Goal: Task Accomplishment & Management: Use online tool/utility

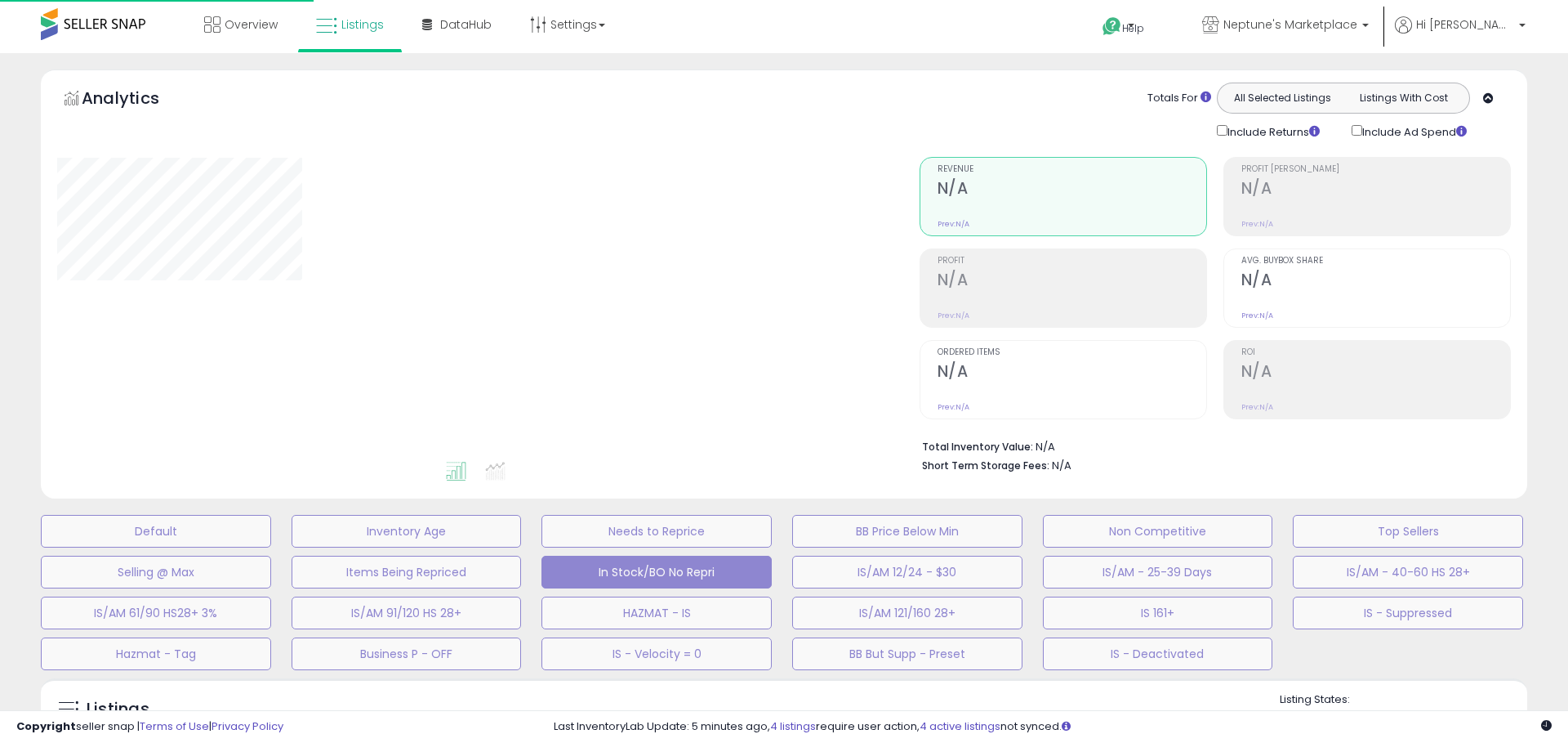
select select "**"
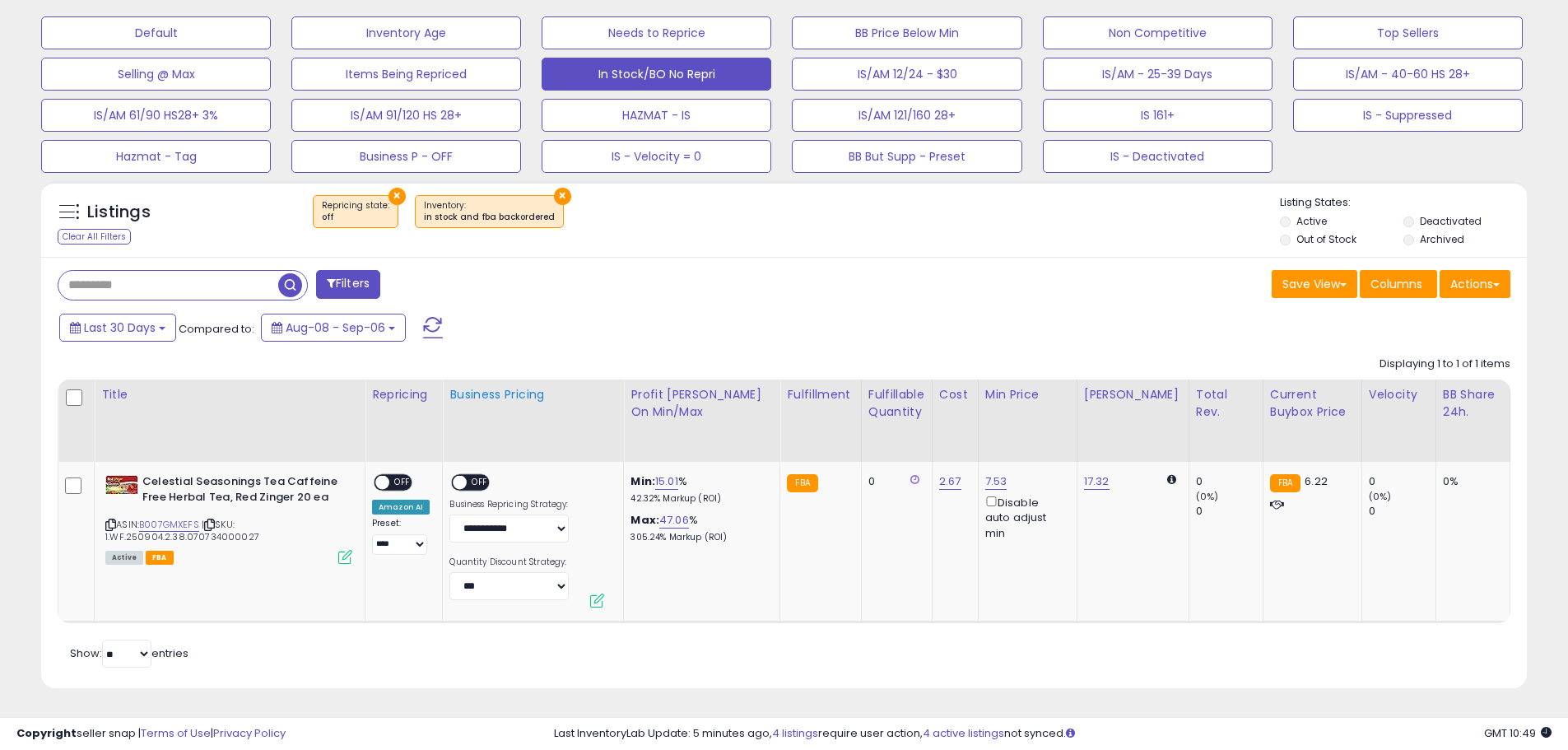
scroll to position [515, 0]
click at [389, 476] on span "OFF" at bounding box center [402, 482] width 26 height 14
click at [478, 476] on span "OFF" at bounding box center [480, 482] width 26 height 14
click at [181, 518] on link "B007GMXEFS" at bounding box center [169, 525] width 60 height 14
click at [666, 474] on link "15.01" at bounding box center [666, 482] width 23 height 16
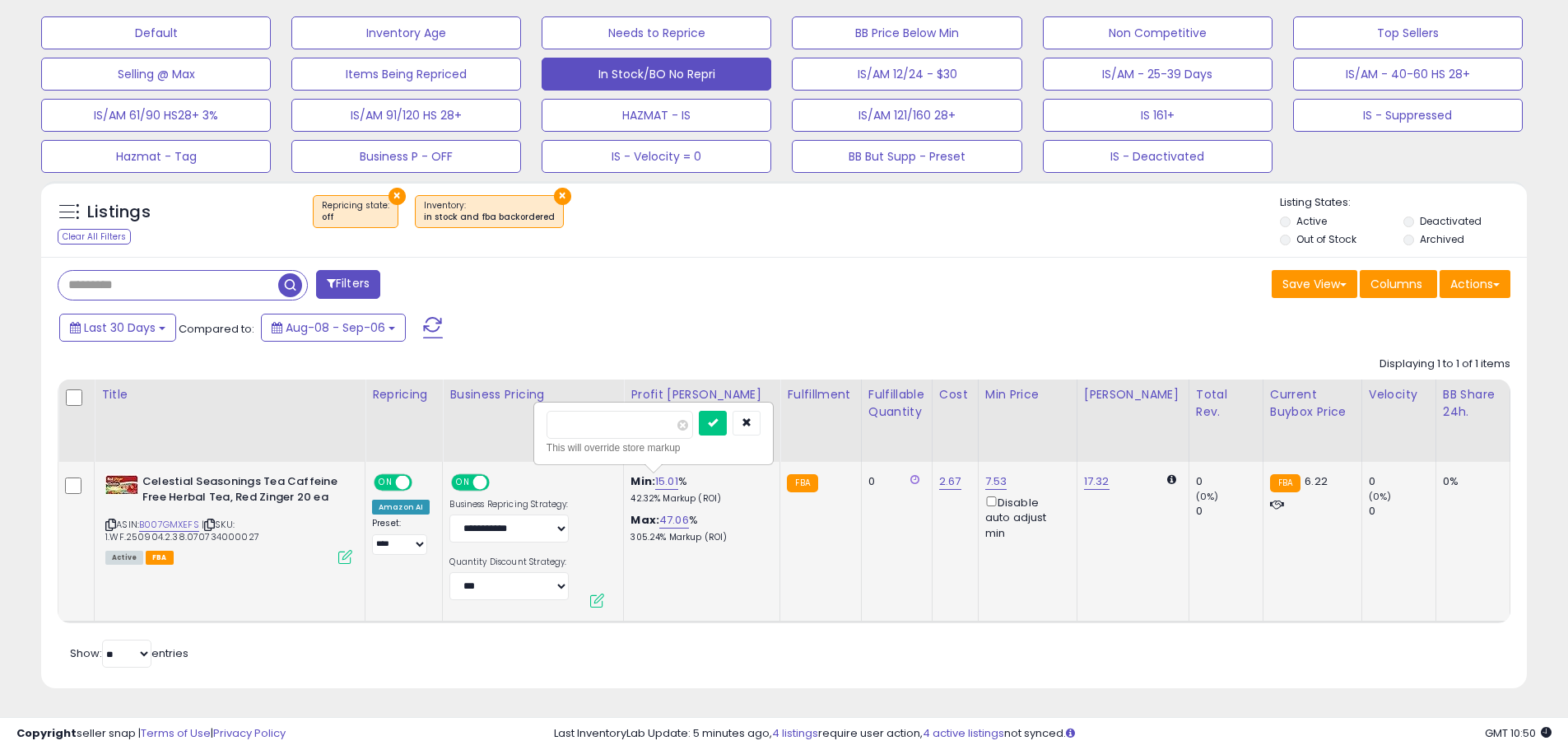
drag, startPoint x: 569, startPoint y: 412, endPoint x: 552, endPoint y: 412, distance: 17.0
click at [552, 412] on input "*****" at bounding box center [619, 425] width 146 height 28
type input "**"
click button "submit" at bounding box center [712, 423] width 28 height 25
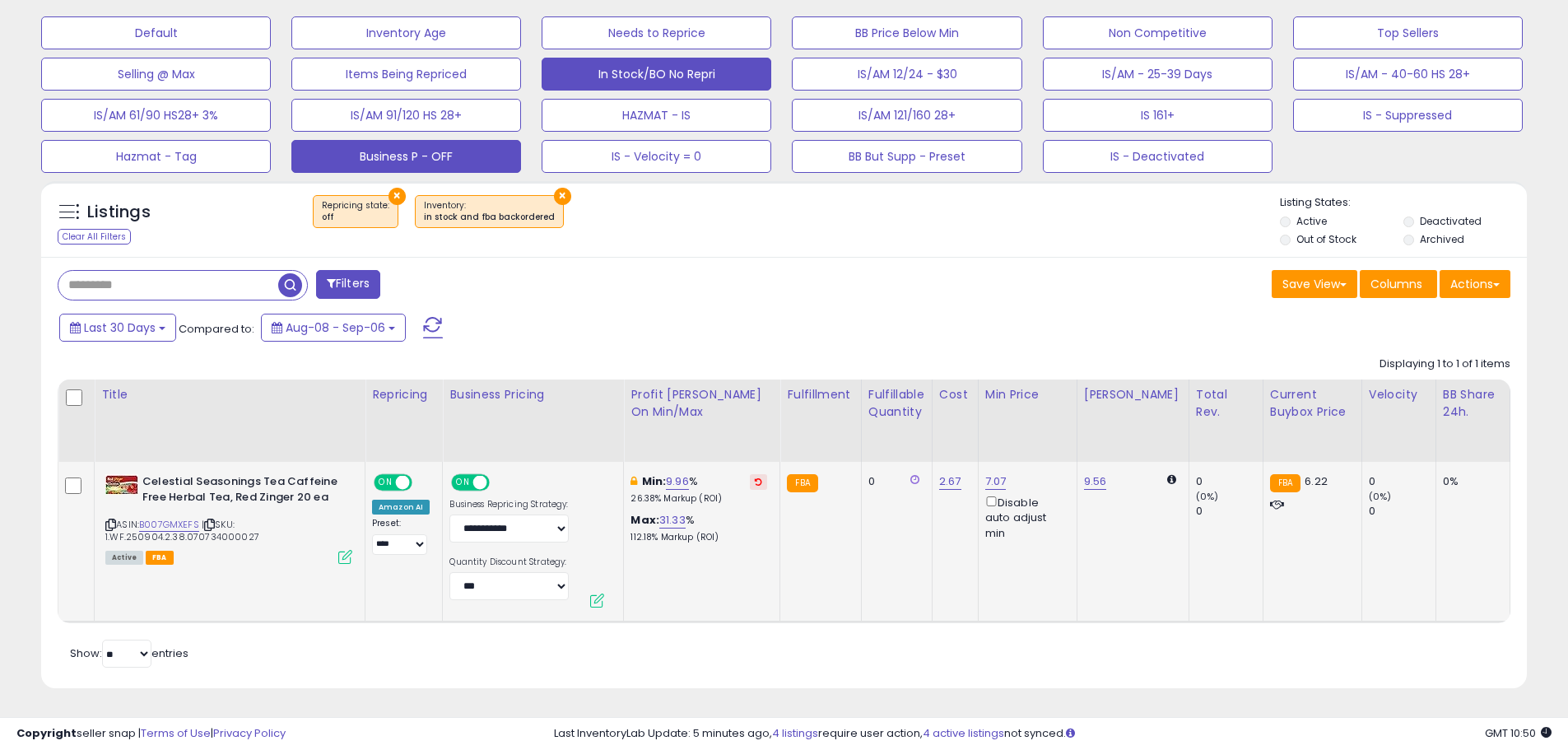
click at [375, 149] on button "Business P - OFF" at bounding box center [406, 156] width 230 height 33
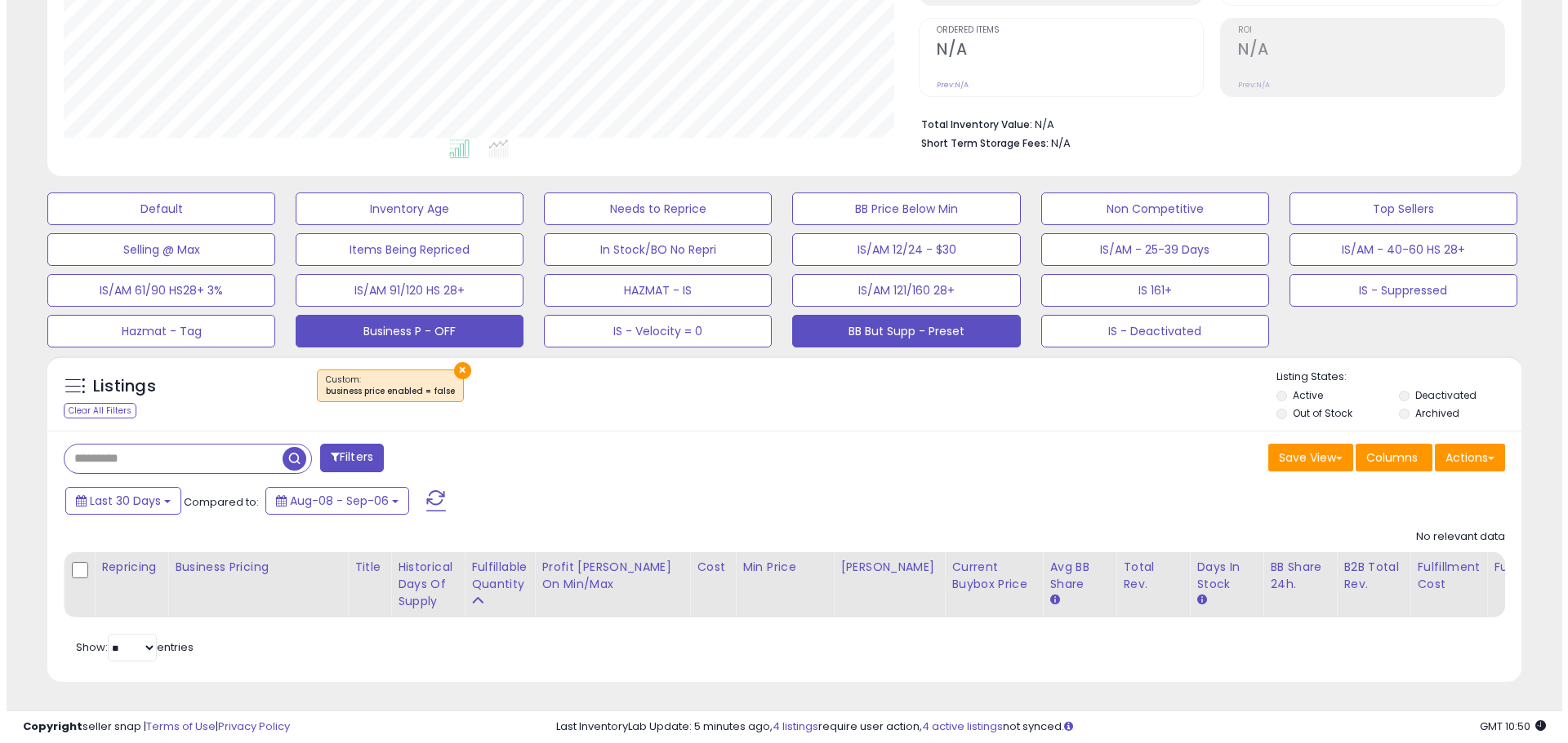
scroll to position [335, 855]
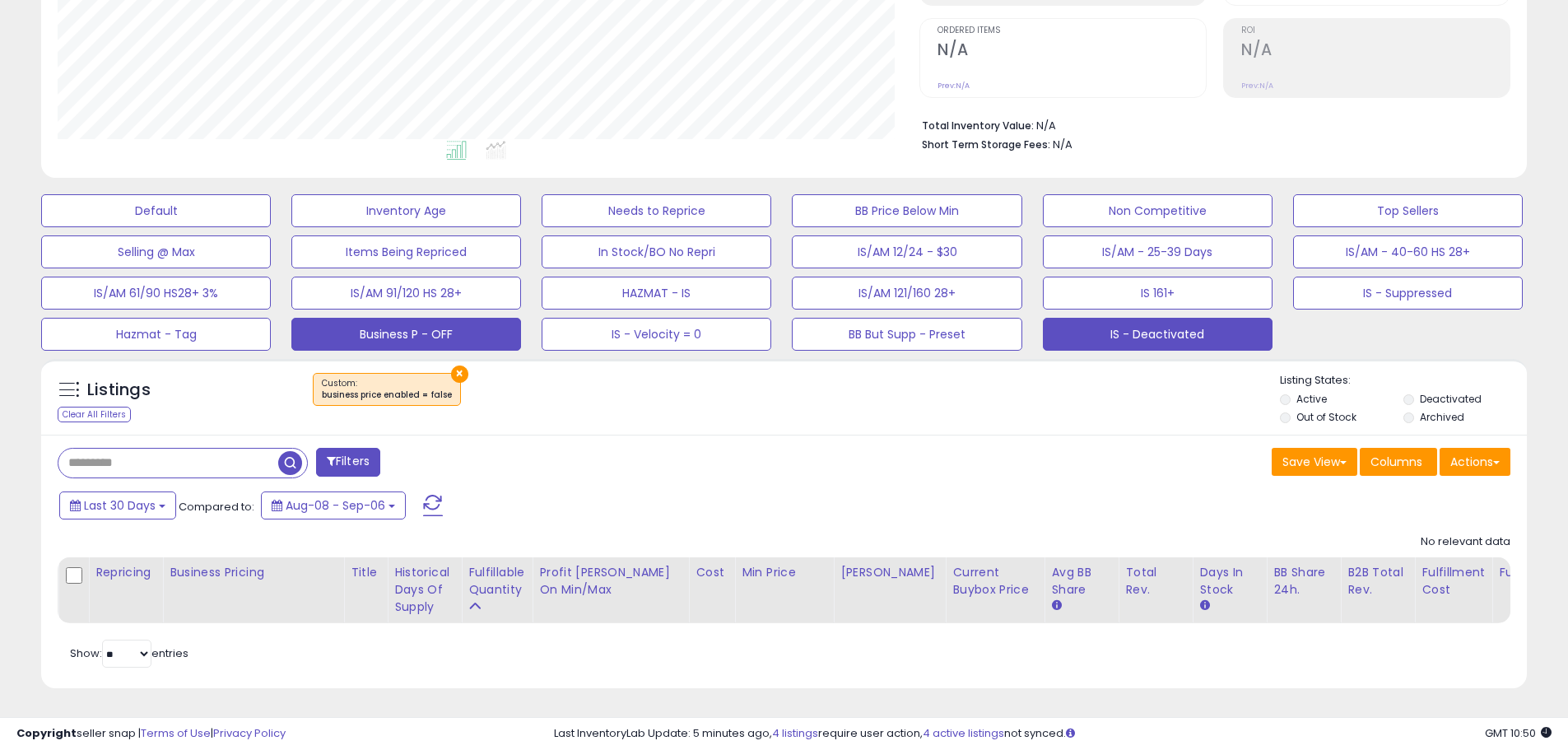
click at [1083, 325] on button "IS - Deactivated" at bounding box center [1157, 334] width 230 height 33
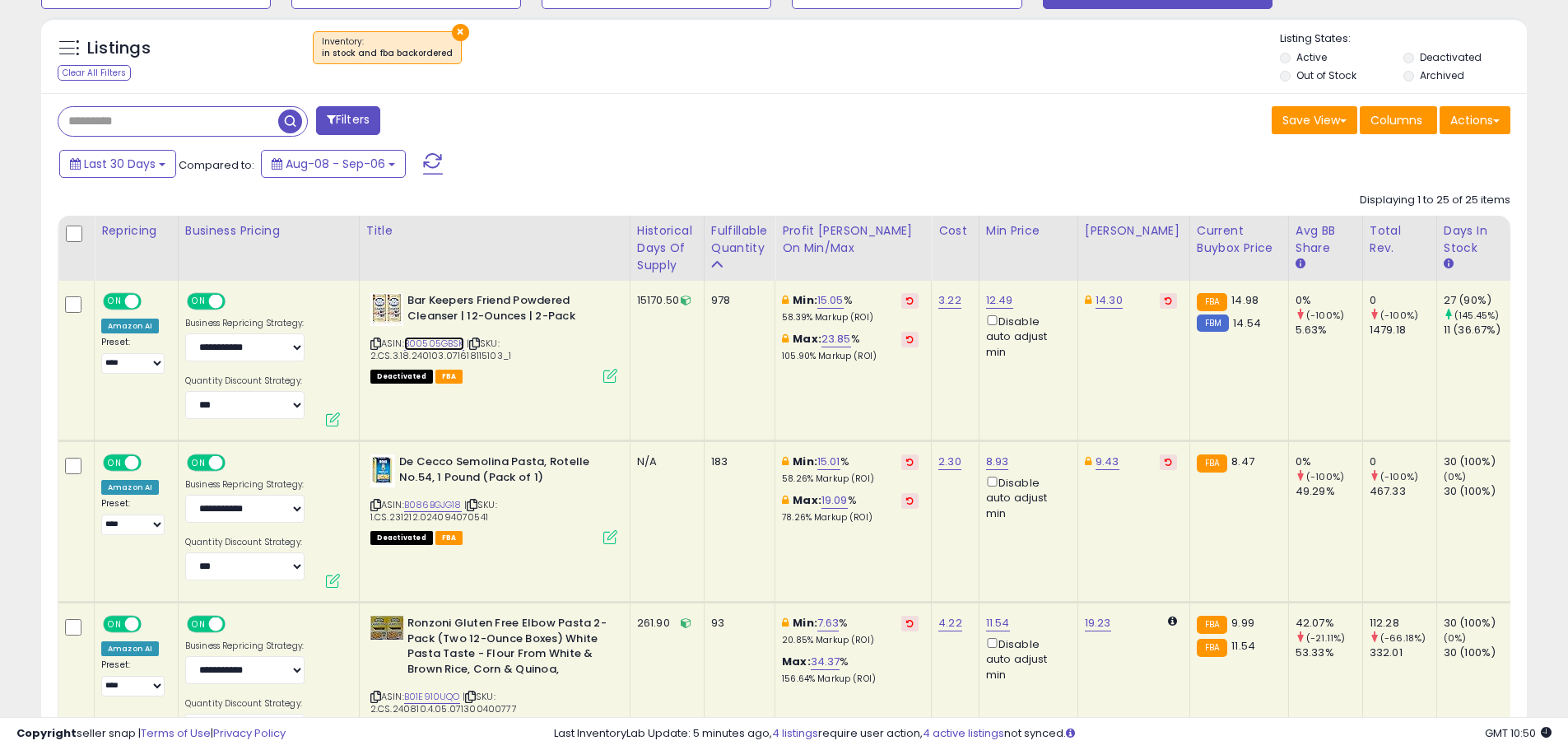
click at [422, 341] on link "B00505GBSK" at bounding box center [434, 343] width 60 height 14
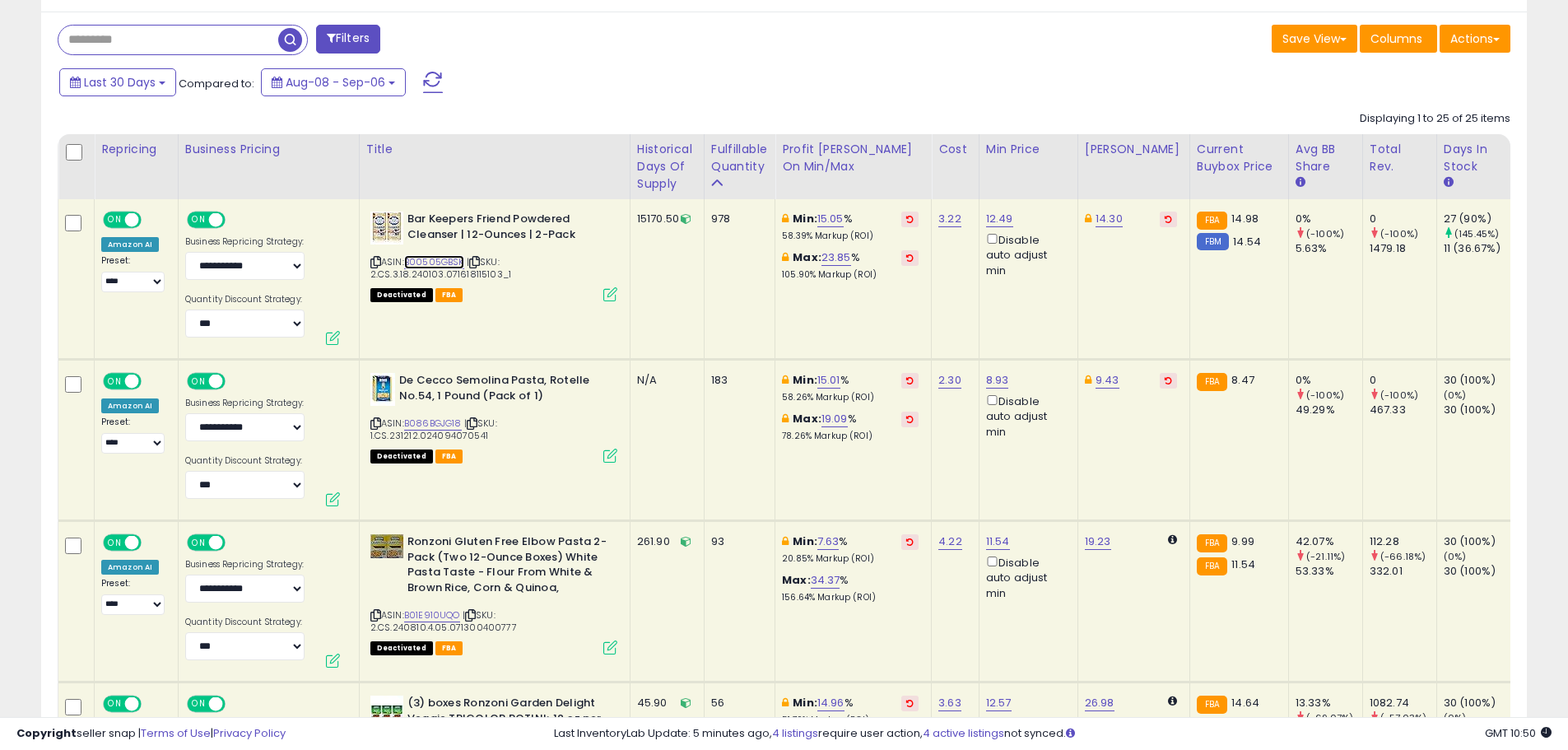
scroll to position [749, 0]
click at [453, 422] on link "B086BGJG18" at bounding box center [433, 422] width 58 height 14
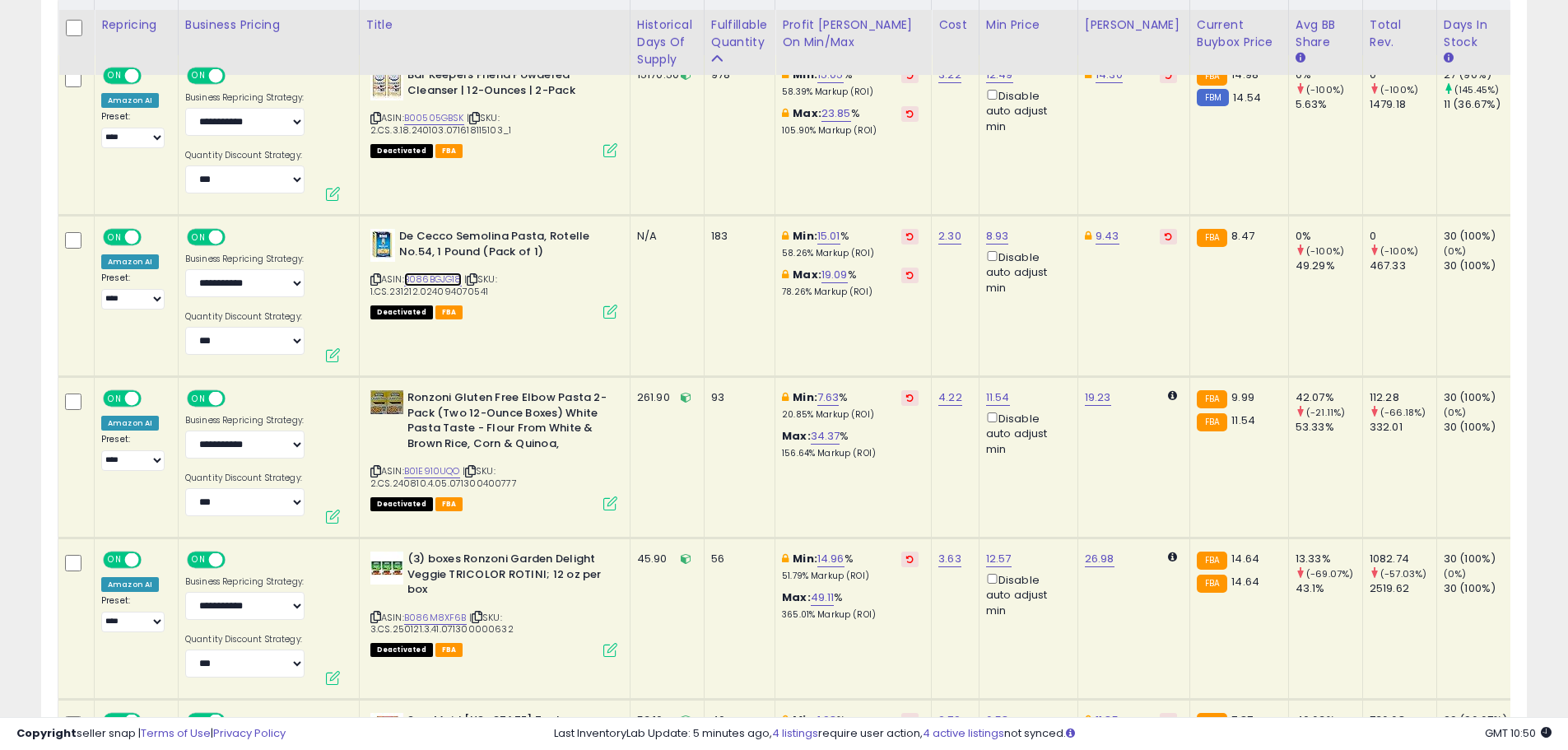
scroll to position [913, 0]
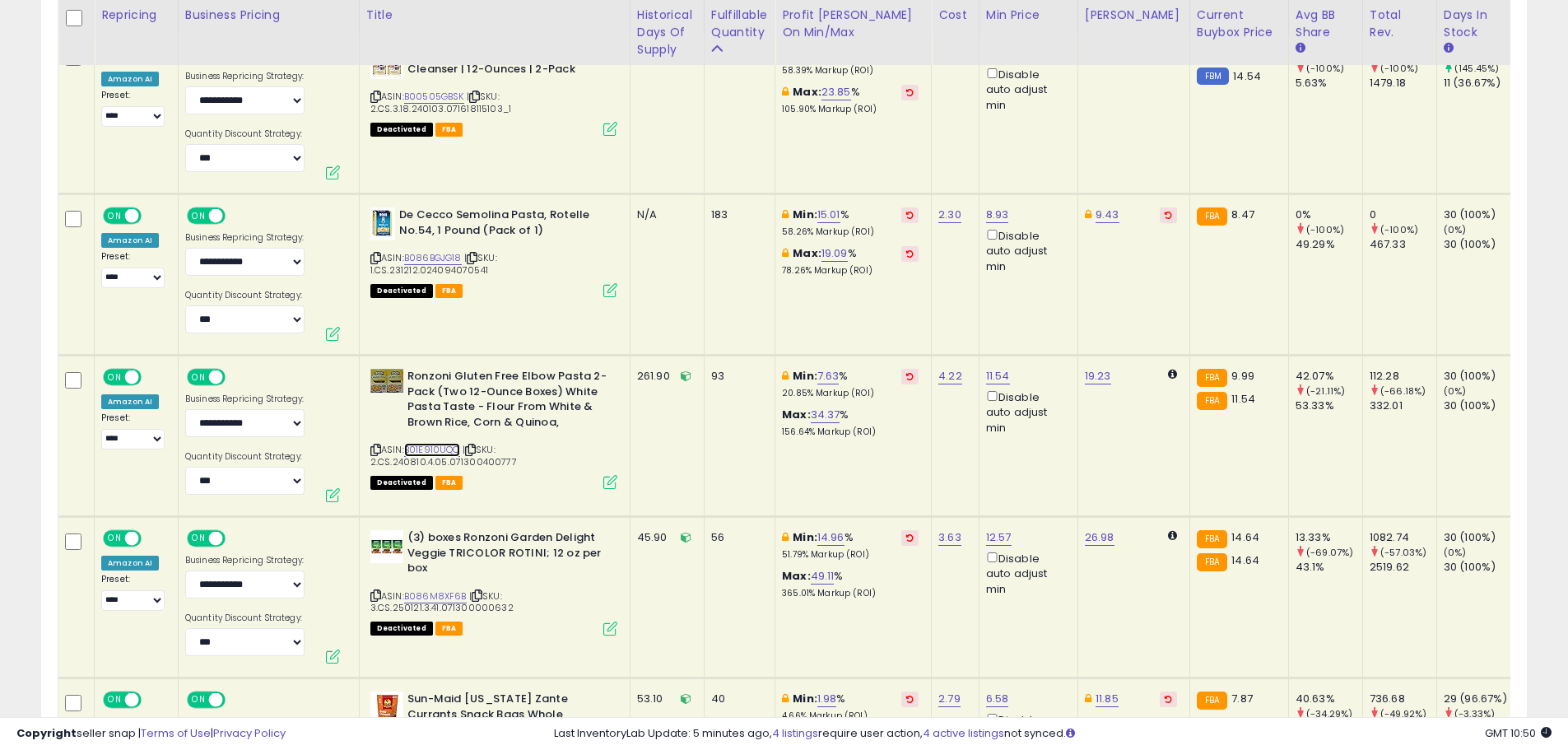
click at [453, 446] on link "B01E910UQO" at bounding box center [432, 449] width 56 height 14
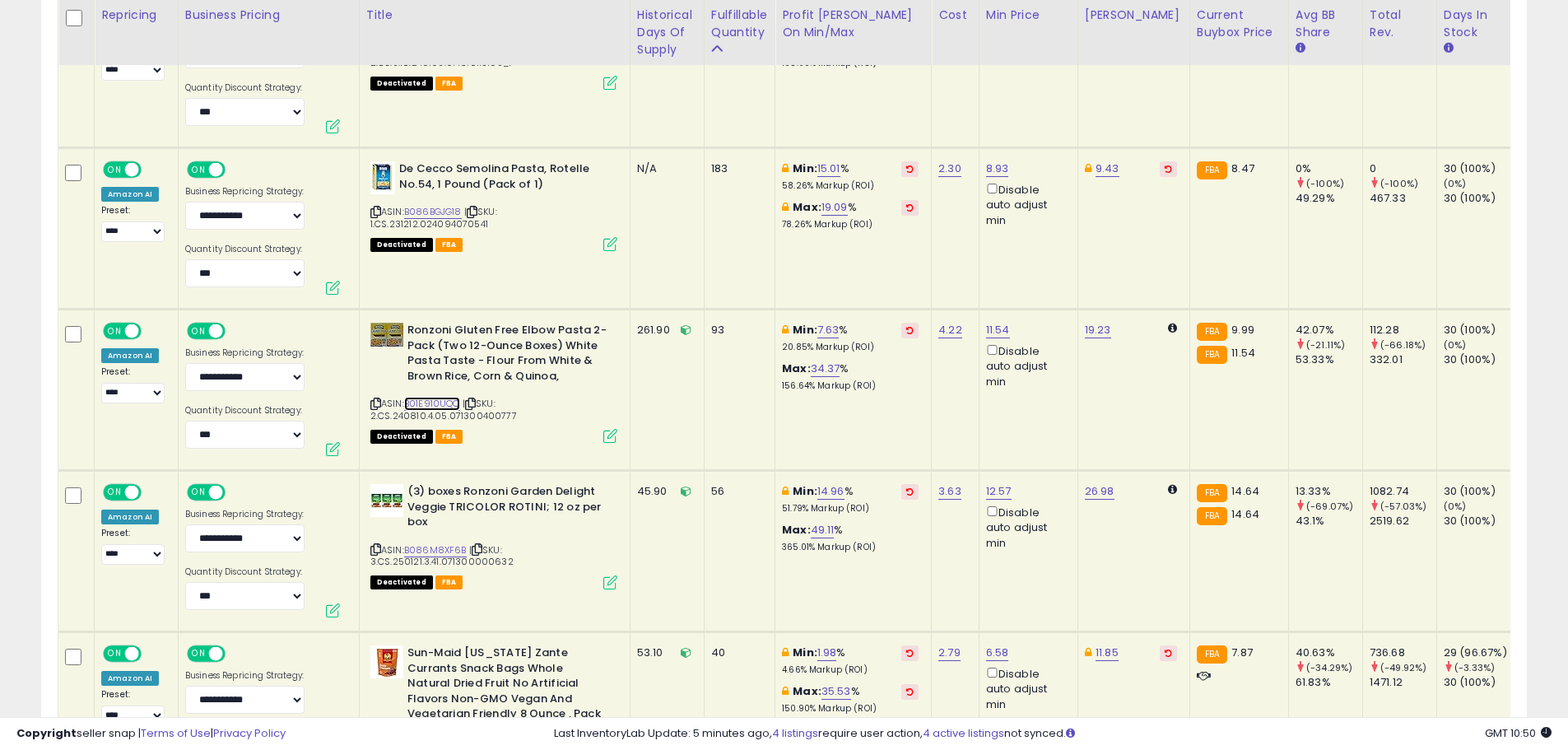
scroll to position [996, 0]
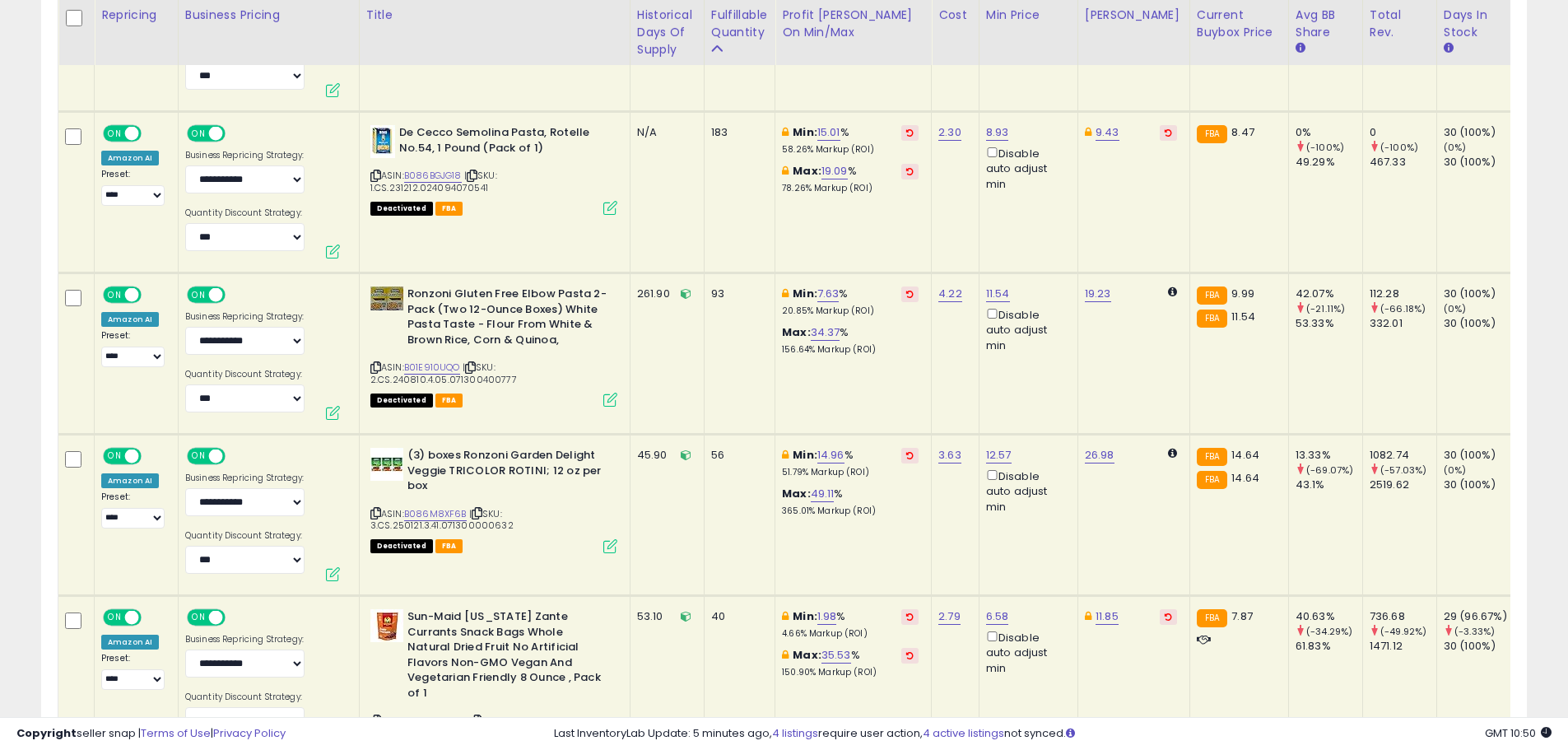
click at [444, 507] on div "ASIN: B086M8XF6B | SKU: 3.CS.250121.3.41.071300000632 Deactivated FBA" at bounding box center [494, 499] width 247 height 104
click at [446, 511] on link "B086M8XF6B" at bounding box center [435, 514] width 63 height 14
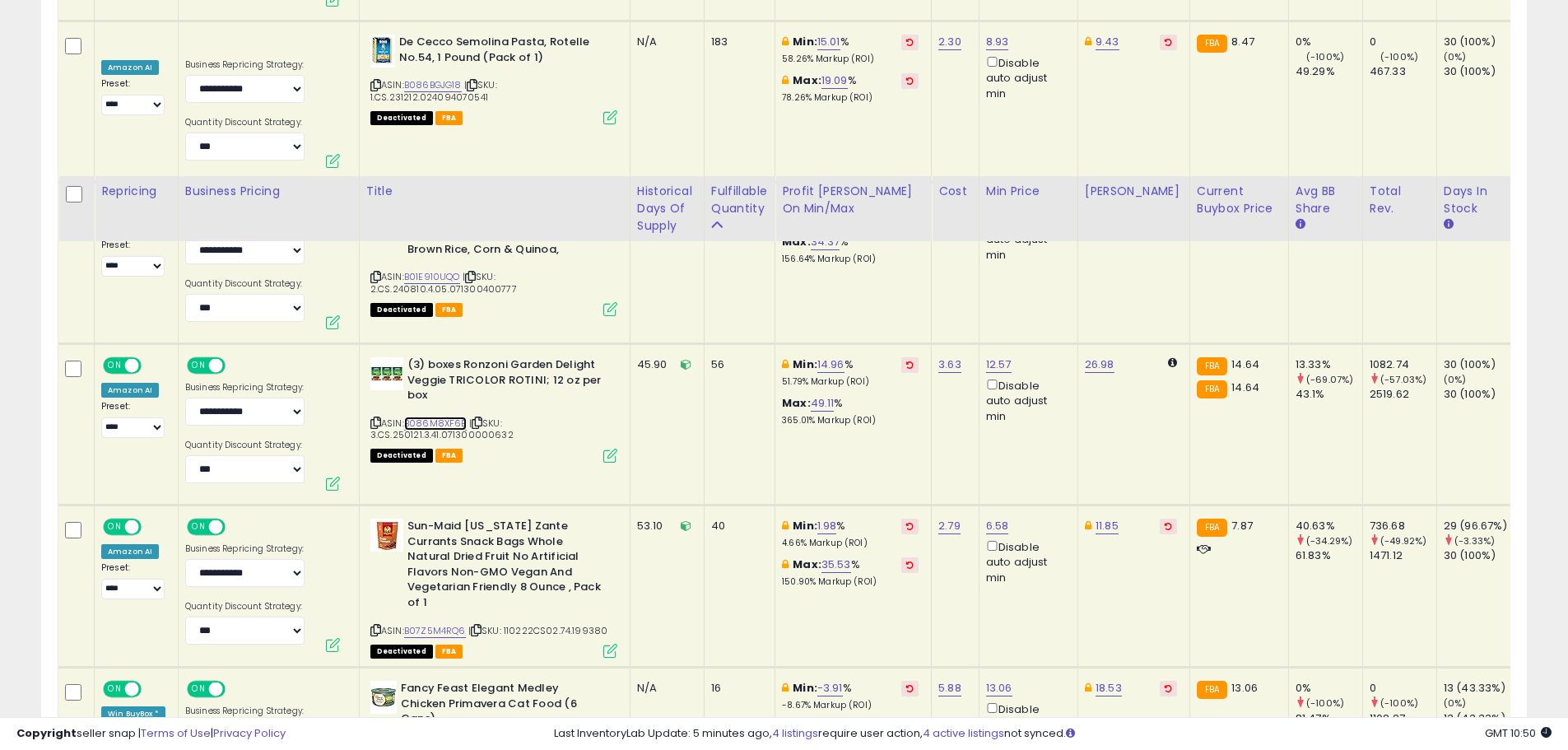
scroll to position [1326, 0]
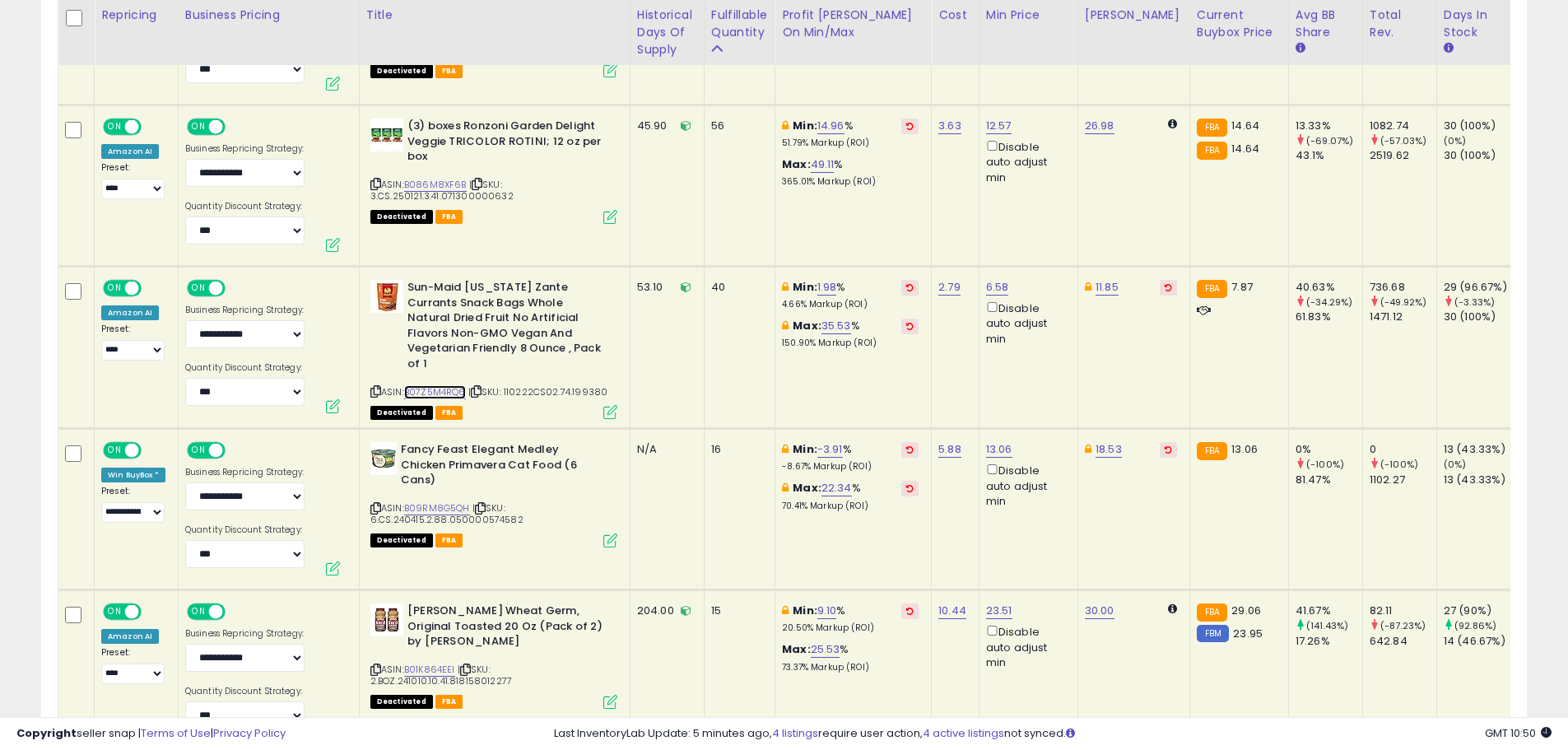
click at [449, 386] on link "B07Z5M4RQ6" at bounding box center [435, 392] width 62 height 14
click at [444, 500] on div "ASIN: B09RM8G5QH | SKU: 6.CS.240415.2.88.050000574582 Deactivated FBA" at bounding box center [494, 494] width 247 height 104
click at [443, 508] on link "B09RM8G5QH" at bounding box center [436, 508] width 66 height 14
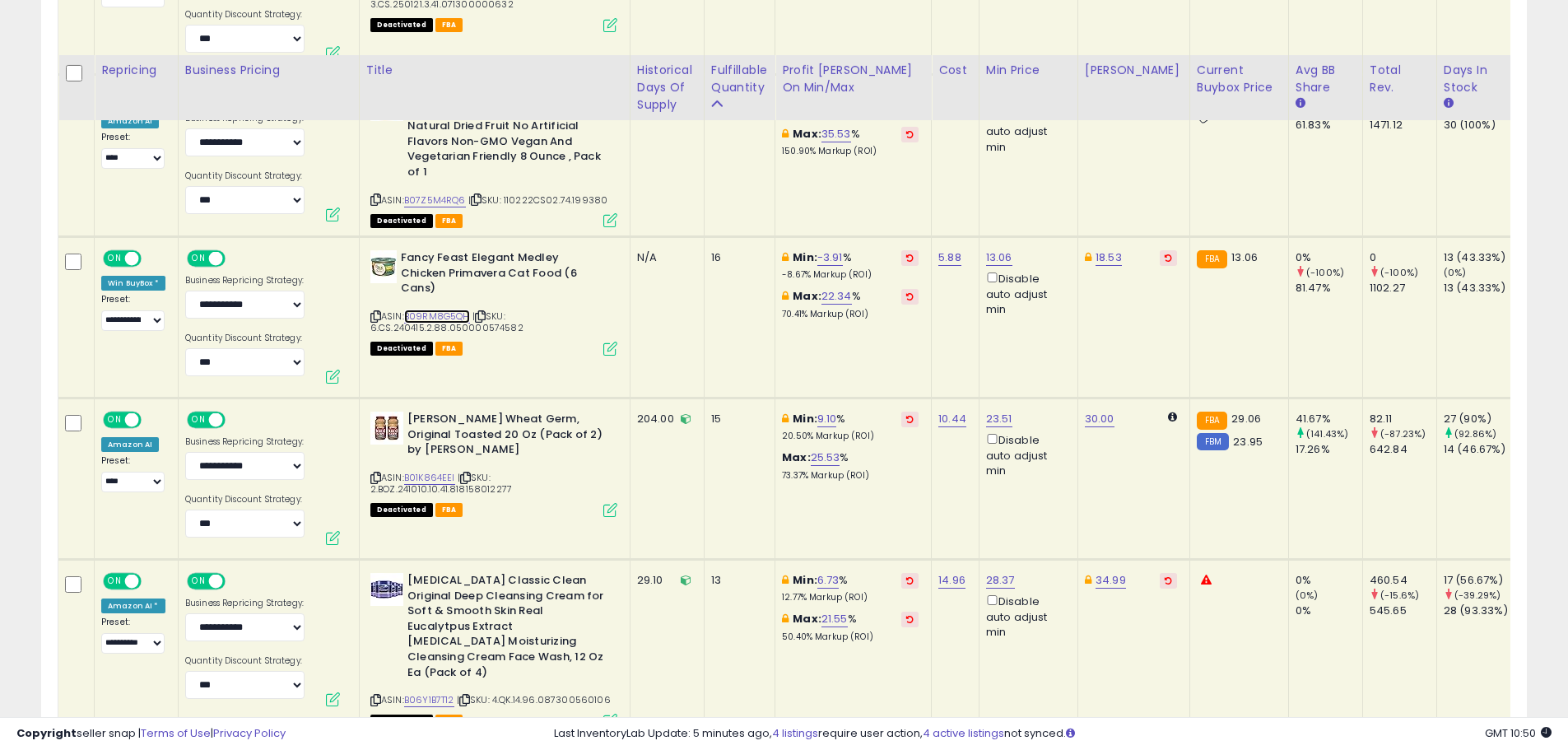
scroll to position [1573, 0]
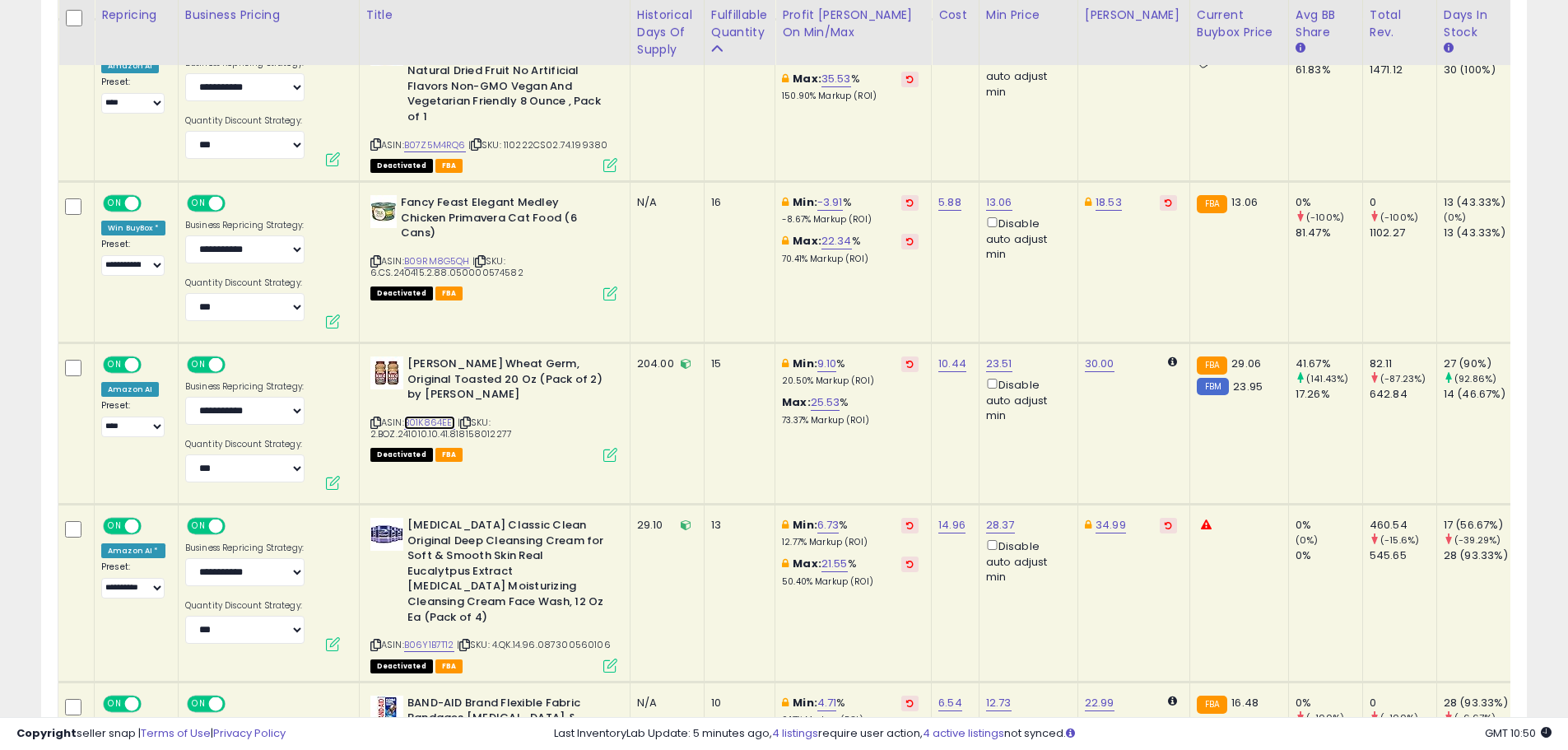
click at [418, 423] on link "B01K864EEI" at bounding box center [429, 422] width 51 height 14
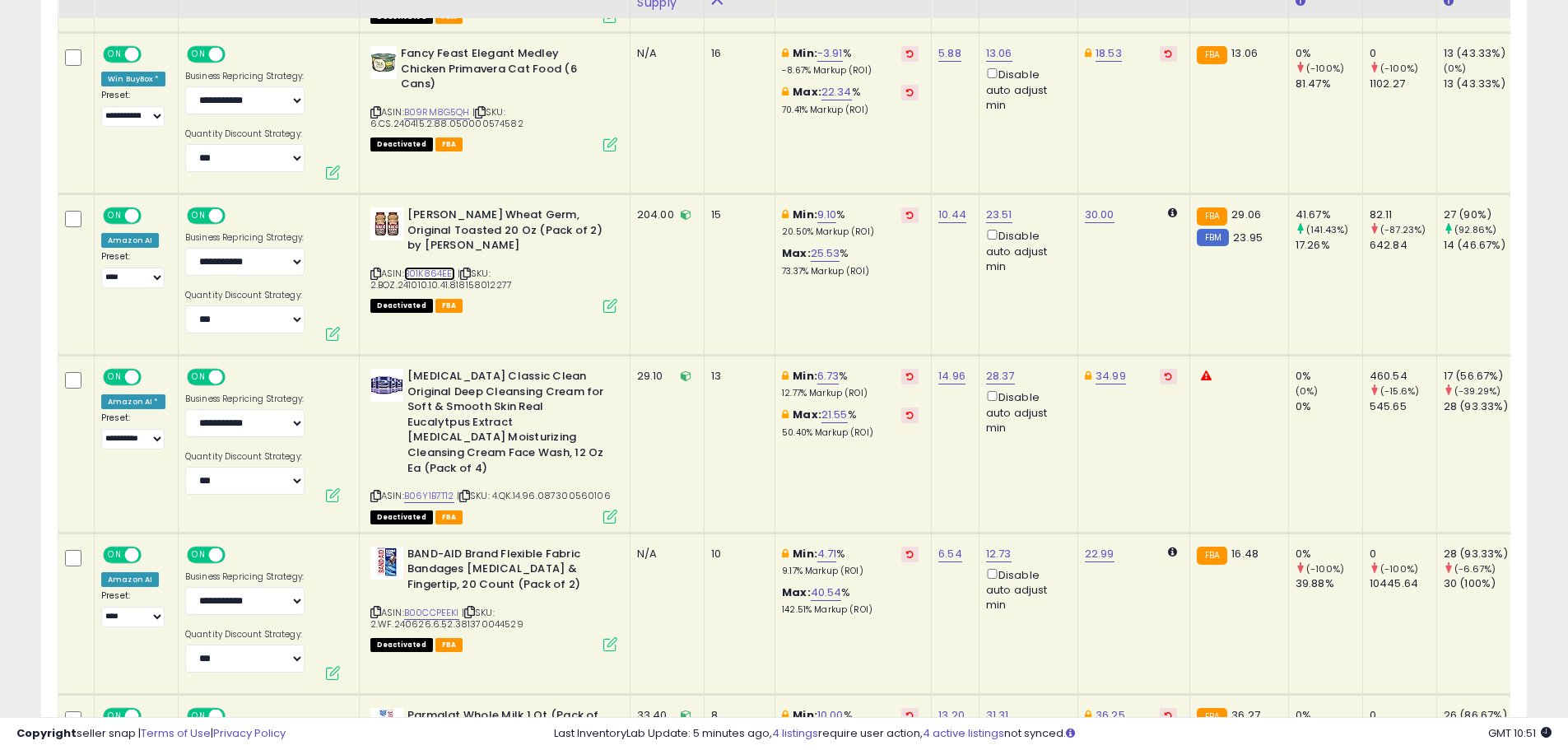
scroll to position [1737, 0]
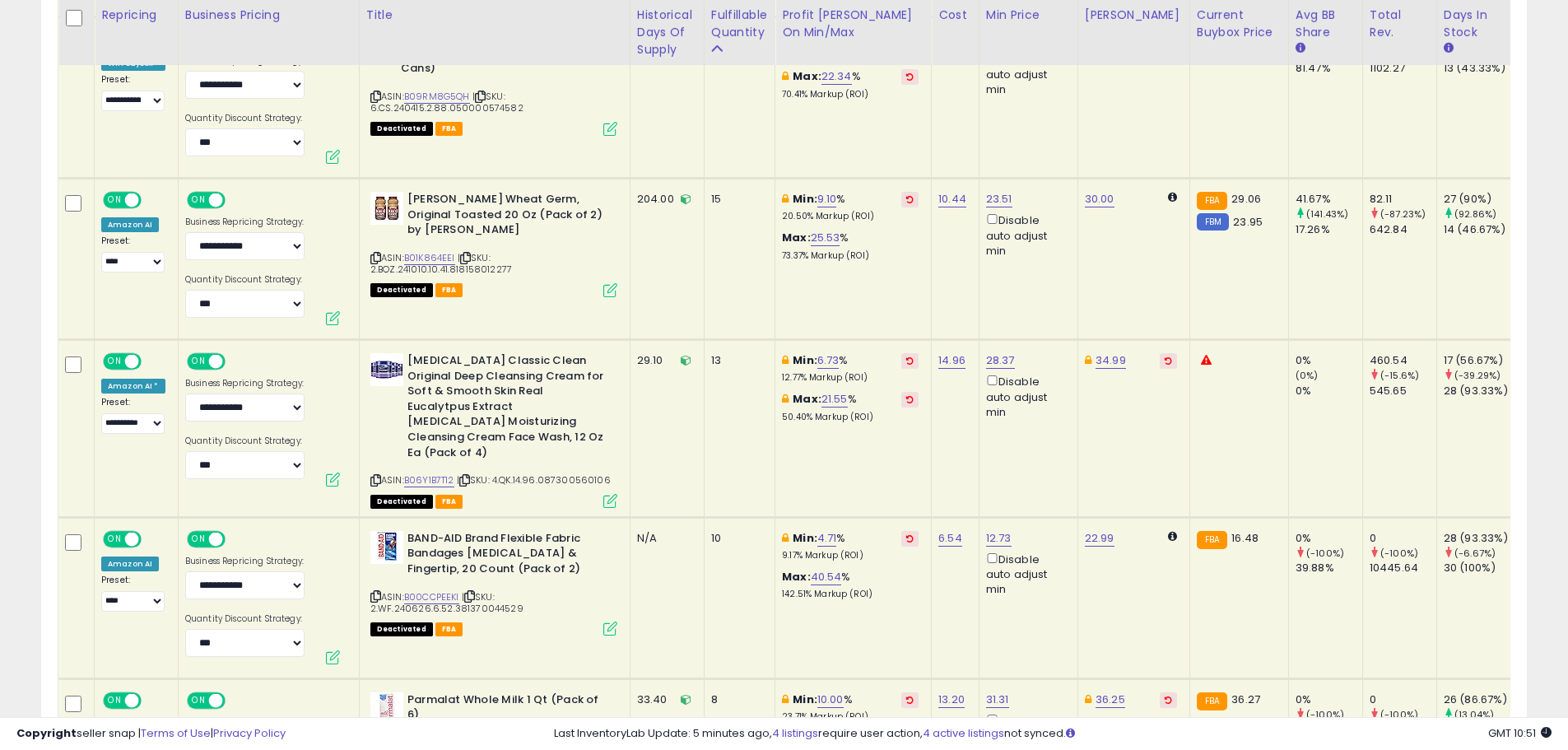
click at [454, 456] on div "ASIN: B06Y1B7T12 | SKU: 4.QK.14.96.087300560106 Deactivated FBA" at bounding box center [494, 429] width 247 height 153
click at [442, 474] on link "B06Y1B7T12" at bounding box center [428, 480] width 50 height 14
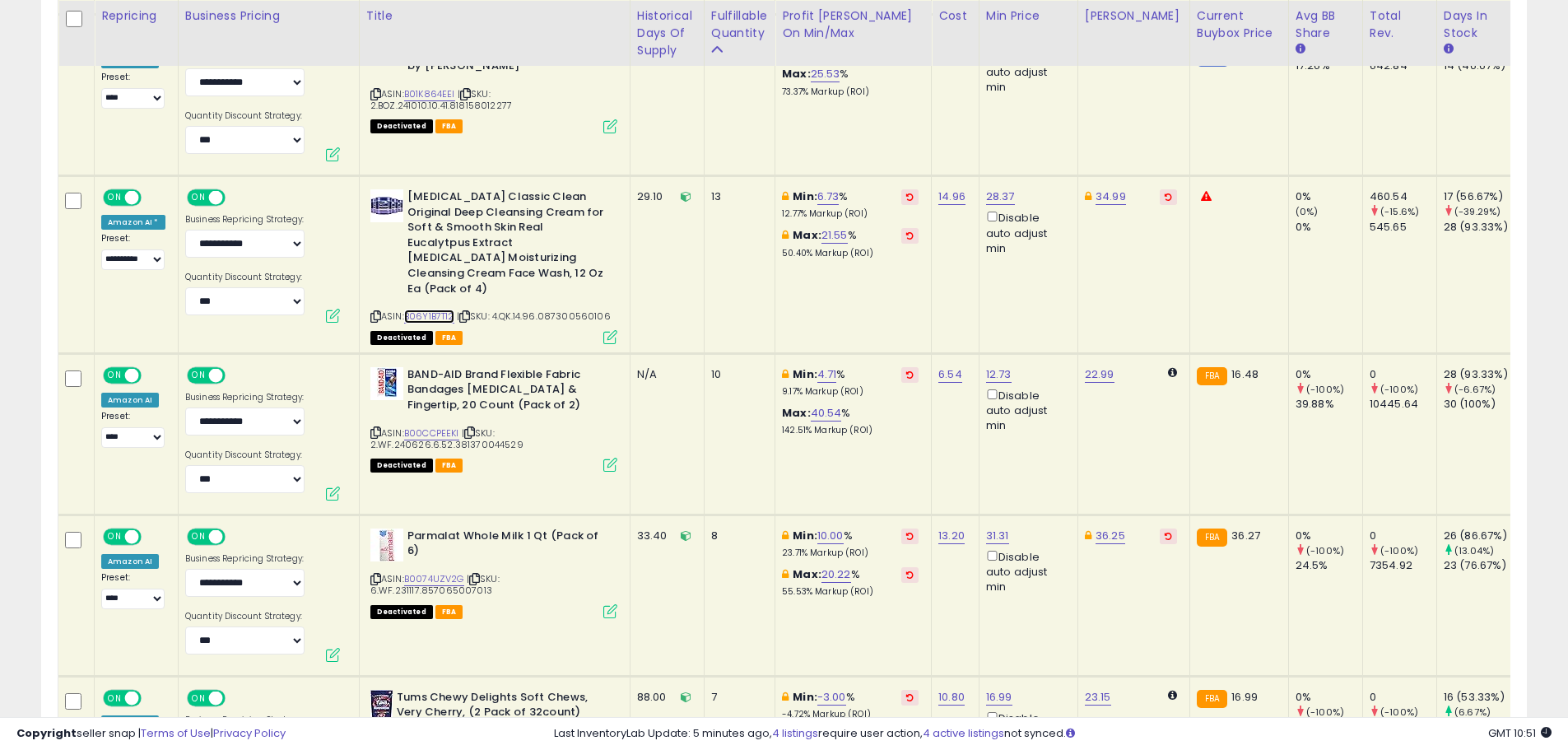
scroll to position [1902, 0]
click at [436, 426] on link "B00CCPEEKI" at bounding box center [431, 432] width 55 height 14
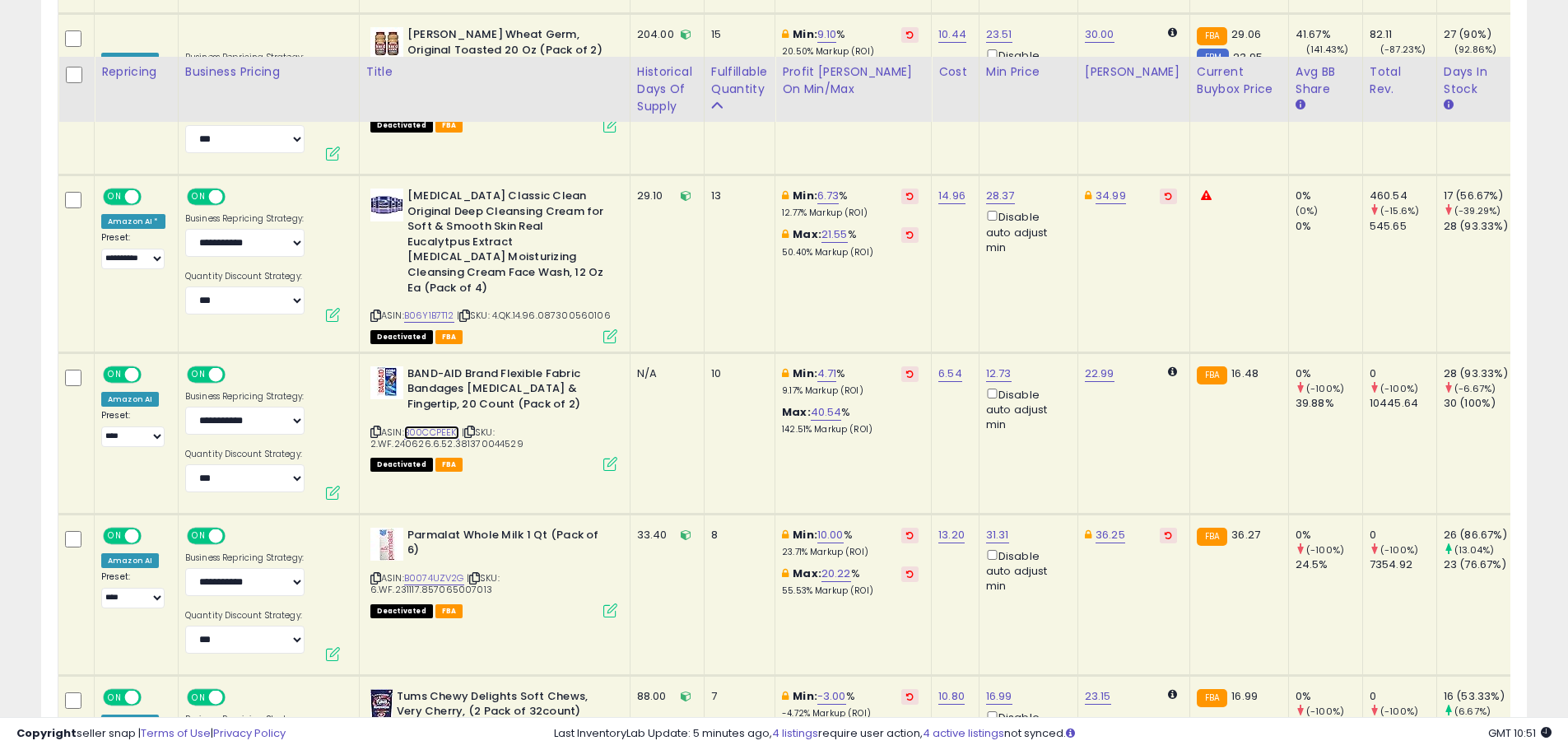
scroll to position [2067, 0]
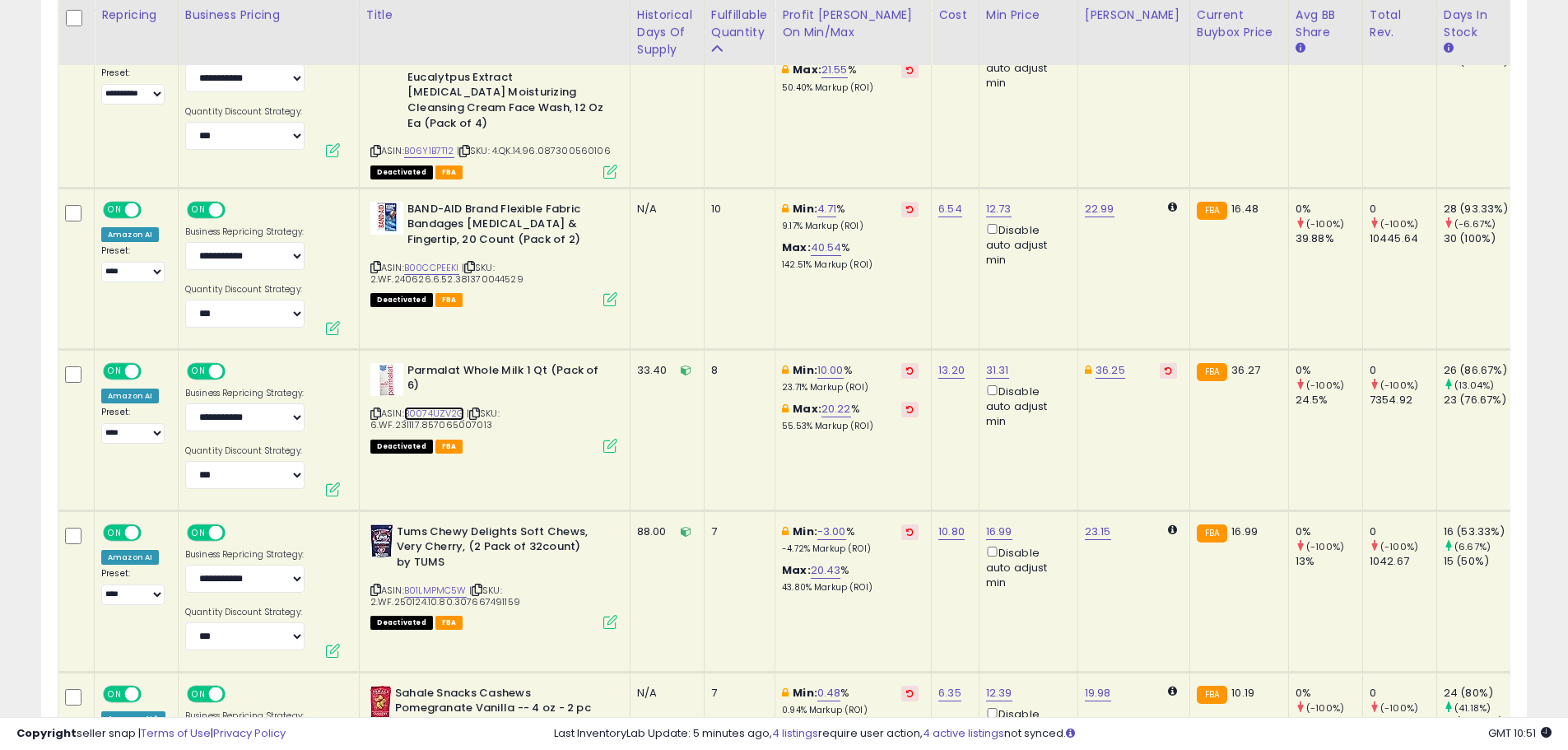
click at [412, 407] on link "B0074UZV2G" at bounding box center [434, 413] width 60 height 14
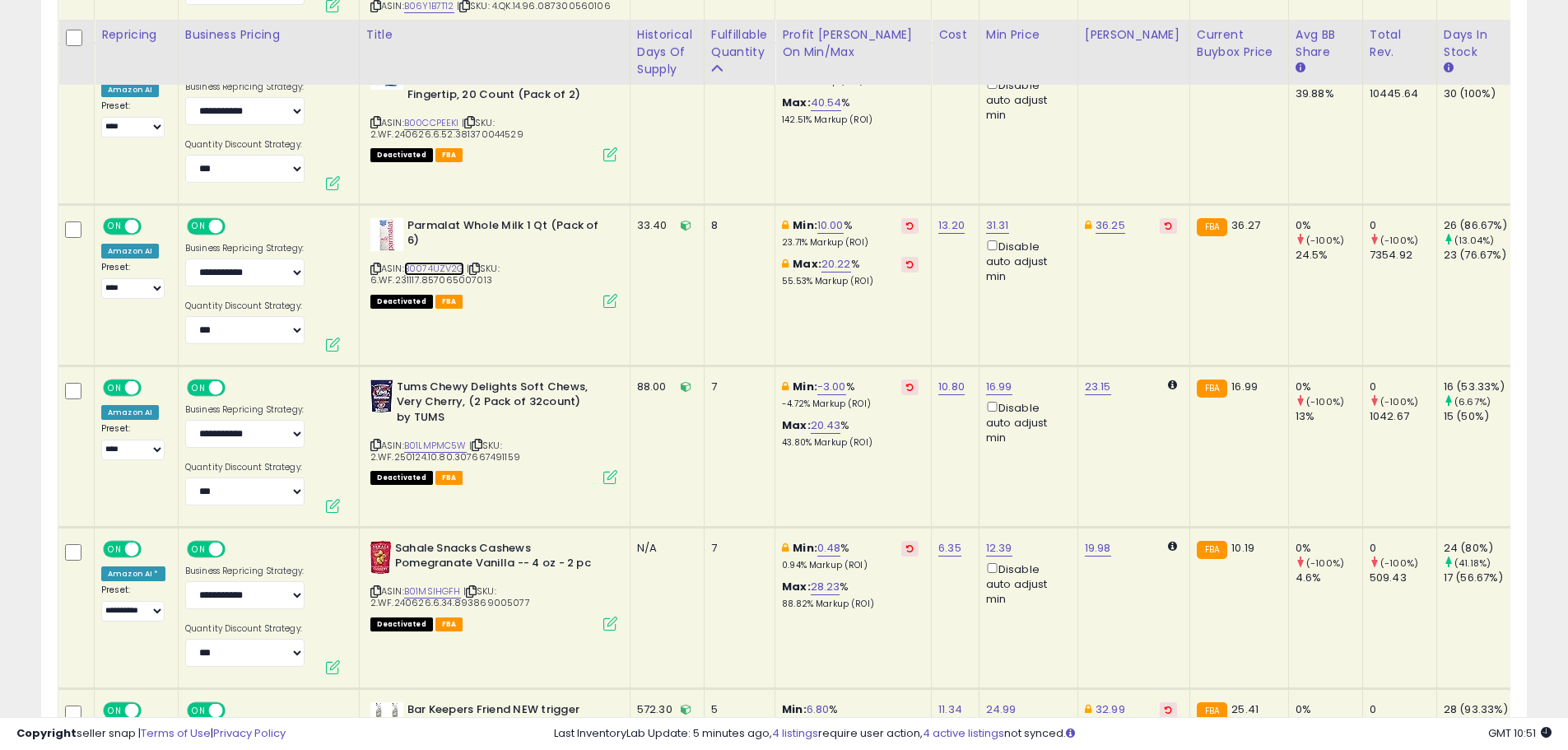
scroll to position [2232, 0]
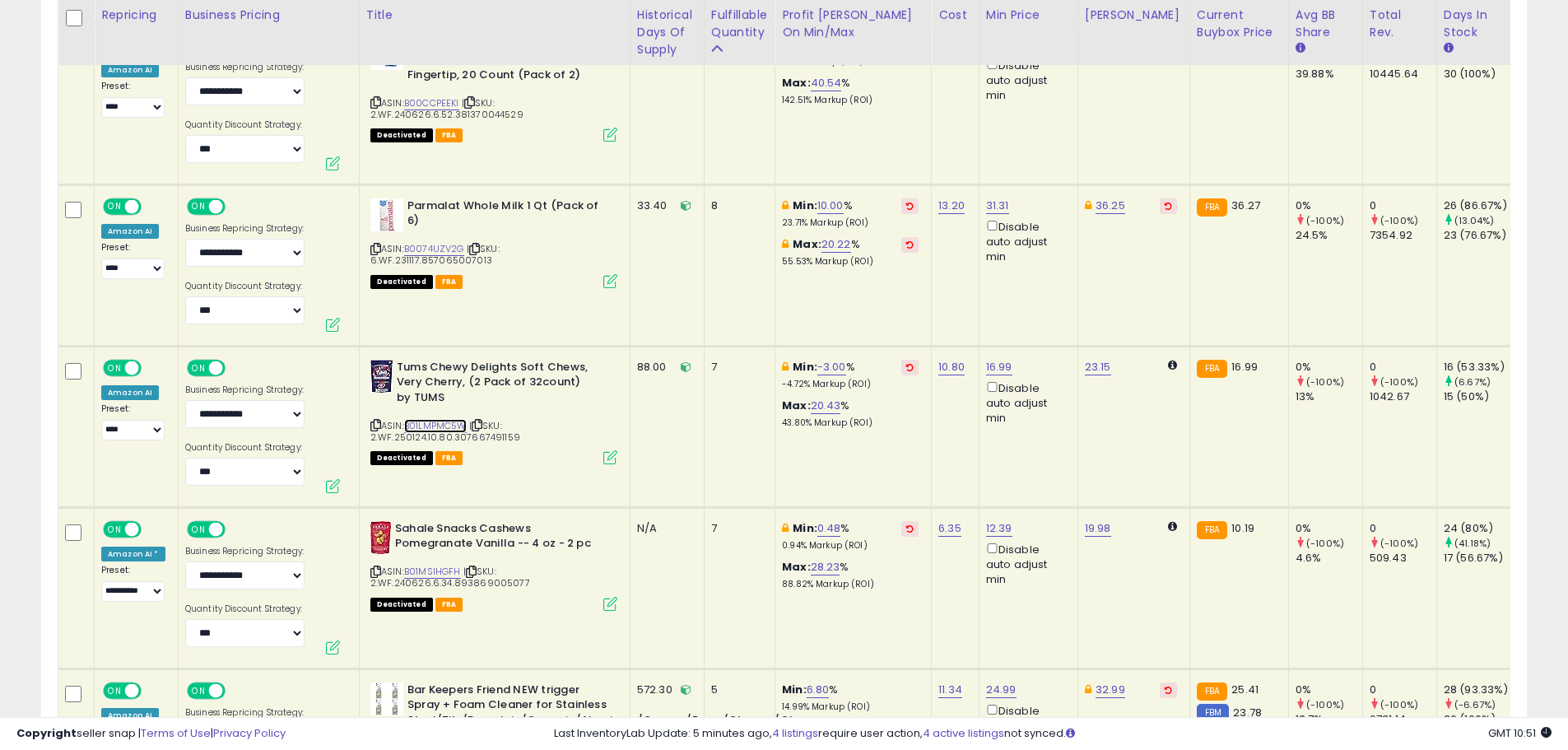
click at [451, 419] on link "B01LMPMC5W" at bounding box center [435, 426] width 63 height 14
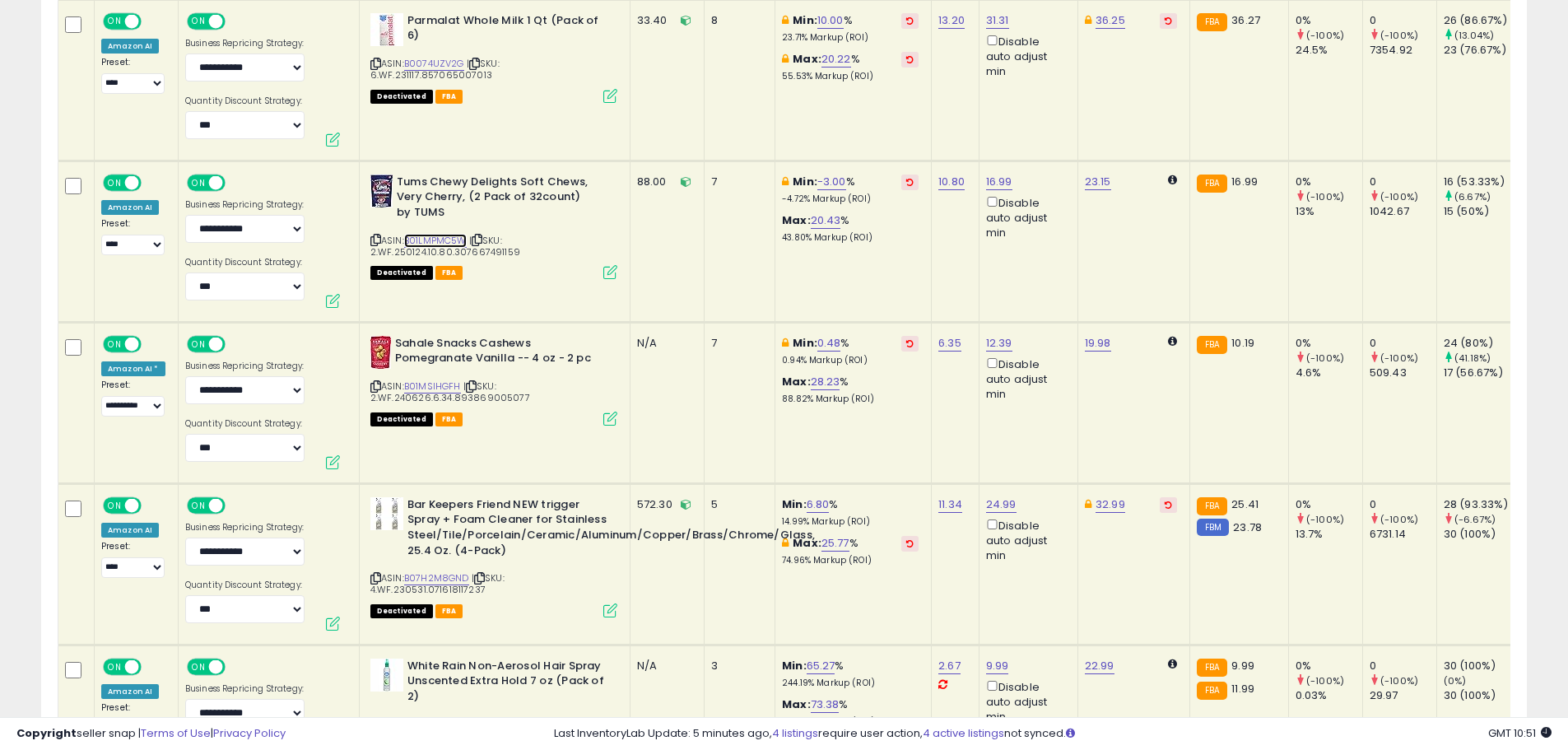
scroll to position [2479, 0]
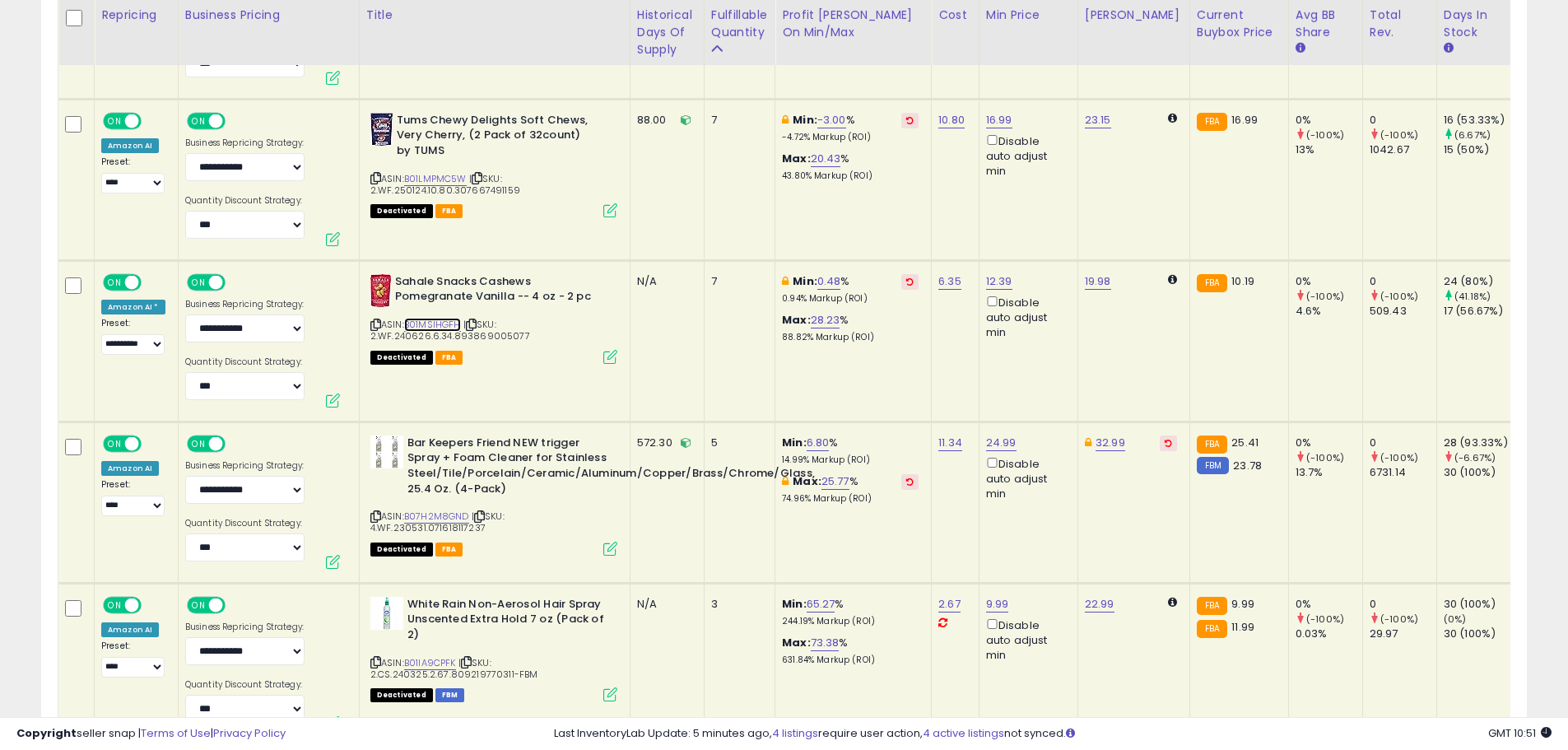
click at [456, 318] on link "B01MSIHGFH" at bounding box center [432, 324] width 57 height 14
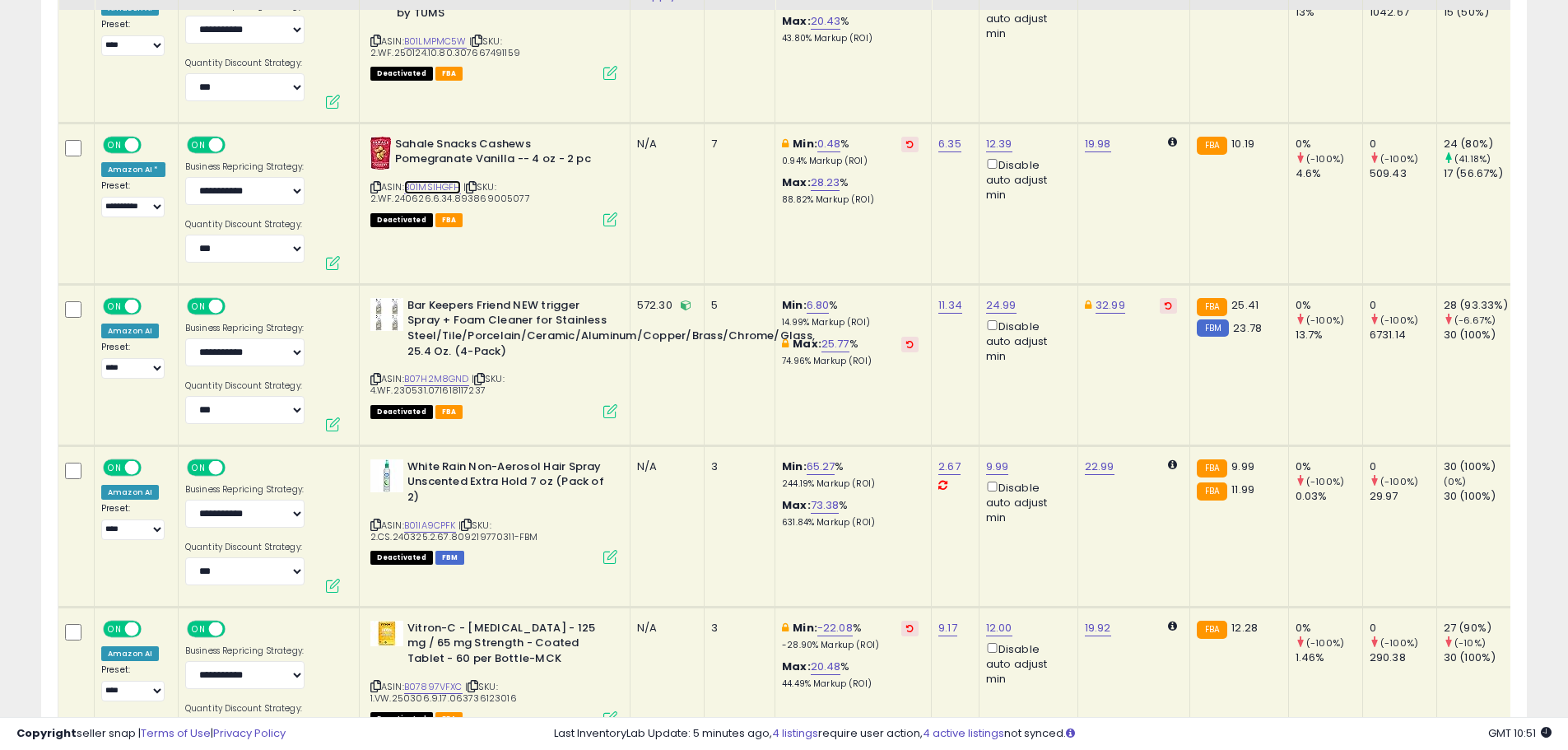
scroll to position [2643, 0]
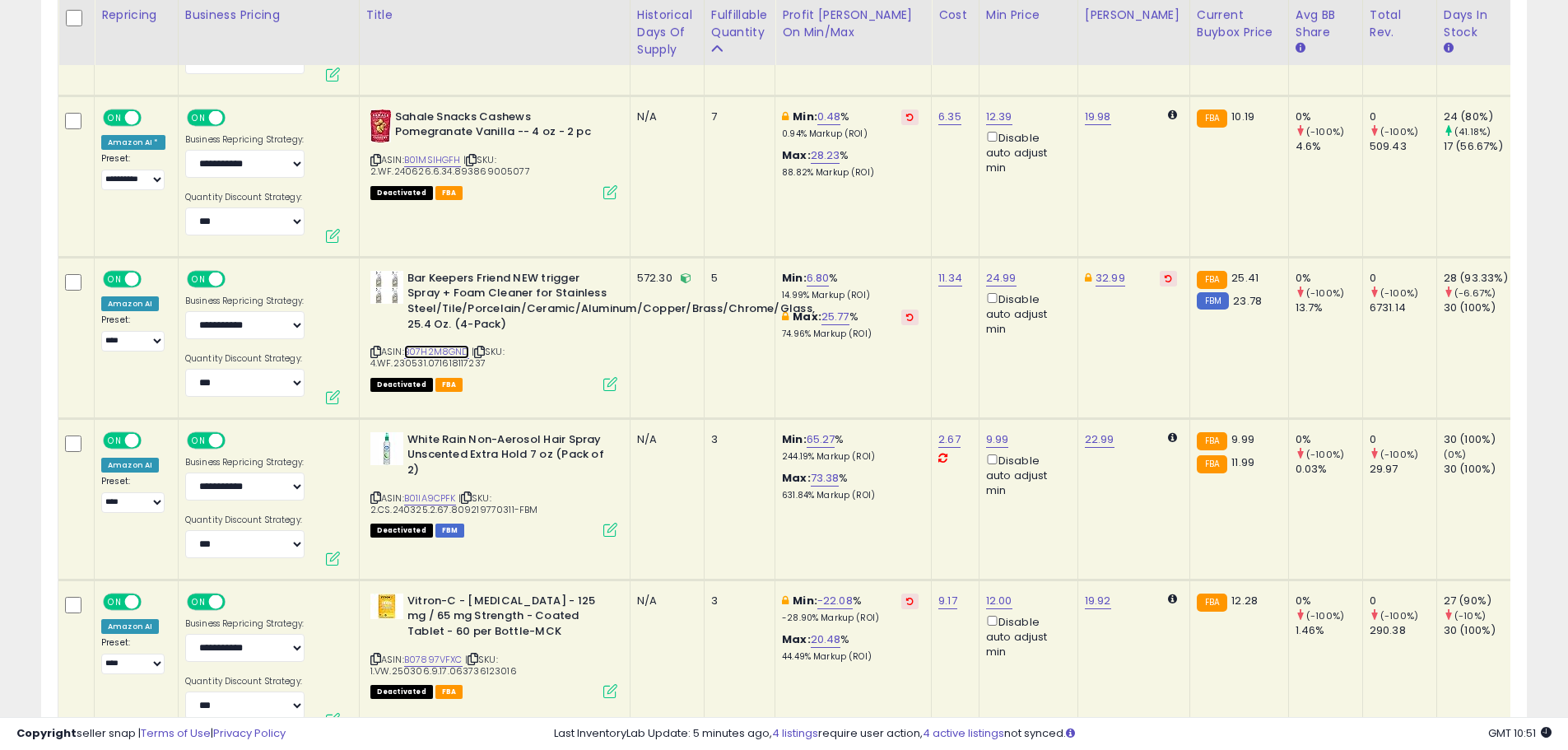
click at [459, 345] on link "B07H2M8GND" at bounding box center [436, 351] width 65 height 14
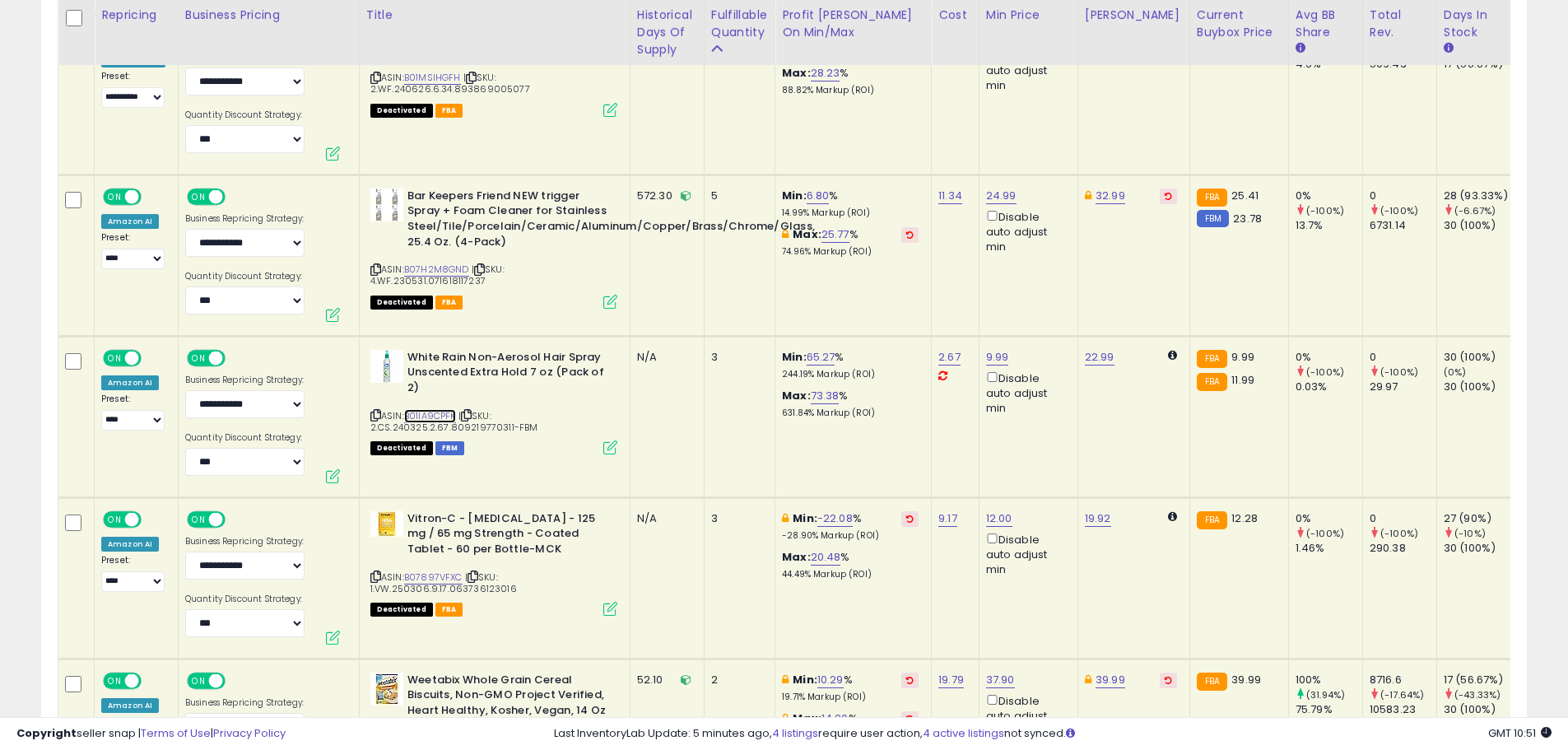
click at [420, 410] on link "B01IA9CPFK" at bounding box center [429, 416] width 52 height 14
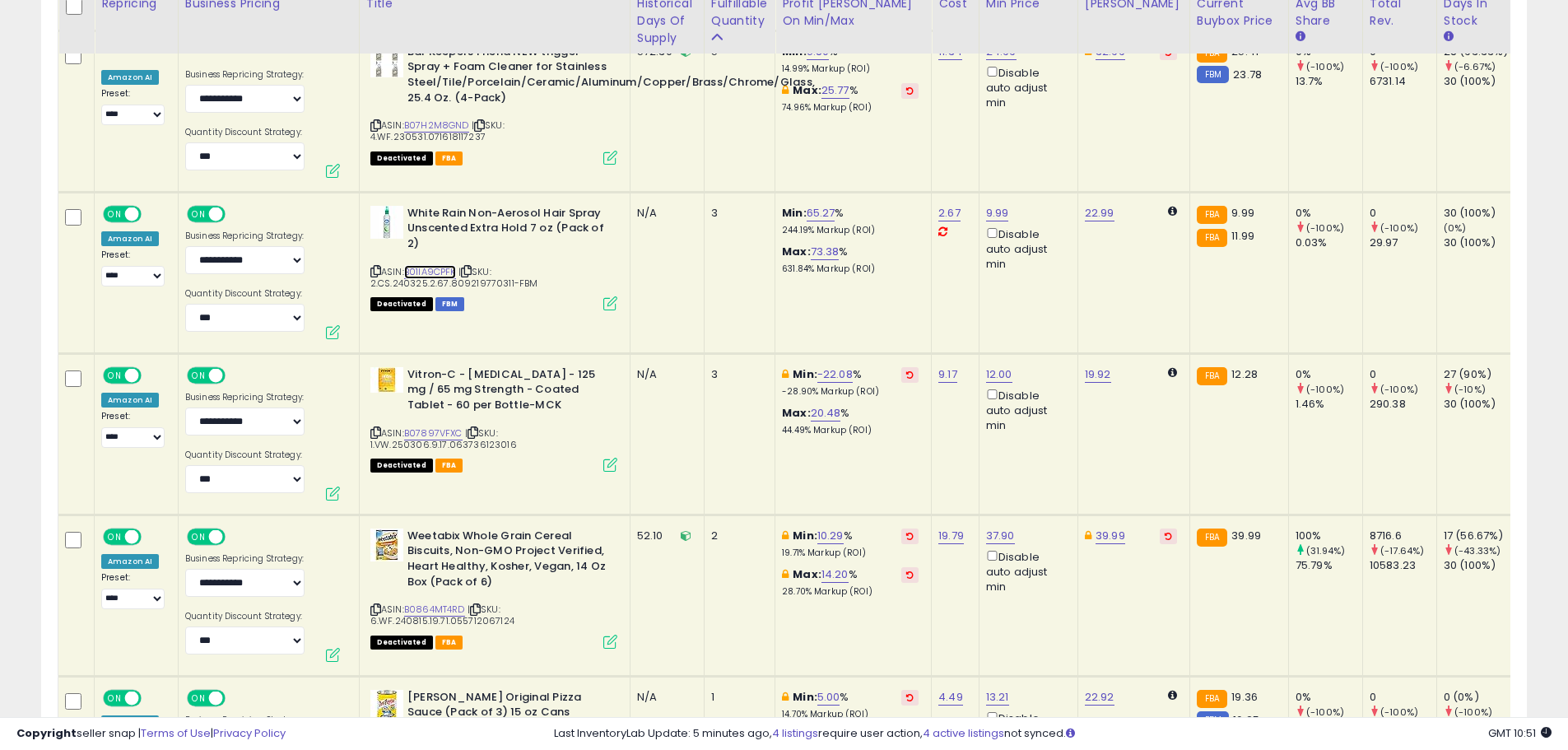
scroll to position [2890, 0]
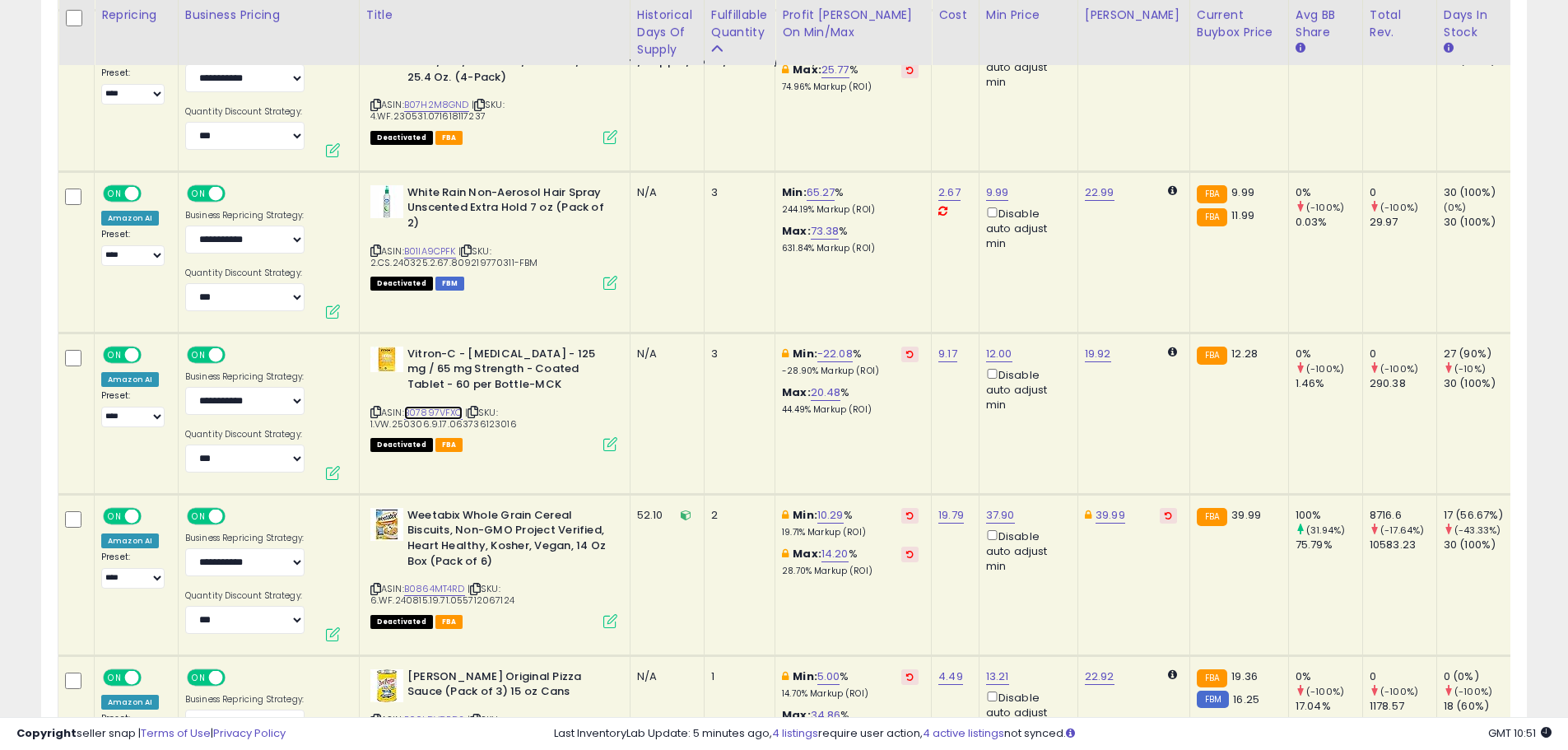
click at [441, 406] on link "B07897VFXC" at bounding box center [433, 412] width 58 height 14
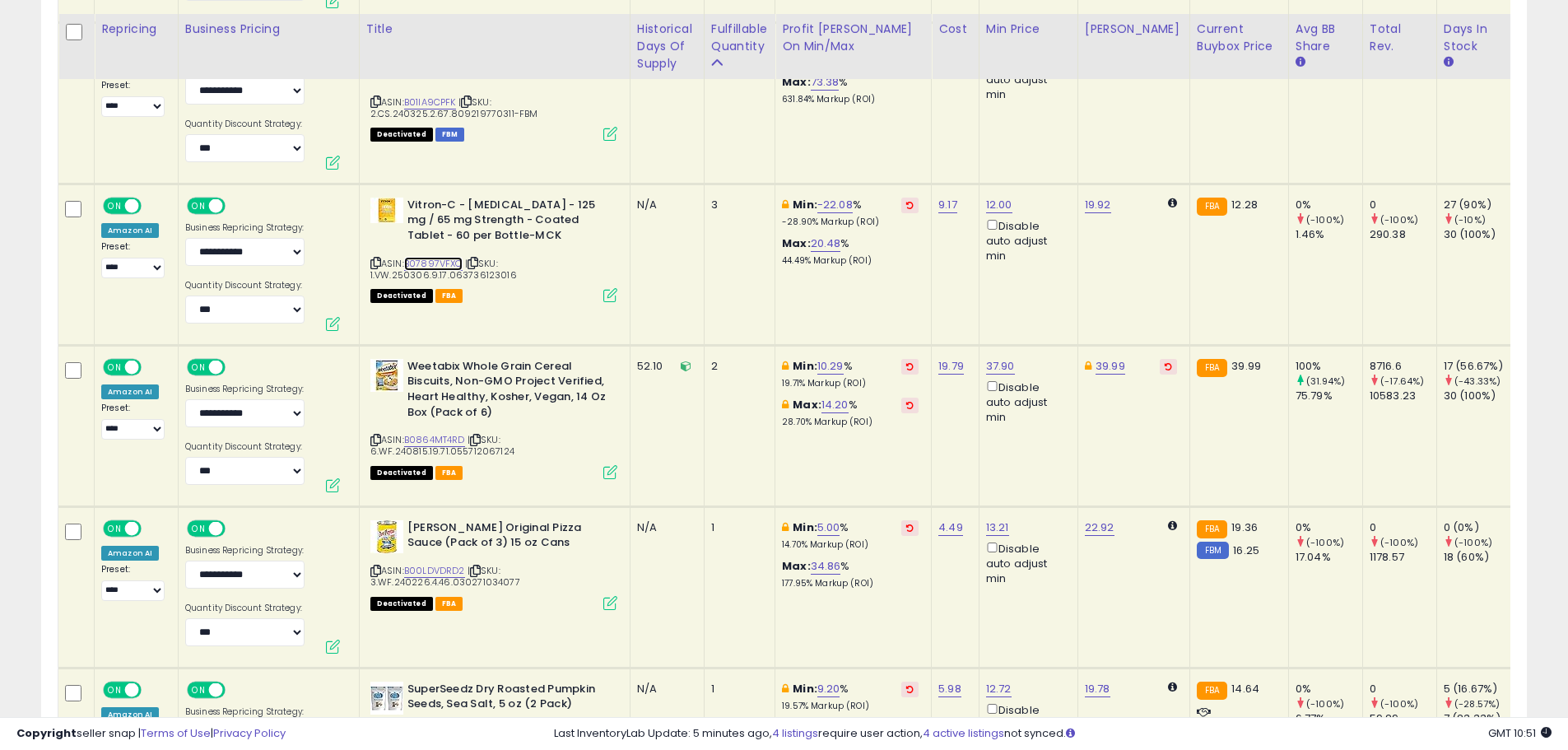
scroll to position [3055, 0]
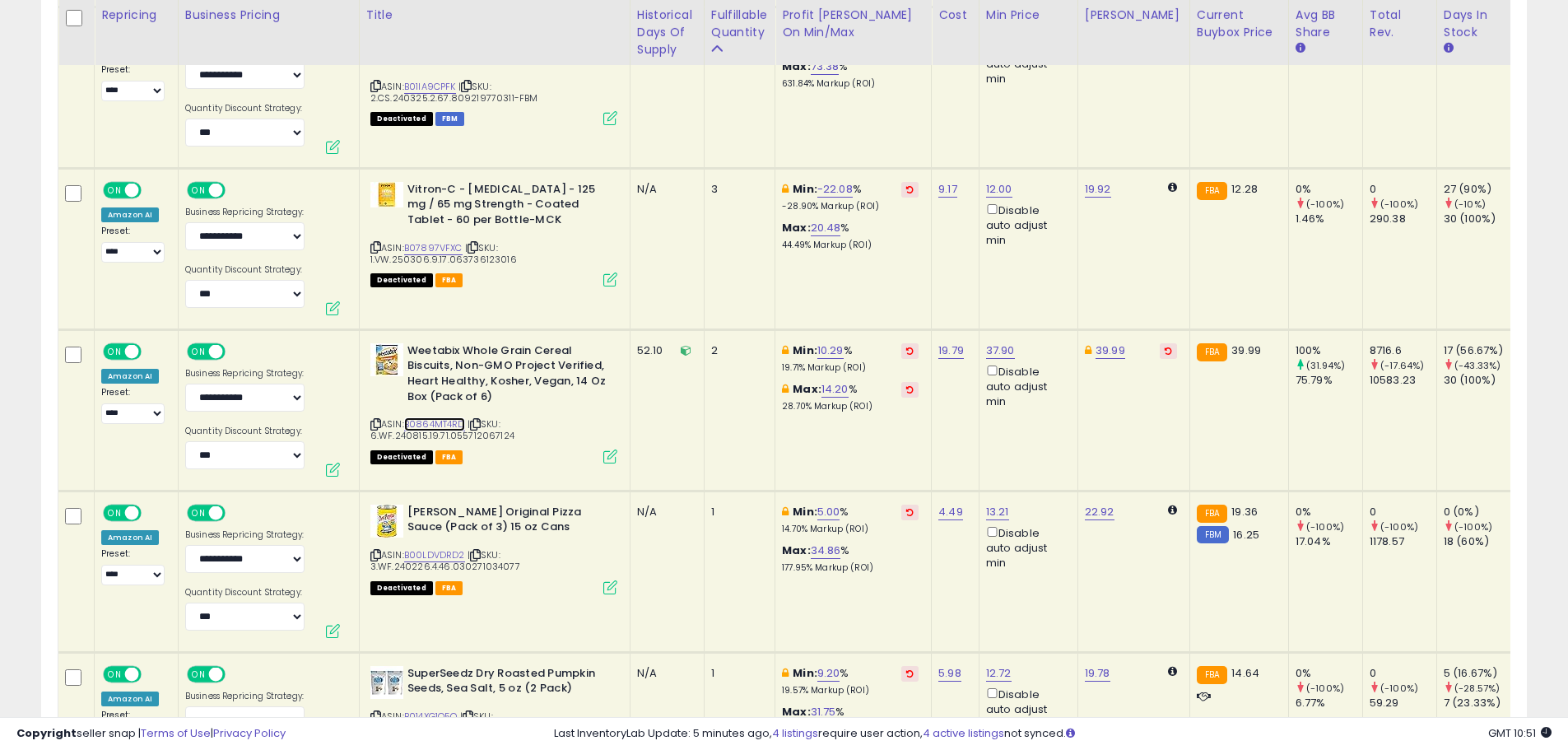
click at [448, 418] on link "B0864MT4RD" at bounding box center [434, 424] width 61 height 14
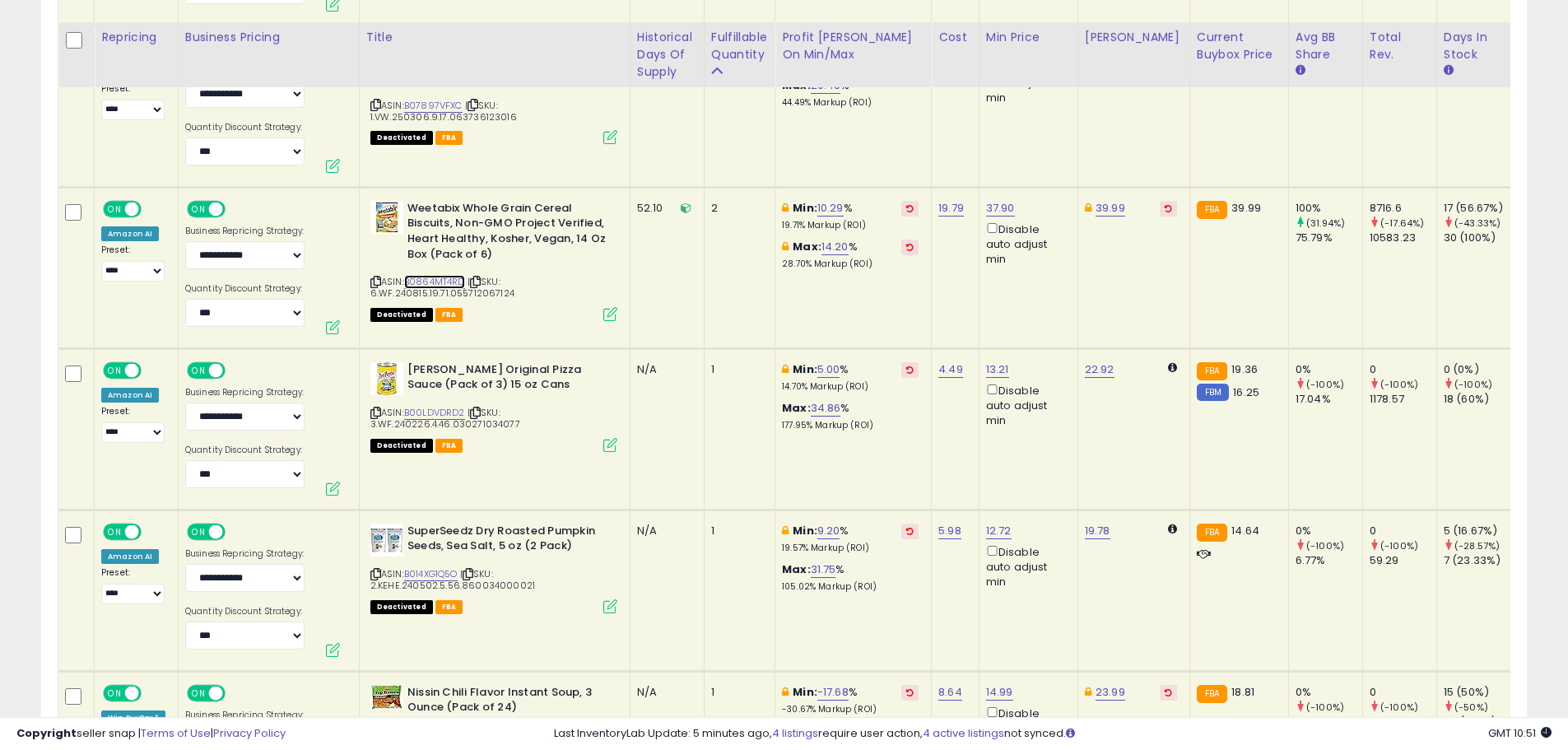
scroll to position [3220, 0]
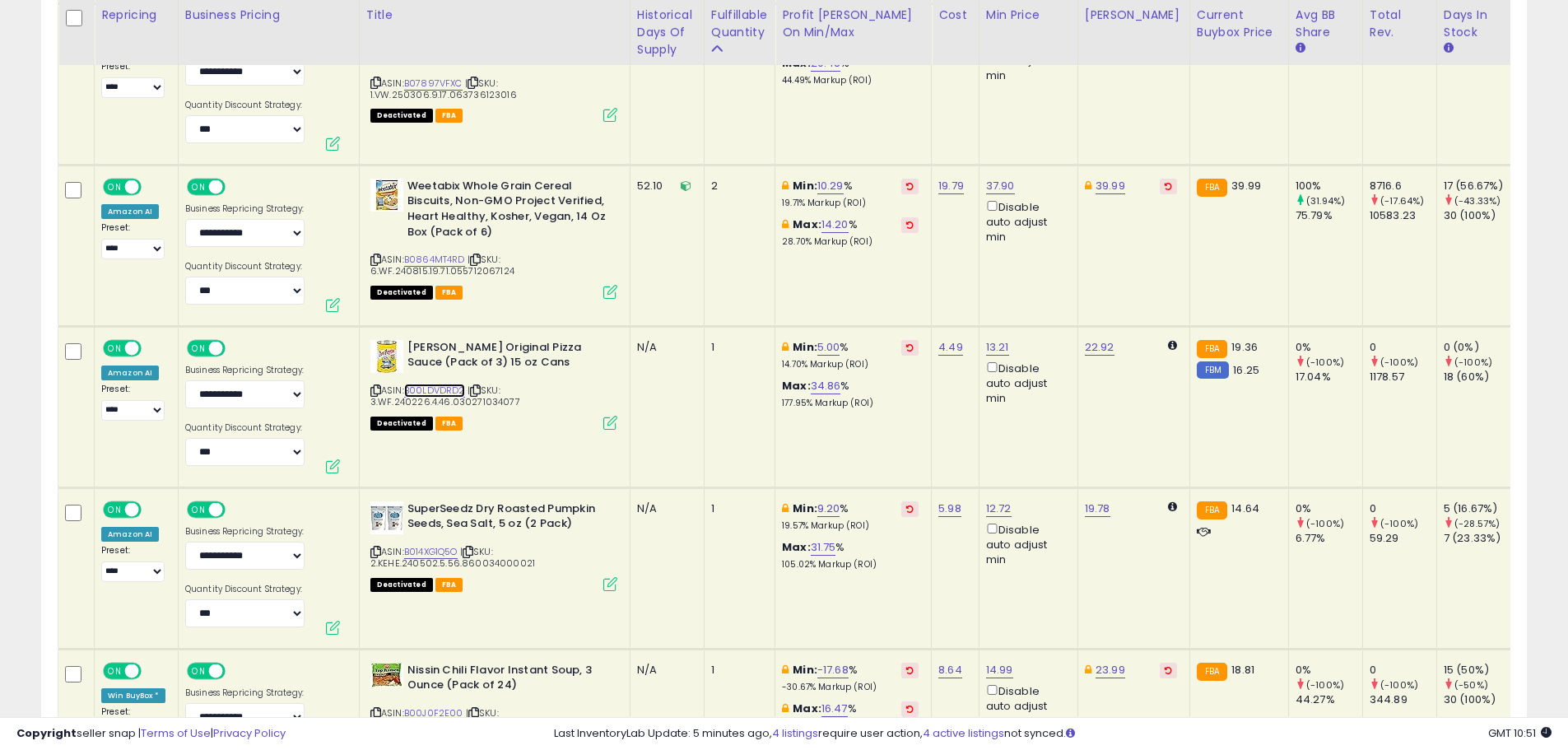
click at [445, 384] on link "B00LDVDRD2" at bounding box center [434, 390] width 61 height 14
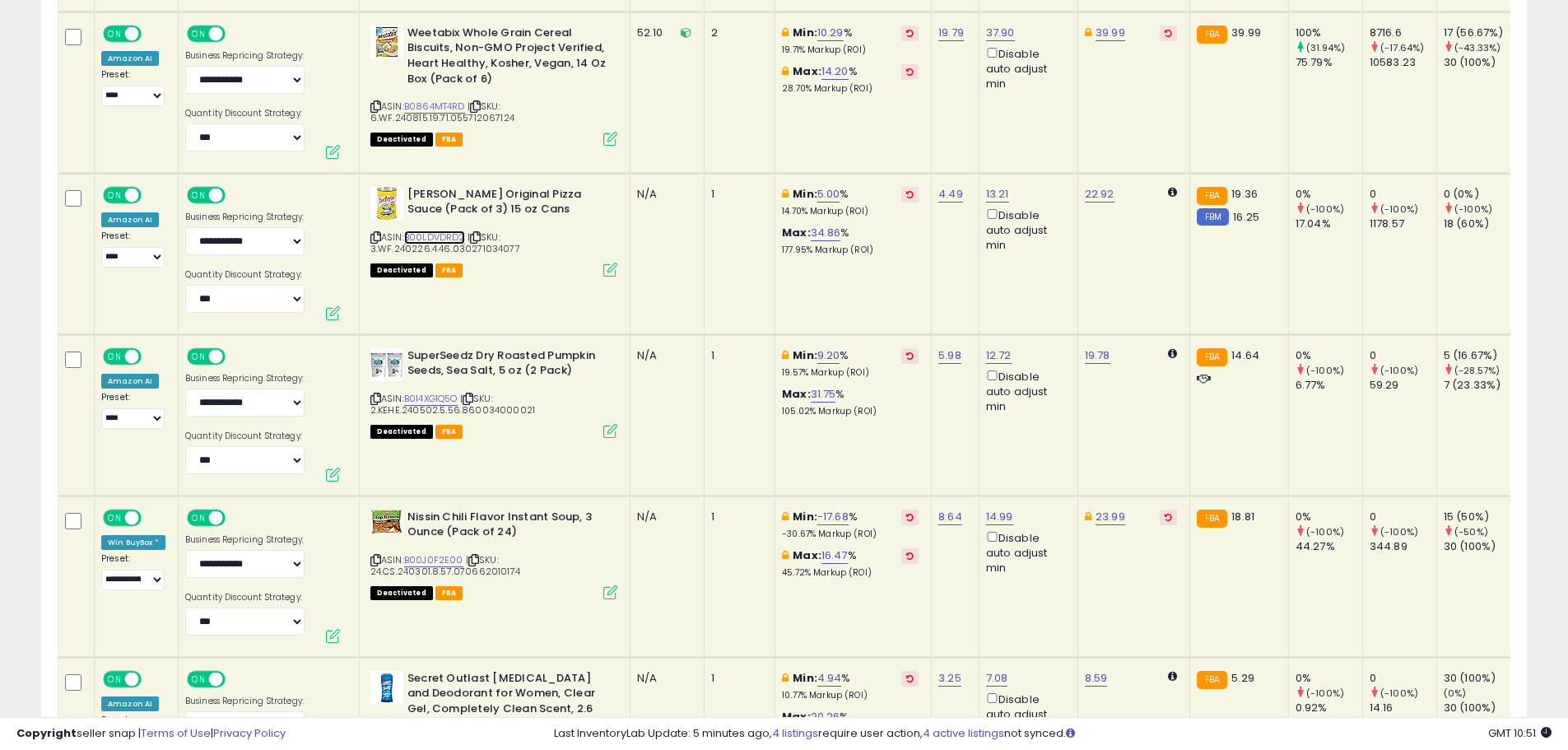
scroll to position [3385, 0]
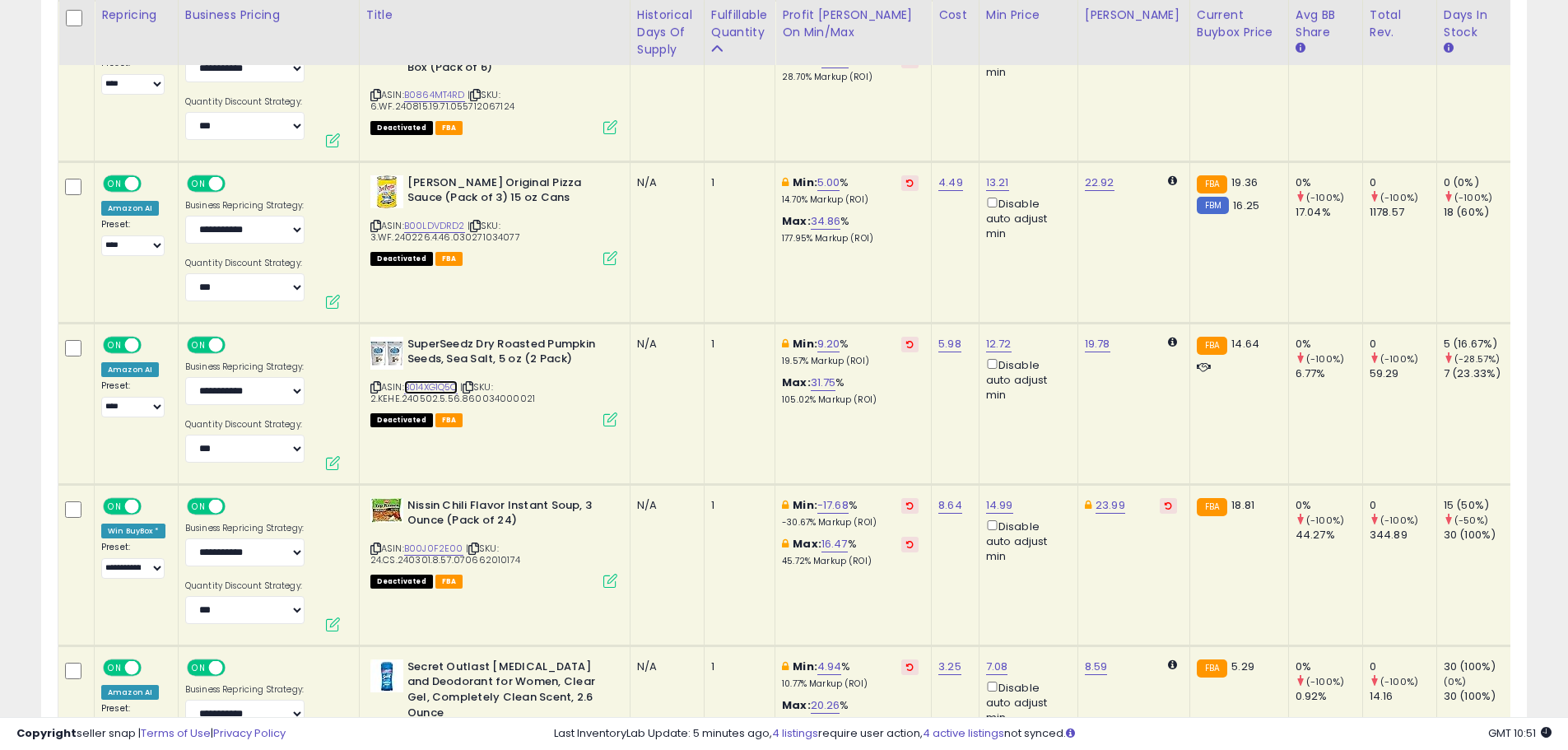
click at [437, 380] on link "B014XG1Q5O" at bounding box center [430, 387] width 54 height 14
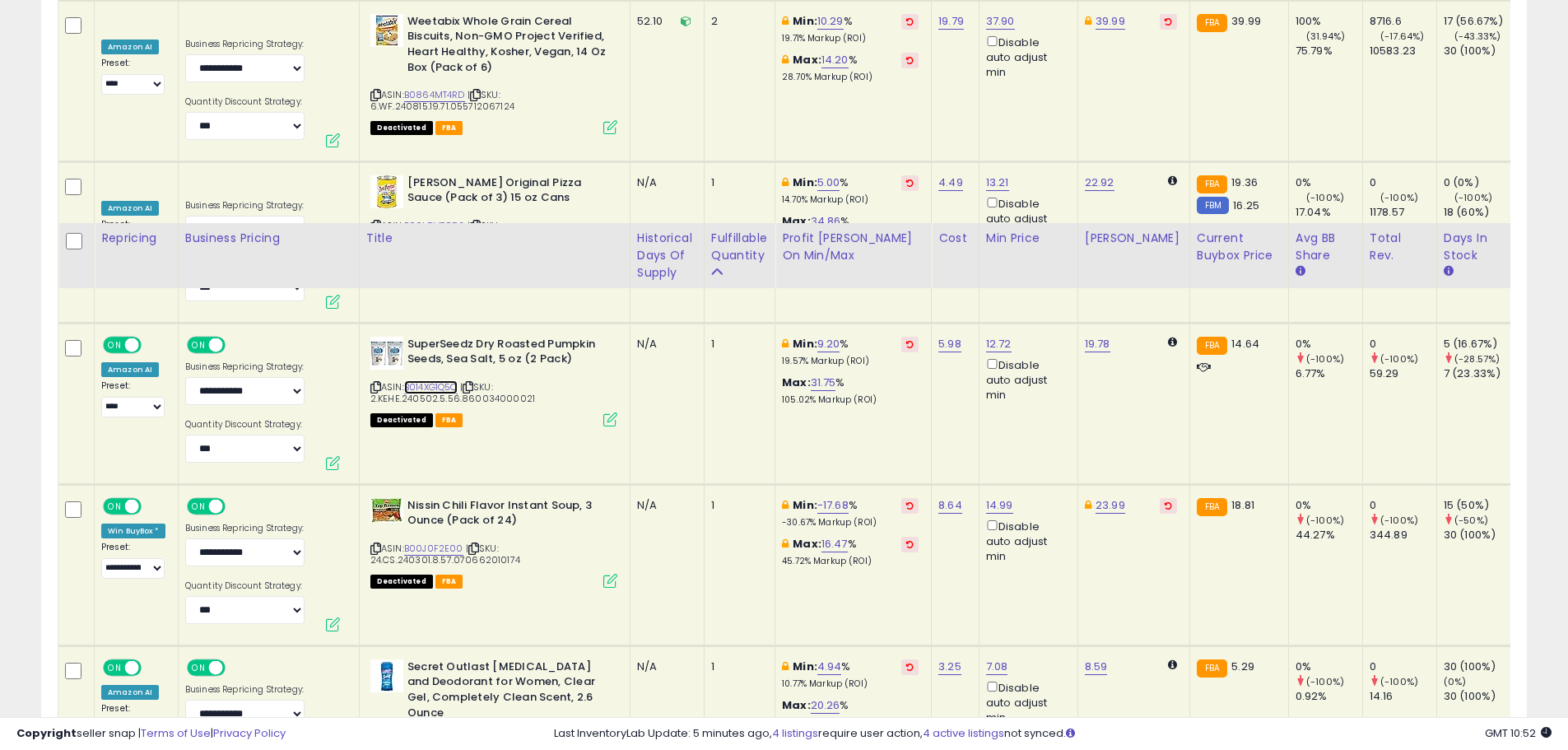
scroll to position [3632, 0]
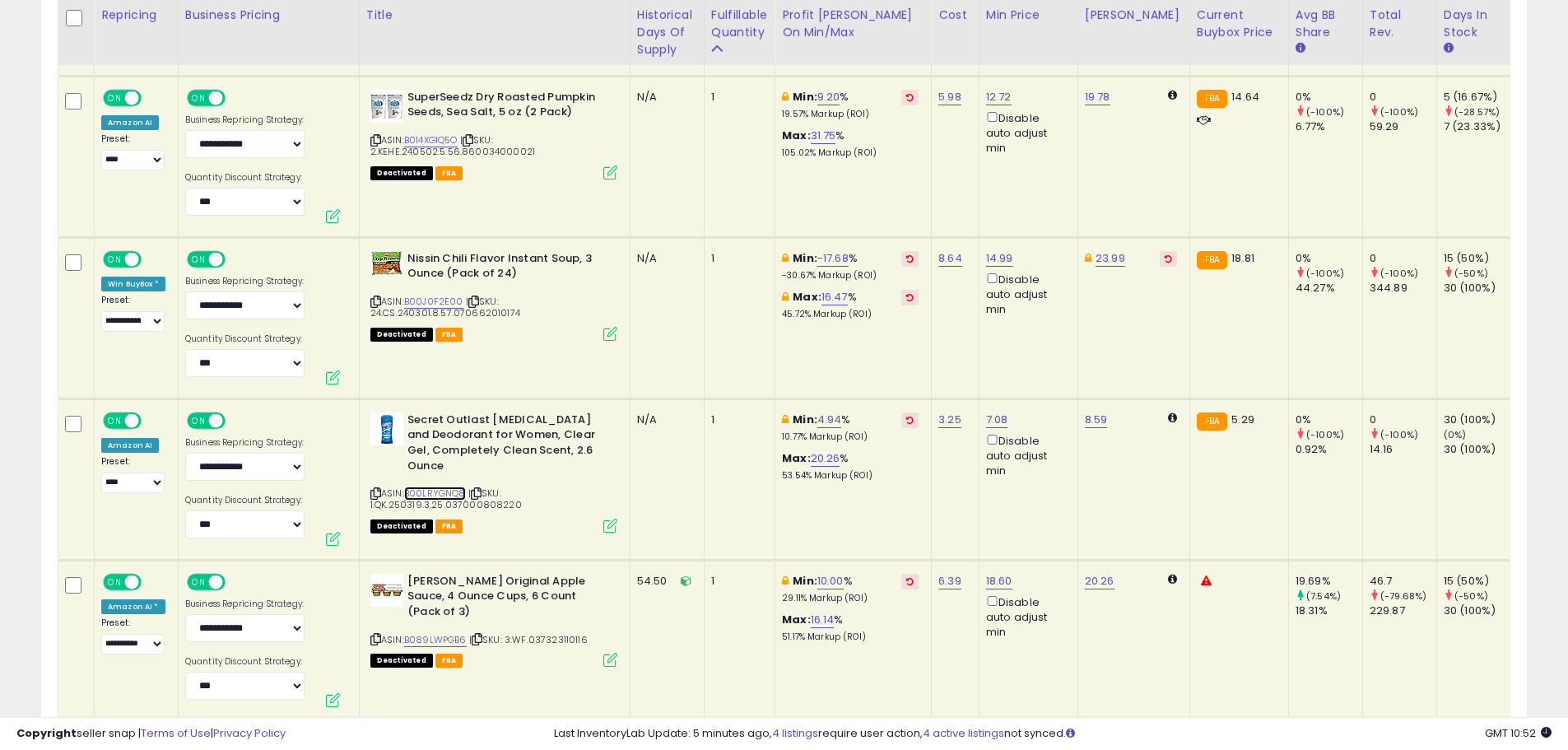
click at [443, 487] on link "B00LRYGNQ8" at bounding box center [435, 493] width 62 height 14
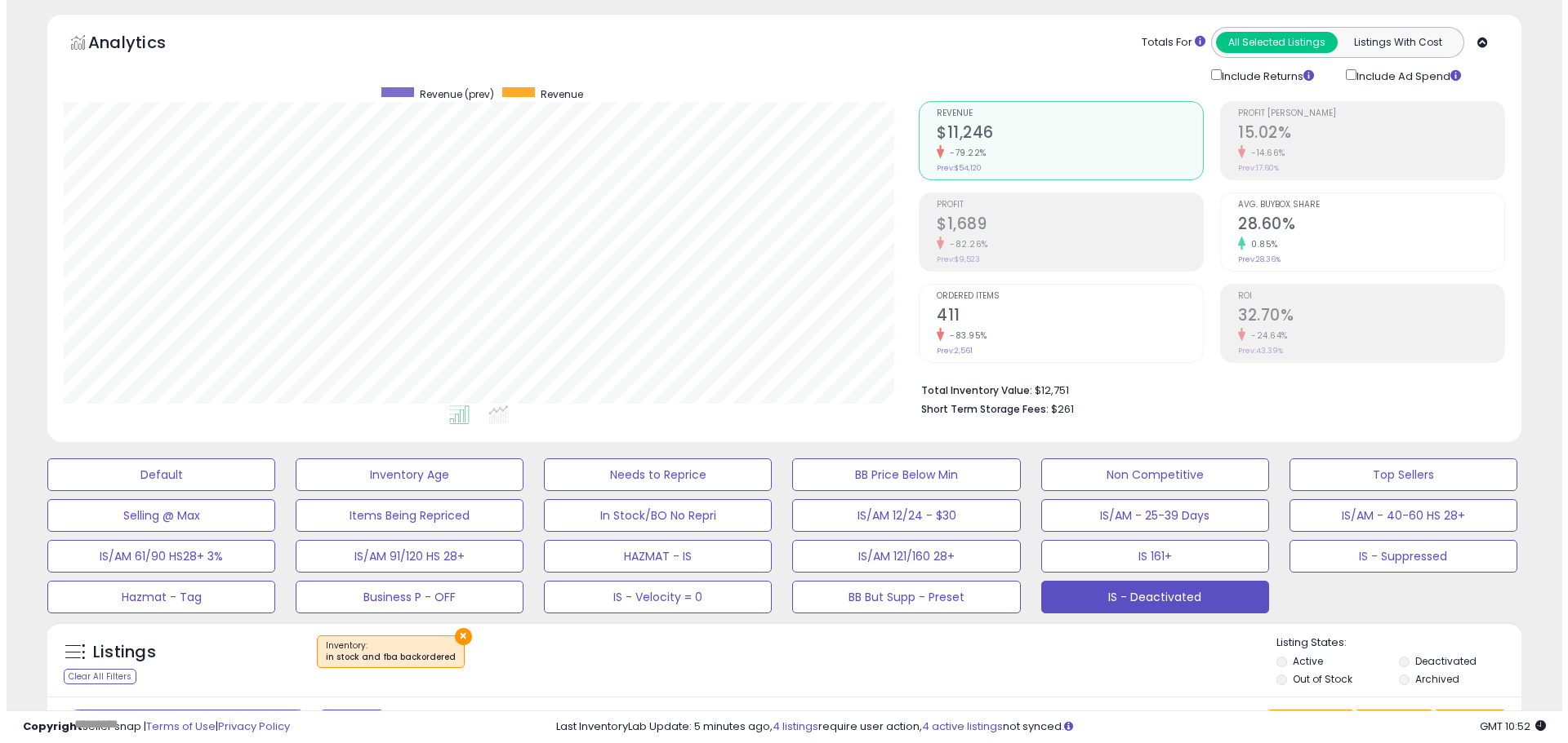
scroll to position [82, 0]
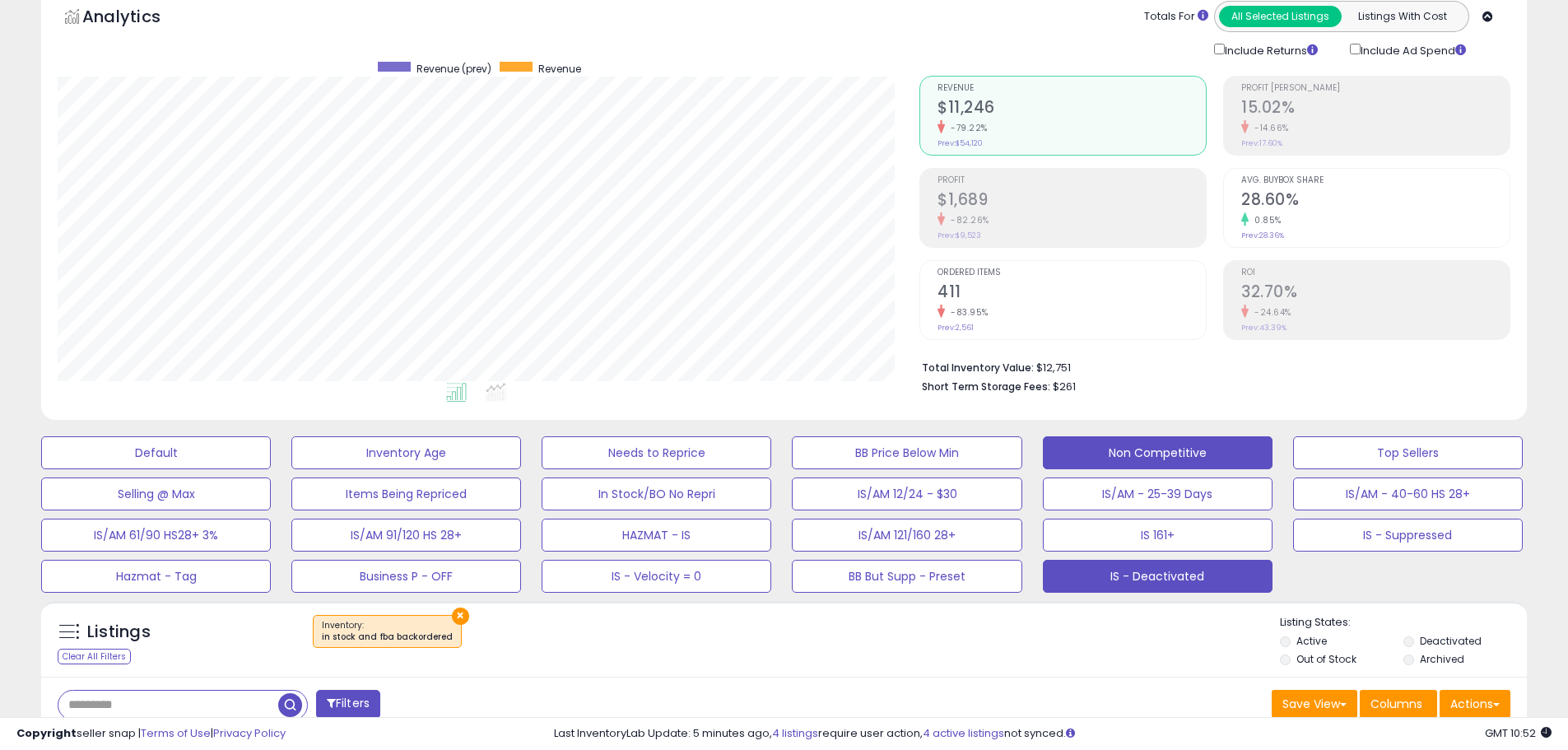
click at [1202, 447] on button "Non Competitive" at bounding box center [1157, 453] width 230 height 33
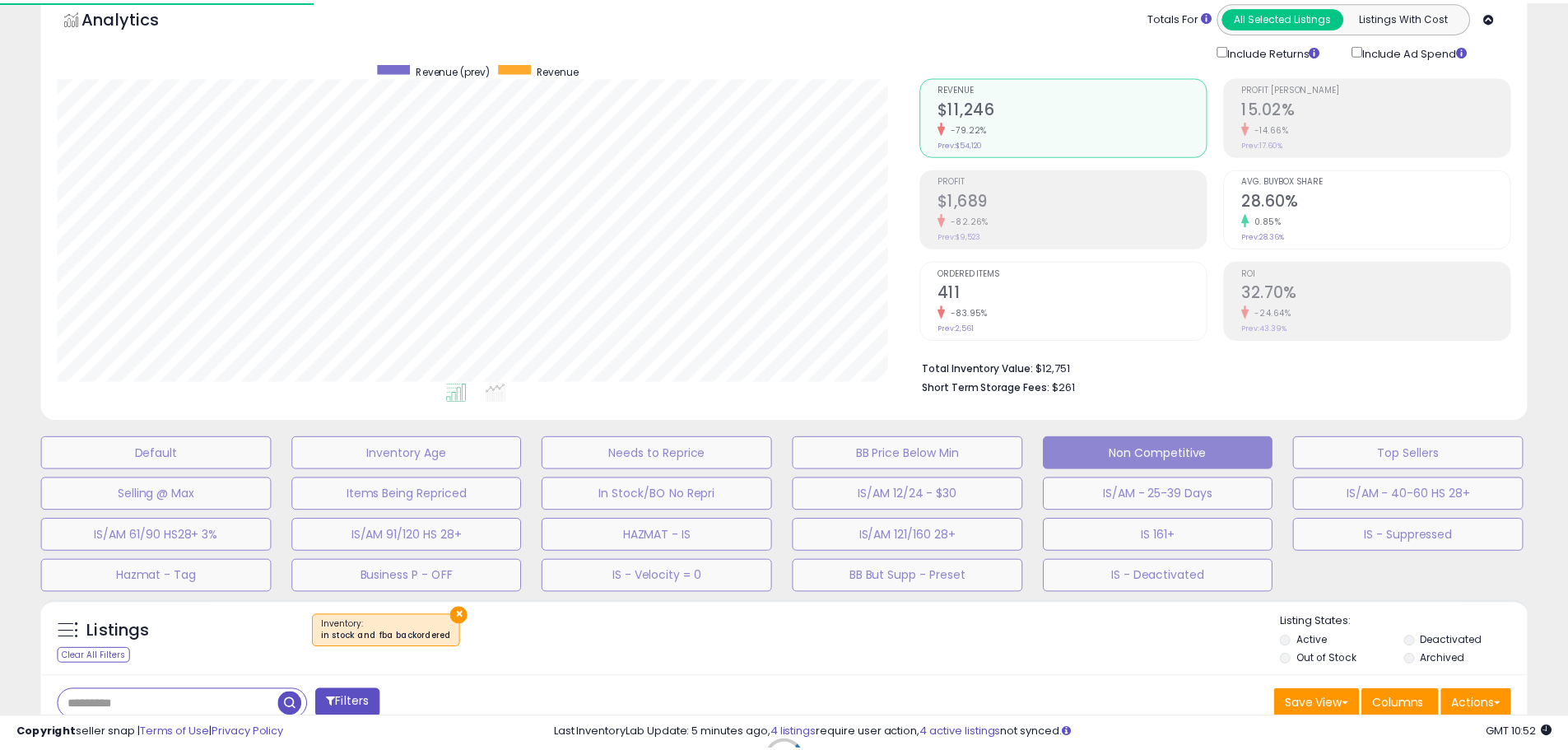
scroll to position [338, 869]
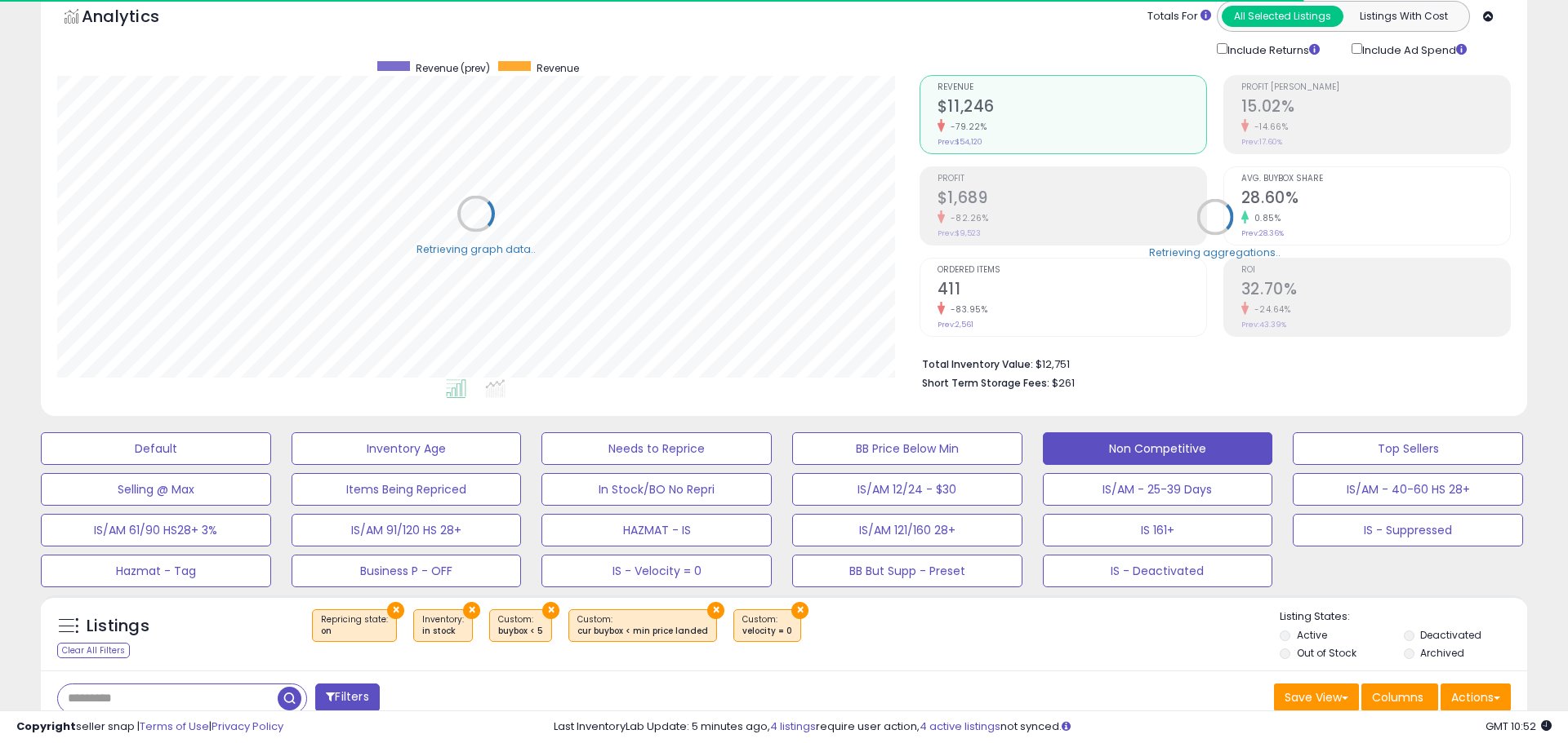
select select "**"
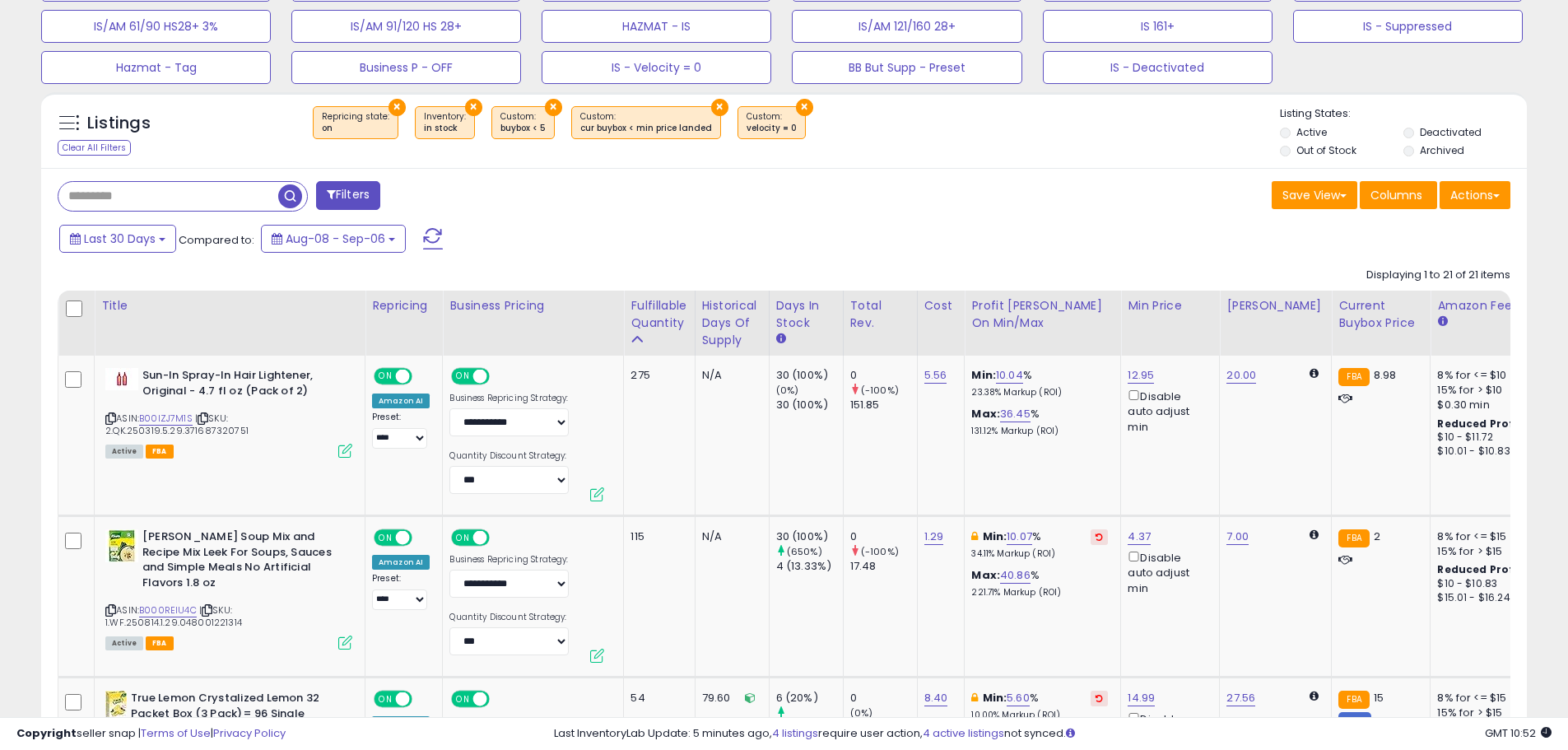
scroll to position [741, 0]
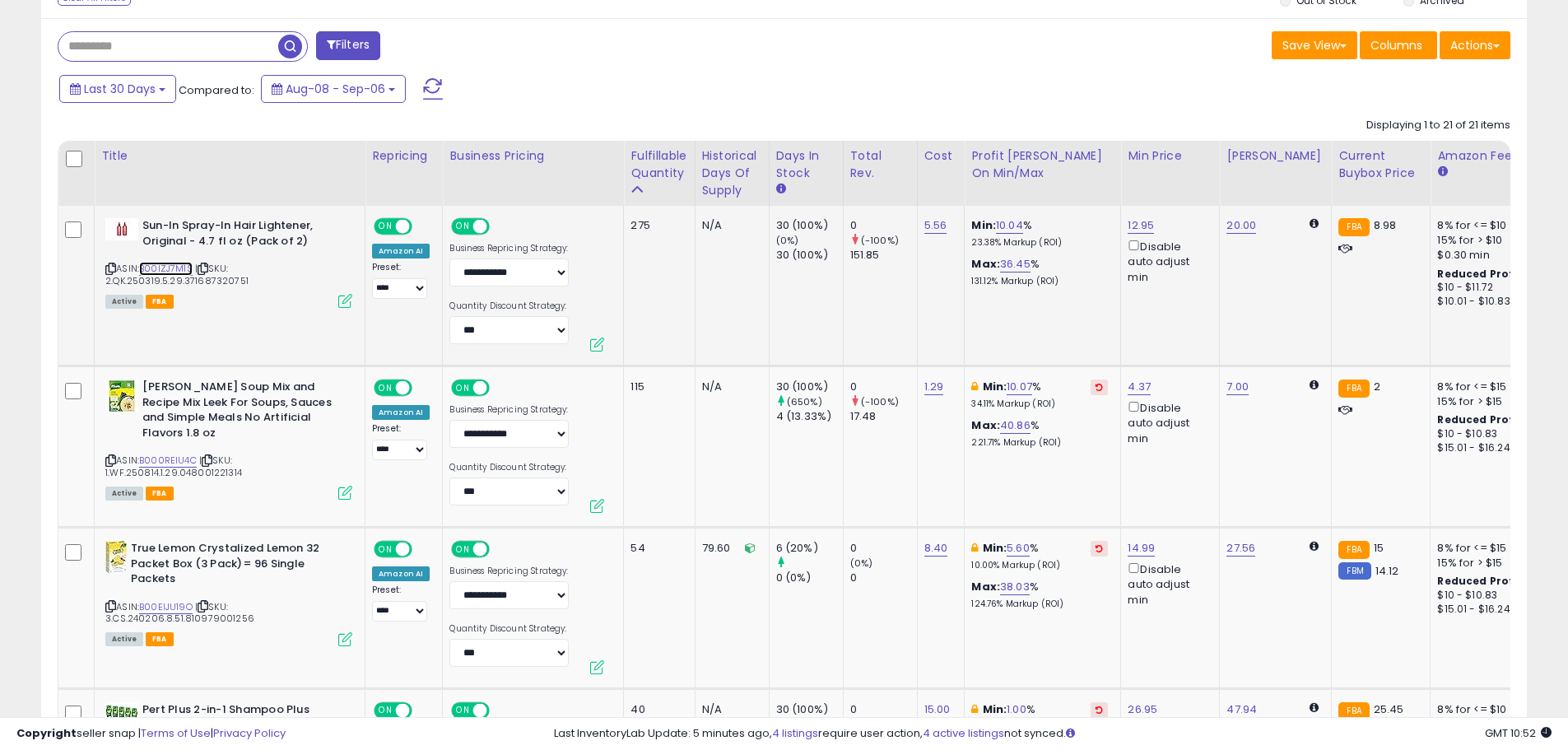
click at [177, 271] on link "B00IZJ7M1S" at bounding box center [165, 268] width 54 height 14
click at [1003, 222] on link "10.04" at bounding box center [1010, 225] width 27 height 16
drag, startPoint x: 917, startPoint y: 169, endPoint x: 852, endPoint y: 173, distance: 65.1
type input "*"
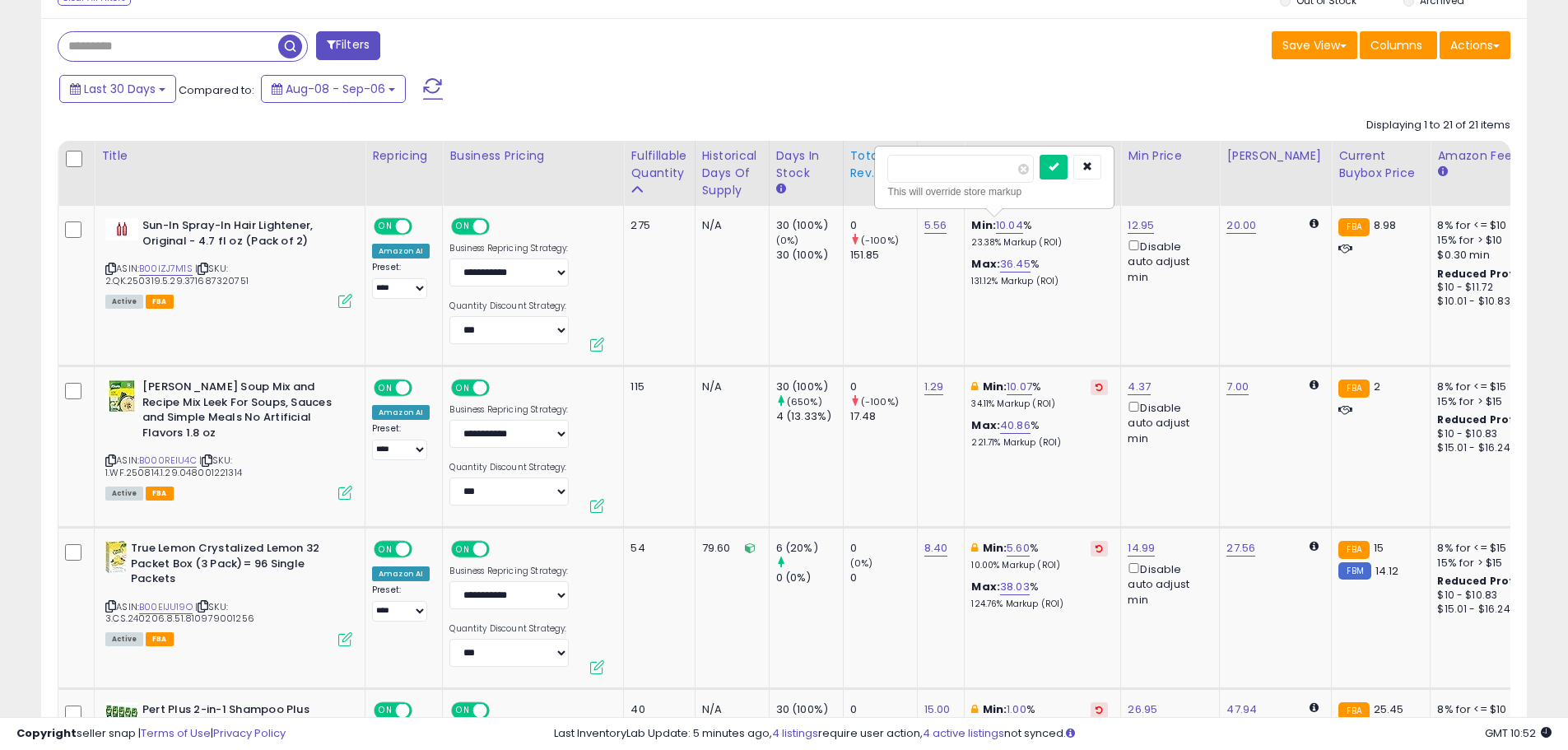
click button "submit" at bounding box center [1054, 167] width 28 height 25
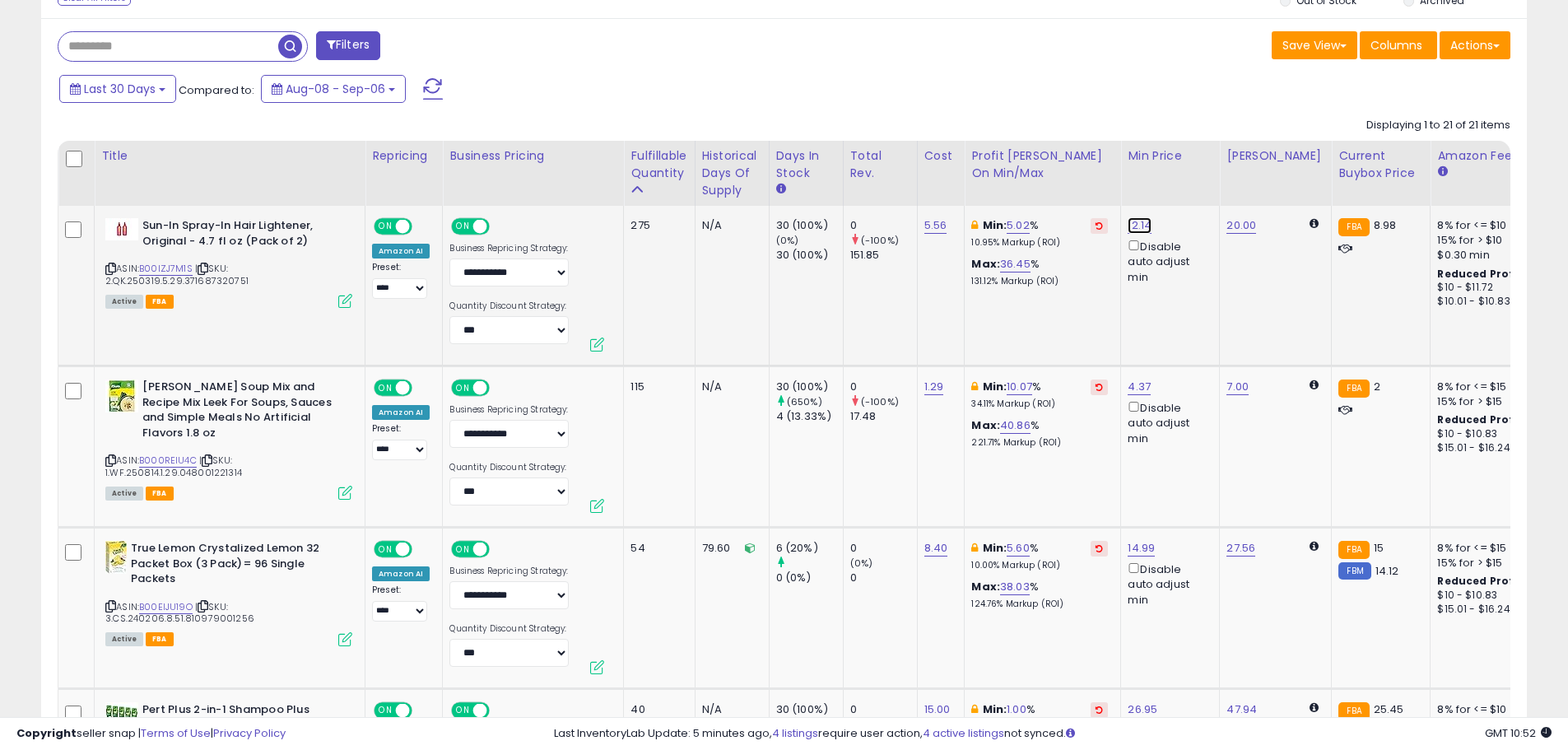
click at [1134, 220] on link "12.14" at bounding box center [1140, 225] width 24 height 16
drag, startPoint x: 1119, startPoint y: 163, endPoint x: 982, endPoint y: 168, distance: 137.1
type input "****"
click button "submit" at bounding box center [1181, 167] width 28 height 25
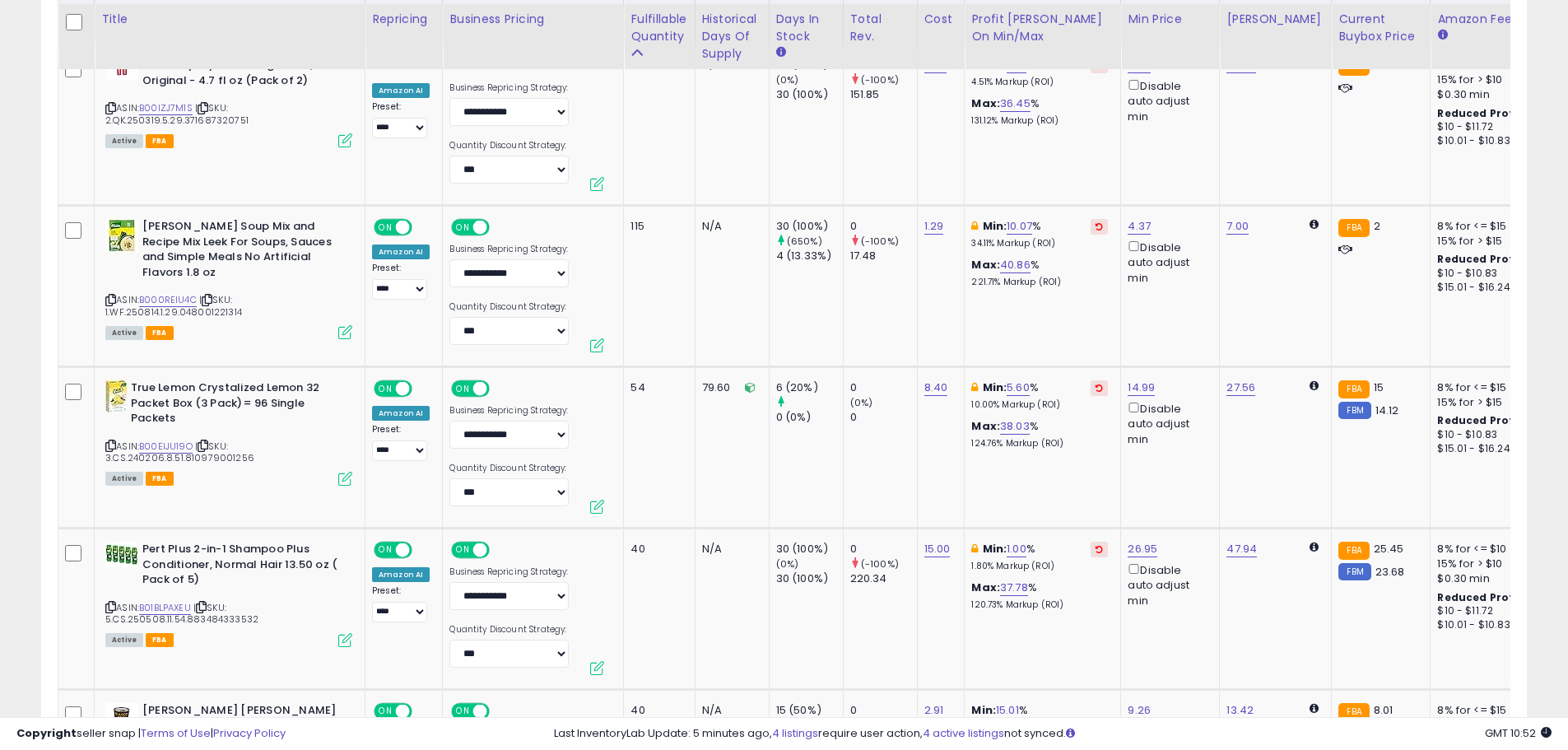
scroll to position [906, 0]
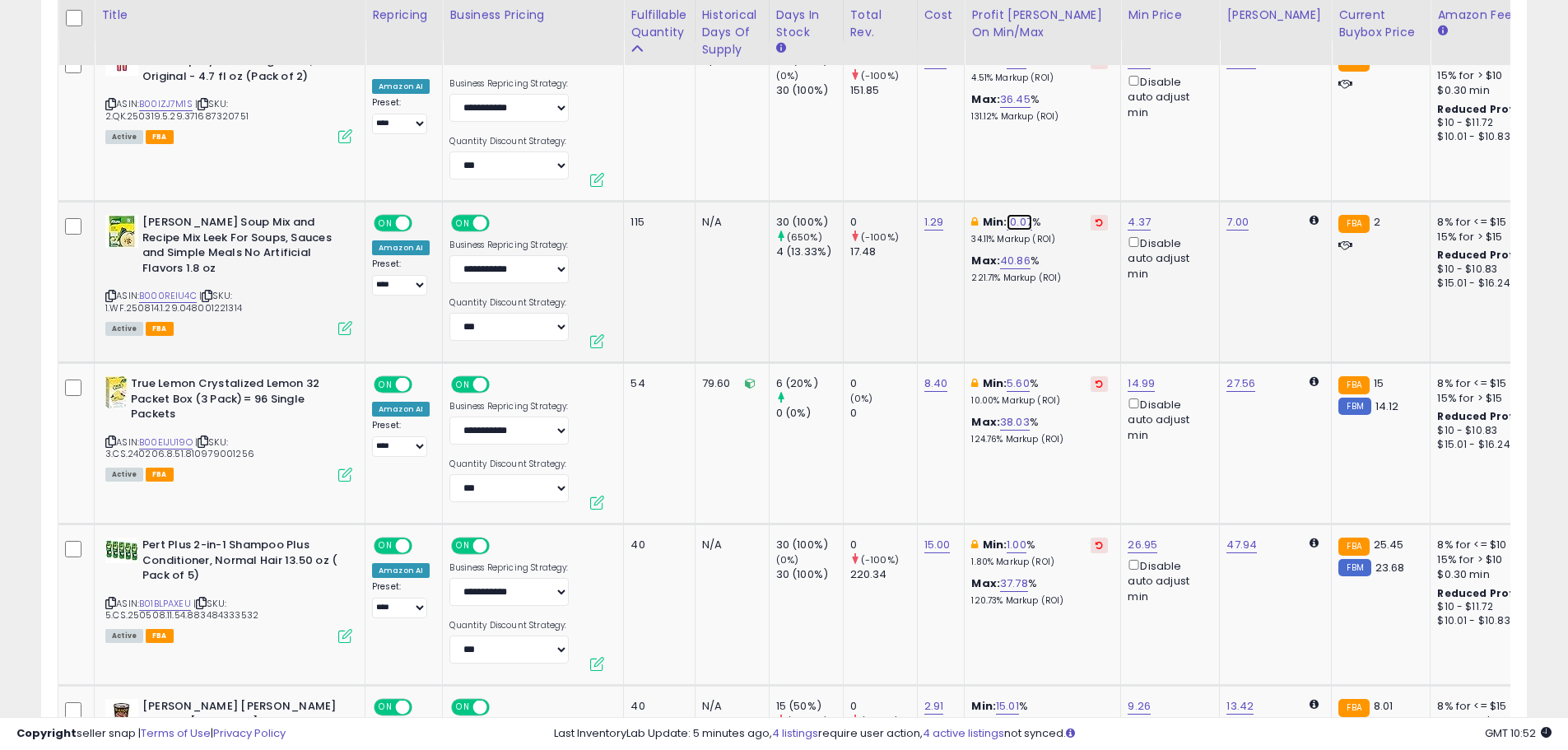
click at [1014, 222] on link "10.07" at bounding box center [1019, 222] width 25 height 16
drag, startPoint x: 954, startPoint y: 165, endPoint x: 846, endPoint y: 182, distance: 109.3
type input "*"
click button "submit" at bounding box center [1064, 163] width 28 height 25
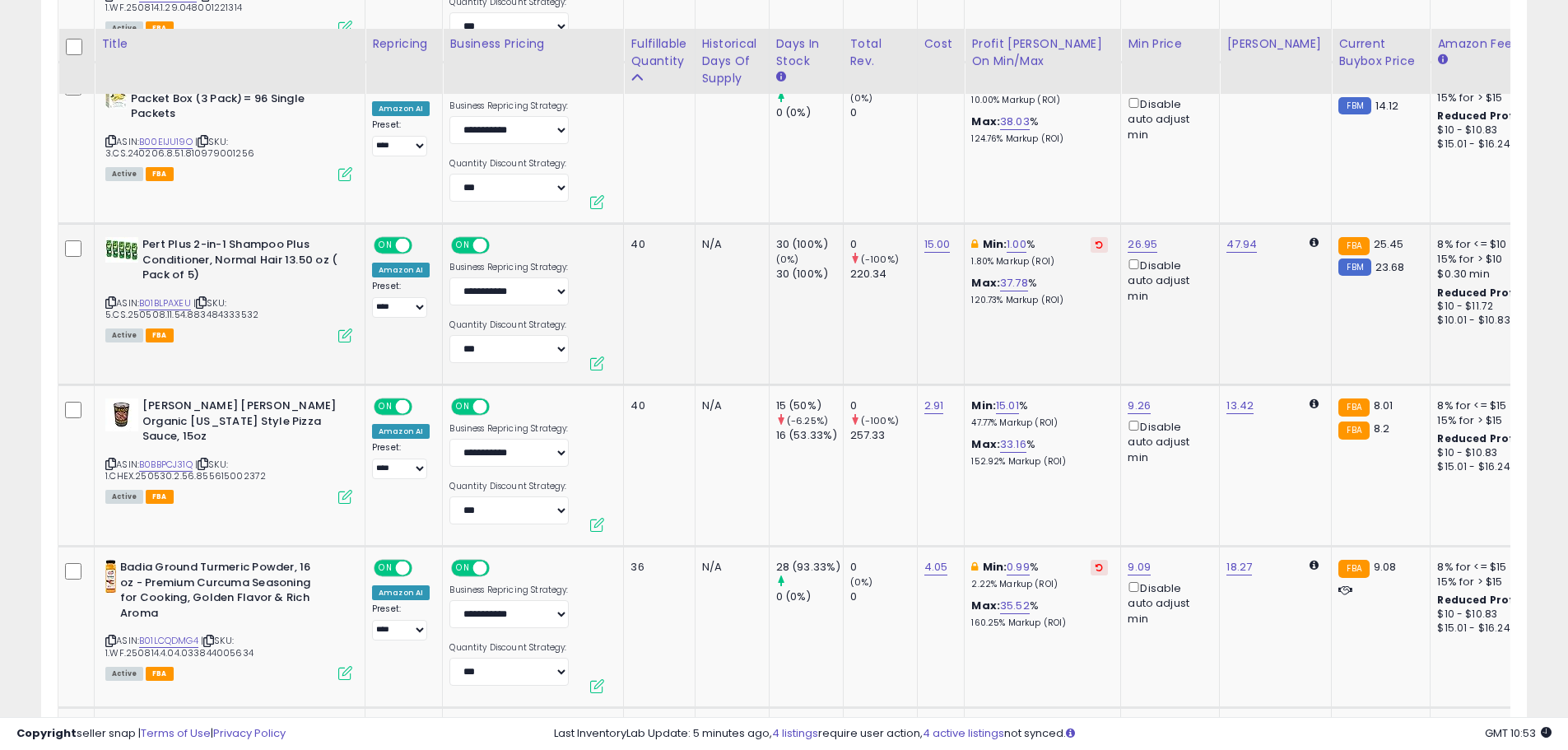
scroll to position [1236, 0]
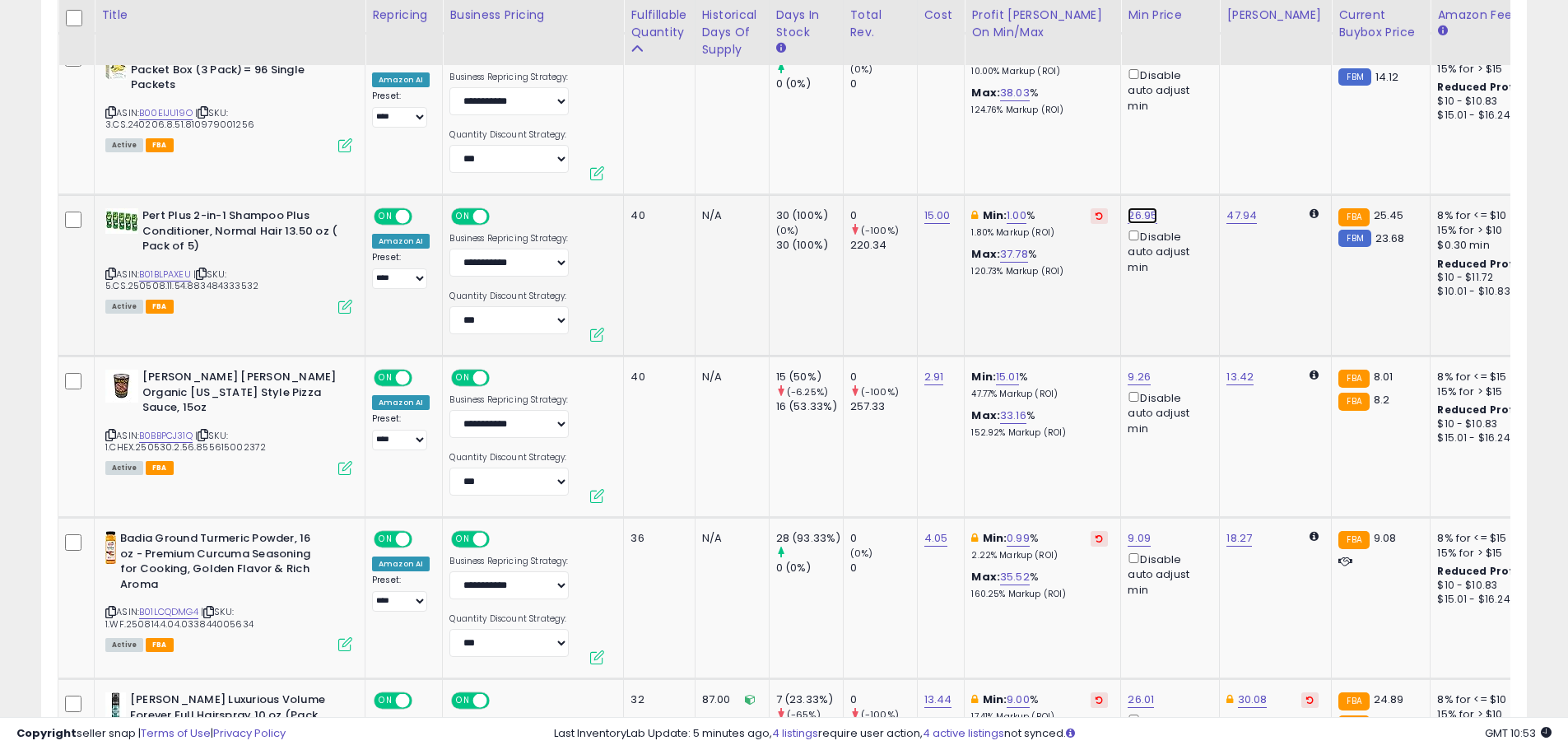
click at [1144, 212] on link "26.95" at bounding box center [1142, 216] width 30 height 16
drag, startPoint x: 1102, startPoint y: 156, endPoint x: 985, endPoint y: 164, distance: 117.3
type input "**"
click button "submit" at bounding box center [1185, 157] width 28 height 25
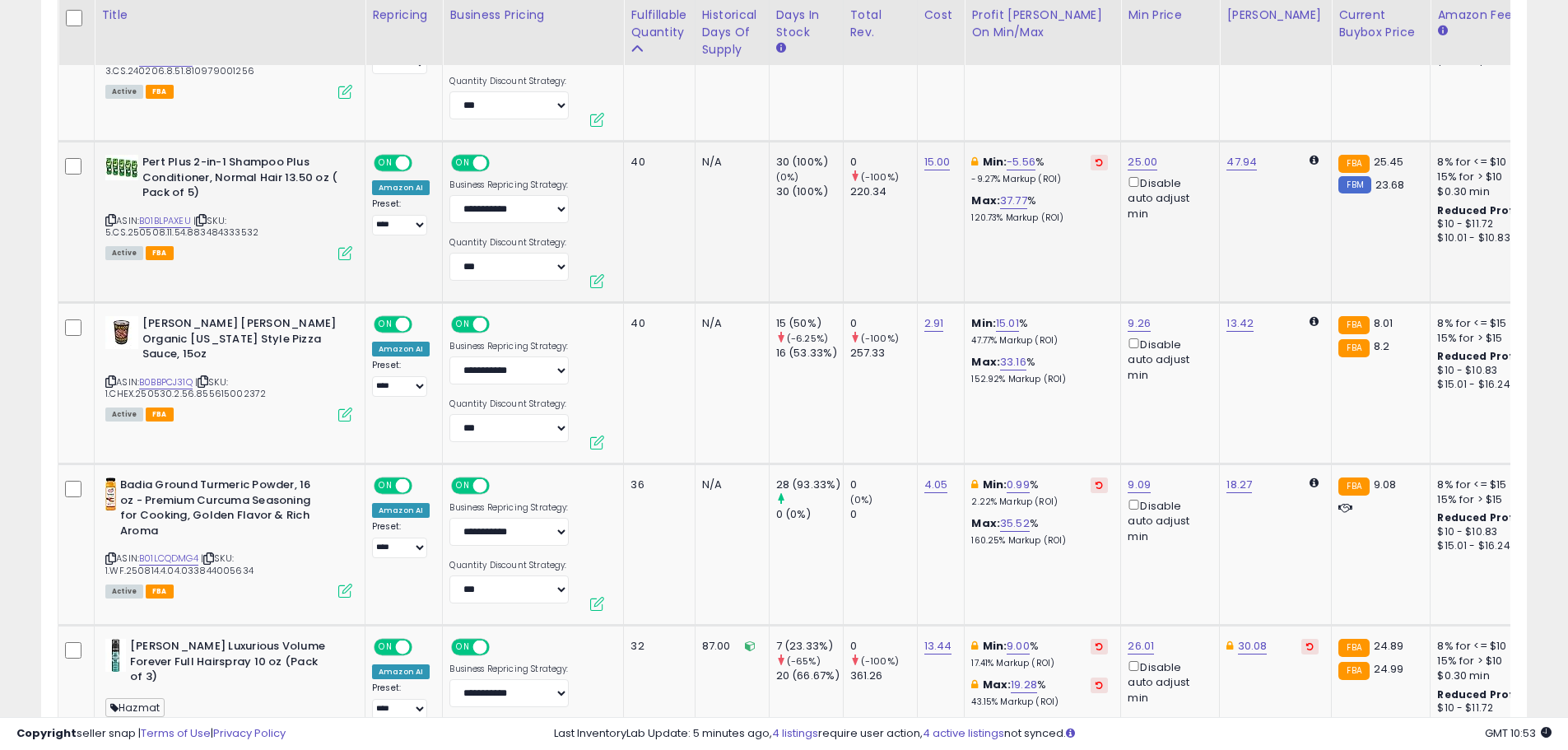
scroll to position [1317, 0]
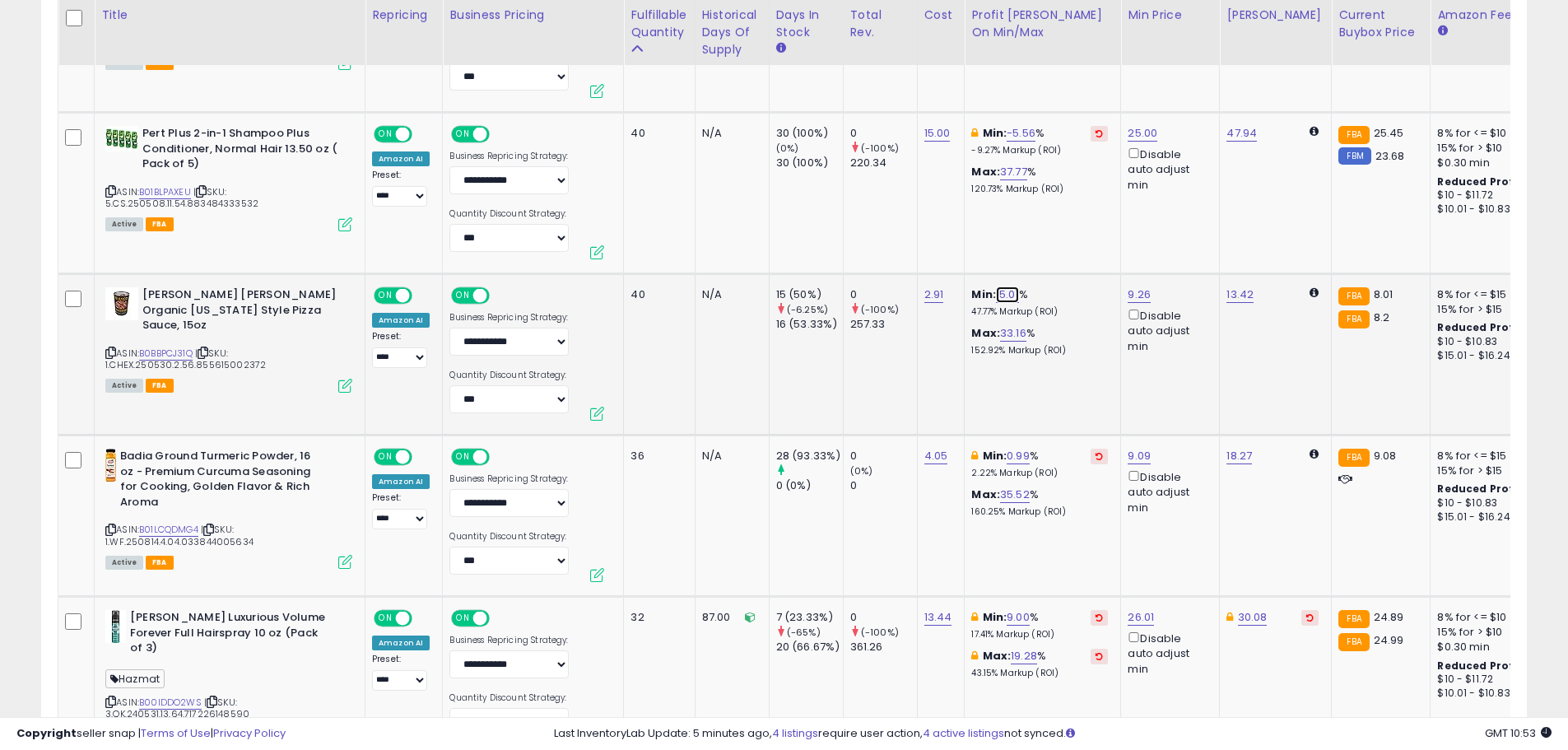
click at [1006, 294] on link "15.01" at bounding box center [1007, 295] width 23 height 16
drag, startPoint x: 996, startPoint y: 238, endPoint x: 872, endPoint y: 237, distance: 124.0
type input "*"
click button "submit" at bounding box center [1052, 236] width 28 height 25
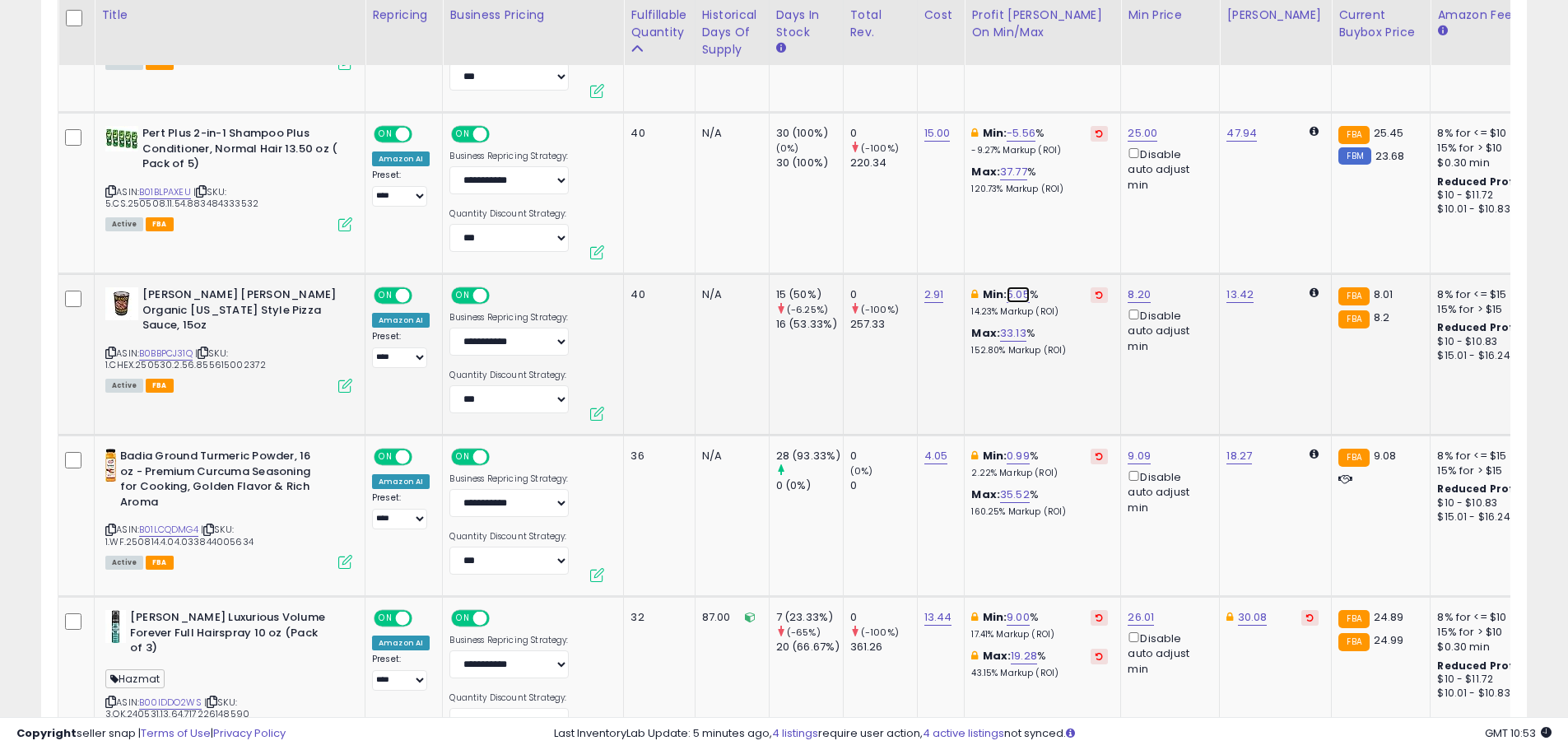
click at [1018, 295] on link "5.05" at bounding box center [1017, 295] width 23 height 16
drag, startPoint x: 987, startPoint y: 245, endPoint x: 843, endPoint y: 232, distance: 144.6
type input "*"
click button "submit" at bounding box center [1063, 236] width 28 height 25
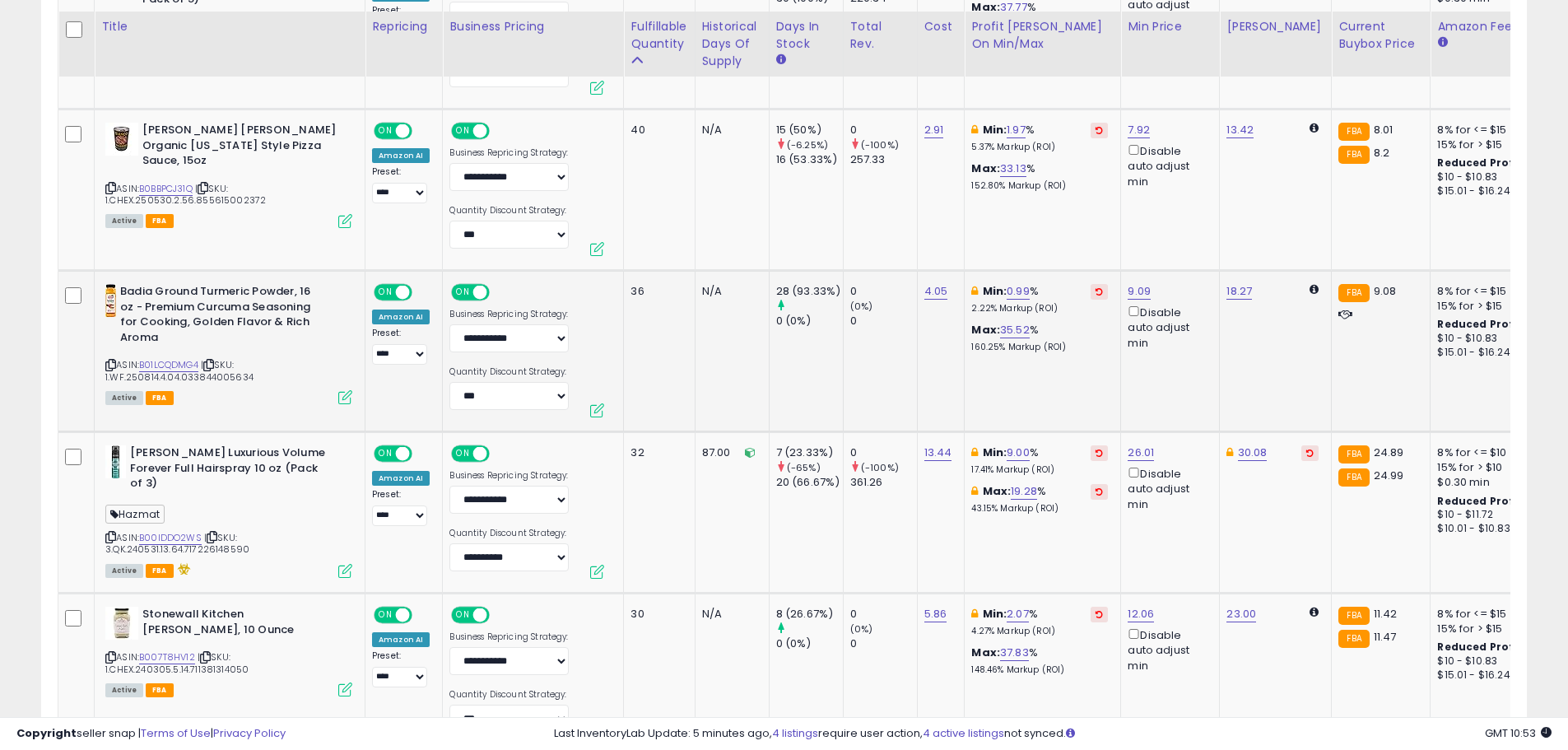
scroll to position [1565, 0]
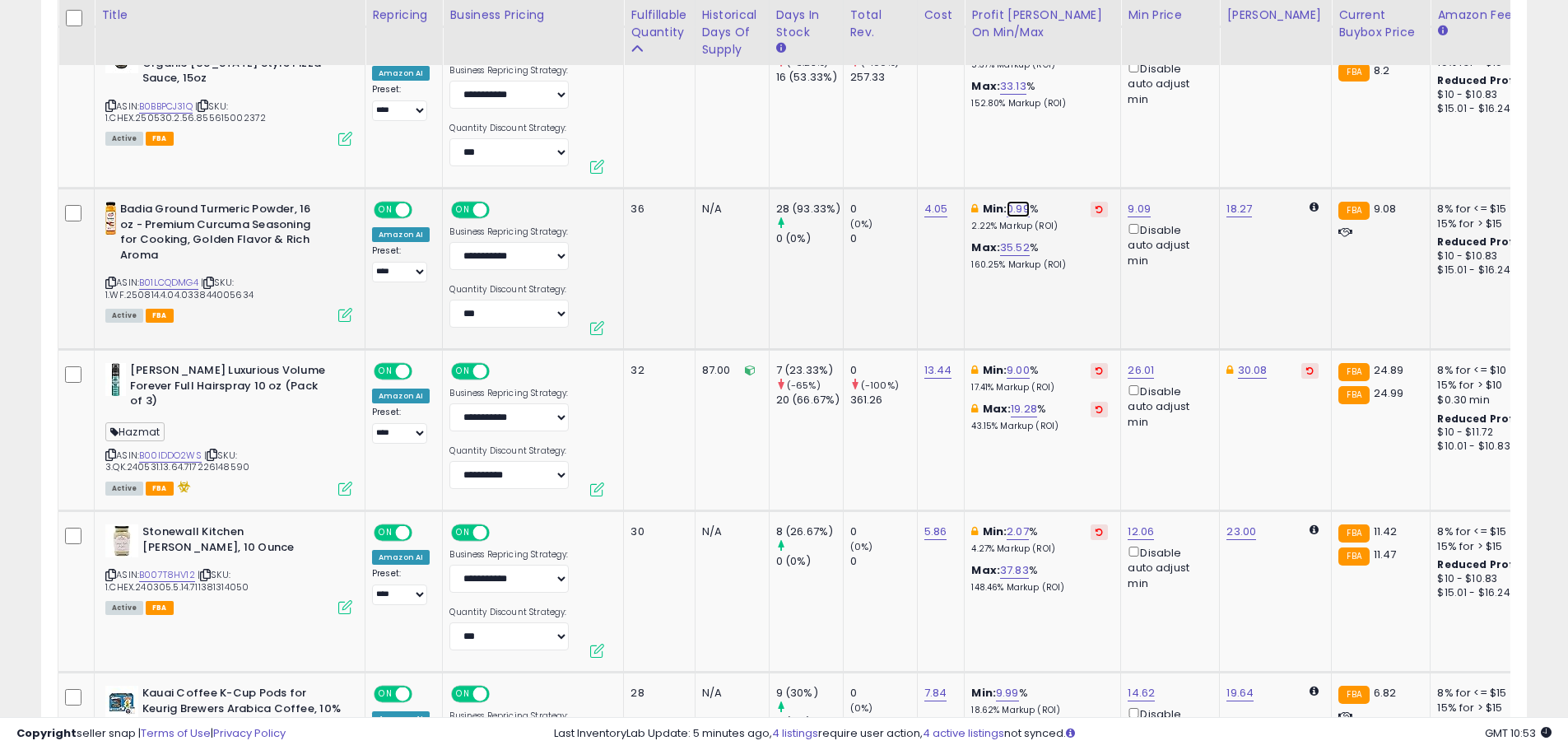
click at [1014, 205] on link "0.99" at bounding box center [1017, 209] width 23 height 16
drag, startPoint x: 974, startPoint y: 148, endPoint x: 889, endPoint y: 148, distance: 85.0
click at [890, 148] on div "**** This will override store markup" at bounding box center [1004, 161] width 237 height 60
type input "*"
click button "submit" at bounding box center [1063, 150] width 28 height 25
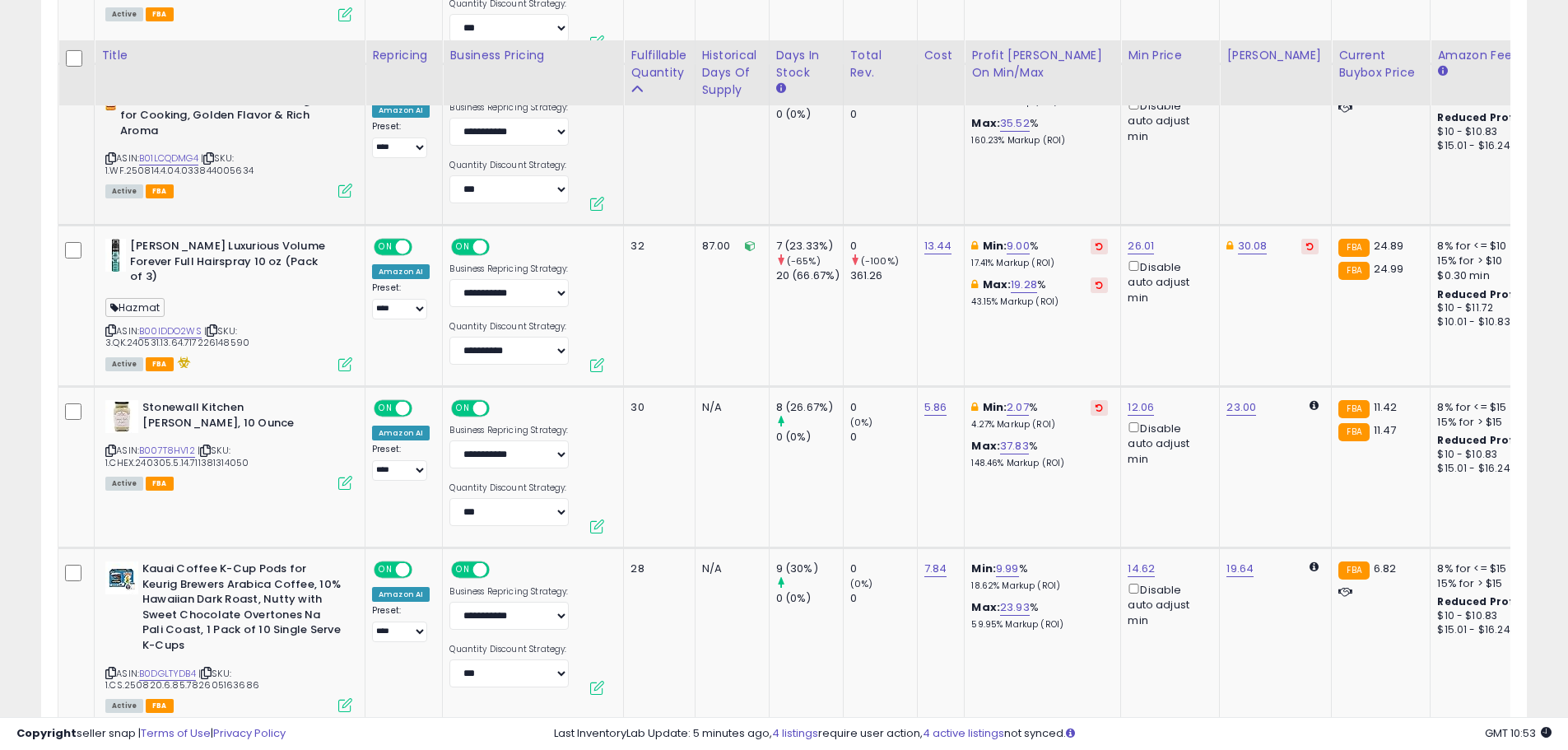
scroll to position [1730, 0]
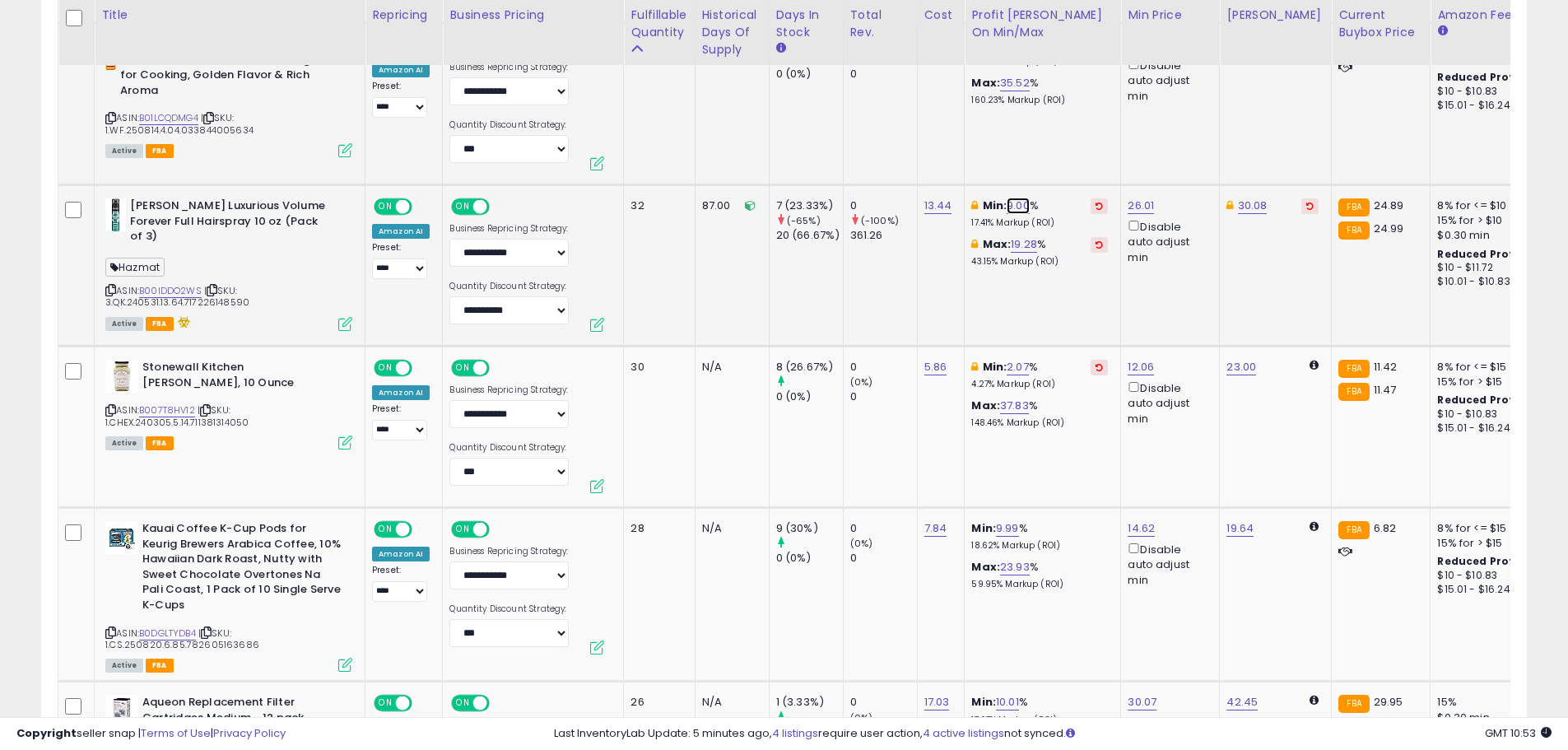
click at [1018, 203] on link "9.00" at bounding box center [1017, 206] width 23 height 16
drag, startPoint x: 888, startPoint y: 154, endPoint x: 818, endPoint y: 156, distance: 70.0
type input "*"
click button "submit" at bounding box center [1063, 147] width 28 height 25
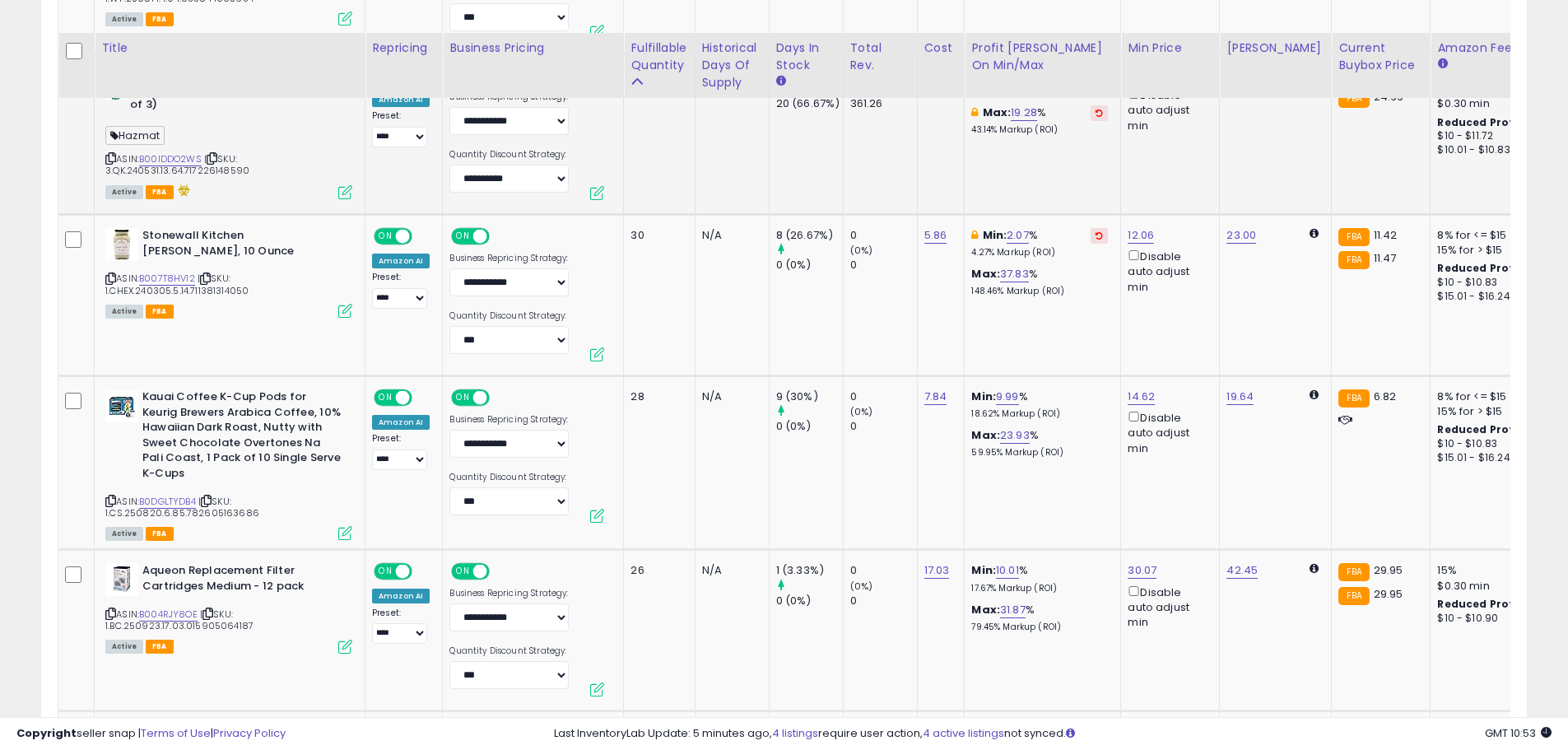
scroll to position [1894, 0]
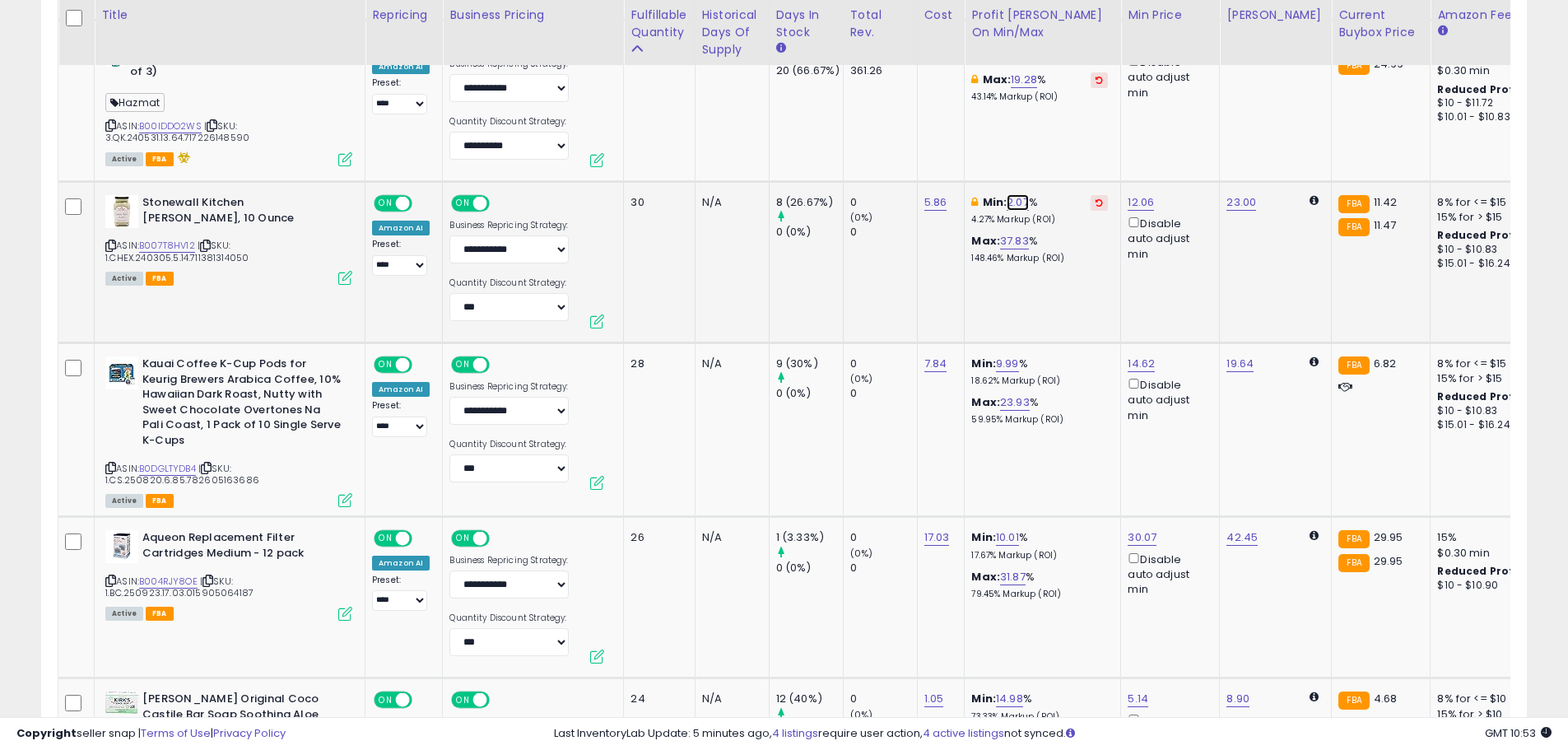
click at [1023, 196] on link "2.07" at bounding box center [1017, 202] width 22 height 16
drag, startPoint x: 965, startPoint y: 152, endPoint x: 829, endPoint y: 150, distance: 136.0
type input "*"
click button "submit" at bounding box center [1063, 143] width 28 height 25
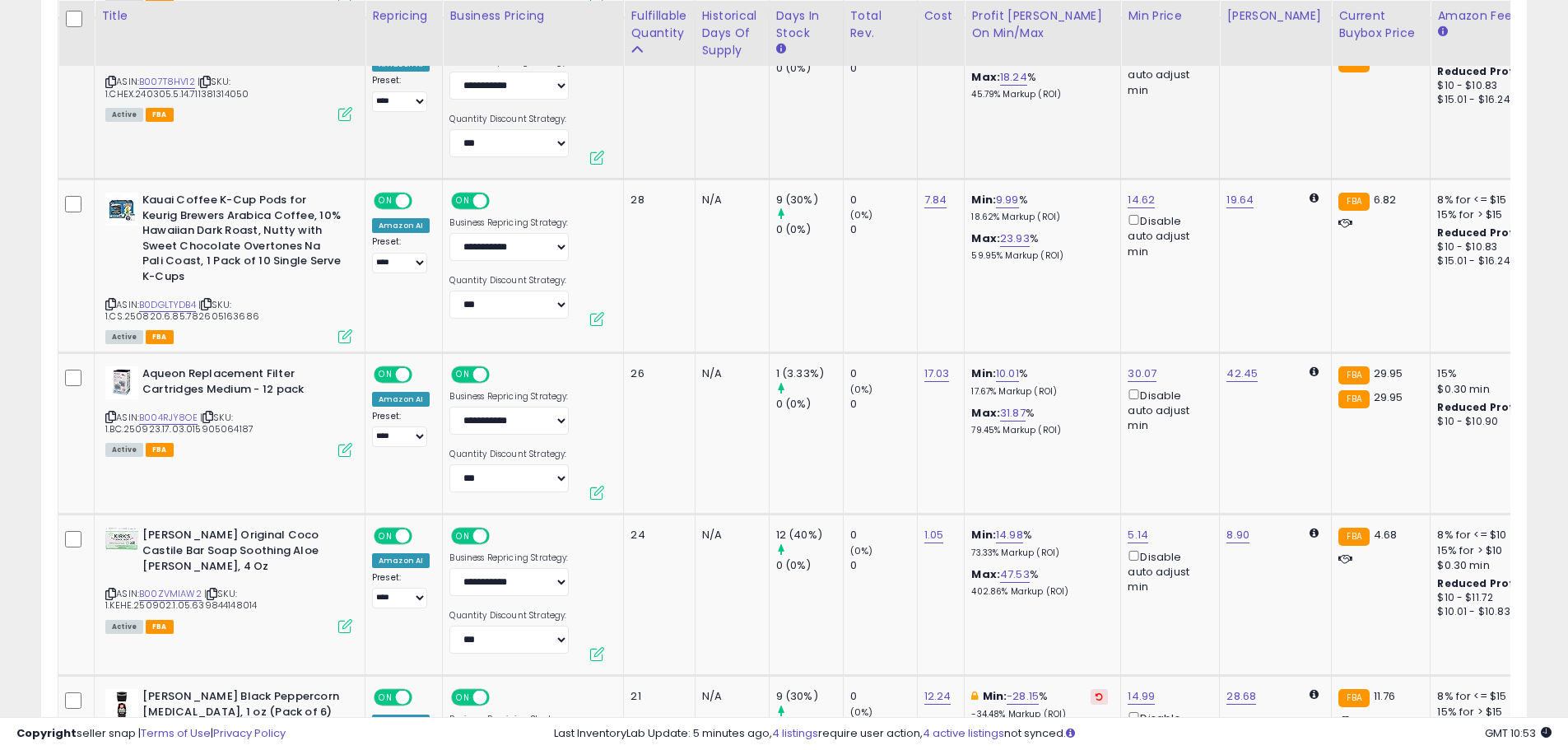
scroll to position [2059, 0]
click at [1011, 195] on link "9.99" at bounding box center [1007, 199] width 23 height 16
drag, startPoint x: 951, startPoint y: 142, endPoint x: 857, endPoint y: 137, distance: 94.1
click at [857, 139] on tbody "**********" at bounding box center [1324, 602] width 2532 height 3429
type input "*"
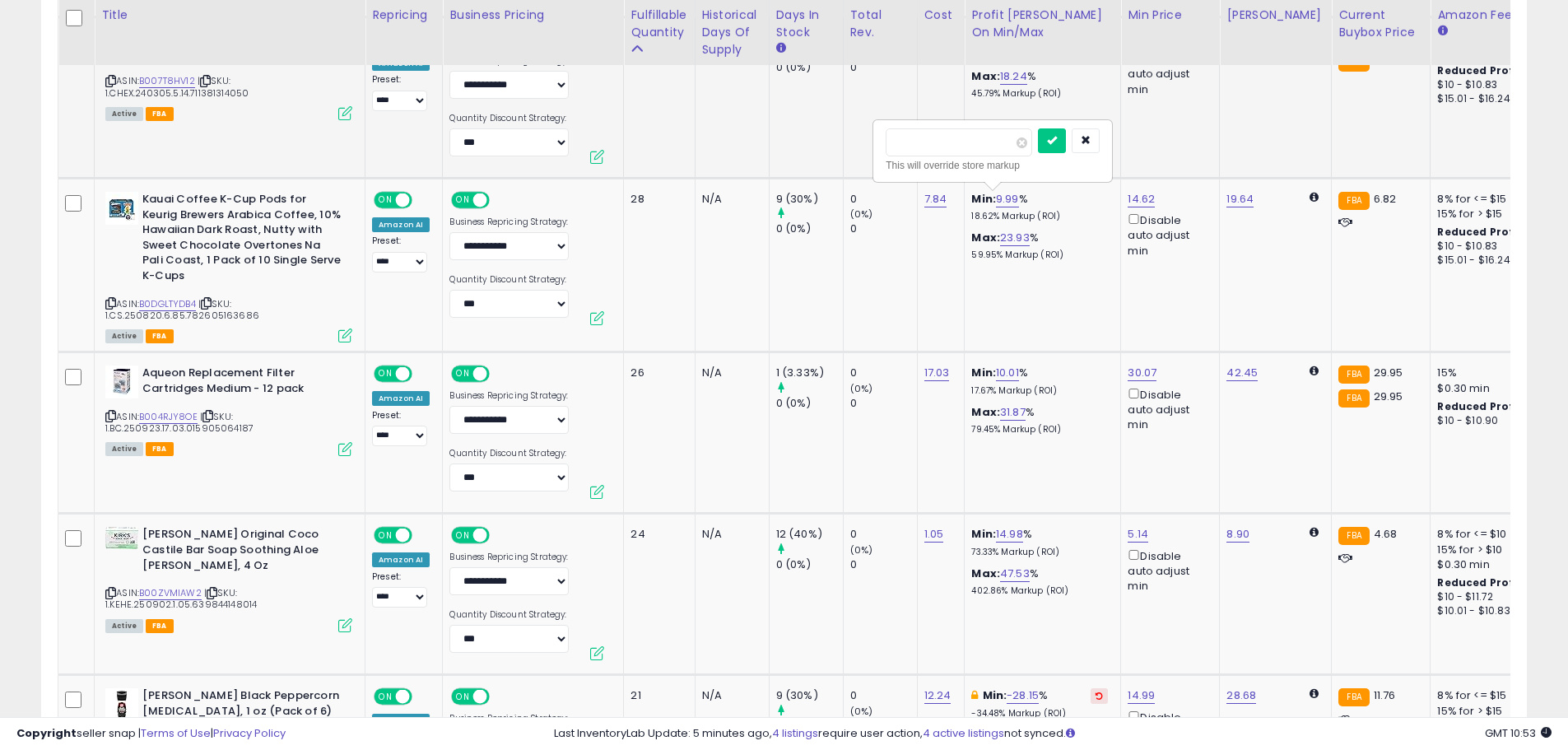
click button "submit" at bounding box center [1052, 141] width 28 height 25
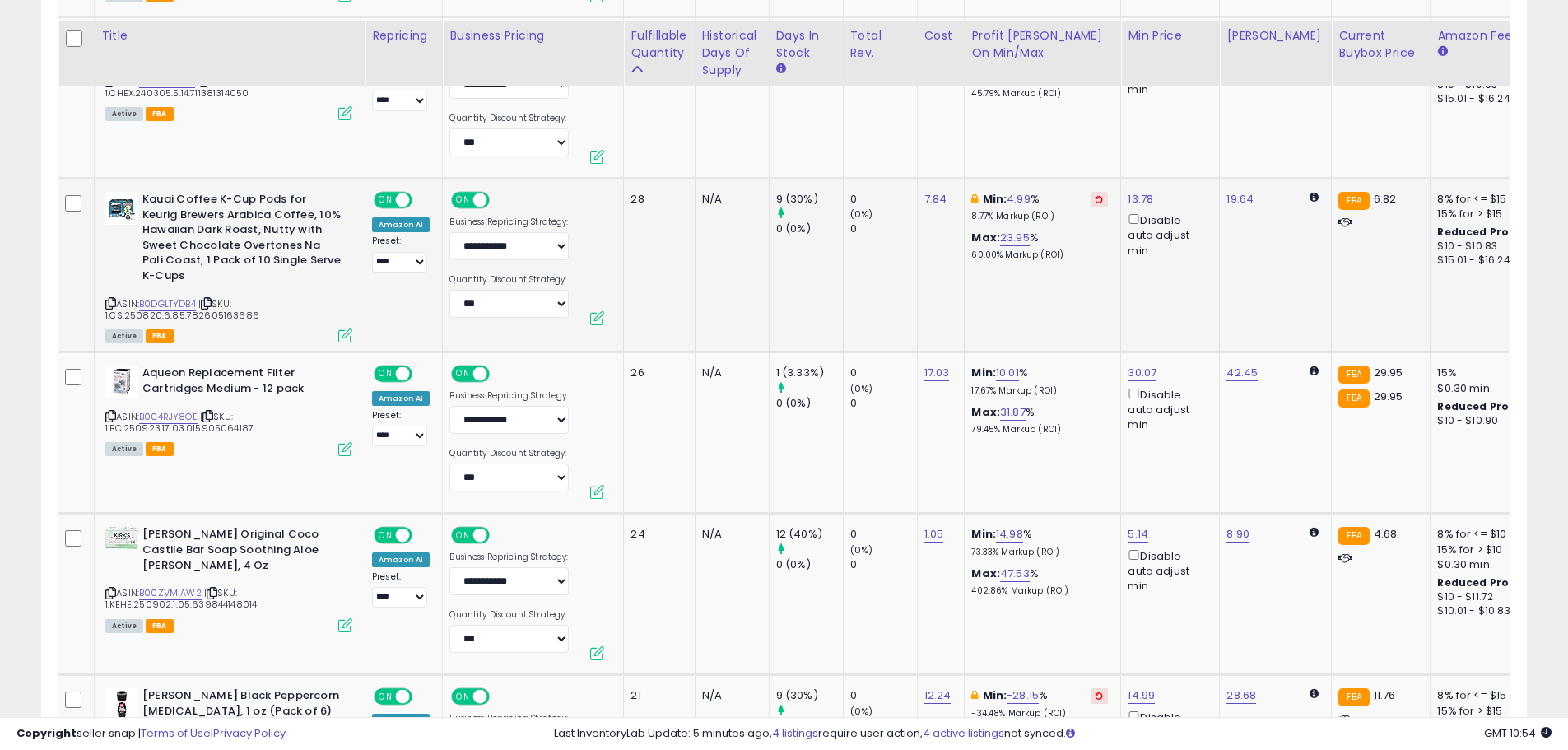
scroll to position [2142, 0]
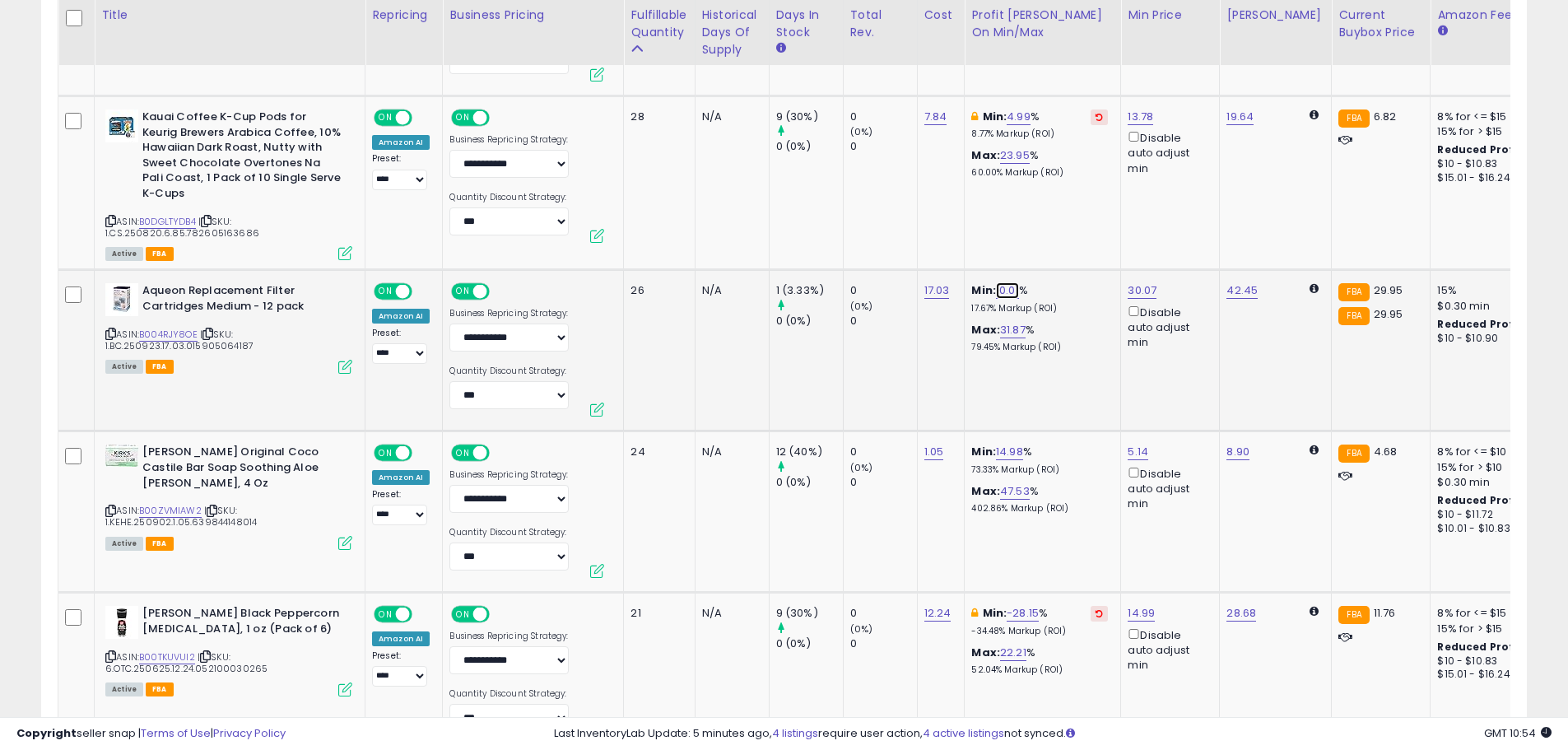
click at [999, 292] on link "10.01" at bounding box center [1007, 291] width 23 height 16
drag, startPoint x: 937, startPoint y: 235, endPoint x: 843, endPoint y: 239, distance: 94.1
click at [843, 239] on tbody "**********" at bounding box center [1324, 520] width 2532 height 3429
type input "*"
click button "submit" at bounding box center [1052, 232] width 28 height 25
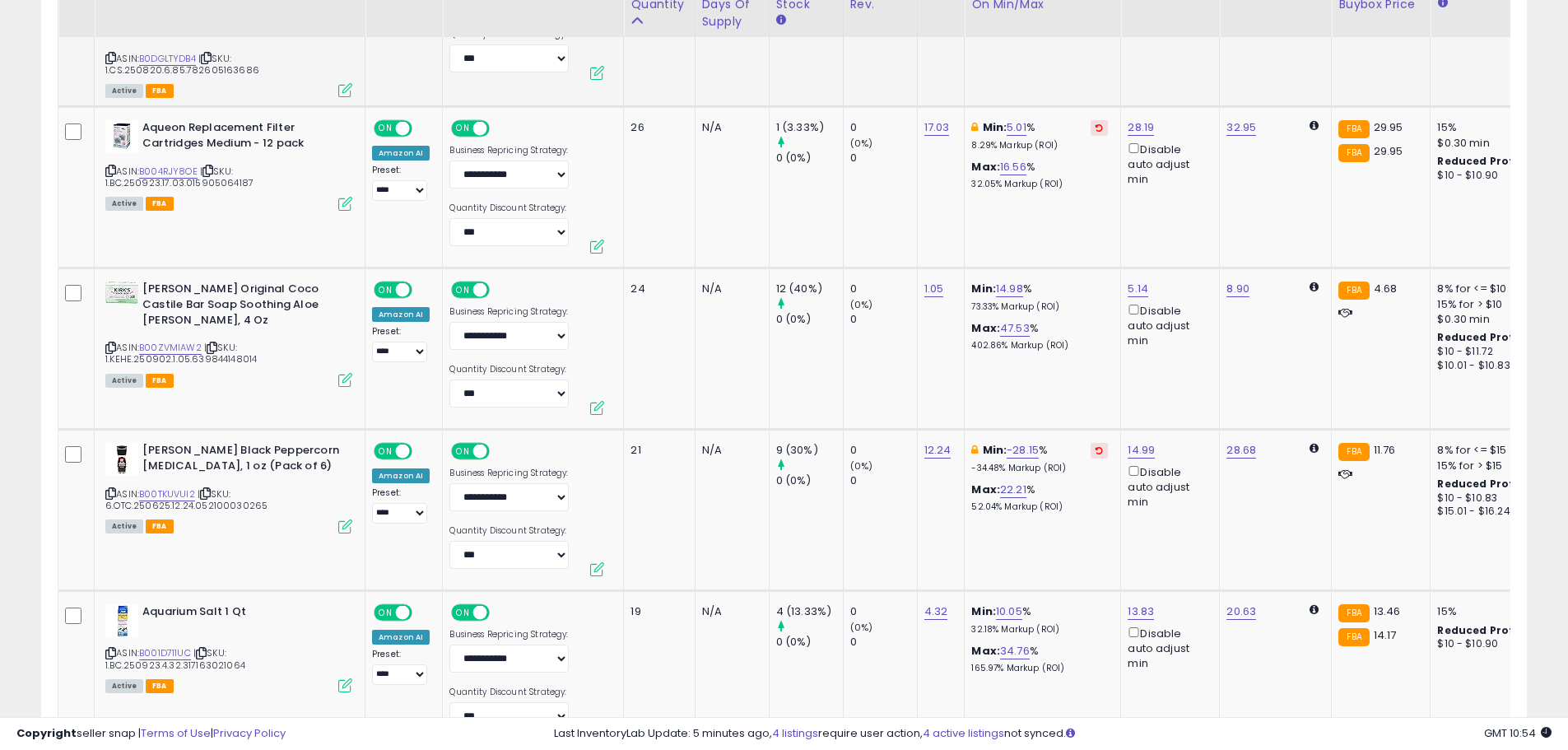
scroll to position [2306, 0]
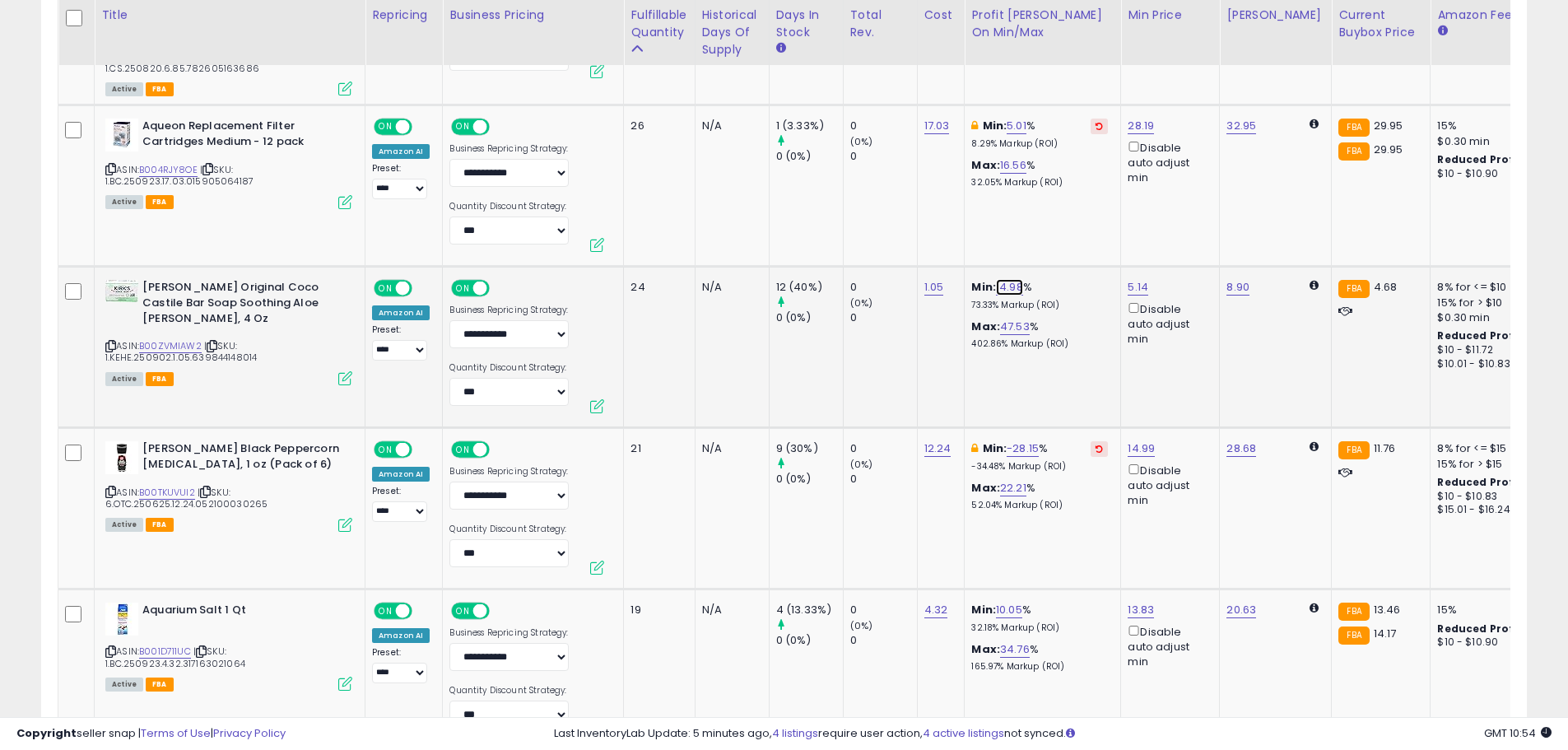
click at [1008, 285] on link "14.98" at bounding box center [1010, 288] width 27 height 16
drag, startPoint x: 944, startPoint y: 234, endPoint x: 865, endPoint y: 229, distance: 79.2
click at [865, 229] on tbody "**********" at bounding box center [1324, 355] width 2532 height 3429
type input "*"
click button "submit" at bounding box center [1054, 229] width 28 height 25
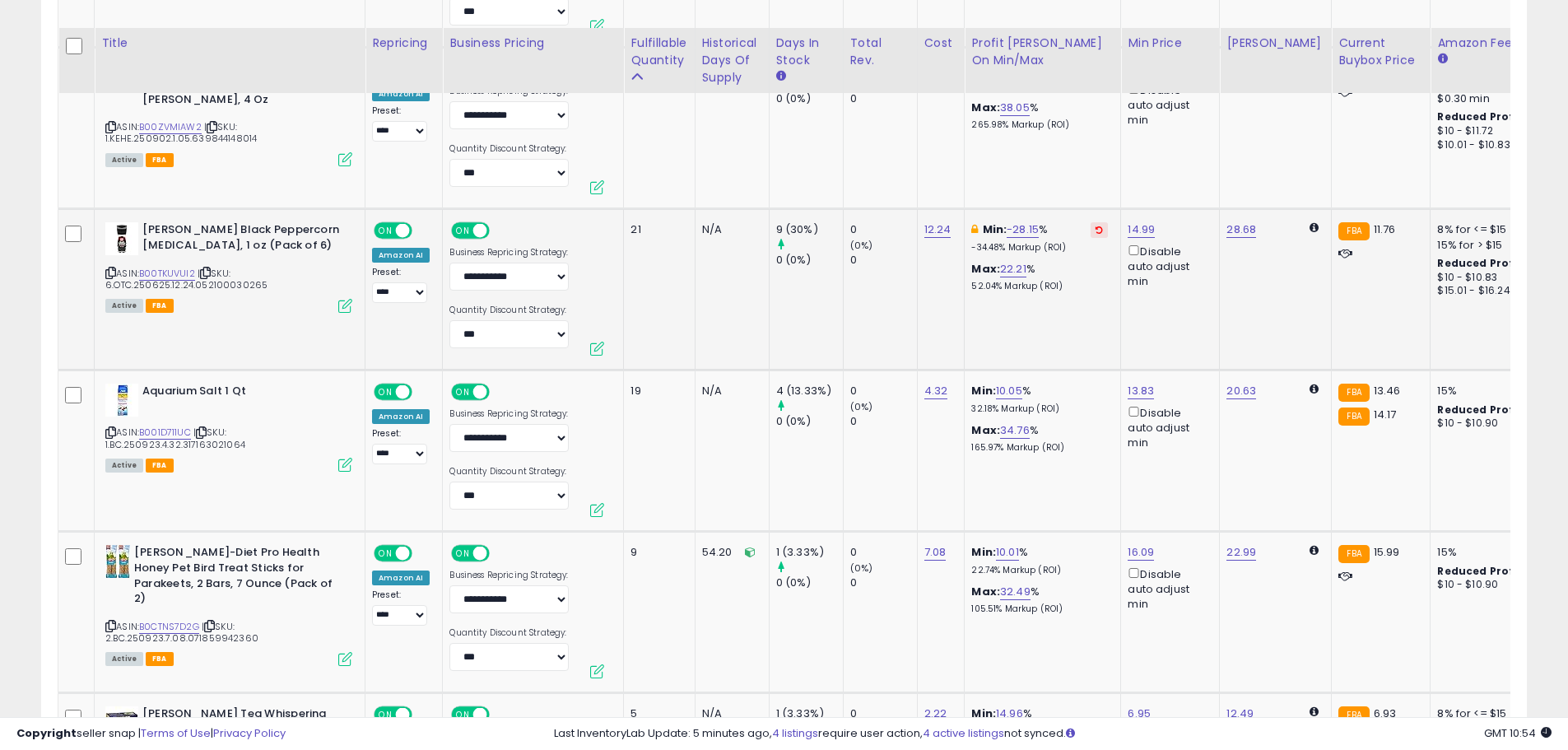
scroll to position [2553, 0]
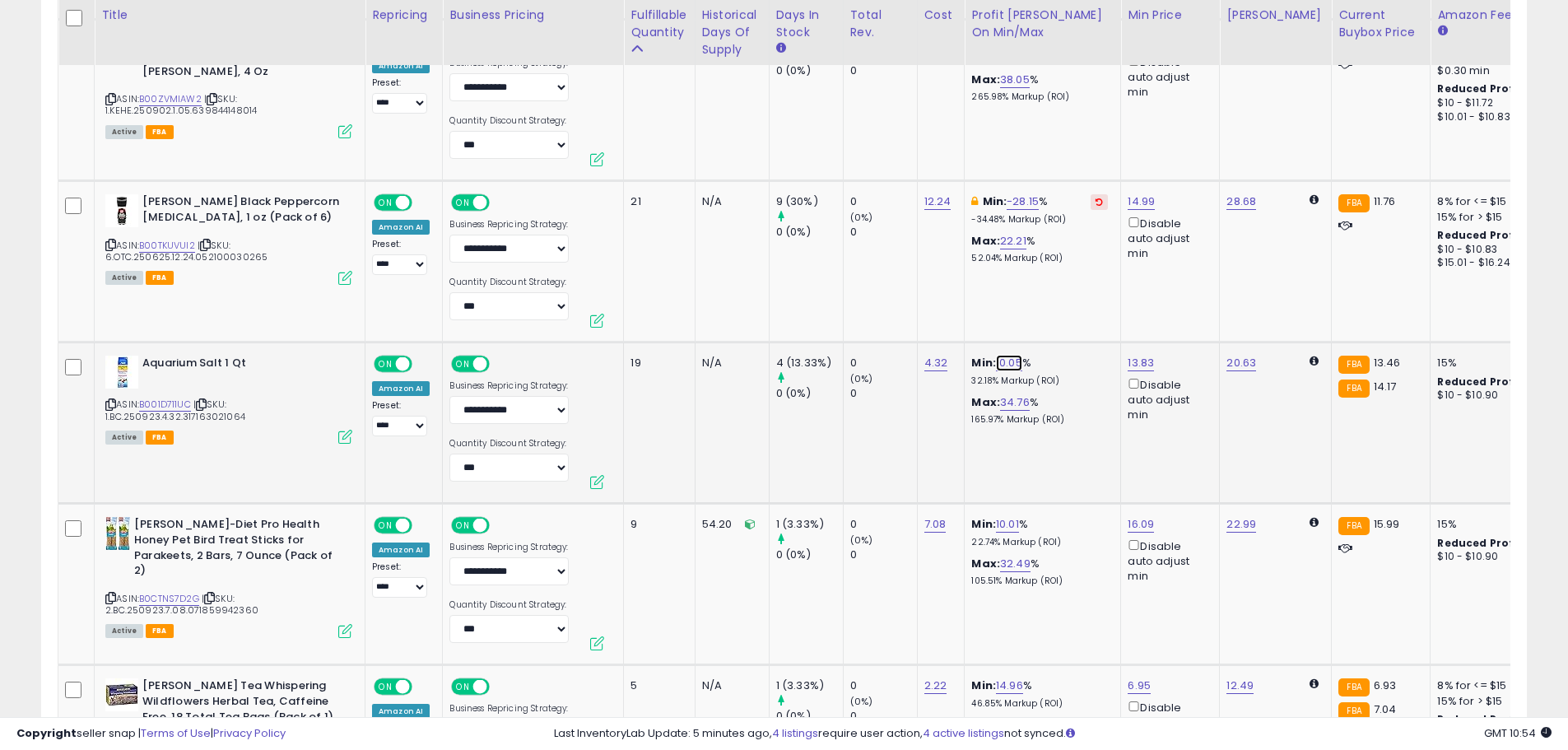
click at [1006, 360] on link "10.05" at bounding box center [1009, 363] width 26 height 16
drag, startPoint x: 933, startPoint y: 304, endPoint x: 851, endPoint y: 310, distance: 82.2
click at [851, 310] on tbody "**********" at bounding box center [1324, 108] width 2532 height 3429
type input "*"
click button "submit" at bounding box center [1054, 304] width 28 height 25
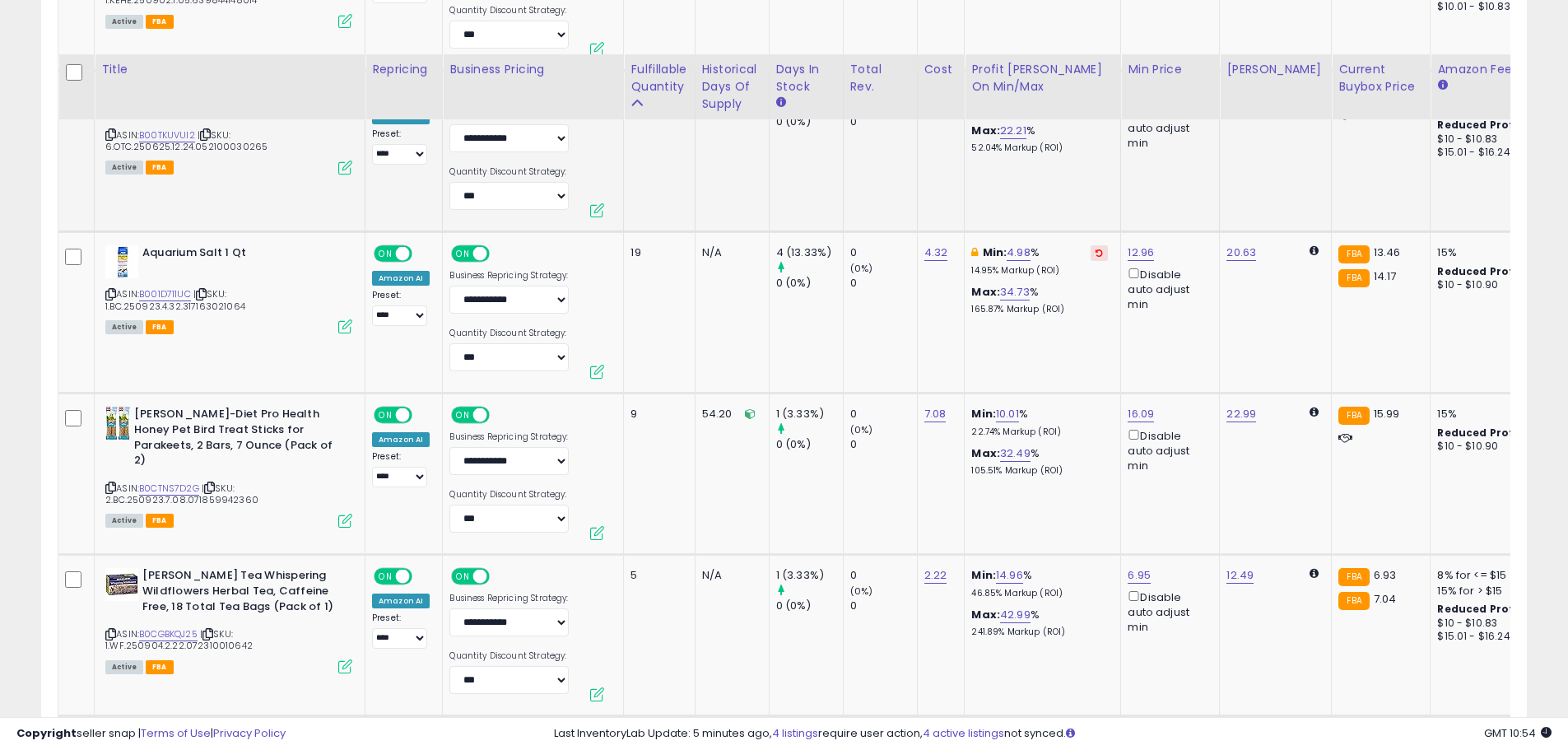
scroll to position [2719, 0]
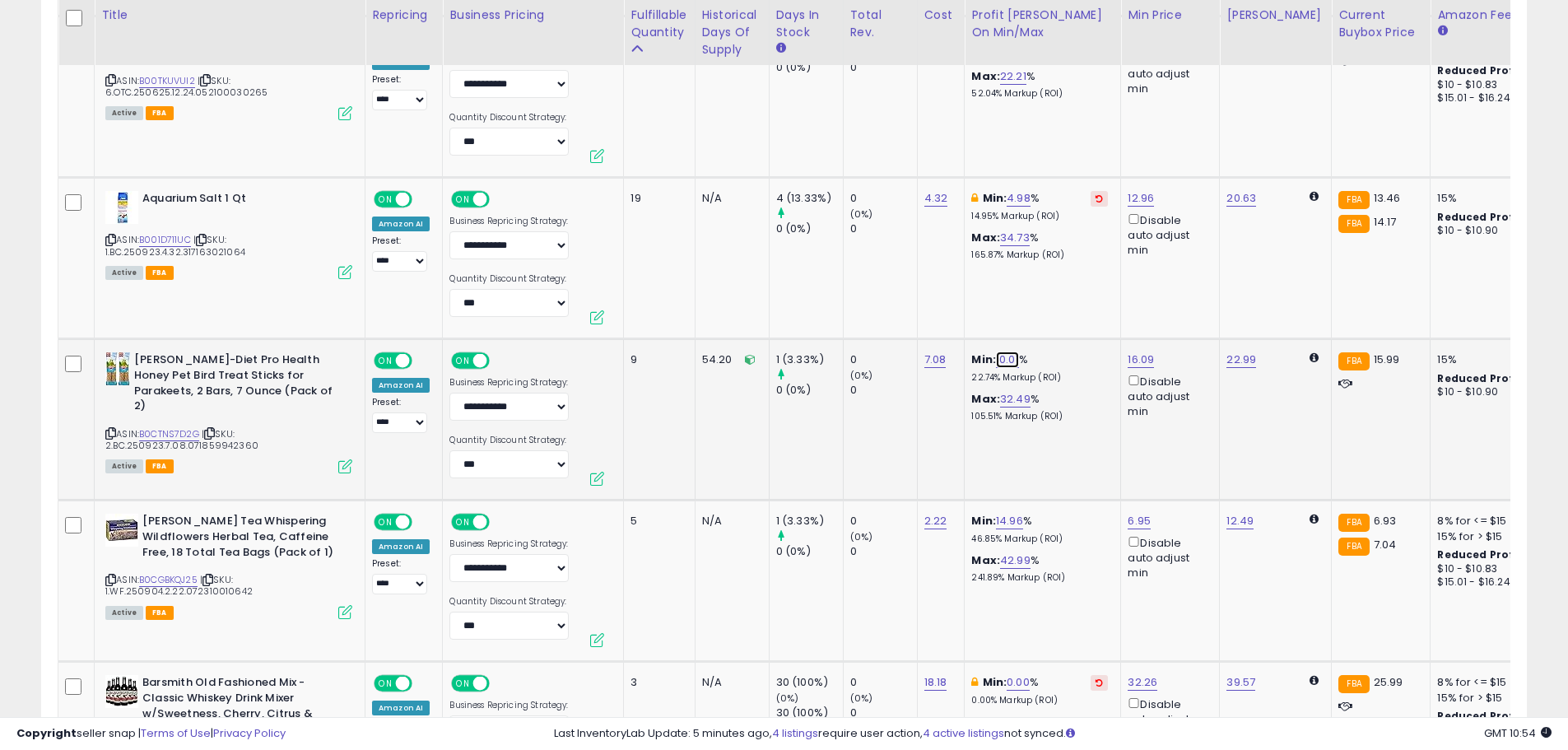
click at [1002, 360] on link "10.01" at bounding box center [1007, 360] width 23 height 16
drag, startPoint x: 966, startPoint y: 304, endPoint x: 844, endPoint y: 297, distance: 122.2
type input "*"
click button "submit" at bounding box center [1052, 301] width 28 height 25
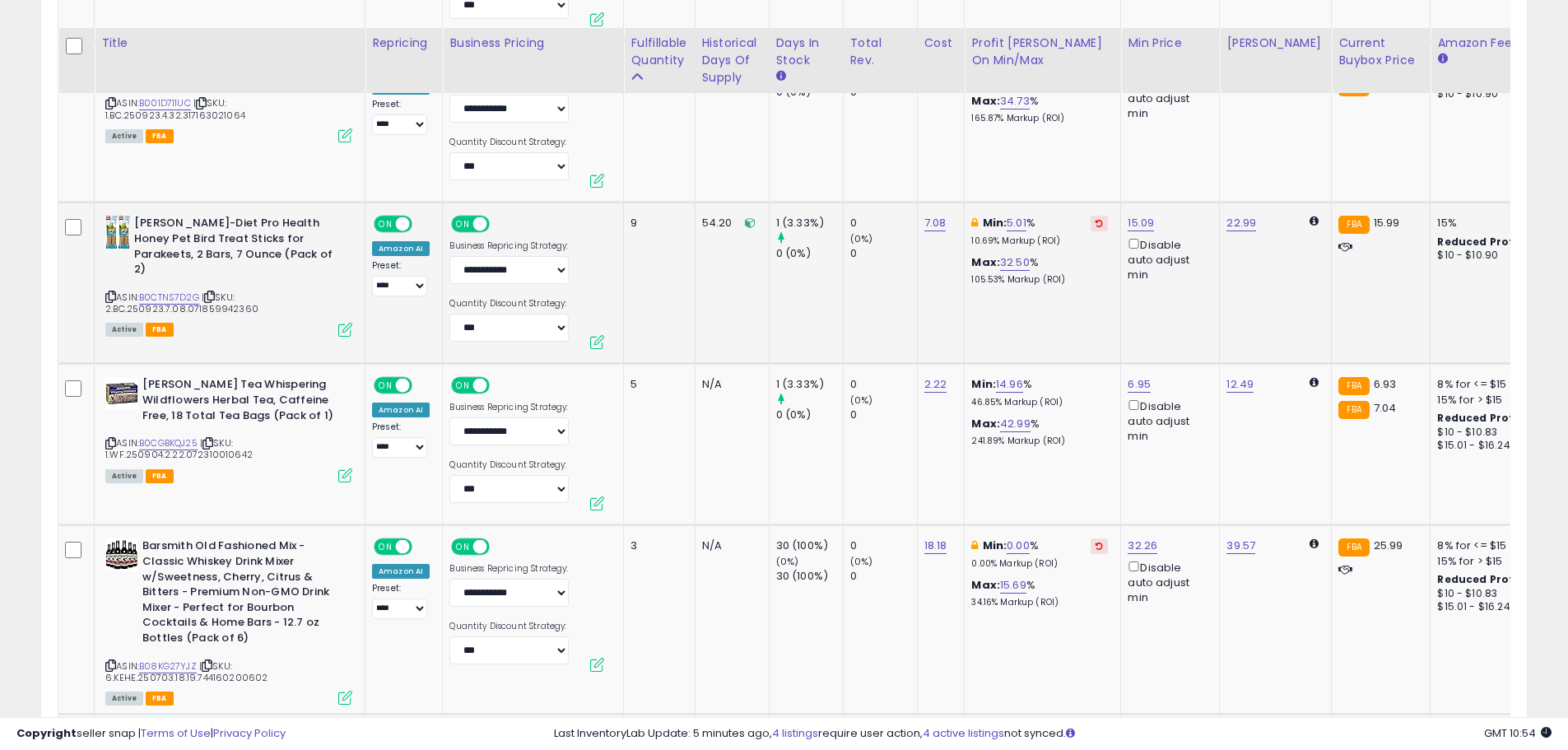
scroll to position [2883, 0]
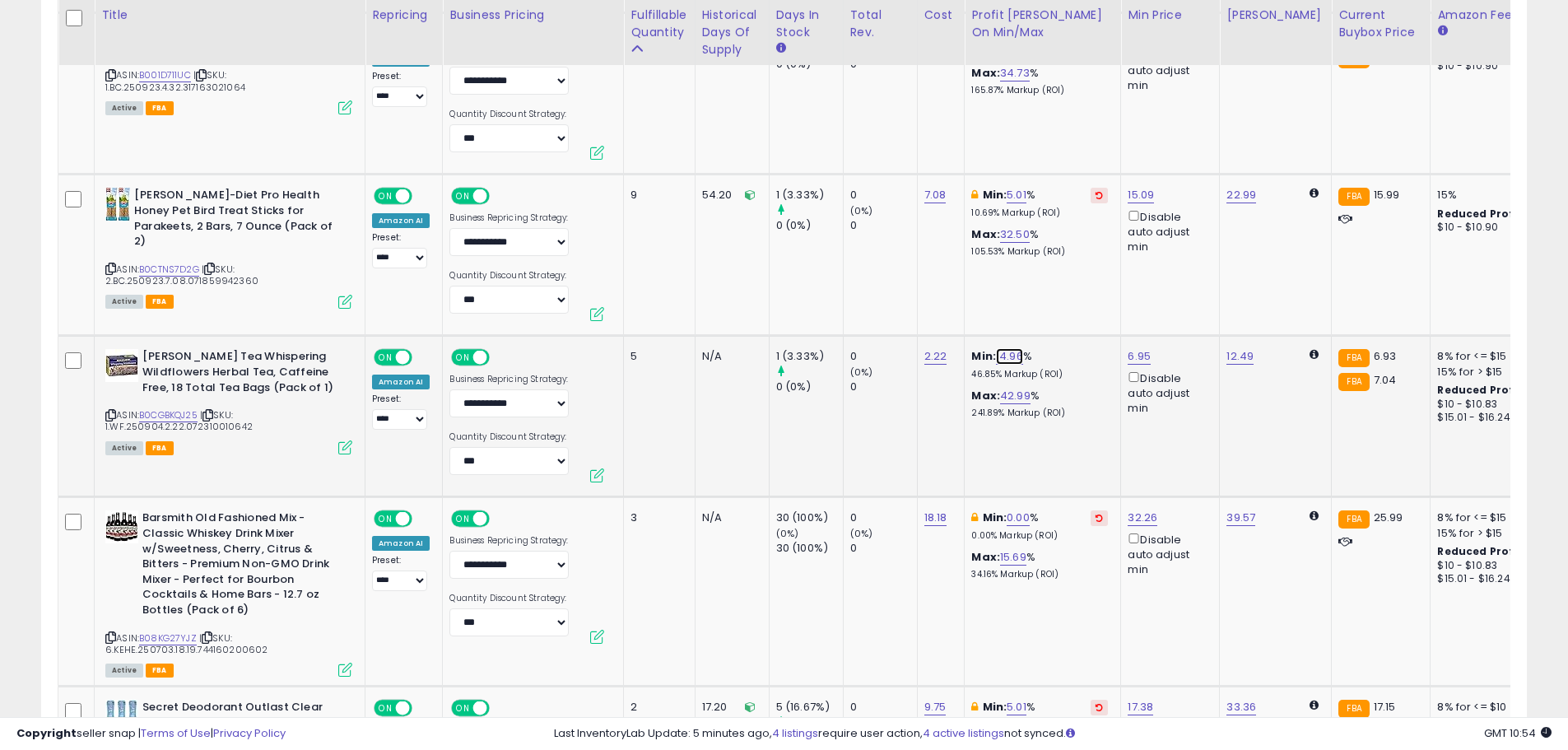
click at [1004, 356] on link "14.96" at bounding box center [1010, 357] width 27 height 16
drag, startPoint x: 981, startPoint y: 301, endPoint x: 858, endPoint y: 304, distance: 123.0
type input "**"
click button "submit" at bounding box center [1054, 298] width 28 height 25
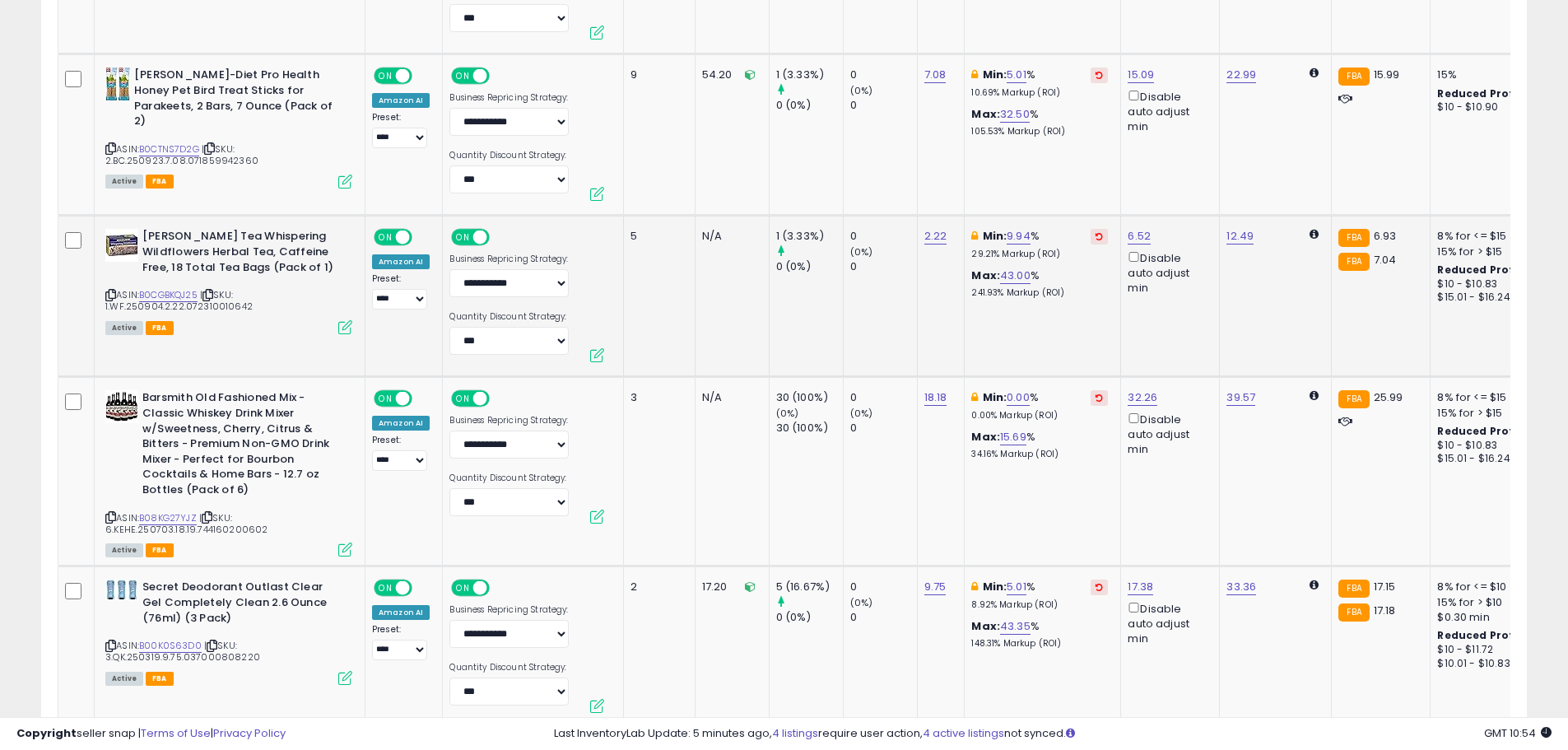
scroll to position [3048, 0]
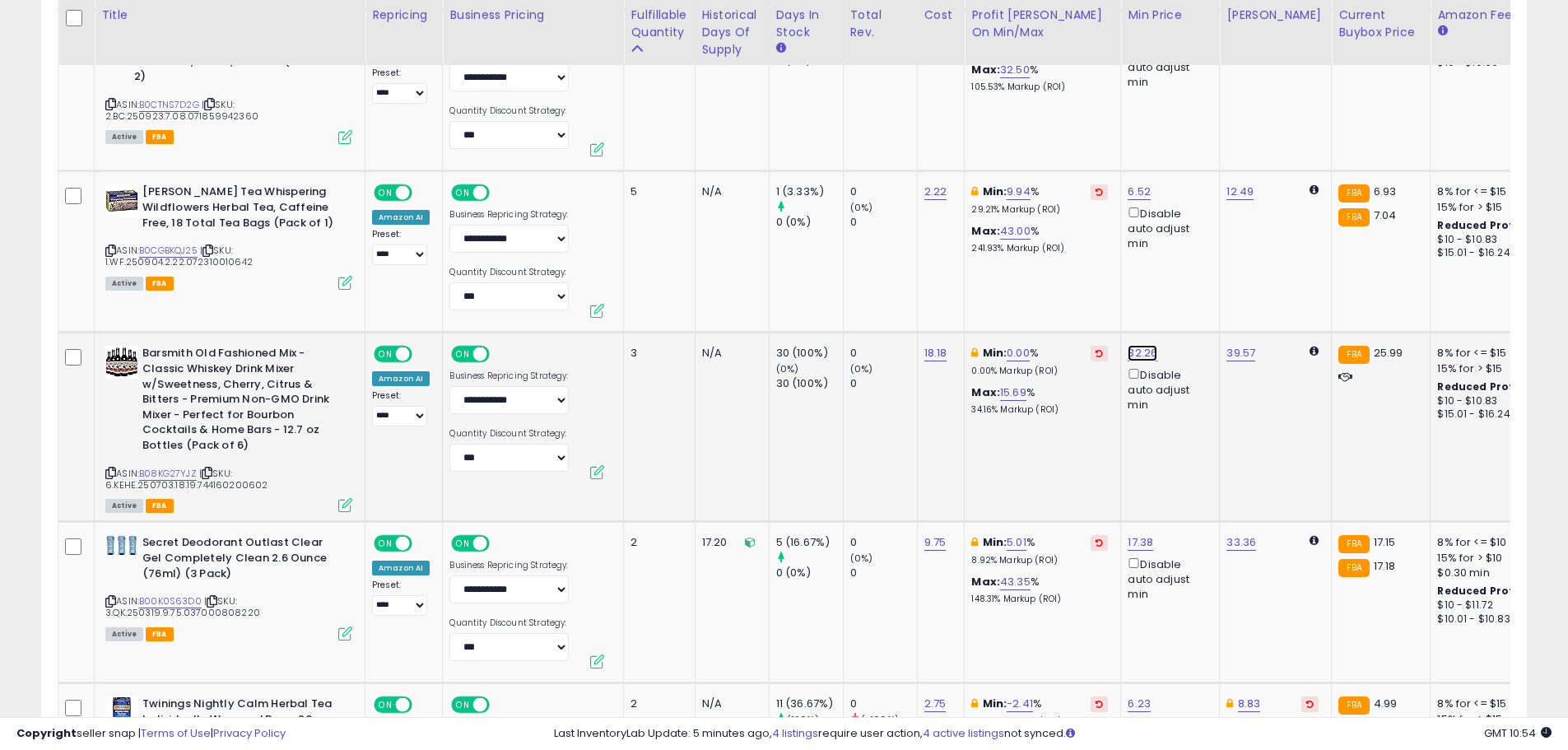
click at [1133, 353] on link "32.26" at bounding box center [1142, 353] width 30 height 16
drag, startPoint x: 1093, startPoint y: 293, endPoint x: 1013, endPoint y: 299, distance: 80.2
click at [1014, 299] on div "***** This will override store markup" at bounding box center [1125, 305] width 237 height 60
type input "*****"
click button "submit" at bounding box center [1185, 294] width 28 height 25
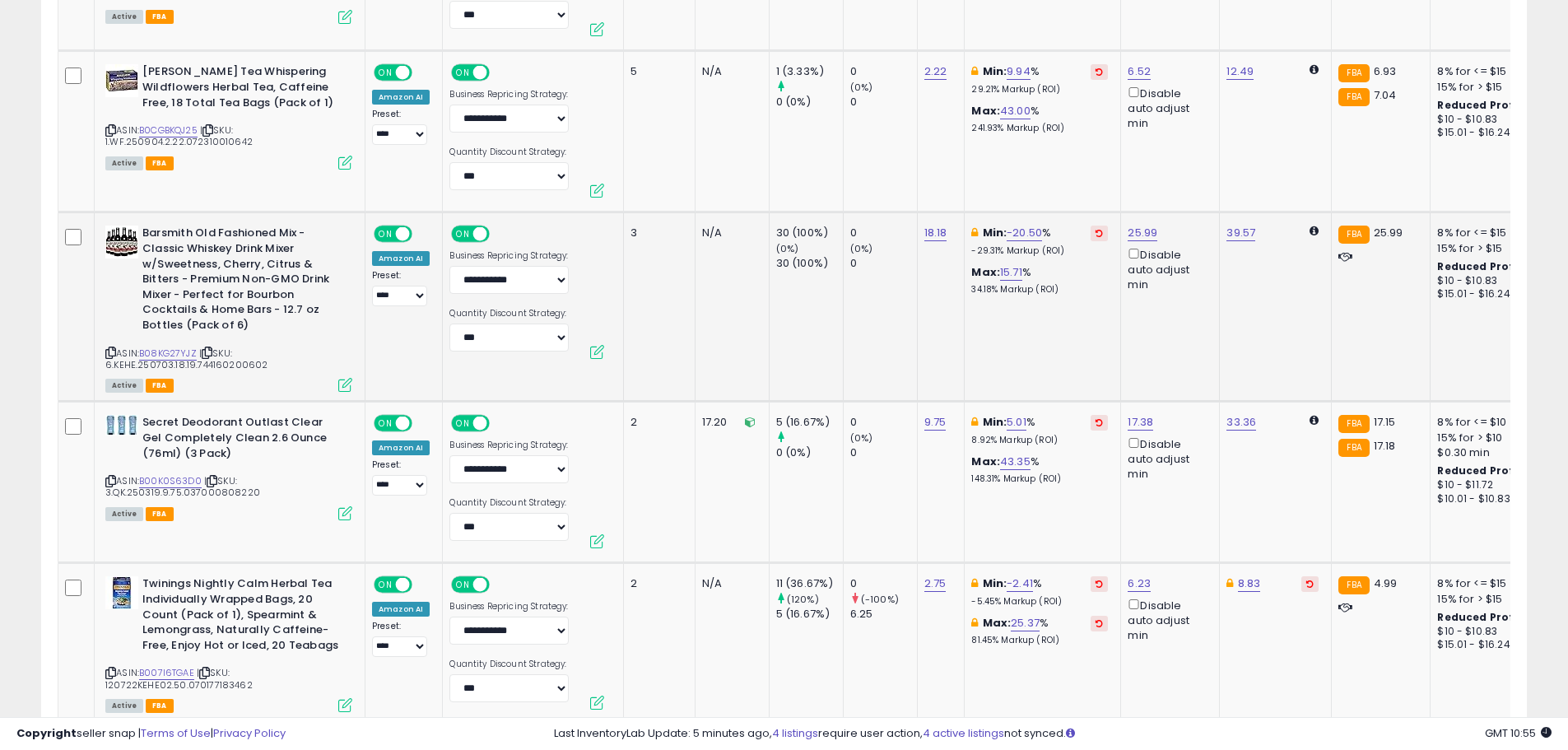
scroll to position [3212, 0]
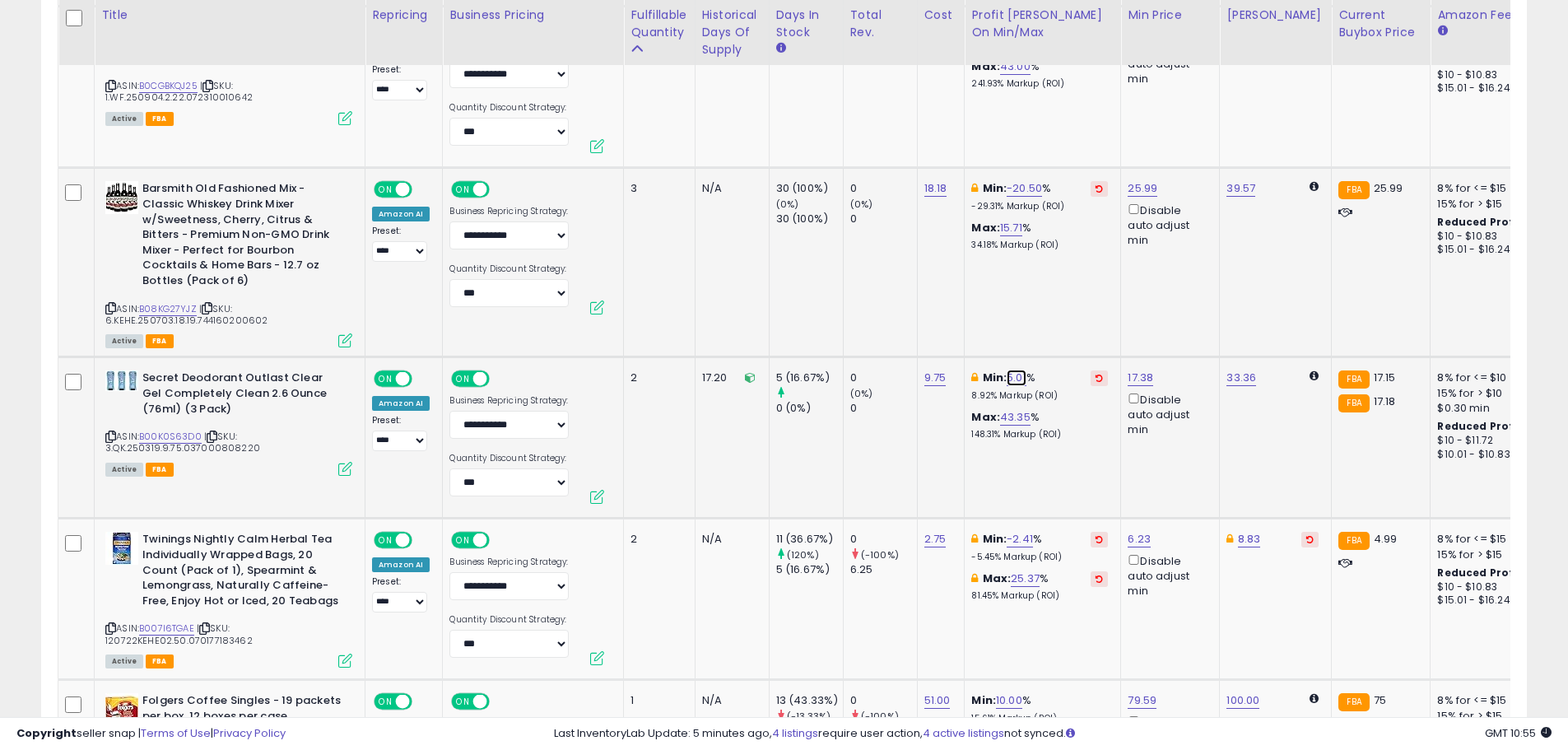
click at [1007, 380] on link "5.01" at bounding box center [1016, 378] width 20 height 16
drag, startPoint x: 946, startPoint y: 317, endPoint x: 877, endPoint y: 323, distance: 69.3
type input "*"
click button "submit" at bounding box center [1062, 319] width 28 height 25
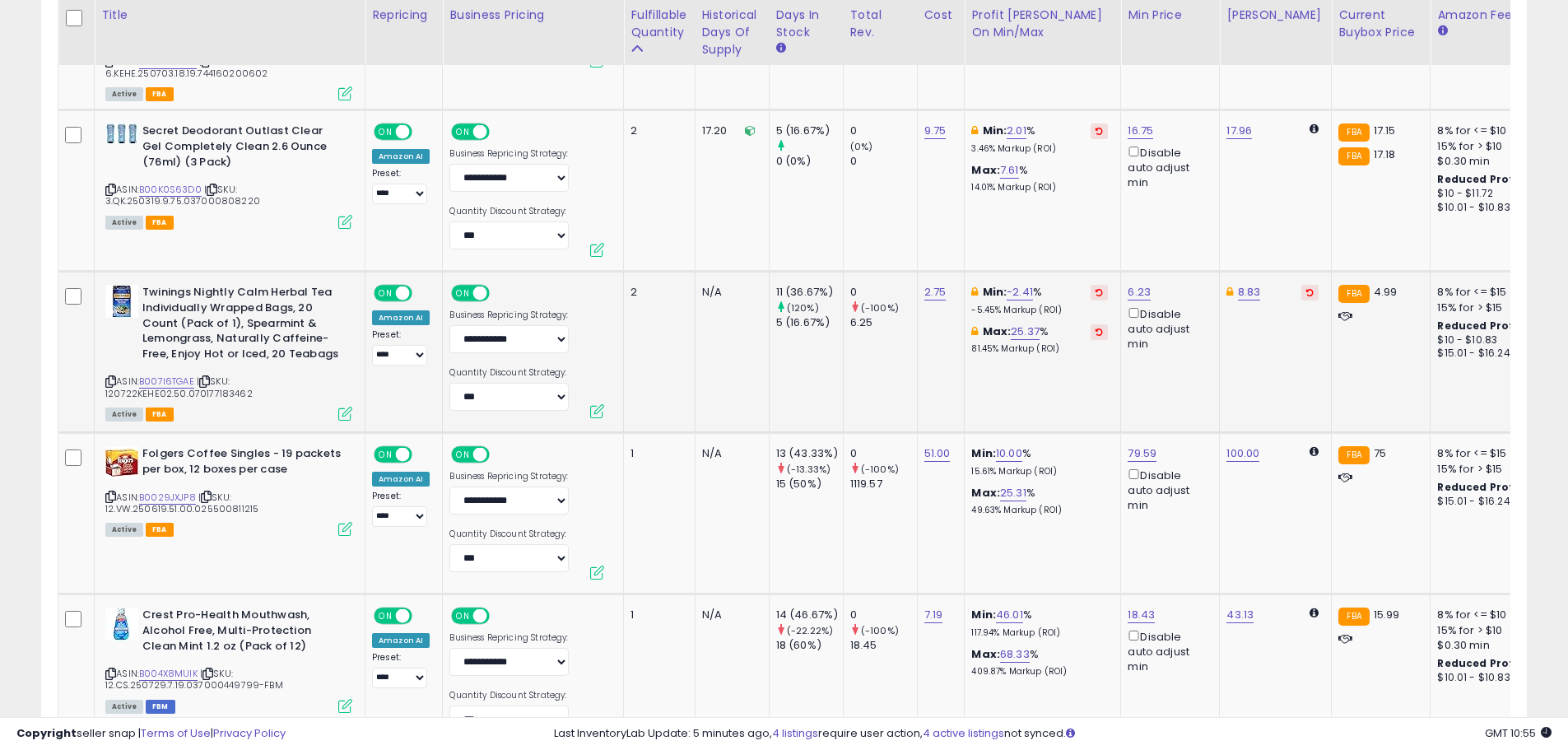
scroll to position [3542, 0]
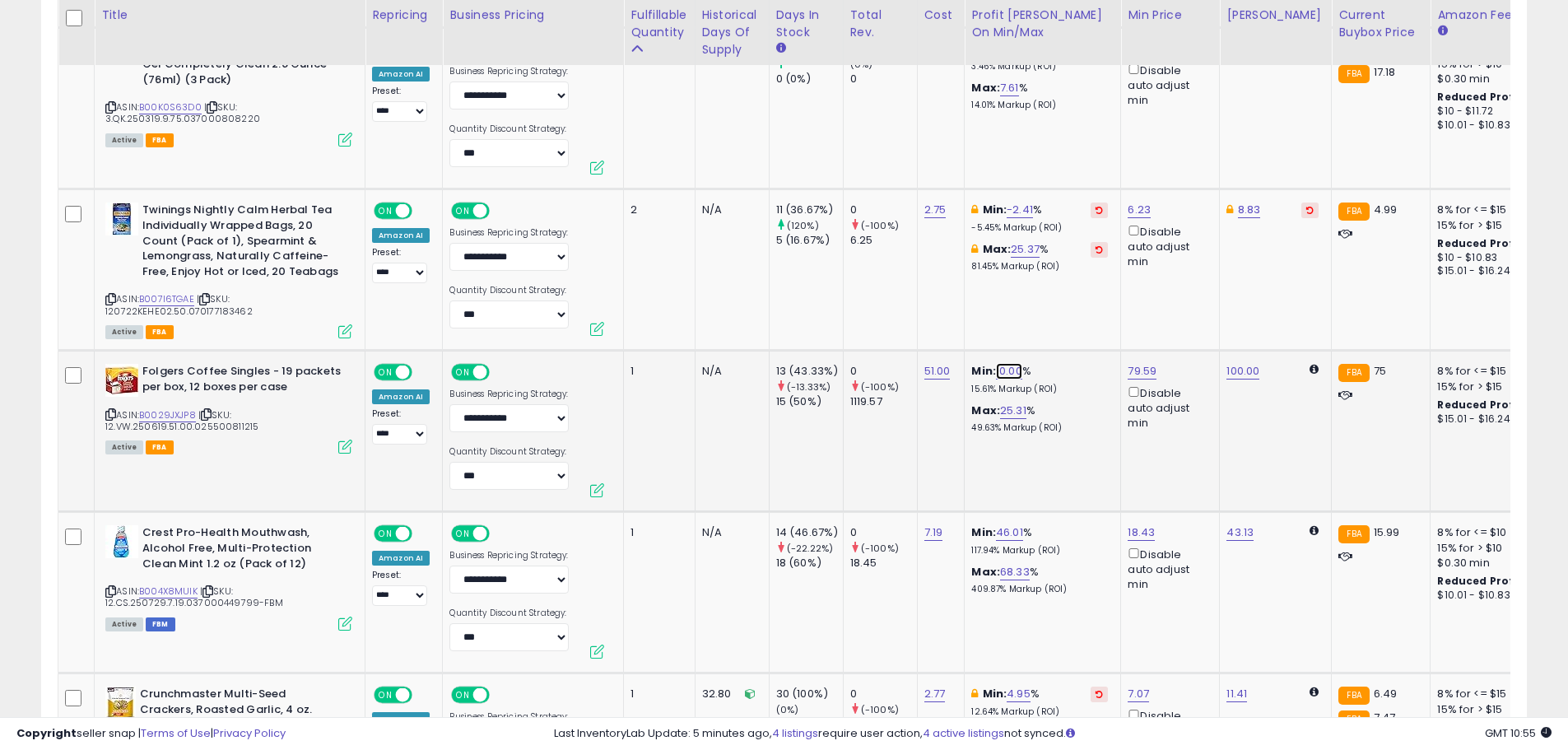
click at [1011, 365] on link "10.00" at bounding box center [1009, 371] width 26 height 16
drag, startPoint x: 977, startPoint y: 312, endPoint x: 865, endPoint y: 313, distance: 112.0
type input "*"
click button "submit" at bounding box center [1054, 312] width 28 height 25
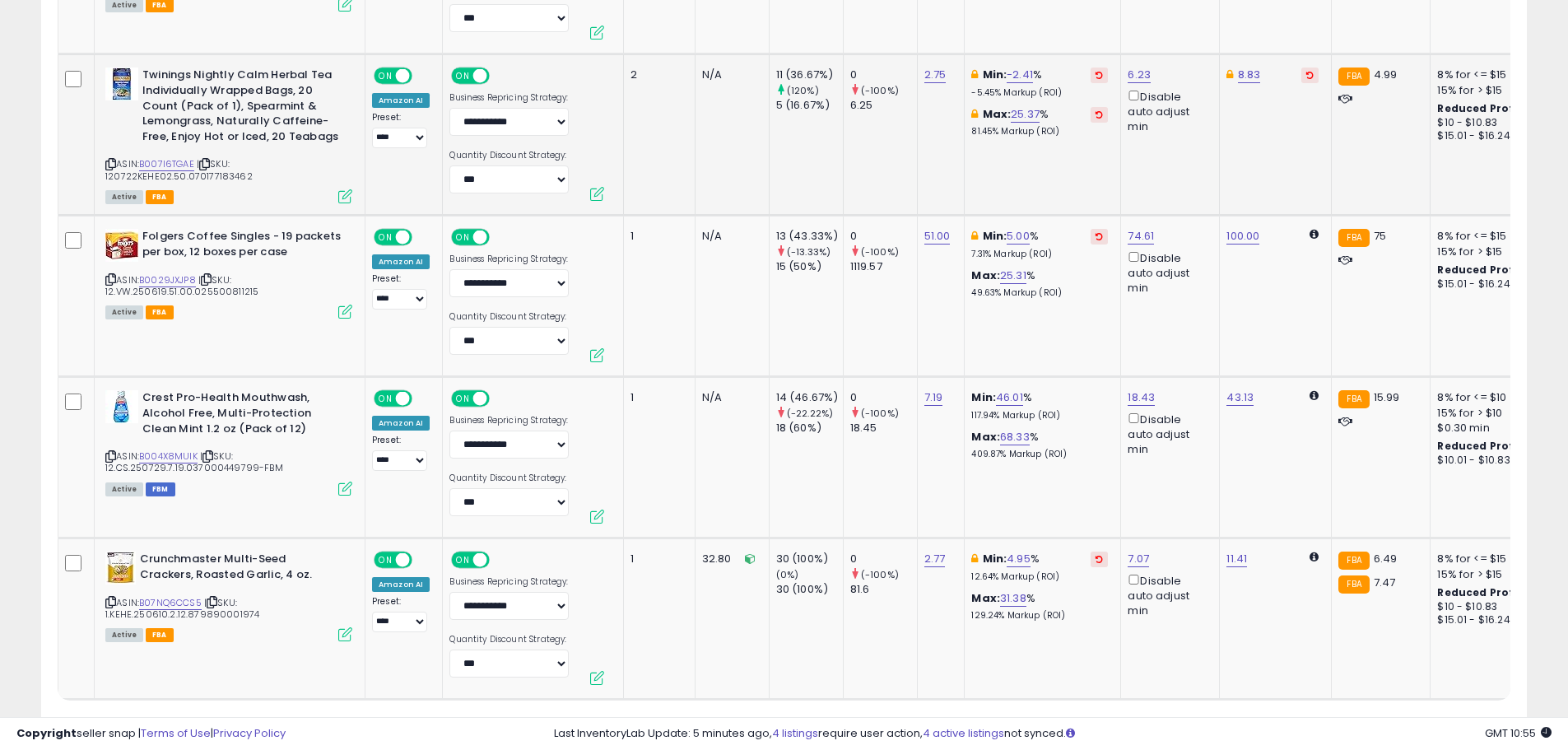
scroll to position [3766, 0]
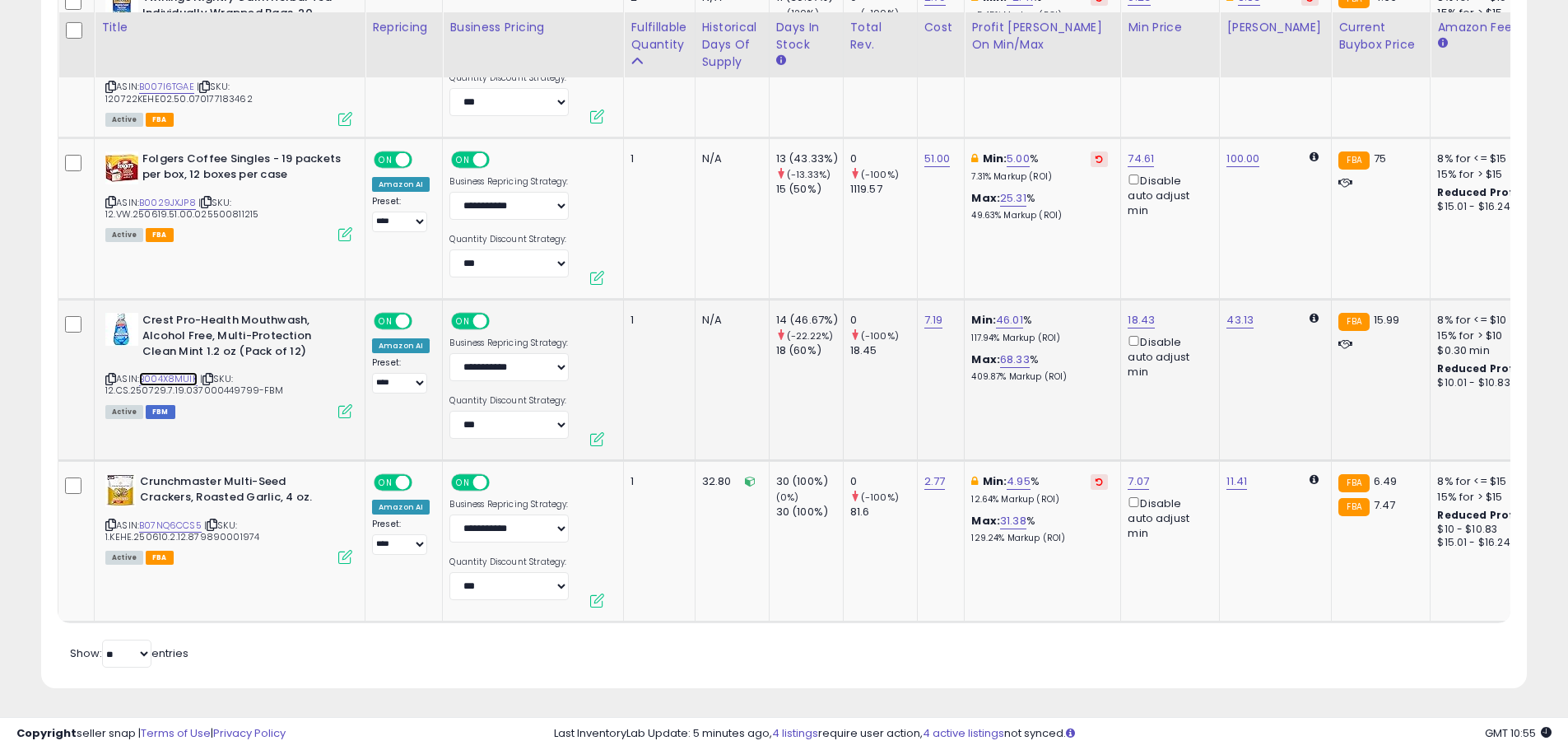
click at [164, 372] on link "B004X8MUIK" at bounding box center [168, 379] width 58 height 14
click at [1141, 312] on link "18.43" at bounding box center [1142, 321] width 27 height 16
drag, startPoint x: 1073, startPoint y: 250, endPoint x: 987, endPoint y: 261, distance: 86.7
type input "*****"
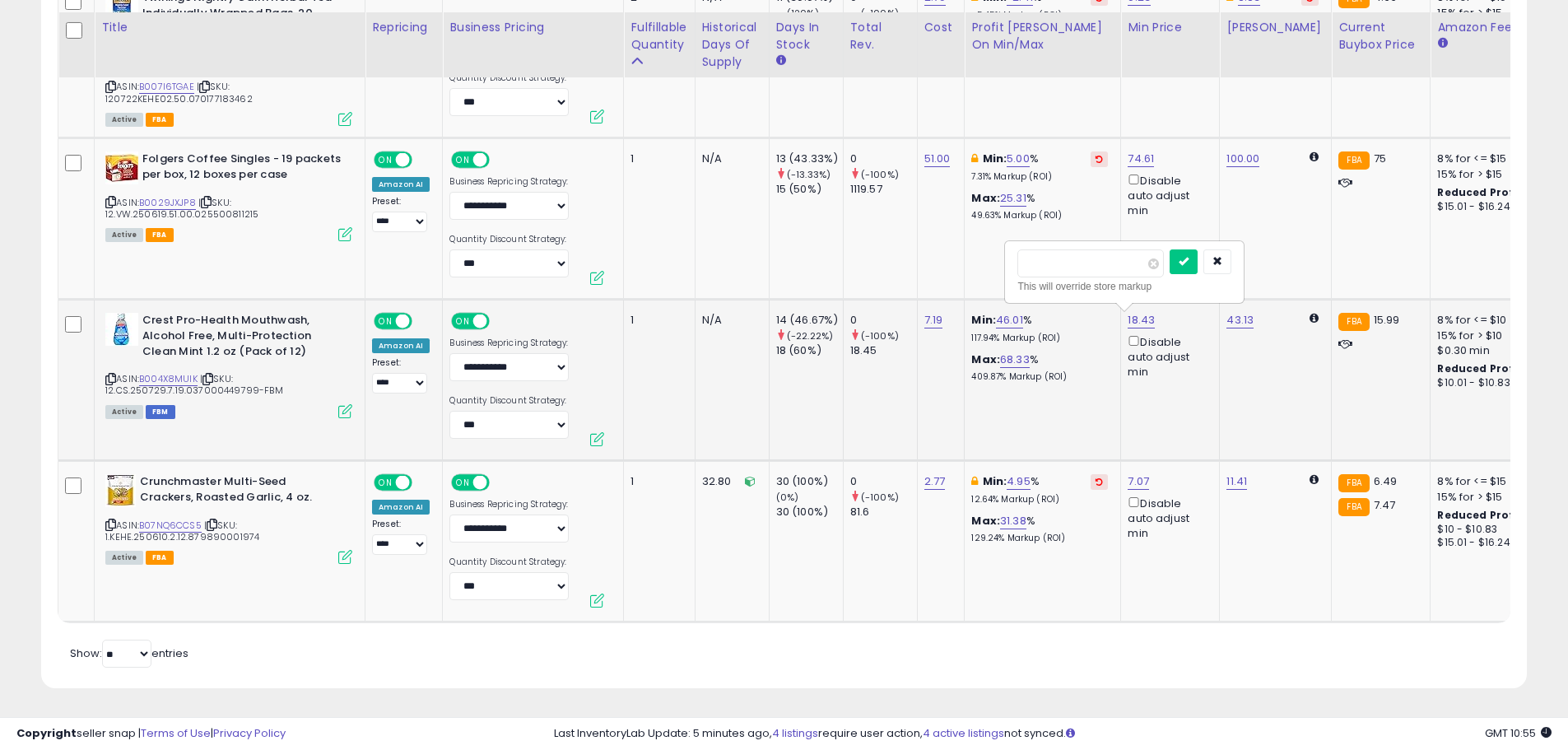
click button "submit" at bounding box center [1183, 262] width 28 height 25
click at [1019, 474] on link "4.95" at bounding box center [1018, 482] width 24 height 16
drag, startPoint x: 974, startPoint y: 412, endPoint x: 847, endPoint y: 404, distance: 127.3
type input "*"
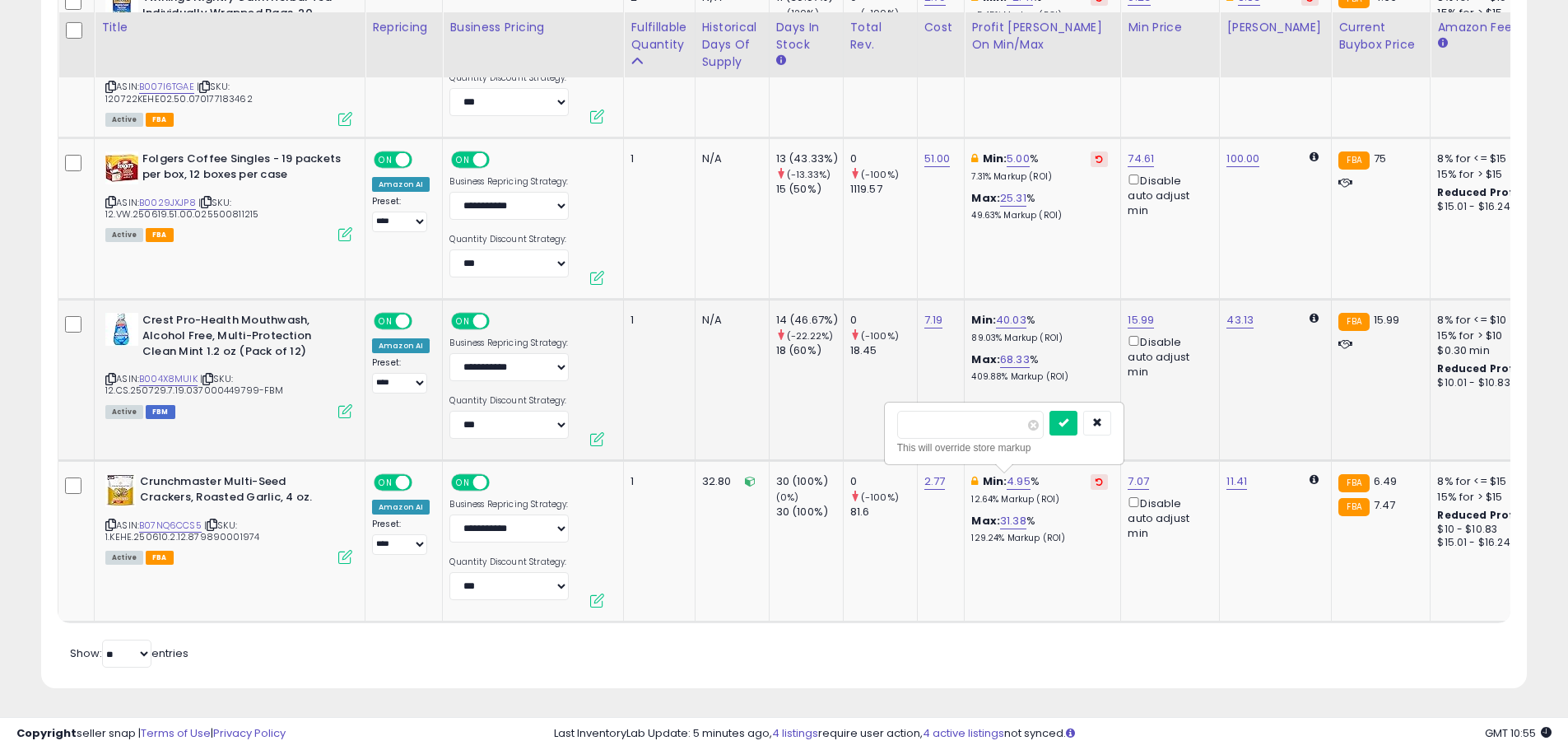
click button "submit" at bounding box center [1063, 423] width 28 height 25
click at [1139, 474] on link "6.83" at bounding box center [1139, 482] width 23 height 16
type input "****"
click button "submit" at bounding box center [1181, 423] width 28 height 25
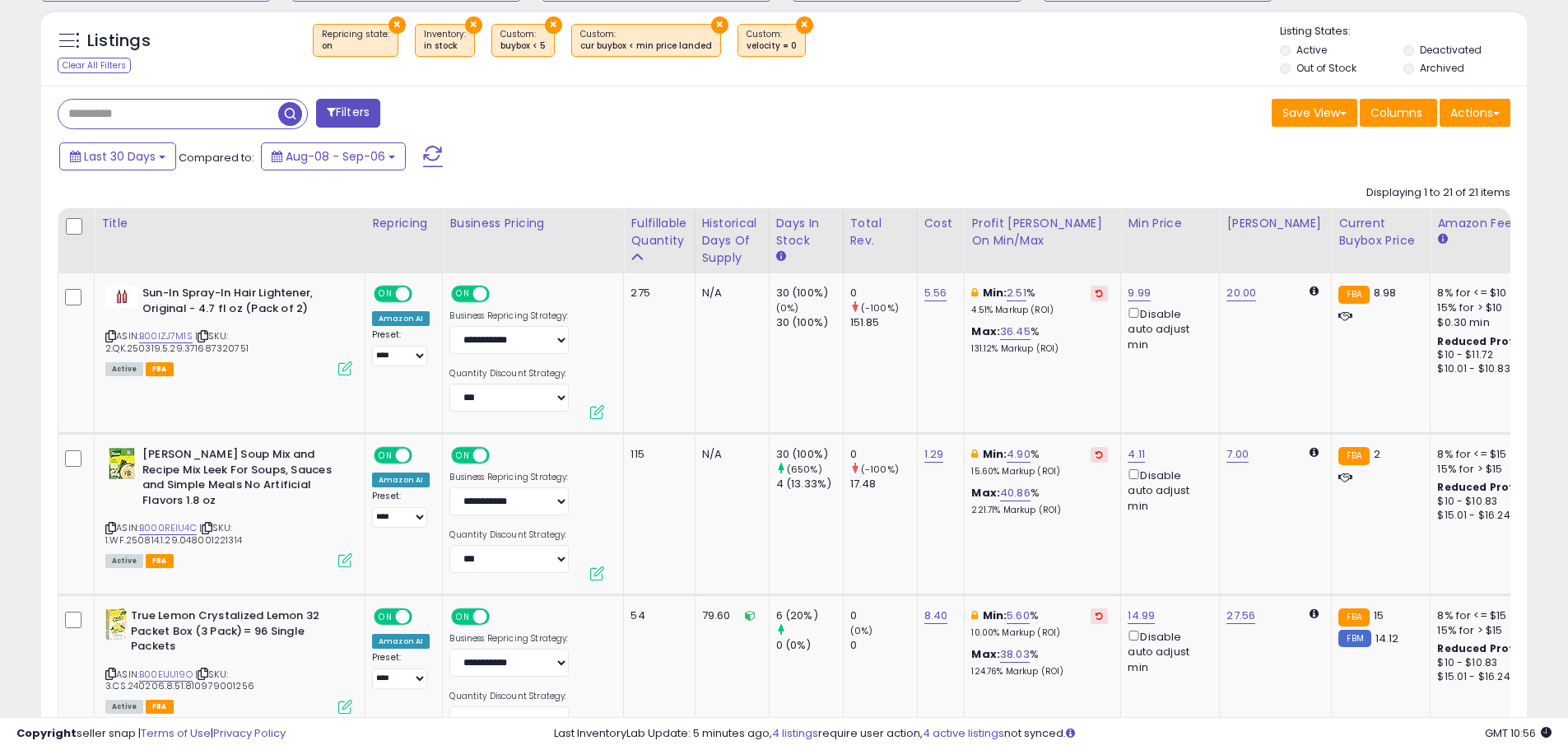
scroll to position [390, 0]
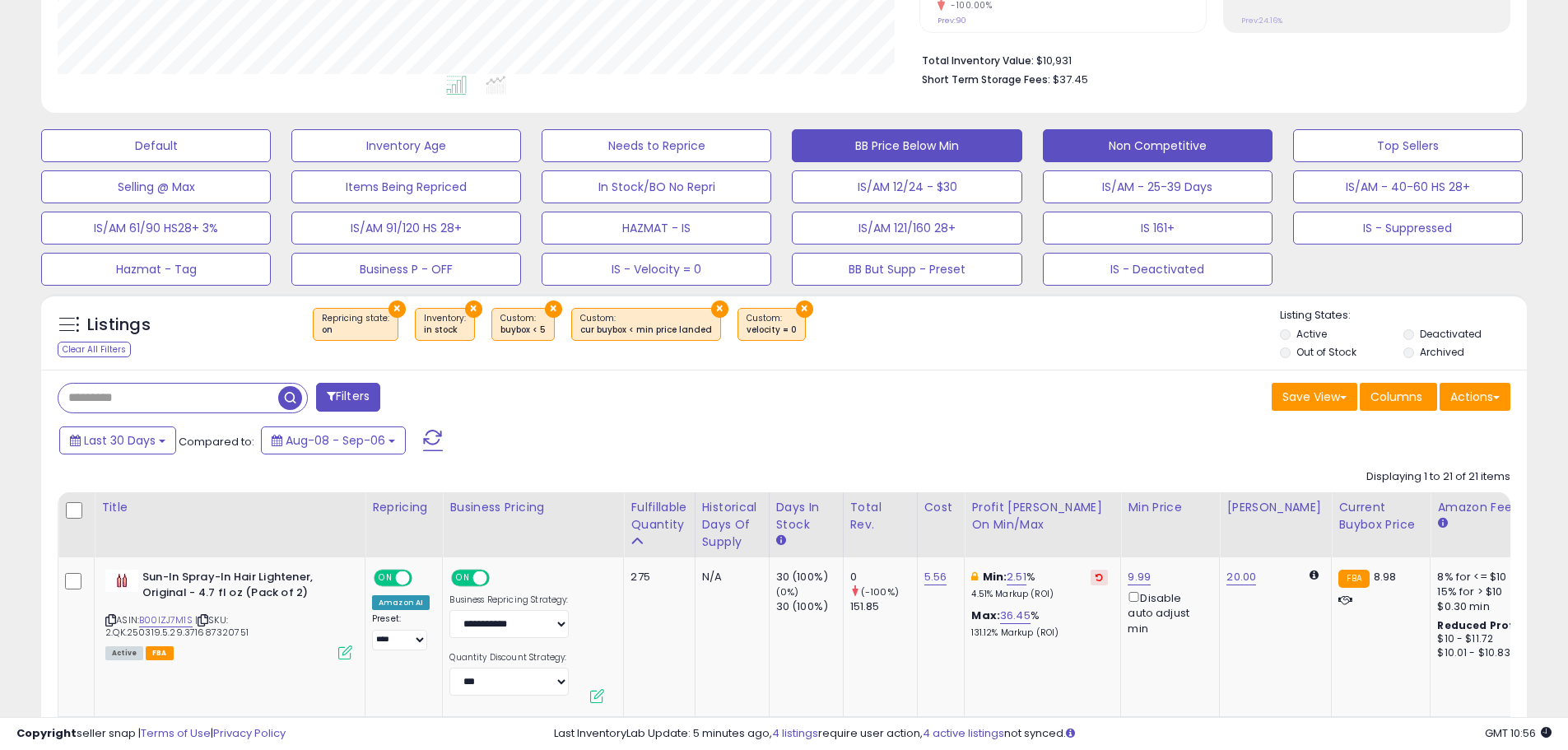
click at [892, 150] on button "BB Price Below Min" at bounding box center [906, 145] width 230 height 33
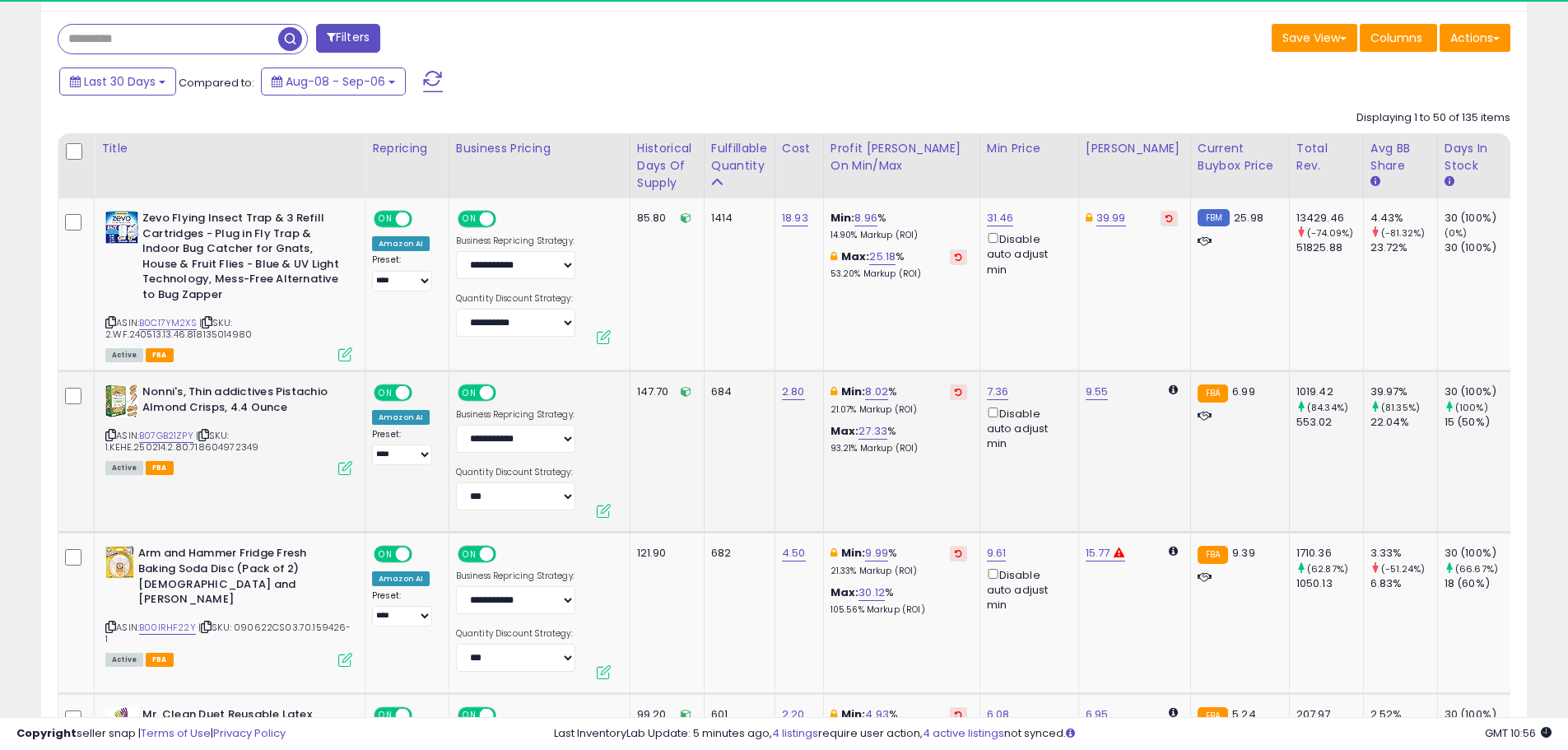
scroll to position [338, 862]
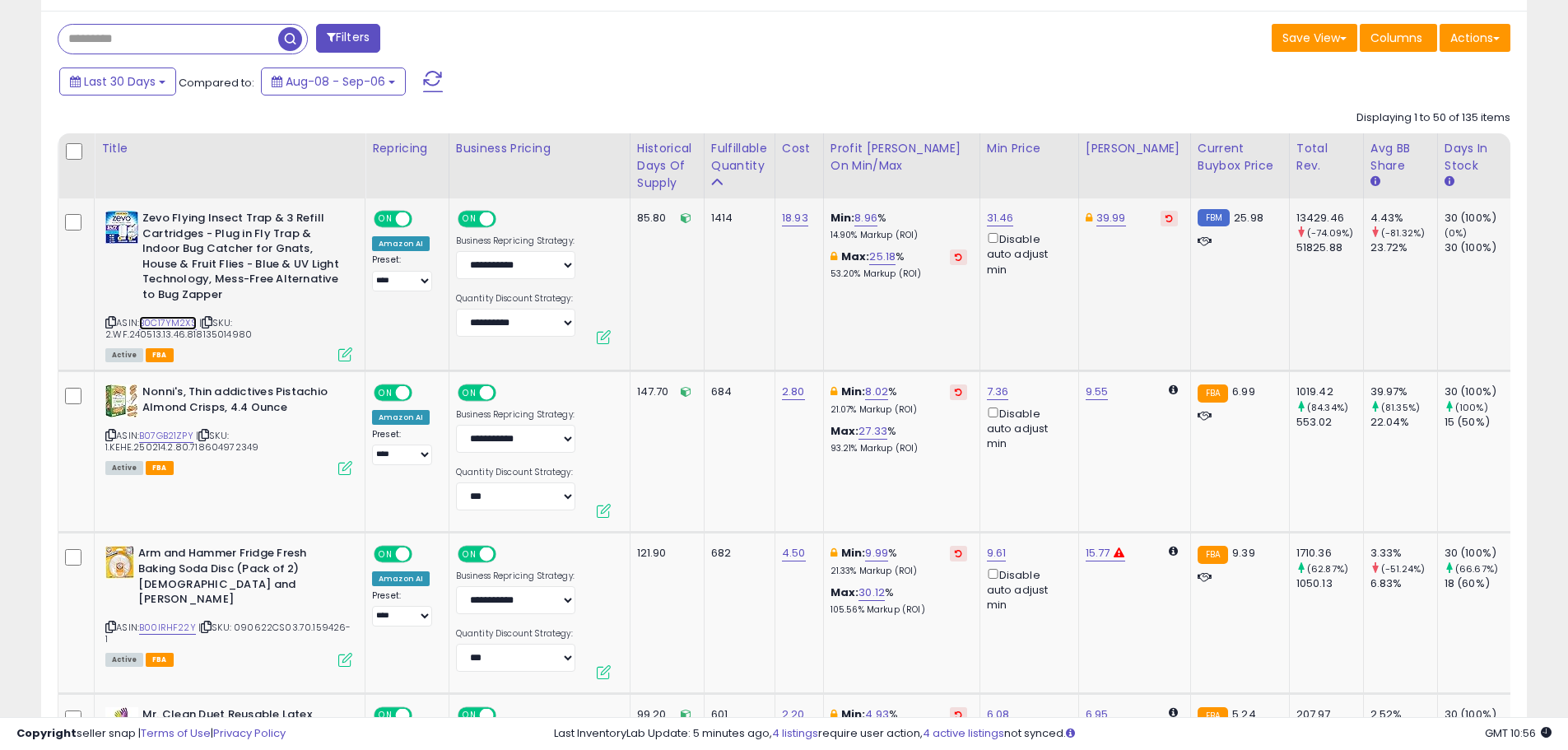
click at [188, 317] on link "B0C17YM2XS" at bounding box center [168, 322] width 58 height 14
click at [997, 212] on link "31.46" at bounding box center [1001, 218] width 27 height 16
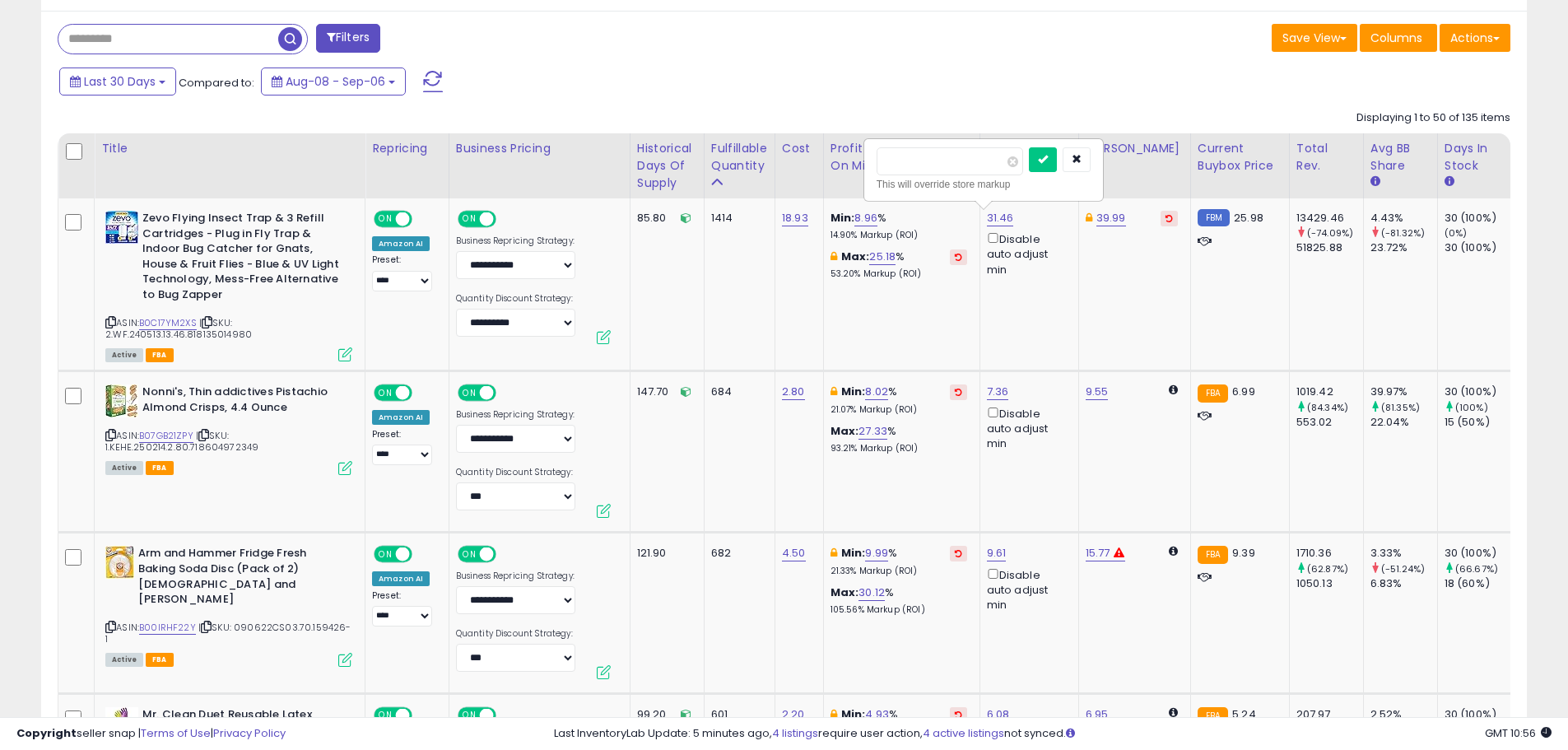
drag, startPoint x: 956, startPoint y: 164, endPoint x: 837, endPoint y: 163, distance: 119.0
type input "**"
click button "submit" at bounding box center [1043, 159] width 28 height 25
click at [993, 387] on link "7.36" at bounding box center [998, 392] width 22 height 16
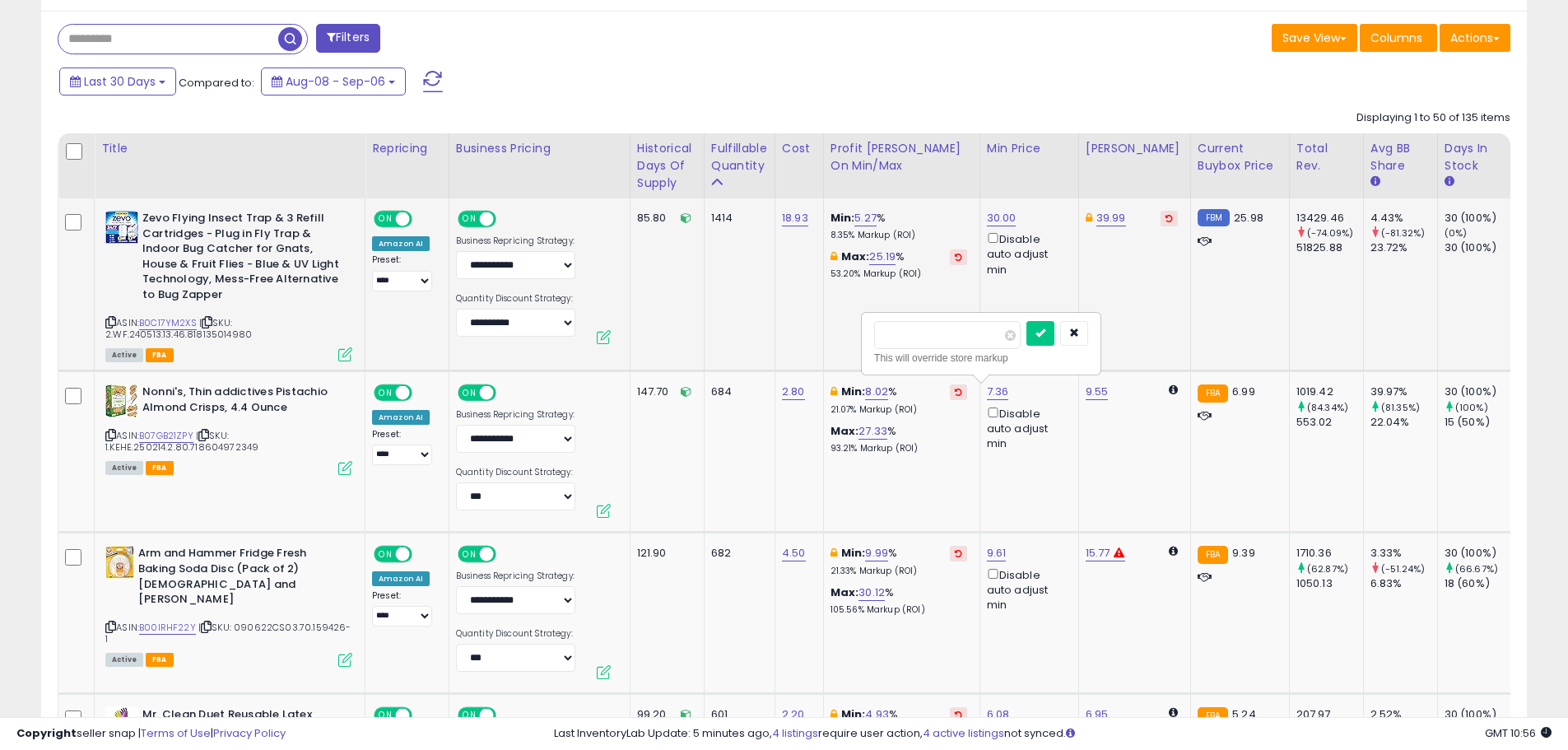
drag, startPoint x: 947, startPoint y: 337, endPoint x: 815, endPoint y: 336, distance: 132.0
type input "****"
click button "submit" at bounding box center [1040, 333] width 28 height 25
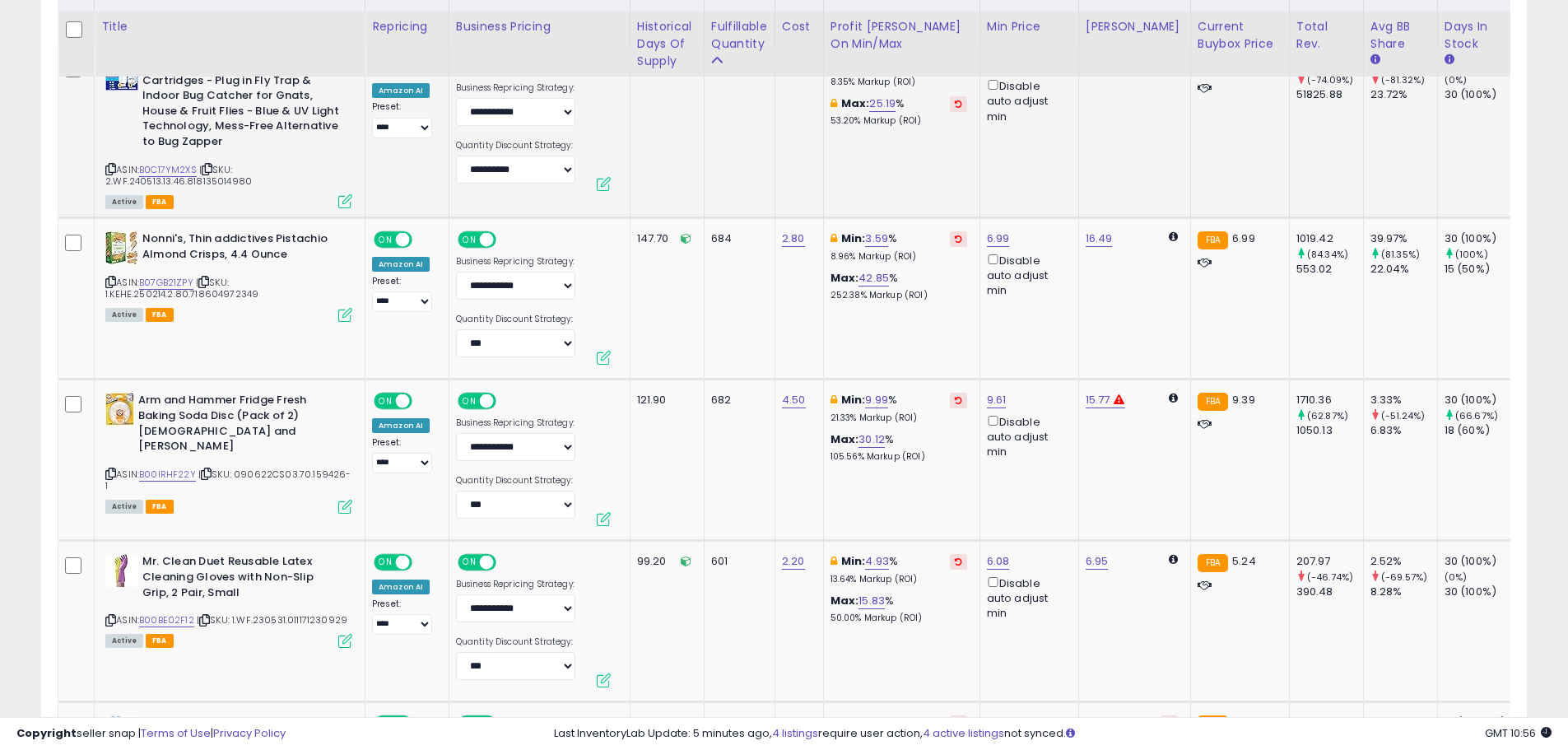
scroll to position [913, 0]
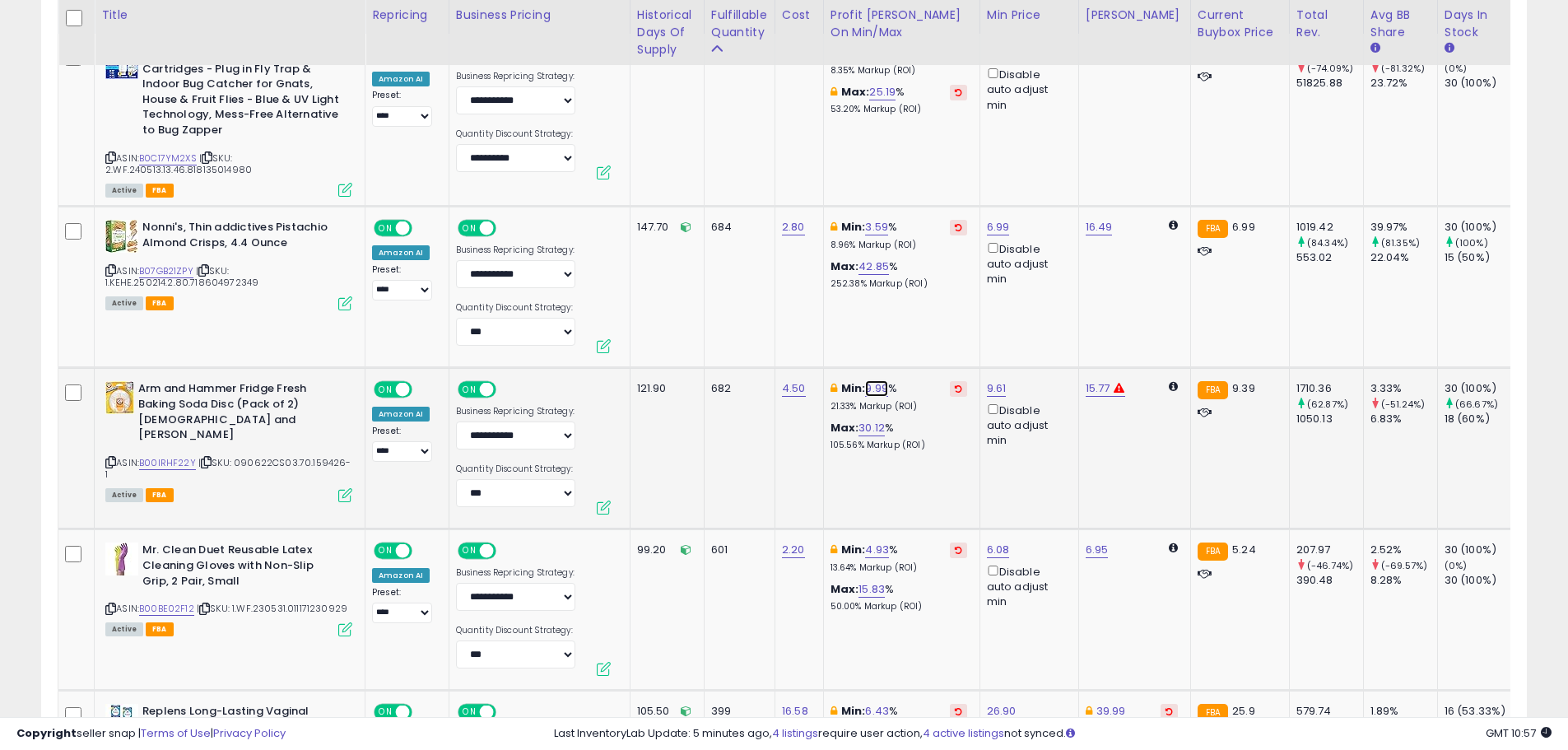
click at [882, 386] on link "9.99" at bounding box center [876, 389] width 23 height 16
drag, startPoint x: 818, startPoint y: 327, endPoint x: 728, endPoint y: 330, distance: 90.0
type input "*"
click button "submit" at bounding box center [922, 330] width 28 height 25
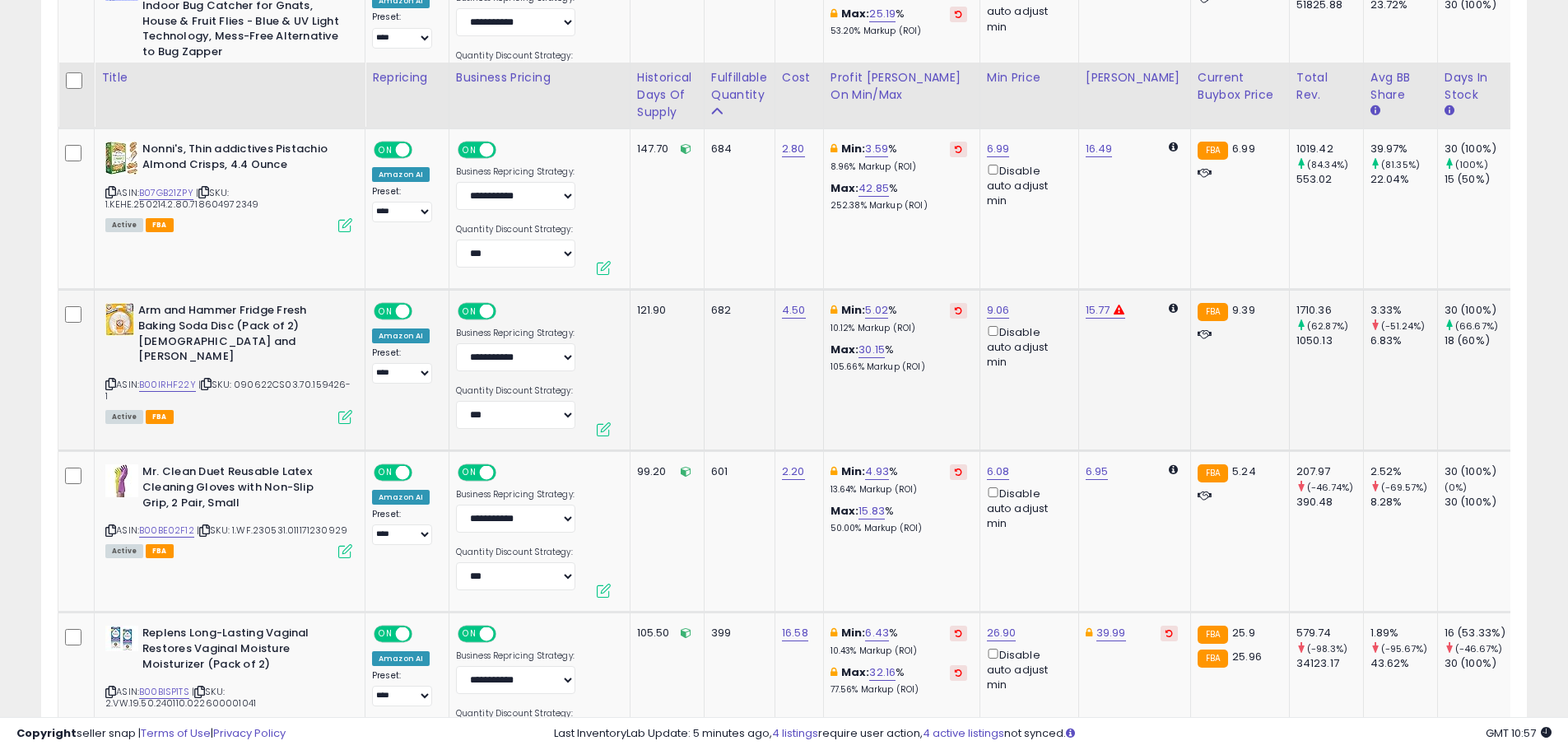
scroll to position [1078, 0]
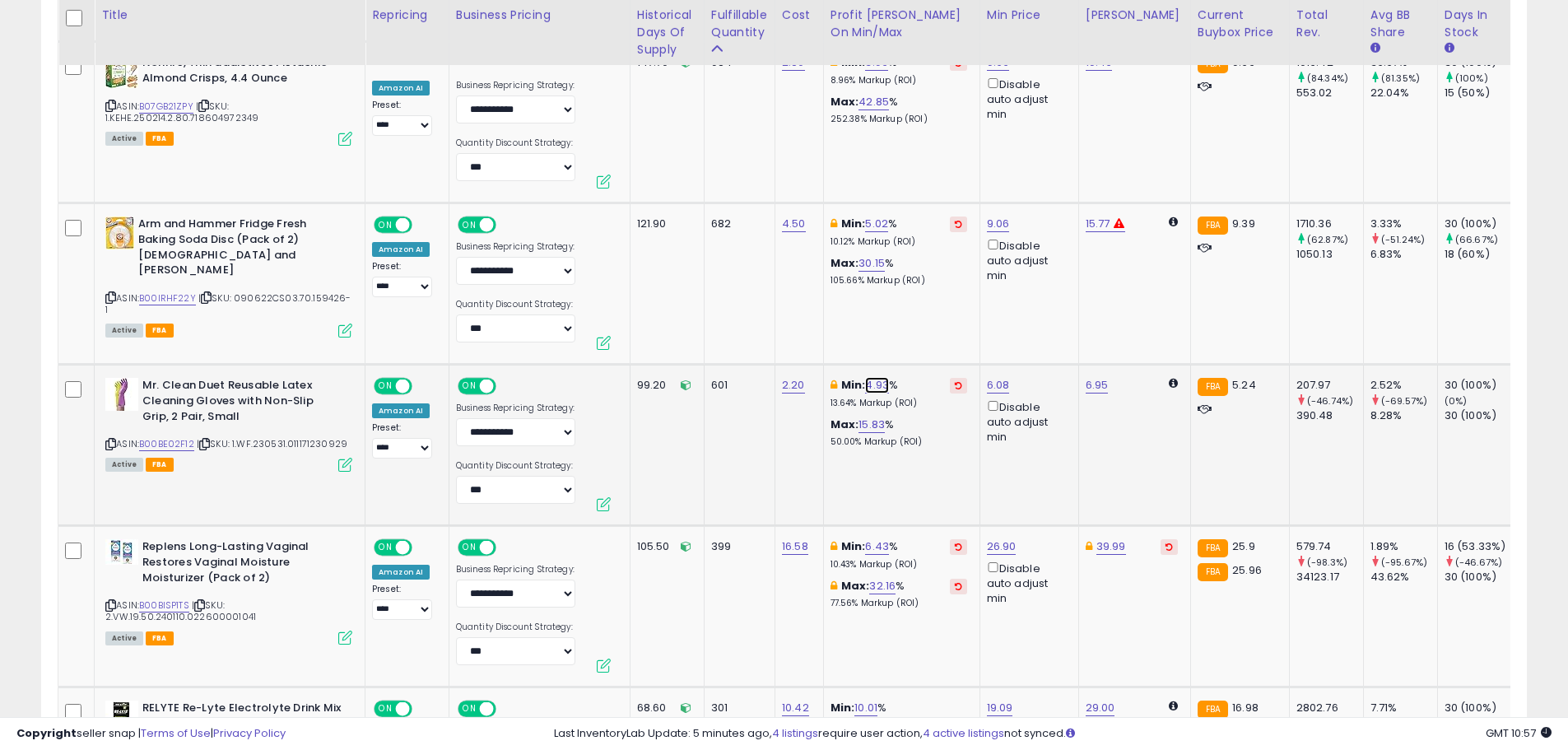
click at [878, 386] on link "4.93" at bounding box center [877, 385] width 24 height 16
drag, startPoint x: 828, startPoint y: 334, endPoint x: 721, endPoint y: 341, distance: 107.2
type input "*"
click button "submit" at bounding box center [922, 327] width 28 height 25
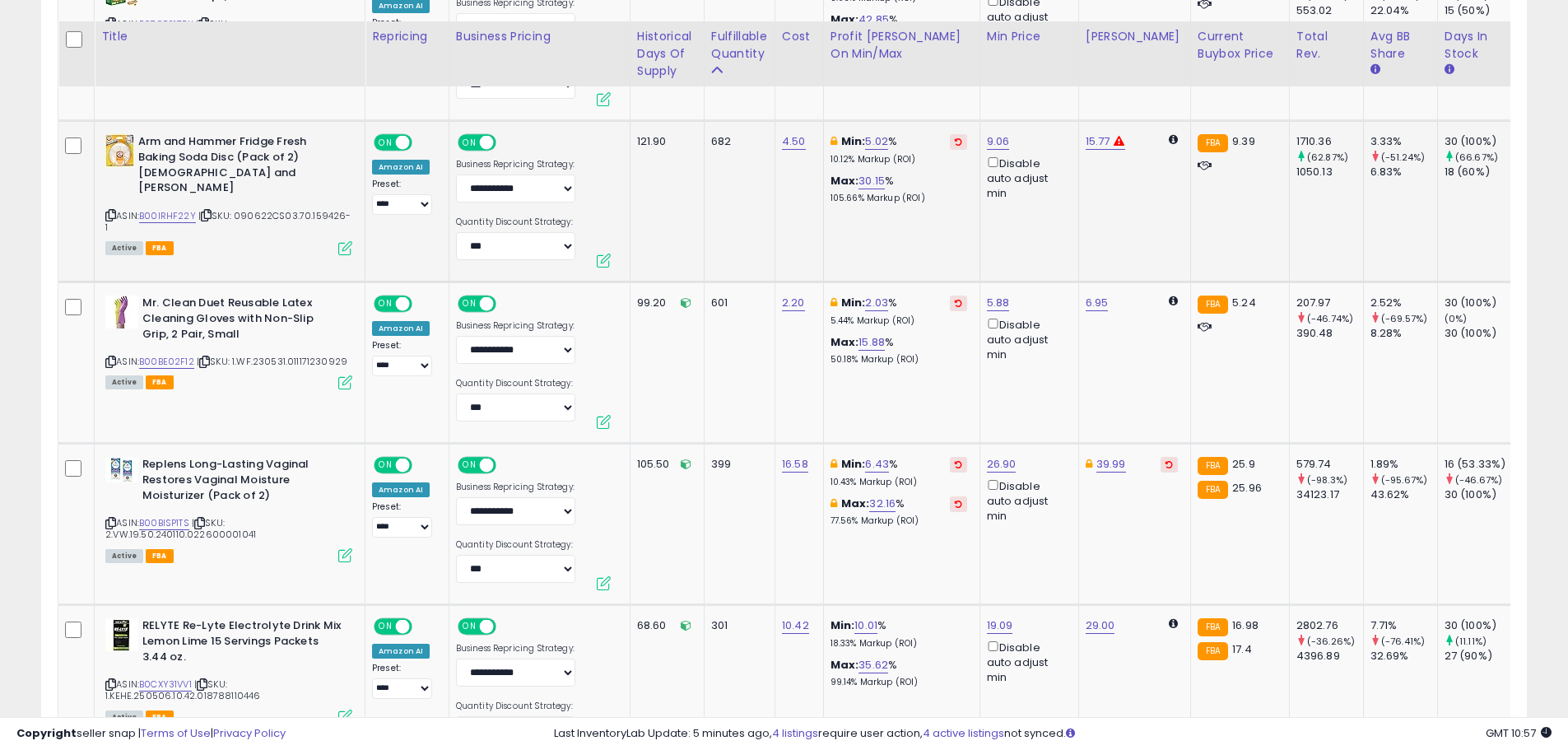
scroll to position [1243, 0]
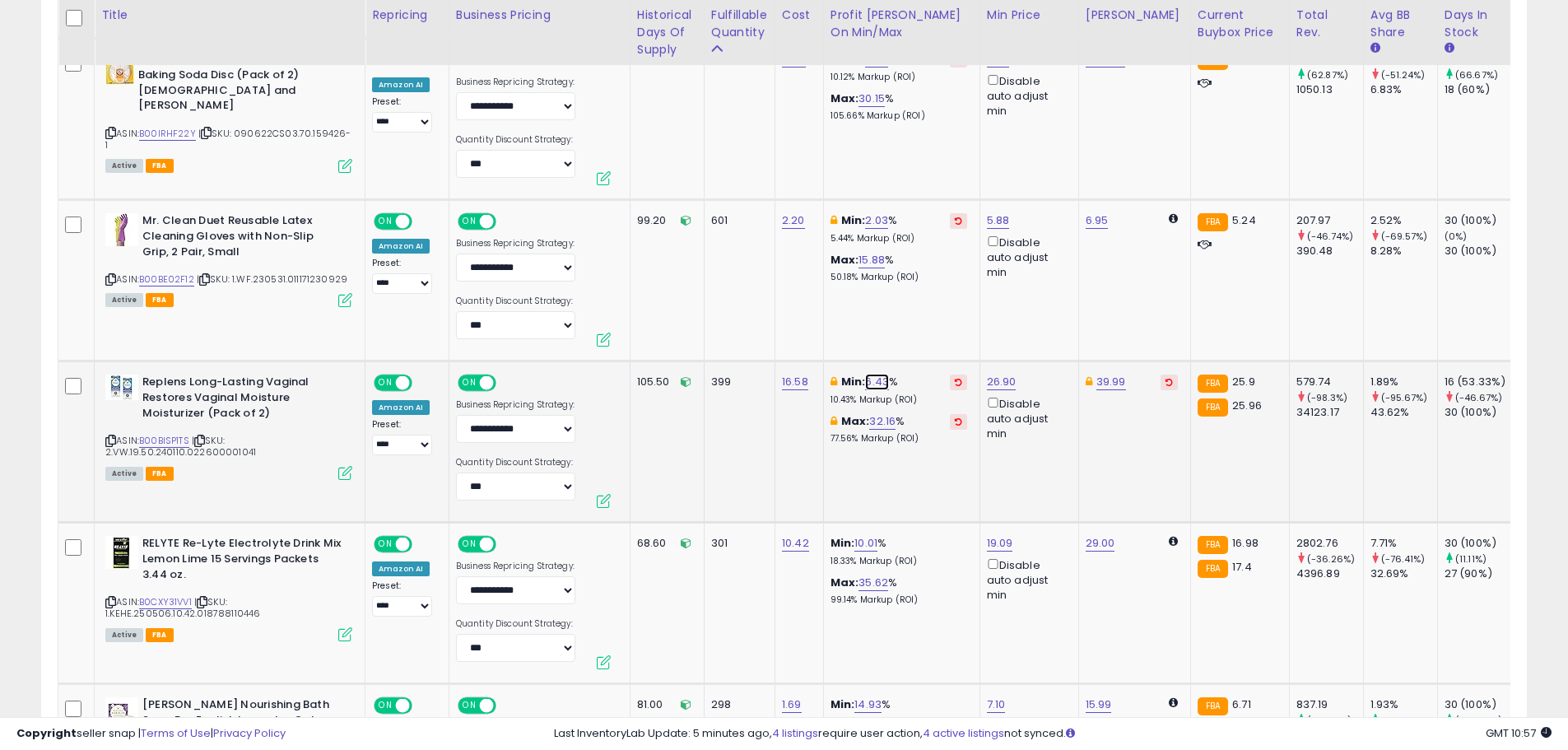
click at [873, 376] on link "6.43" at bounding box center [877, 382] width 24 height 16
drag, startPoint x: 855, startPoint y: 316, endPoint x: 744, endPoint y: 326, distance: 111.4
click at [744, 330] on div "**** This will override store markup" at bounding box center [862, 334] width 237 height 60
type input "*"
click button "submit" at bounding box center [922, 323] width 28 height 25
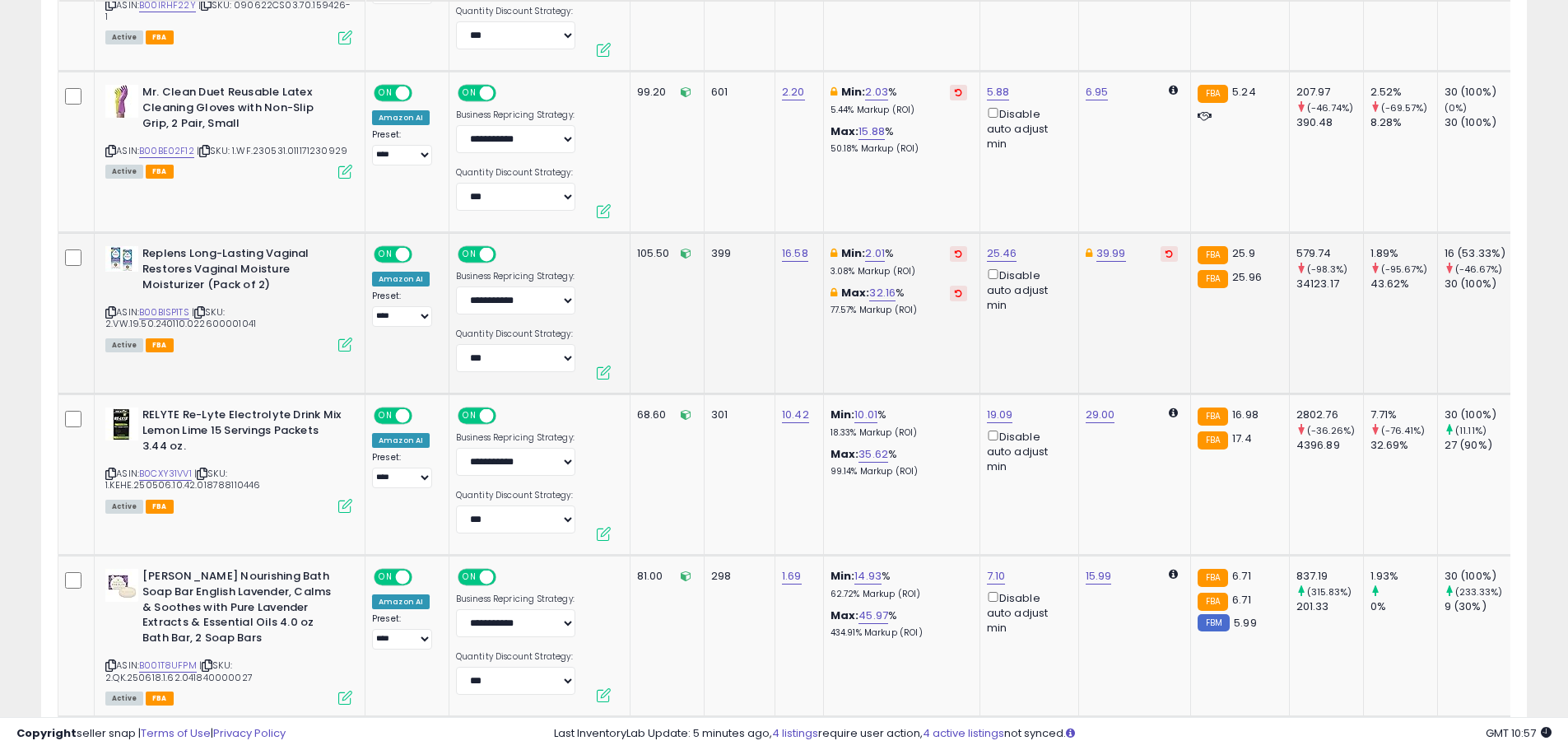
scroll to position [1407, 0]
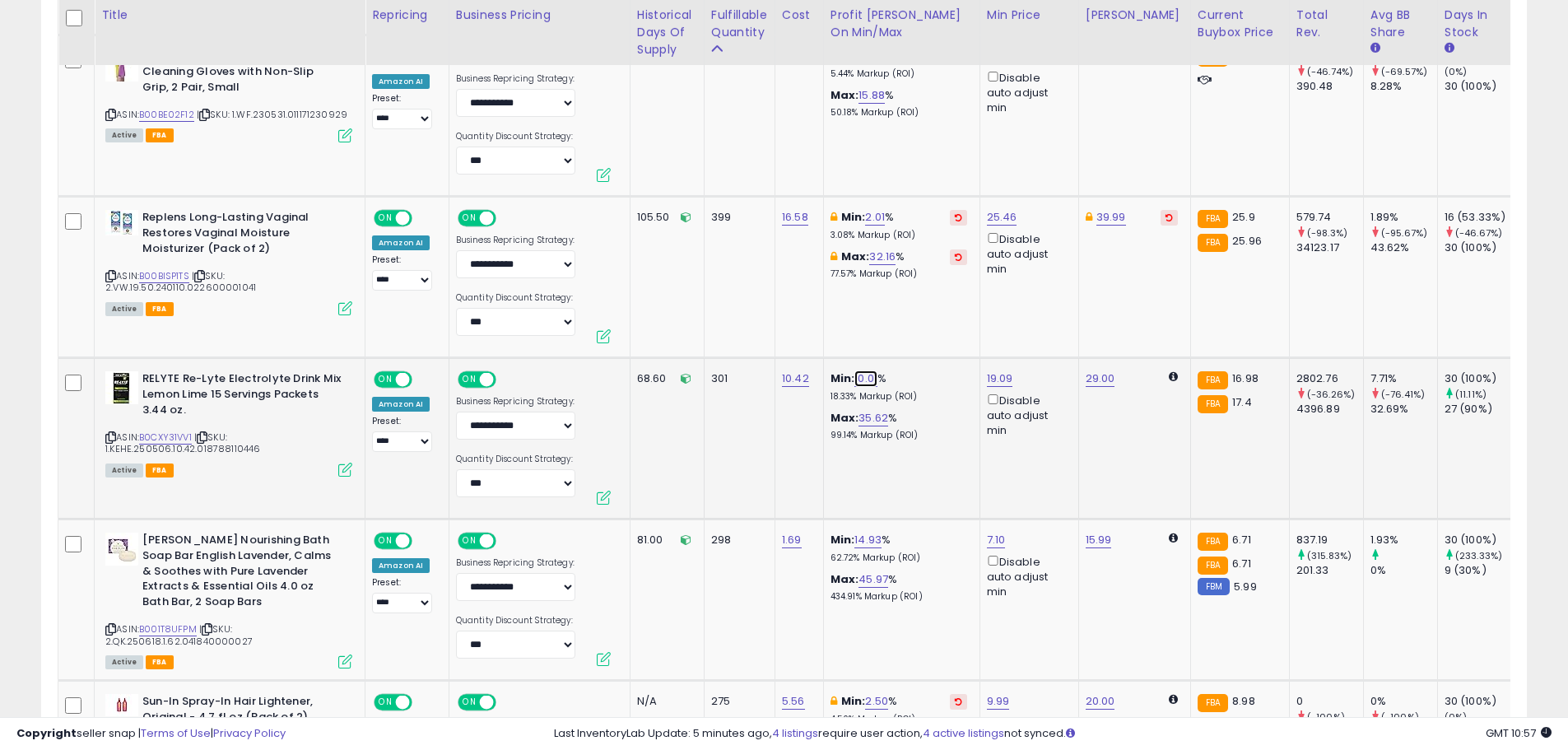
click at [863, 374] on link "10.01" at bounding box center [866, 379] width 23 height 16
drag, startPoint x: 769, startPoint y: 324, endPoint x: 727, endPoint y: 315, distance: 43.0
type input "*"
click button "submit" at bounding box center [911, 320] width 28 height 25
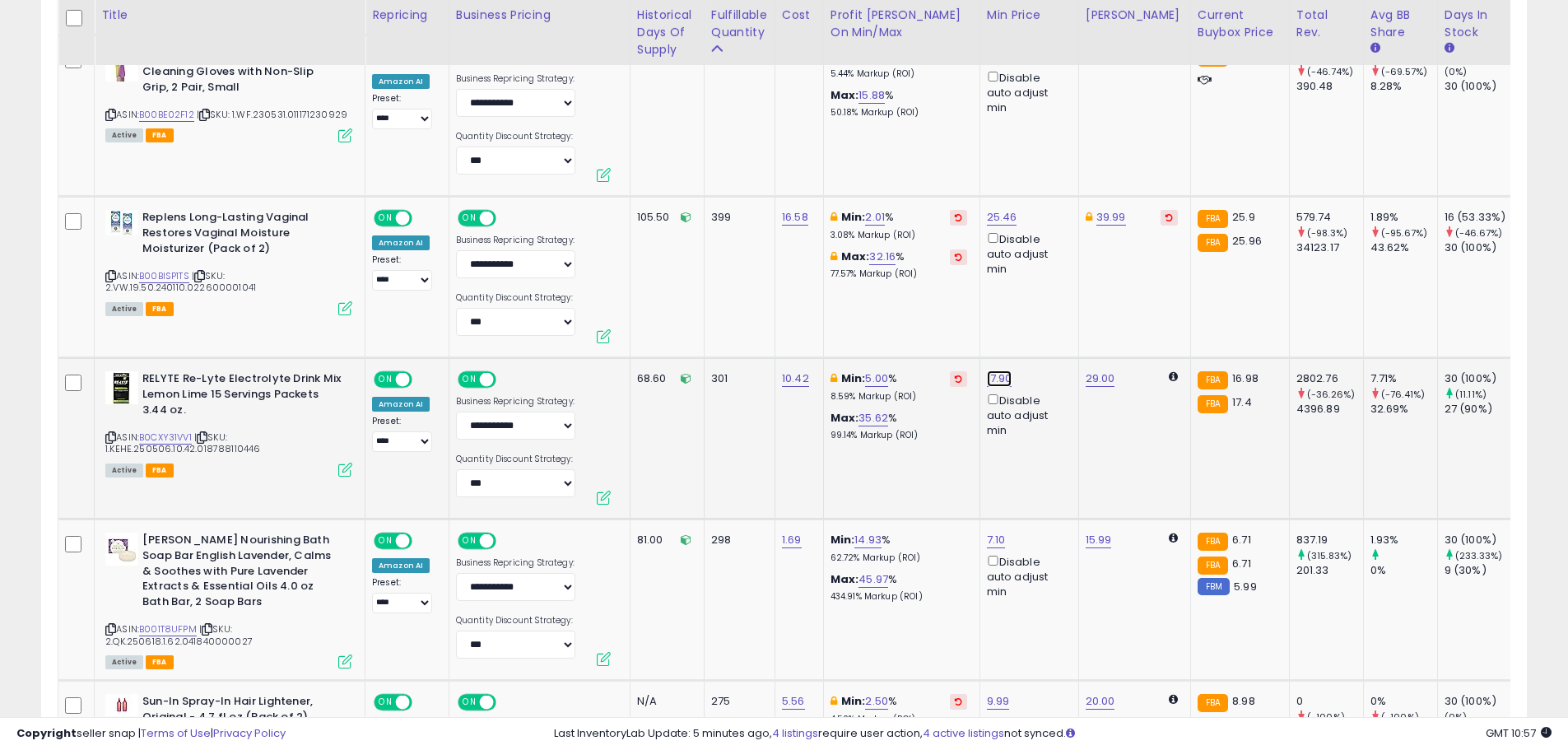
click at [987, 380] on link "17.90" at bounding box center [1000, 379] width 25 height 16
drag, startPoint x: 911, startPoint y: 324, endPoint x: 805, endPoint y: 327, distance: 106.0
type input "*****"
click button "submit" at bounding box center [1042, 320] width 28 height 25
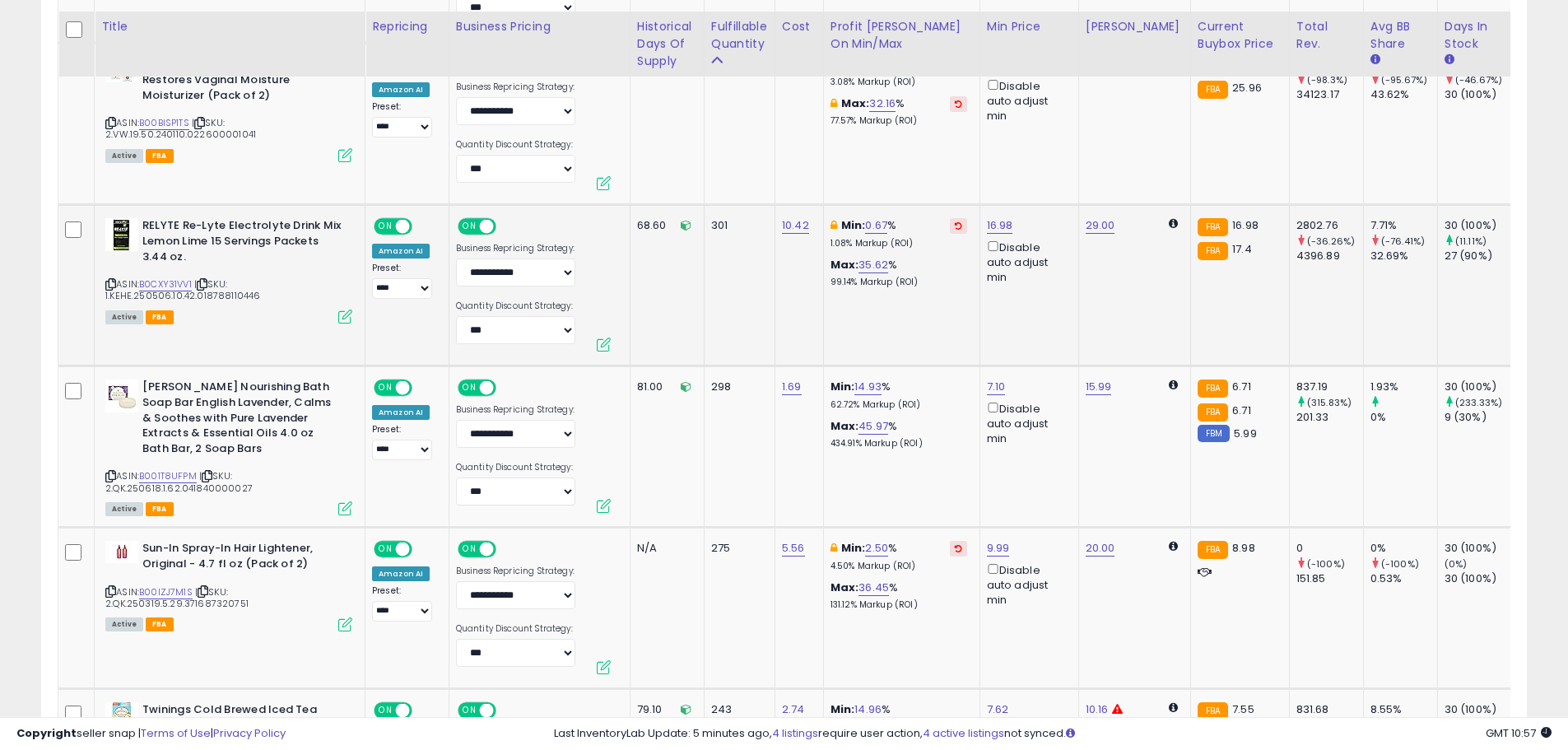
scroll to position [1573, 0]
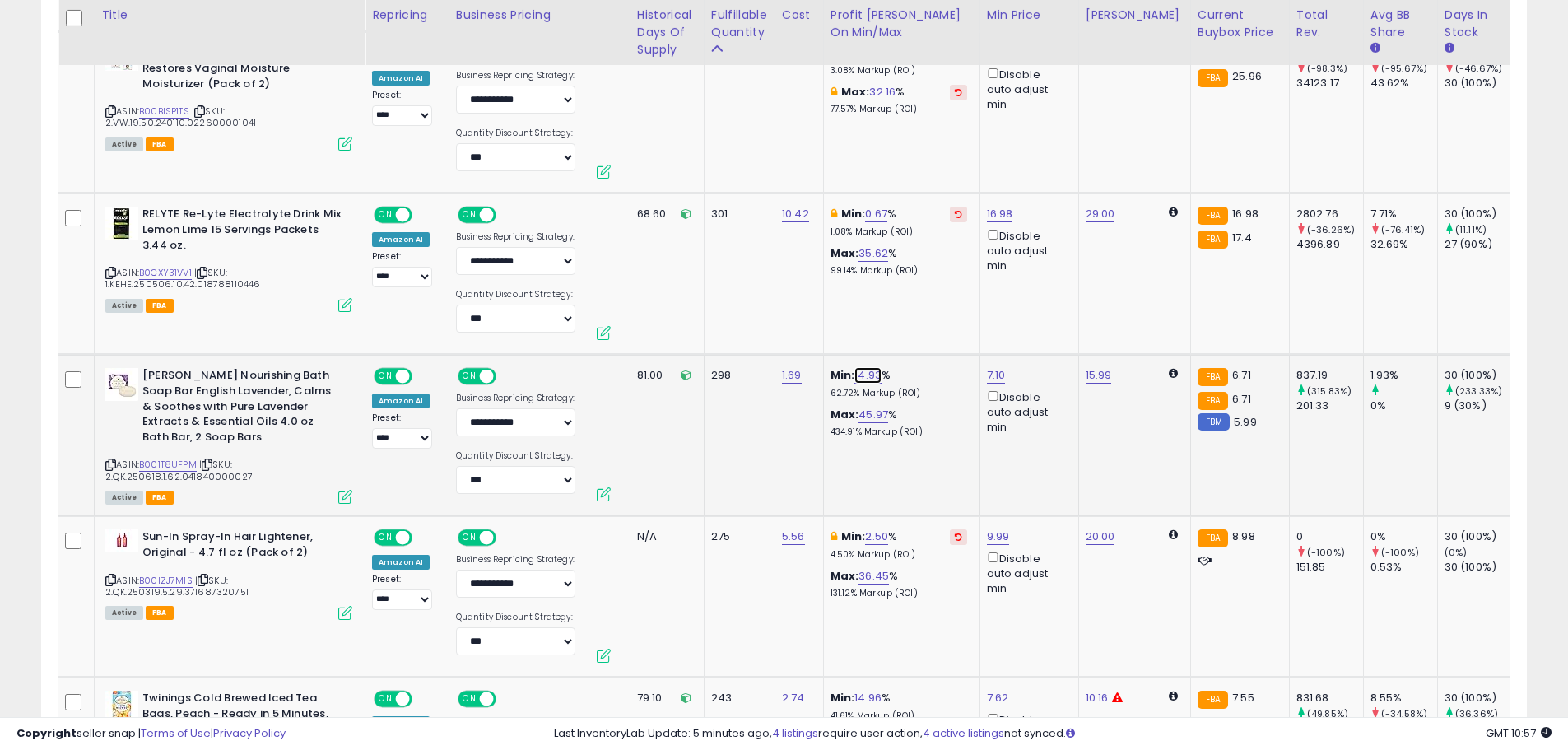
click at [866, 370] on link "14.93" at bounding box center [868, 376] width 27 height 16
drag, startPoint x: 822, startPoint y: 316, endPoint x: 714, endPoint y: 310, distance: 108.2
type input "**"
click button "submit" at bounding box center [912, 317] width 28 height 25
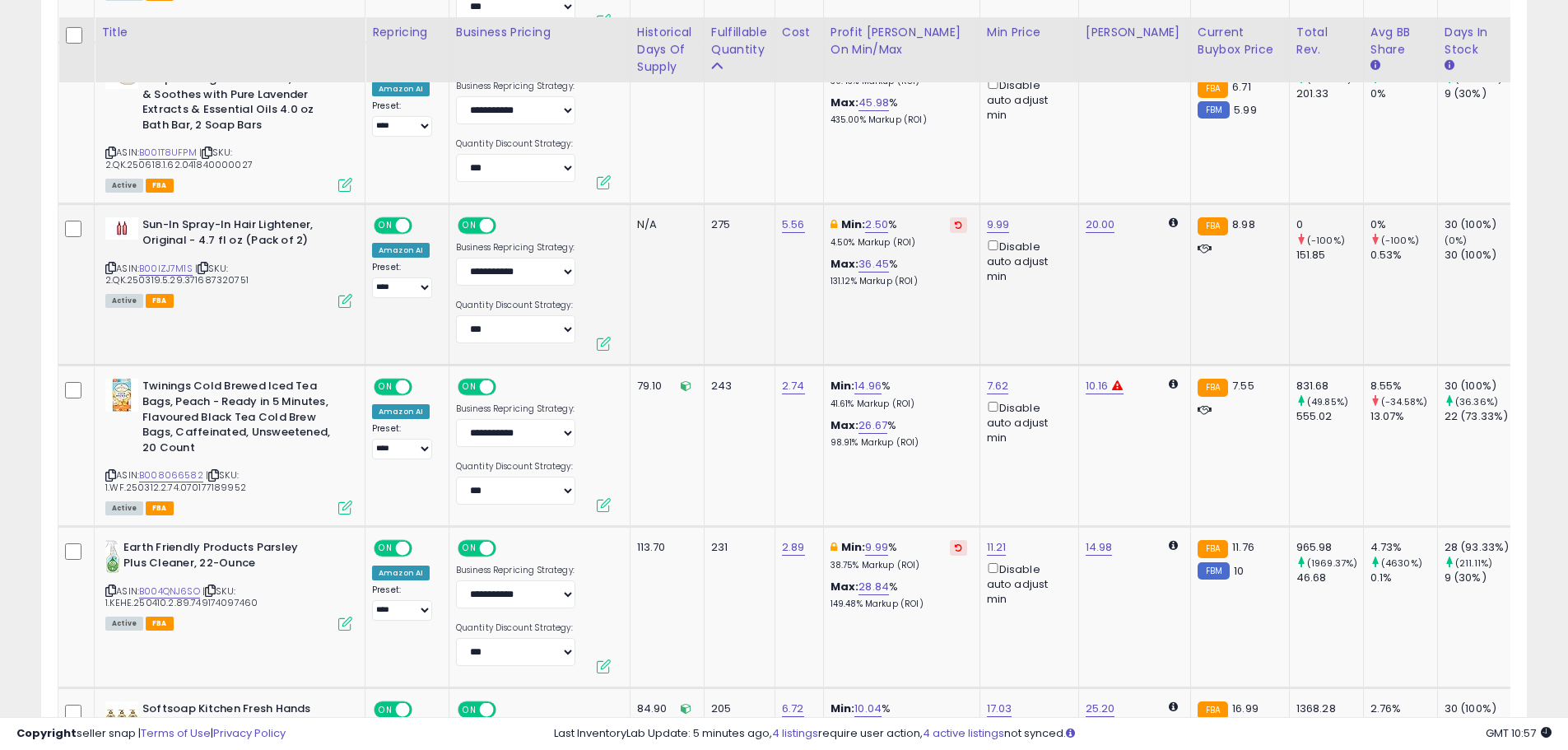
scroll to position [1902, 0]
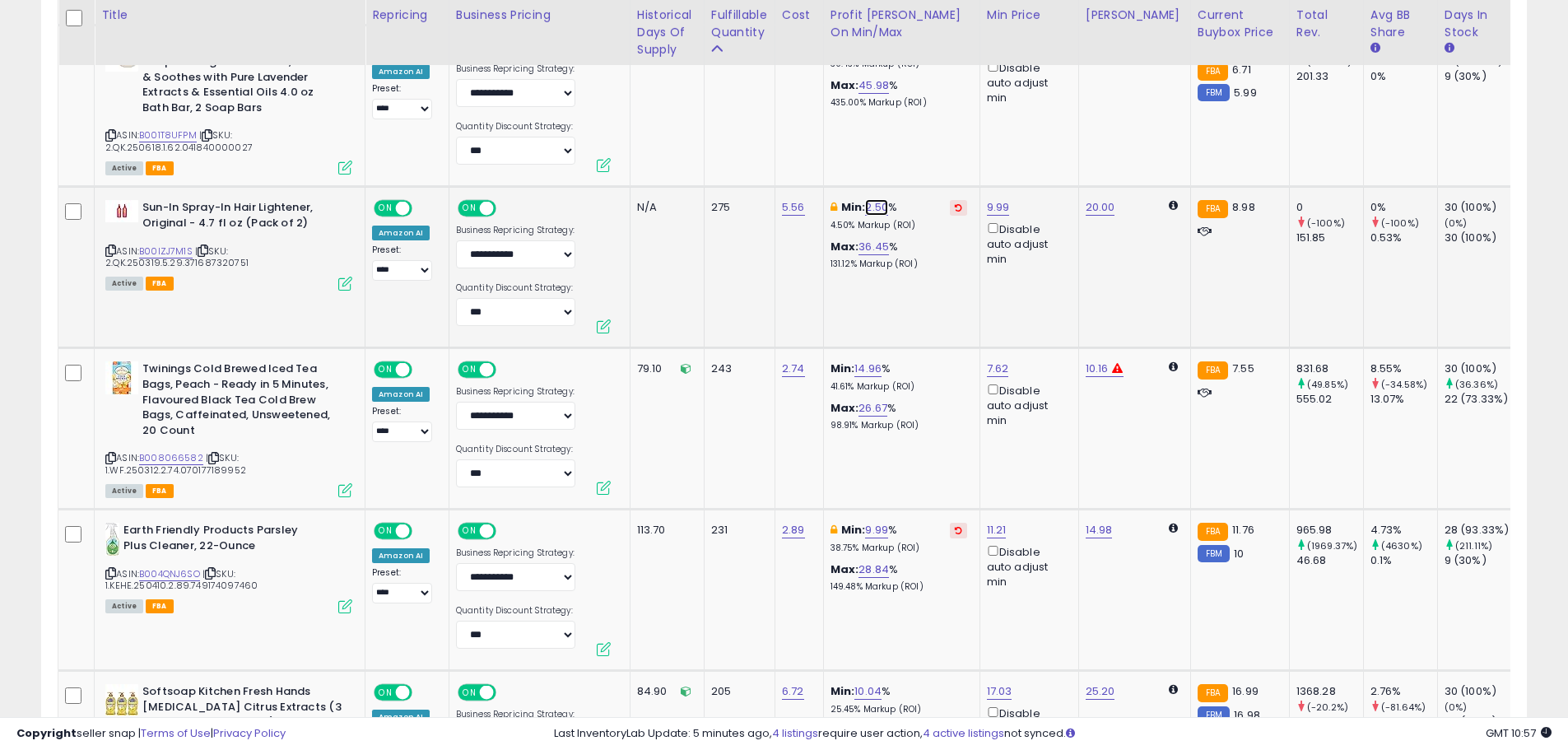
click at [877, 209] on link "2.50" at bounding box center [876, 208] width 23 height 16
drag, startPoint x: 820, startPoint y: 152, endPoint x: 701, endPoint y: 143, distance: 119.3
type input "*"
click button "submit" at bounding box center [922, 149] width 28 height 25
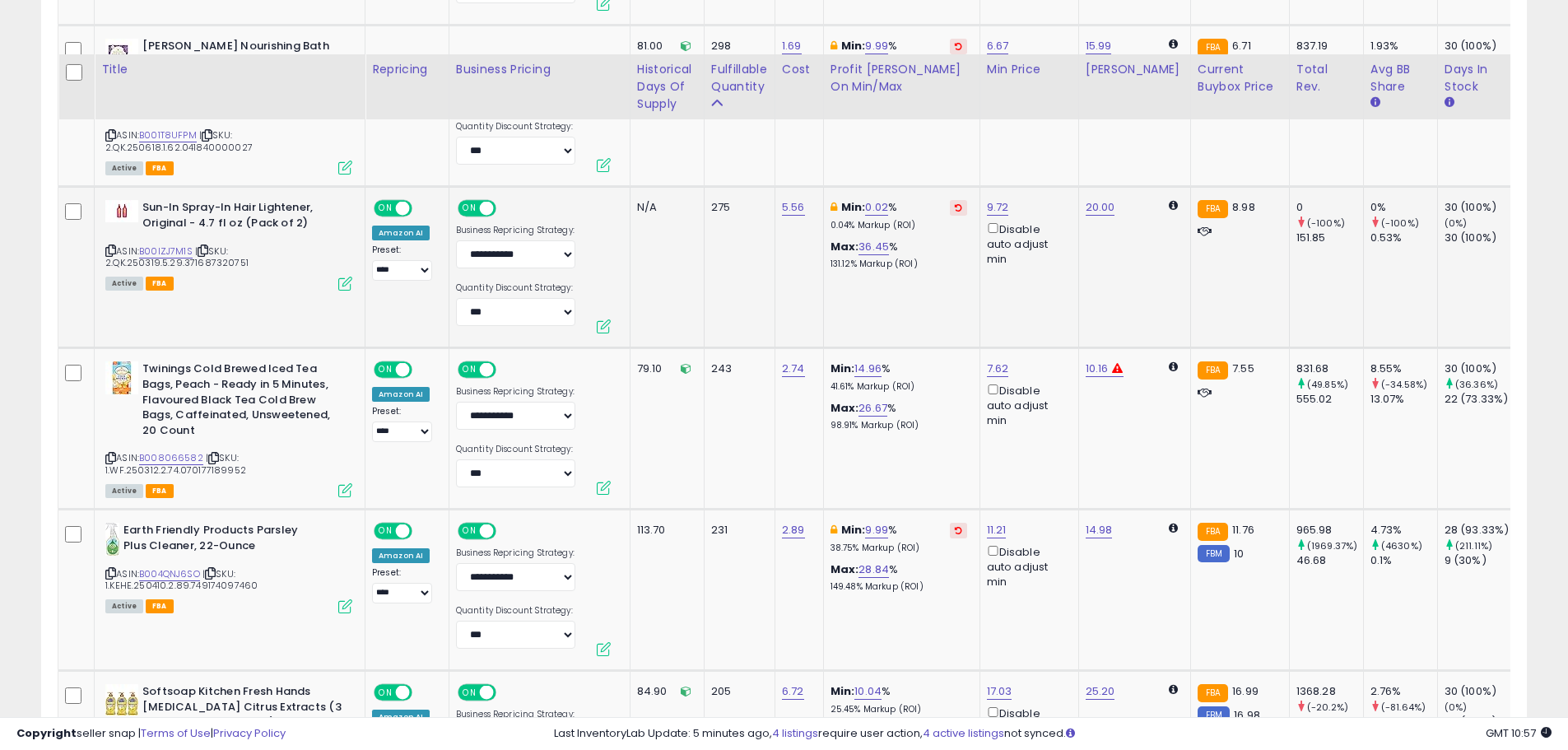
scroll to position [1984, 0]
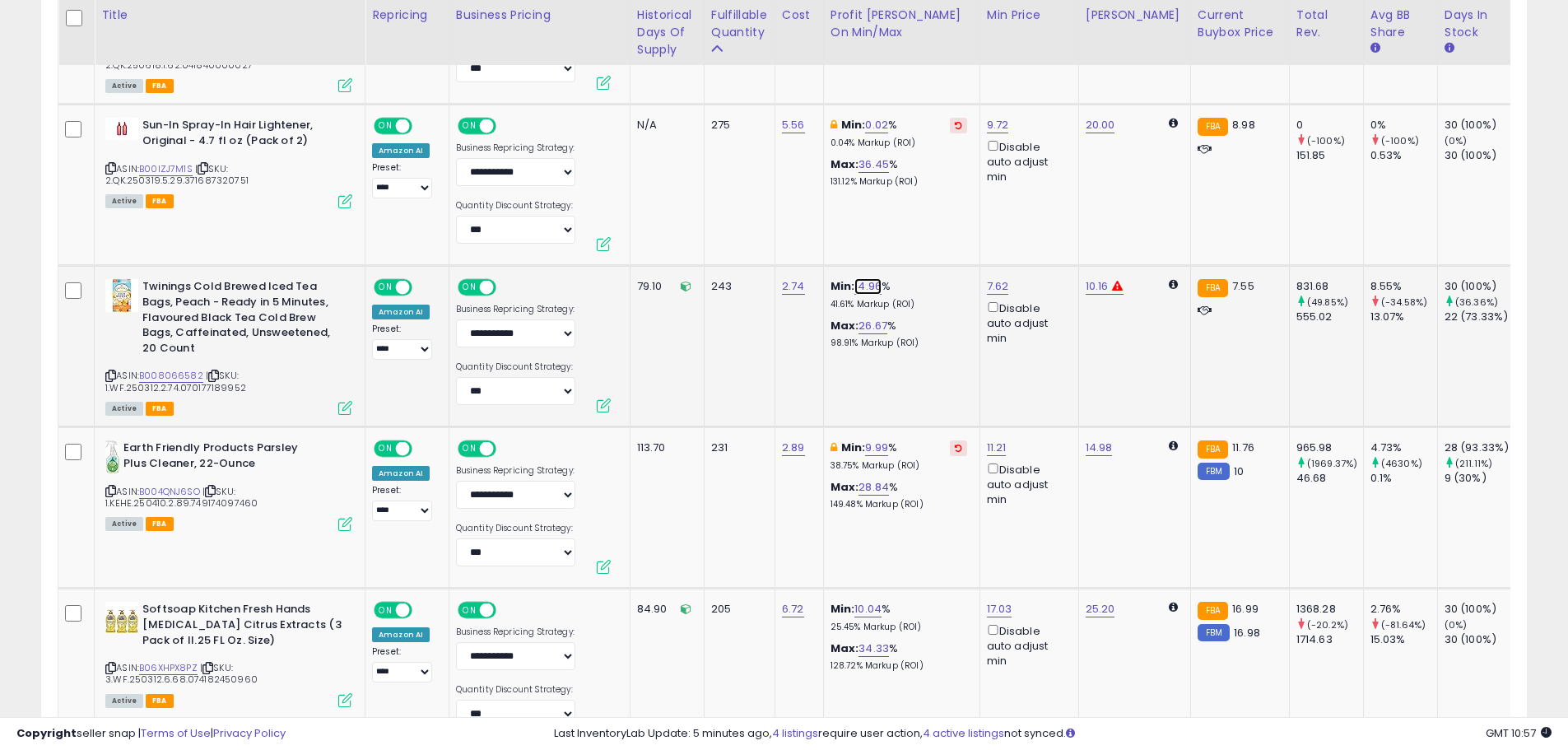
click at [860, 284] on link "14.96" at bounding box center [868, 287] width 27 height 16
drag, startPoint x: 842, startPoint y: 226, endPoint x: 657, endPoint y: 222, distance: 185.0
type input "**"
click button "submit" at bounding box center [913, 228] width 28 height 25
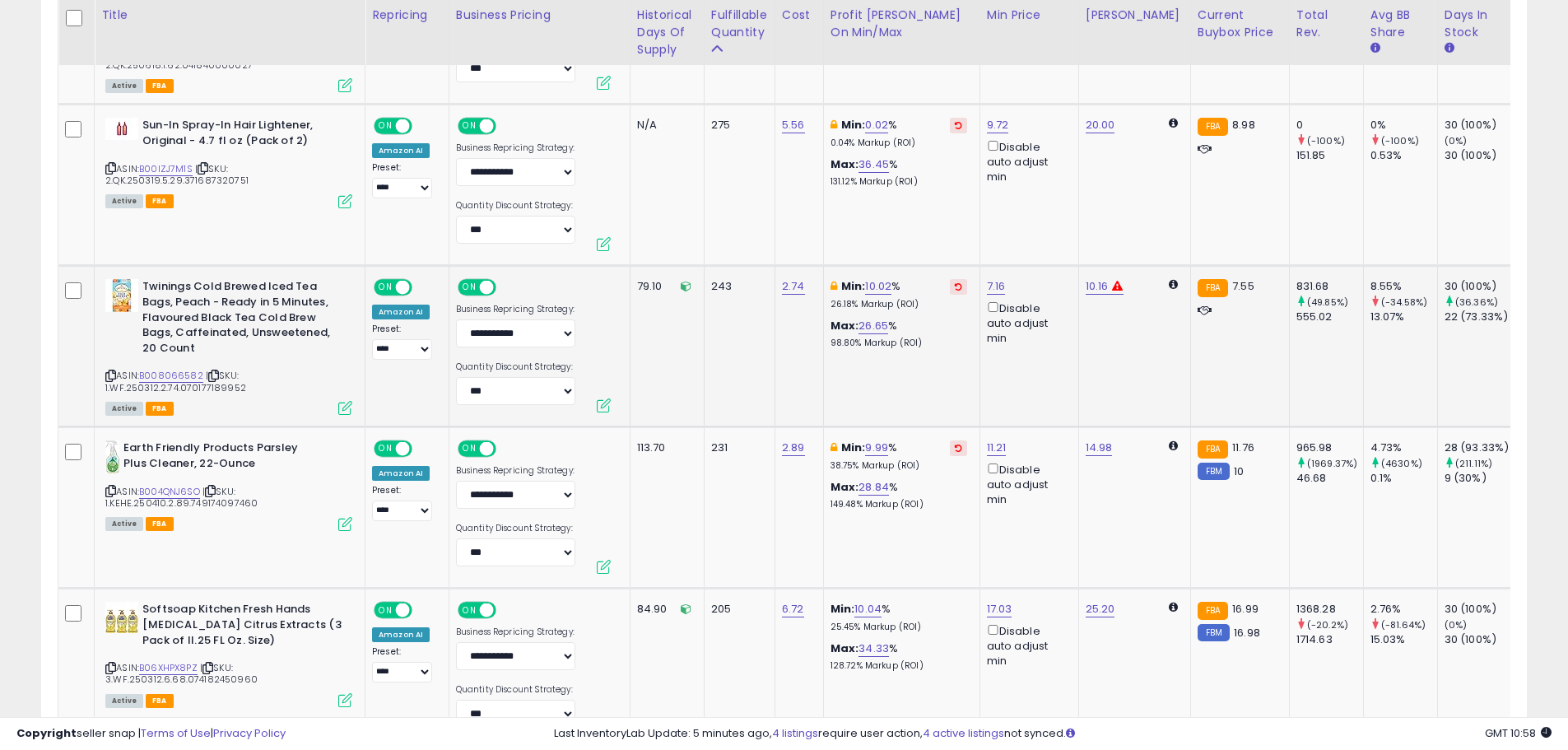
scroll to position [2067, 0]
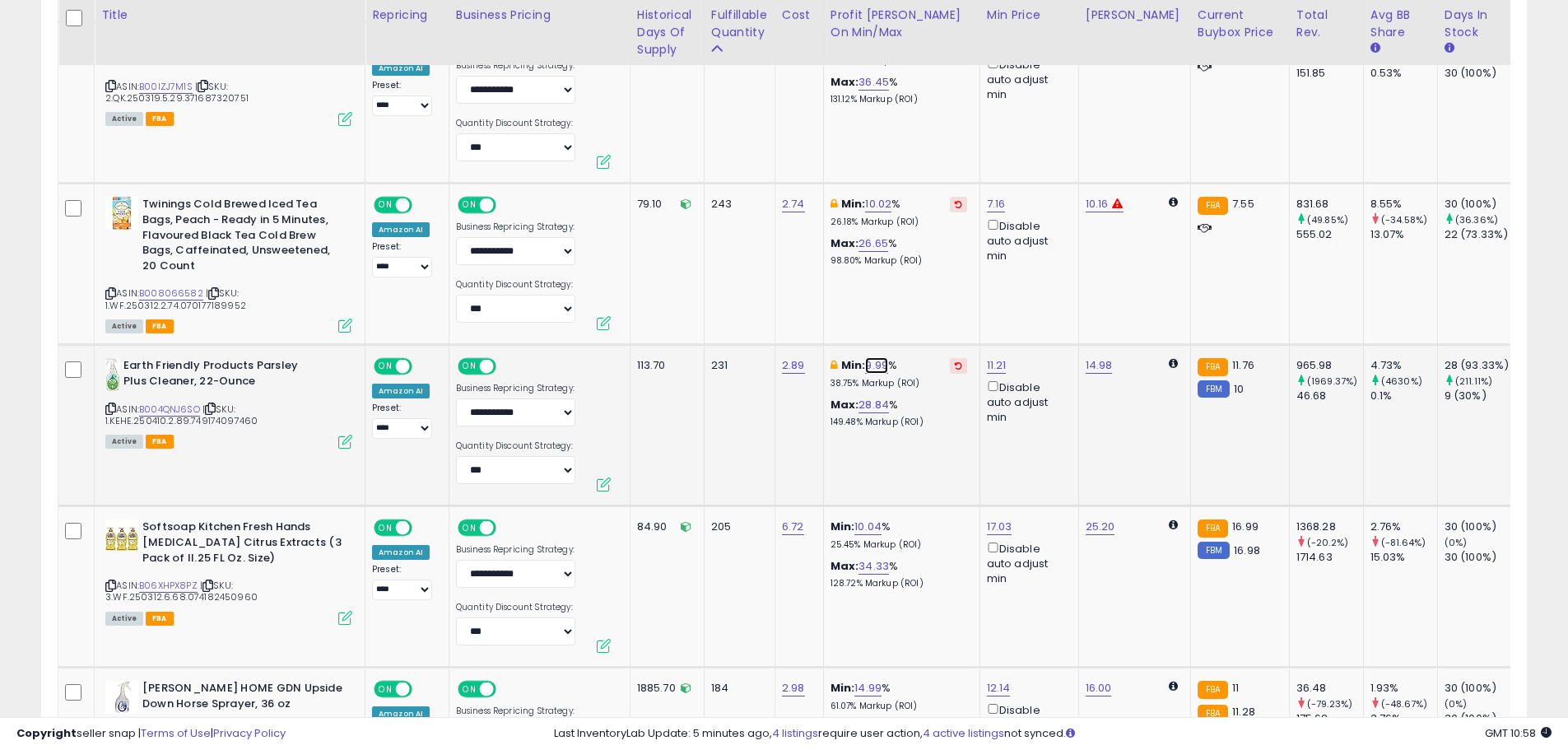
click at [878, 360] on link "9.99" at bounding box center [876, 366] width 23 height 16
drag, startPoint x: 764, startPoint y: 308, endPoint x: 687, endPoint y: 306, distance: 77.0
type input "*"
click button "submit" at bounding box center [922, 307] width 28 height 25
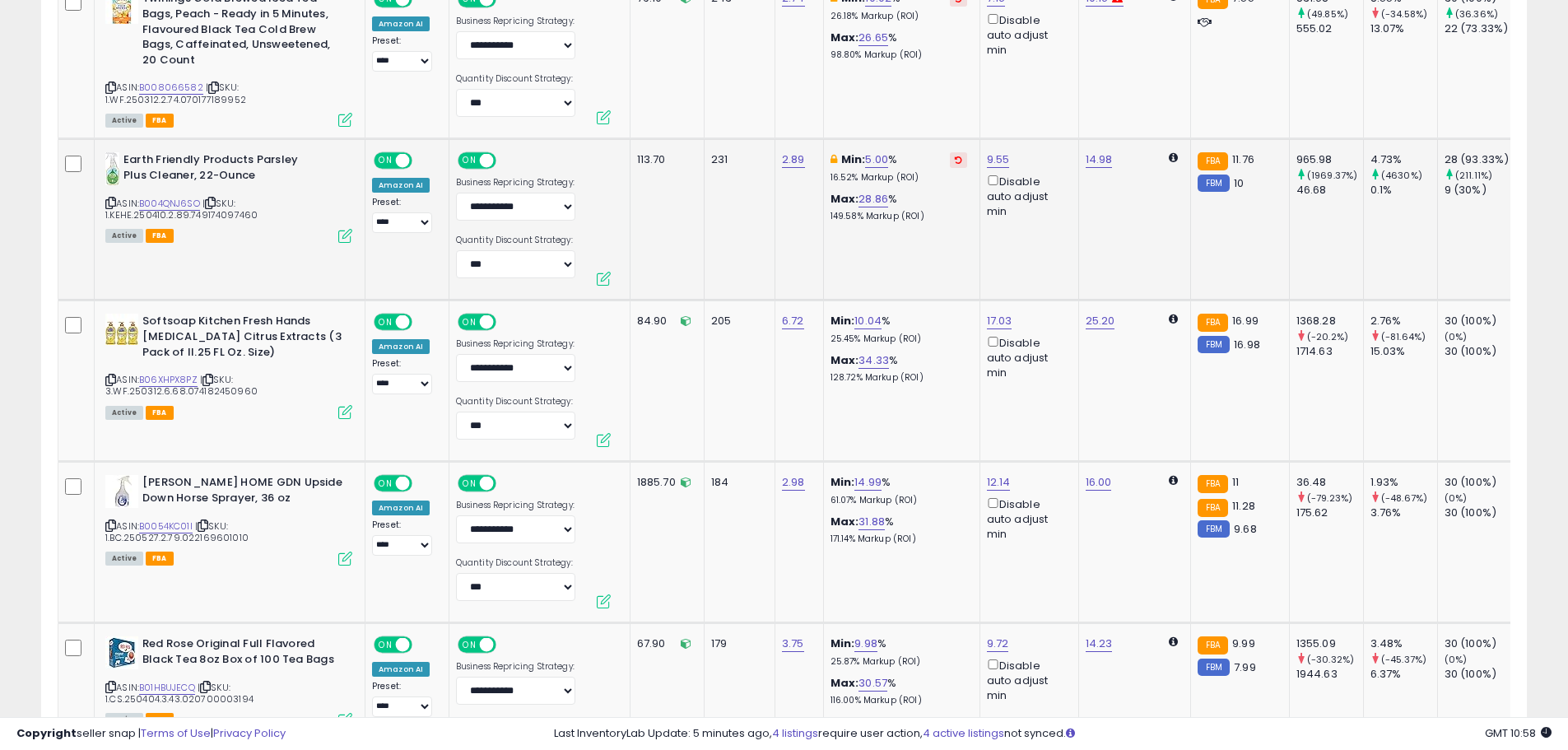
scroll to position [2314, 0]
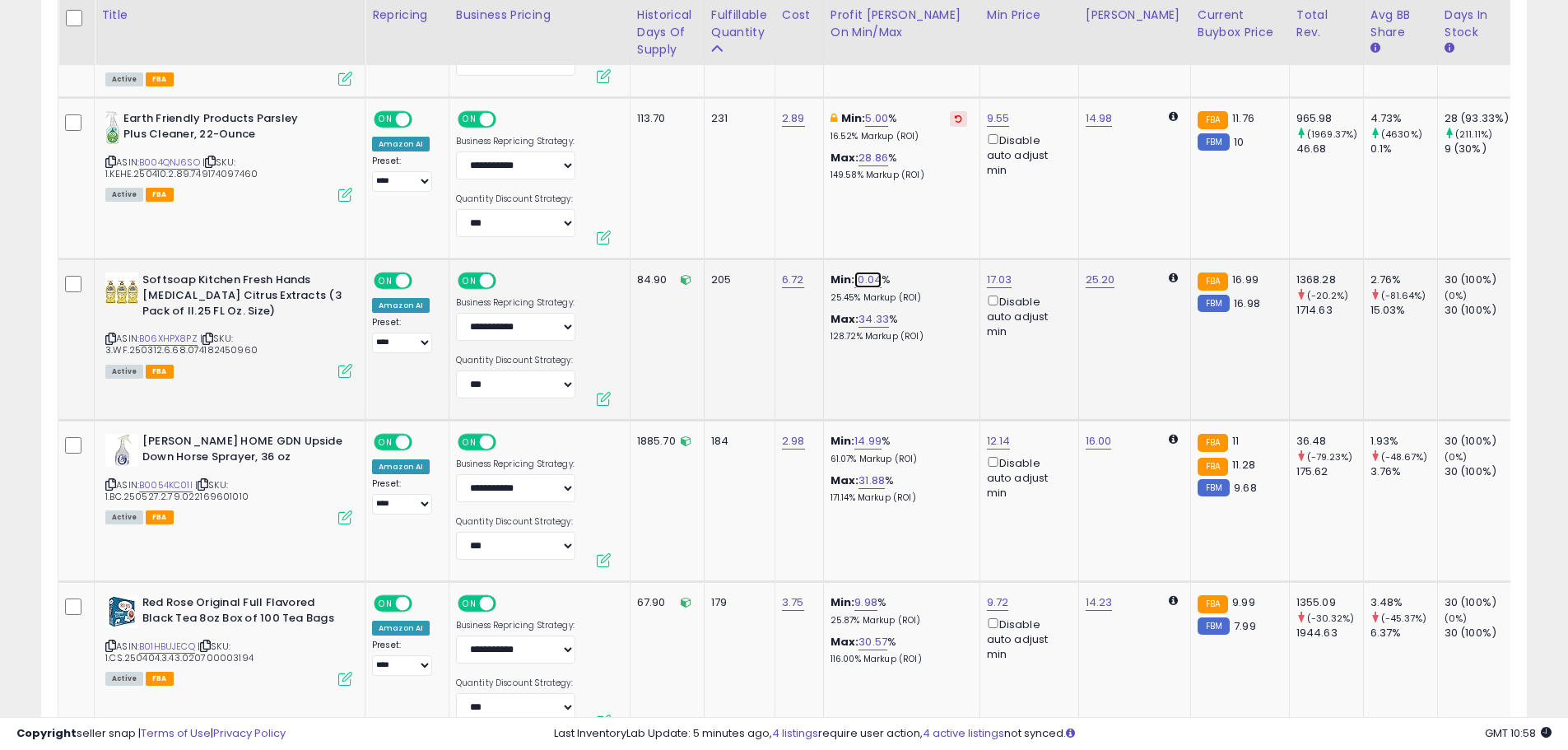
click at [866, 280] on link "10.04" at bounding box center [868, 280] width 27 height 16
drag, startPoint x: 794, startPoint y: 227, endPoint x: 726, endPoint y: 226, distance: 68.0
type input "*"
click button "submit" at bounding box center [913, 221] width 28 height 25
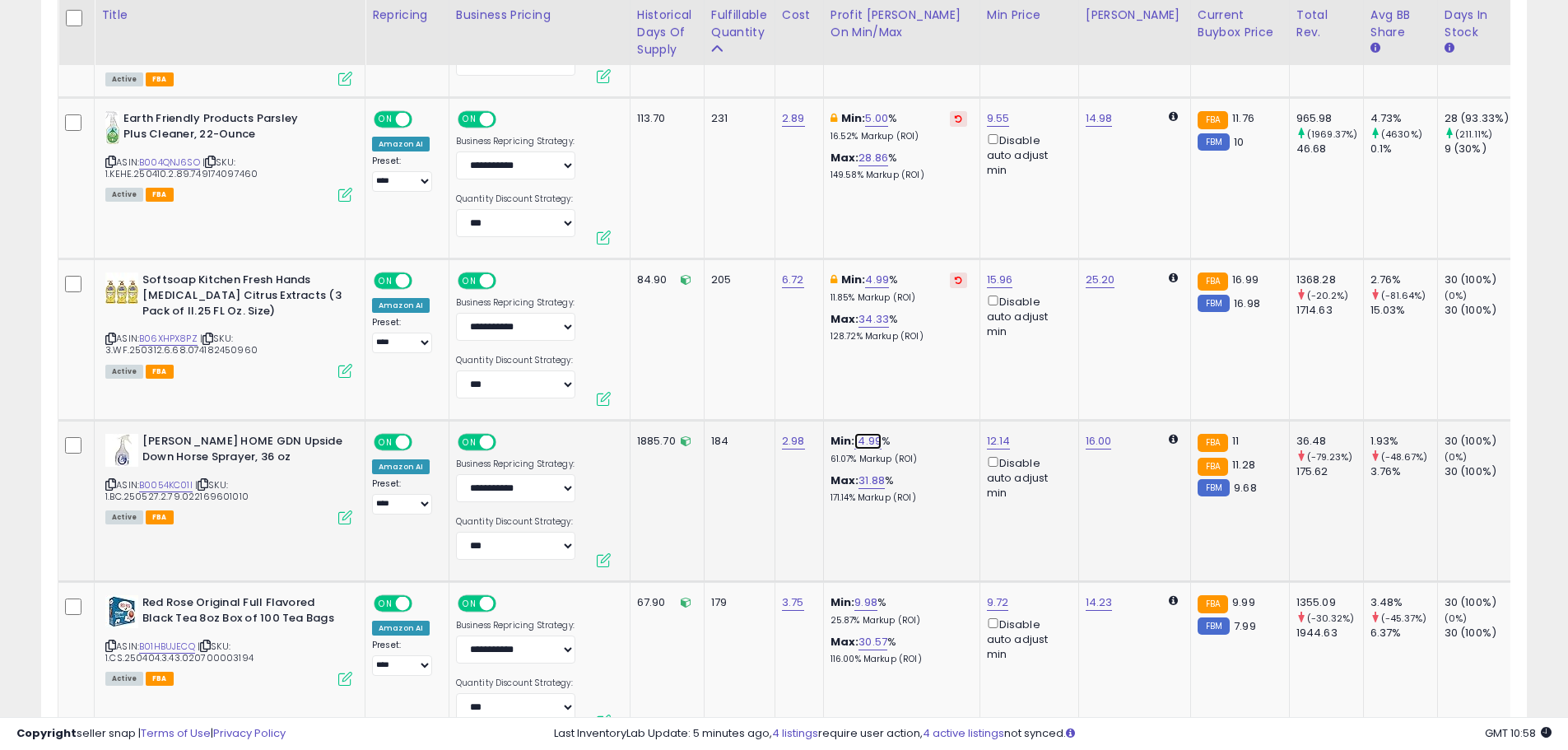
click at [865, 439] on link "14.99" at bounding box center [868, 441] width 27 height 16
drag, startPoint x: 774, startPoint y: 387, endPoint x: 721, endPoint y: 377, distance: 53.9
type input "**"
click button "submit" at bounding box center [913, 382] width 28 height 25
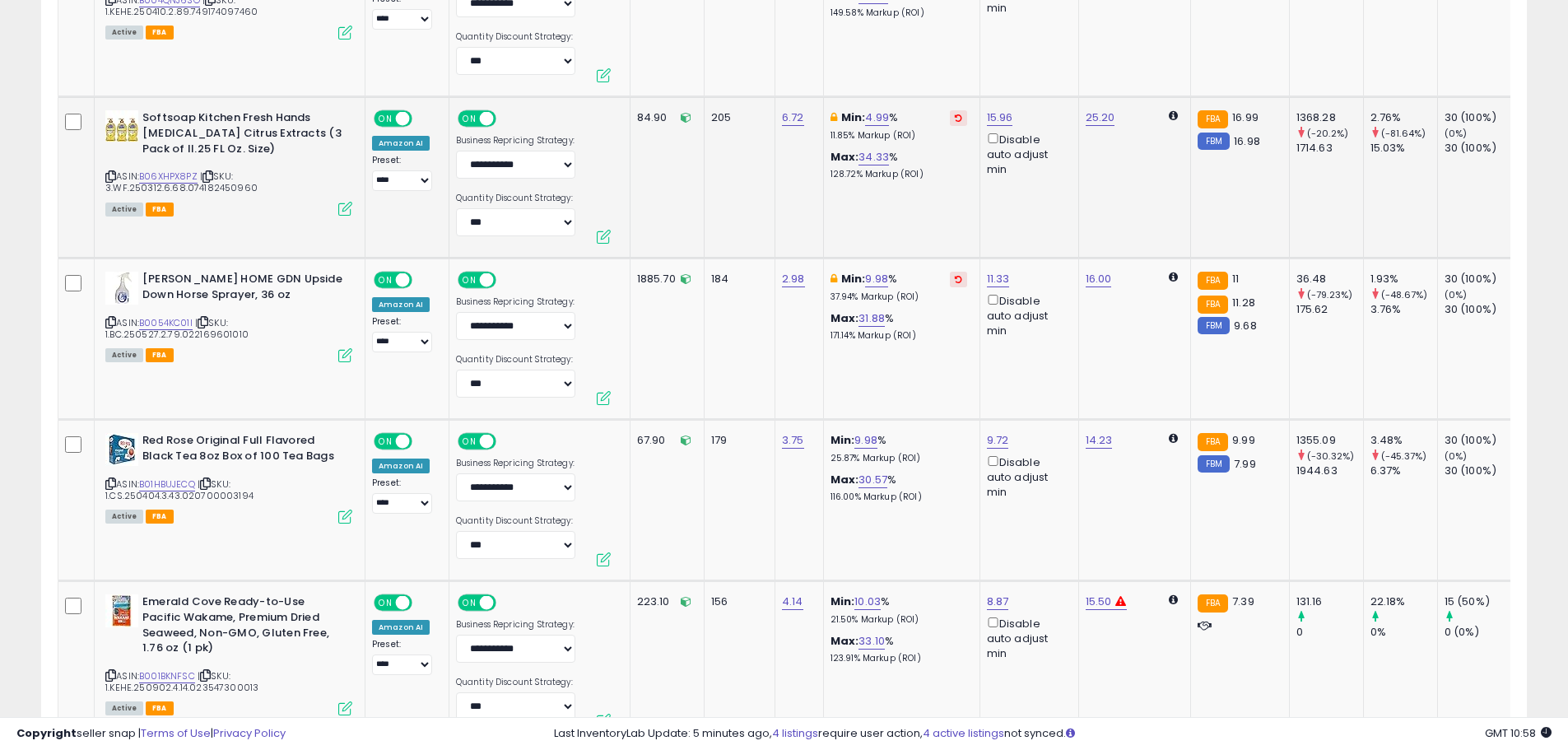
scroll to position [2479, 0]
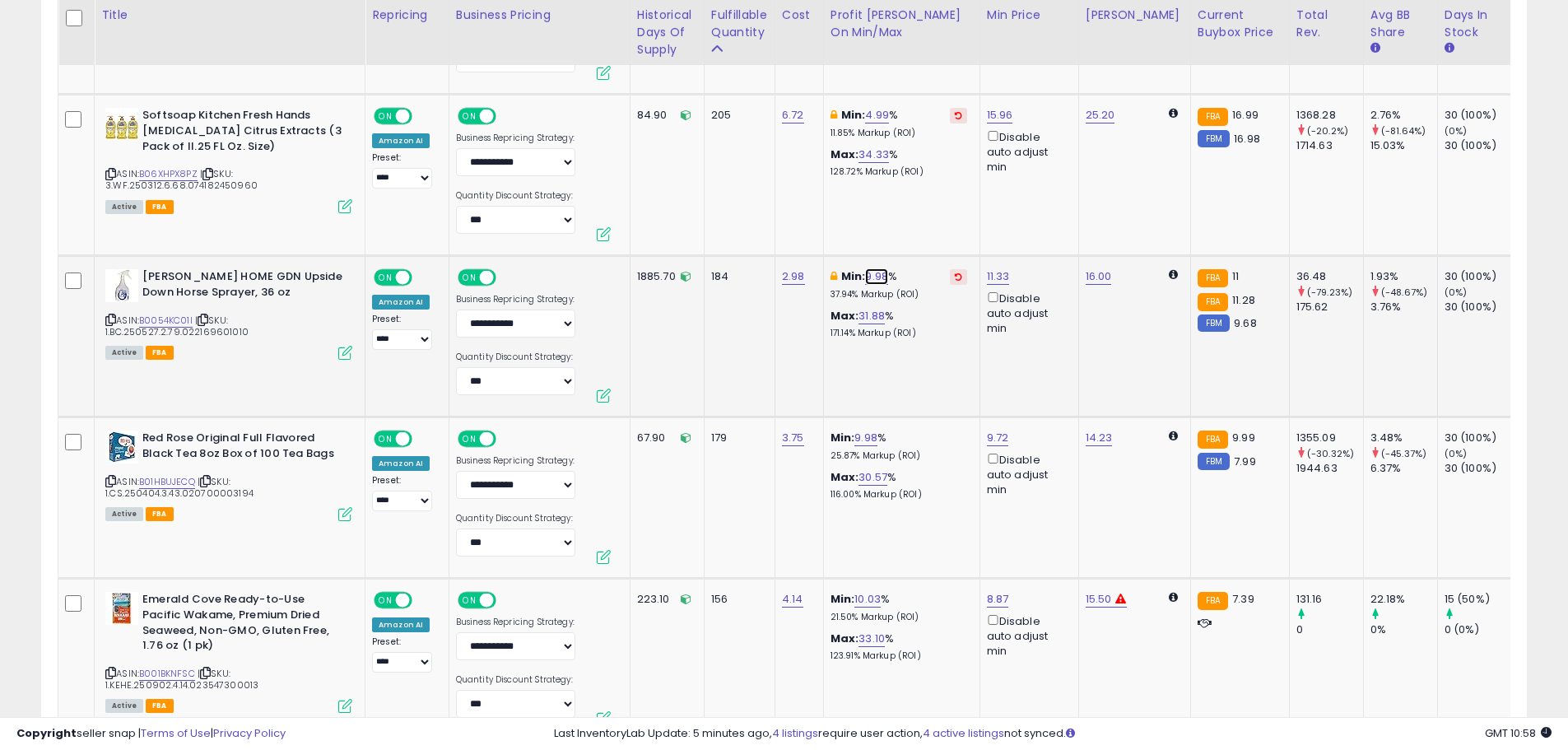
click at [874, 275] on link "9.98" at bounding box center [876, 277] width 23 height 16
drag, startPoint x: 795, startPoint y: 211, endPoint x: 691, endPoint y: 212, distance: 104.0
type input "*"
click button "submit" at bounding box center [922, 218] width 28 height 25
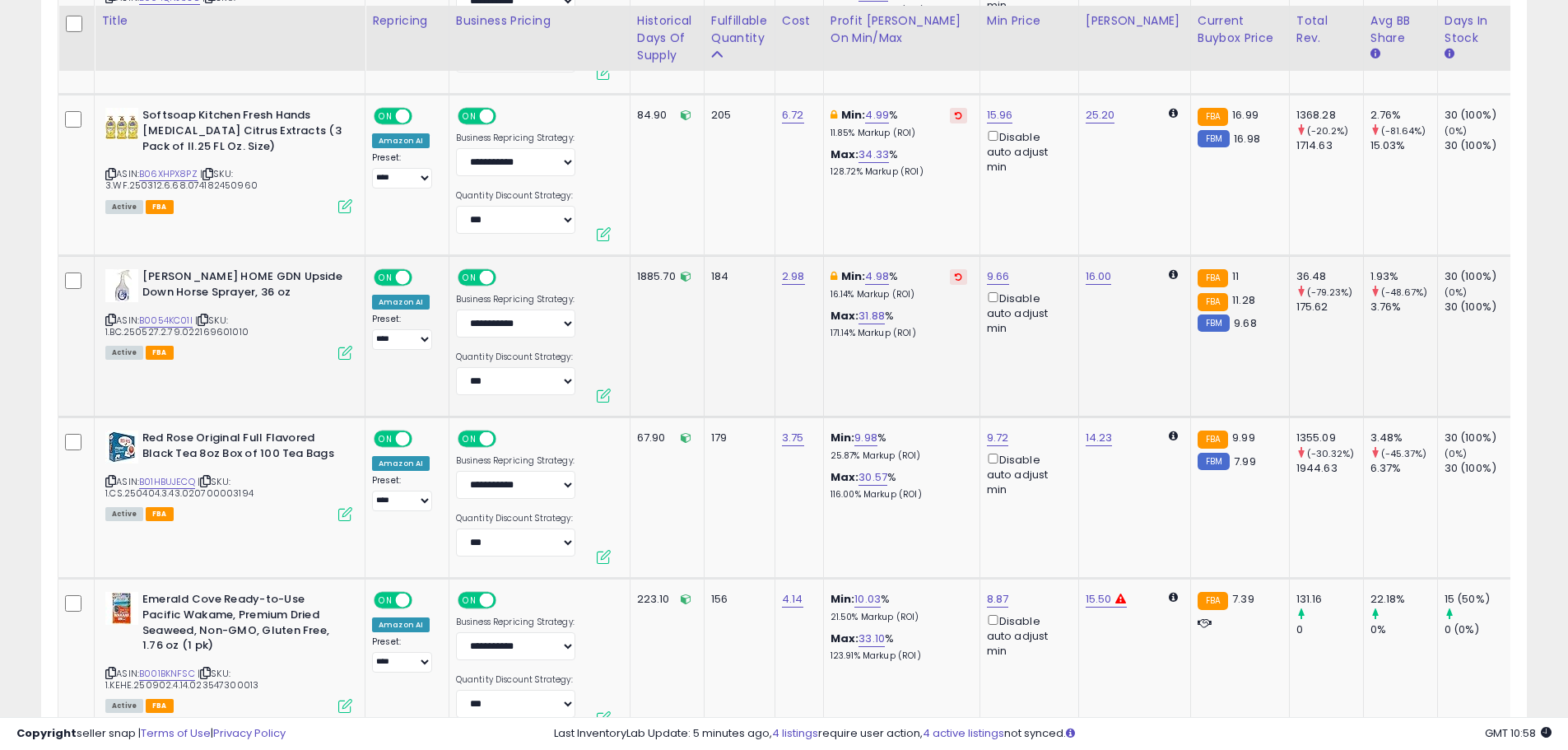
scroll to position [2643, 0]
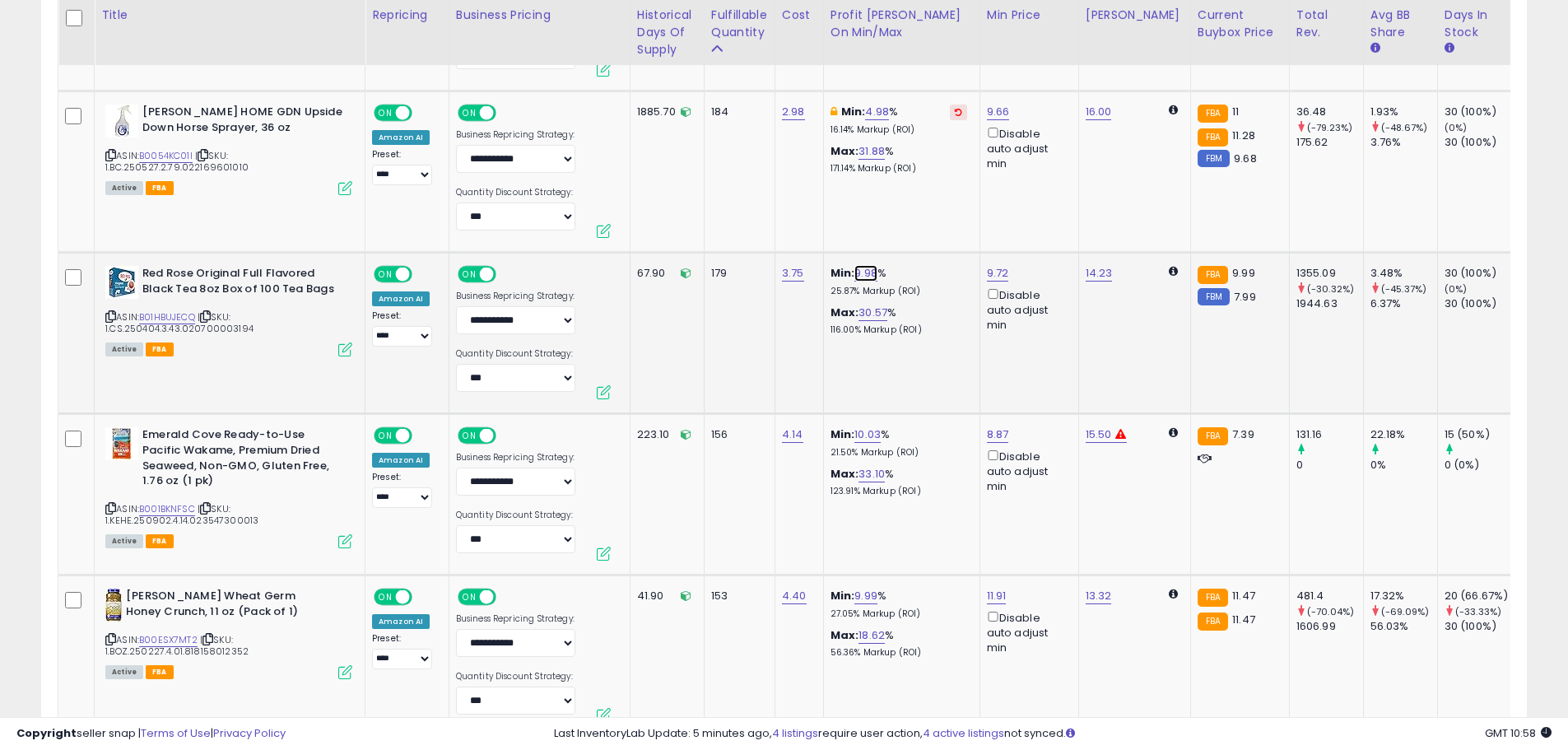
click at [860, 271] on link "9.98" at bounding box center [866, 273] width 23 height 16
drag, startPoint x: 818, startPoint y: 219, endPoint x: 722, endPoint y: 217, distance: 96.0
type input "*"
click button "submit" at bounding box center [911, 214] width 28 height 25
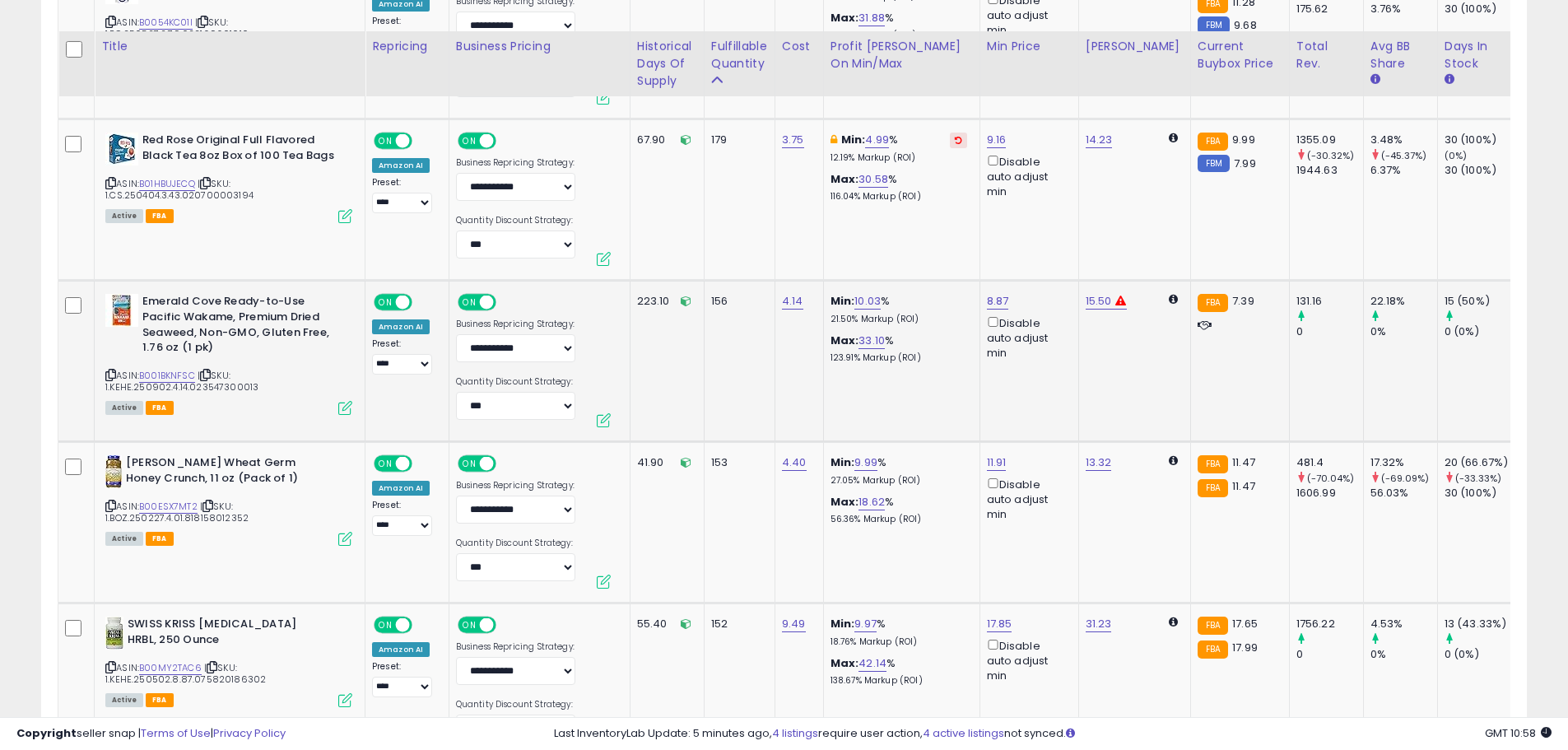
scroll to position [2808, 0]
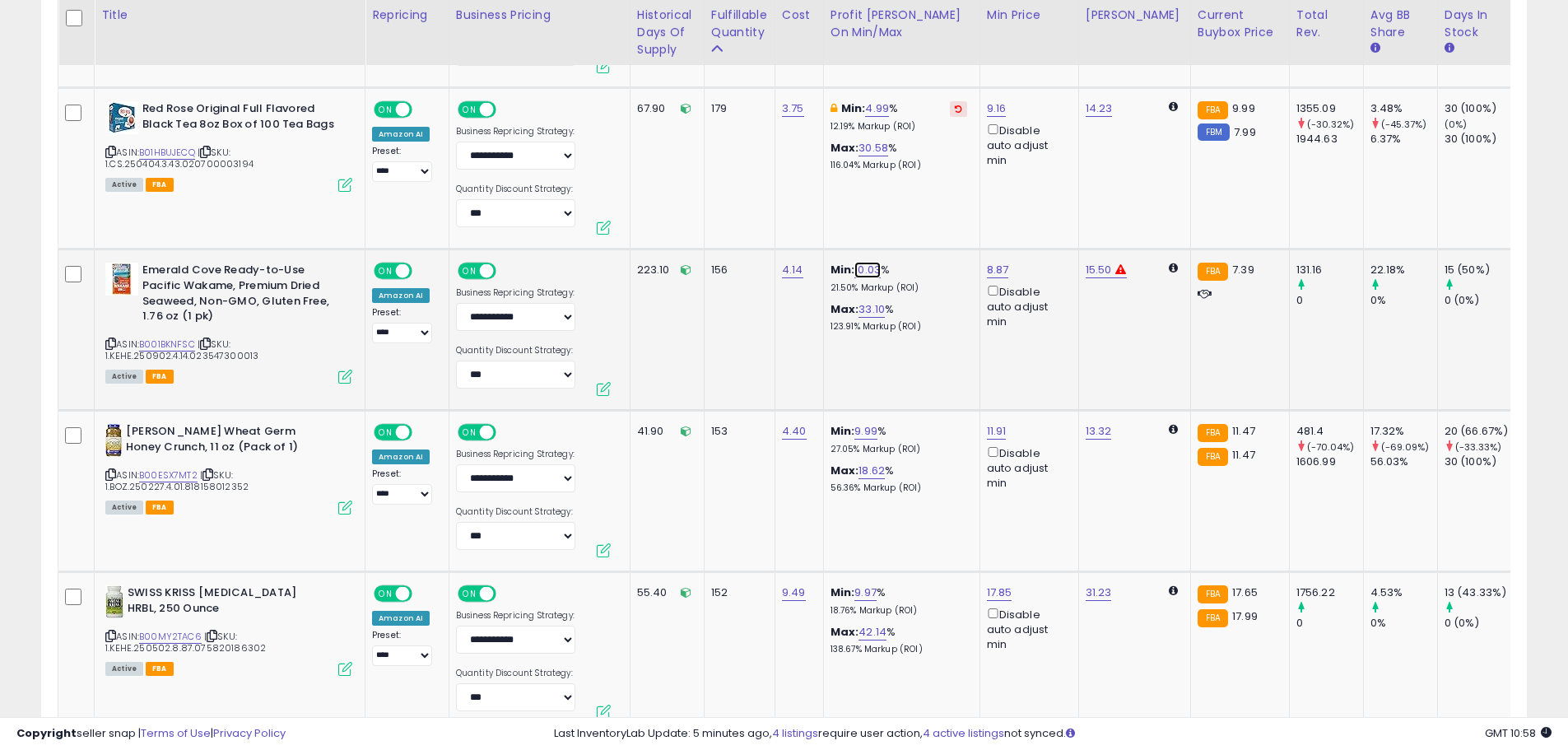
click at [867, 267] on link "10.03" at bounding box center [867, 270] width 26 height 16
drag, startPoint x: 808, startPoint y: 207, endPoint x: 688, endPoint y: 210, distance: 120.0
type input "*"
click button "submit" at bounding box center [912, 212] width 28 height 25
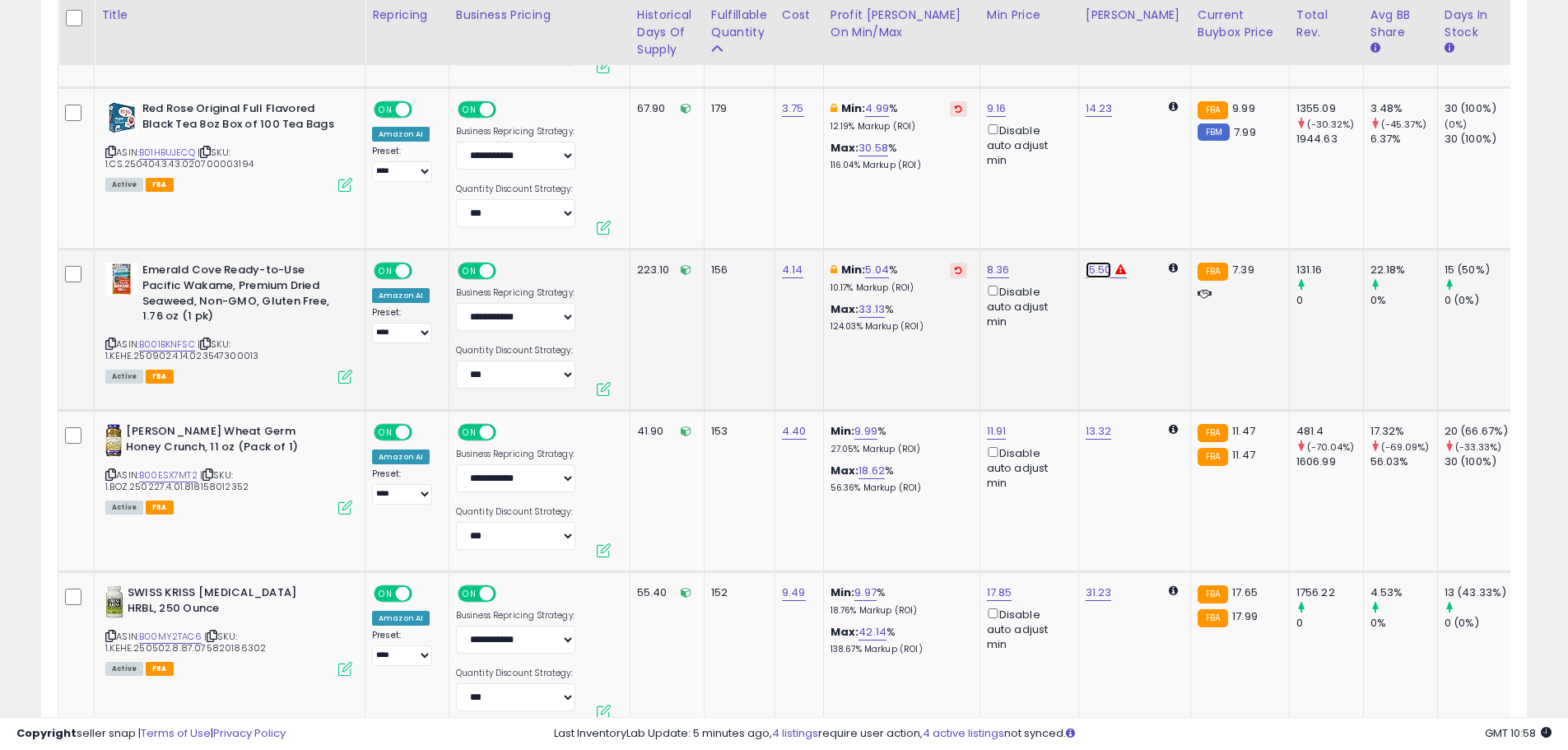
click at [1095, 267] on link "15.50" at bounding box center [1099, 270] width 26 height 16
type input "*****"
click button "submit" at bounding box center [1142, 212] width 28 height 25
click at [867, 271] on link "5.04" at bounding box center [877, 270] width 24 height 16
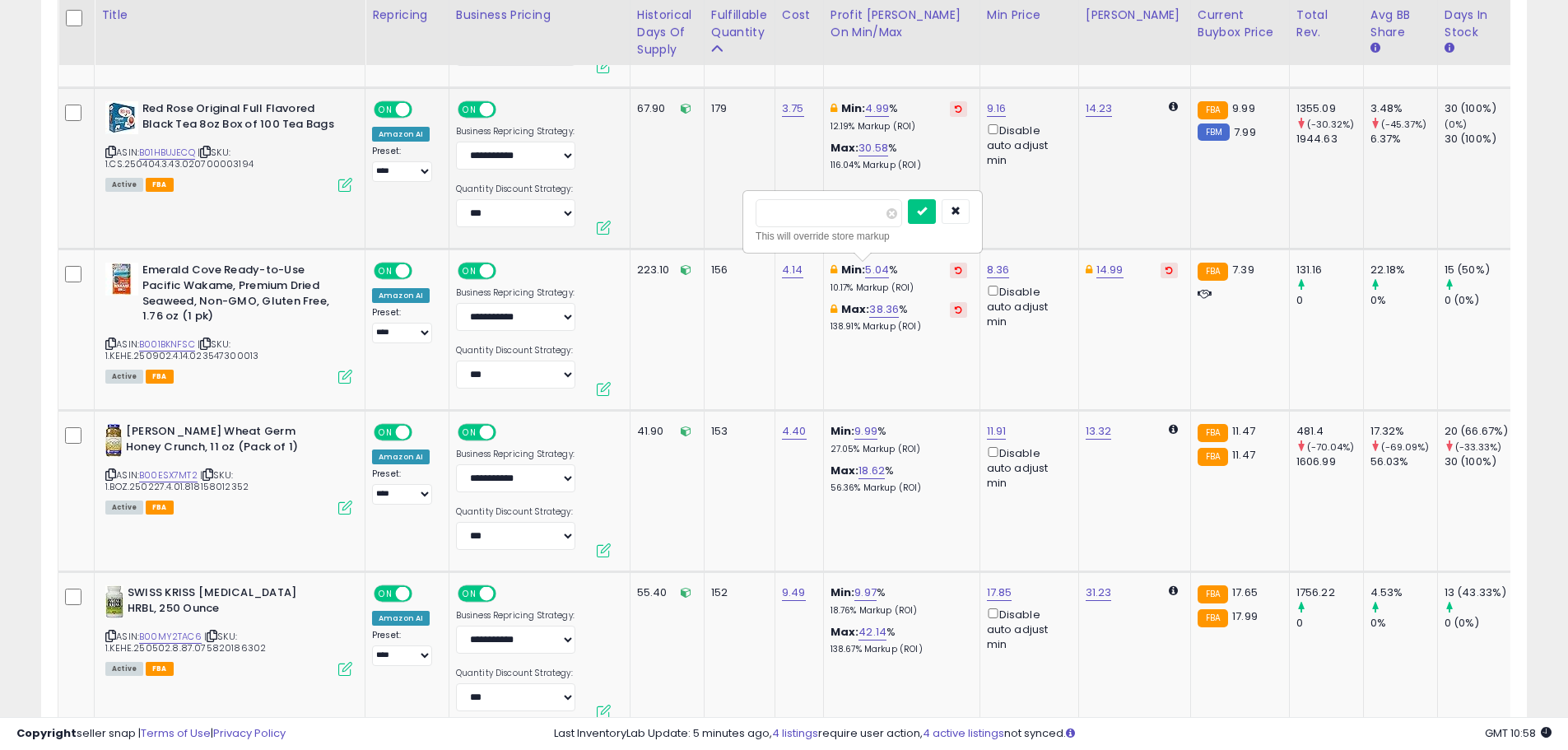
drag, startPoint x: 843, startPoint y: 216, endPoint x: 703, endPoint y: 211, distance: 140.1
type input "*"
click button "submit" at bounding box center [922, 212] width 28 height 25
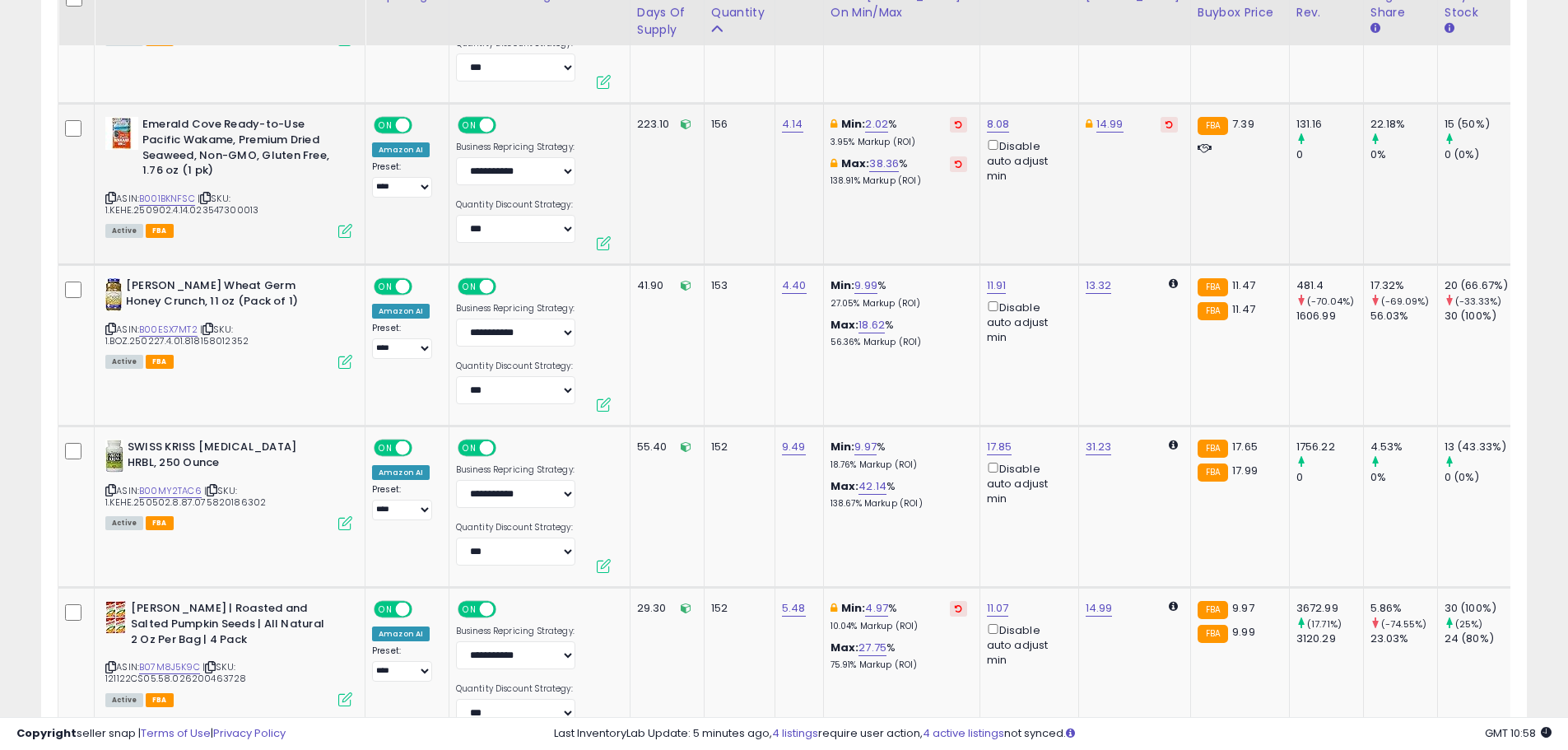
scroll to position [2973, 0]
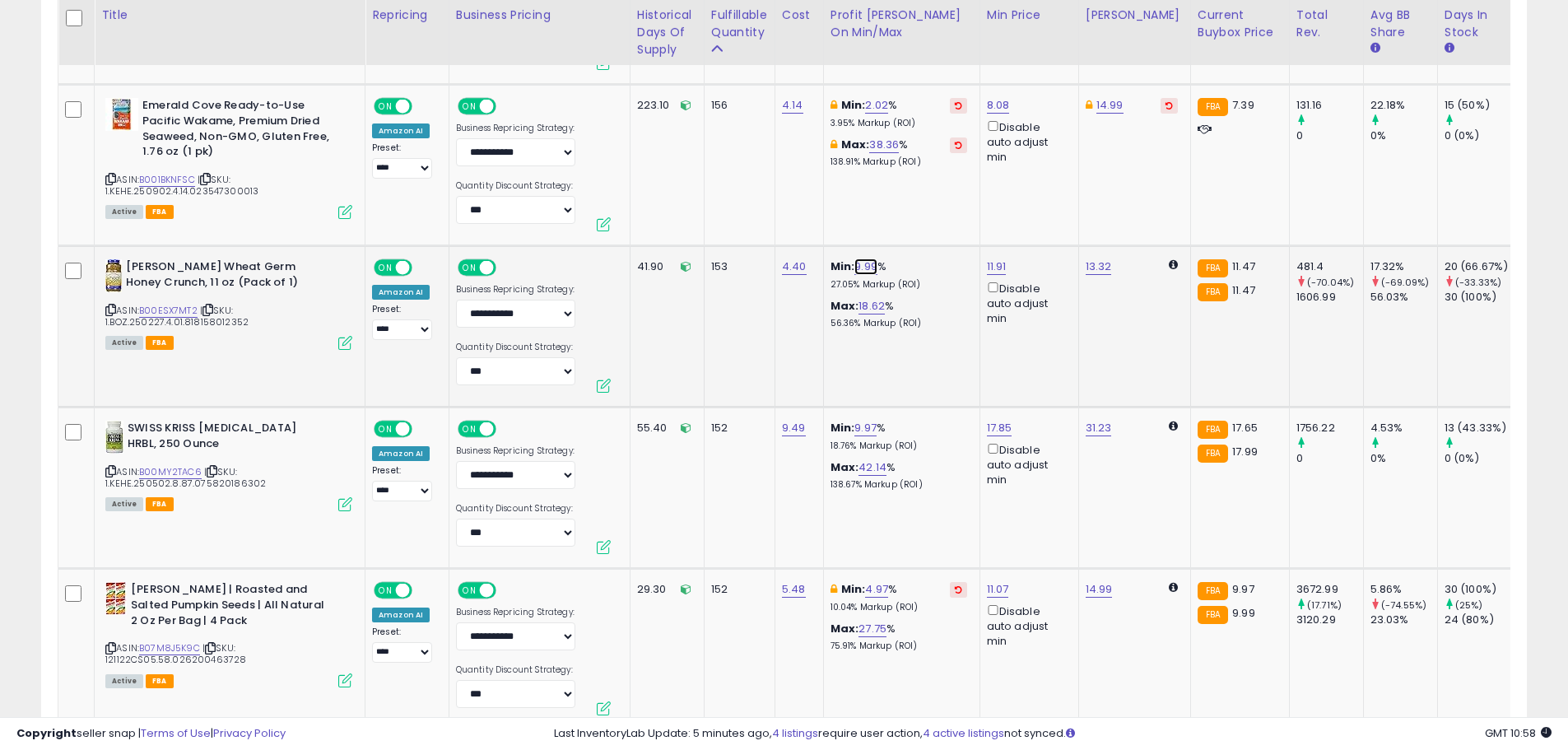
click at [864, 262] on link "9.99" at bounding box center [866, 267] width 23 height 16
drag, startPoint x: 799, startPoint y: 213, endPoint x: 631, endPoint y: 215, distance: 168.0
type input "*"
click button "submit" at bounding box center [911, 208] width 28 height 25
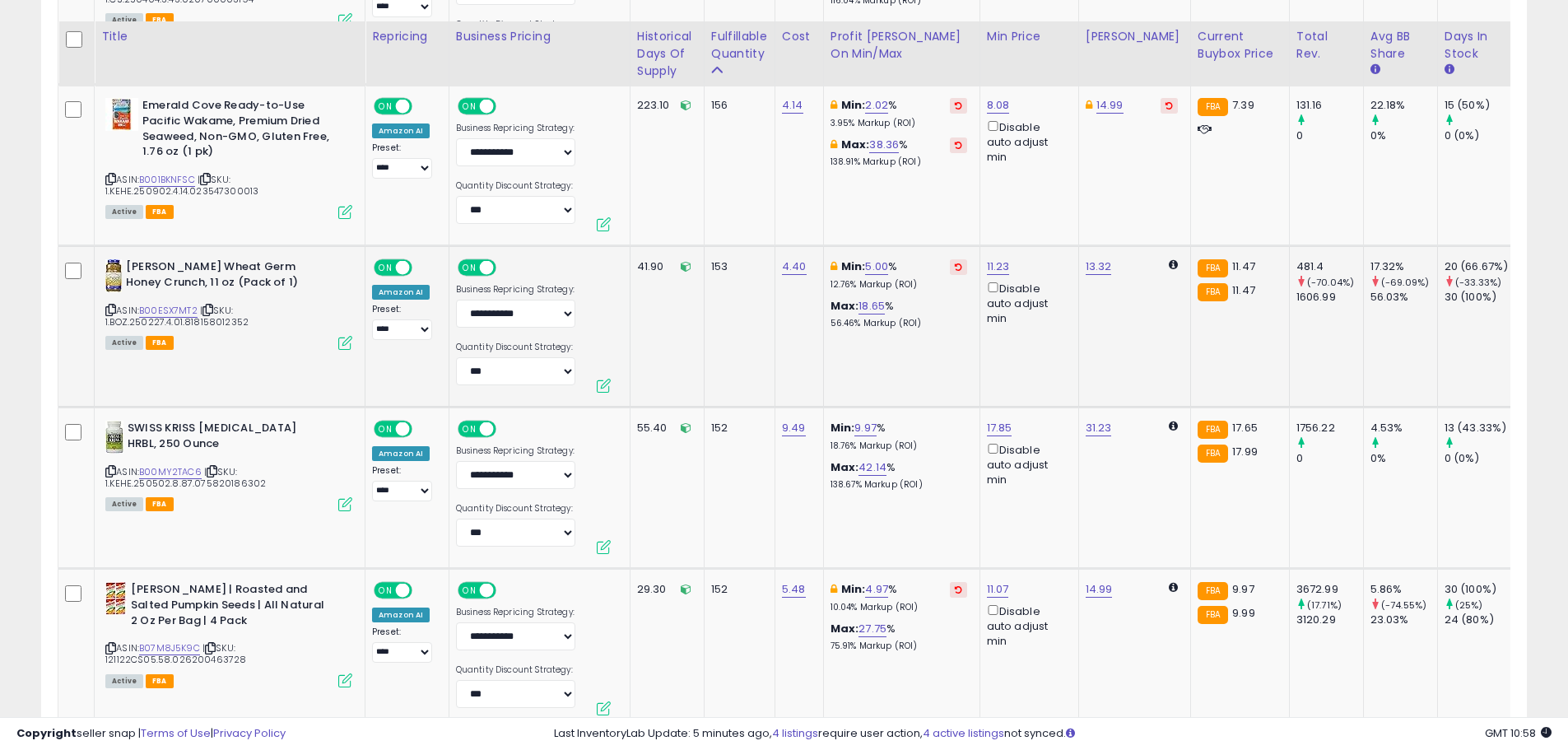
scroll to position [3137, 0]
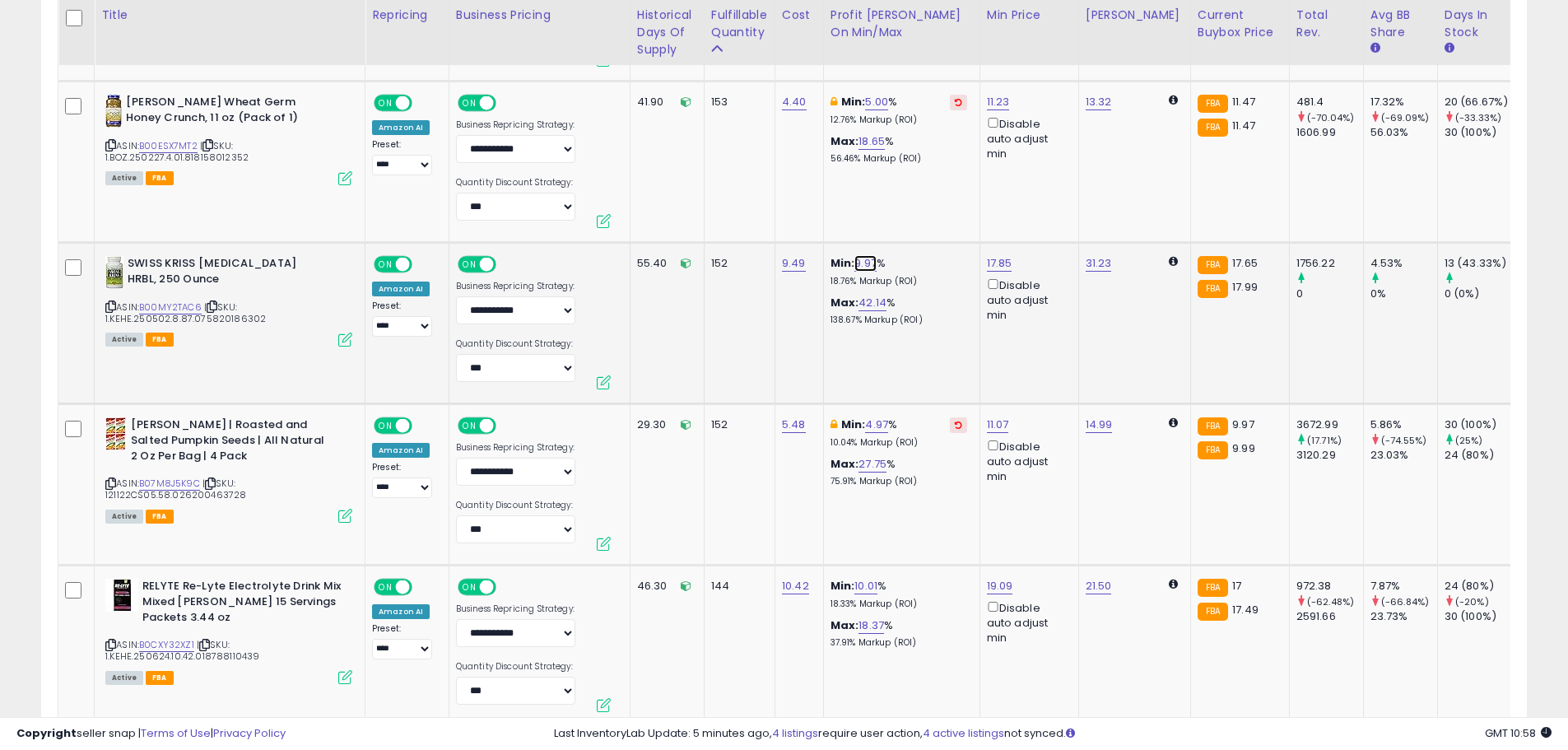
click at [865, 260] on link "9.97" at bounding box center [866, 263] width 22 height 16
drag, startPoint x: 824, startPoint y: 211, endPoint x: 676, endPoint y: 224, distance: 148.6
type input "*"
click button "submit" at bounding box center [910, 204] width 28 height 25
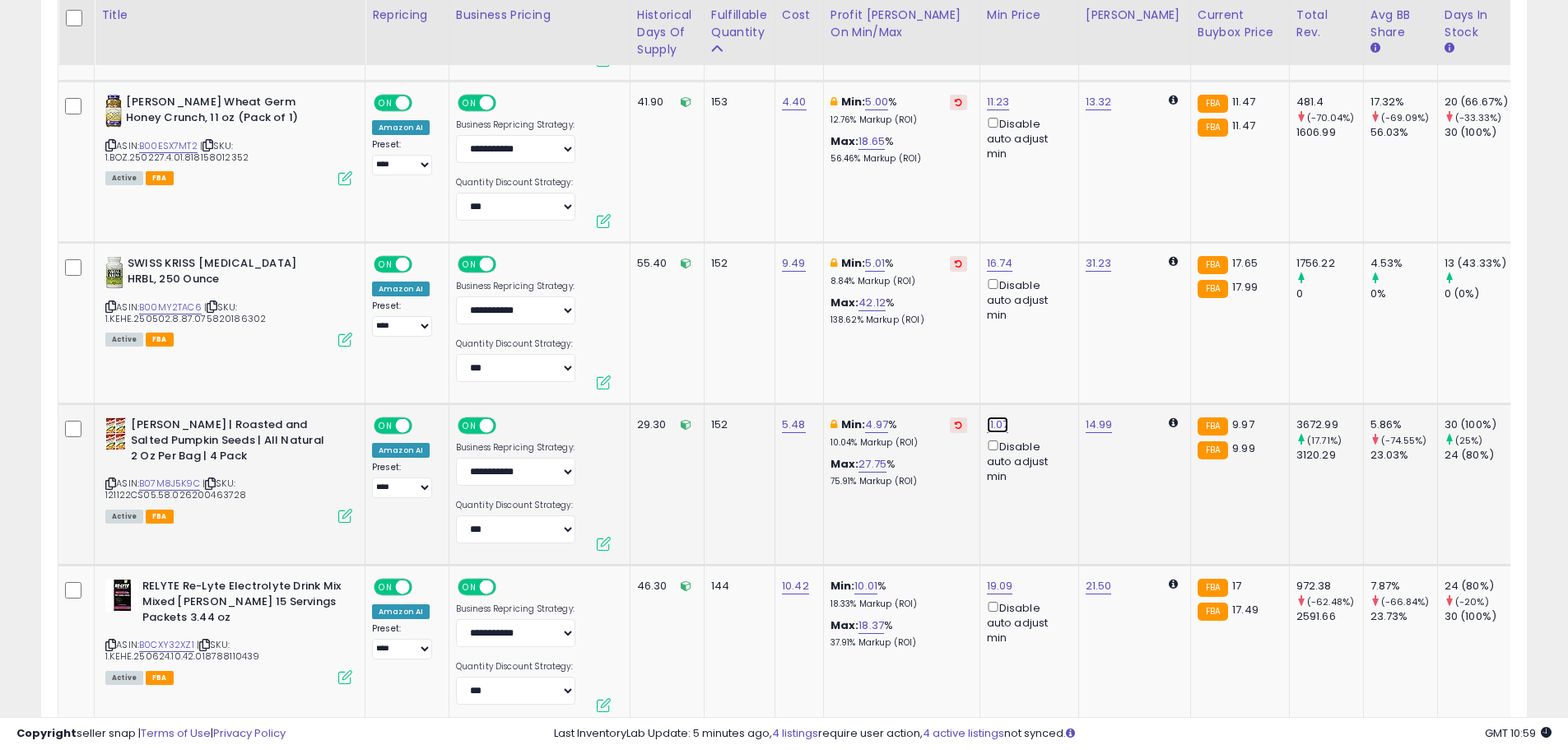
click at [1004, 421] on link "11.07" at bounding box center [998, 425] width 22 height 16
drag, startPoint x: 969, startPoint y: 370, endPoint x: 802, endPoint y: 395, distance: 168.9
type input "****"
click button "submit" at bounding box center [1040, 366] width 28 height 25
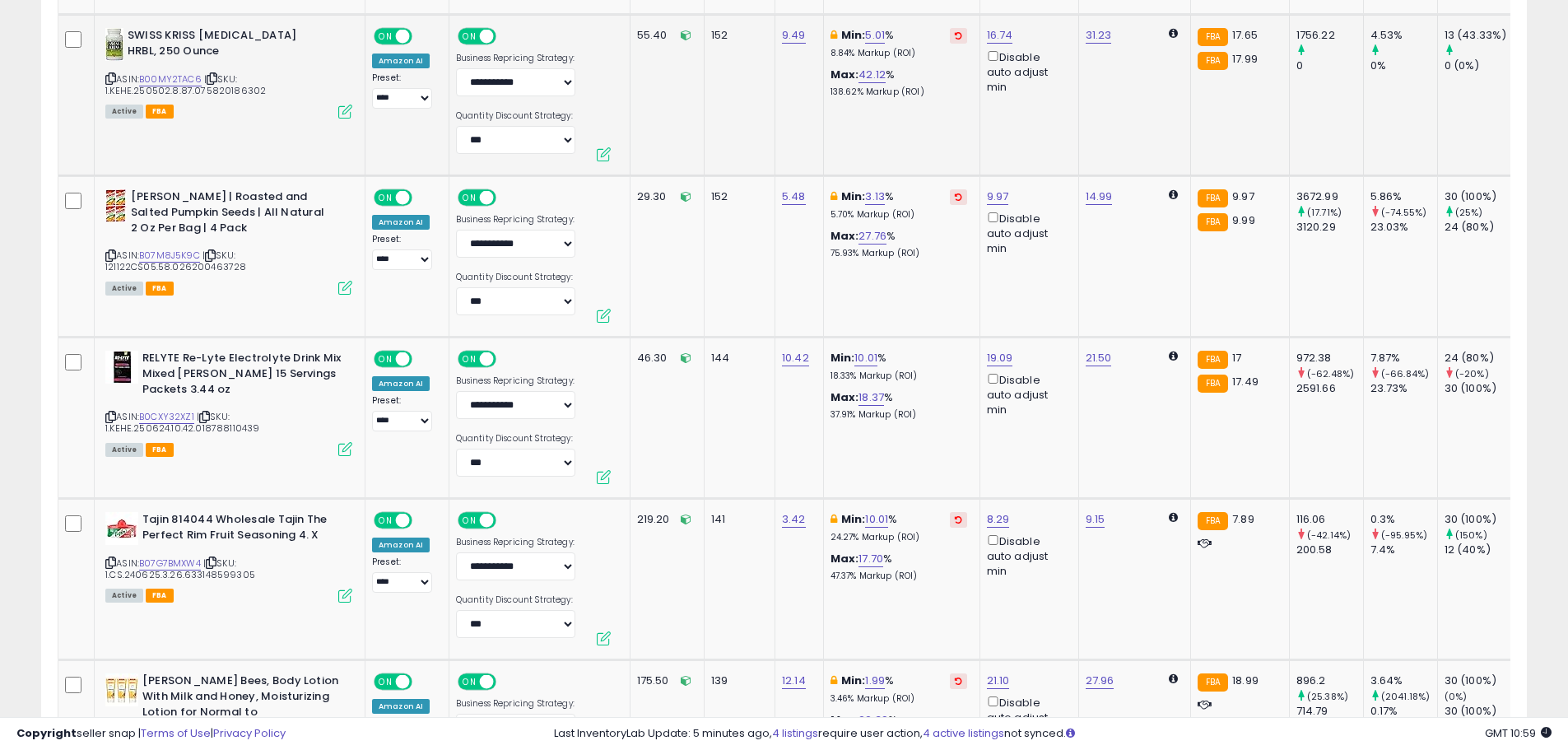
scroll to position [3385, 0]
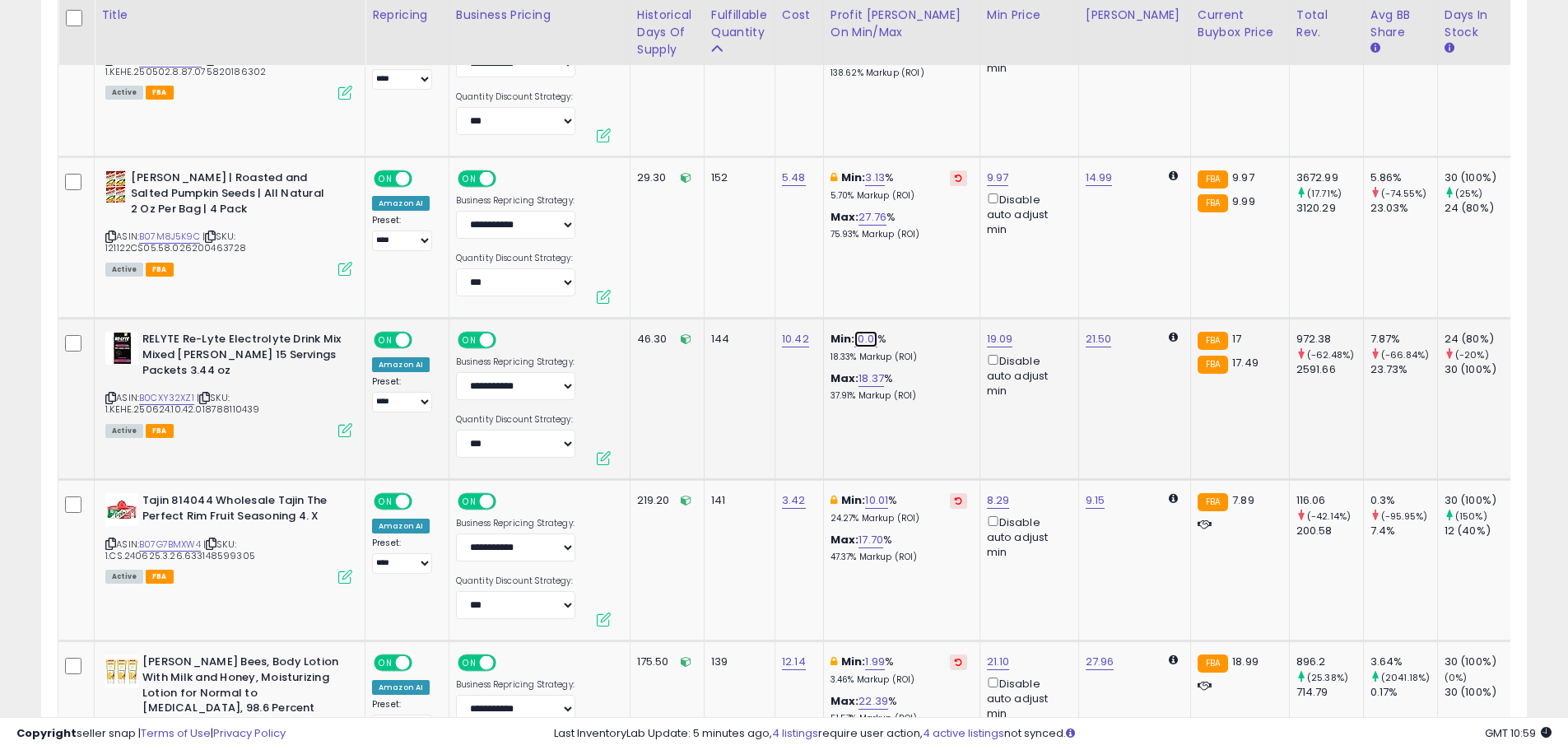
click at [863, 336] on link "10.01" at bounding box center [866, 340] width 23 height 16
type input "*"
click button "submit" at bounding box center [911, 281] width 28 height 25
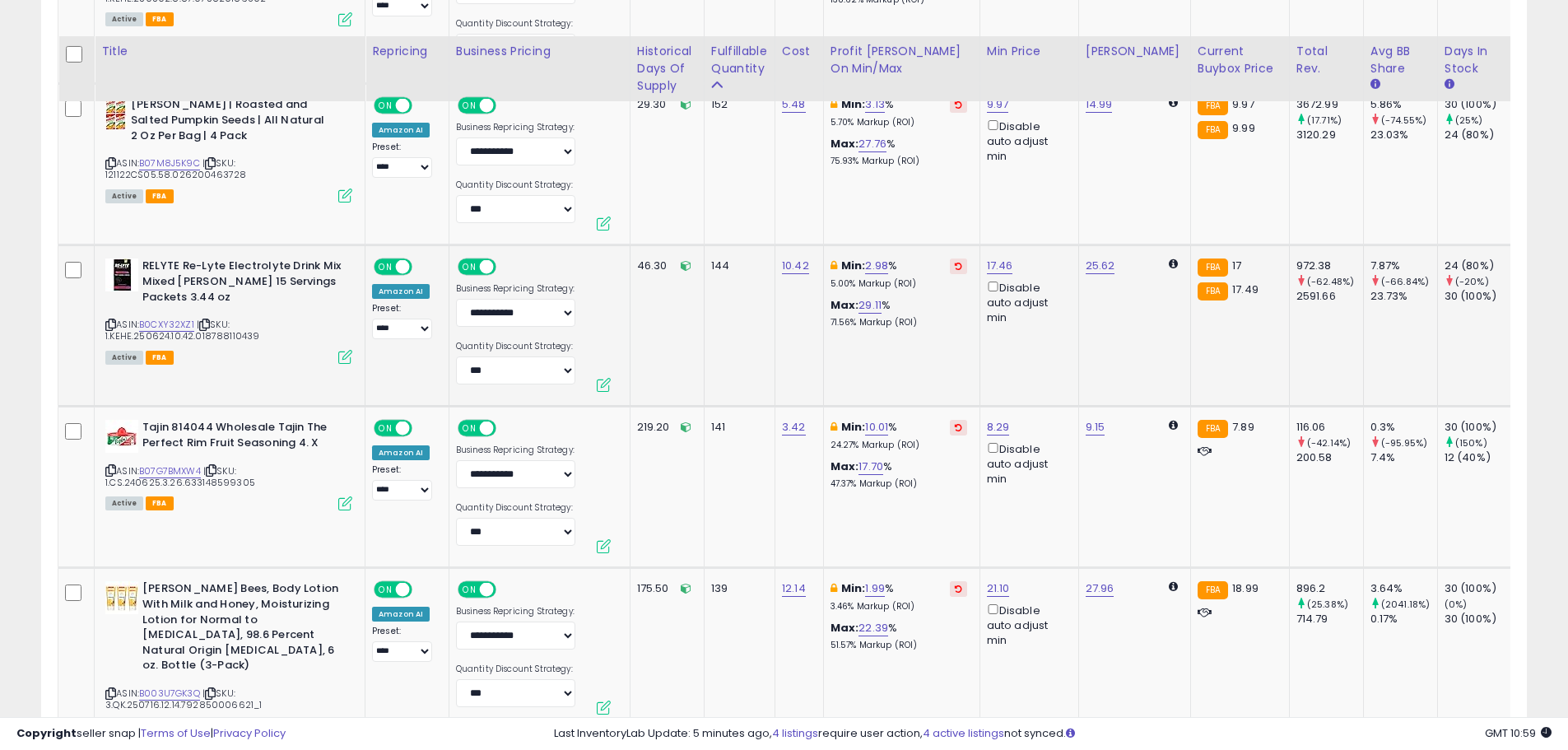
scroll to position [3549, 0]
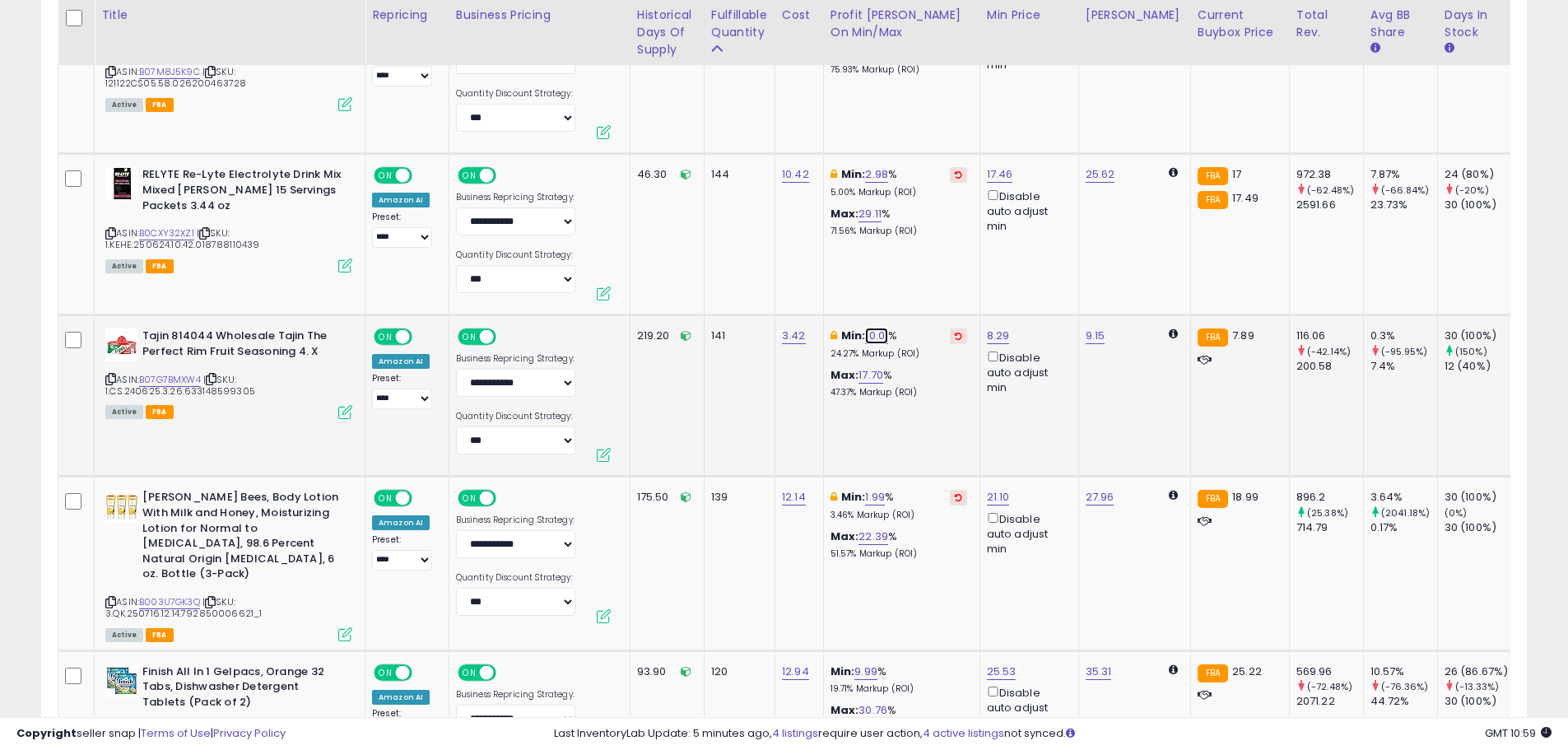
click at [882, 332] on link "10.01" at bounding box center [876, 336] width 23 height 16
drag, startPoint x: 803, startPoint y: 277, endPoint x: 715, endPoint y: 276, distance: 88.0
type input "*"
click button "submit" at bounding box center [922, 277] width 28 height 25
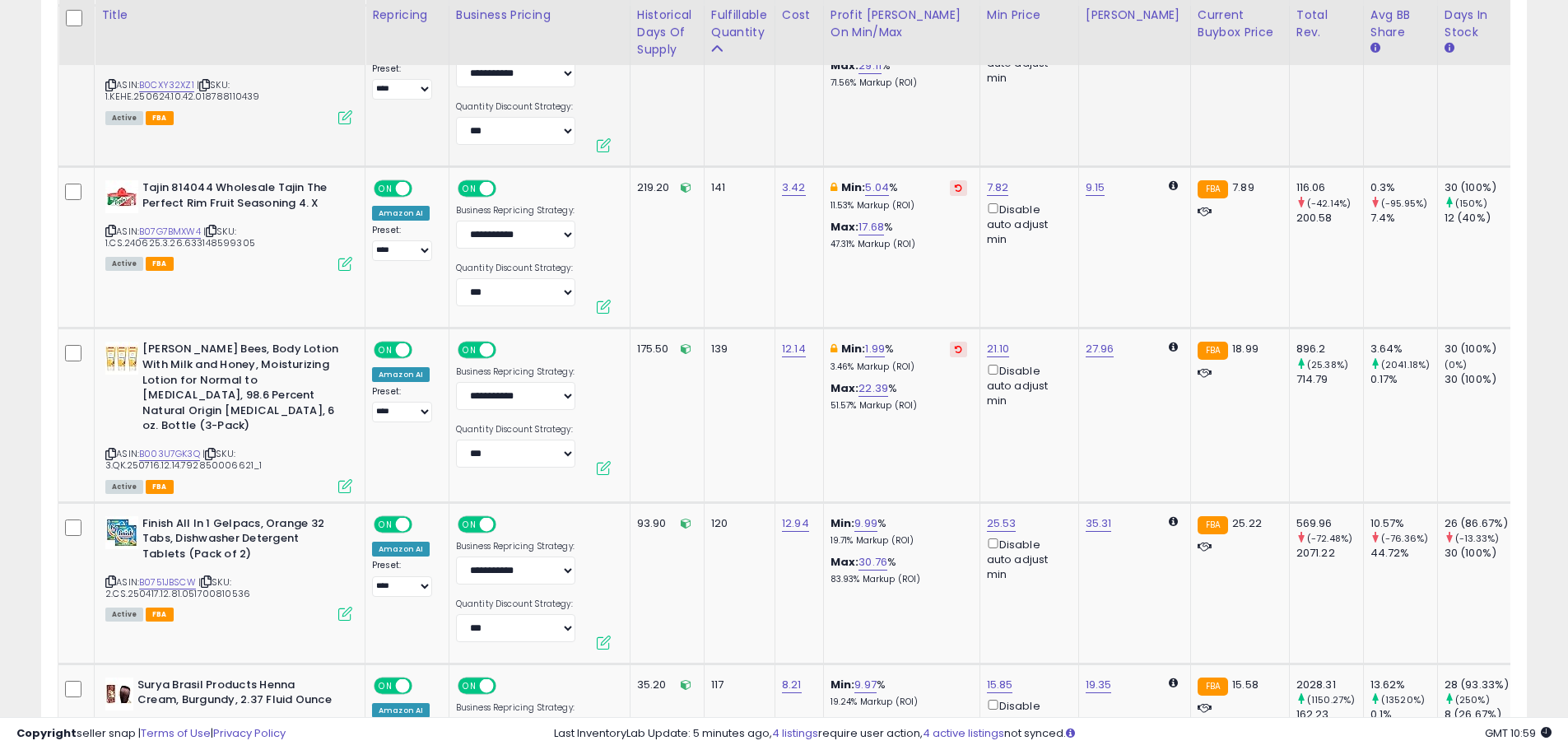
scroll to position [3714, 0]
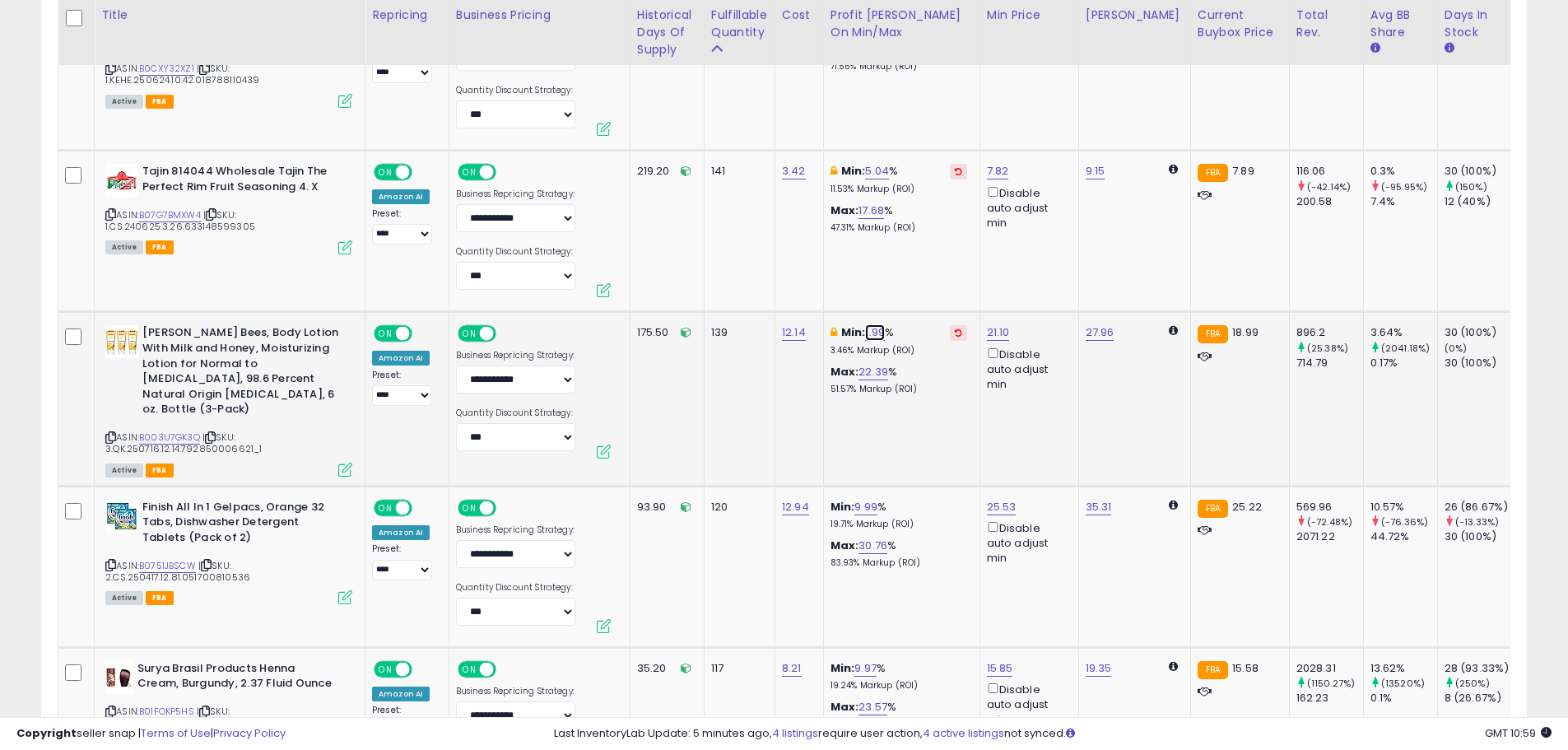
click at [868, 330] on link "1.99" at bounding box center [875, 332] width 20 height 16
type input "*"
click button "submit" at bounding box center [920, 273] width 28 height 25
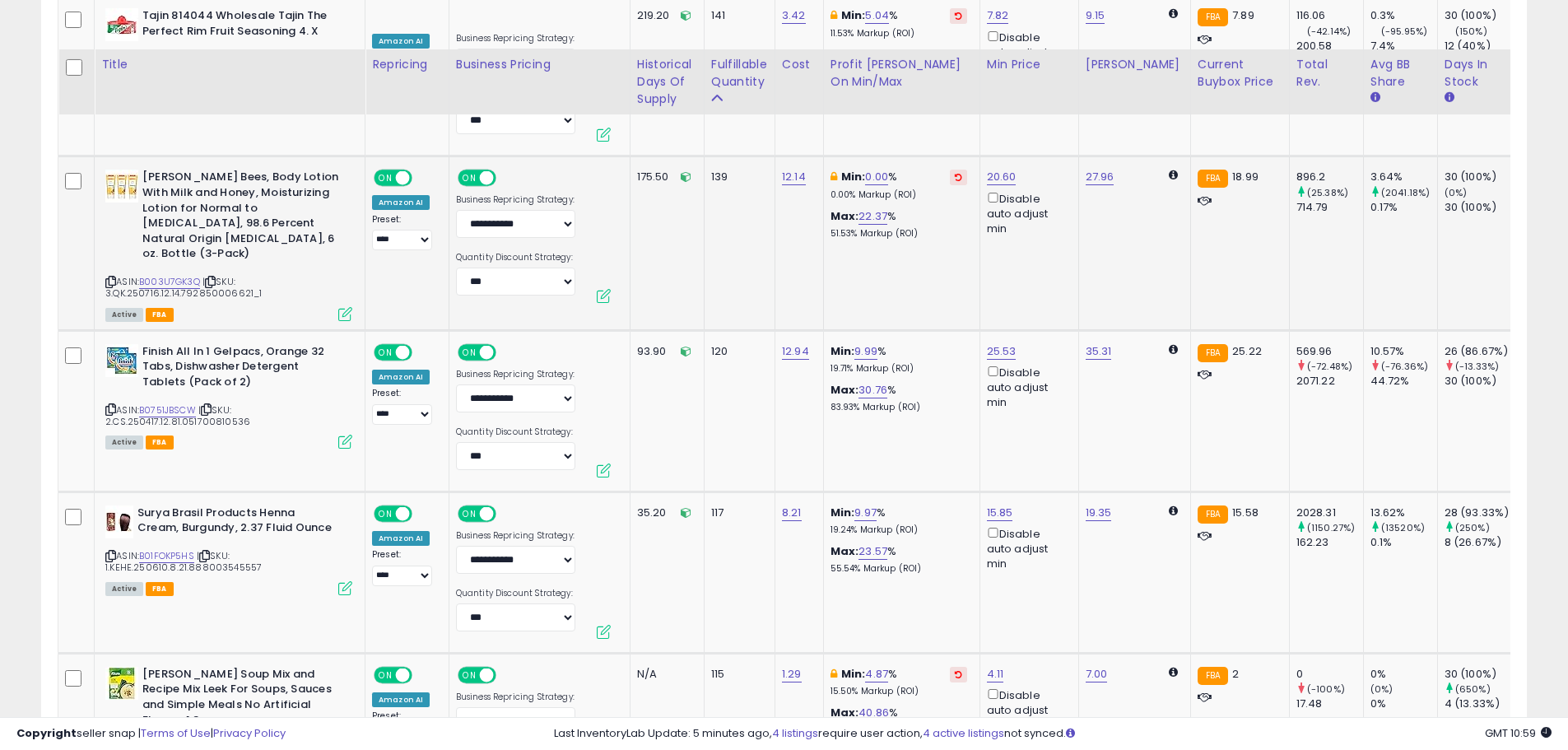
scroll to position [3962, 0]
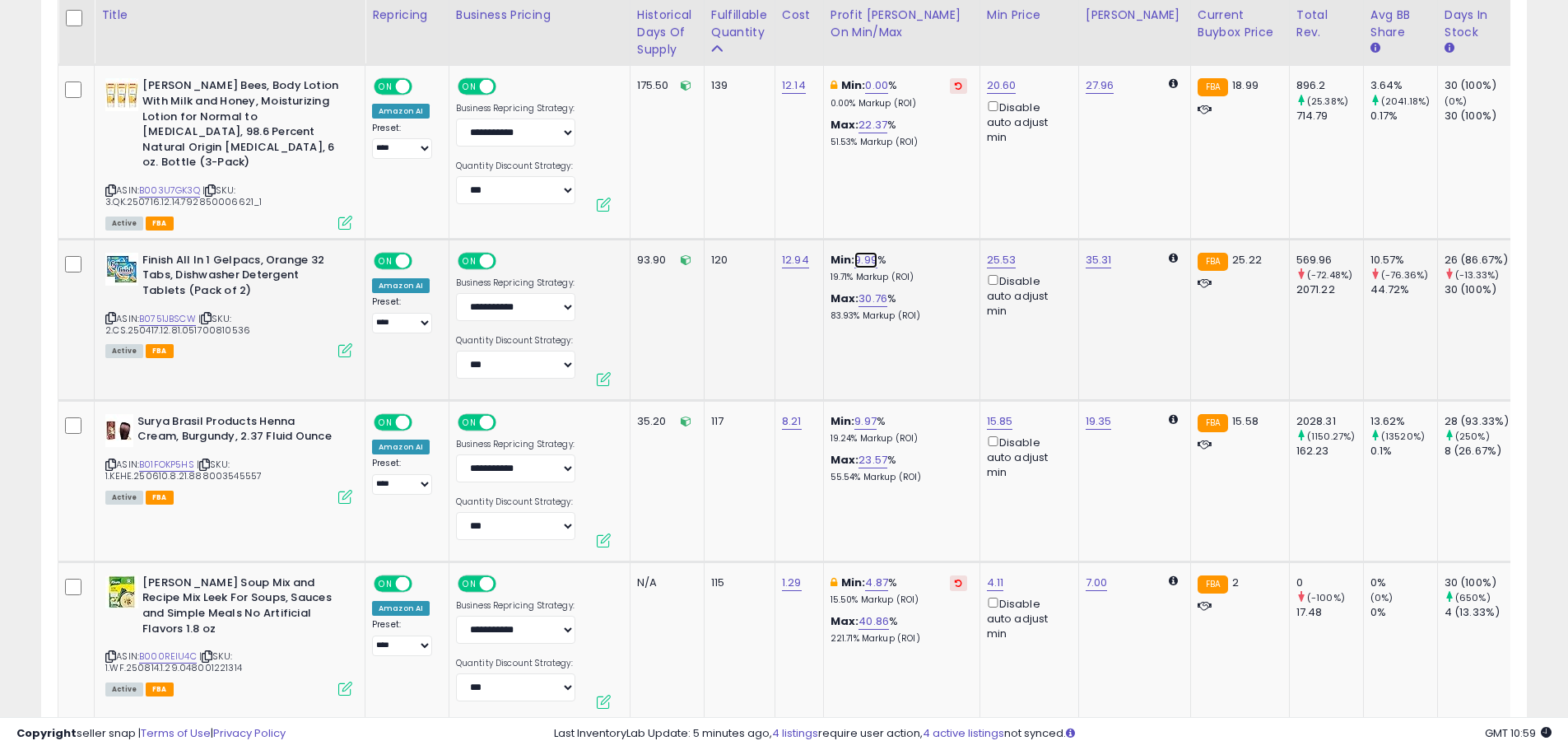
click at [869, 252] on link "9.99" at bounding box center [866, 261] width 23 height 16
drag, startPoint x: 835, startPoint y: 195, endPoint x: 719, endPoint y: 192, distance: 116.0
type input "*"
click button "submit" at bounding box center [911, 188] width 28 height 25
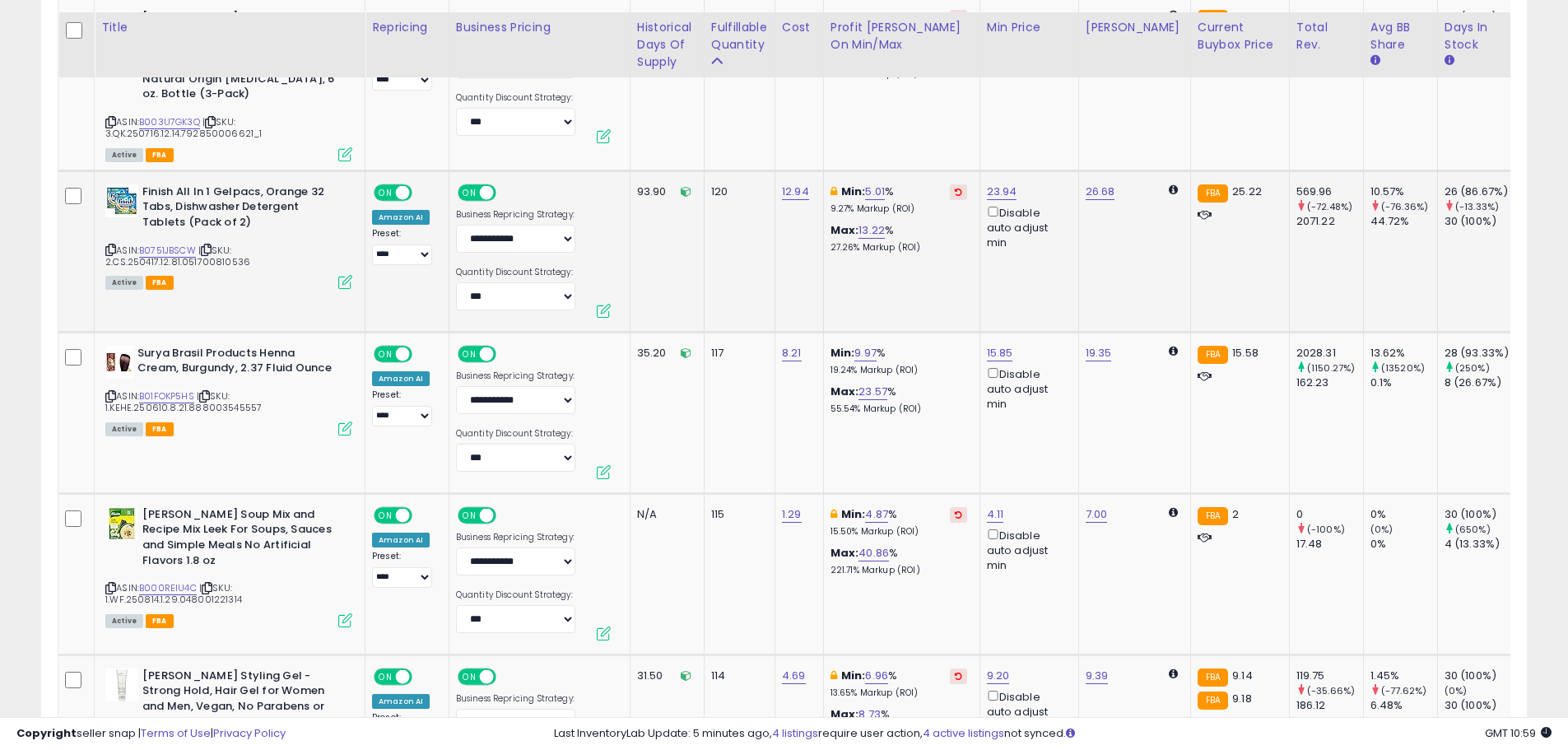
scroll to position [4043, 0]
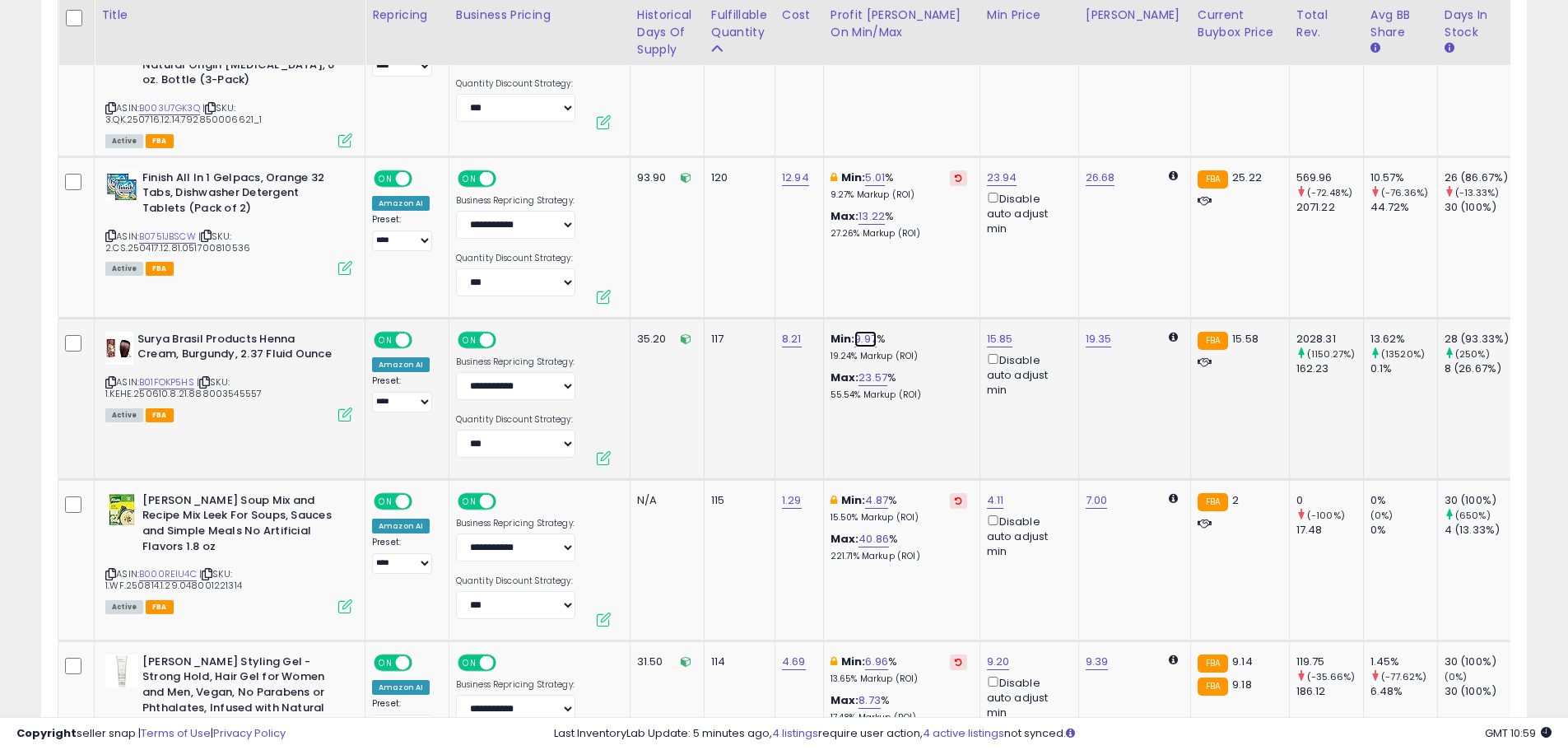
click at [857, 331] on link "9.97" at bounding box center [866, 340] width 22 height 16
type input "*"
click button "submit" at bounding box center [910, 267] width 28 height 25
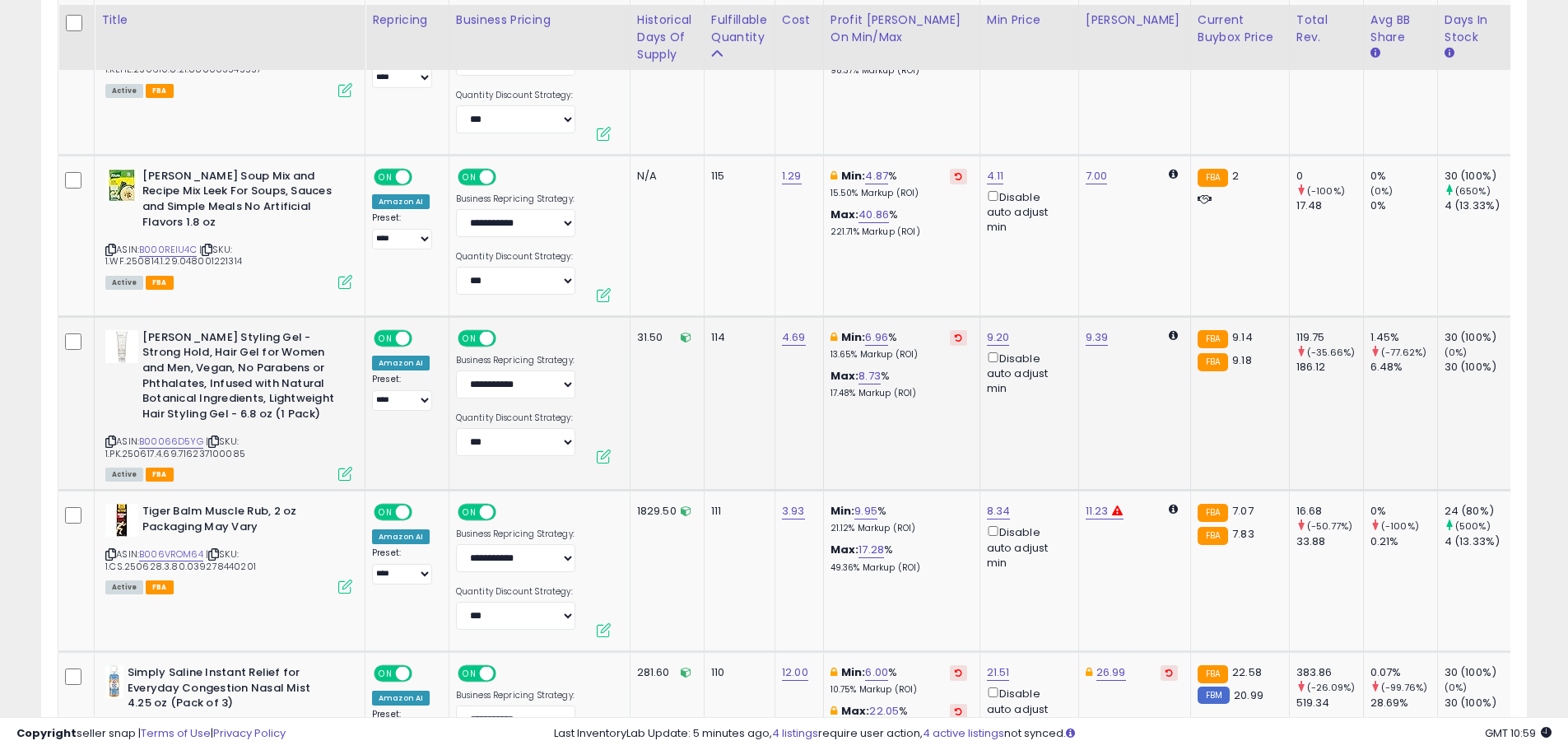
scroll to position [4373, 0]
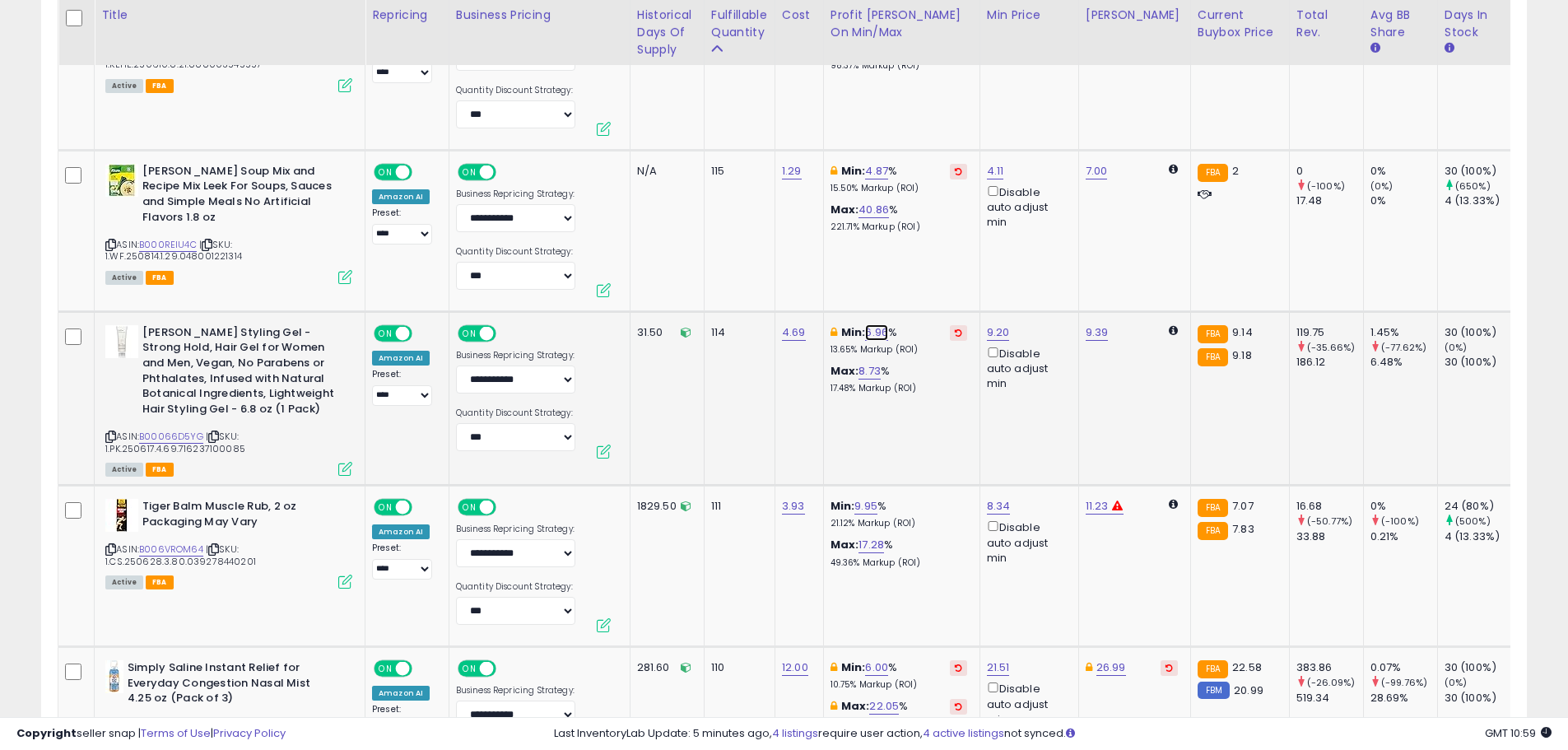
click at [876, 324] on link "6.96" at bounding box center [876, 332] width 23 height 16
drag, startPoint x: 779, startPoint y: 266, endPoint x: 720, endPoint y: 266, distance: 59.0
click at [721, 266] on tbody "Zevo Flying Insect Trap & 3 Refill Cartridges - Plug in Fly Trap & Indoor Bug C…" at bounding box center [1180, 643] width 2244 height 8137
type input "*"
click button "submit" at bounding box center [922, 261] width 28 height 25
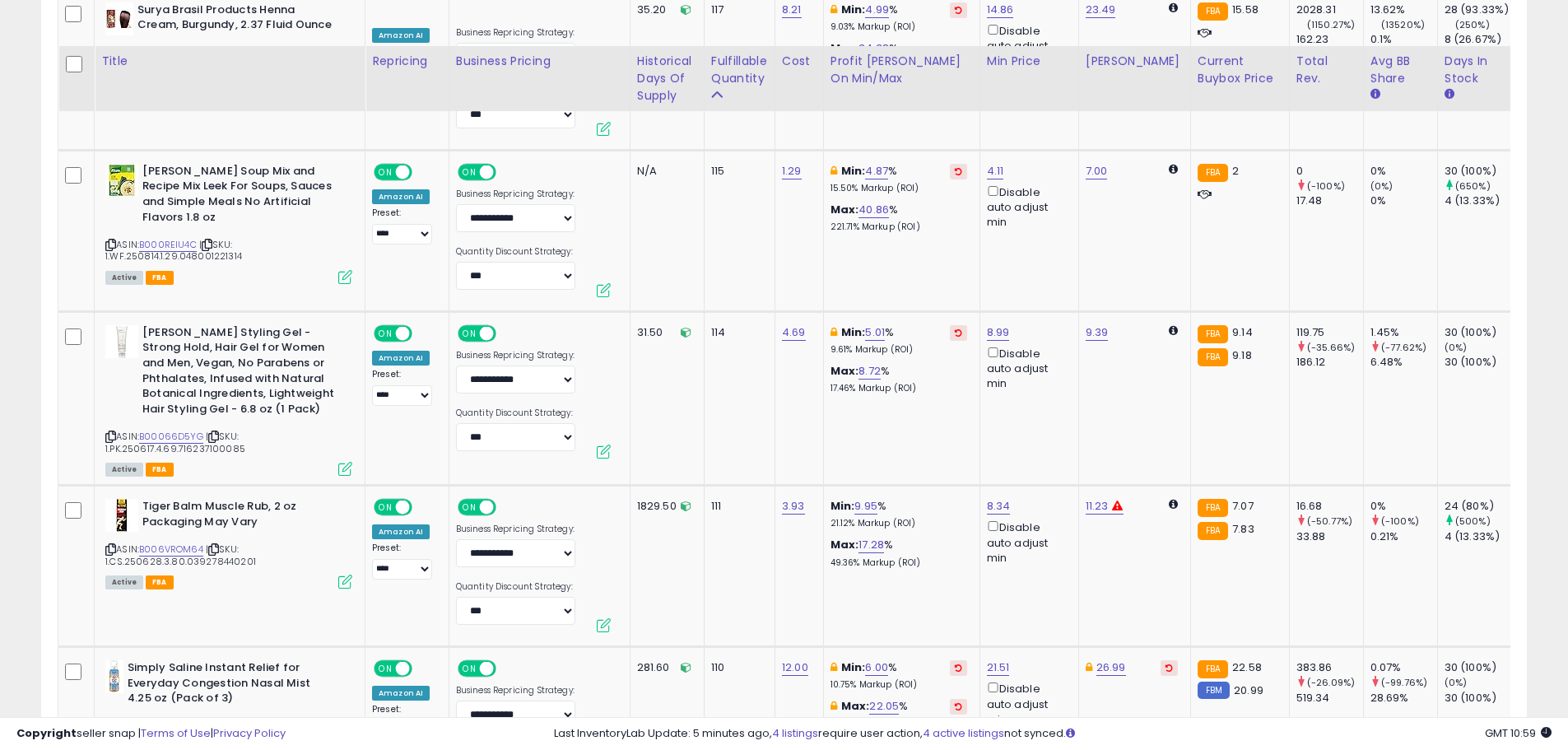
scroll to position [4538, 0]
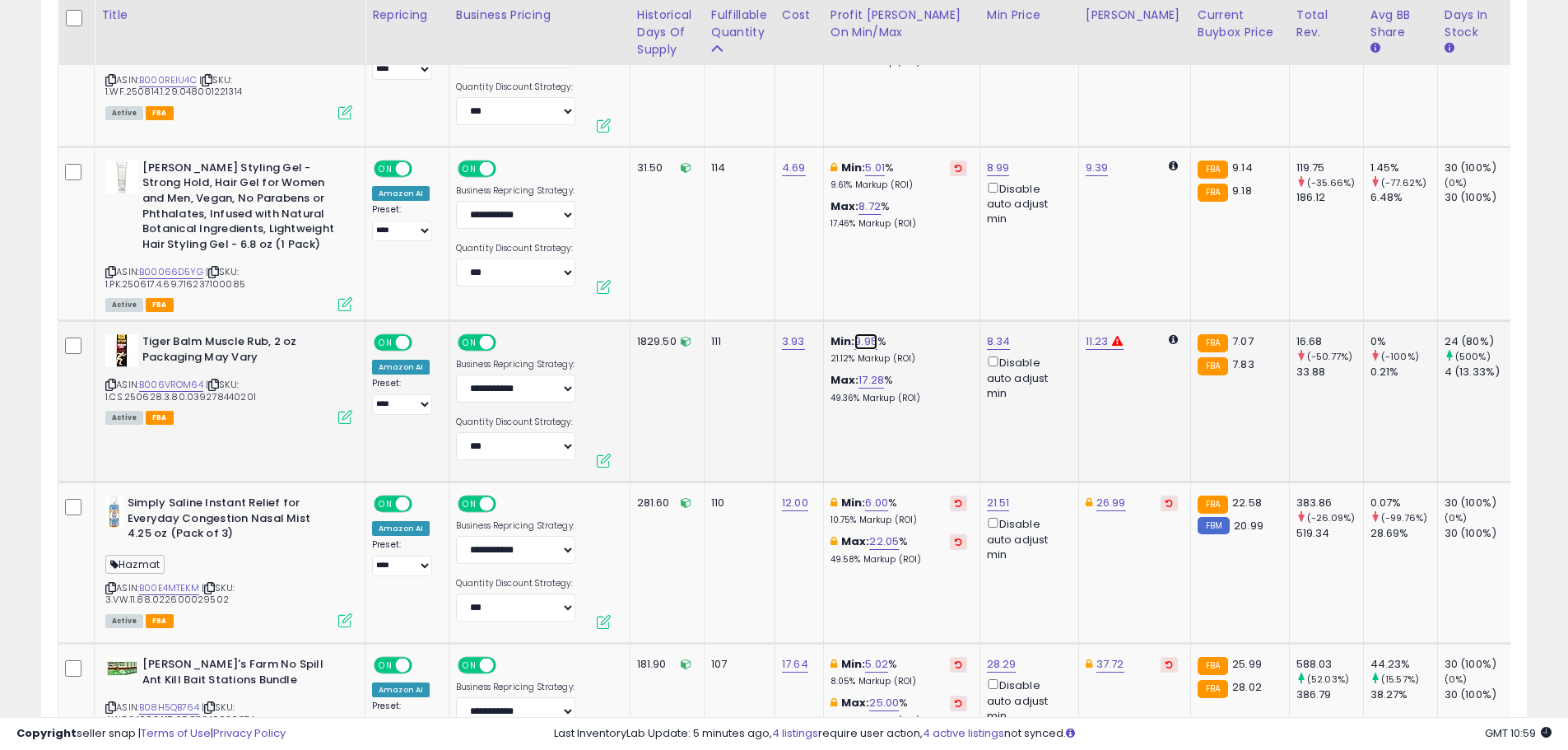
click at [861, 333] on link "9.95" at bounding box center [866, 341] width 23 height 16
drag, startPoint x: 758, startPoint y: 272, endPoint x: 731, endPoint y: 262, distance: 28.8
click at [731, 262] on div "**** This will override store markup" at bounding box center [851, 281] width 240 height 64
click button "submit" at bounding box center [911, 271] width 28 height 25
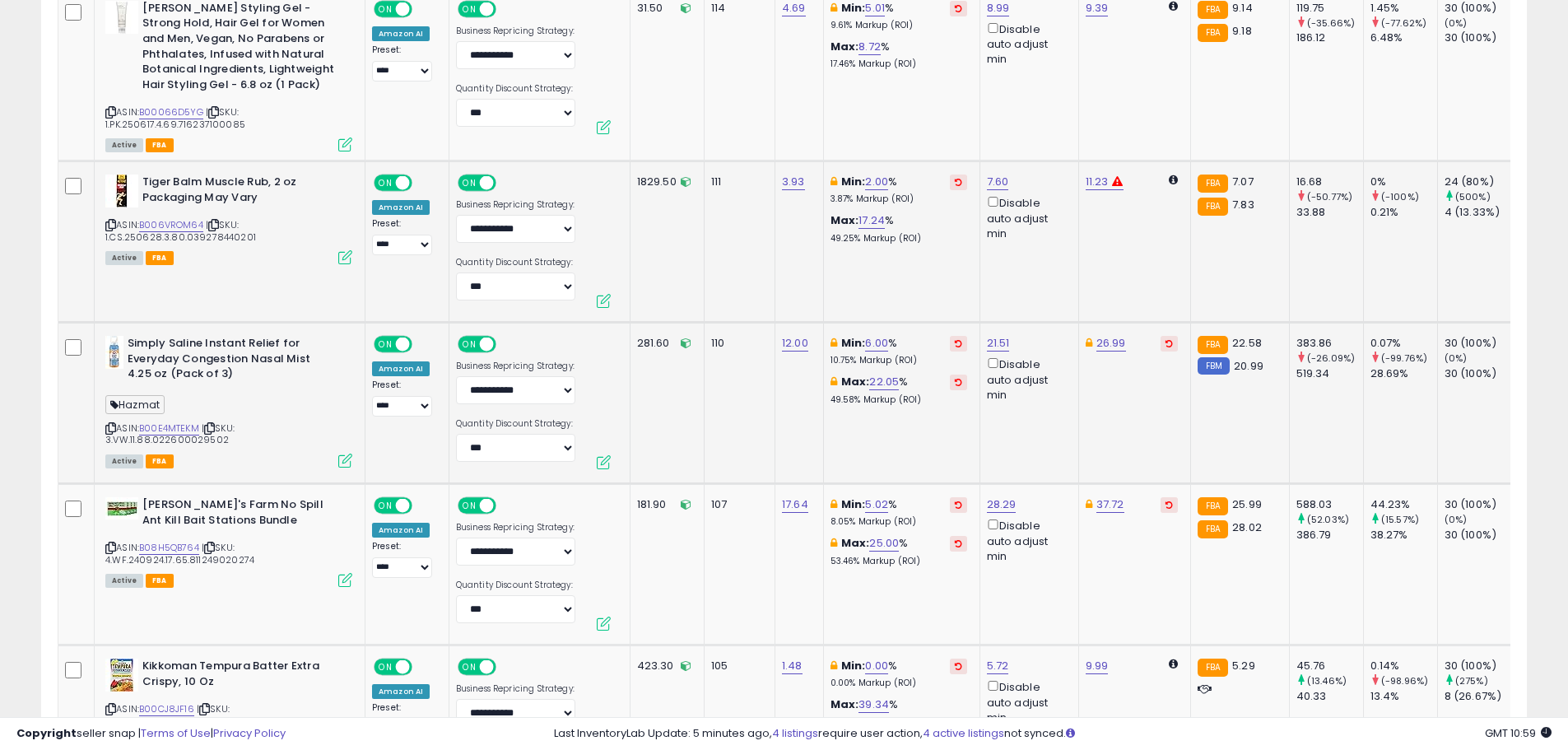
scroll to position [4702, 0]
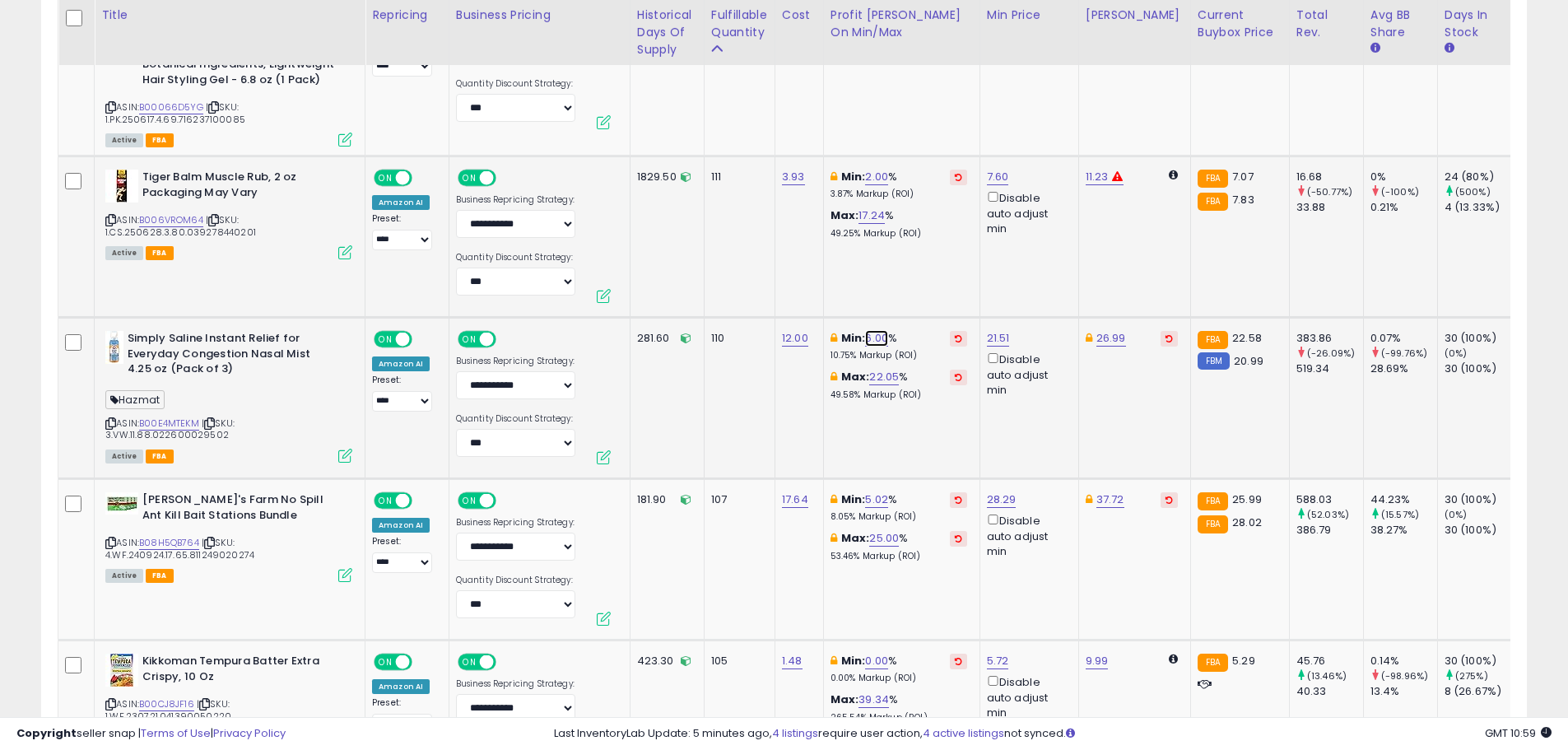
click at [870, 331] on link "6.00" at bounding box center [876, 339] width 23 height 16
drag, startPoint x: 818, startPoint y: 276, endPoint x: 715, endPoint y: 263, distance: 103.8
click at [715, 263] on tbody "Zevo Flying Insect Trap & 3 Refill Cartridges - Plug in Fly Trap & Indoor Bug C…" at bounding box center [1180, 313] width 2244 height 8137
type input "*"
click button "submit" at bounding box center [922, 267] width 28 height 25
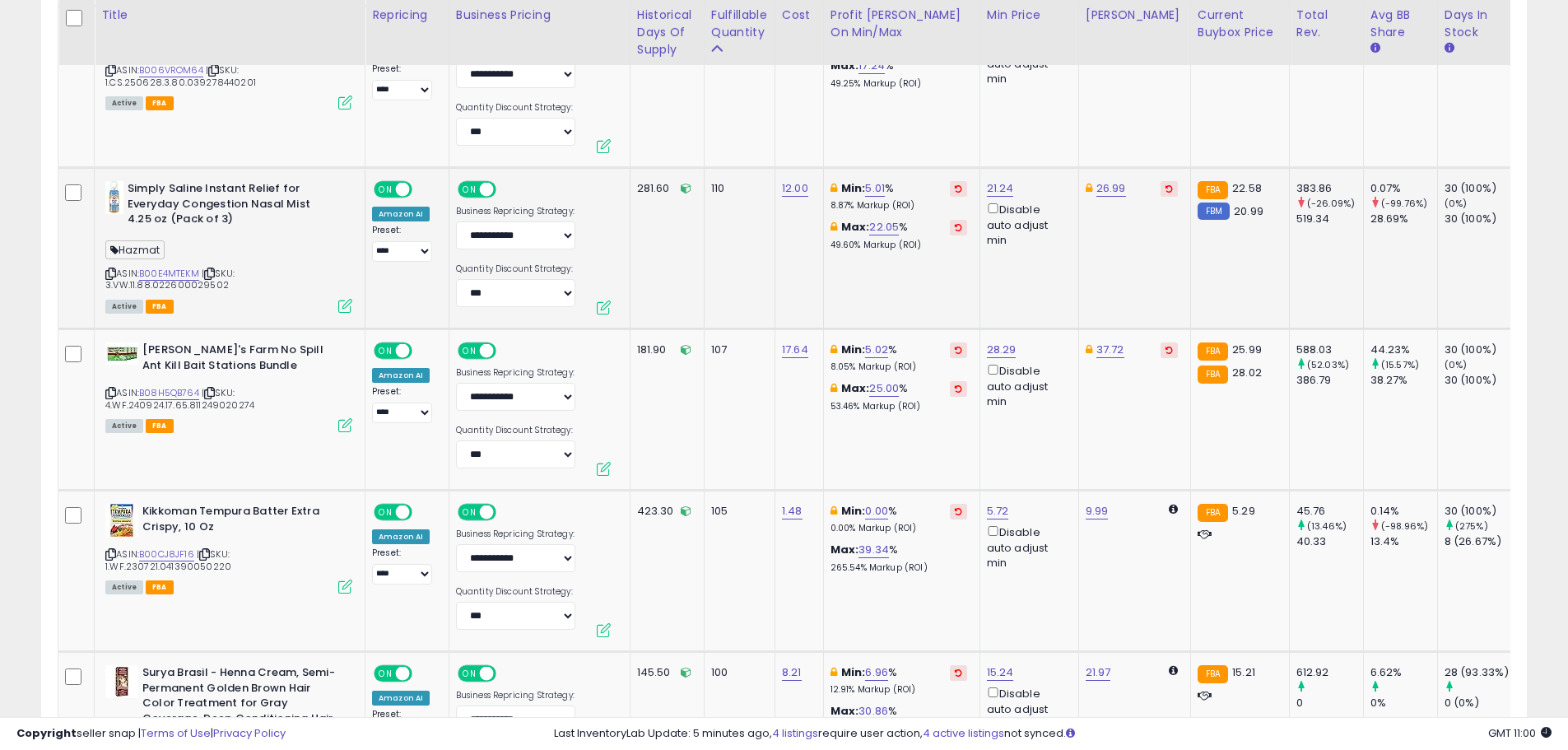
scroll to position [4867, 0]
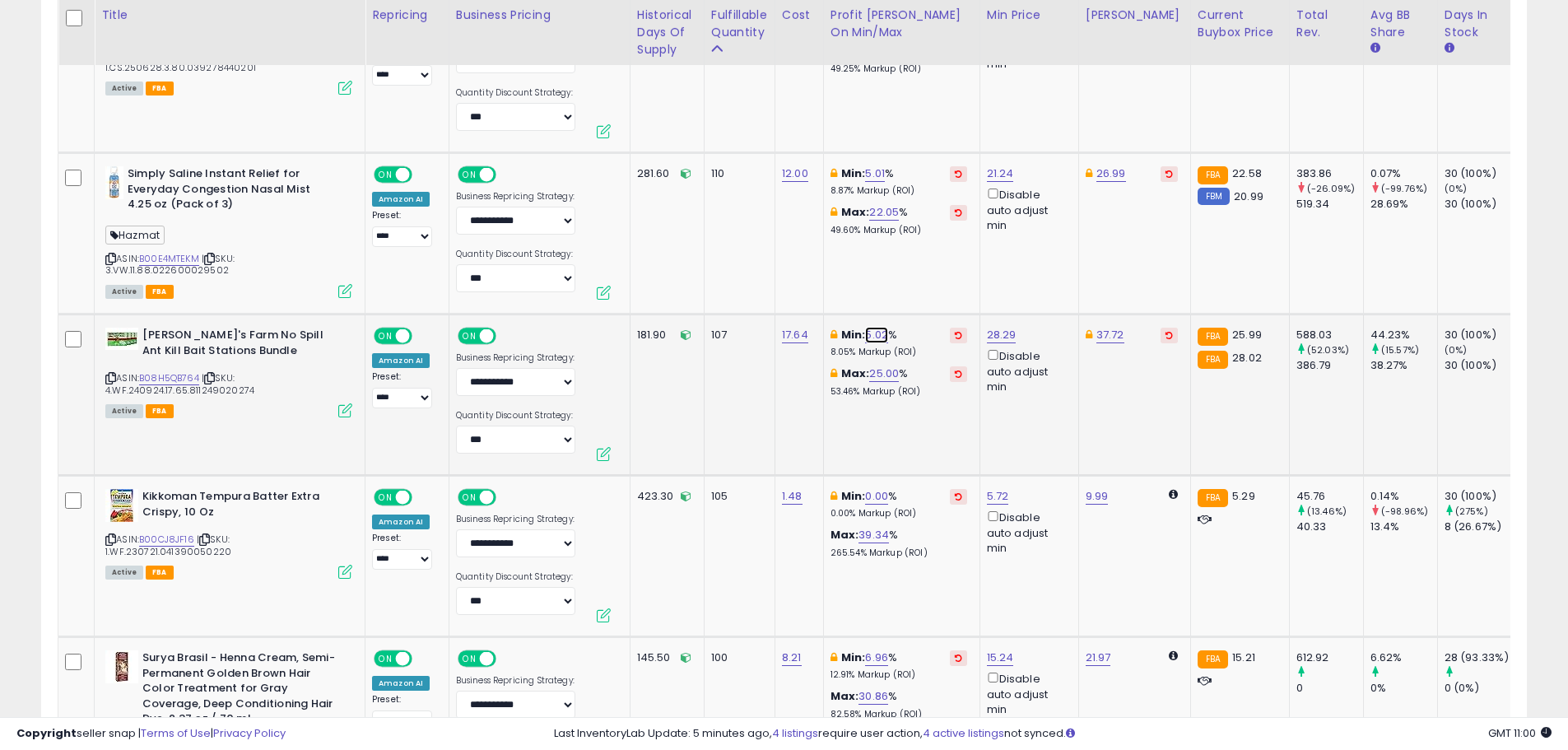
click at [881, 327] on link "5.02" at bounding box center [876, 335] width 23 height 16
drag, startPoint x: 664, startPoint y: 260, endPoint x: 646, endPoint y: 259, distance: 18.0
click at [646, 260] on tbody "Zevo Flying Insect Trap & 3 Refill Cartridges - Plug in Fly Trap & Indoor Bug C…" at bounding box center [1180, 149] width 2244 height 8137
type input "*"
click button "submit" at bounding box center [922, 264] width 28 height 25
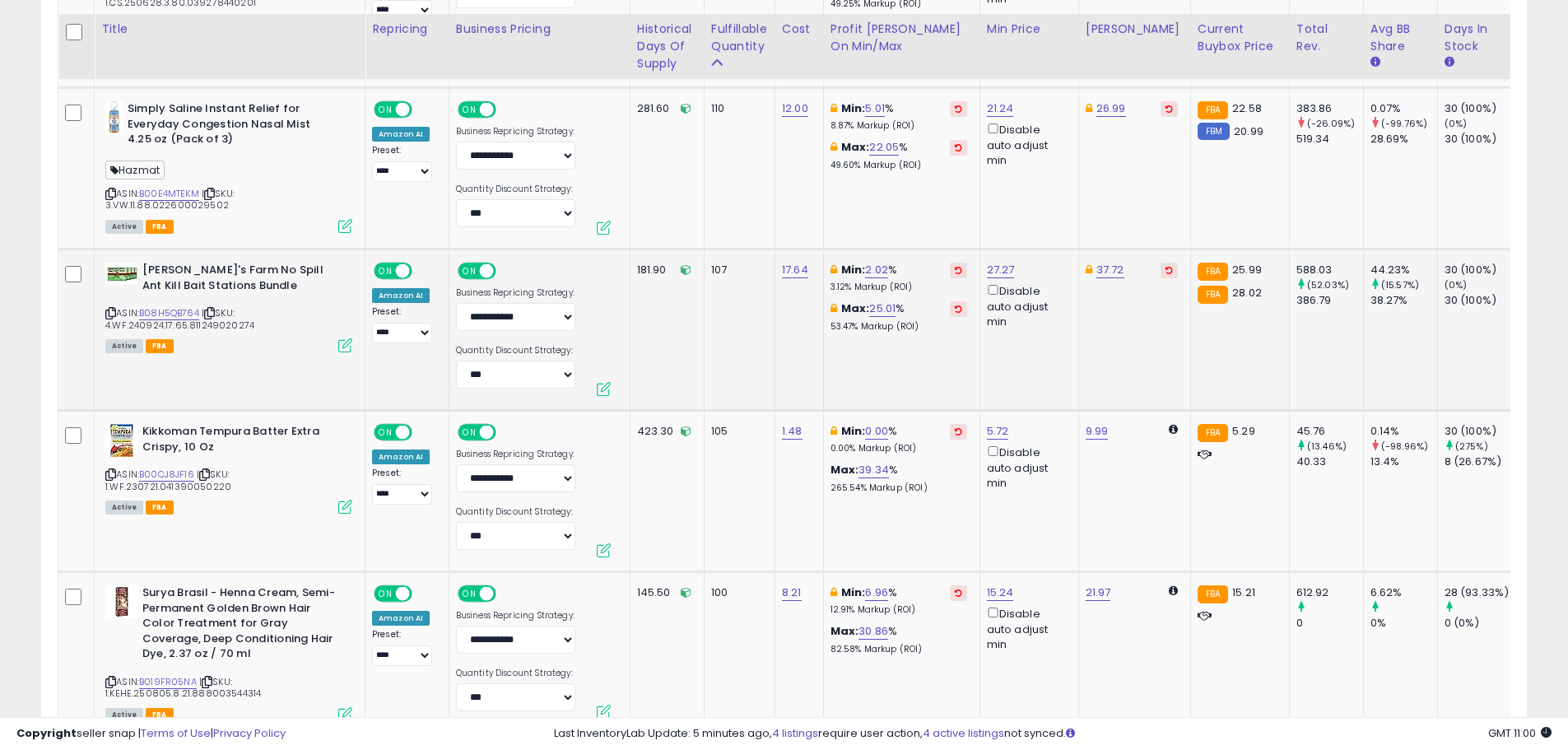
scroll to position [4949, 0]
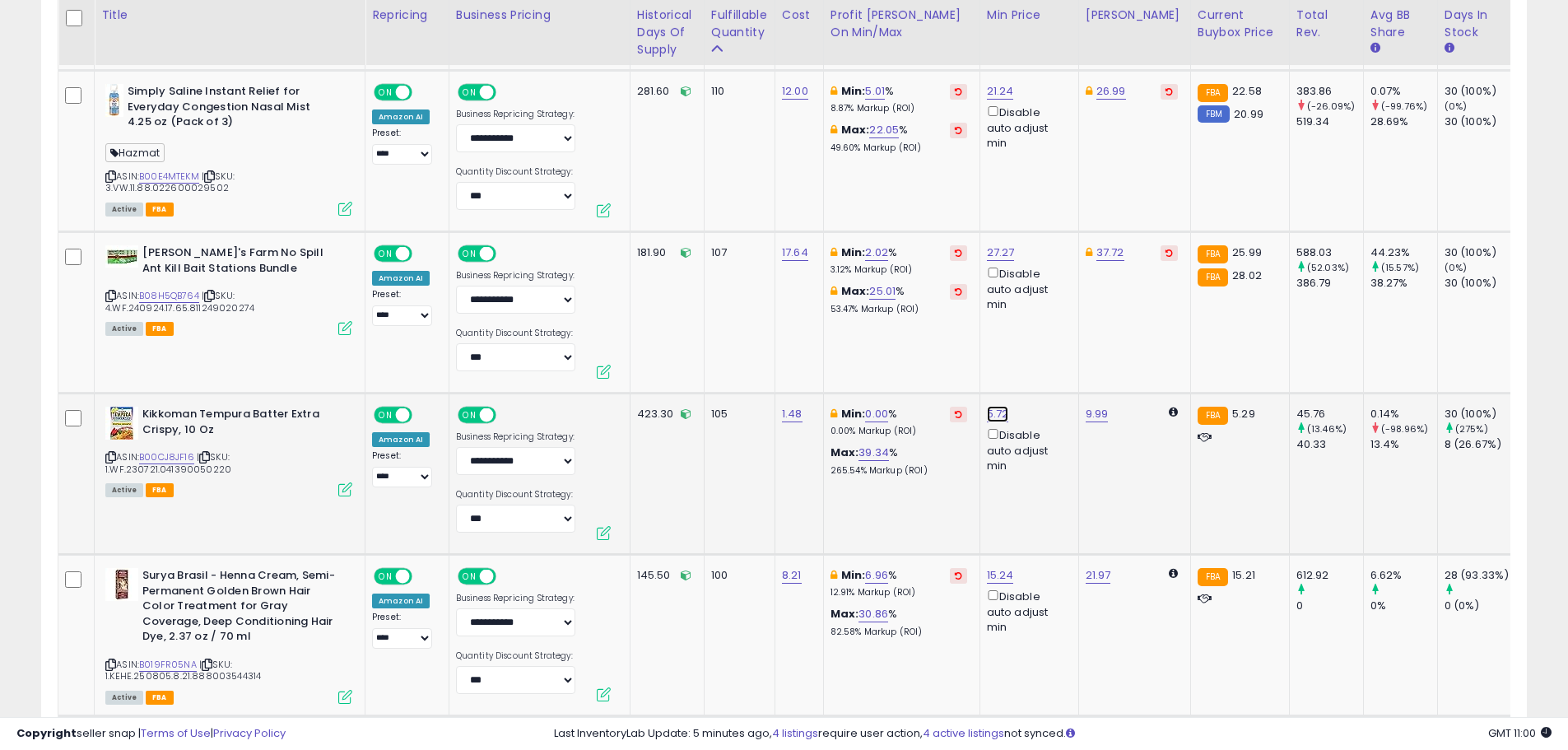
click at [995, 406] on link "5.72" at bounding box center [998, 414] width 22 height 16
drag, startPoint x: 941, startPoint y: 345, endPoint x: 896, endPoint y: 350, distance: 45.3
click at [896, 350] on input "****" at bounding box center [946, 345] width 146 height 28
type input "****"
click button "submit" at bounding box center [1040, 343] width 28 height 25
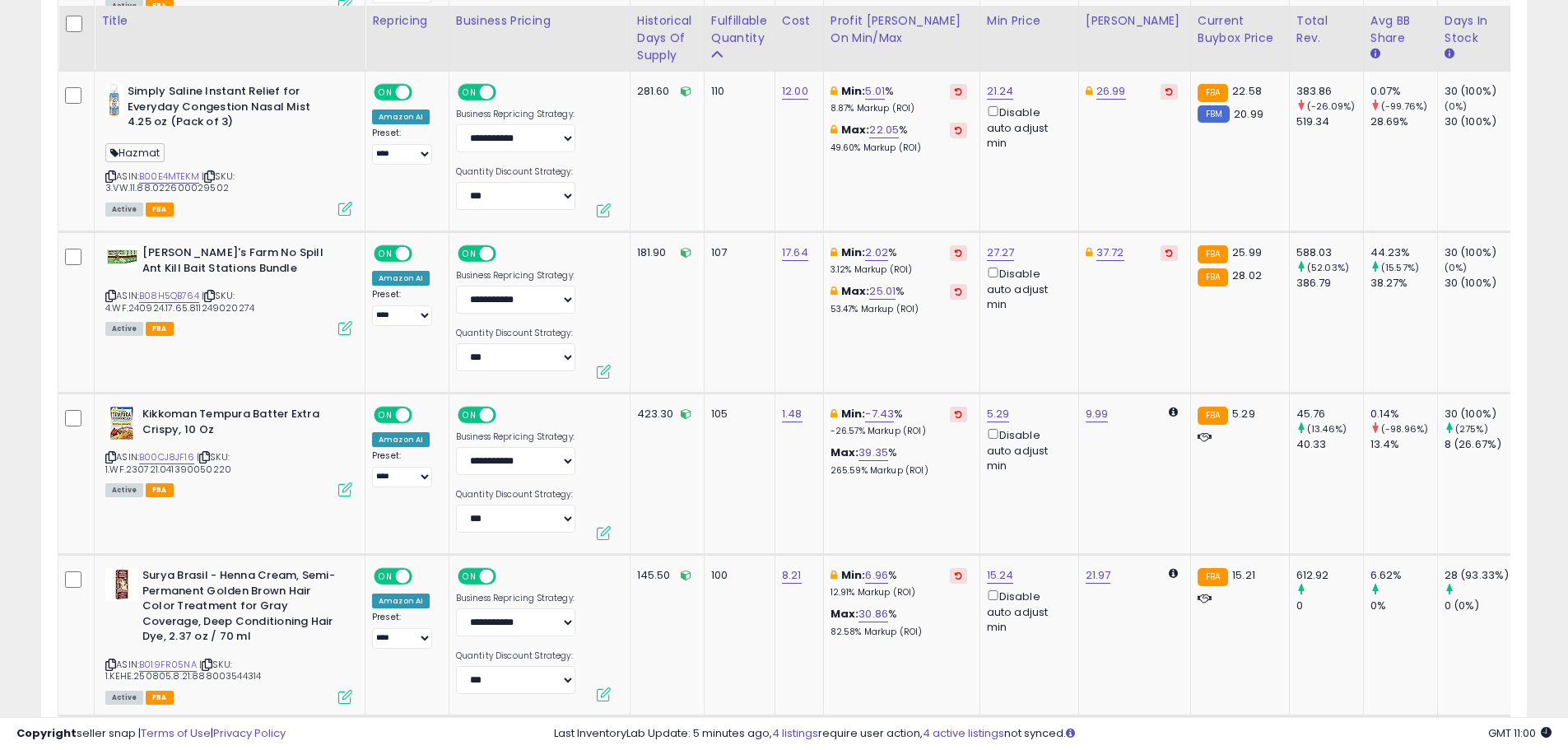
scroll to position [5115, 0]
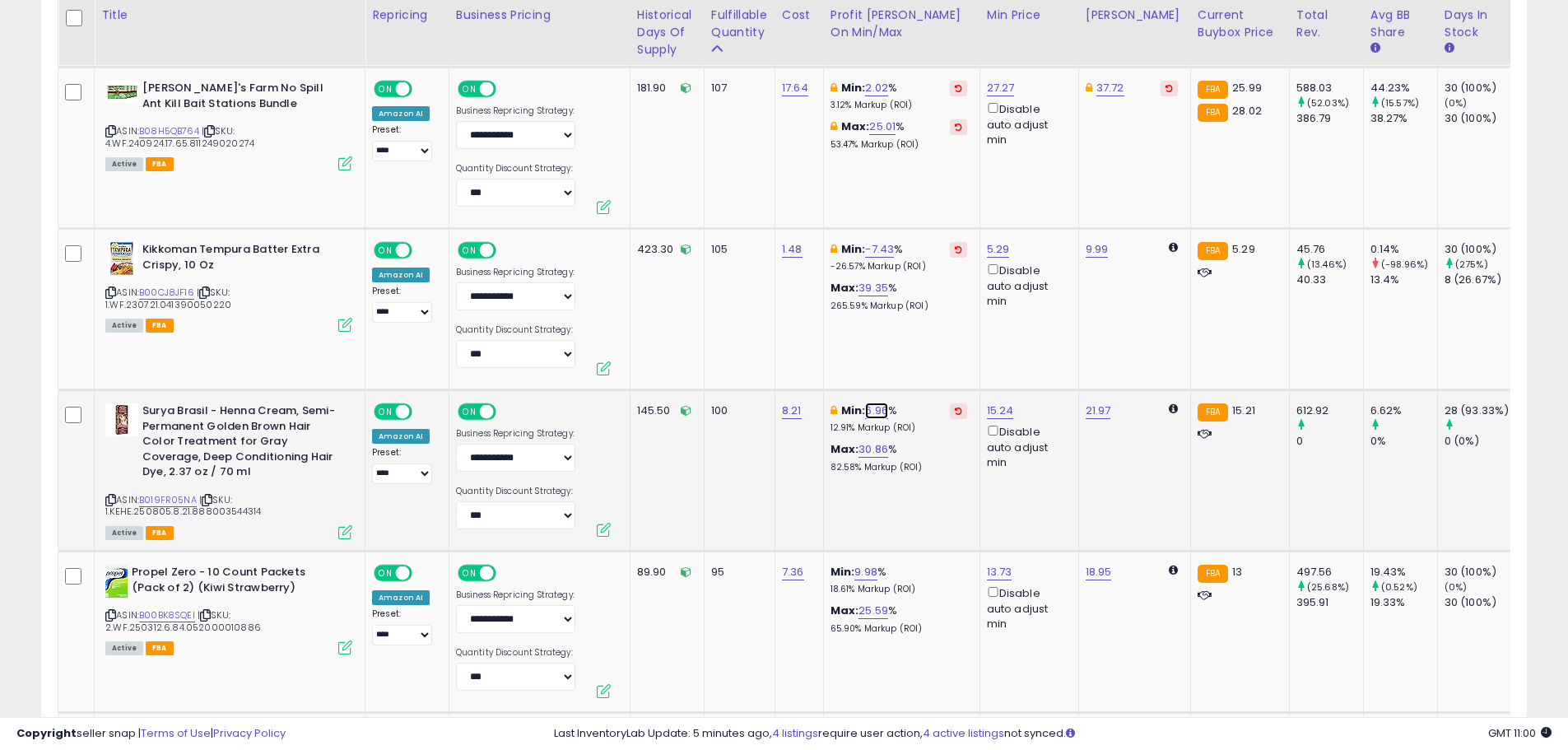
click at [873, 403] on link "6.96" at bounding box center [876, 411] width 23 height 16
drag, startPoint x: 781, startPoint y: 342, endPoint x: 708, endPoint y: 342, distance: 73.0
type input "*"
click button "submit" at bounding box center [922, 340] width 28 height 25
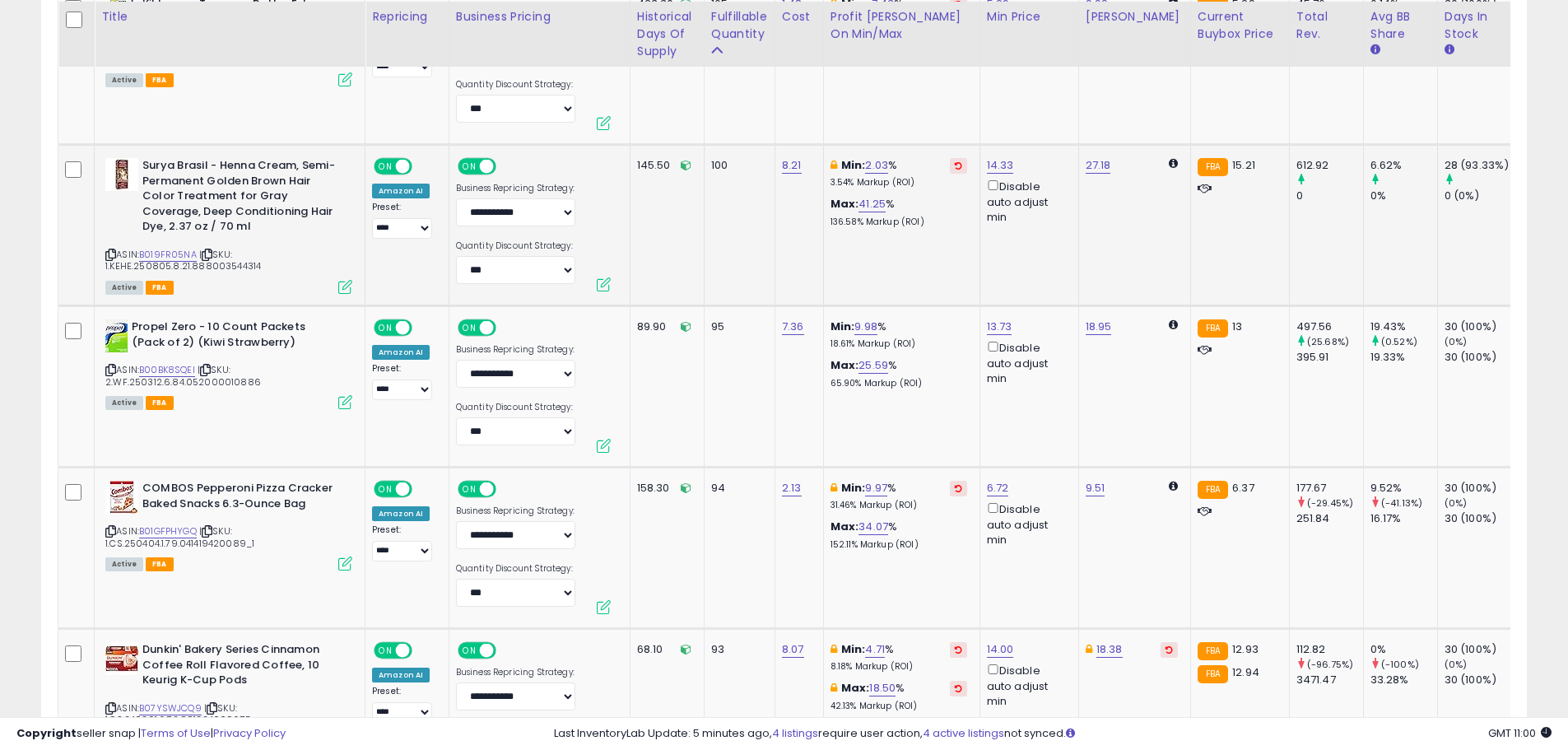
scroll to position [5362, 0]
click at [864, 317] on link "9.98" at bounding box center [866, 325] width 23 height 16
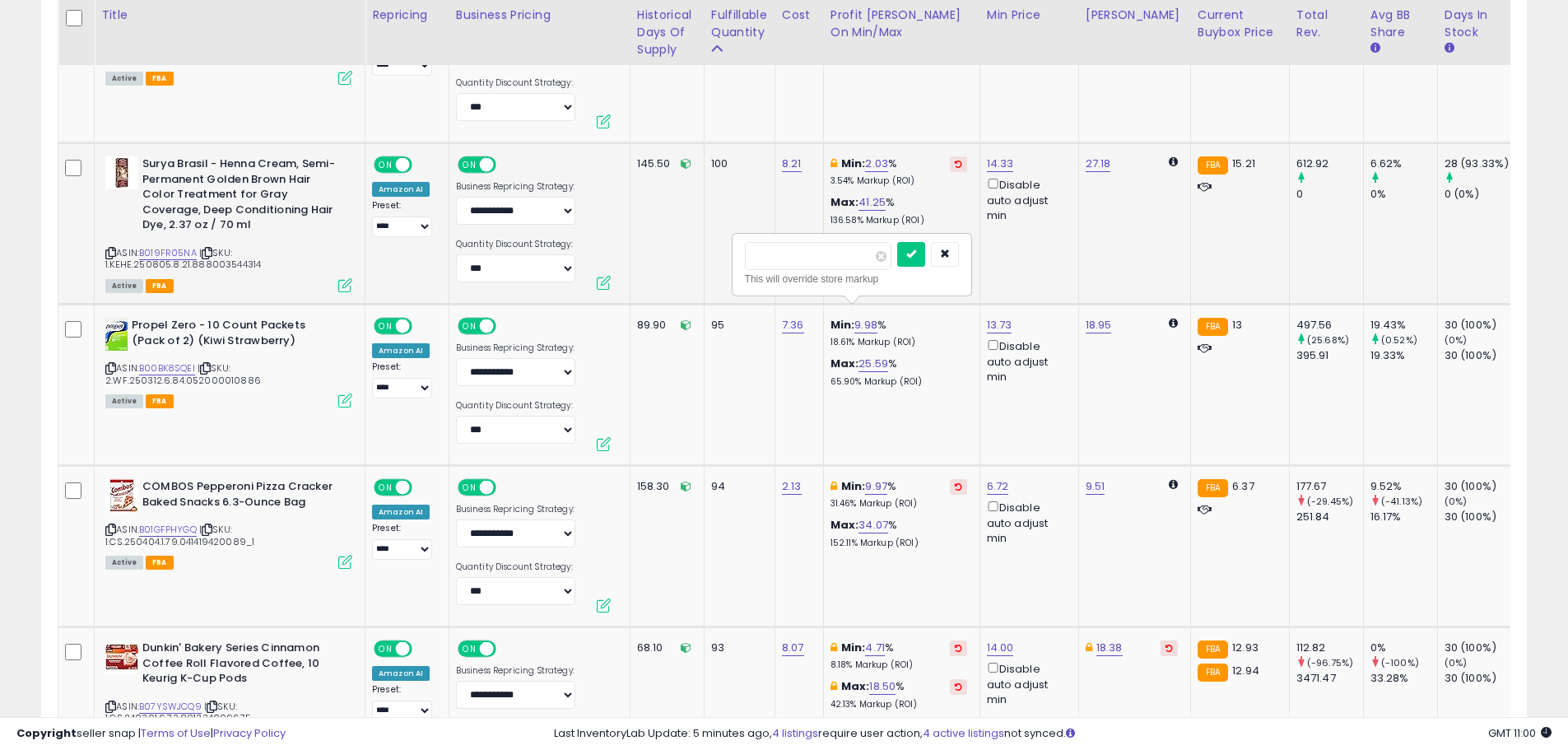
drag, startPoint x: 824, startPoint y: 251, endPoint x: 701, endPoint y: 260, distance: 123.3
type input "*"
click button "submit" at bounding box center [911, 254] width 28 height 25
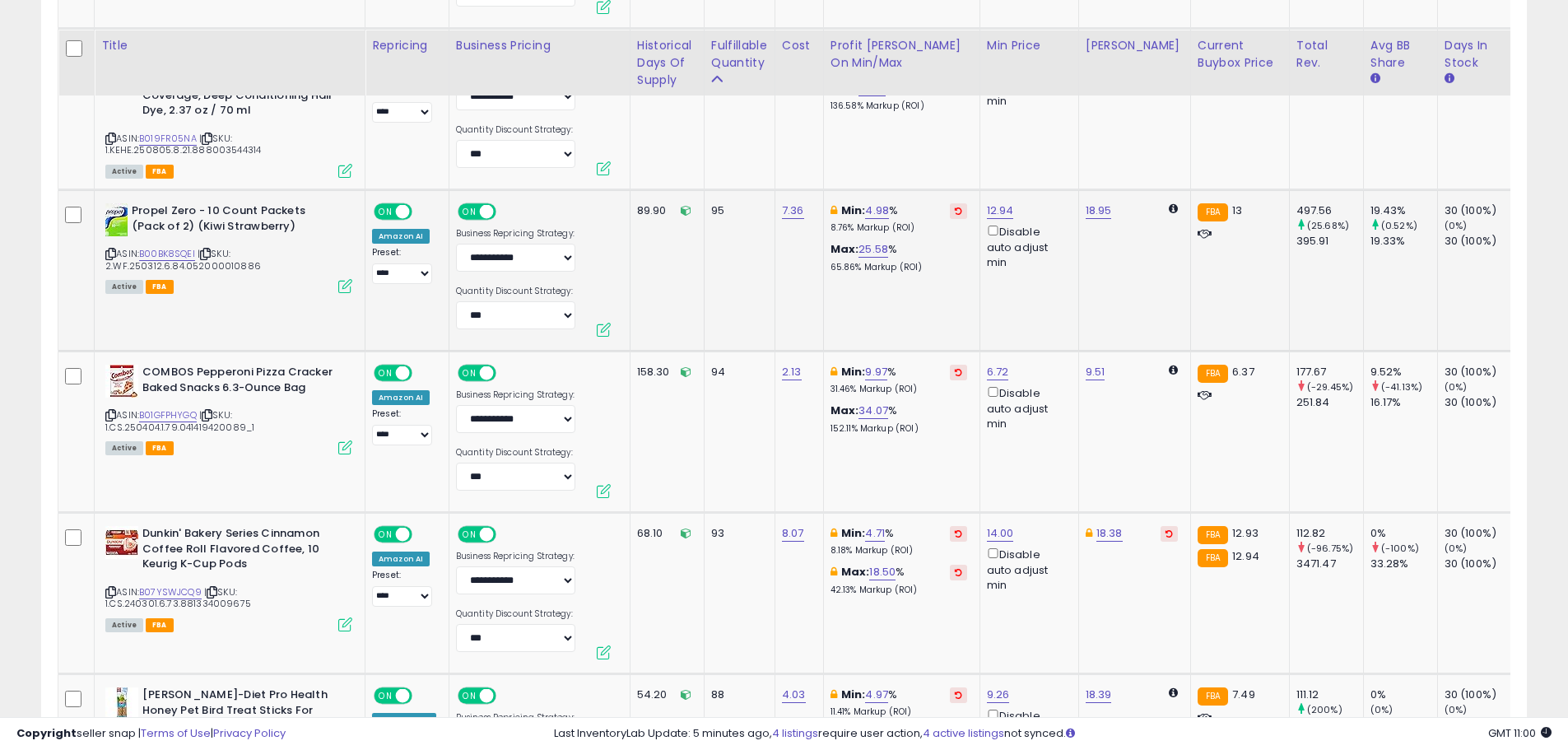
scroll to position [5526, 0]
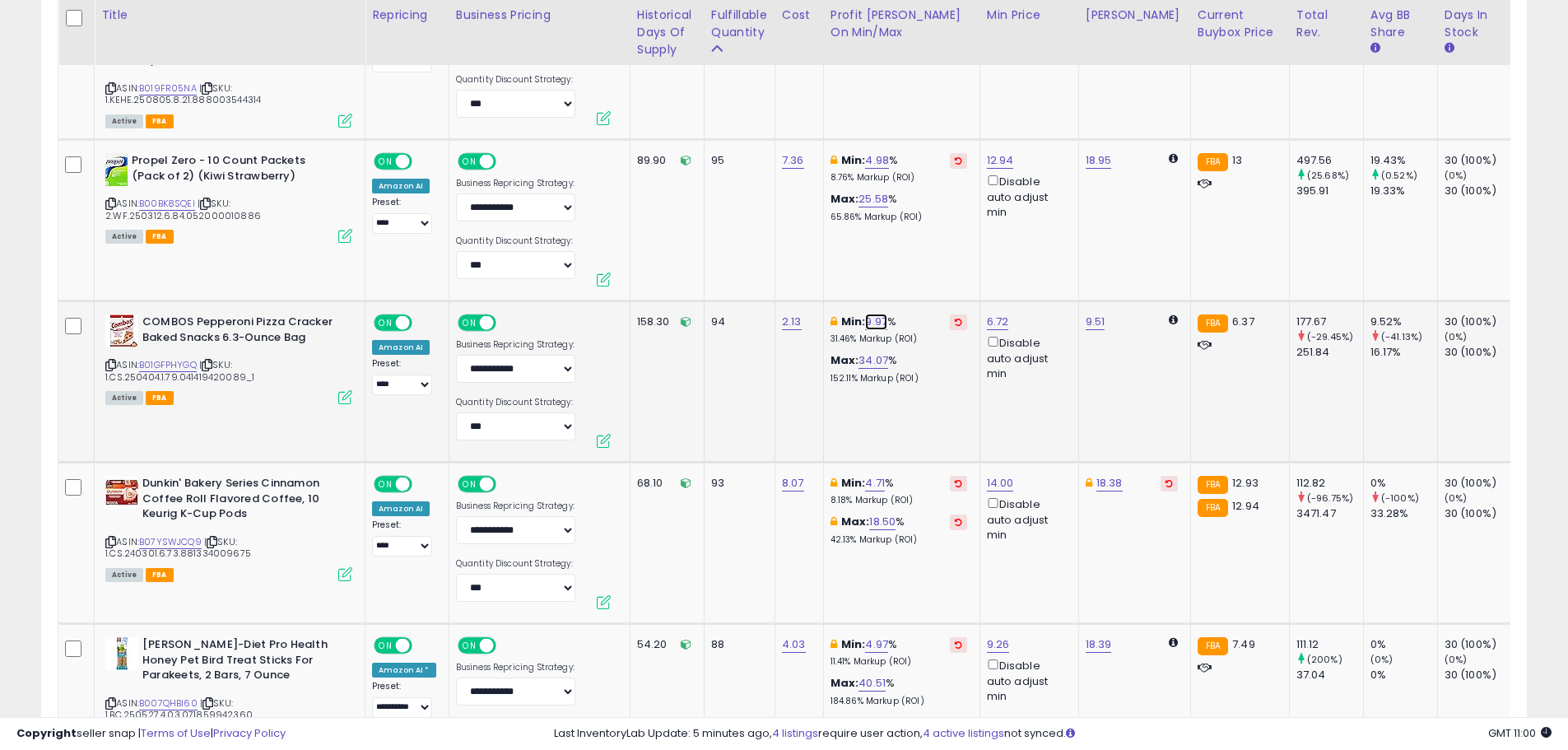
click at [882, 314] on link "9.97" at bounding box center [876, 322] width 22 height 16
drag, startPoint x: 815, startPoint y: 259, endPoint x: 709, endPoint y: 259, distance: 106.0
type input "*"
click button "submit" at bounding box center [922, 251] width 28 height 25
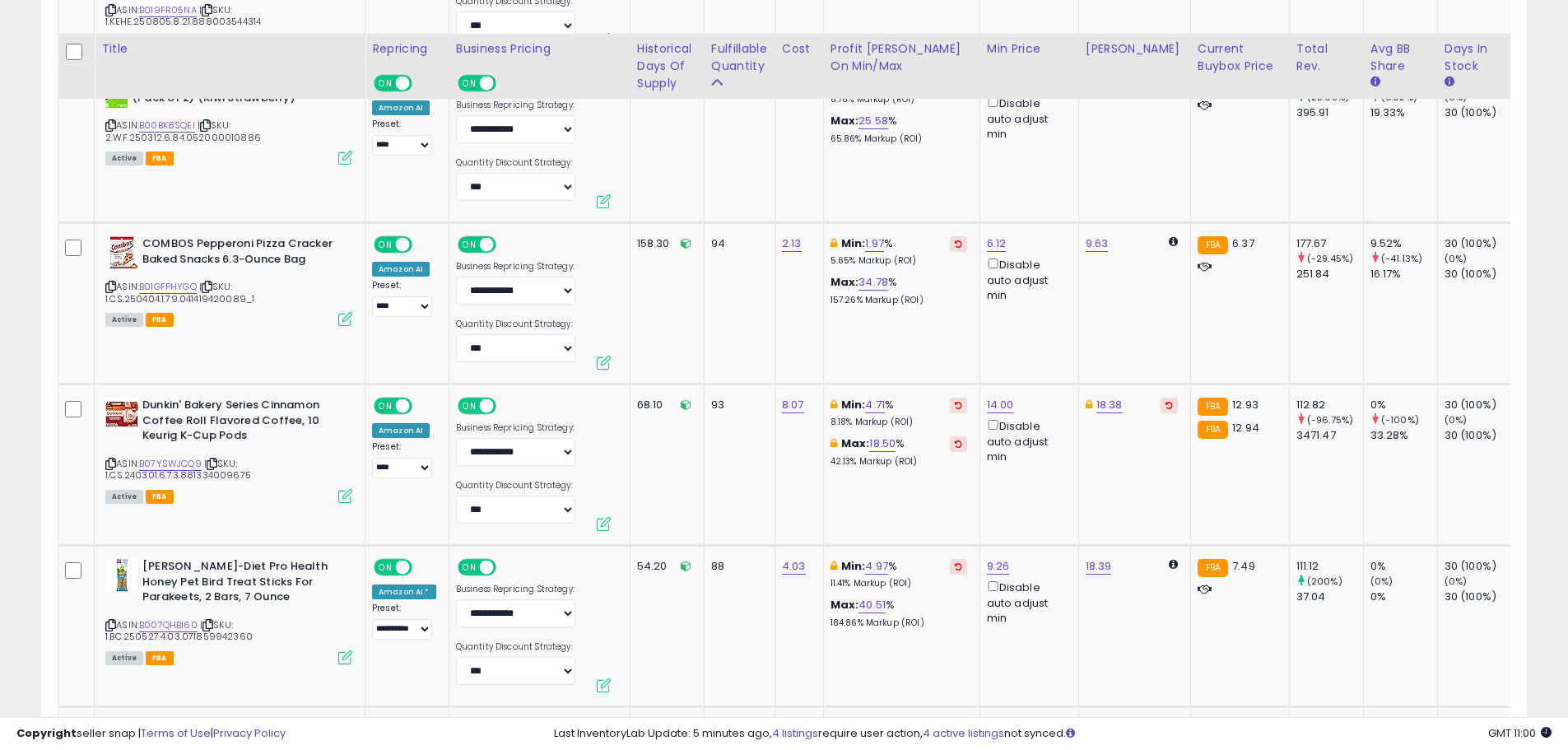
scroll to position [5691, 0]
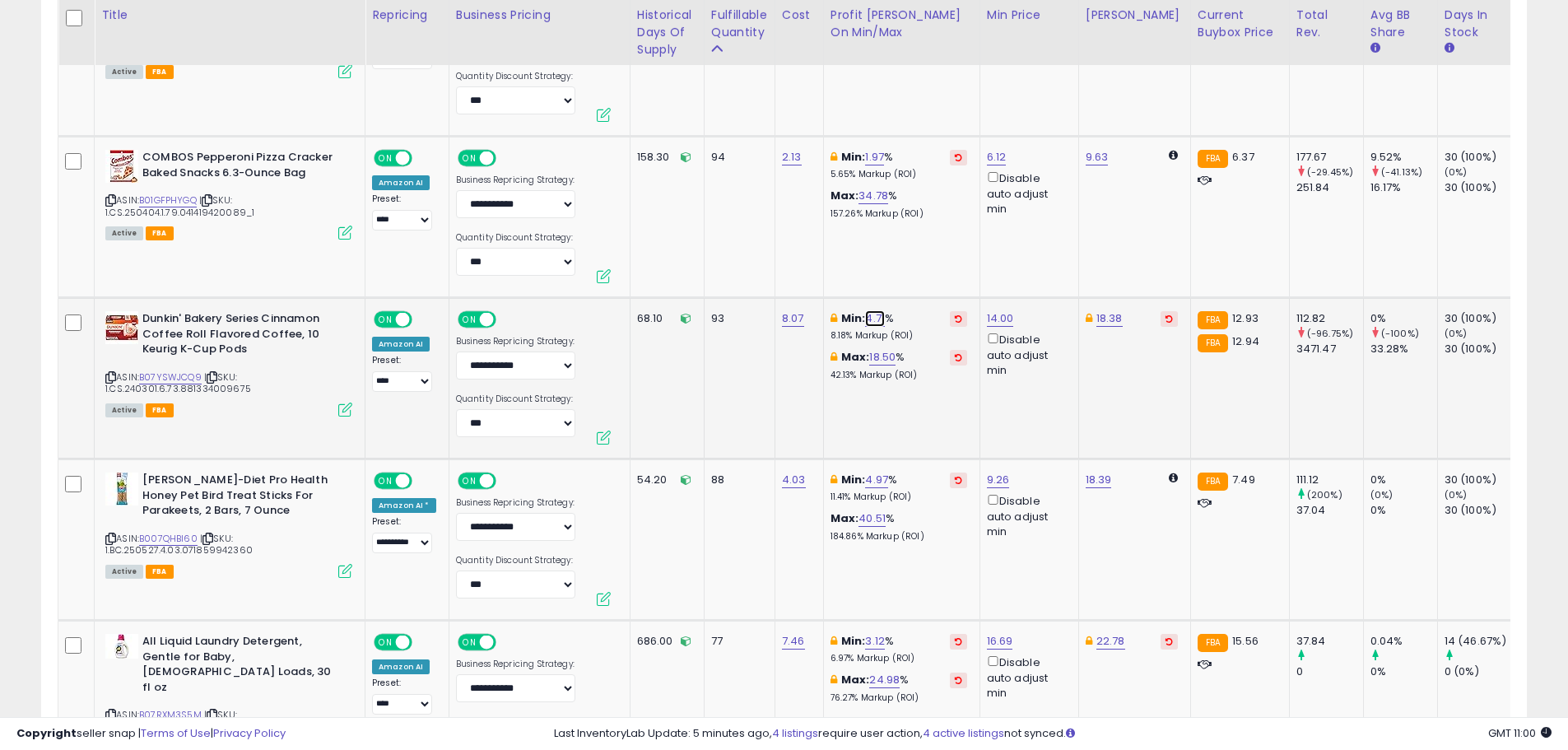
click at [870, 311] on link "4.71" at bounding box center [875, 319] width 20 height 16
drag, startPoint x: 777, startPoint y: 250, endPoint x: 705, endPoint y: 247, distance: 72.1
type input "*"
click button "submit" at bounding box center [920, 247] width 28 height 25
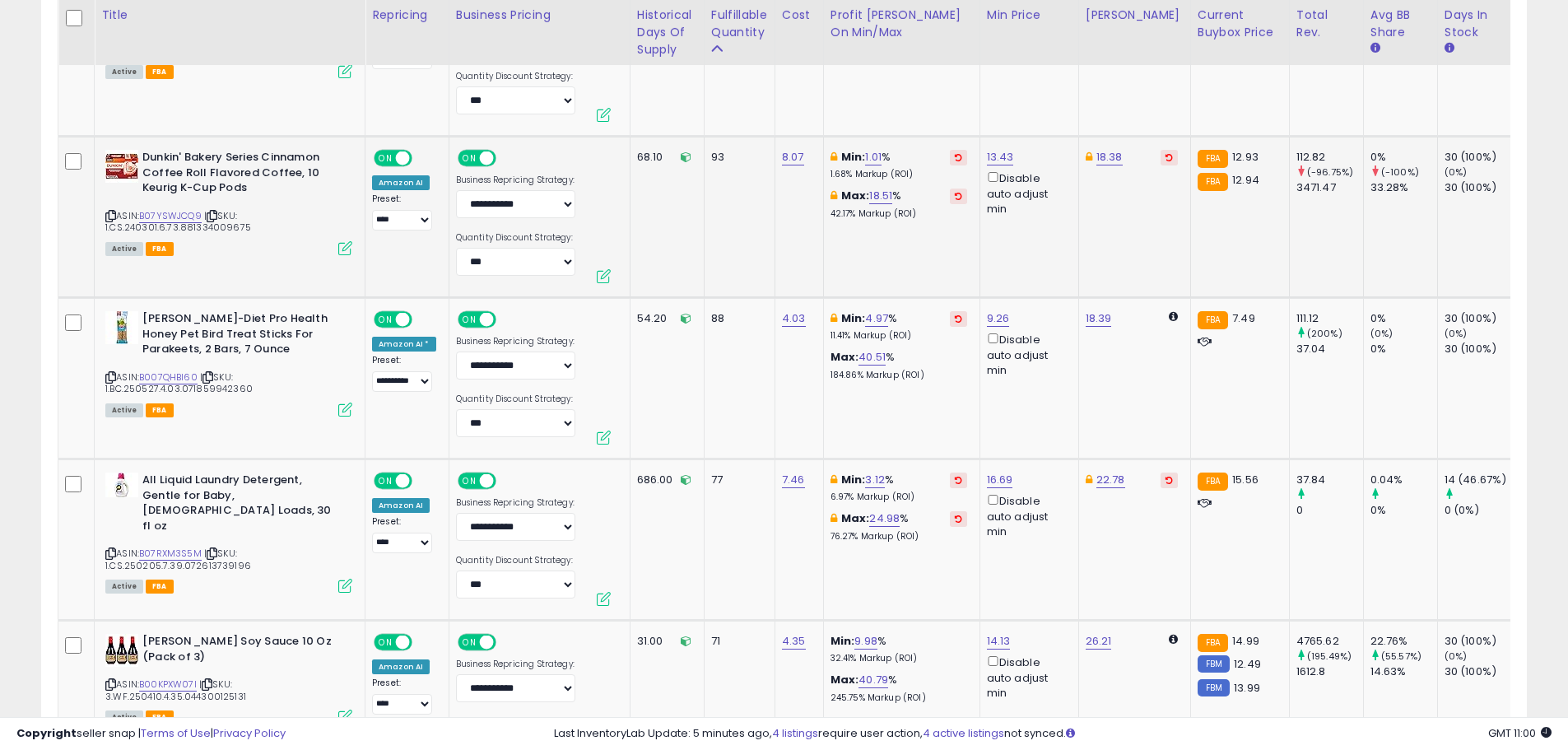
scroll to position [5856, 0]
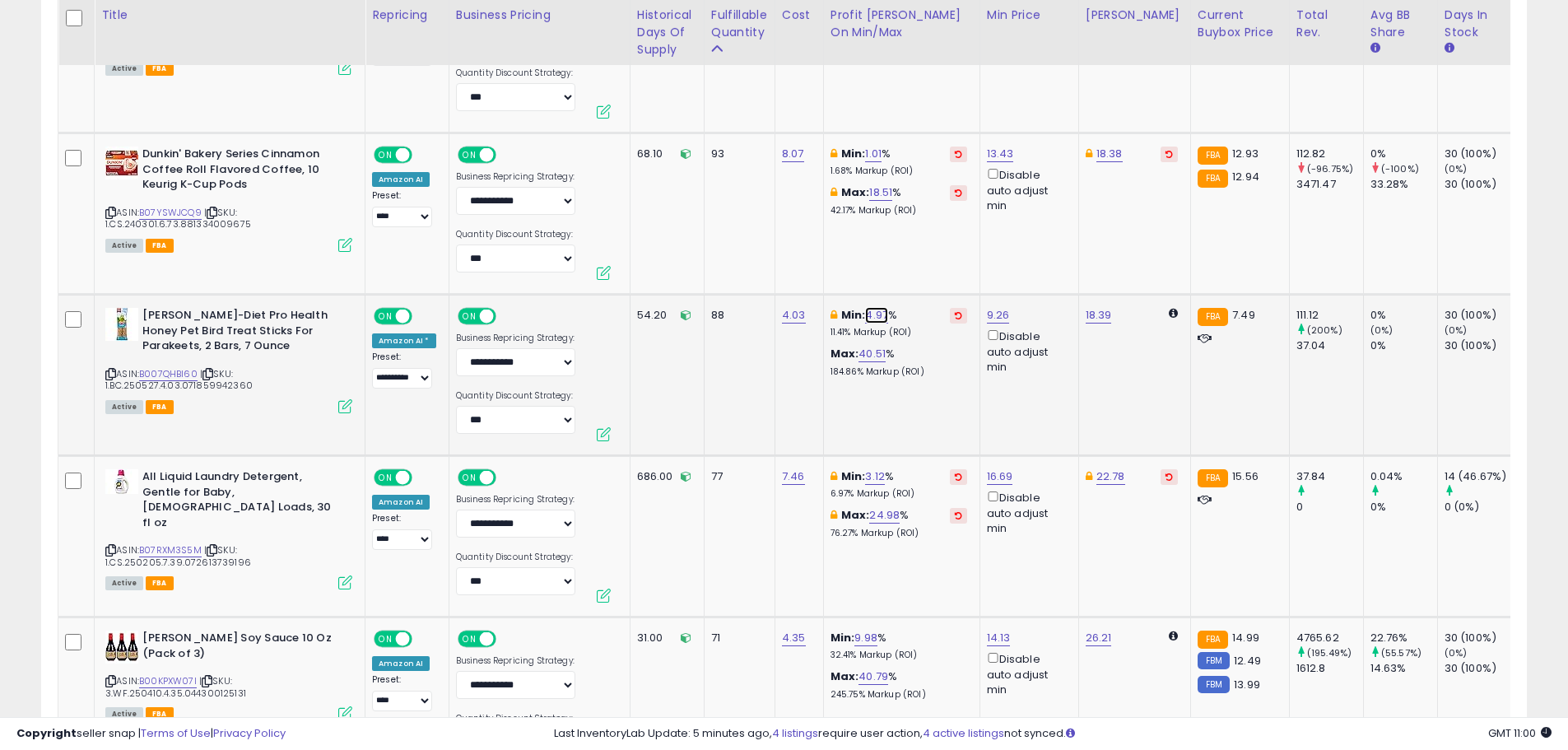
click at [871, 307] on link "4.97" at bounding box center [876, 315] width 23 height 16
drag, startPoint x: 779, startPoint y: 248, endPoint x: 656, endPoint y: 247, distance: 123.0
click button "submit" at bounding box center [922, 244] width 28 height 25
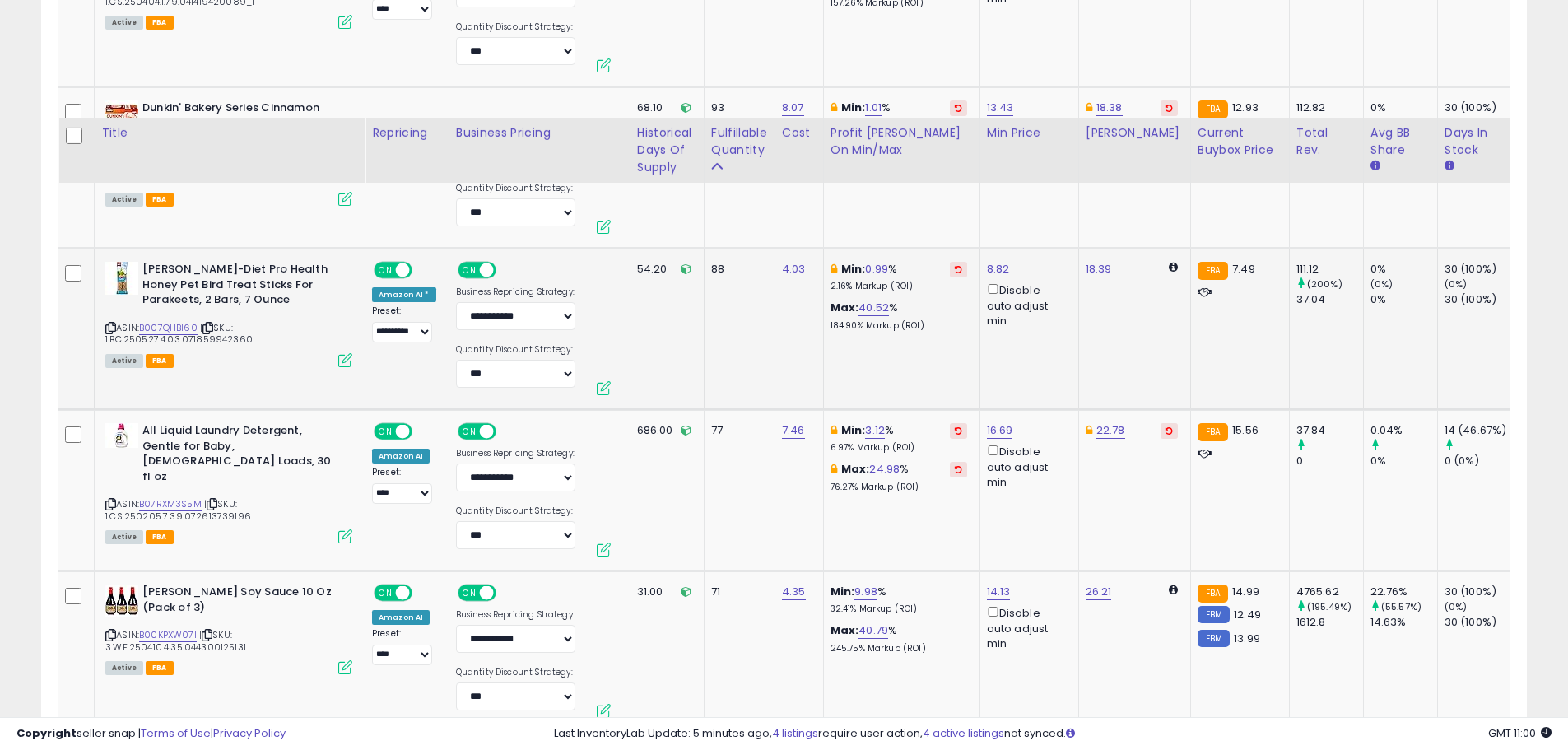
scroll to position [6020, 0]
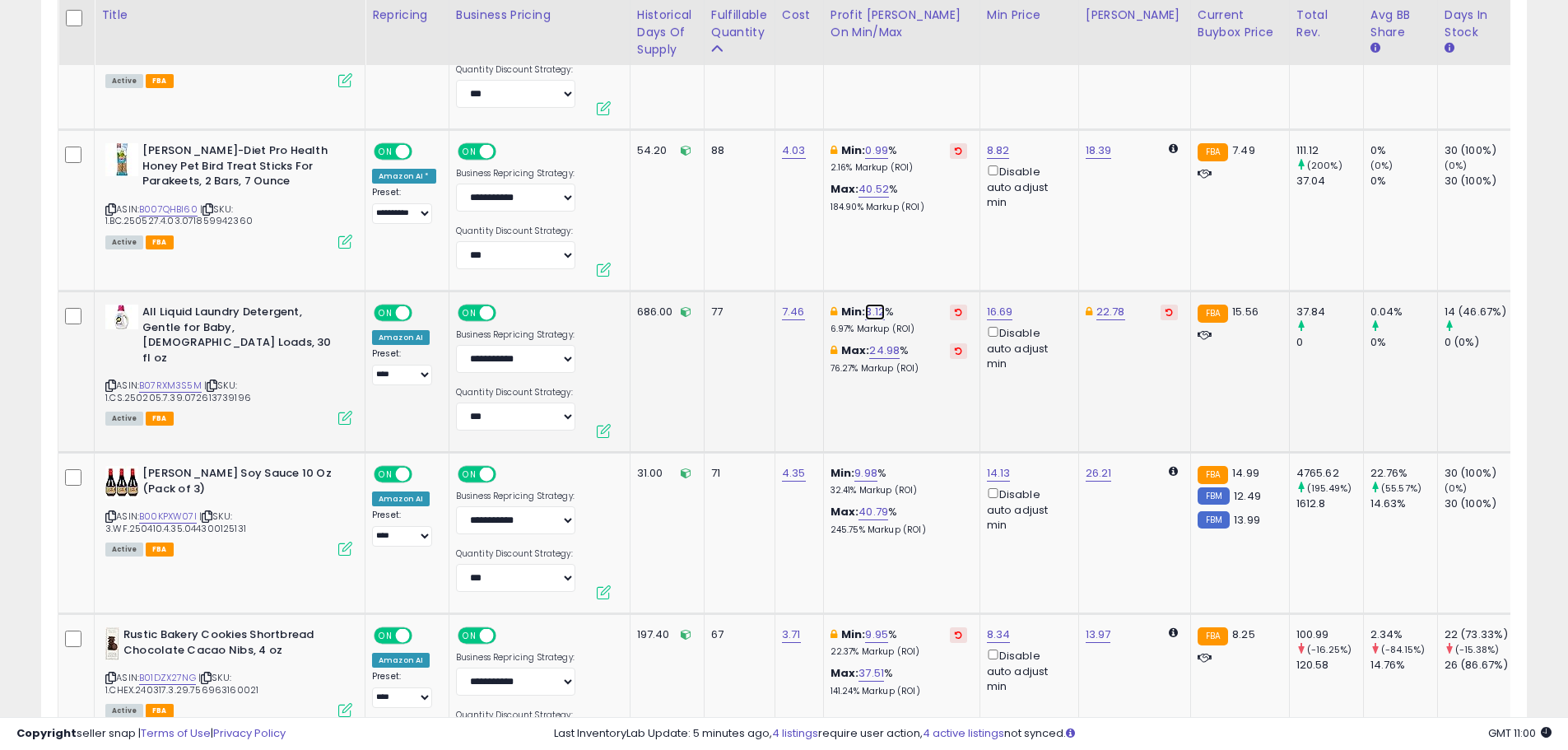
click at [868, 304] on link "3.12" at bounding box center [875, 312] width 20 height 16
drag, startPoint x: 811, startPoint y: 242, endPoint x: 722, endPoint y: 232, distance: 89.6
type input "*"
click button "submit" at bounding box center [919, 241] width 28 height 25
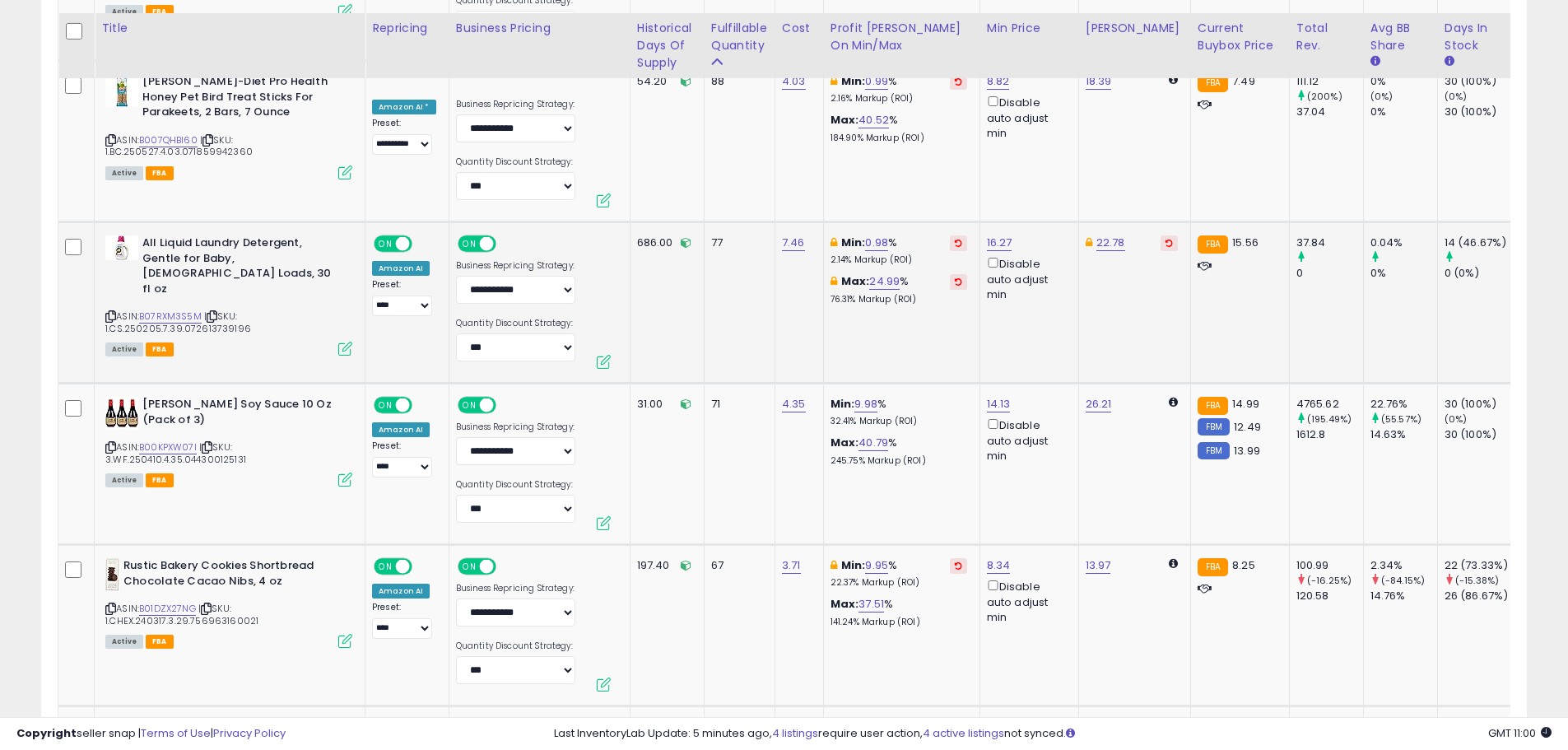
scroll to position [6103, 0]
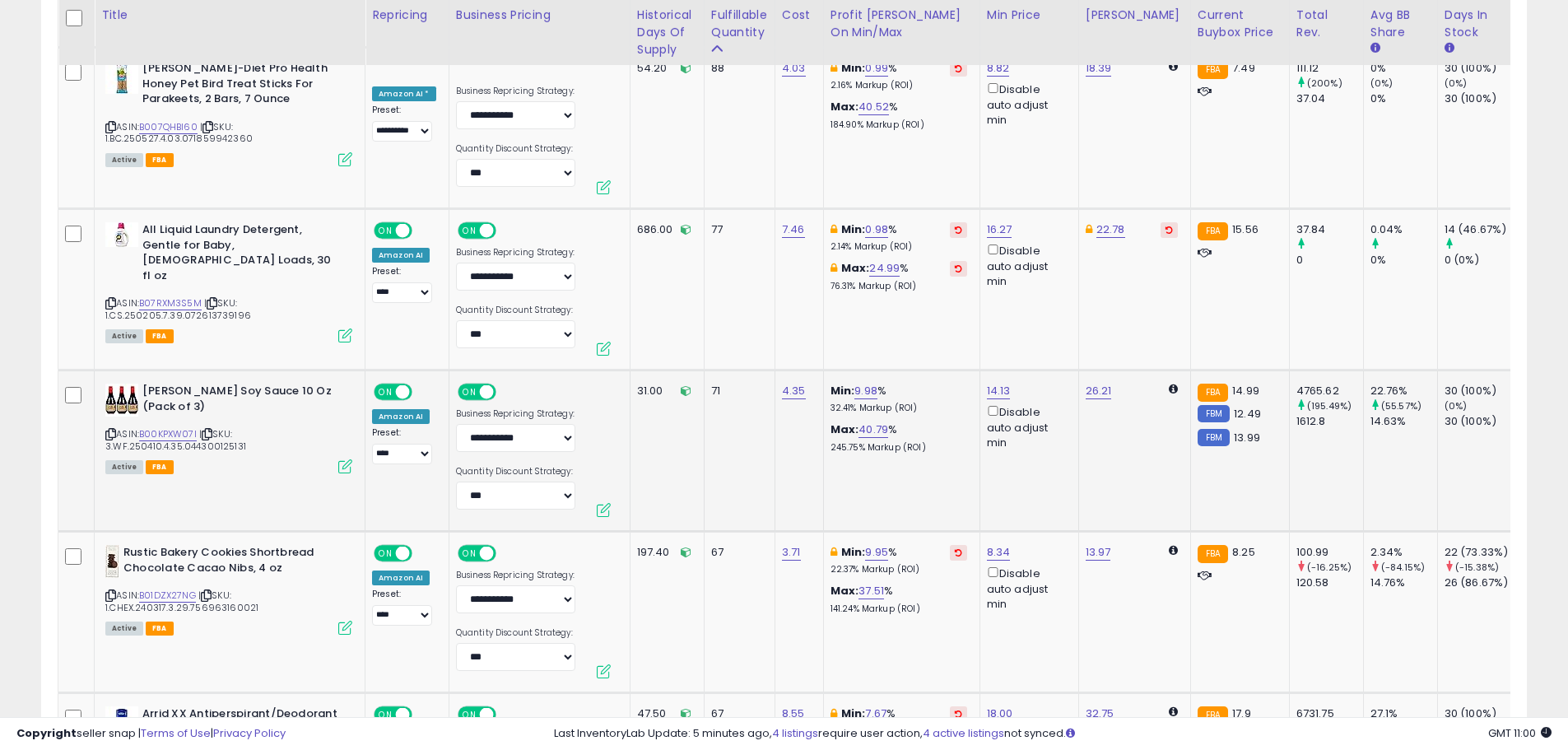
click at [866, 407] on div "Min: 9.98 % 32.41% Markup (ROI) Max: 40.79 % 245.75% Markup (ROI)" at bounding box center [898, 419] width 137 height 69
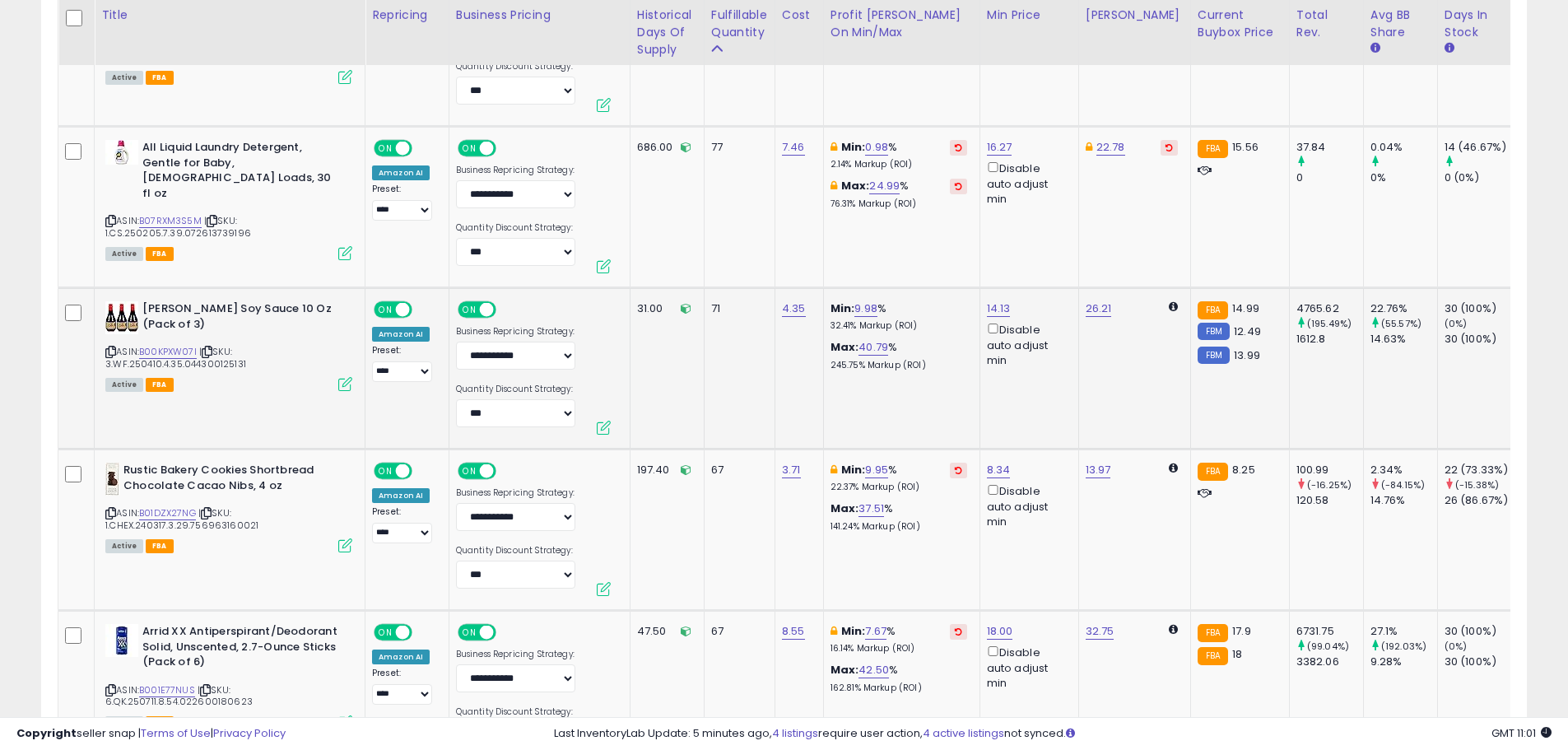
scroll to position [6350, 0]
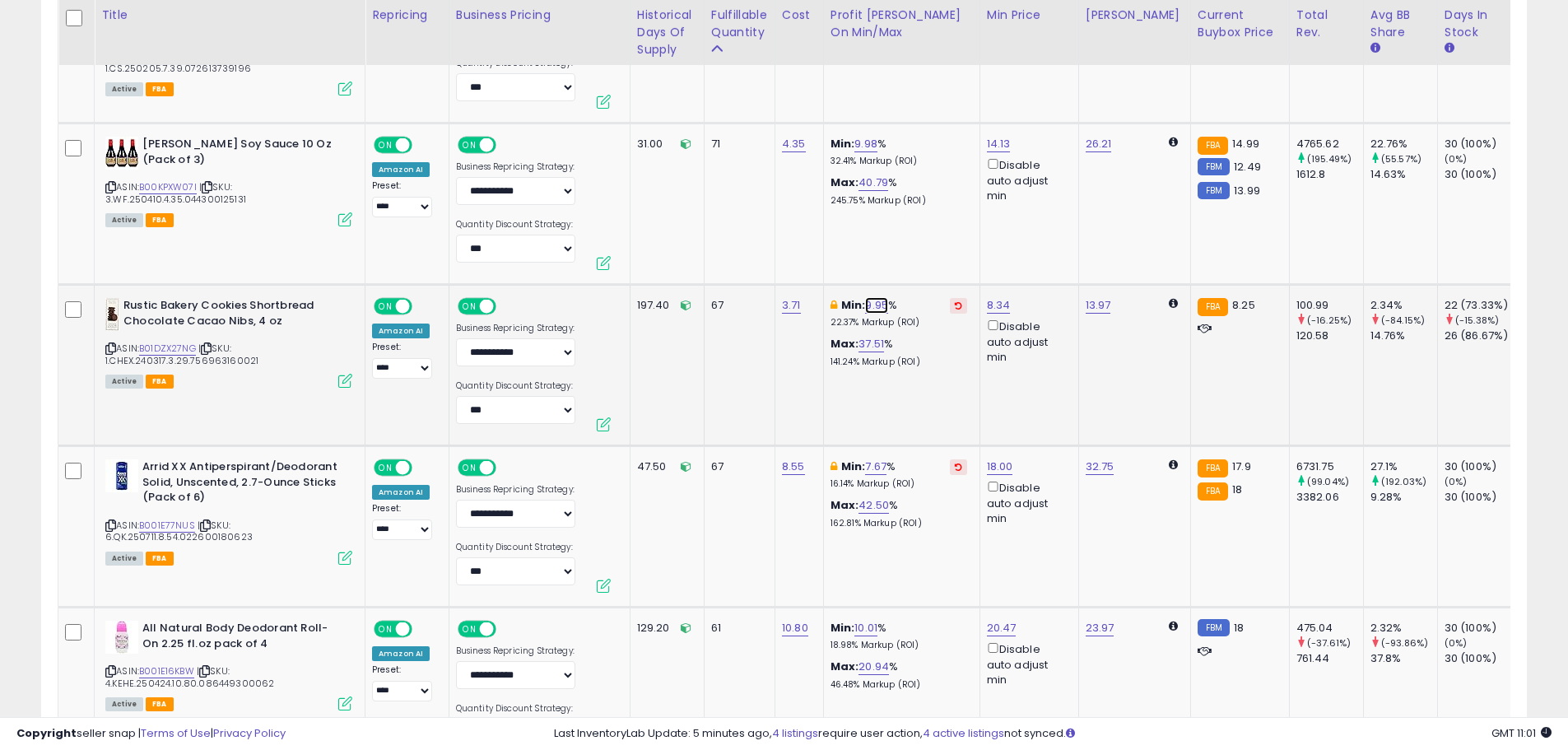
click at [867, 297] on link "9.95" at bounding box center [876, 305] width 23 height 16
drag, startPoint x: 794, startPoint y: 238, endPoint x: 712, endPoint y: 236, distance: 82.0
type input "*"
click button "submit" at bounding box center [922, 234] width 28 height 25
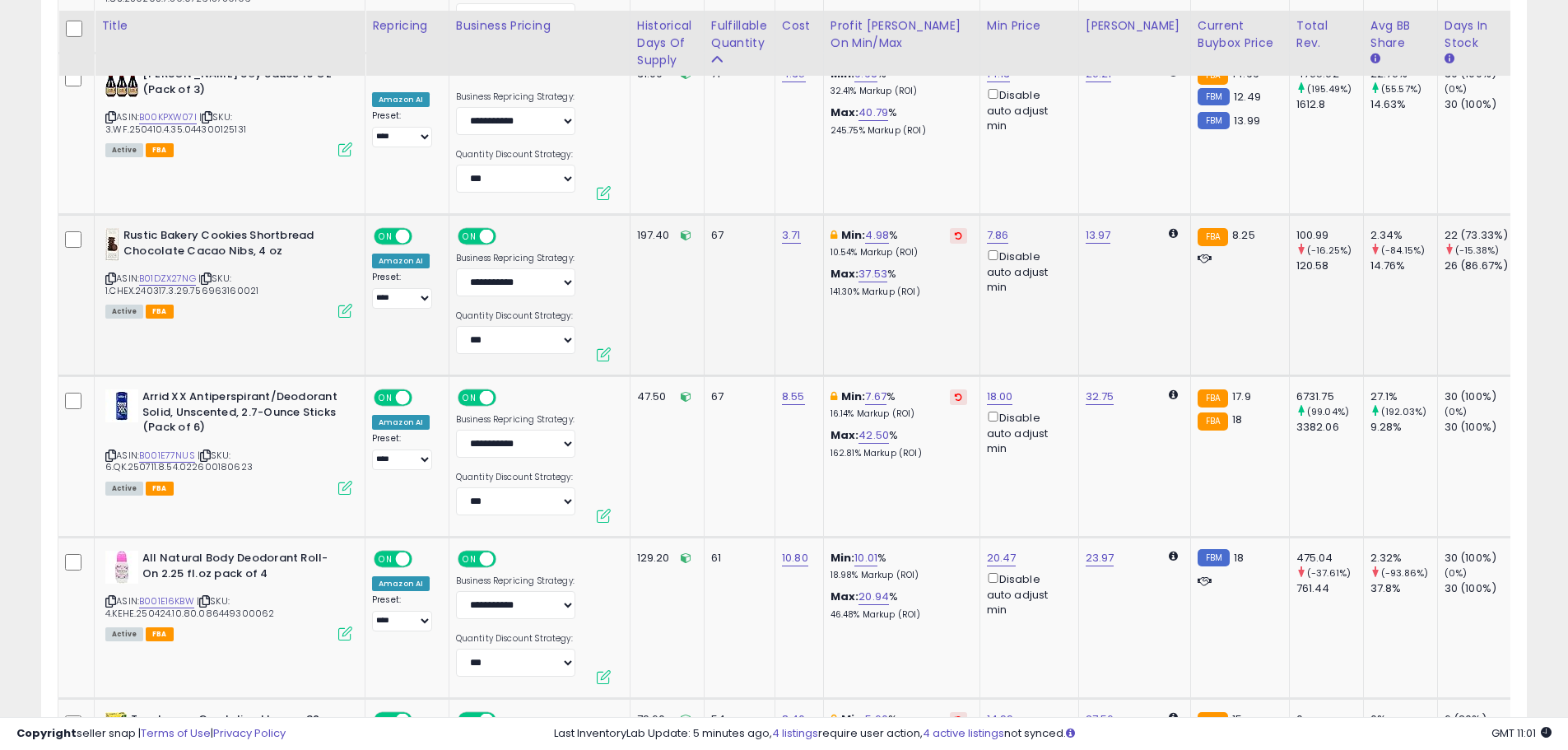
scroll to position [6432, 0]
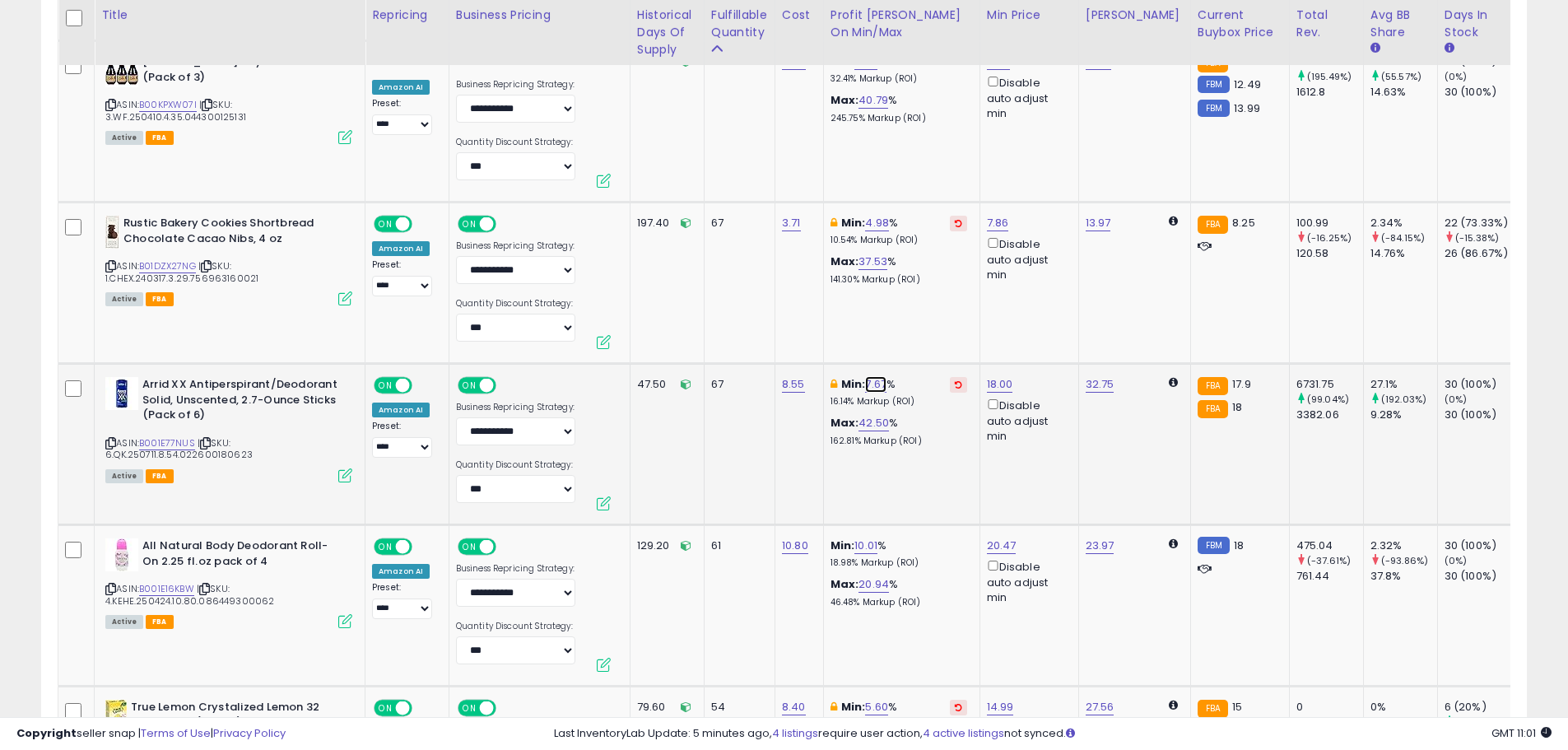
click at [879, 377] on link "7.67" at bounding box center [876, 385] width 22 height 16
drag, startPoint x: 722, startPoint y: 315, endPoint x: 711, endPoint y: 313, distance: 11.2
type input "*"
click button "submit" at bounding box center [921, 313] width 28 height 25
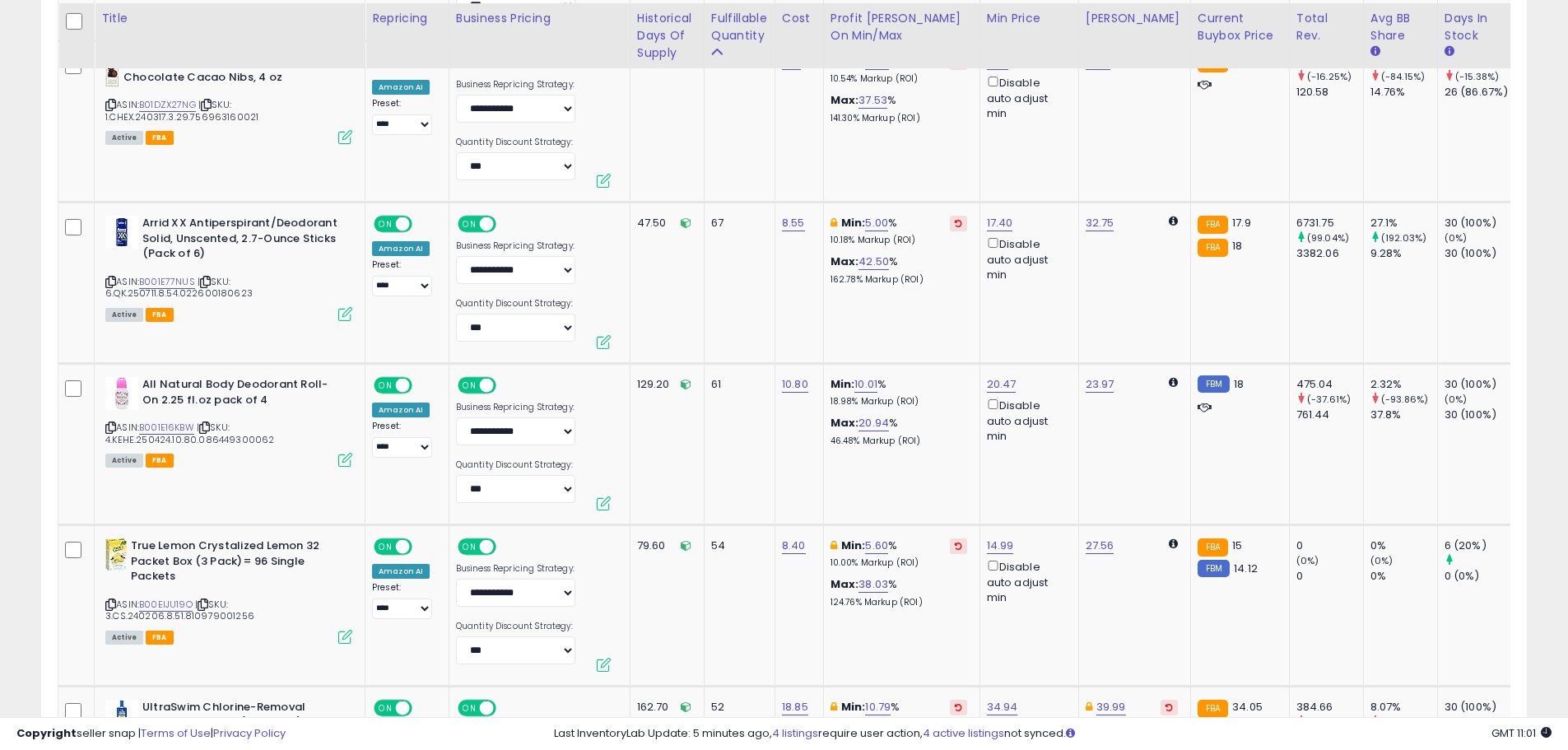
scroll to position [6597, 0]
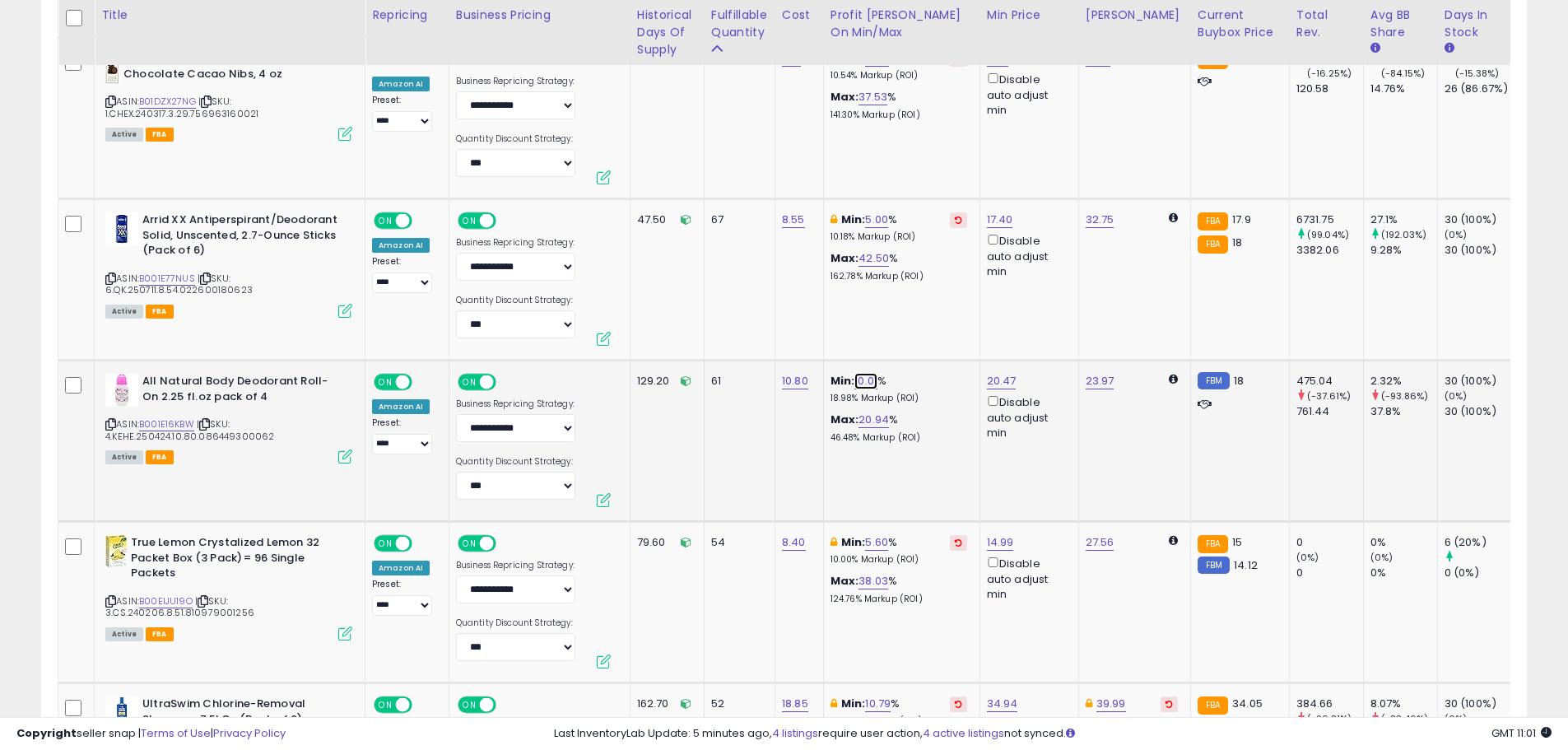
click at [865, 373] on link "10.01" at bounding box center [866, 381] width 23 height 16
drag, startPoint x: 811, startPoint y: 306, endPoint x: 734, endPoint y: 313, distance: 77.3
click at [735, 313] on div "***** This will override store markup" at bounding box center [851, 321] width 237 height 60
type input "*"
click button "submit" at bounding box center [911, 310] width 28 height 25
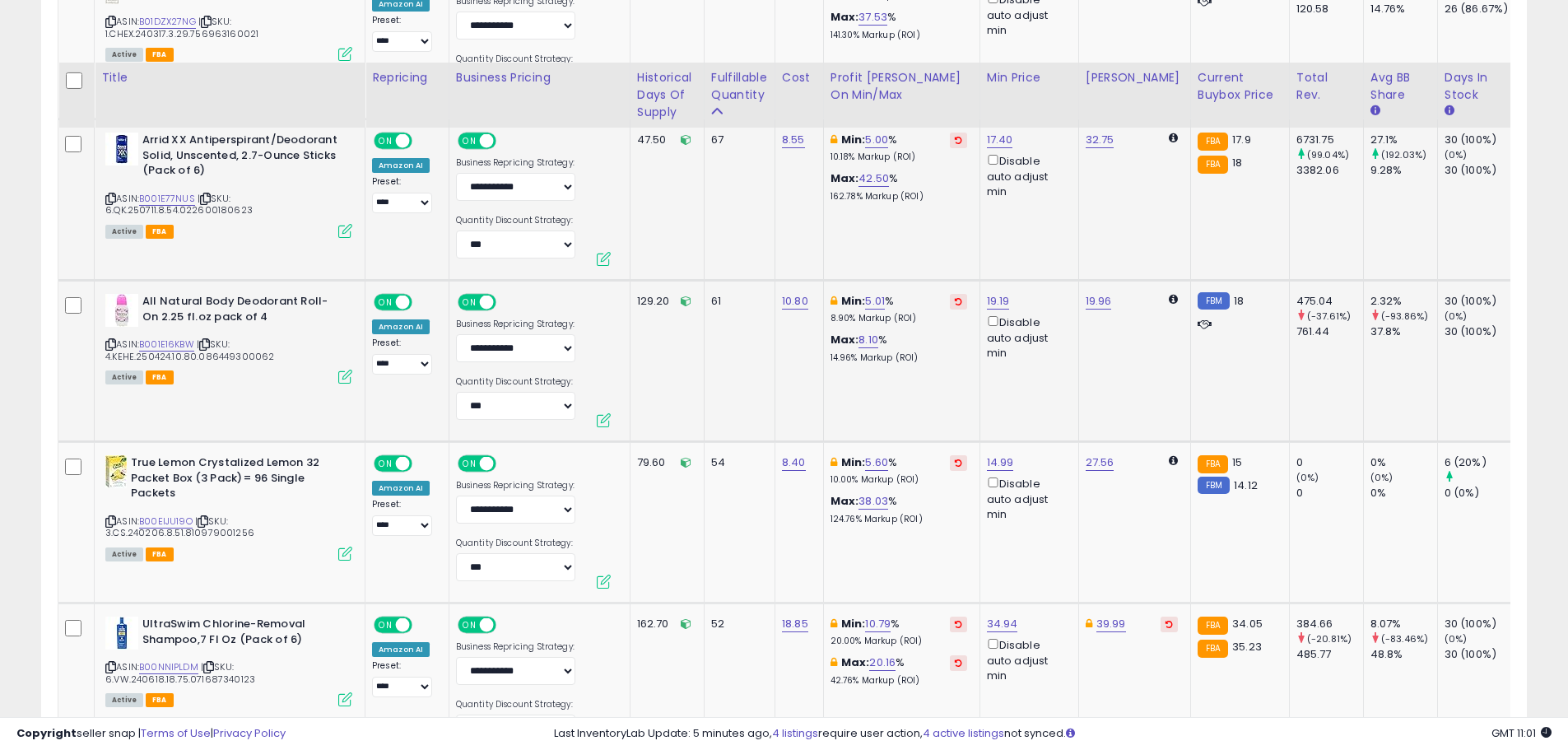
scroll to position [6762, 0]
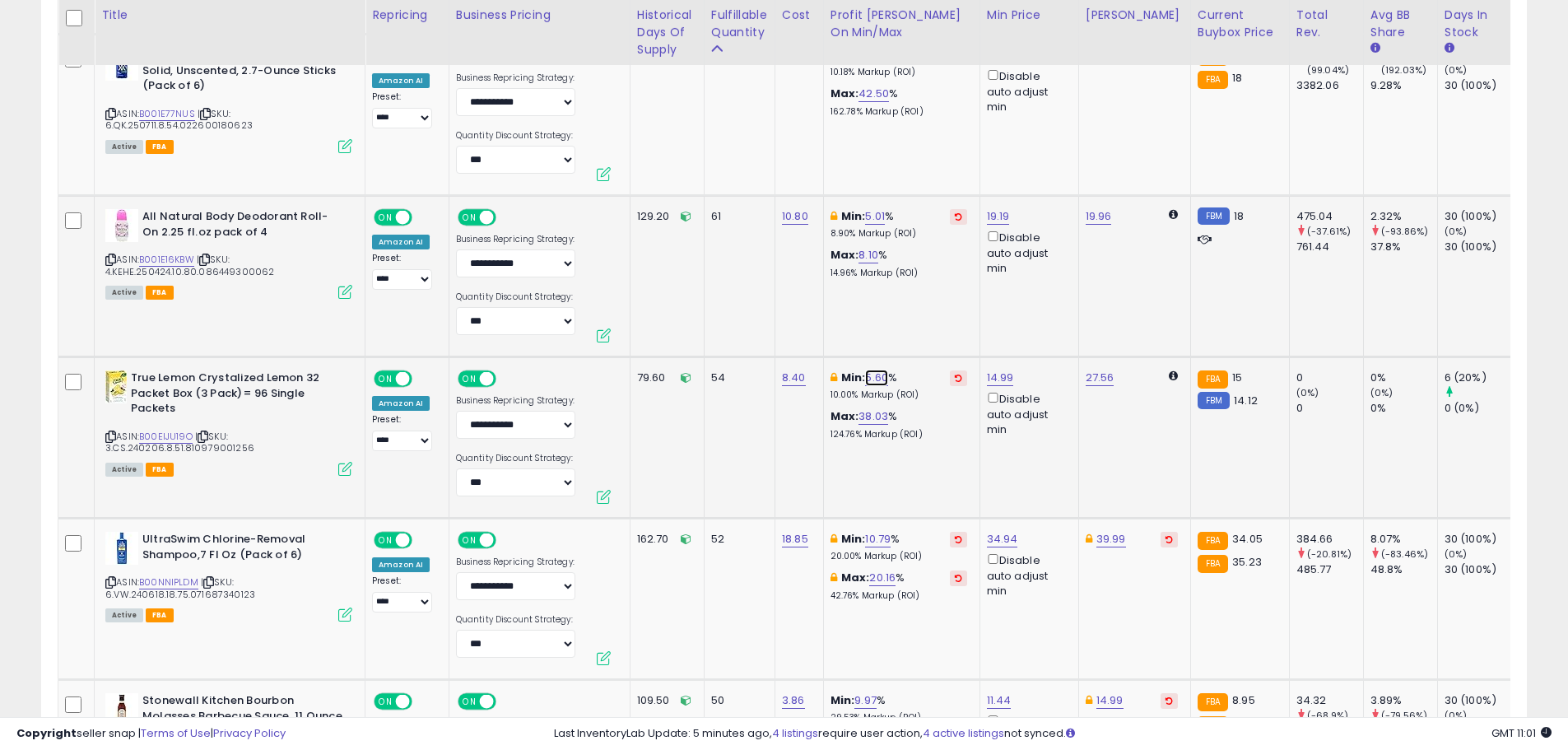
click at [870, 370] on link "5.60" at bounding box center [876, 378] width 23 height 16
drag, startPoint x: 822, startPoint y: 305, endPoint x: 678, endPoint y: 312, distance: 144.2
type input "*"
click button "submit" at bounding box center [922, 307] width 28 height 25
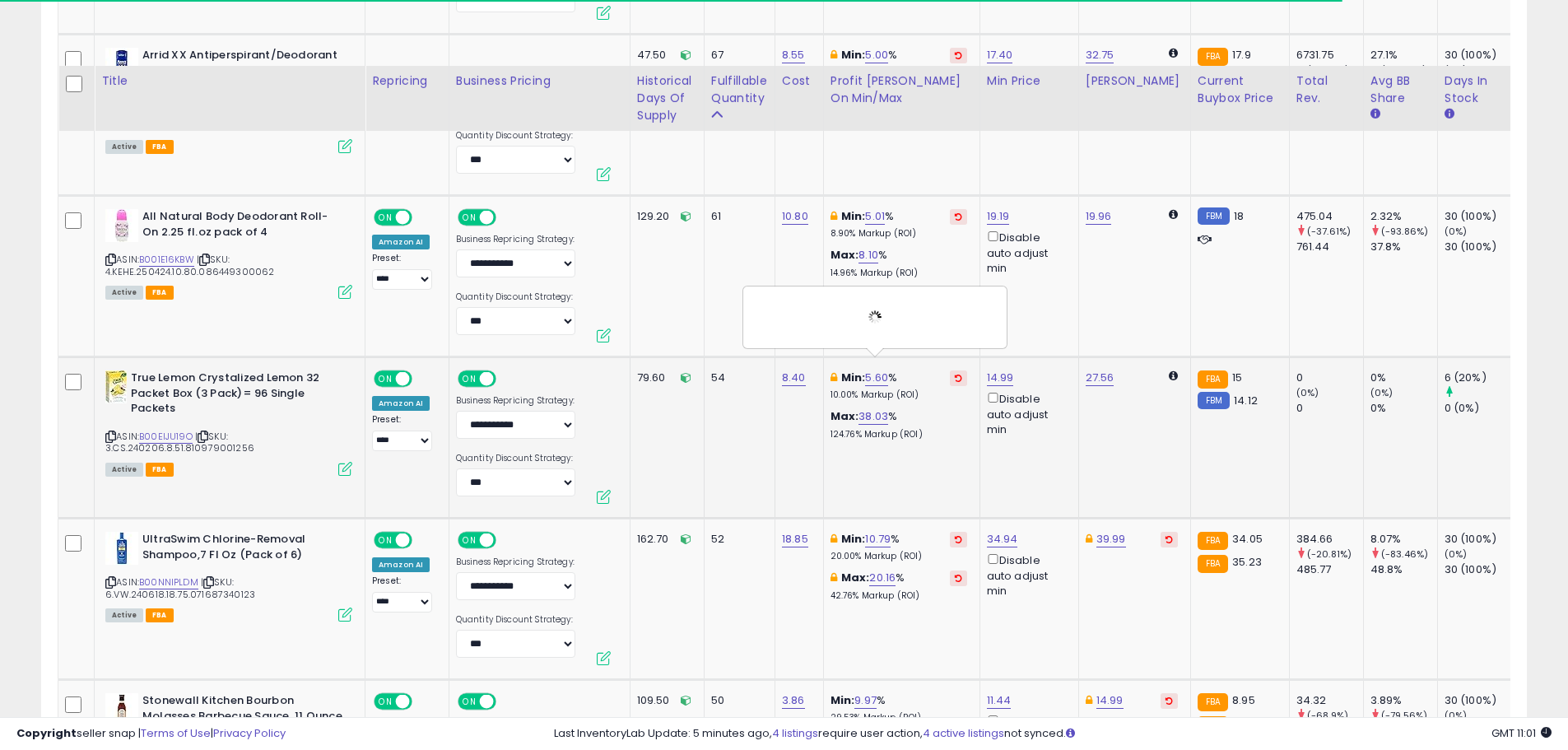
scroll to position [6926, 0]
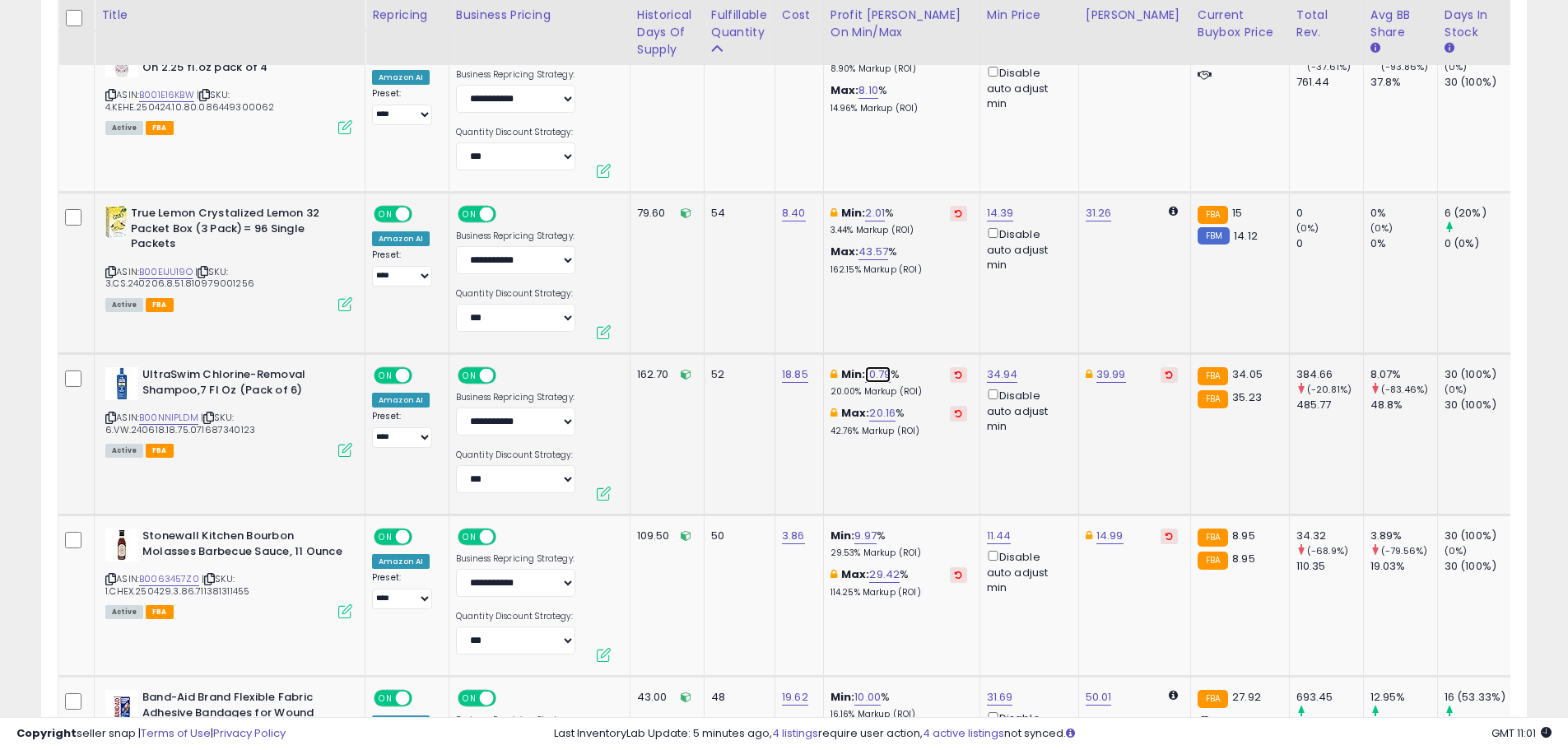
click at [873, 367] on link "10.79" at bounding box center [877, 375] width 25 height 16
drag, startPoint x: 845, startPoint y: 308, endPoint x: 678, endPoint y: 303, distance: 167.1
type input "*"
click button "submit" at bounding box center [923, 303] width 28 height 25
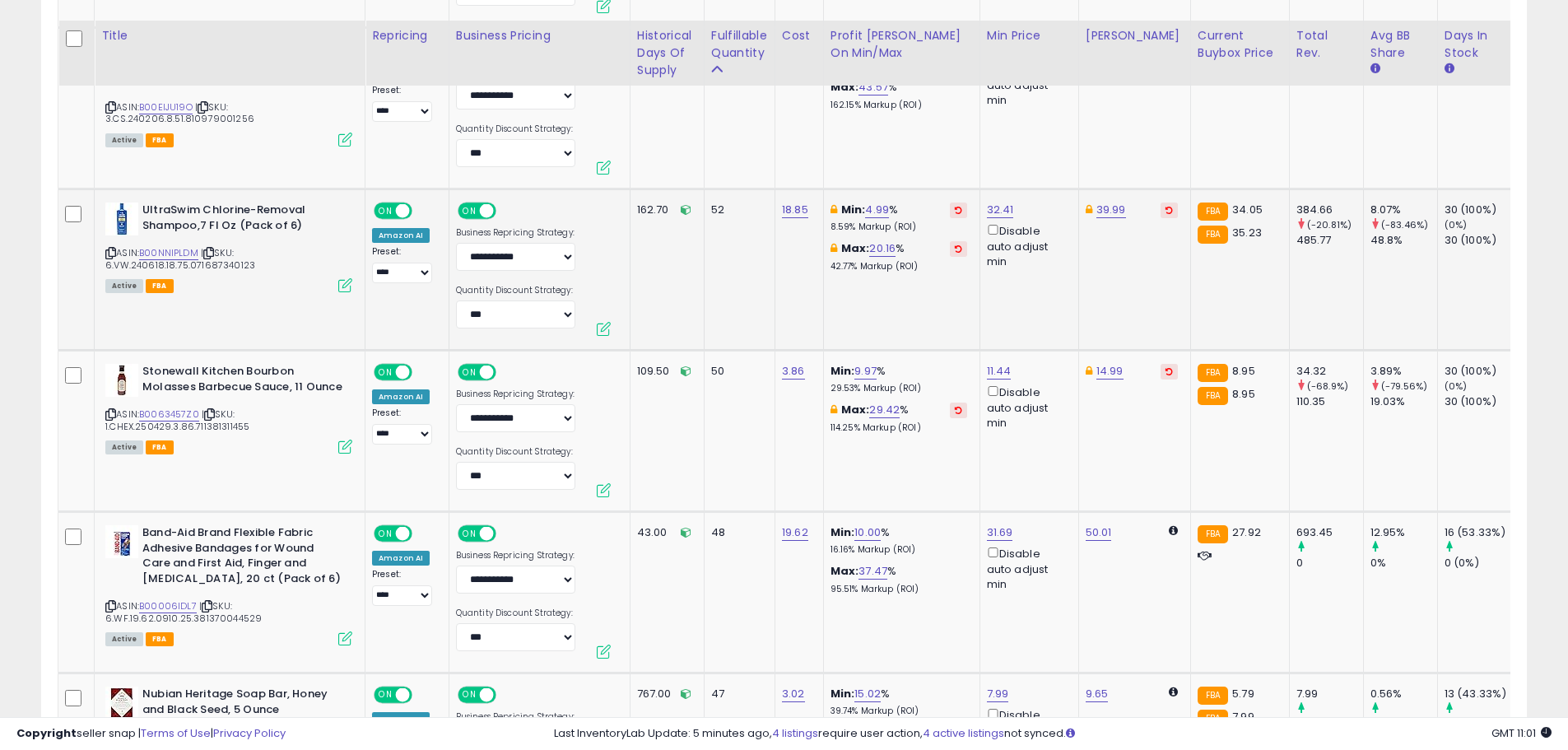
scroll to position [7174, 0]
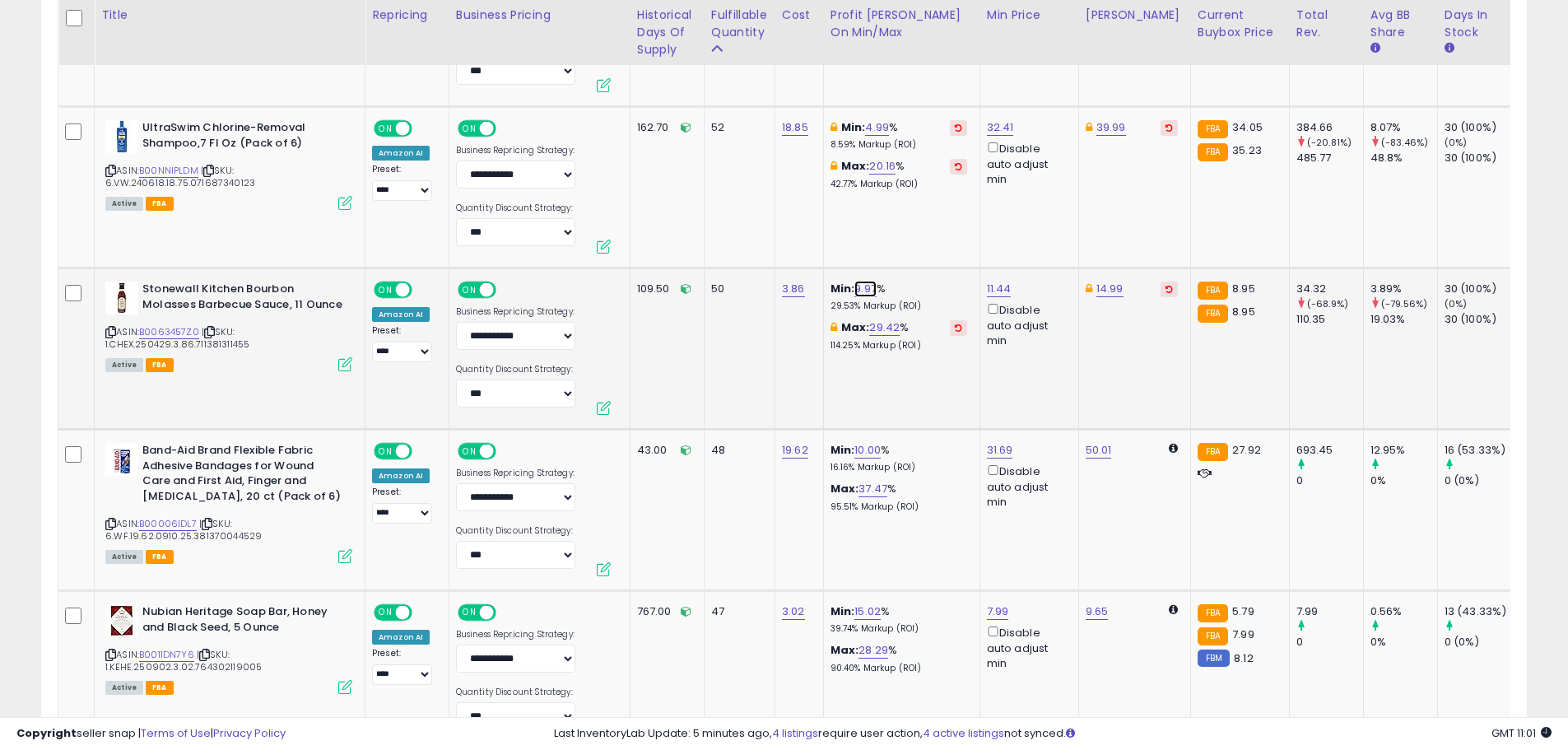
click at [862, 281] on link "9.97" at bounding box center [866, 289] width 22 height 16
click at [949, 213] on icon "button" at bounding box center [944, 217] width 10 height 10
click at [997, 281] on link "11.44" at bounding box center [999, 289] width 24 height 16
type input "****"
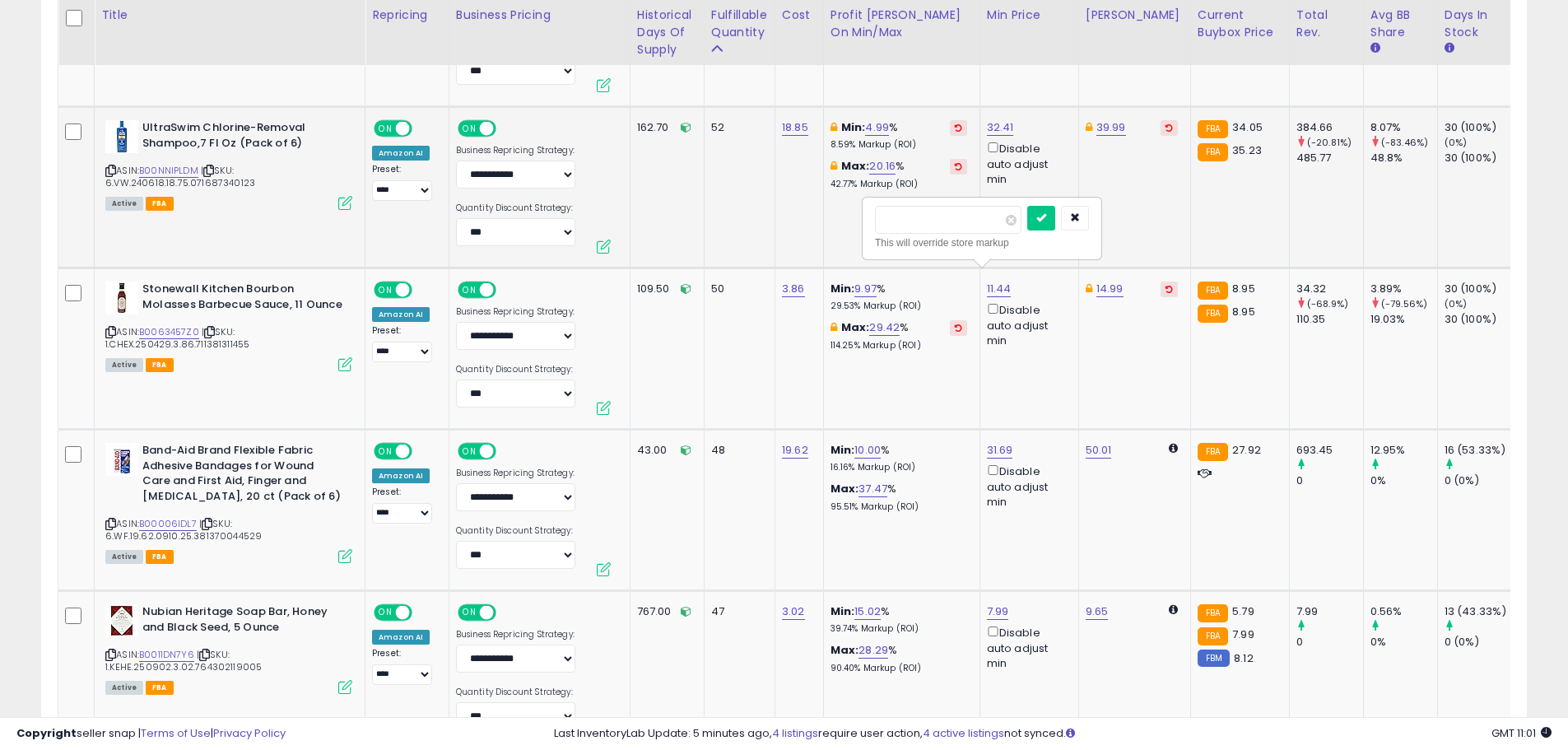
click button "submit" at bounding box center [1041, 218] width 28 height 25
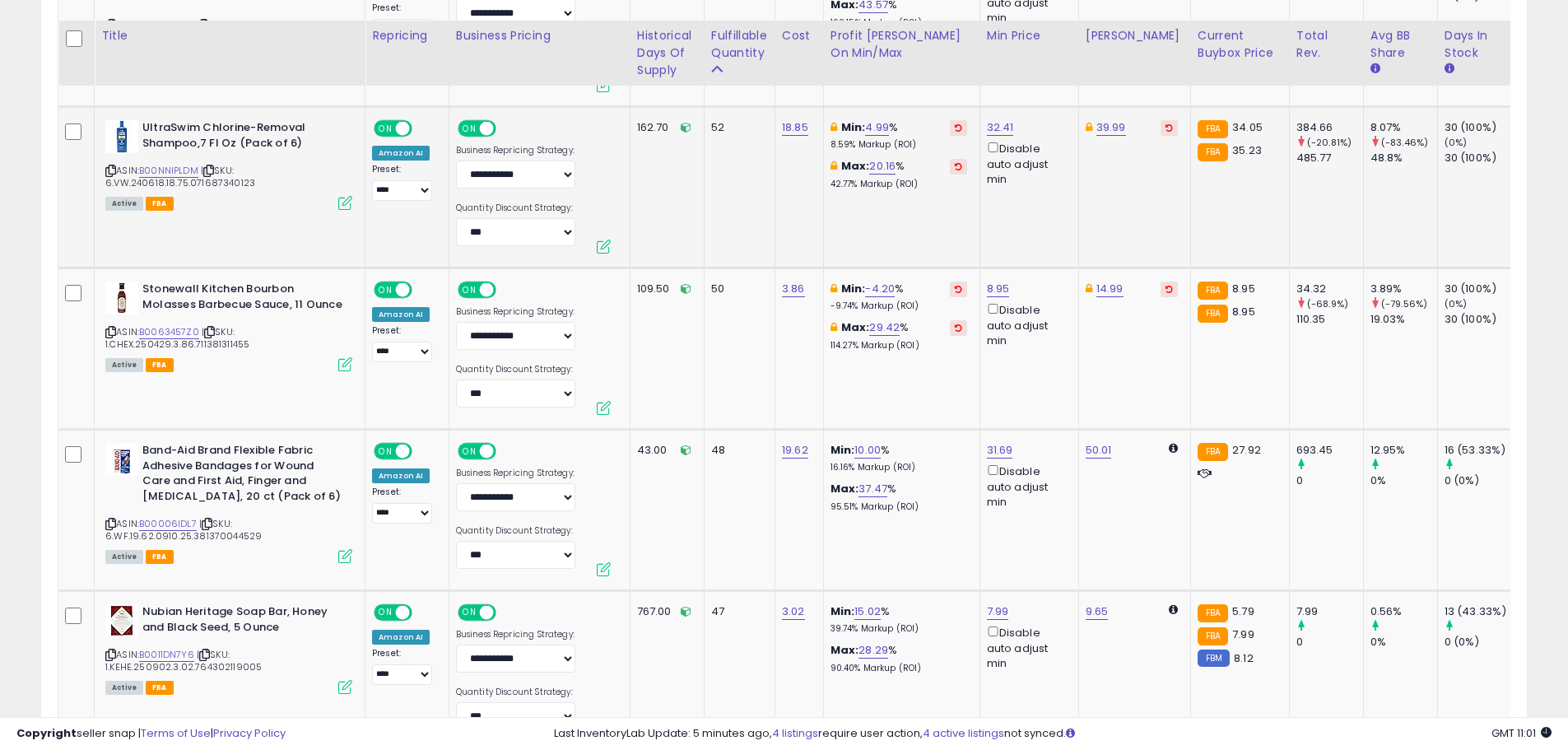
scroll to position [7338, 0]
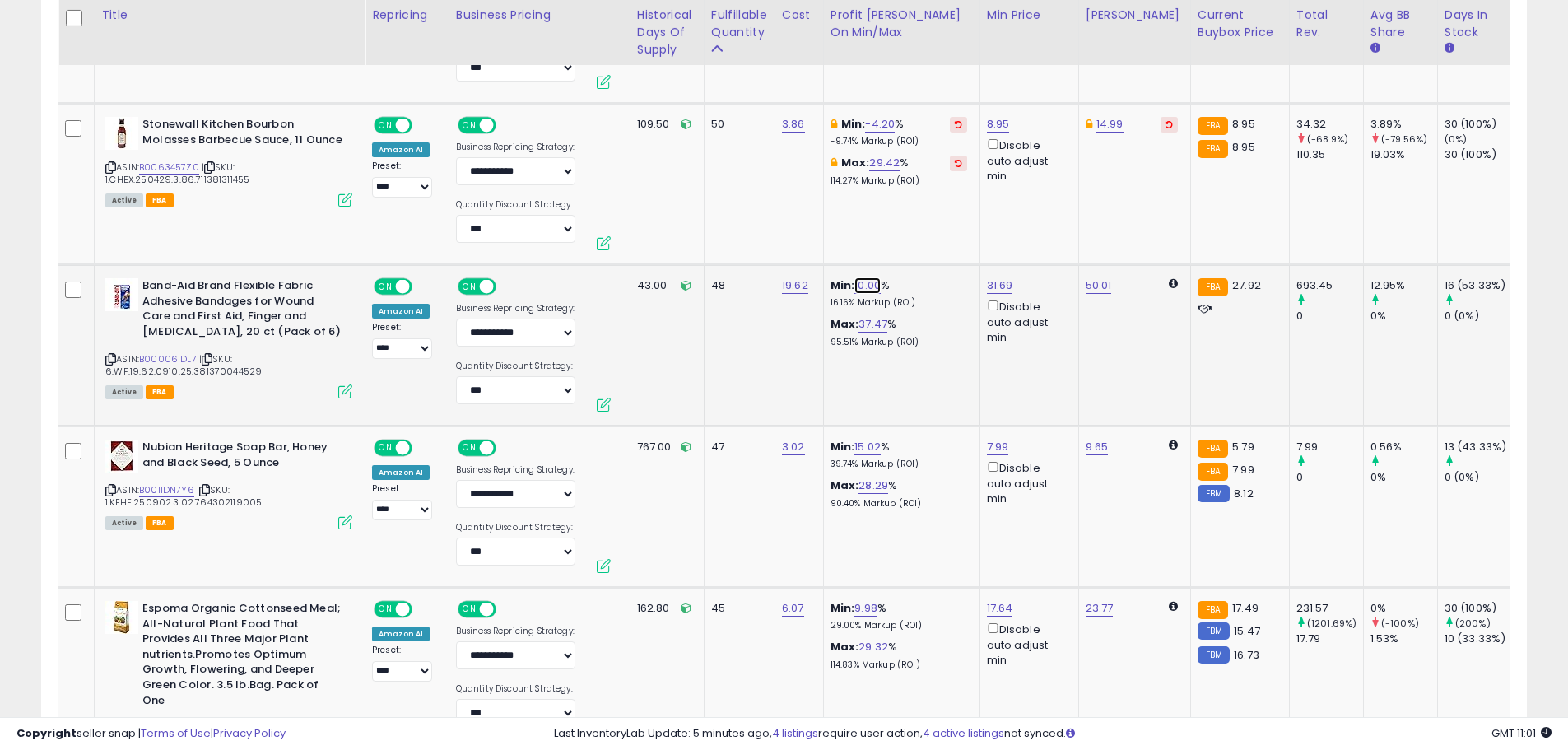
click at [862, 278] on link "10.00" at bounding box center [867, 286] width 26 height 16
type input "*"
click button "submit" at bounding box center [913, 214] width 28 height 25
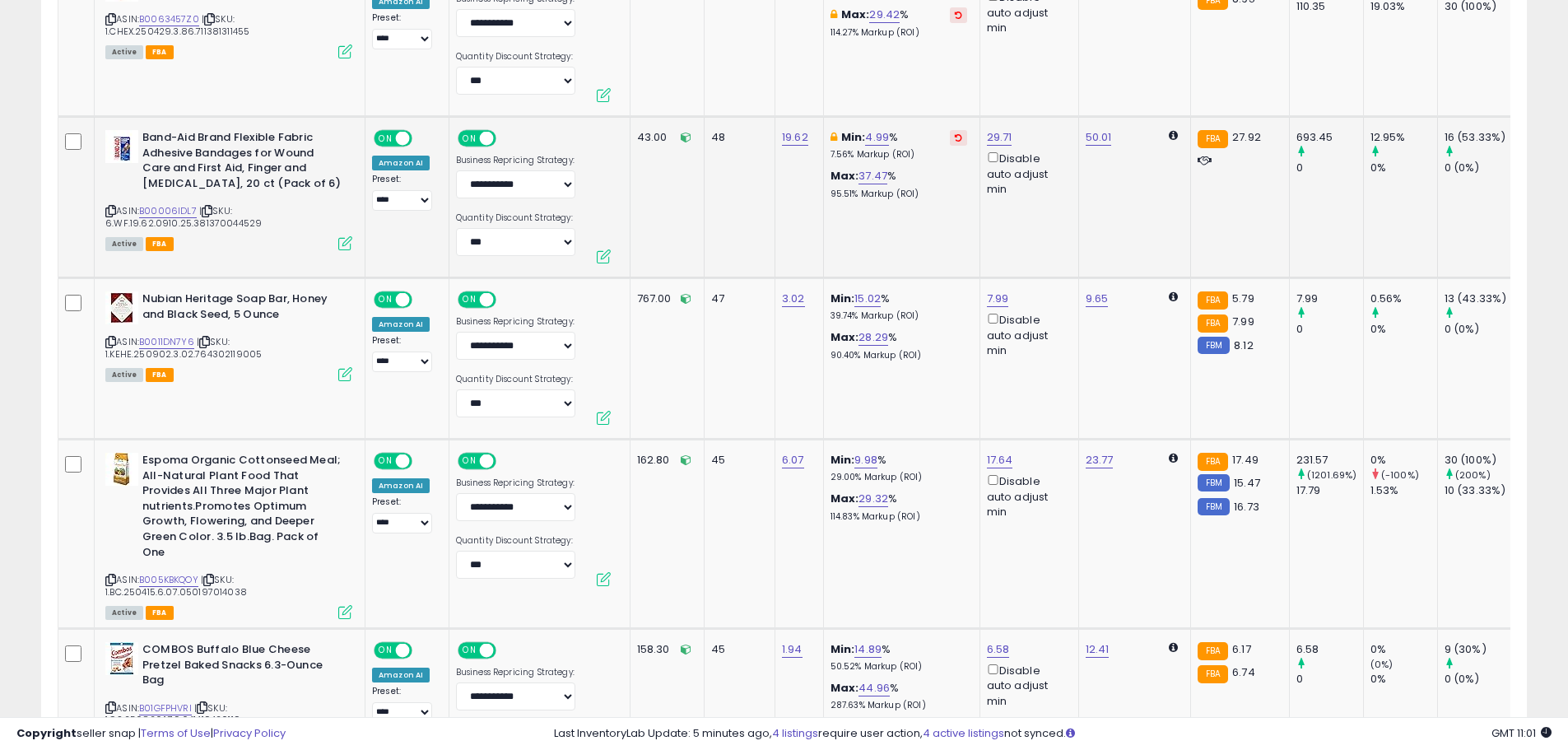
scroll to position [7503, 0]
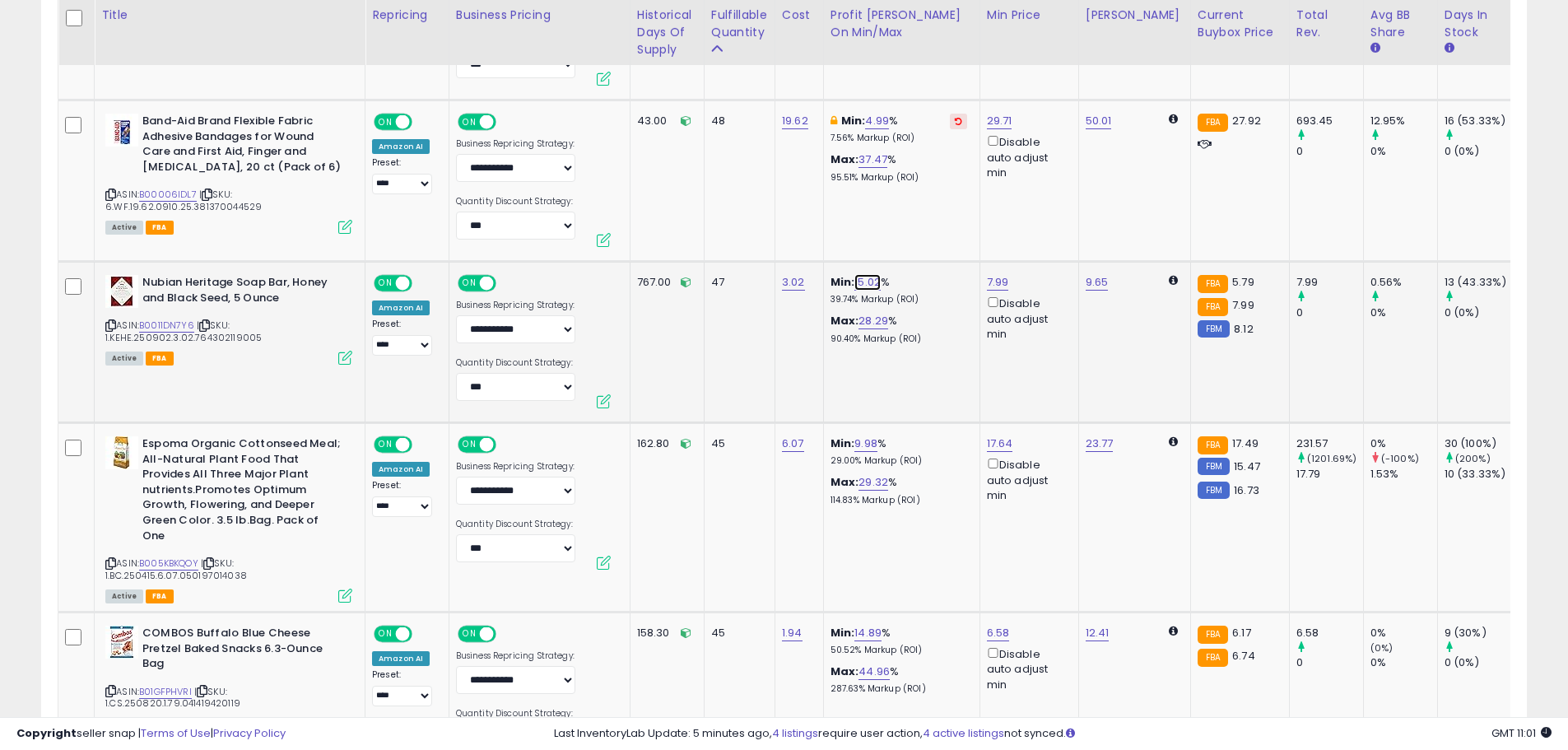
click at [867, 274] on link "15.02" at bounding box center [867, 282] width 26 height 16
drag, startPoint x: 804, startPoint y: 208, endPoint x: 731, endPoint y: 207, distance: 73.0
type input "*"
click button "submit" at bounding box center [912, 212] width 28 height 25
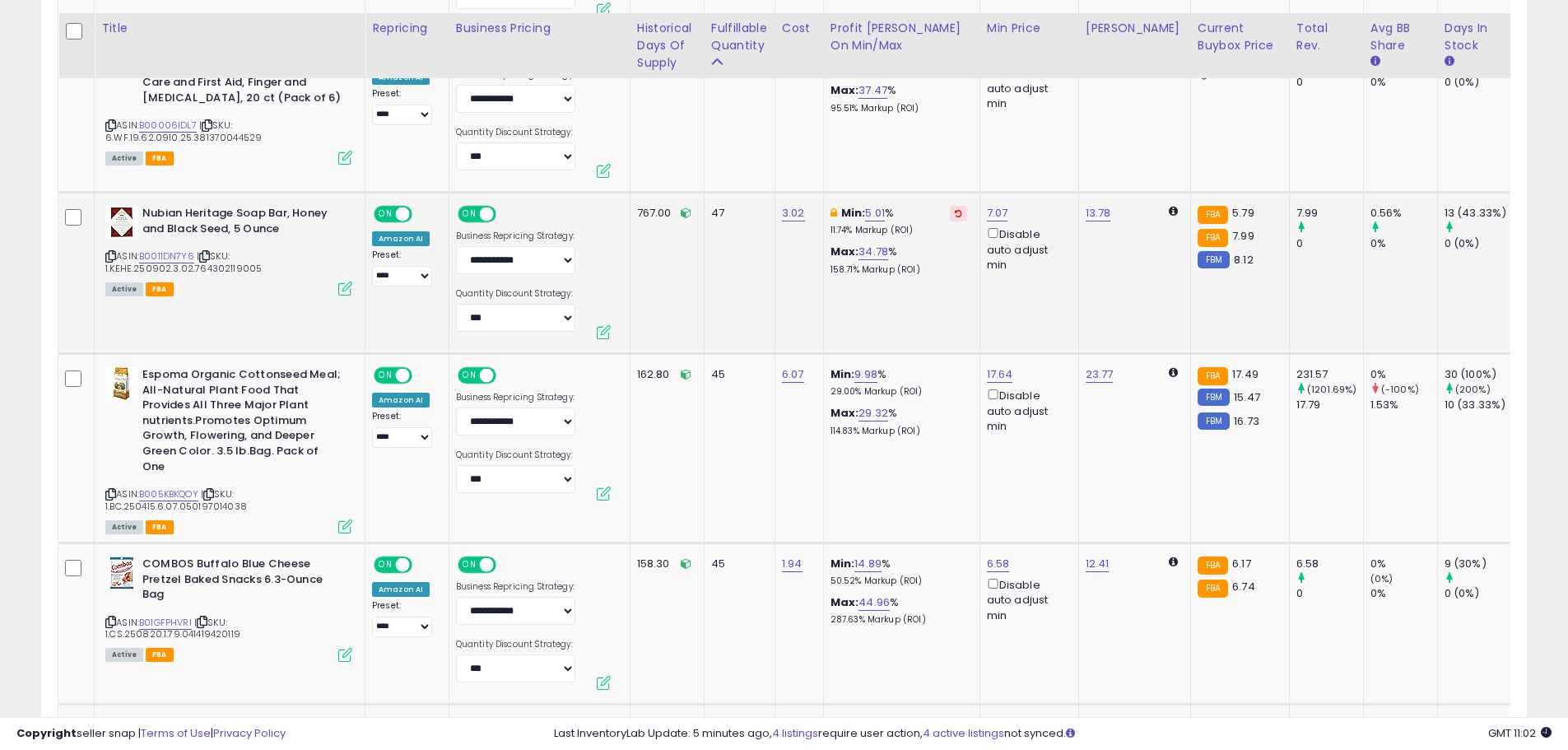
scroll to position [7585, 0]
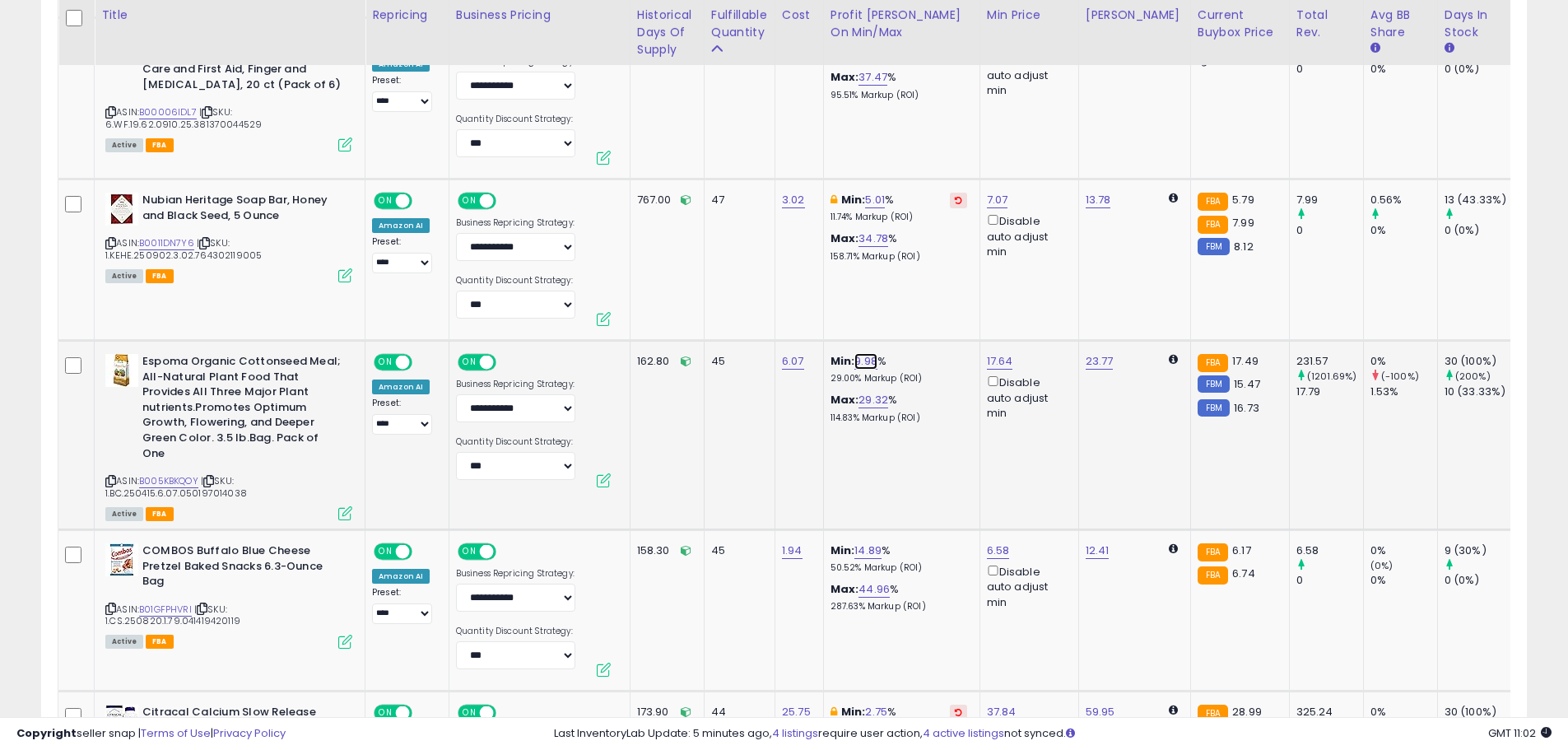
click at [864, 353] on link "9.98" at bounding box center [866, 361] width 23 height 16
drag, startPoint x: 791, startPoint y: 288, endPoint x: 710, endPoint y: 292, distance: 81.1
type input "*"
click button "submit" at bounding box center [911, 291] width 28 height 25
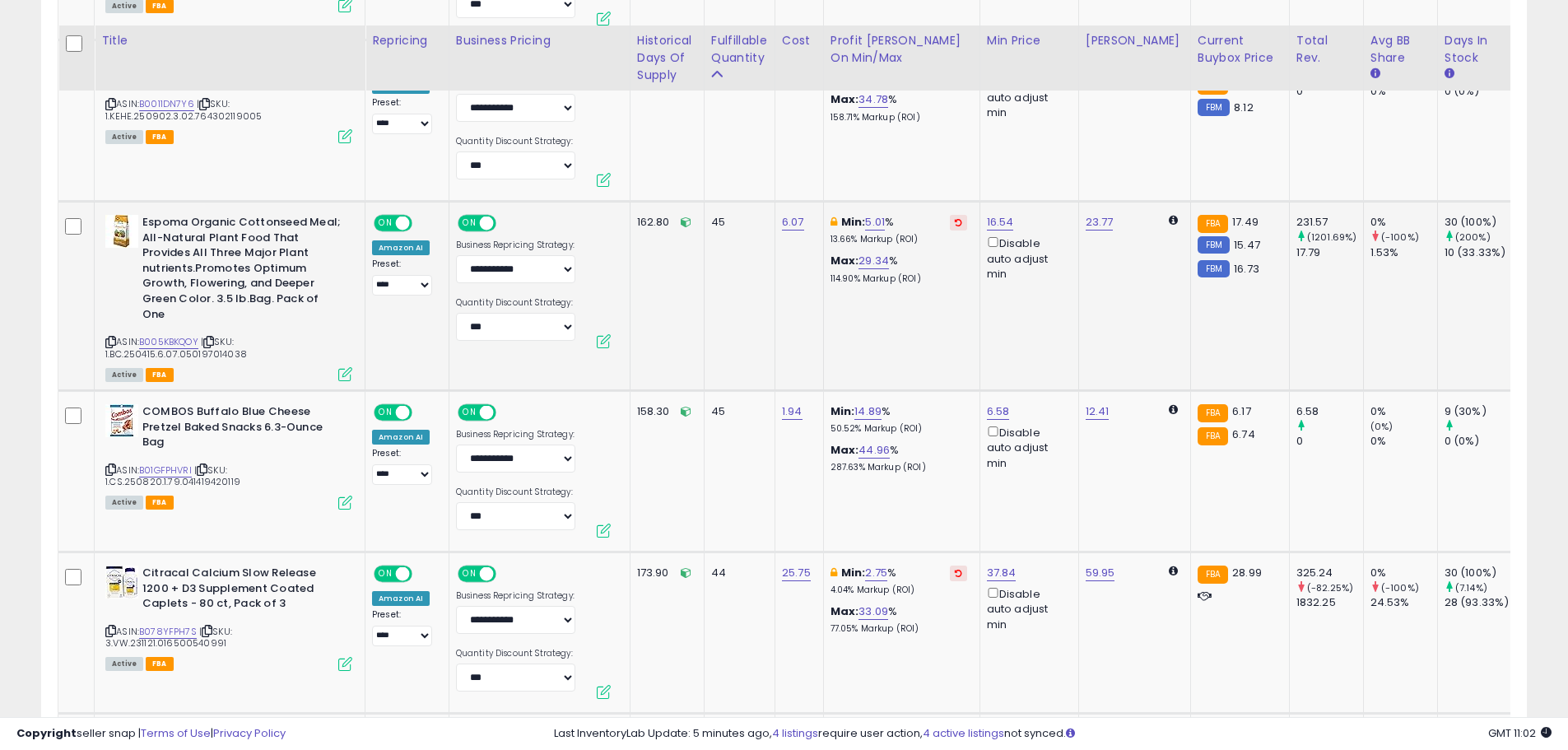
scroll to position [7751, 0]
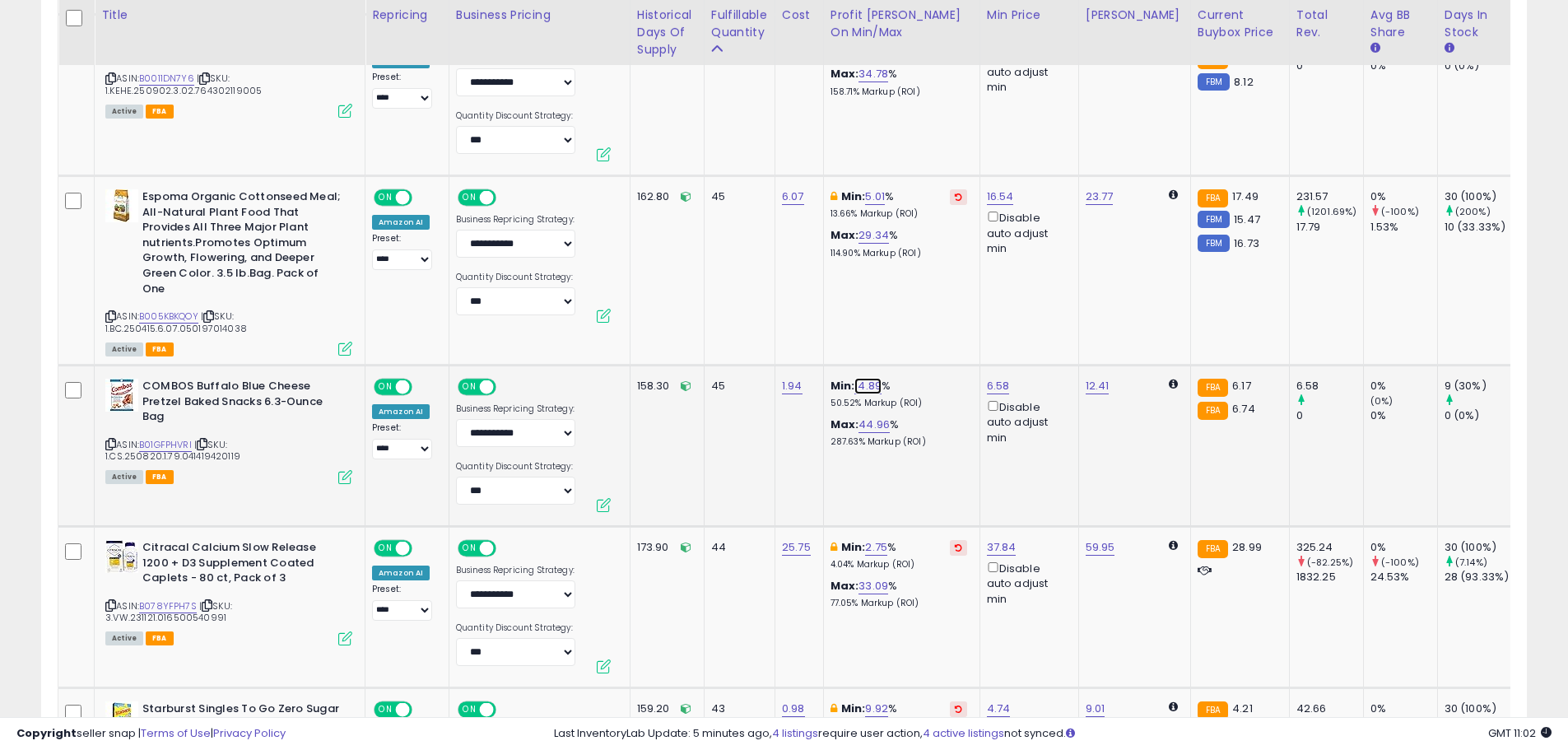
click at [873, 378] on link "14.89" at bounding box center [868, 386] width 27 height 16
drag, startPoint x: 767, startPoint y: 301, endPoint x: 668, endPoint y: 300, distance: 99.0
type input "**"
click button "submit" at bounding box center [913, 300] width 28 height 25
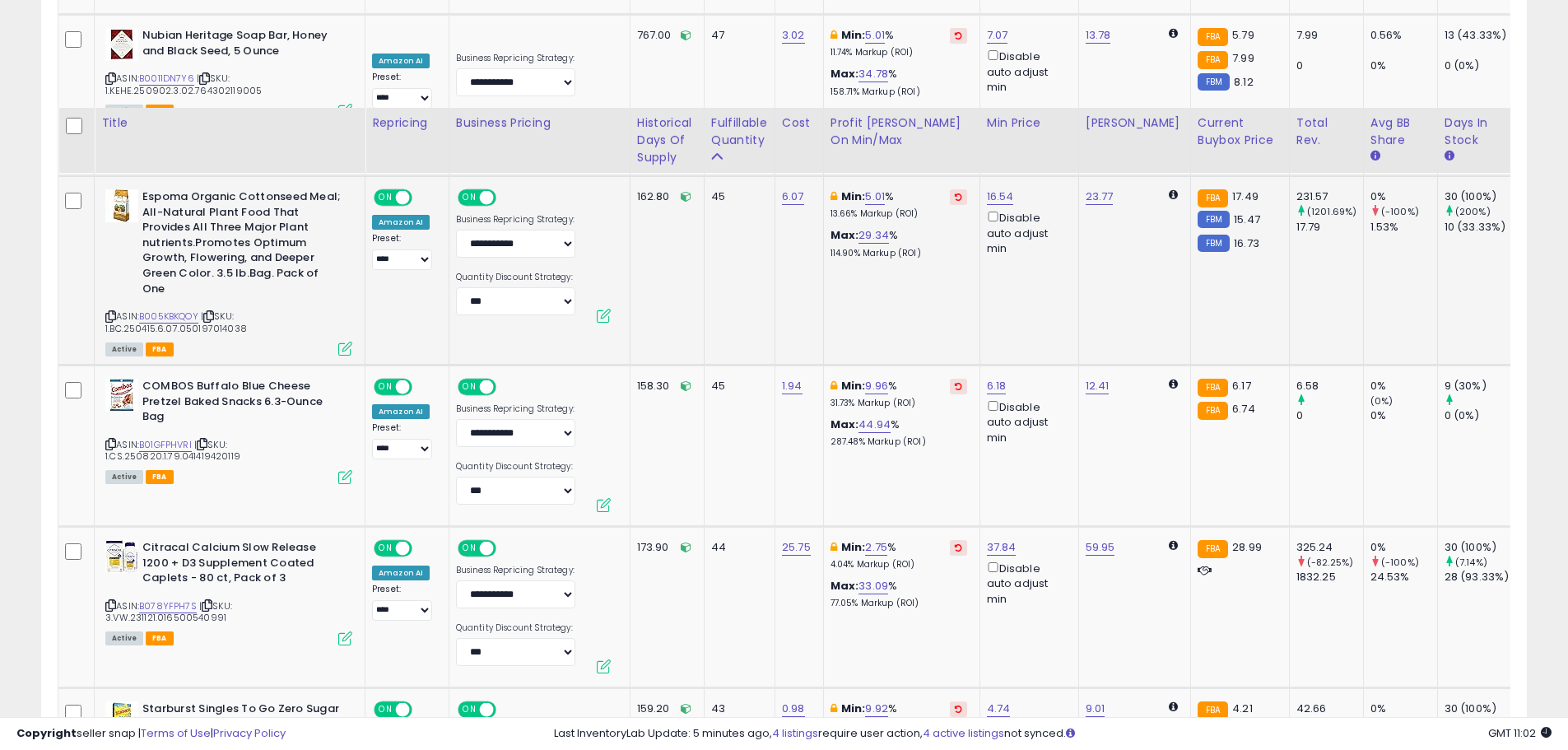
scroll to position [7915, 0]
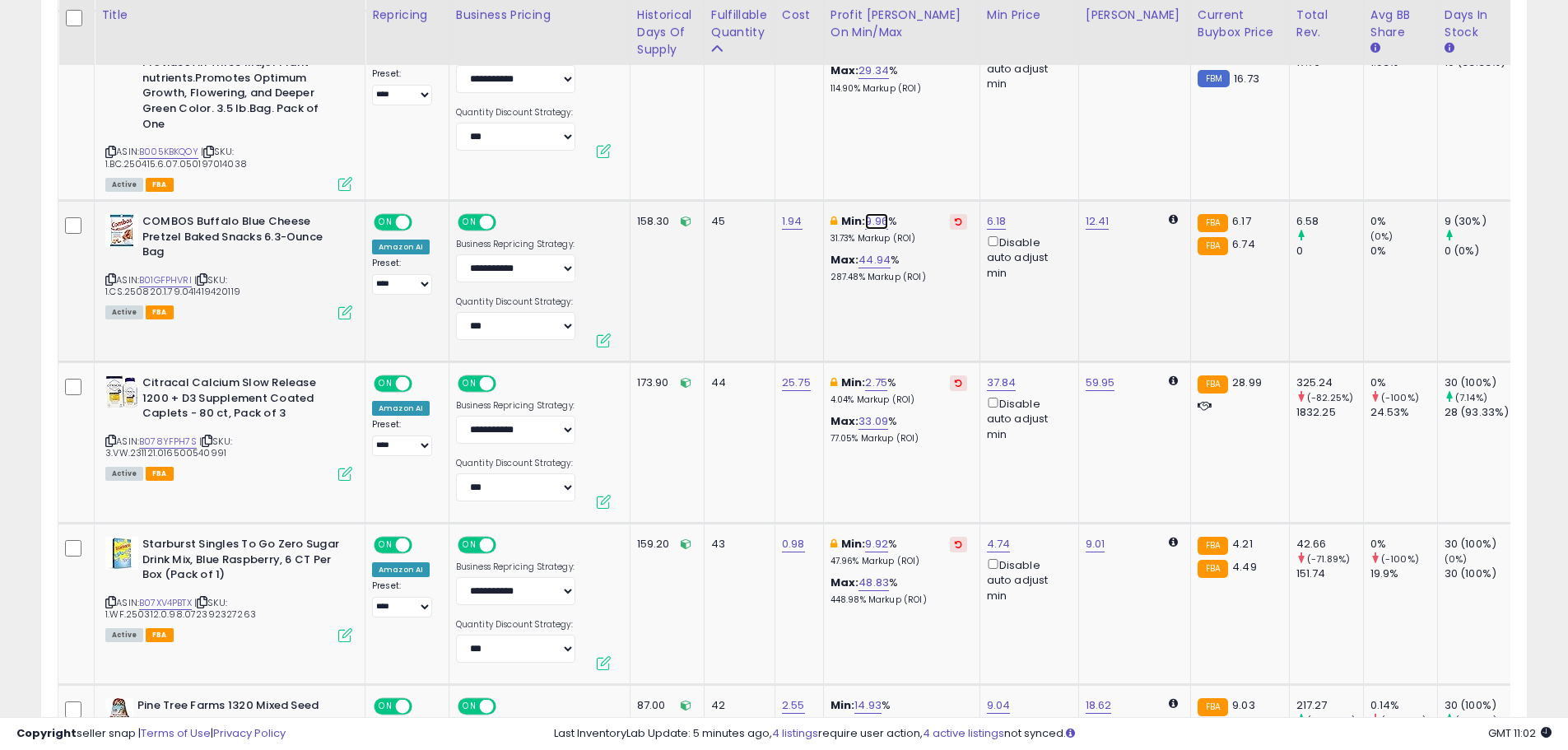
click at [865, 213] on link "9.96" at bounding box center [876, 222] width 23 height 16
type input "*"
click button "submit" at bounding box center [922, 134] width 28 height 25
click at [865, 375] on link "2.75" at bounding box center [876, 383] width 22 height 16
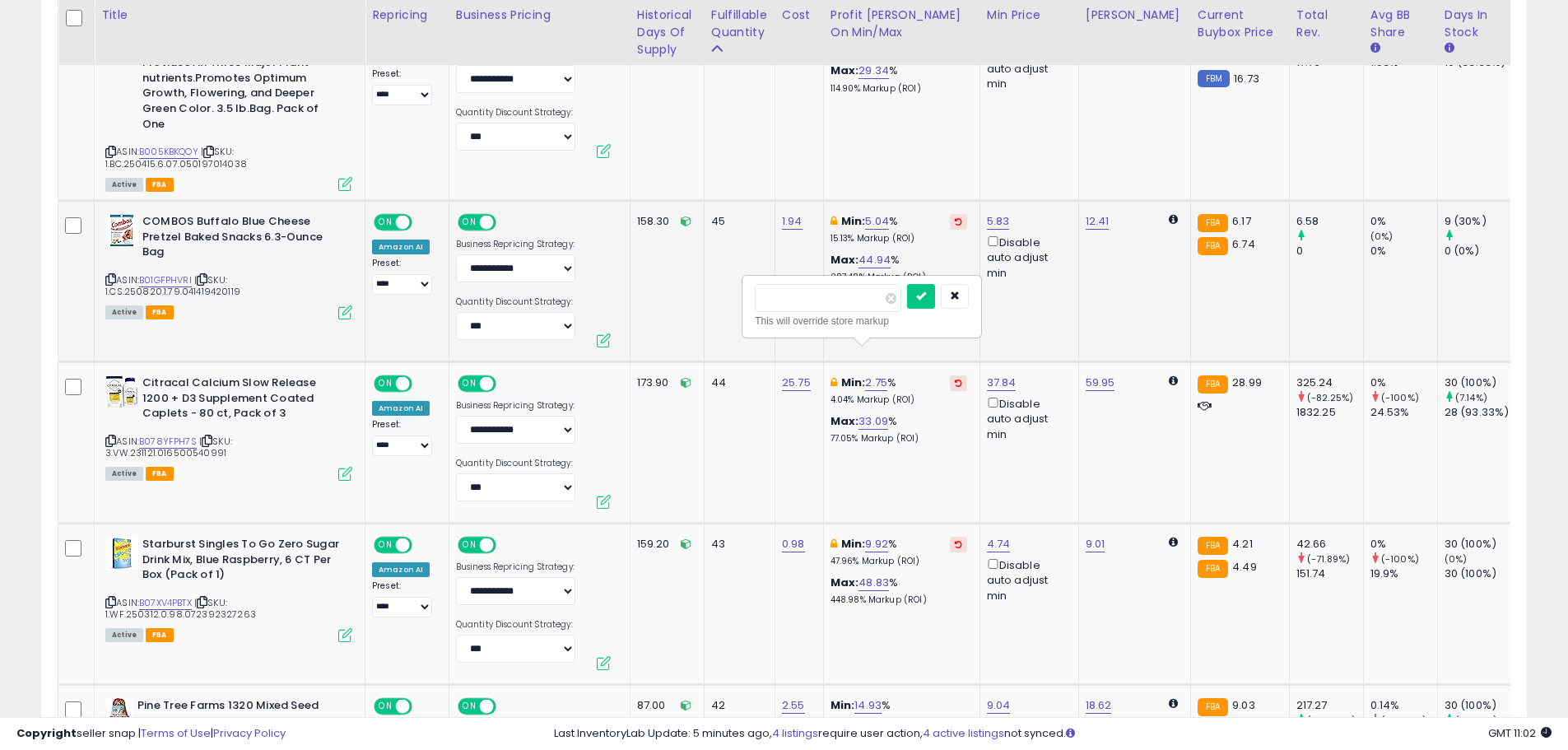
drag, startPoint x: 769, startPoint y: 296, endPoint x: 721, endPoint y: 295, distance: 48.0
type input "*"
click button "submit" at bounding box center [921, 296] width 28 height 25
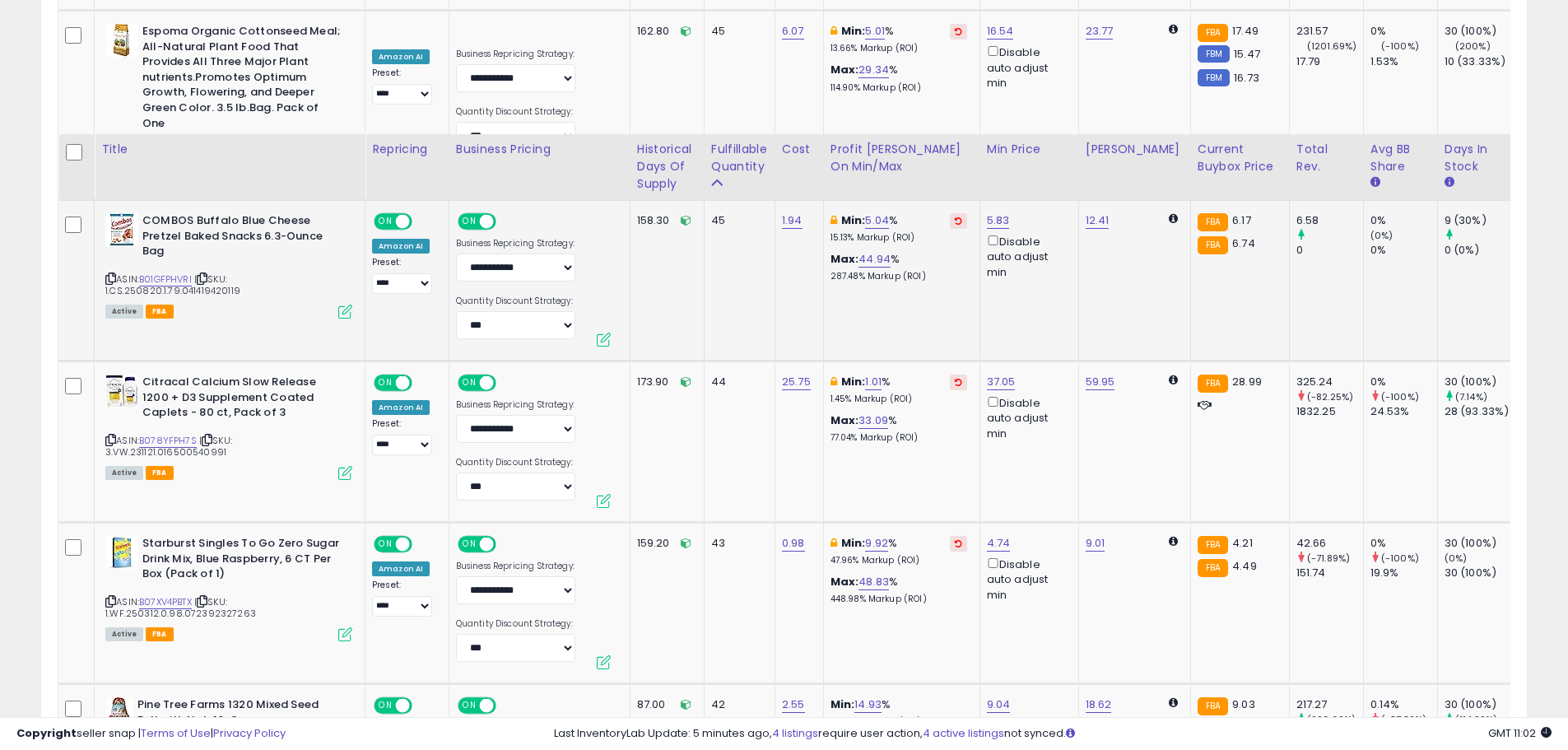
scroll to position [8079, 0]
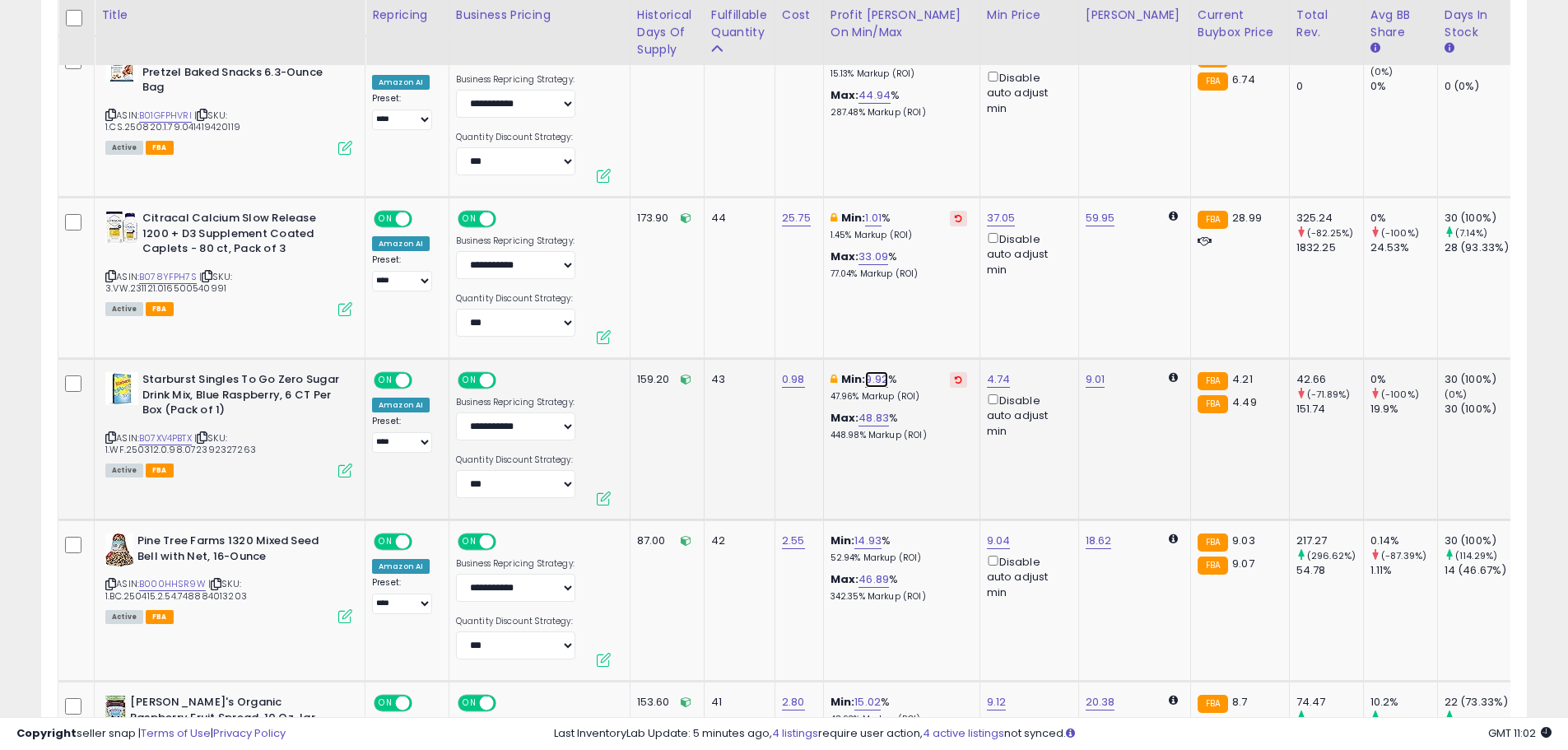
click at [882, 371] on link "9.92" at bounding box center [876, 380] width 23 height 16
drag, startPoint x: 835, startPoint y: 297, endPoint x: 737, endPoint y: 291, distance: 98.2
type input "*"
click button "submit" at bounding box center [922, 292] width 28 height 25
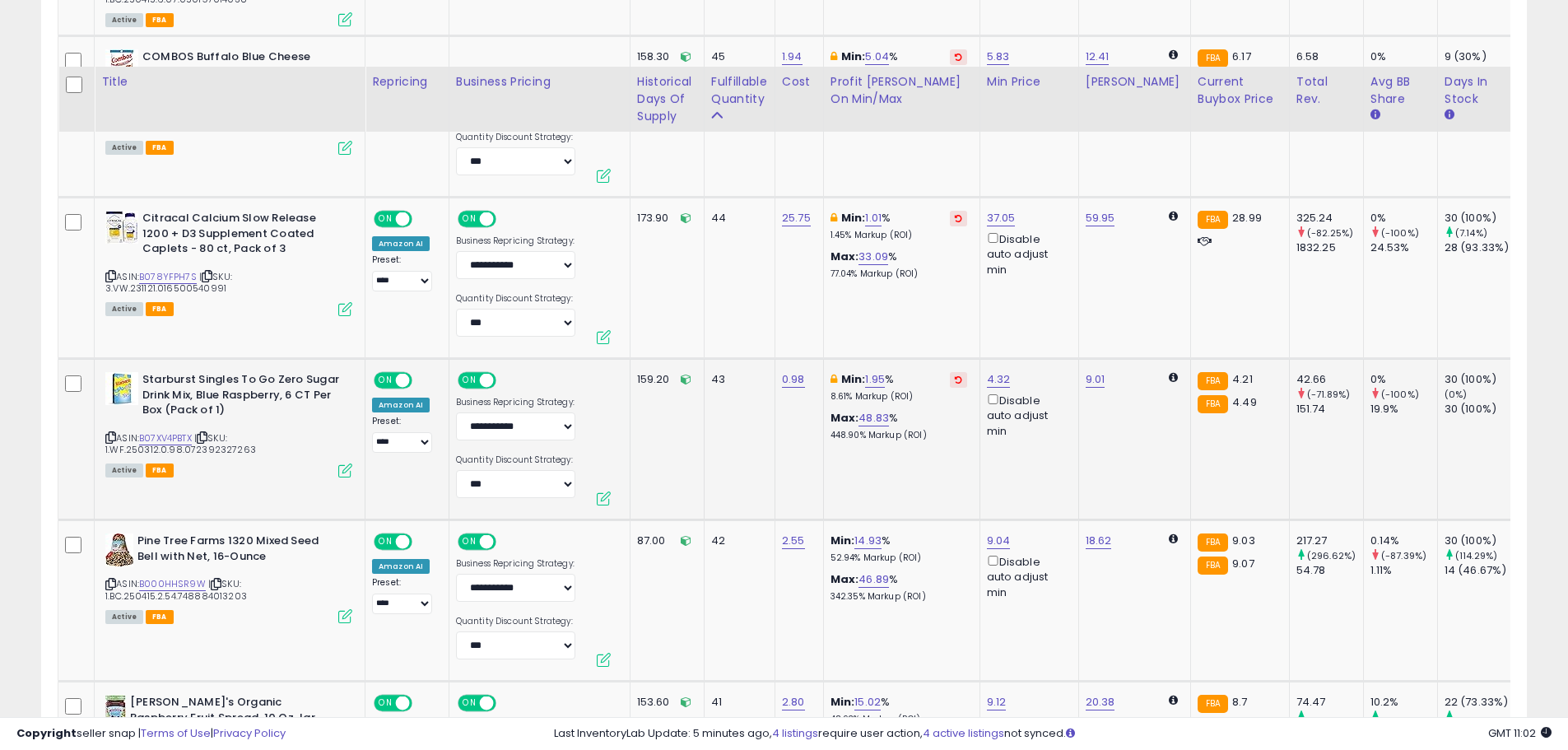
scroll to position [8245, 0]
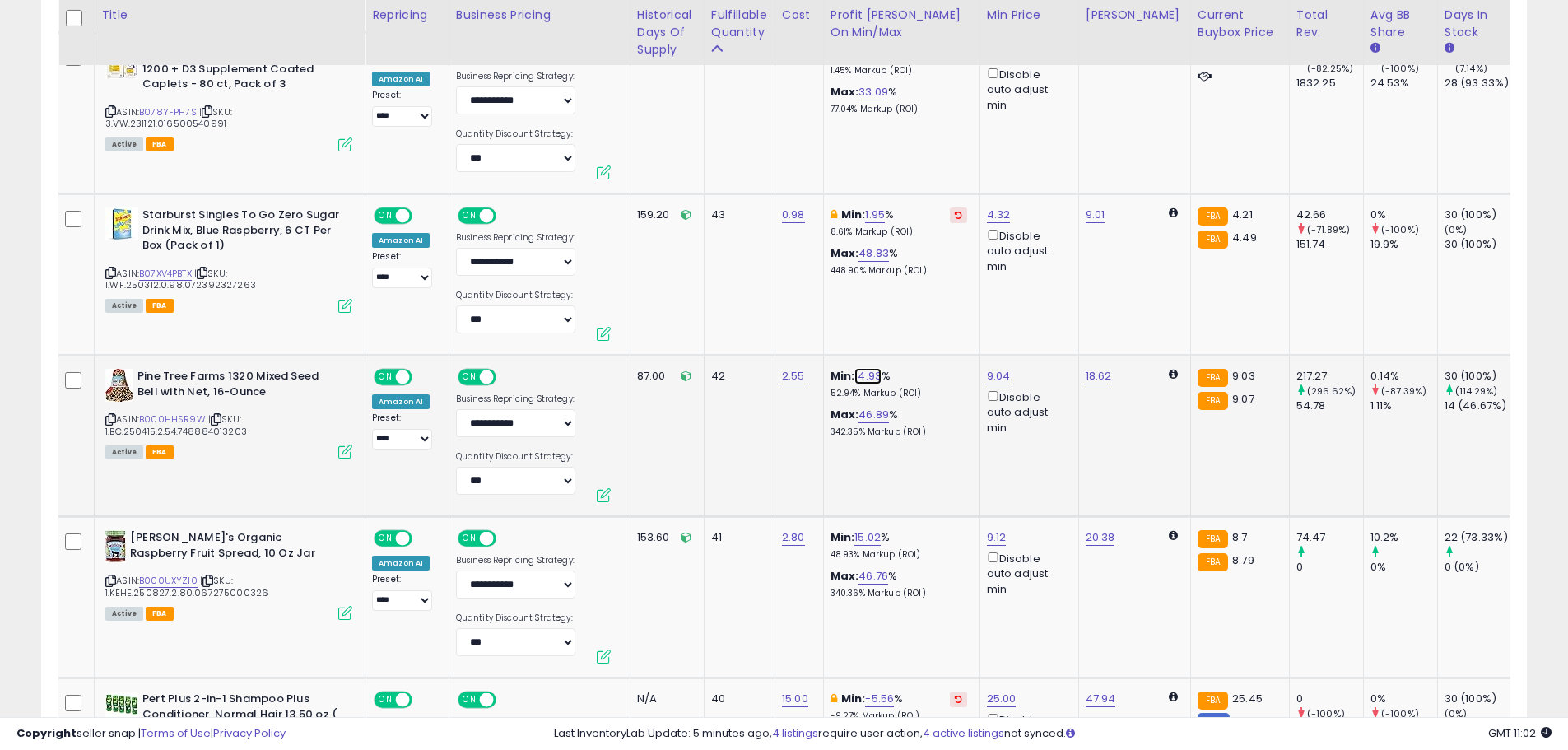
click at [857, 369] on link "14.93" at bounding box center [868, 377] width 27 height 16
drag, startPoint x: 808, startPoint y: 291, endPoint x: 717, endPoint y: 280, distance: 91.7
type input "*"
click button "submit" at bounding box center [912, 290] width 28 height 25
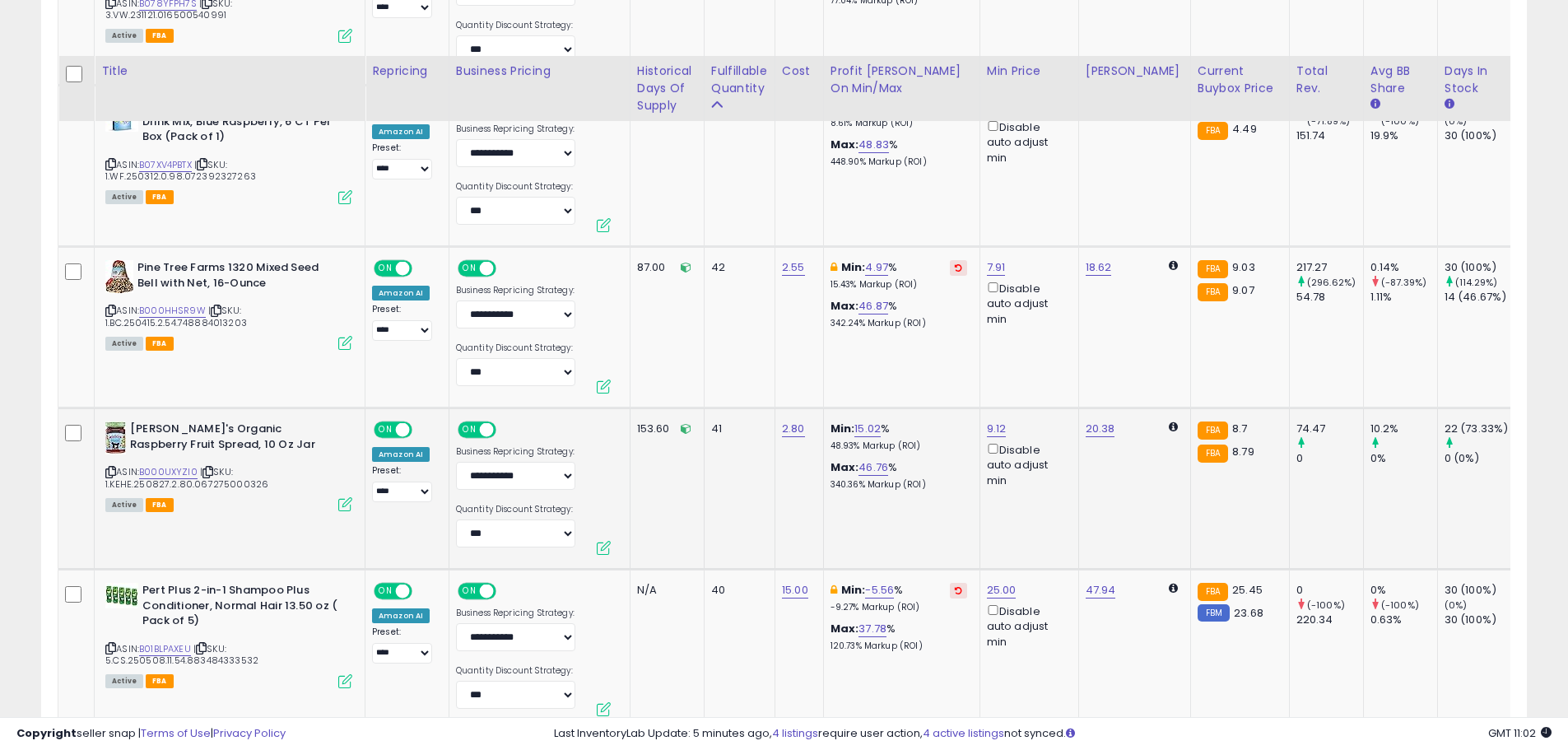
scroll to position [8409, 0]
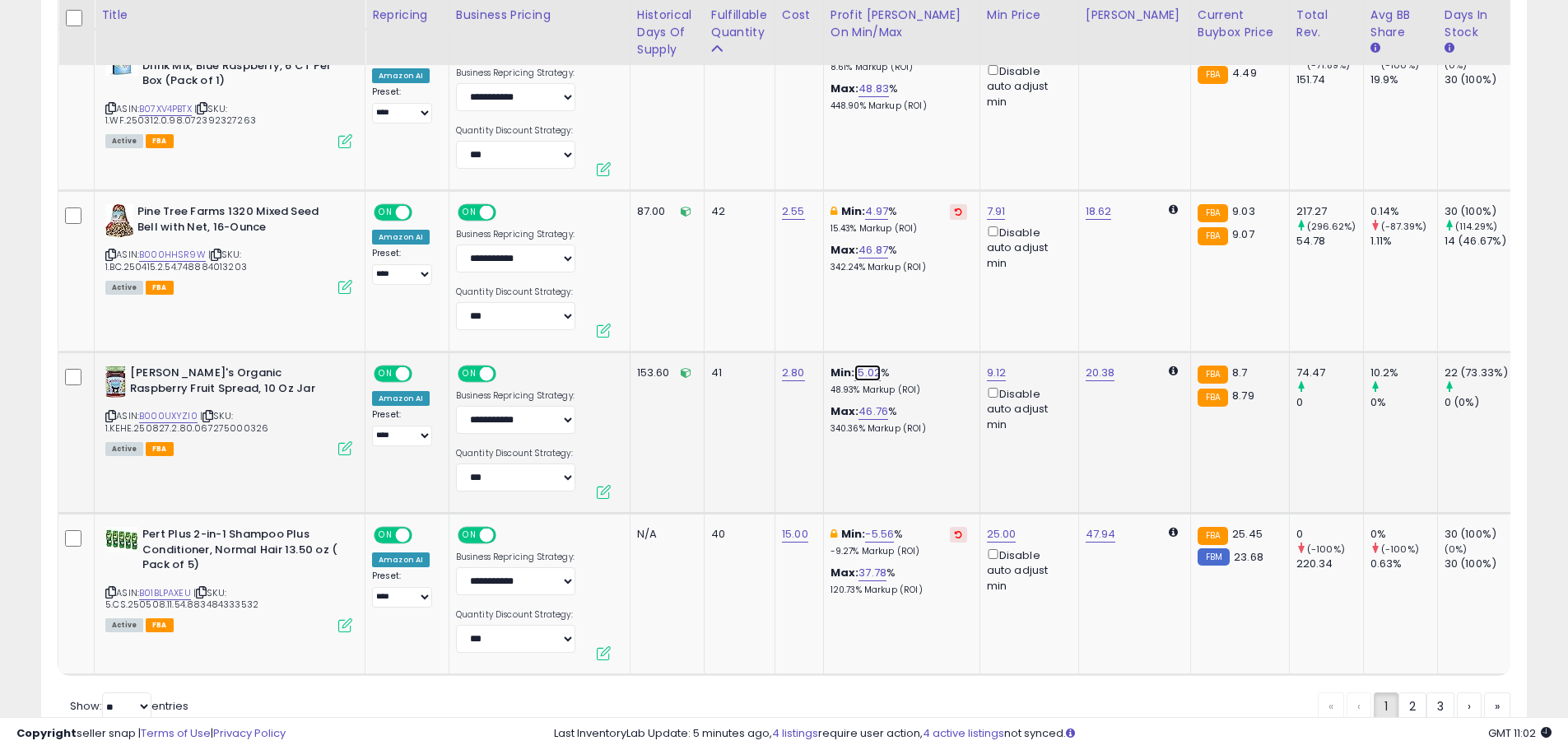
click at [872, 365] on link "15.02" at bounding box center [867, 373] width 26 height 16
drag, startPoint x: 837, startPoint y: 289, endPoint x: 709, endPoint y: 280, distance: 128.3
type input "*"
click button "submit" at bounding box center [912, 286] width 28 height 25
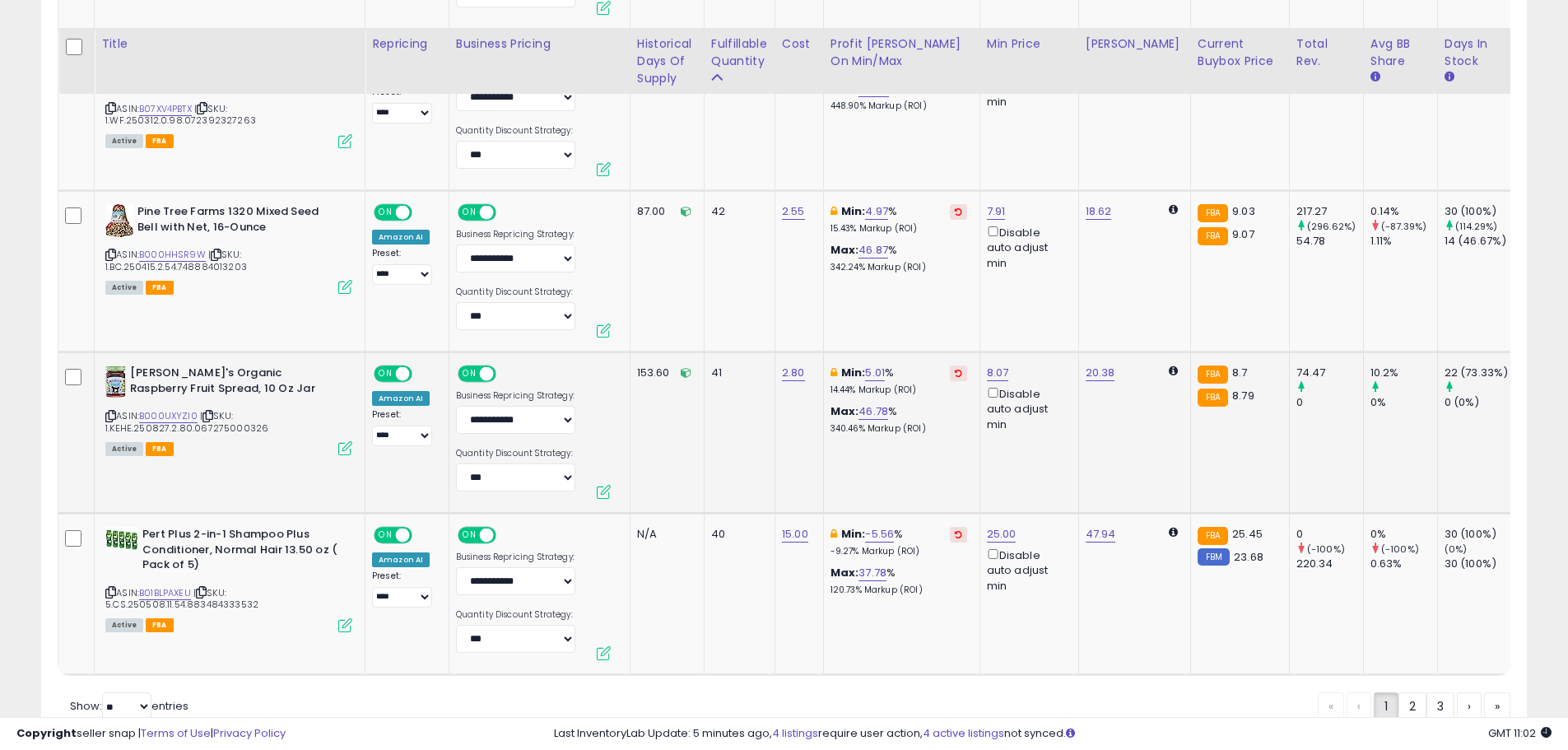
scroll to position [8462, 0]
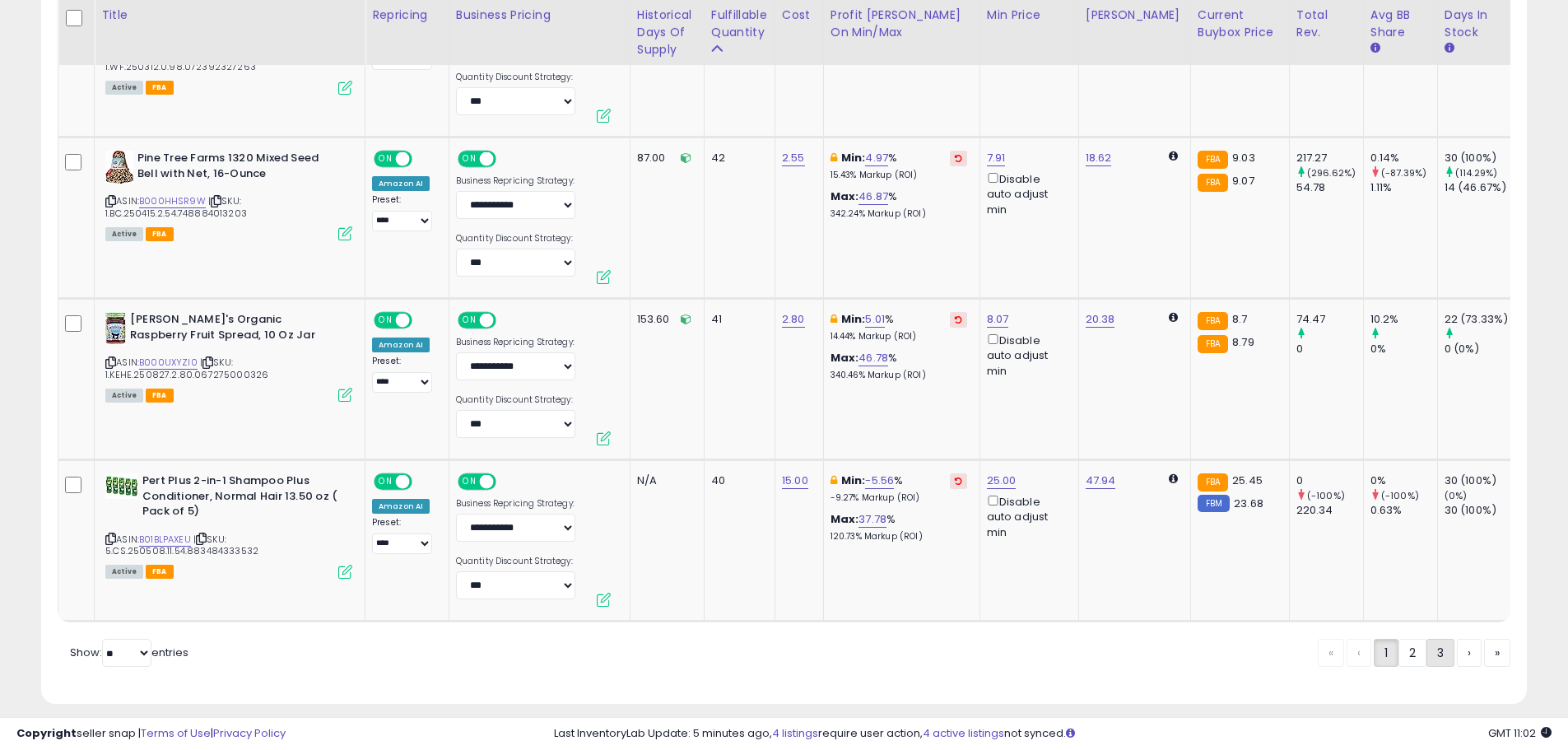
click at [1433, 640] on link "3" at bounding box center [1440, 653] width 28 height 28
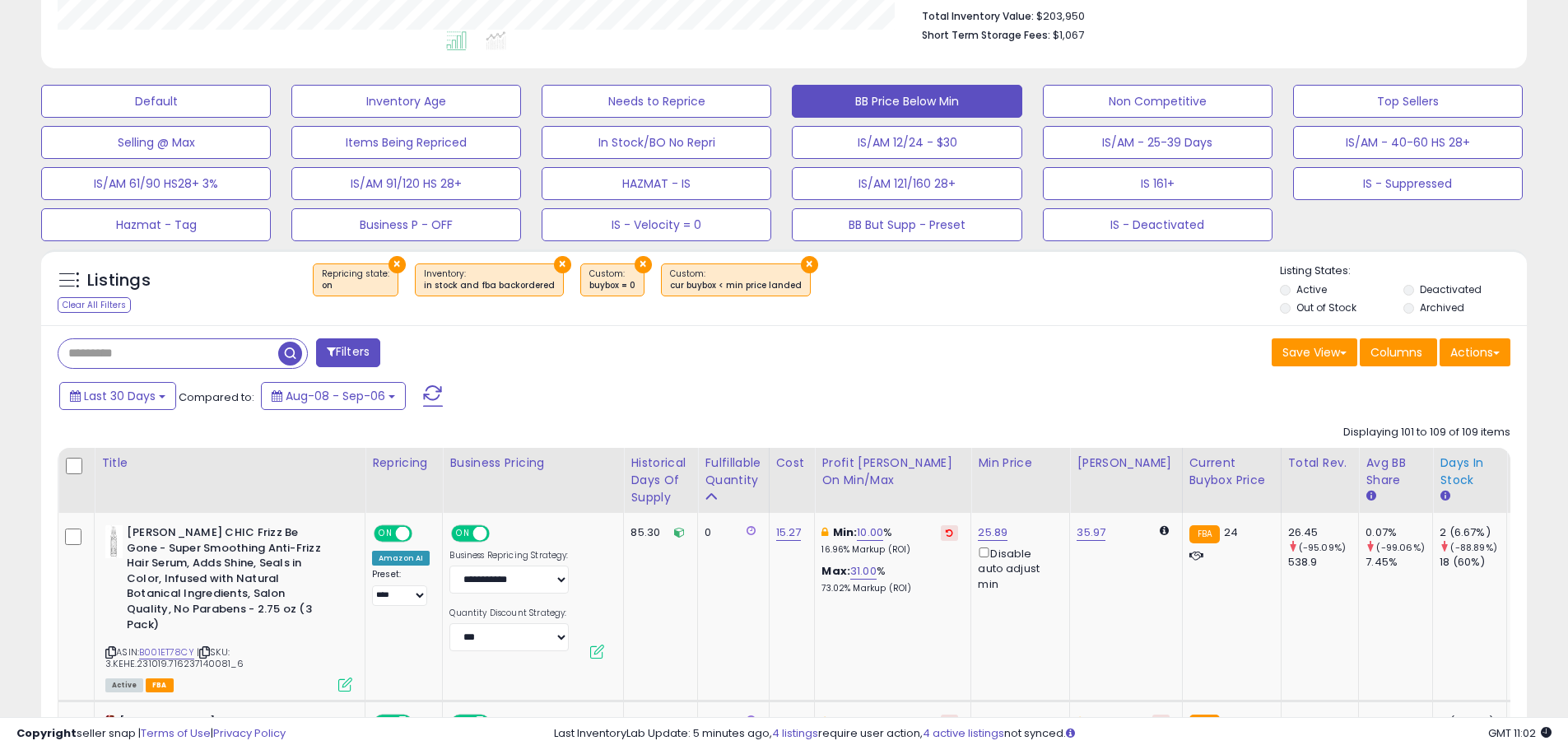
scroll to position [600, 0]
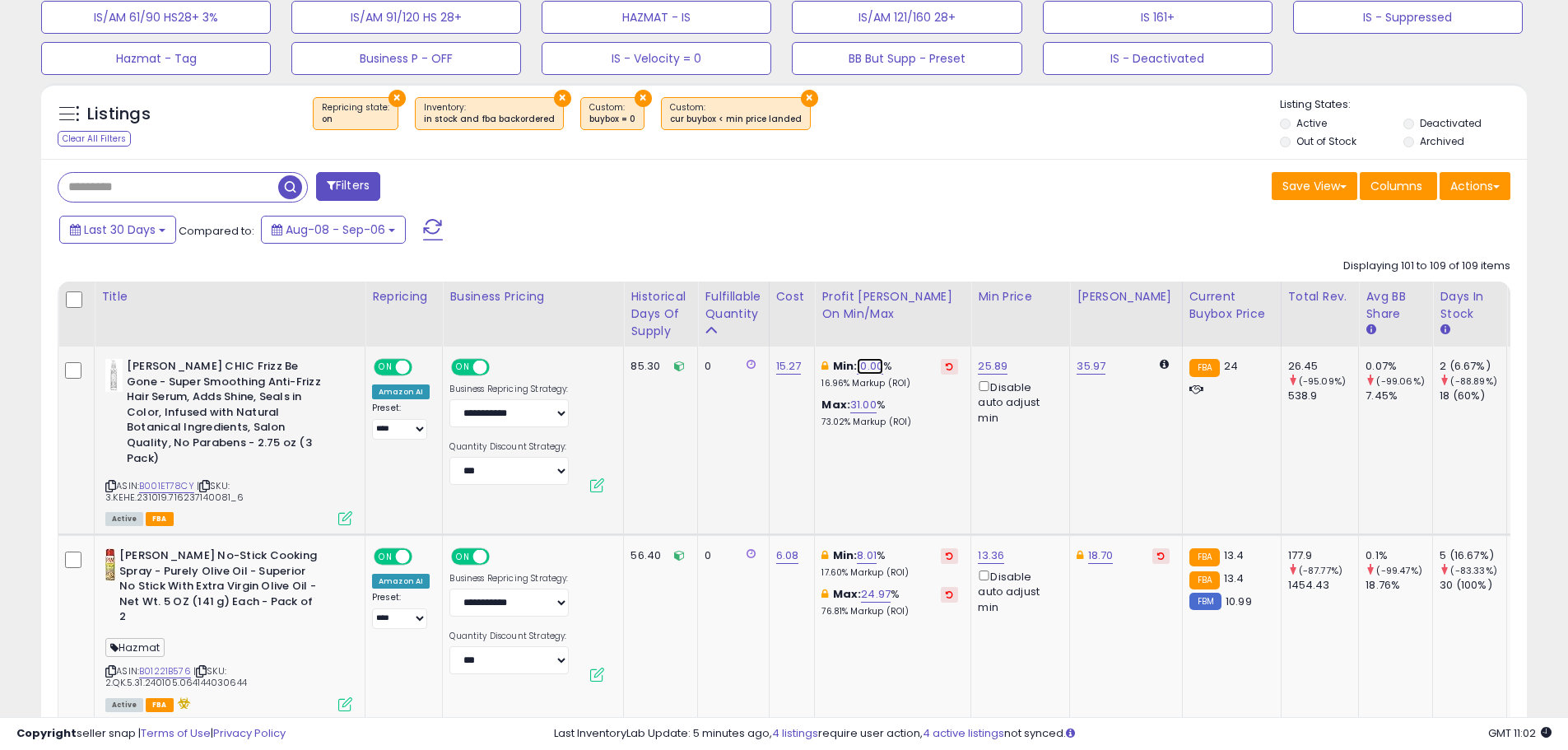
click at [865, 367] on link "10.00" at bounding box center [869, 367] width 26 height 16
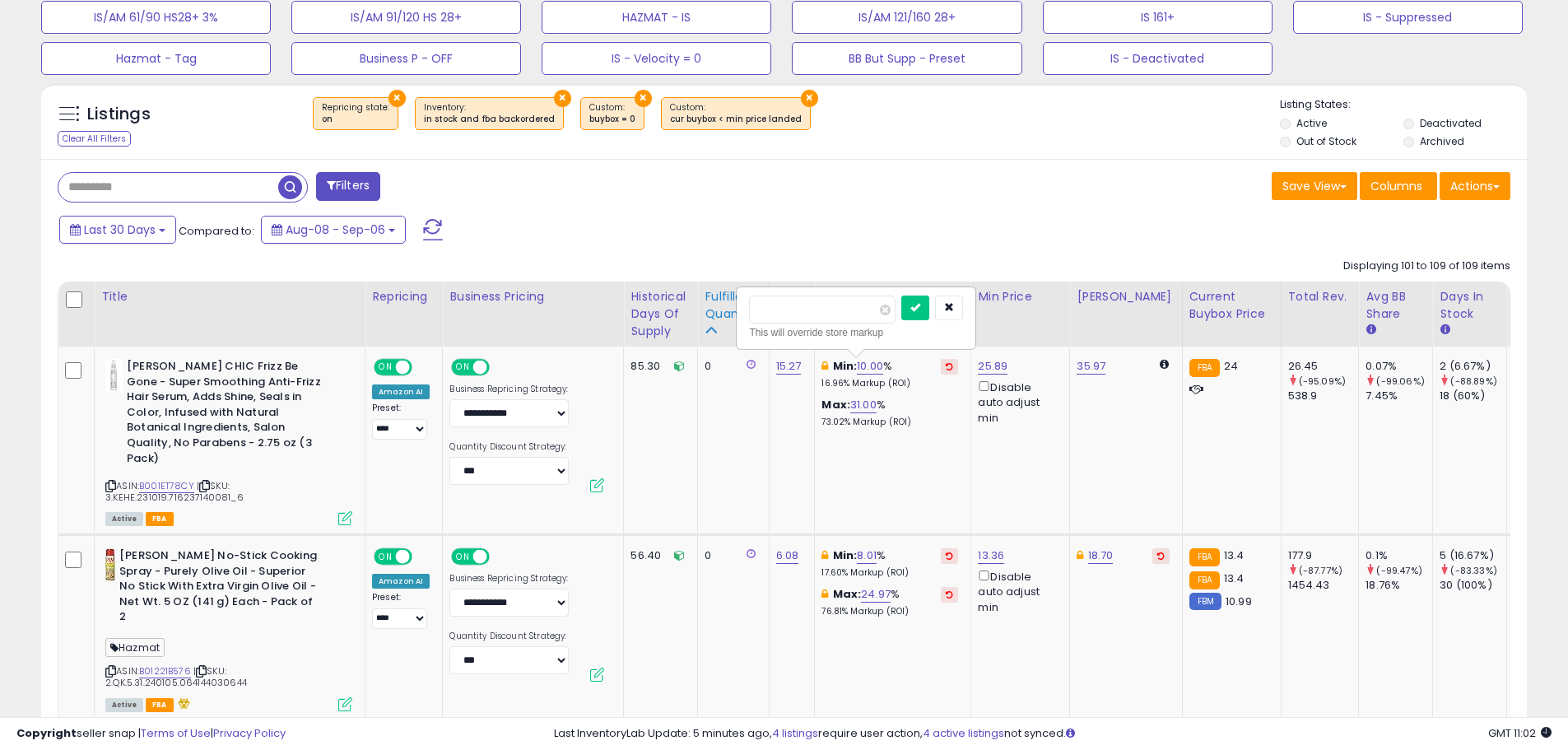
drag, startPoint x: 806, startPoint y: 299, endPoint x: 718, endPoint y: 305, distance: 88.2
type input "*"
click button "submit" at bounding box center [915, 308] width 28 height 25
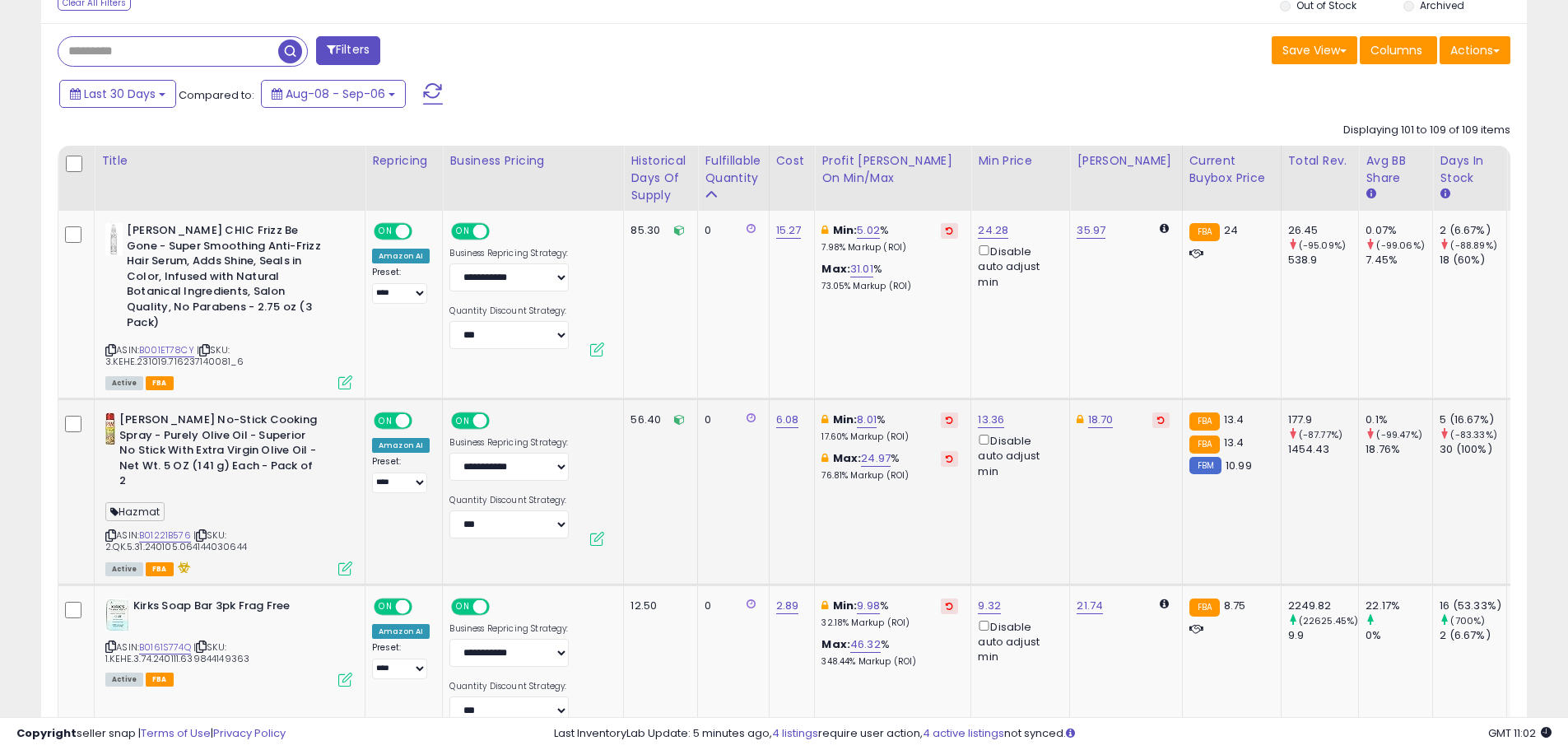
scroll to position [765, 0]
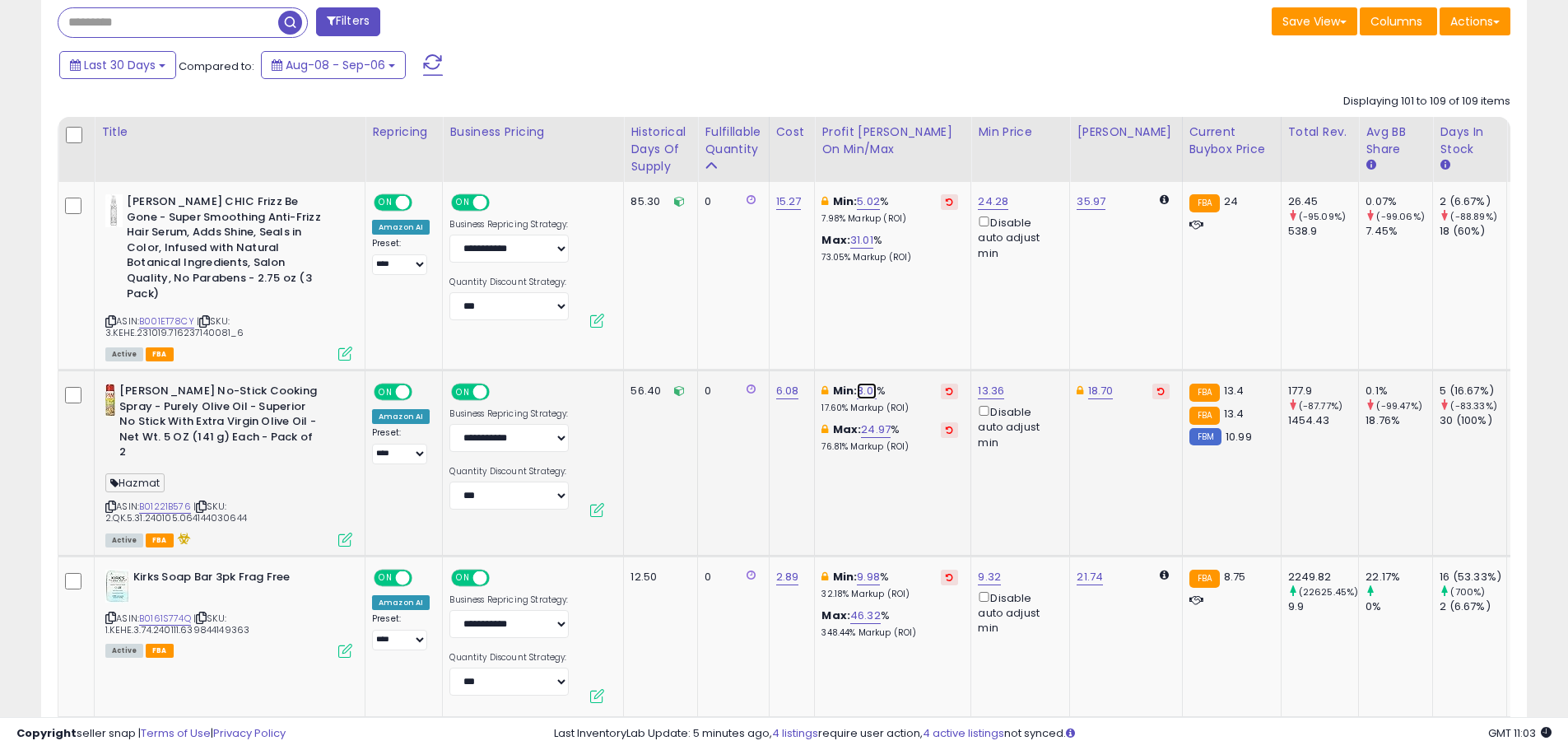
click at [866, 383] on link "8.01" at bounding box center [867, 391] width 20 height 16
type input "*"
click button "submit" at bounding box center [912, 317] width 28 height 25
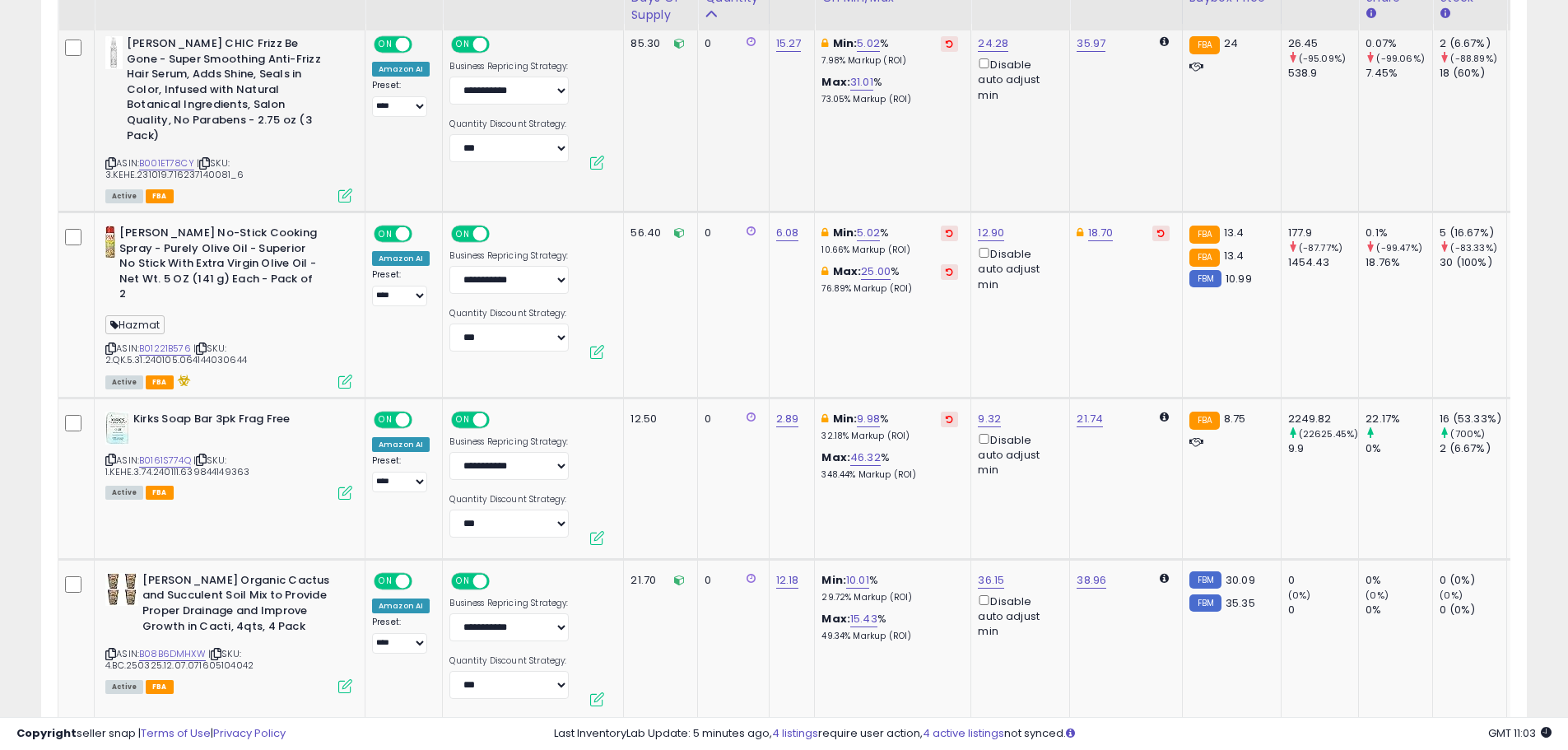
scroll to position [930, 0]
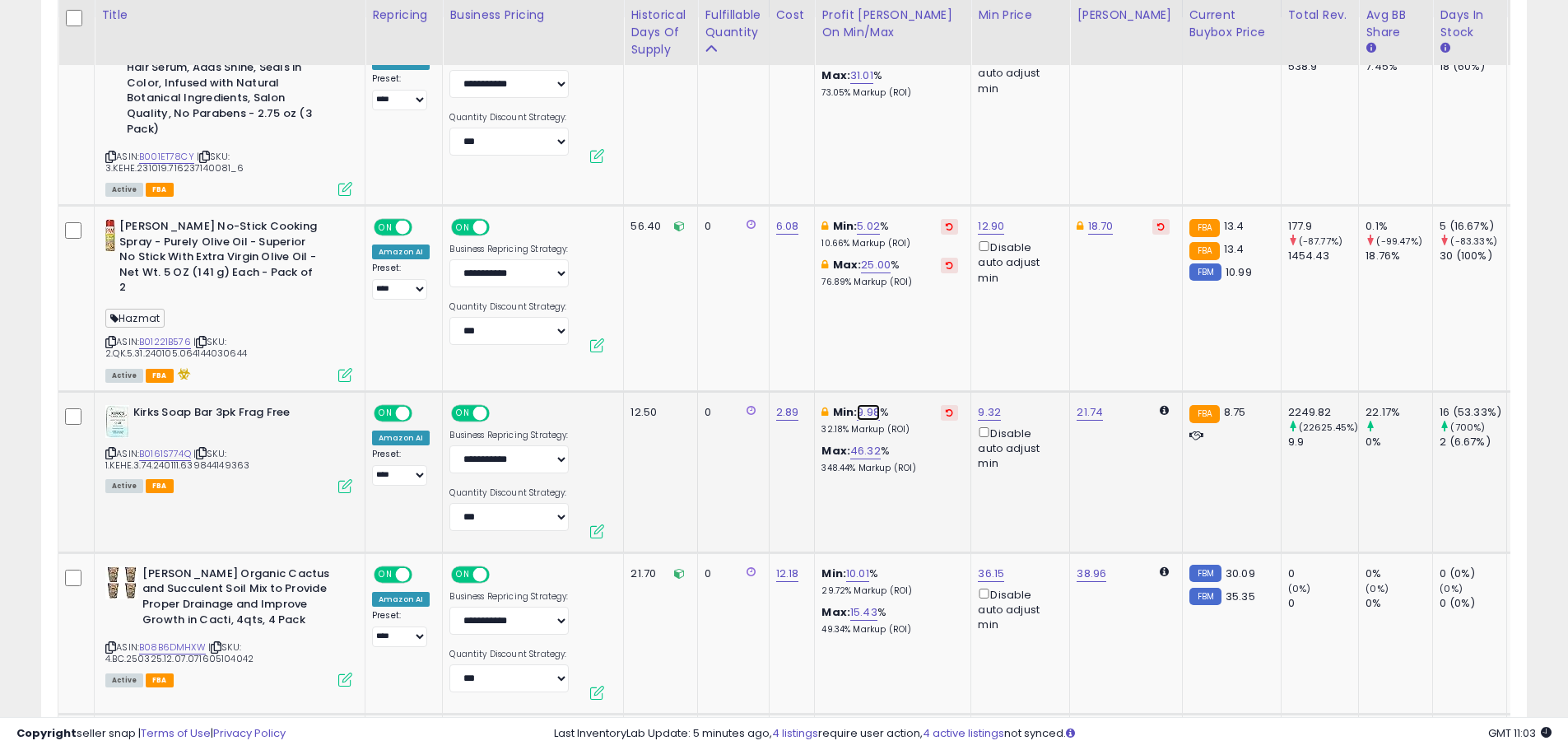
click at [865, 404] on link "9.98" at bounding box center [867, 412] width 23 height 16
drag, startPoint x: 755, startPoint y: 331, endPoint x: 730, endPoint y: 328, distance: 25.2
type input "*"
click button "submit" at bounding box center [914, 323] width 28 height 25
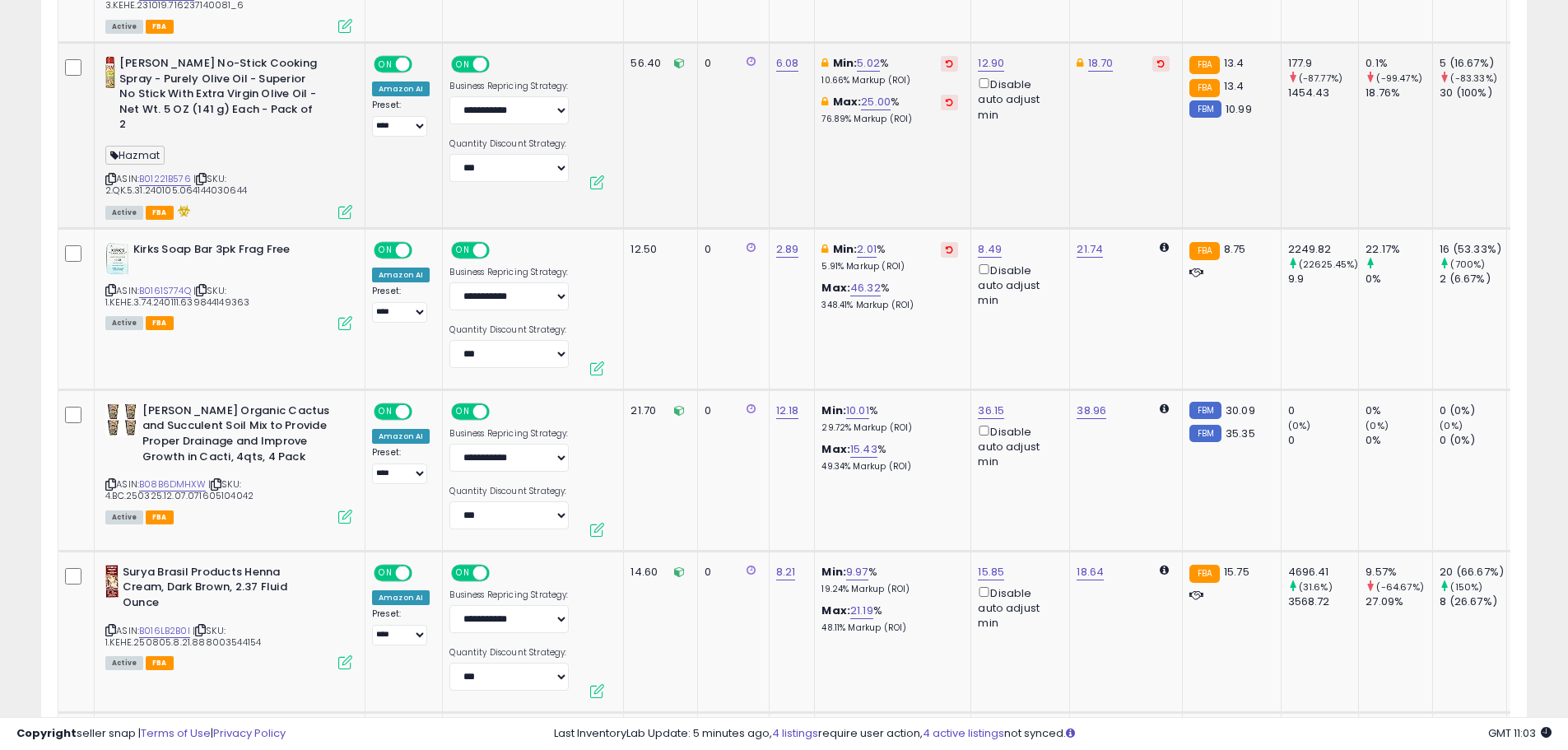
scroll to position [1095, 0]
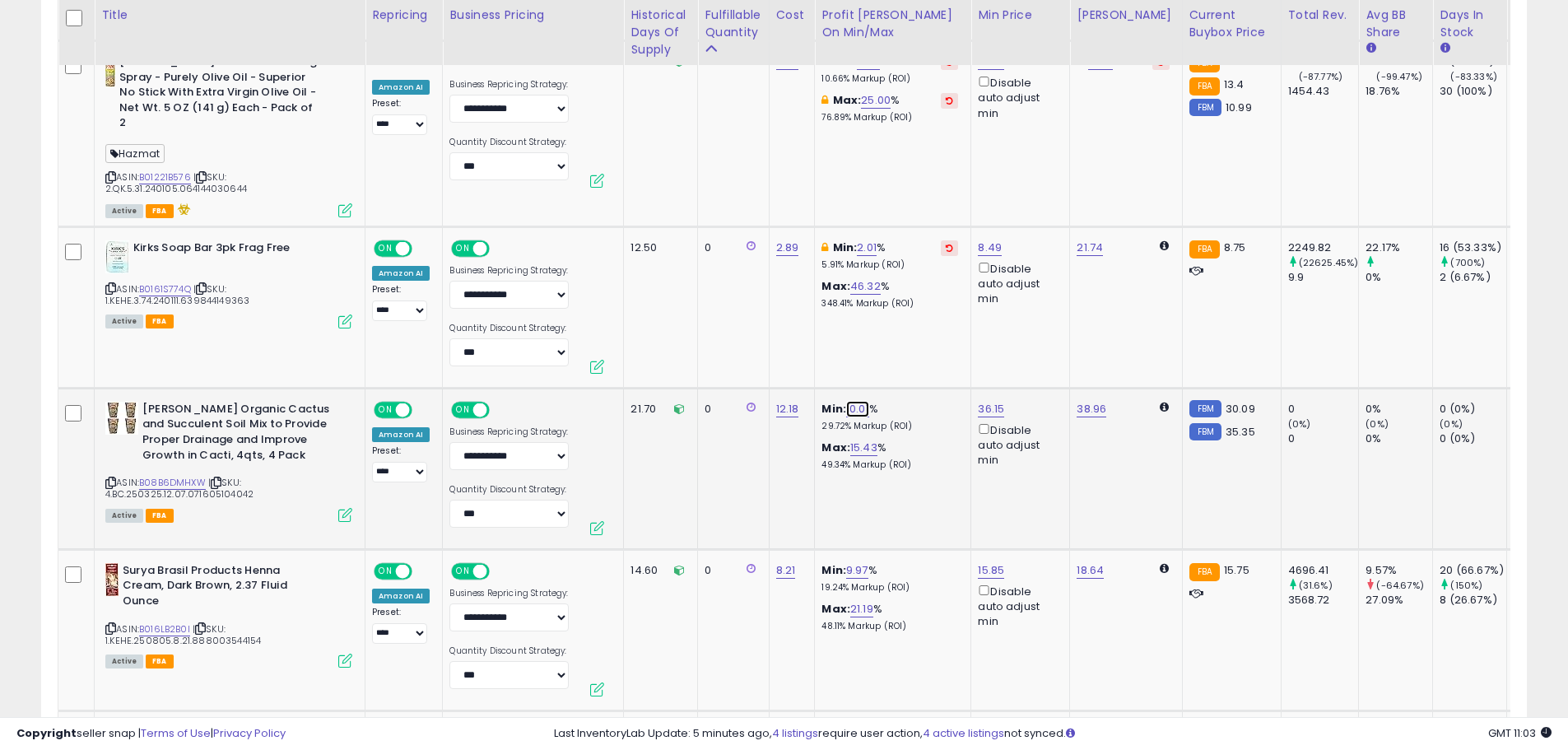
click at [865, 401] on link "10.01" at bounding box center [858, 410] width 23 height 16
drag, startPoint x: 817, startPoint y: 327, endPoint x: 706, endPoint y: 327, distance: 111.0
click at [706, 327] on tbody "[PERSON_NAME] CHIC Frizz Be Gone - Super Smoothing Anti-Frizz Hair Serum, Adds …" at bounding box center [1177, 605] width 2239 height 1504
type input "*"
click button "submit" at bounding box center [903, 320] width 28 height 25
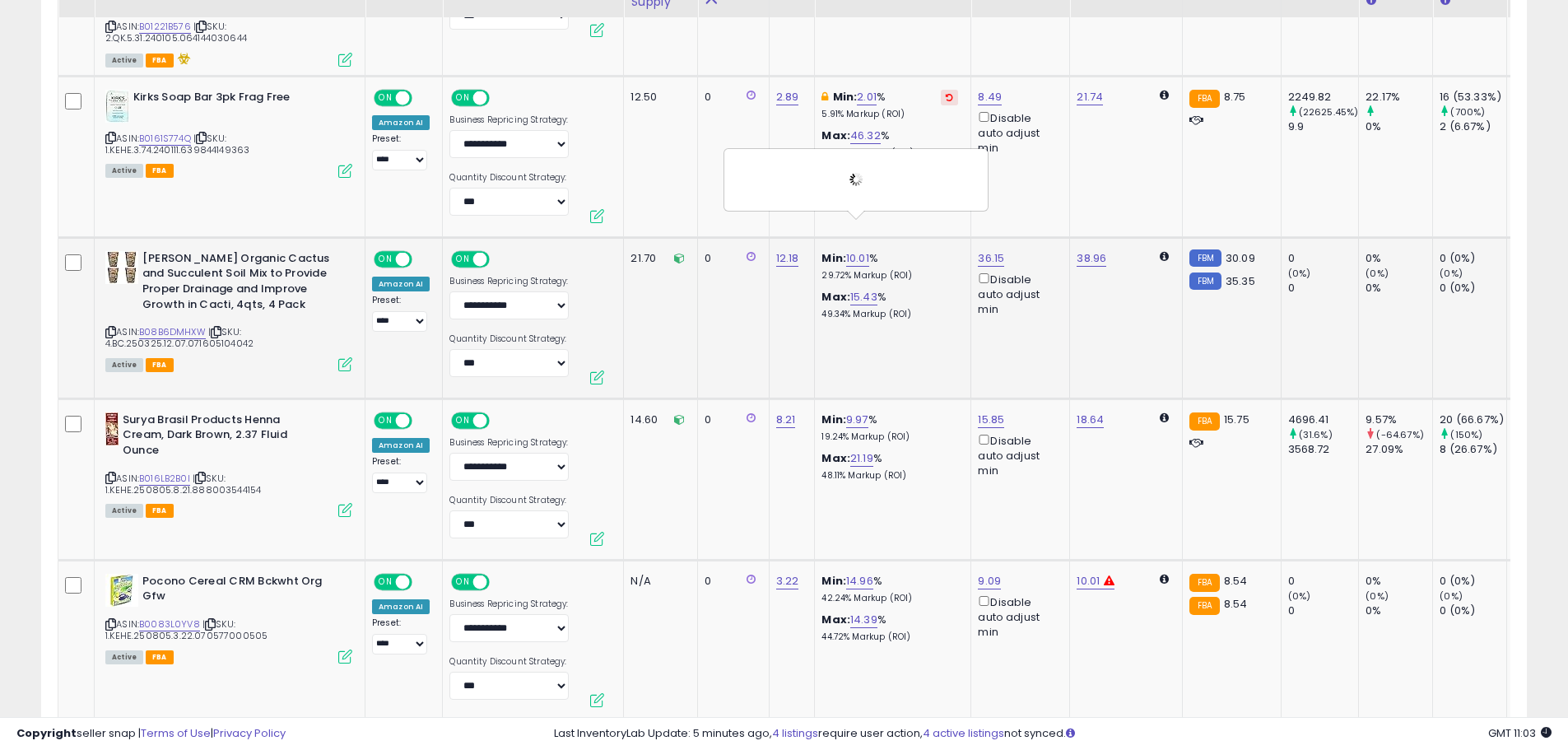
scroll to position [1259, 0]
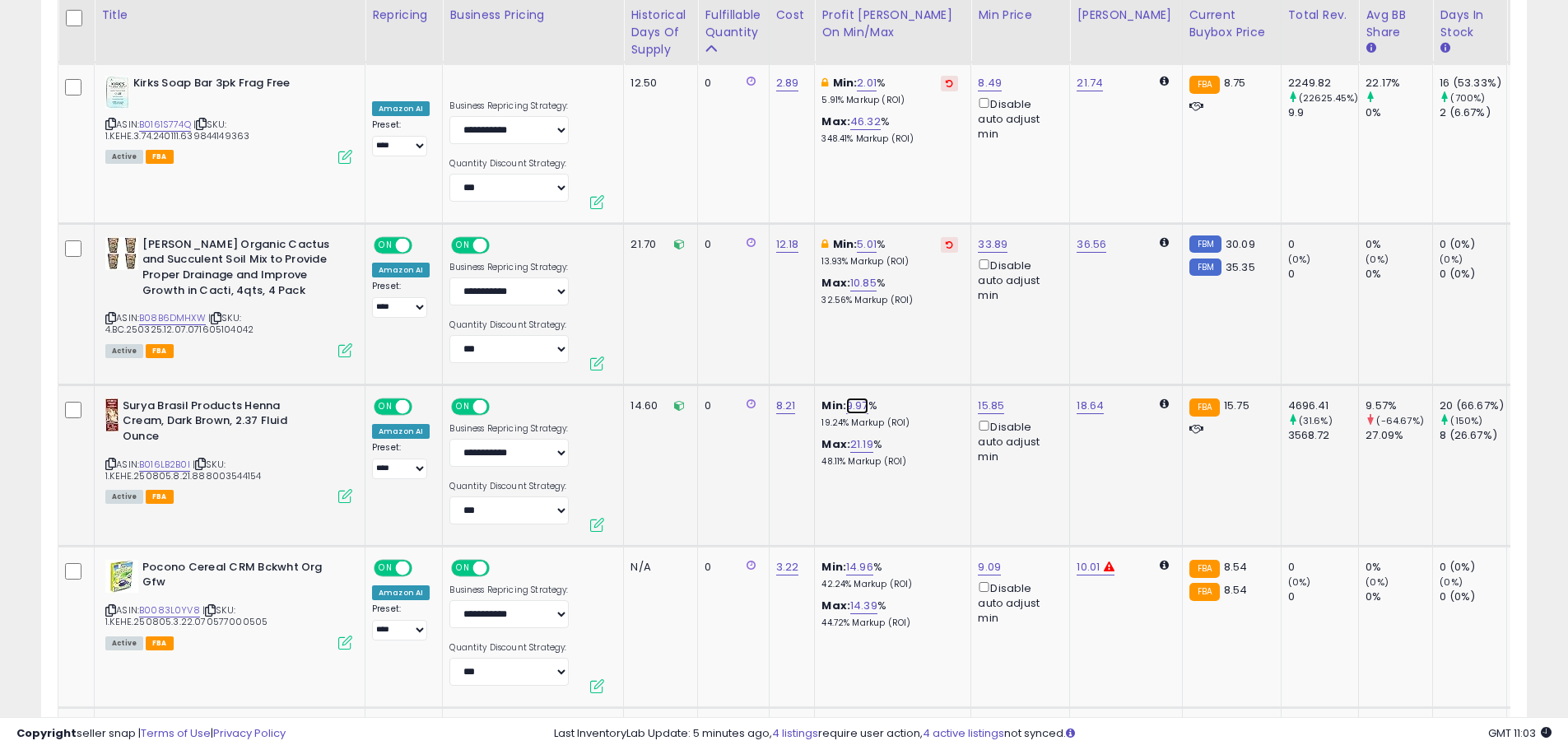
click at [862, 398] on link "9.97" at bounding box center [858, 406] width 22 height 16
click at [689, 313] on tbody "[PERSON_NAME] CHIC Frizz Be Gone - Super Smoothing Anti-Frizz Hair Serum, Adds …" at bounding box center [1177, 439] width 2239 height 1504
type input "*"
click button "submit" at bounding box center [902, 317] width 28 height 25
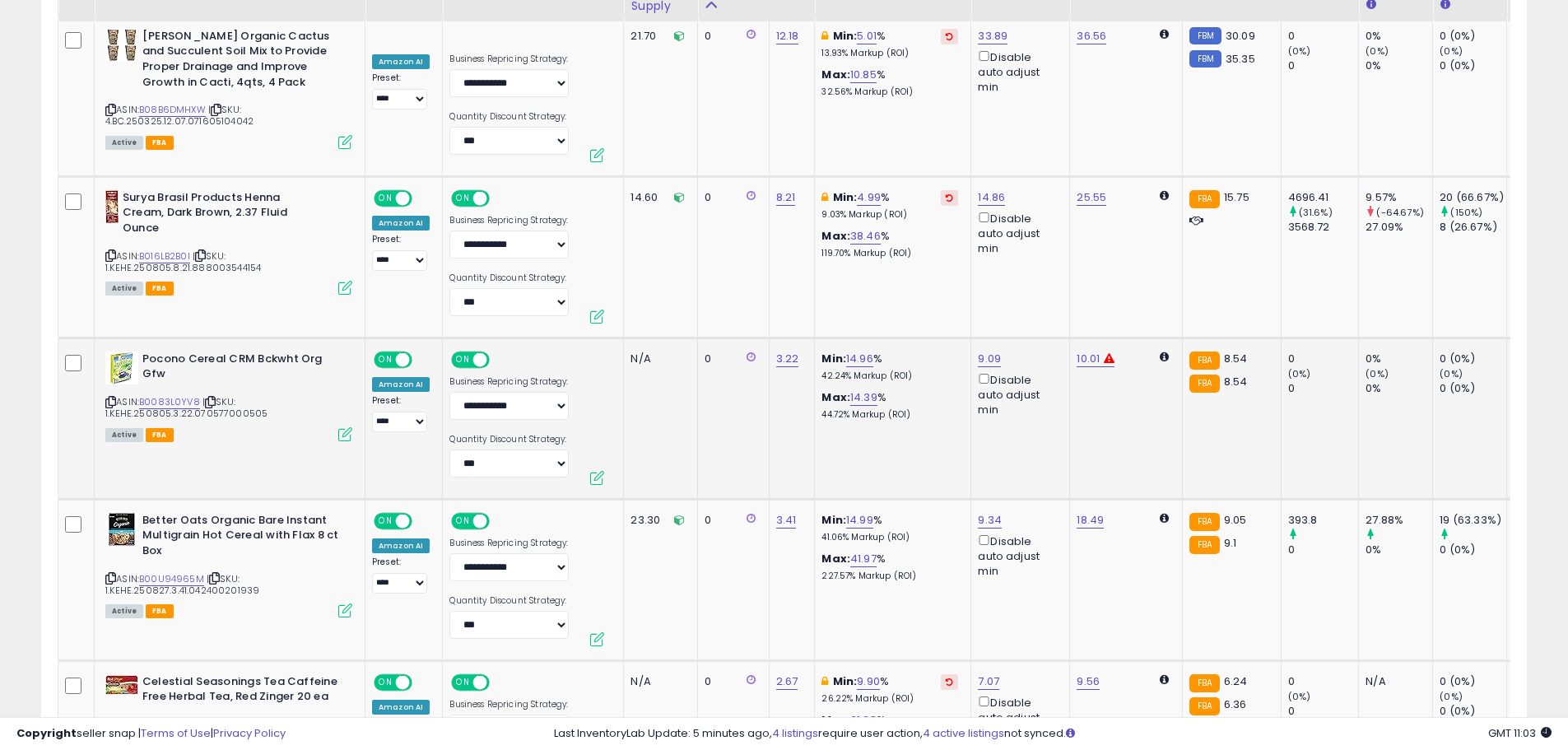
scroll to position [1506, 0]
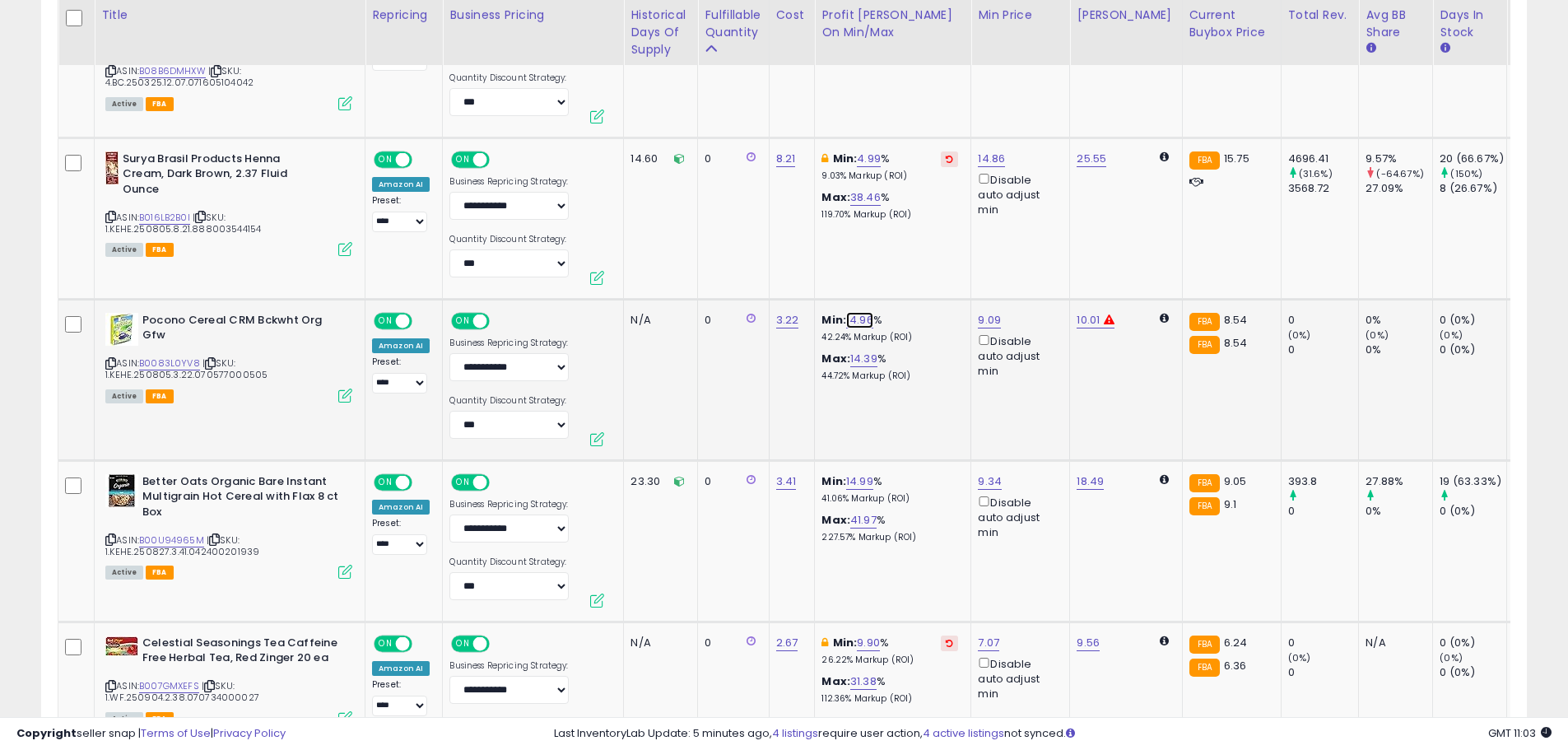
click at [859, 312] on link "14.96" at bounding box center [860, 321] width 27 height 16
drag, startPoint x: 829, startPoint y: 232, endPoint x: 705, endPoint y: 226, distance: 124.1
click at [707, 226] on tbody "[PERSON_NAME] CHIC Frizz Be Gone - Super Smoothing Anti-Frizz Hair Serum, Adds …" at bounding box center [1177, 192] width 2239 height 1504
type input "*"
click button "submit" at bounding box center [905, 231] width 28 height 25
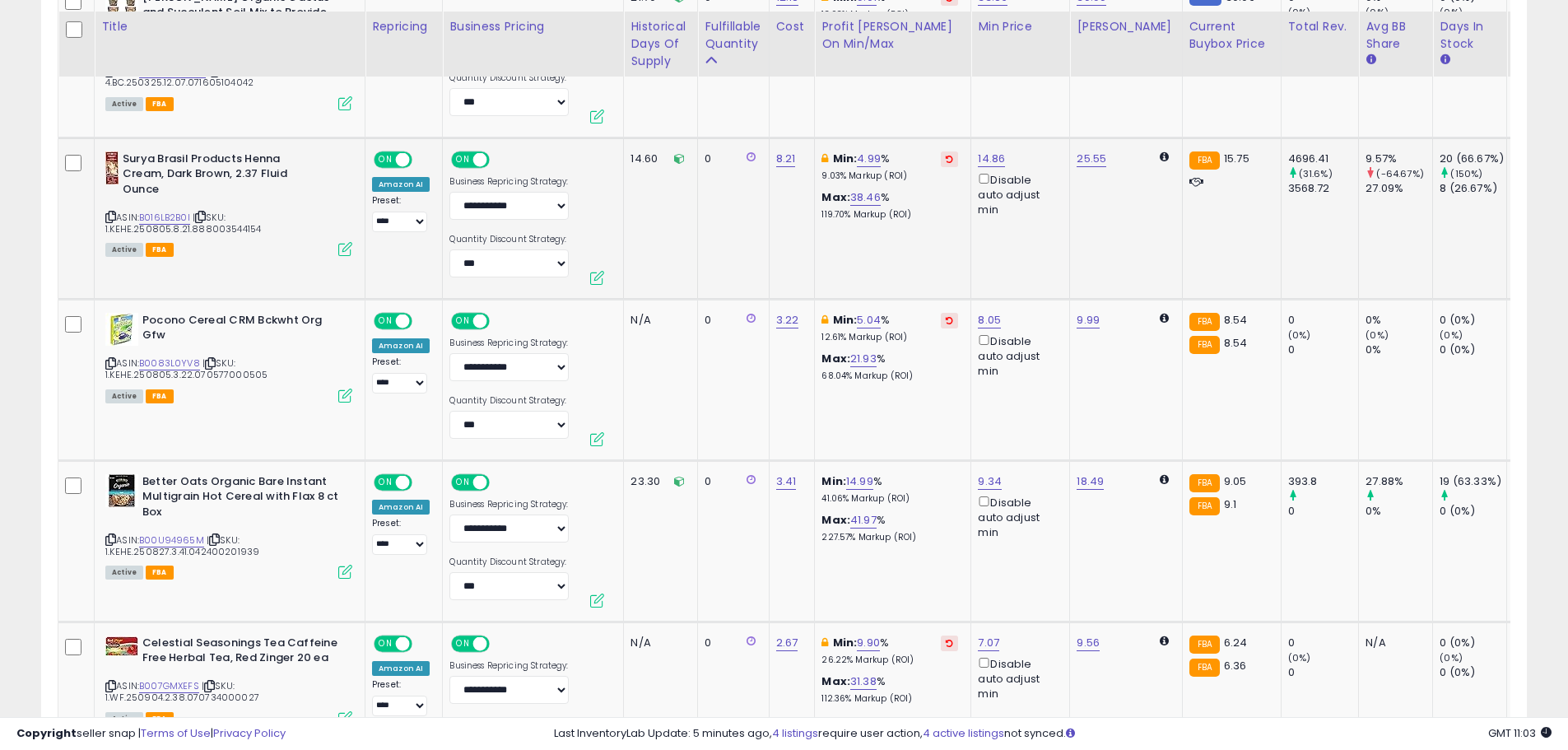
scroll to position [1589, 0]
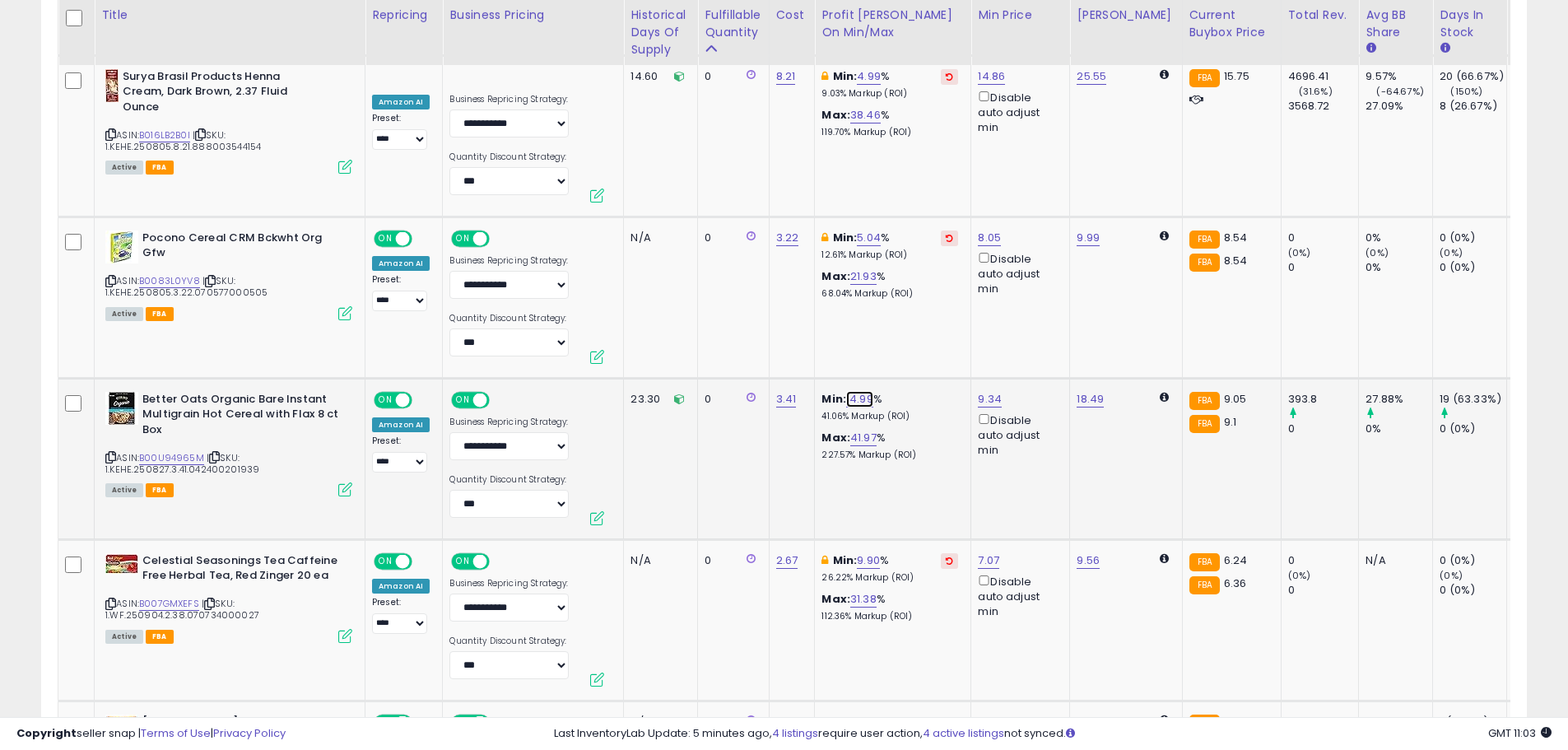
click at [864, 391] on link "14.99" at bounding box center [860, 400] width 27 height 16
drag, startPoint x: 763, startPoint y: 311, endPoint x: 733, endPoint y: 299, distance: 32.3
click at [733, 299] on div "***** This will override store markup" at bounding box center [845, 321] width 237 height 60
type input "*"
click button "submit" at bounding box center [905, 310] width 28 height 25
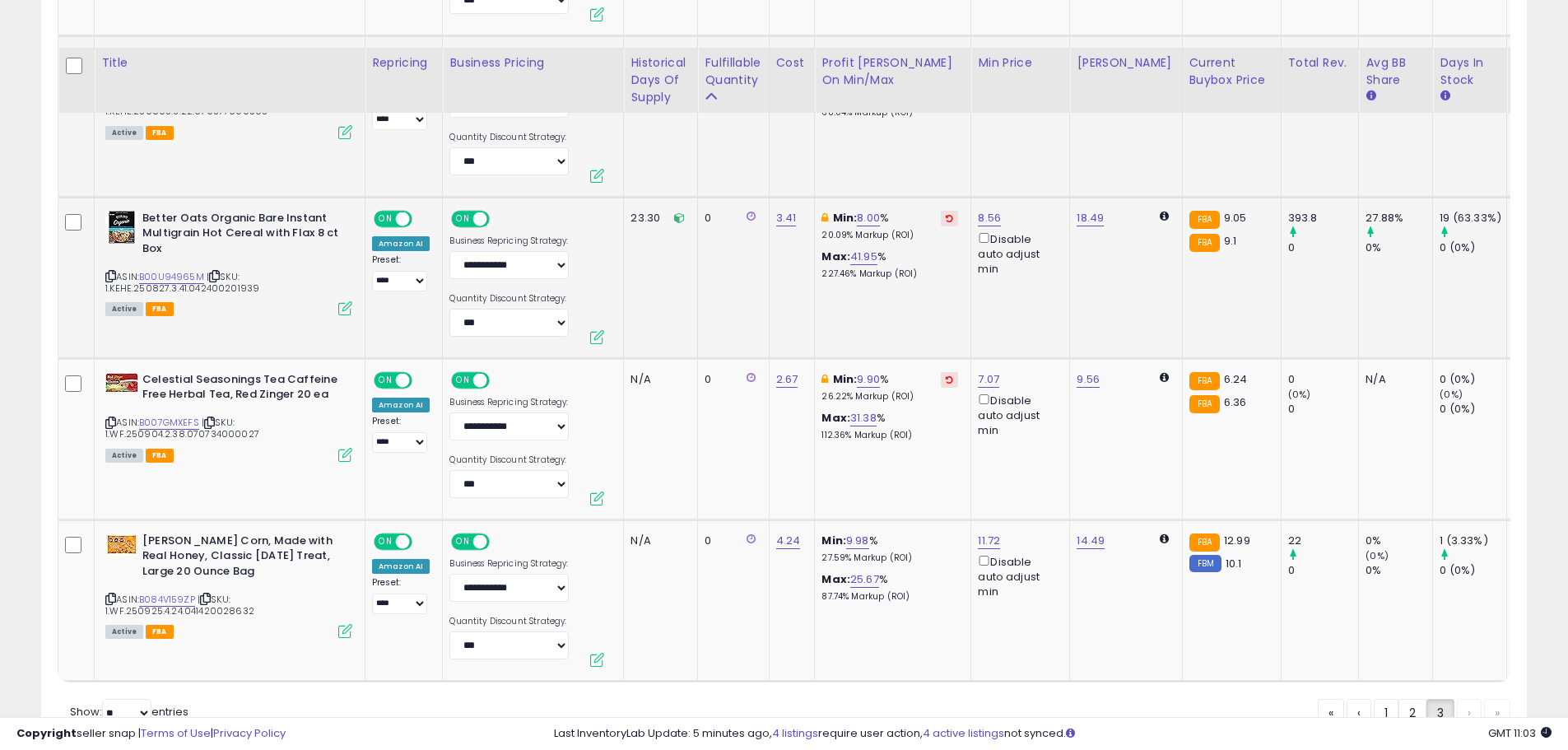
scroll to position [1828, 0]
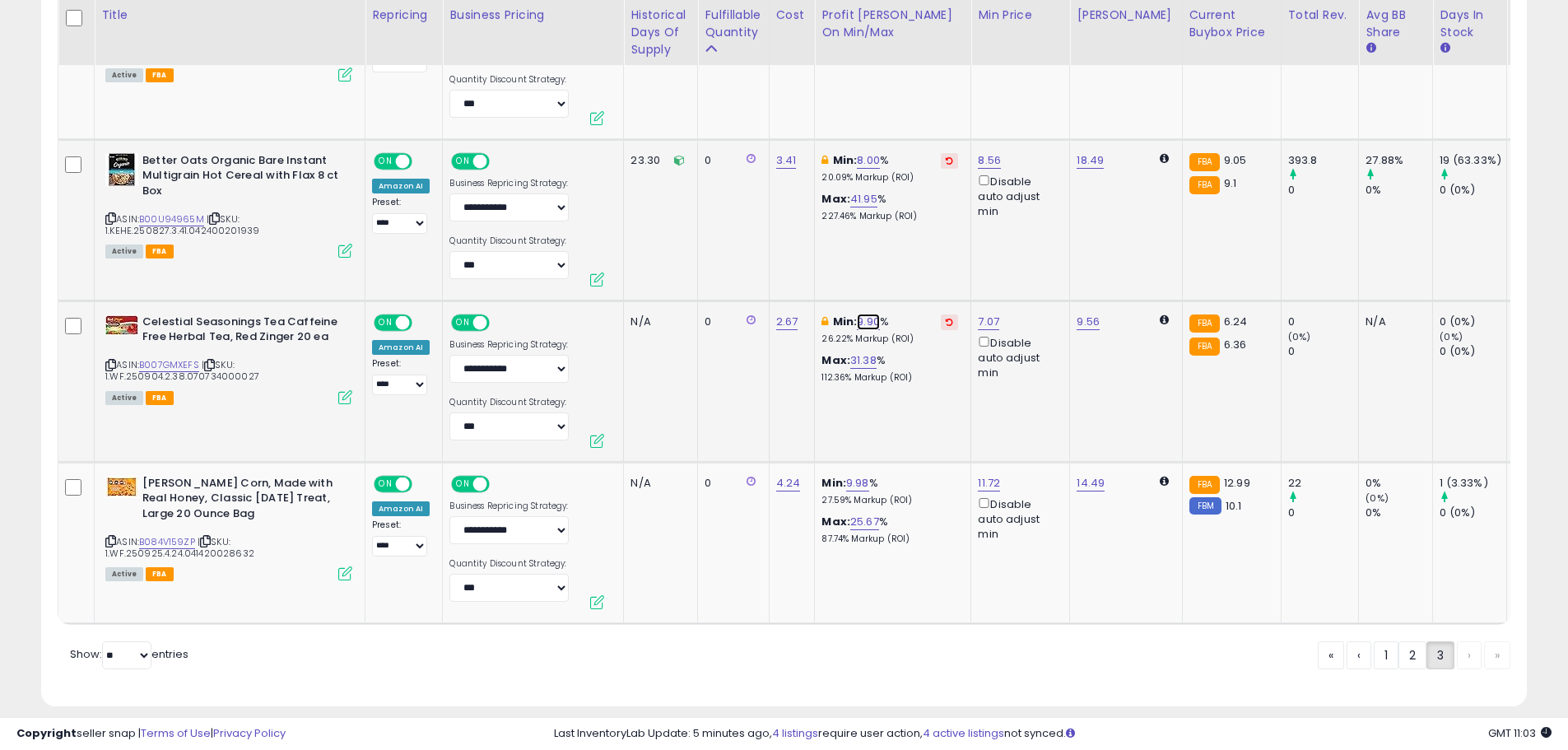
click at [865, 314] on link "9.90" at bounding box center [867, 322] width 23 height 16
drag, startPoint x: 832, startPoint y: 231, endPoint x: 613, endPoint y: 250, distance: 219.8
type input "*"
click button "submit" at bounding box center [914, 232] width 28 height 25
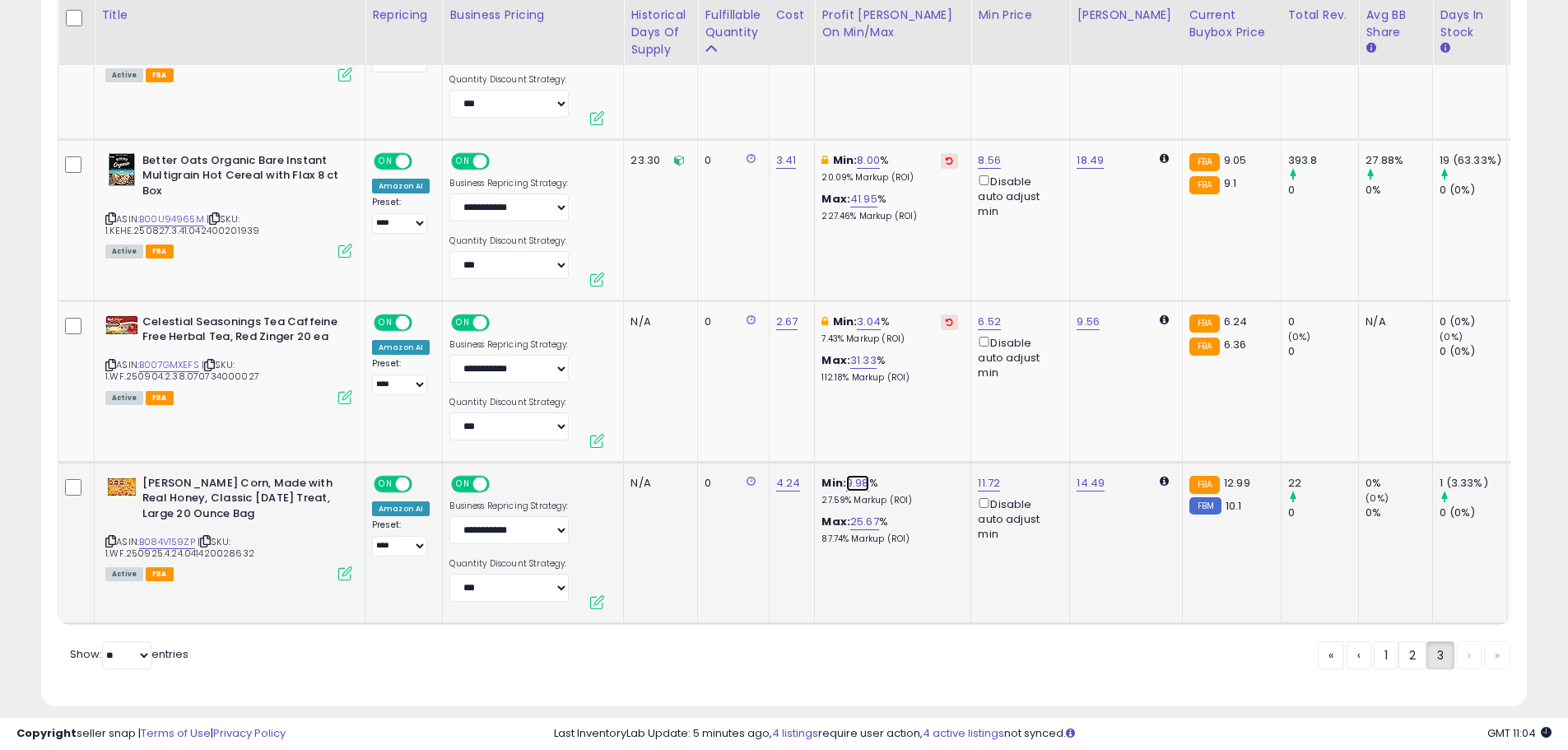
click at [848, 475] on link "9.98" at bounding box center [858, 483] width 23 height 16
drag, startPoint x: 777, startPoint y: 399, endPoint x: 735, endPoint y: 390, distance: 43.0
click at [737, 390] on input "****" at bounding box center [809, 396] width 146 height 28
type input "*"
click button "submit" at bounding box center [903, 394] width 28 height 25
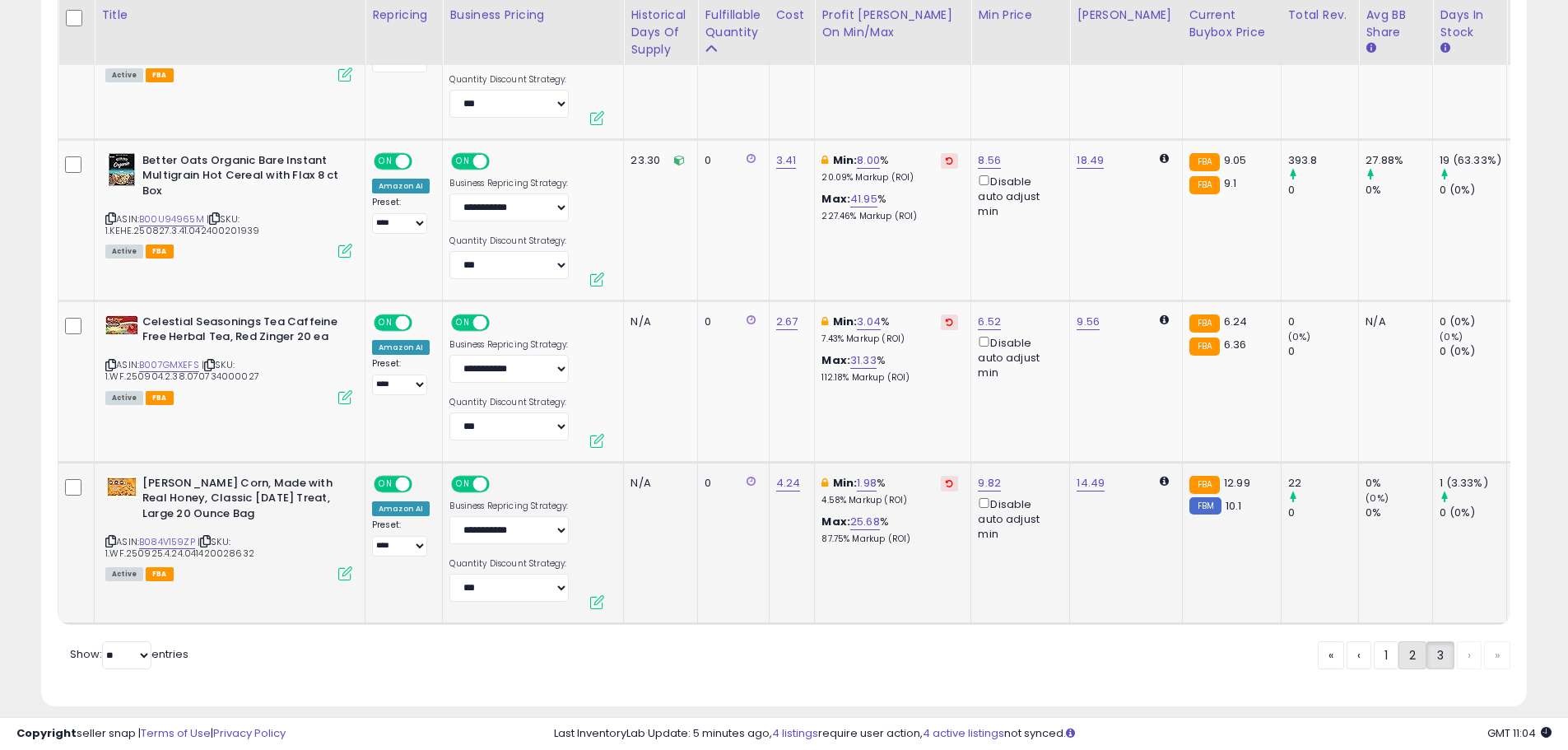
click at [1410, 642] on link "2" at bounding box center [1412, 656] width 28 height 28
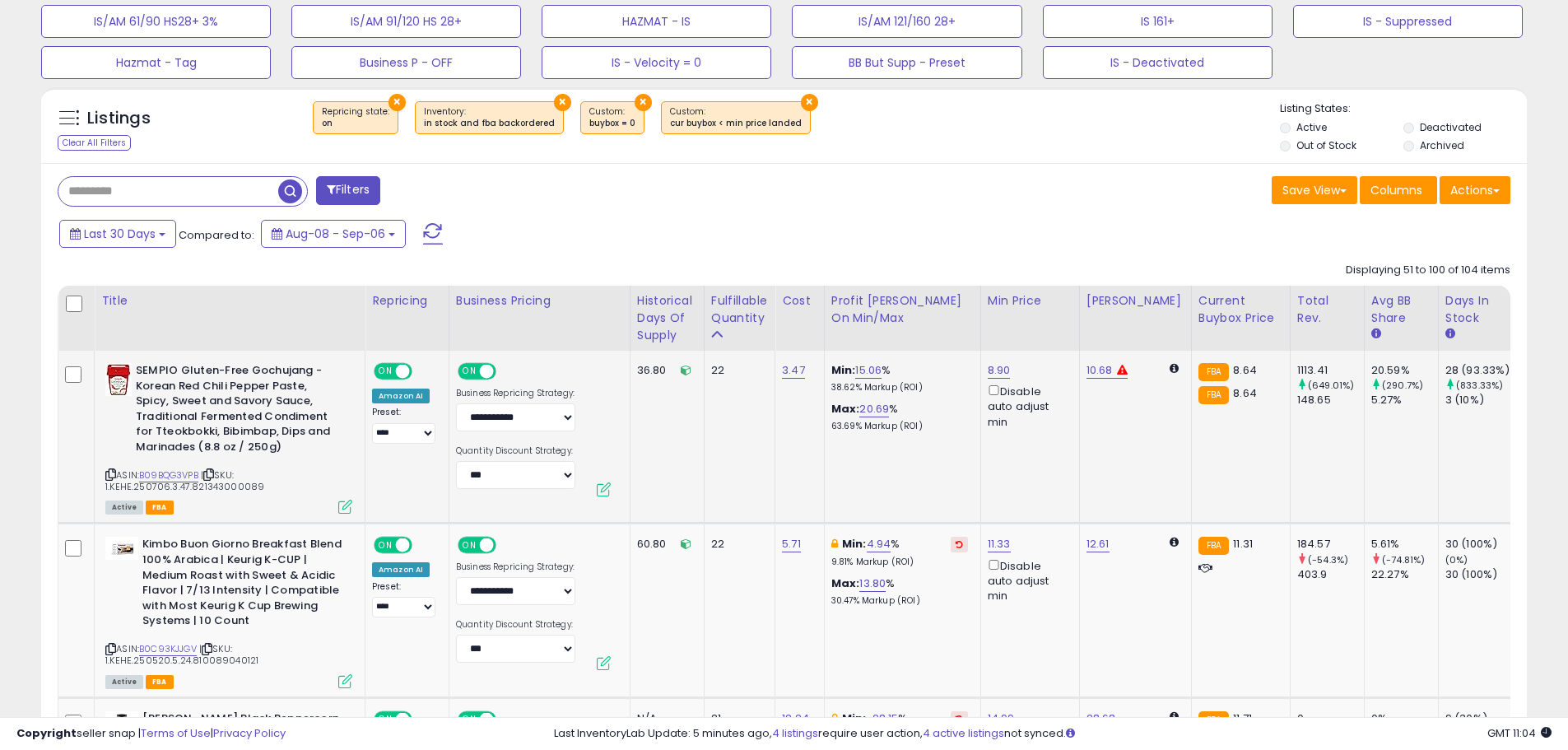
scroll to position [600, 0]
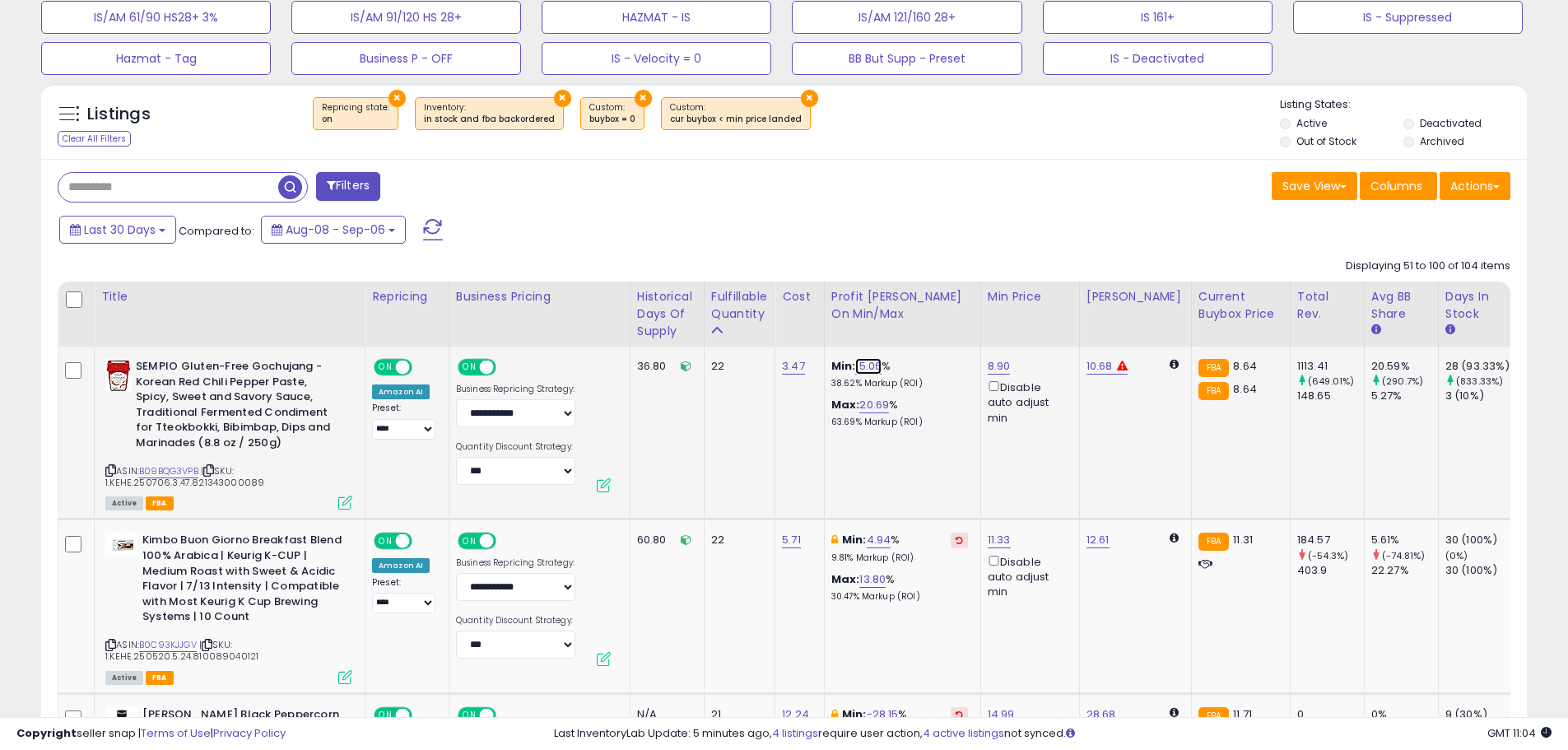
click at [874, 359] on link "15.06" at bounding box center [868, 367] width 26 height 16
drag, startPoint x: 816, startPoint y: 311, endPoint x: 699, endPoint y: 303, distance: 117.3
type input "*"
click button "submit" at bounding box center [916, 308] width 28 height 25
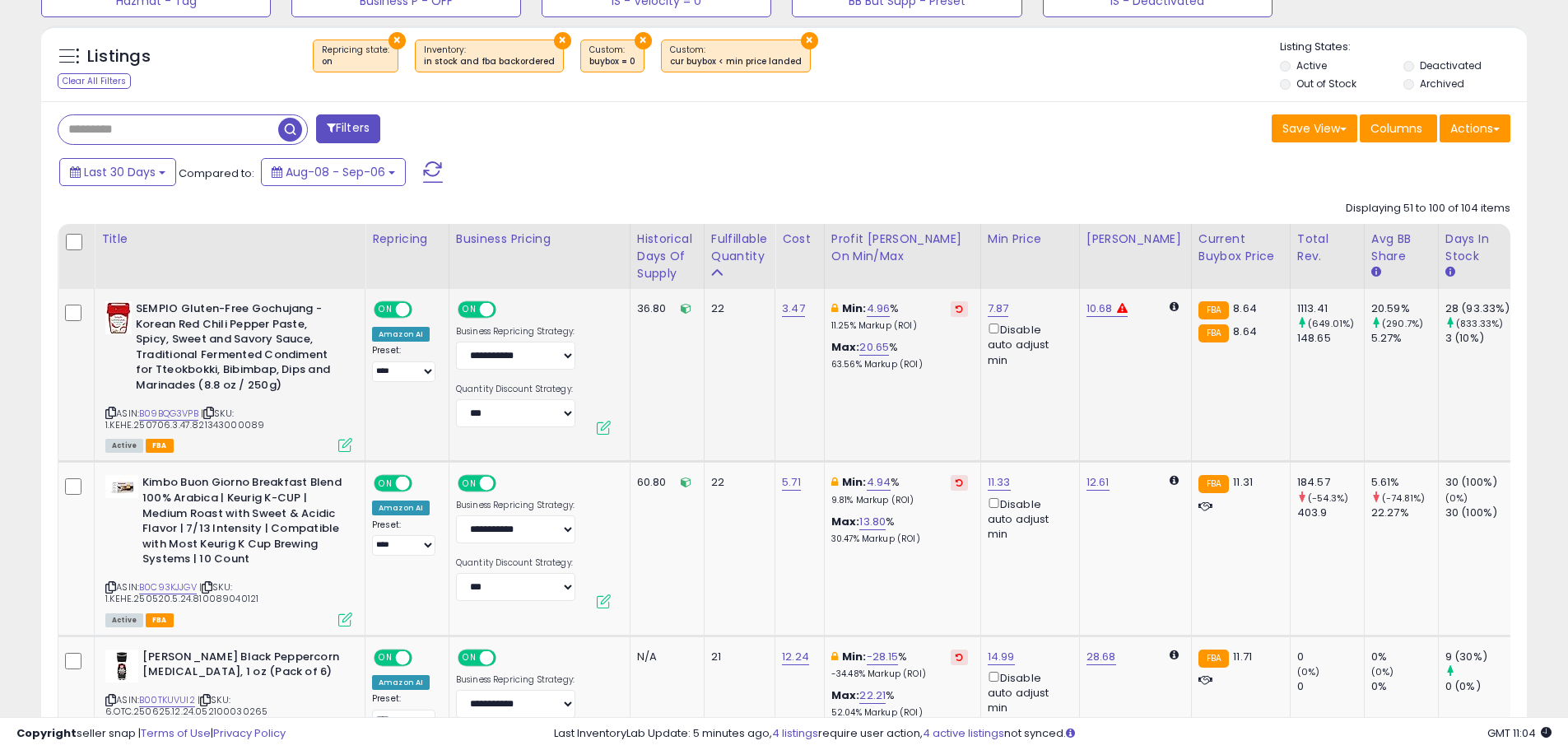
scroll to position [683, 0]
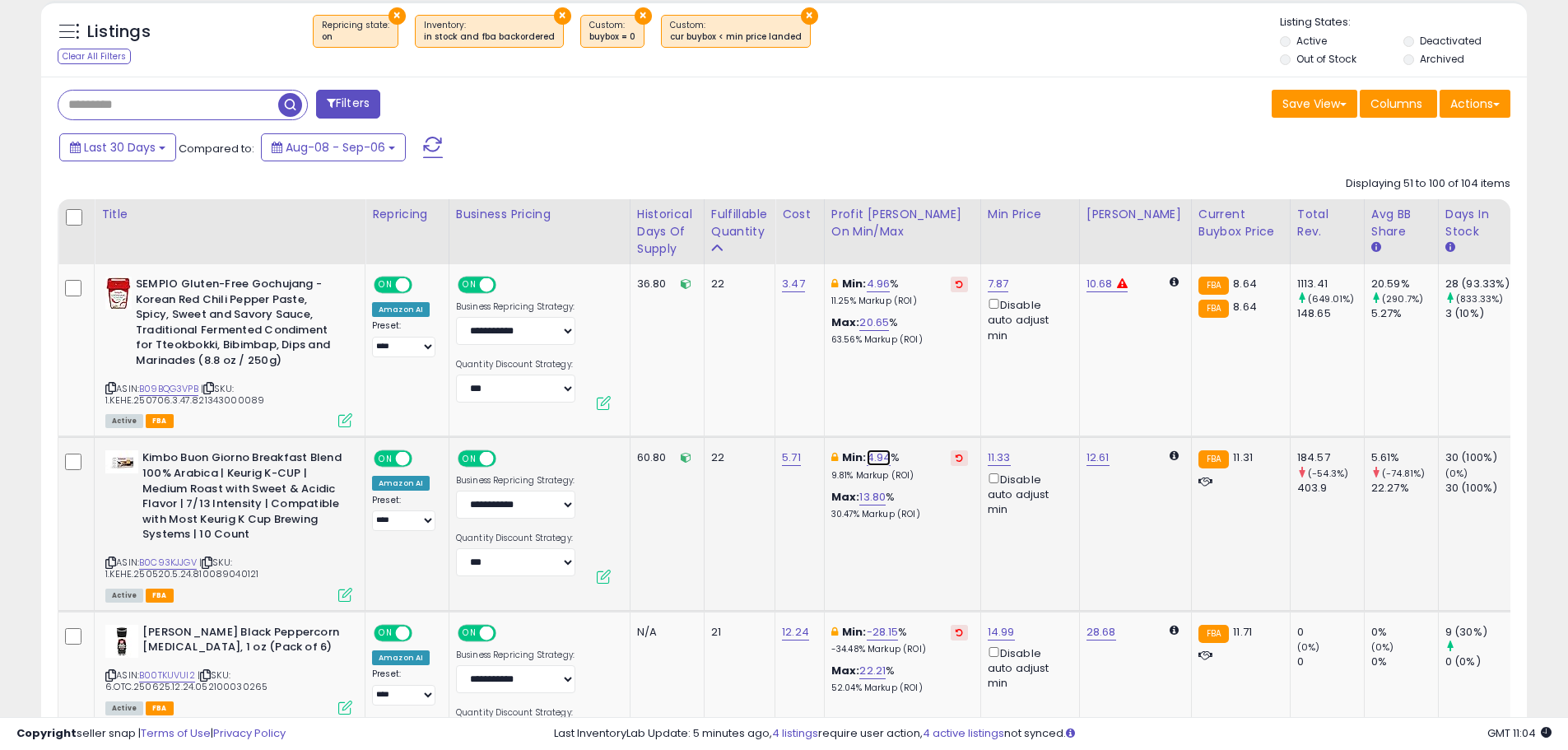
click at [879, 453] on link "4.94" at bounding box center [878, 458] width 24 height 16
drag, startPoint x: 820, startPoint y: 392, endPoint x: 733, endPoint y: 393, distance: 87.0
type input "*"
click button "submit" at bounding box center [926, 399] width 28 height 25
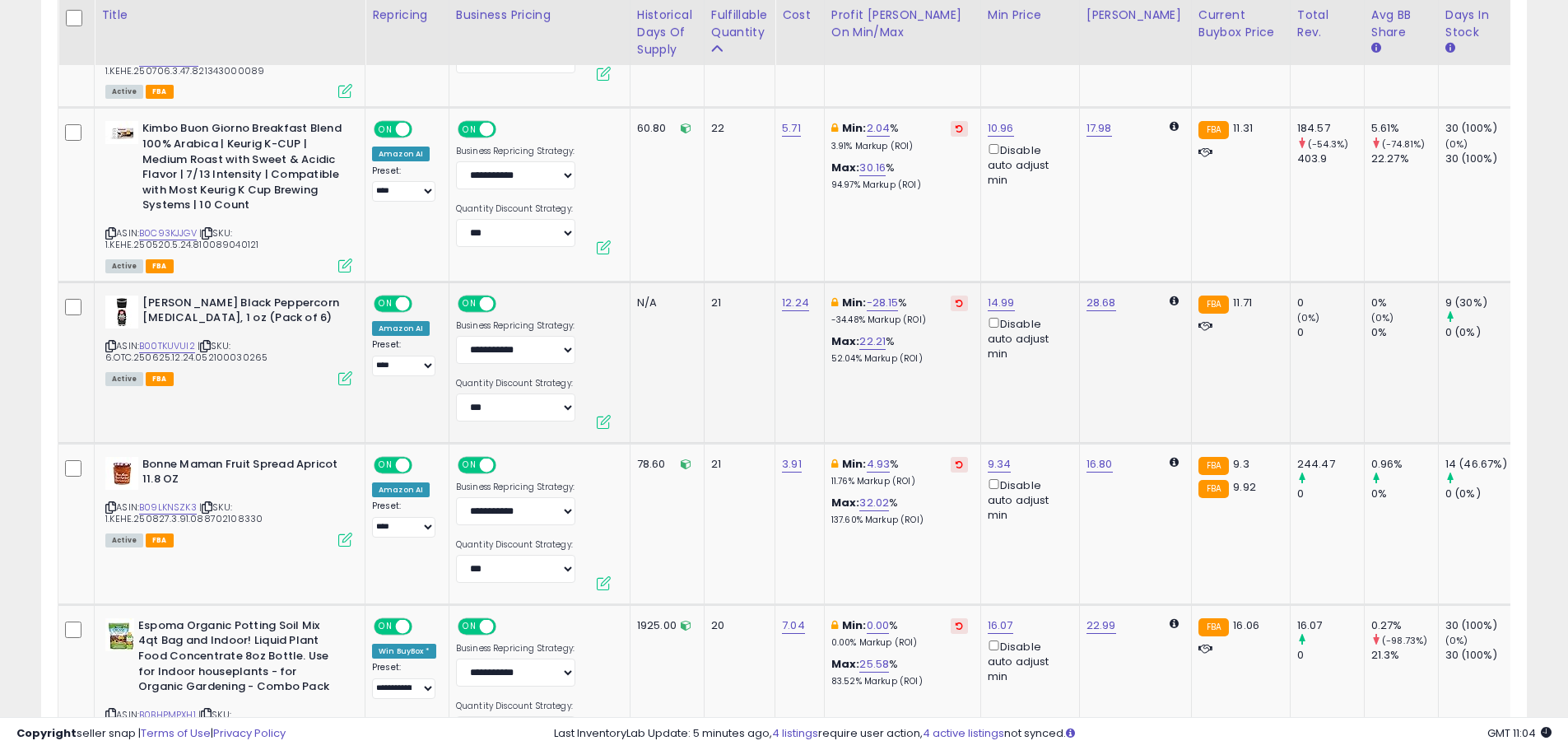
scroll to position [1095, 0]
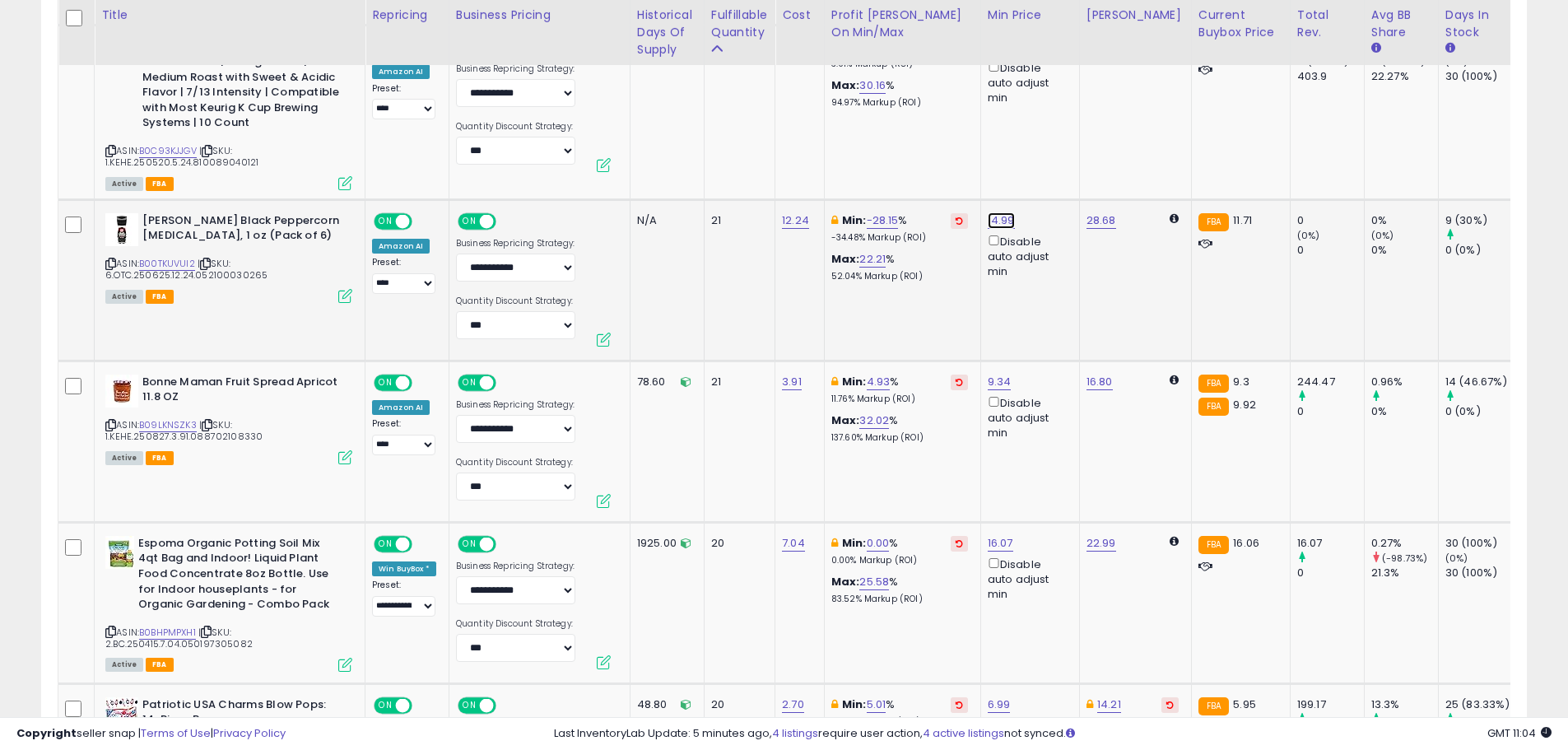
click at [1004, 214] on link "14.99" at bounding box center [1002, 221] width 27 height 16
drag, startPoint x: 956, startPoint y: 165, endPoint x: 865, endPoint y: 164, distance: 91.0
type input "*****"
click button "submit" at bounding box center [1046, 162] width 28 height 25
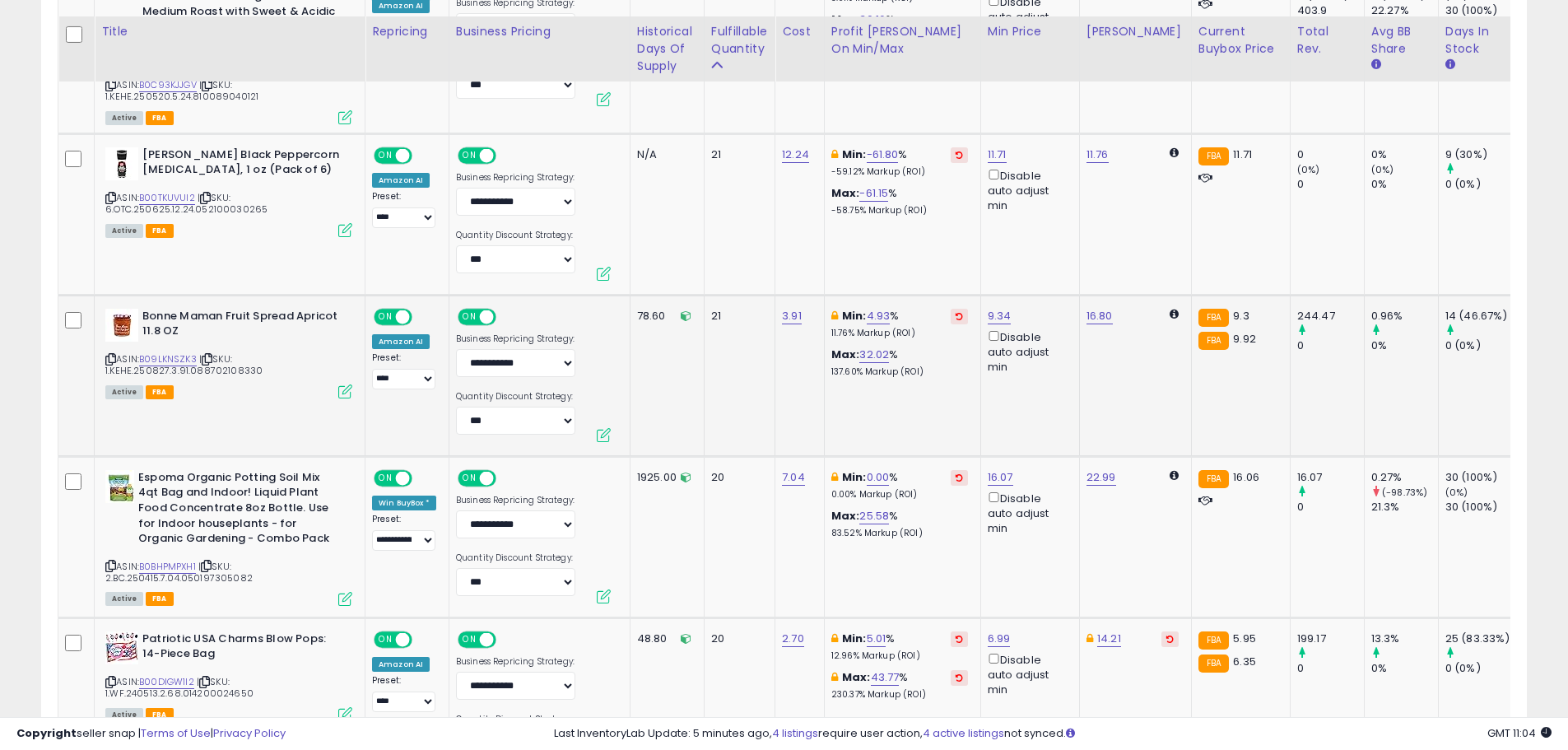
scroll to position [1177, 0]
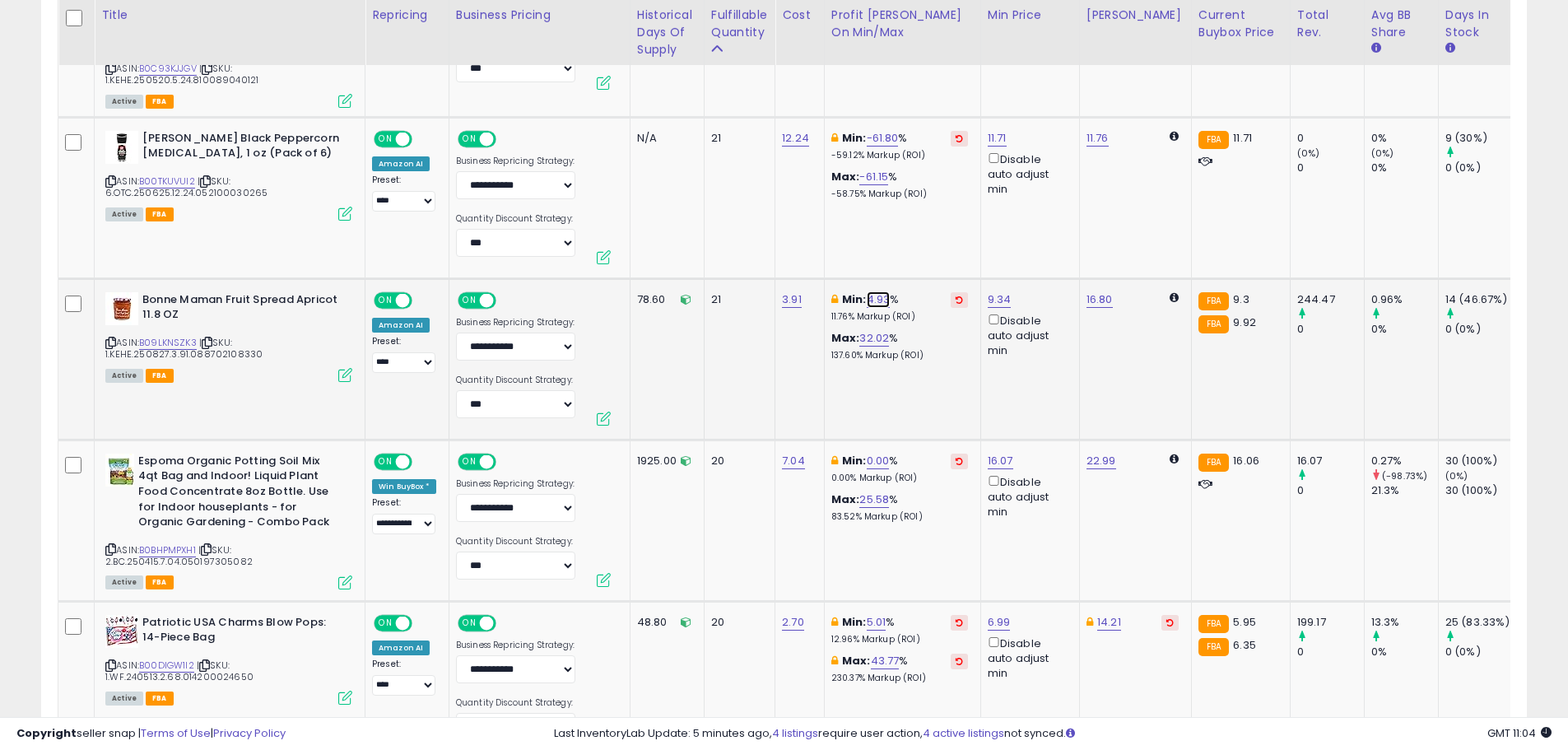
click at [880, 298] on link "4.93" at bounding box center [878, 300] width 24 height 16
drag, startPoint x: 808, startPoint y: 244, endPoint x: 760, endPoint y: 236, distance: 48.7
click at [764, 237] on input "****" at bounding box center [831, 242] width 146 height 28
type input "*"
click button "submit" at bounding box center [925, 241] width 28 height 25
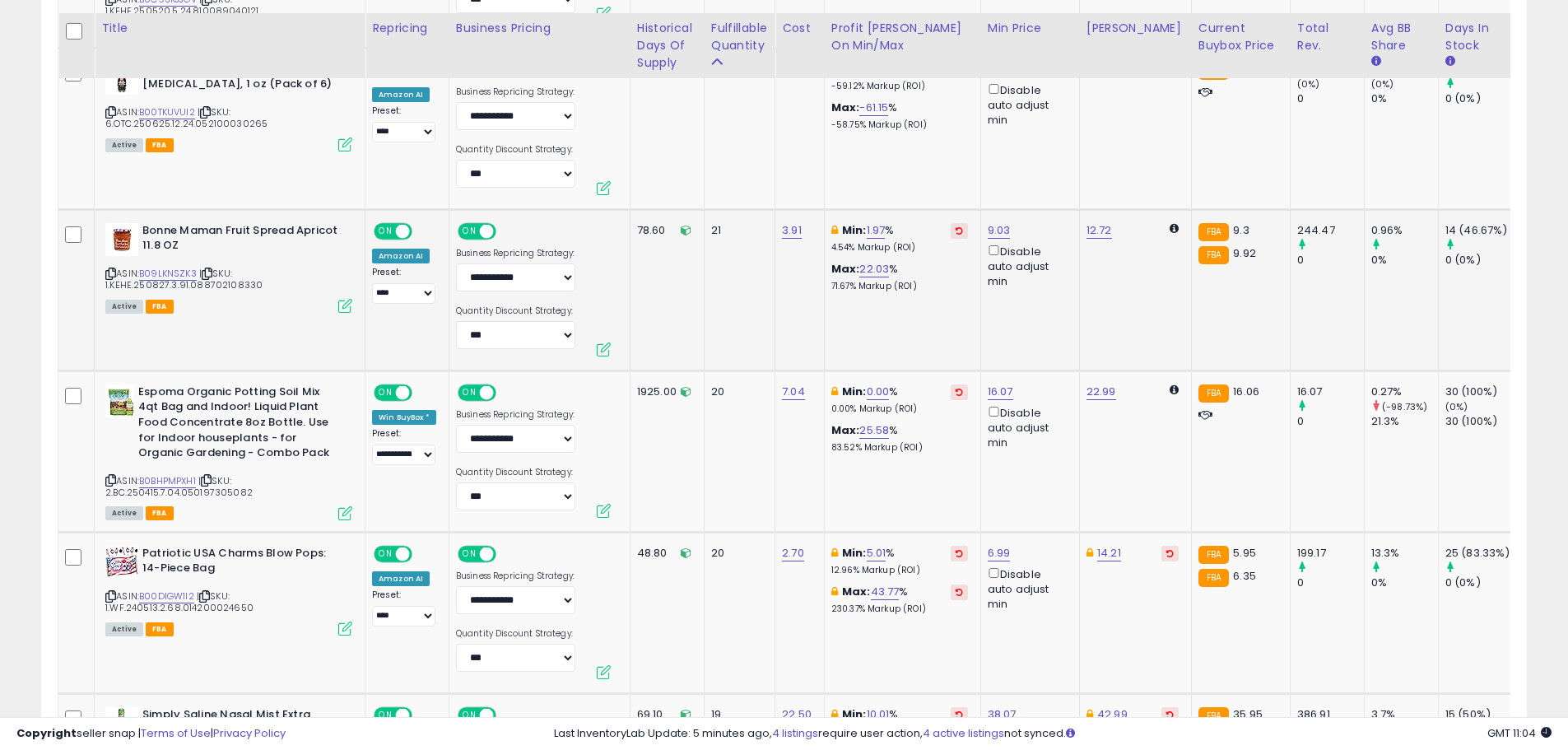
scroll to position [1259, 0]
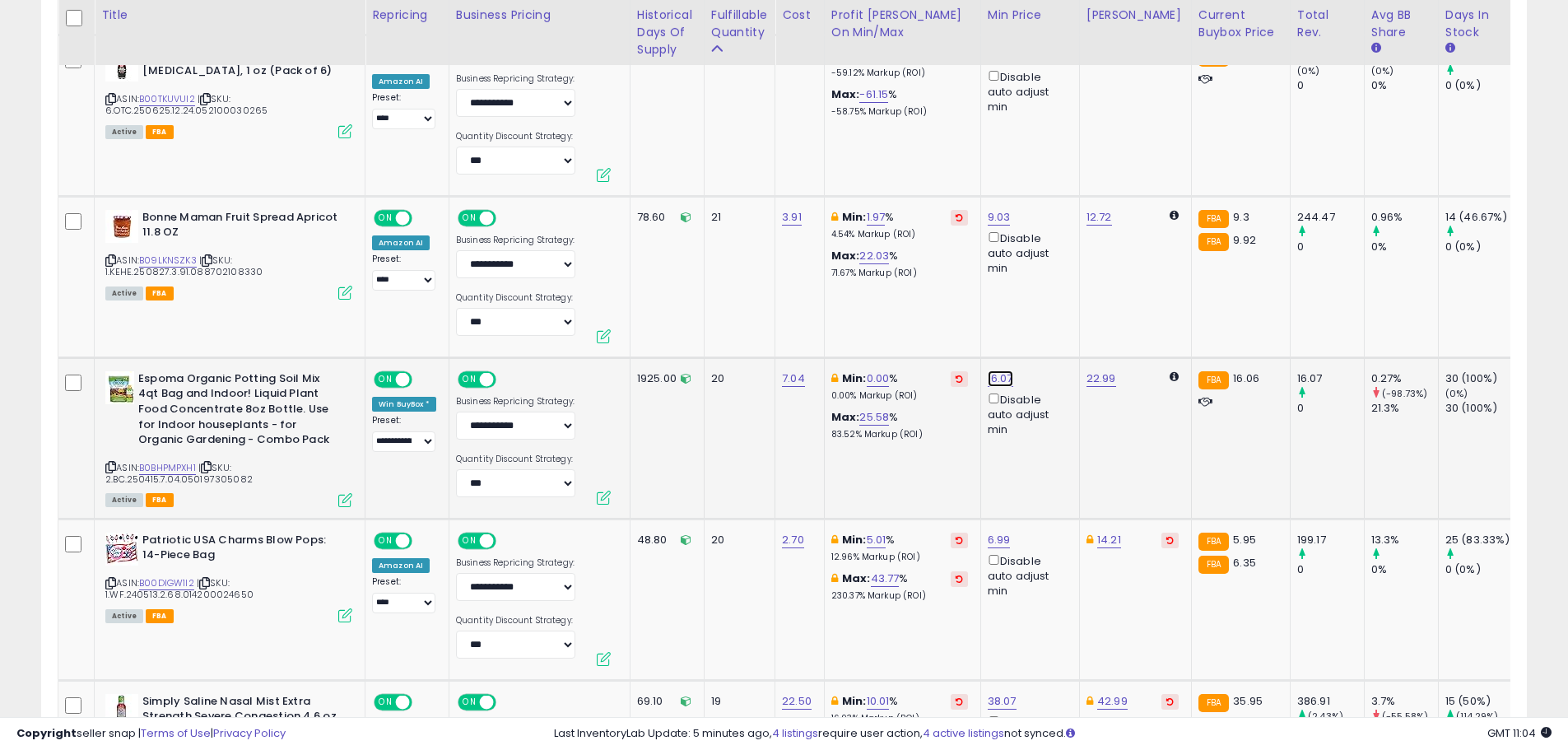
click at [1000, 379] on link "16.07" at bounding box center [1001, 379] width 25 height 16
drag, startPoint x: 911, startPoint y: 325, endPoint x: 871, endPoint y: 321, distance: 40.2
click at [873, 321] on div "***** This will override store markup" at bounding box center [986, 331] width 237 height 60
type input "*****"
click button "submit" at bounding box center [1046, 320] width 28 height 25
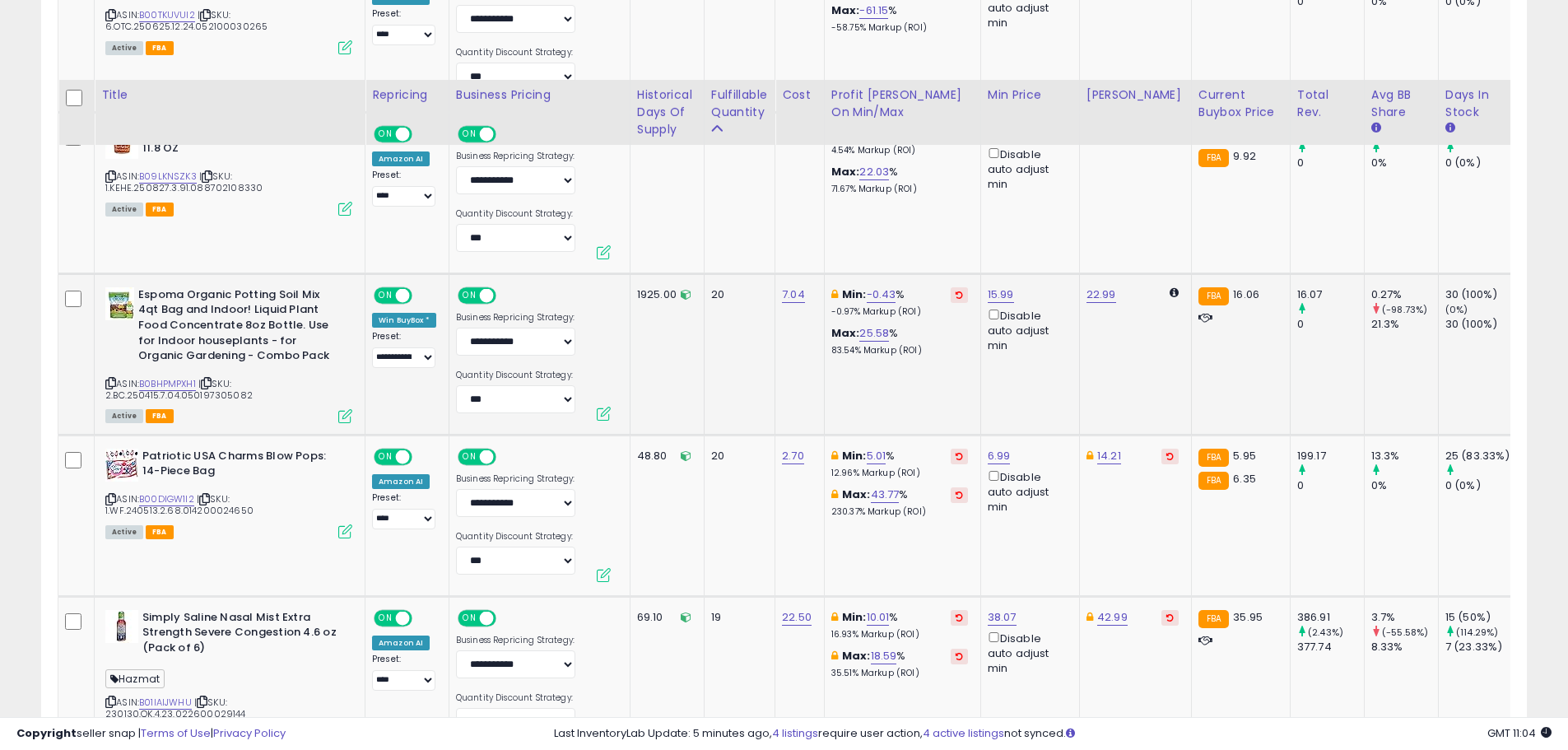
scroll to position [1424, 0]
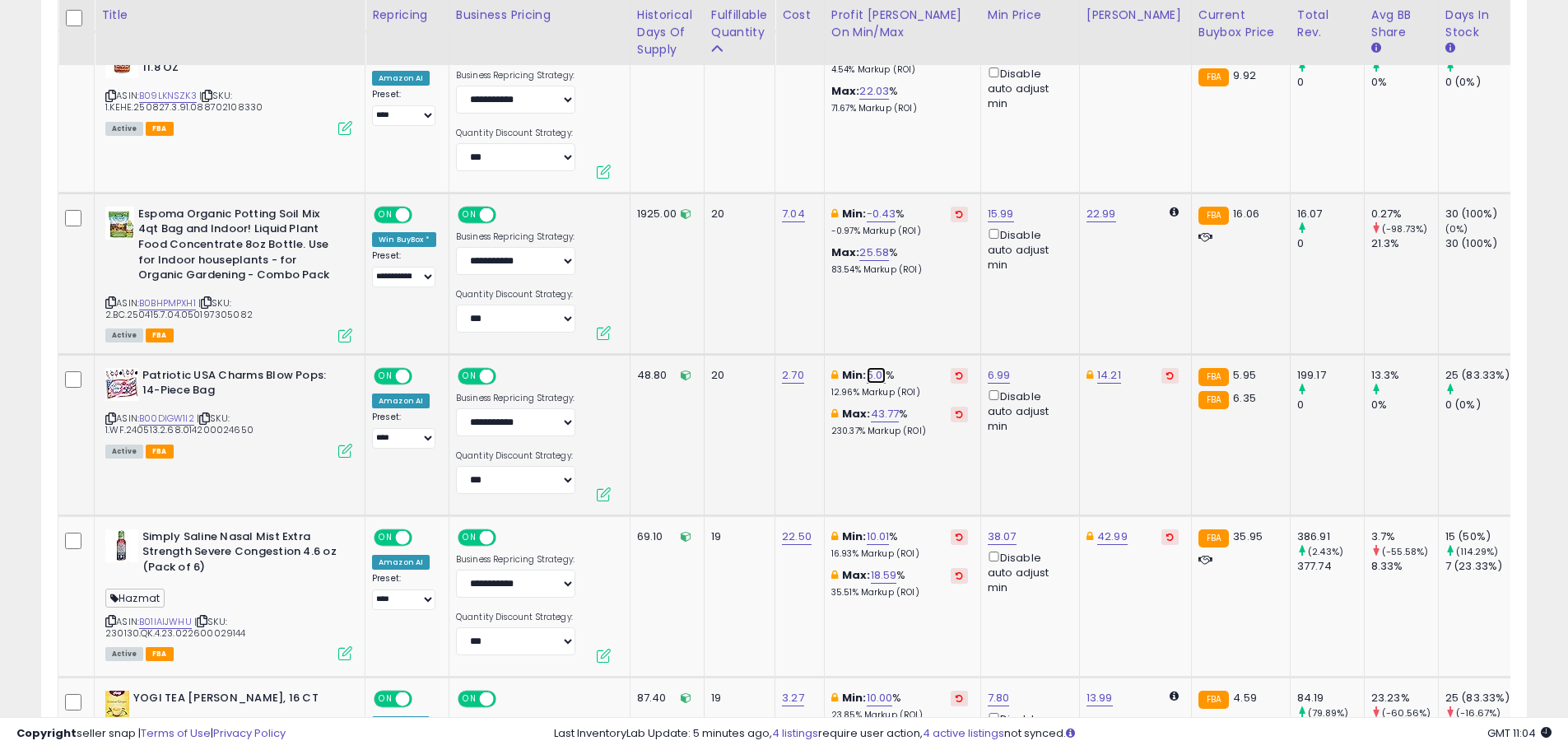
click at [880, 372] on link "5.01" at bounding box center [877, 376] width 20 height 16
drag, startPoint x: 785, startPoint y: 315, endPoint x: 725, endPoint y: 329, distance: 61.6
type input "*"
click button "submit" at bounding box center [923, 317] width 28 height 25
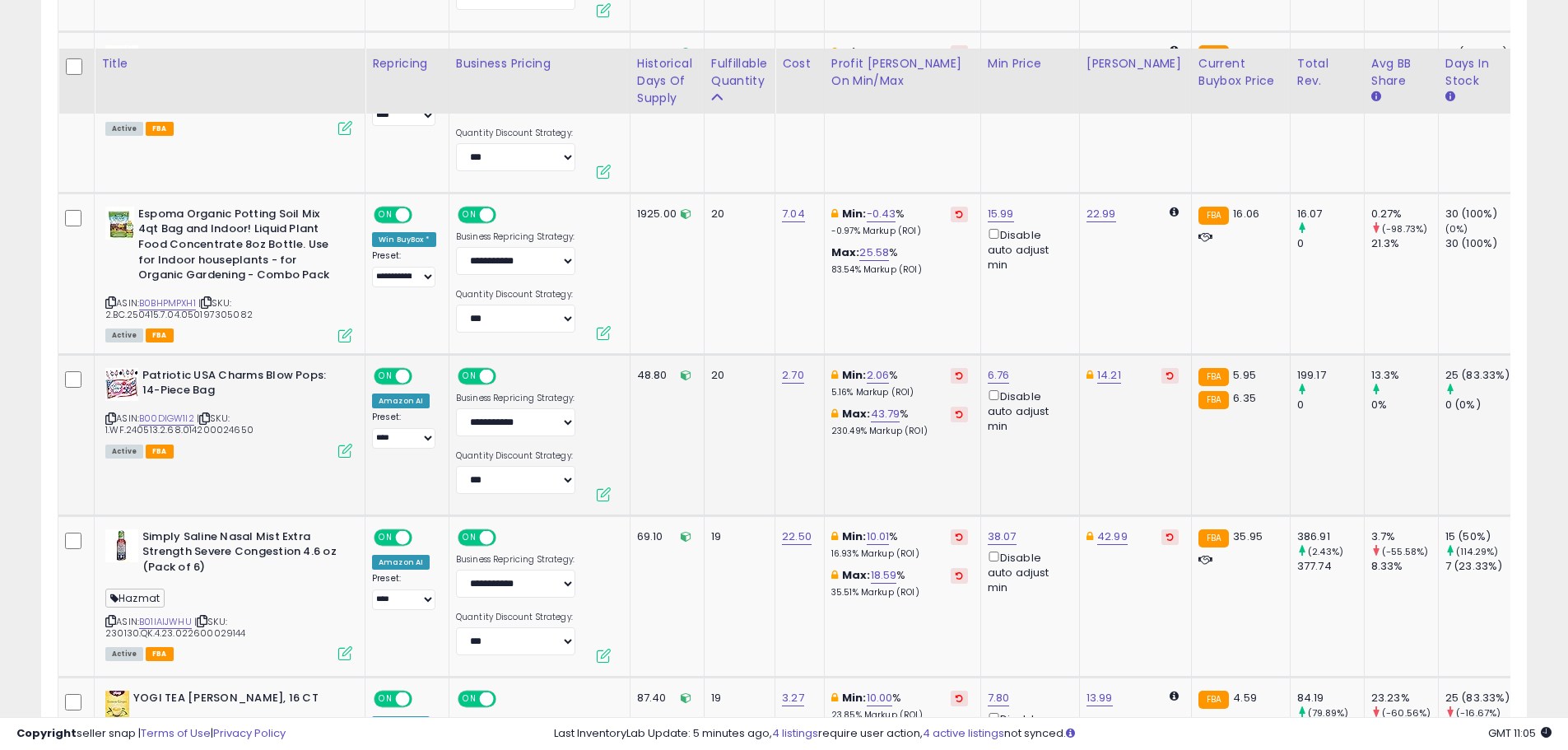
scroll to position [1589, 0]
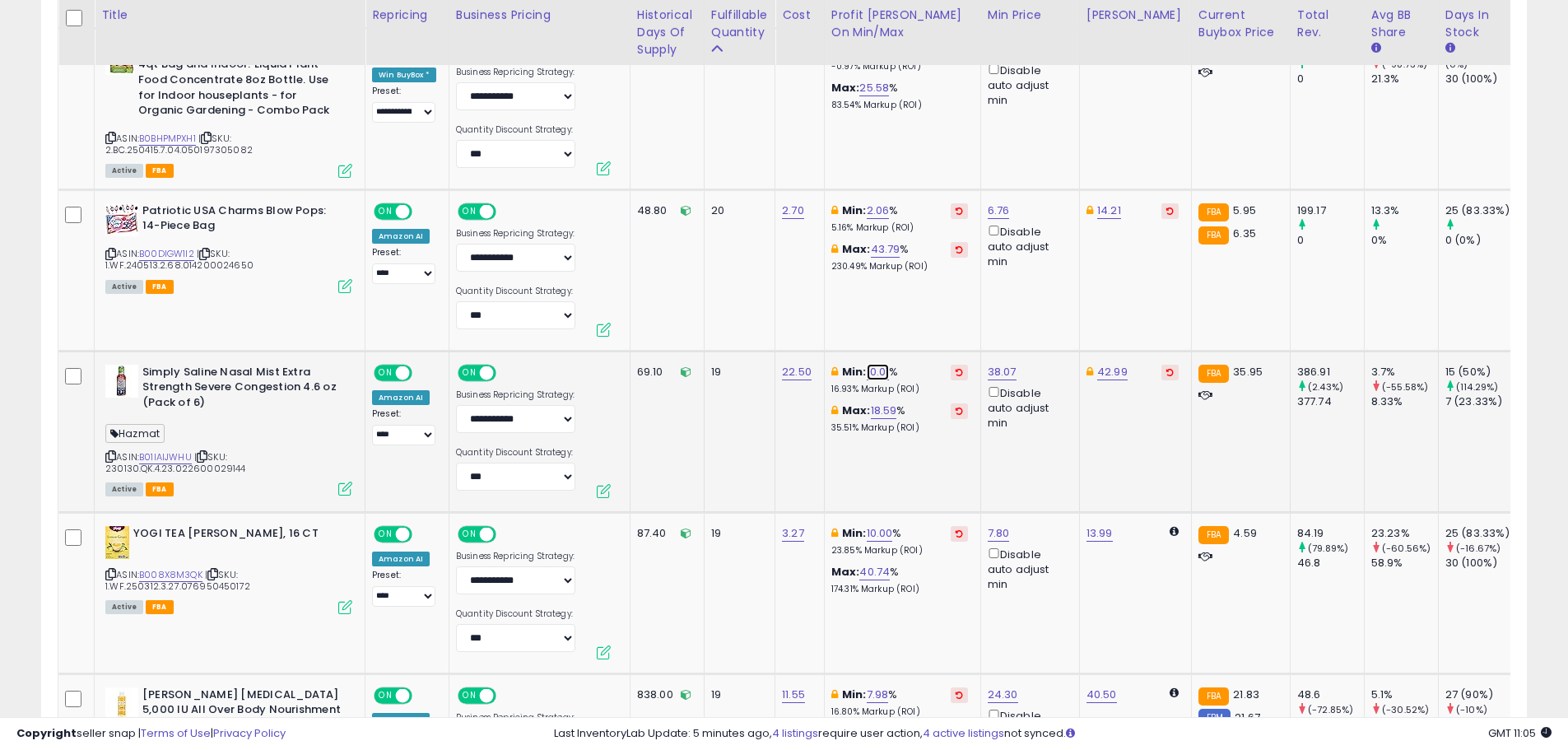
click at [884, 368] on link "10.01" at bounding box center [877, 372] width 23 height 16
drag, startPoint x: 818, startPoint y: 312, endPoint x: 709, endPoint y: 317, distance: 109.1
type input "*"
click button "submit" at bounding box center [926, 313] width 28 height 25
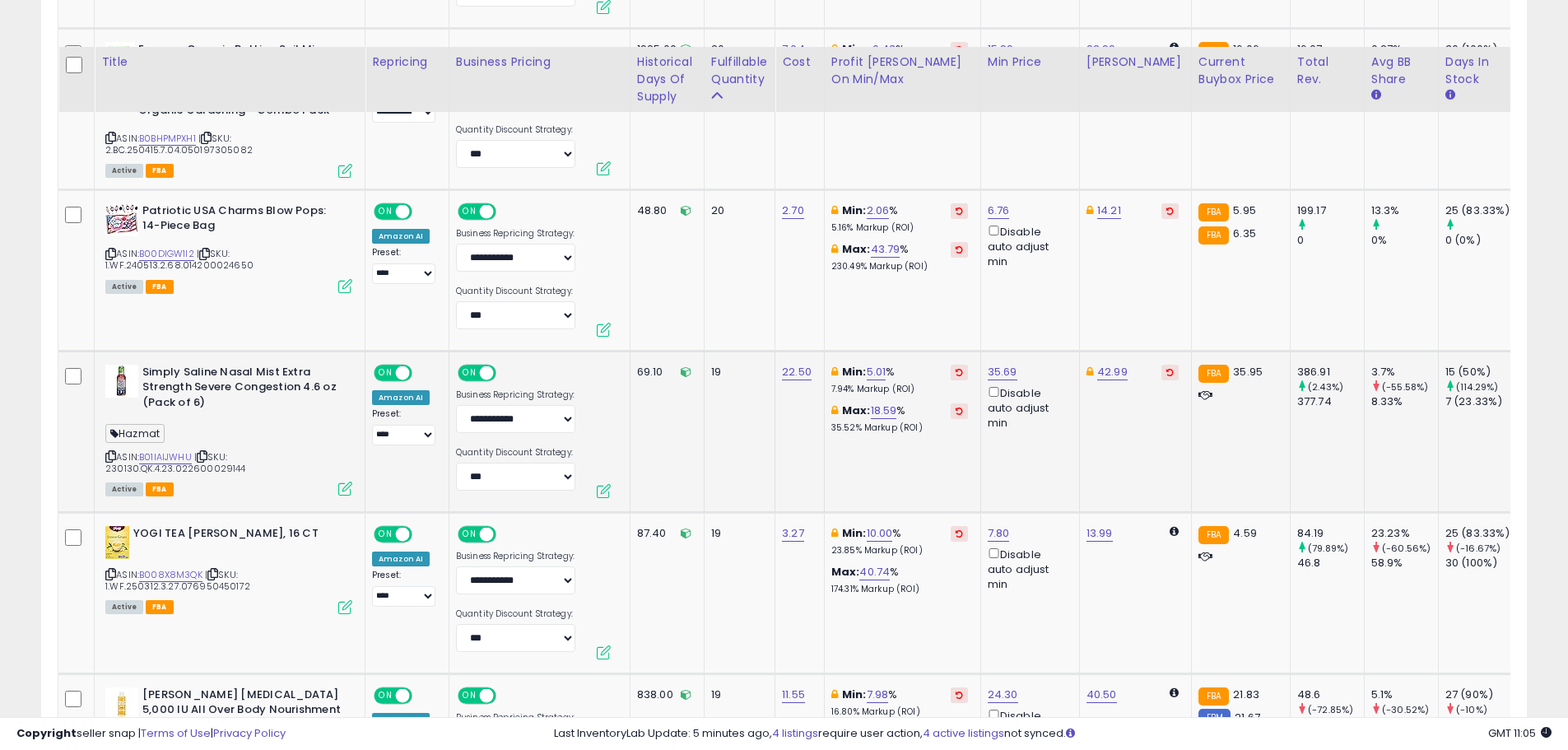
scroll to position [1672, 0]
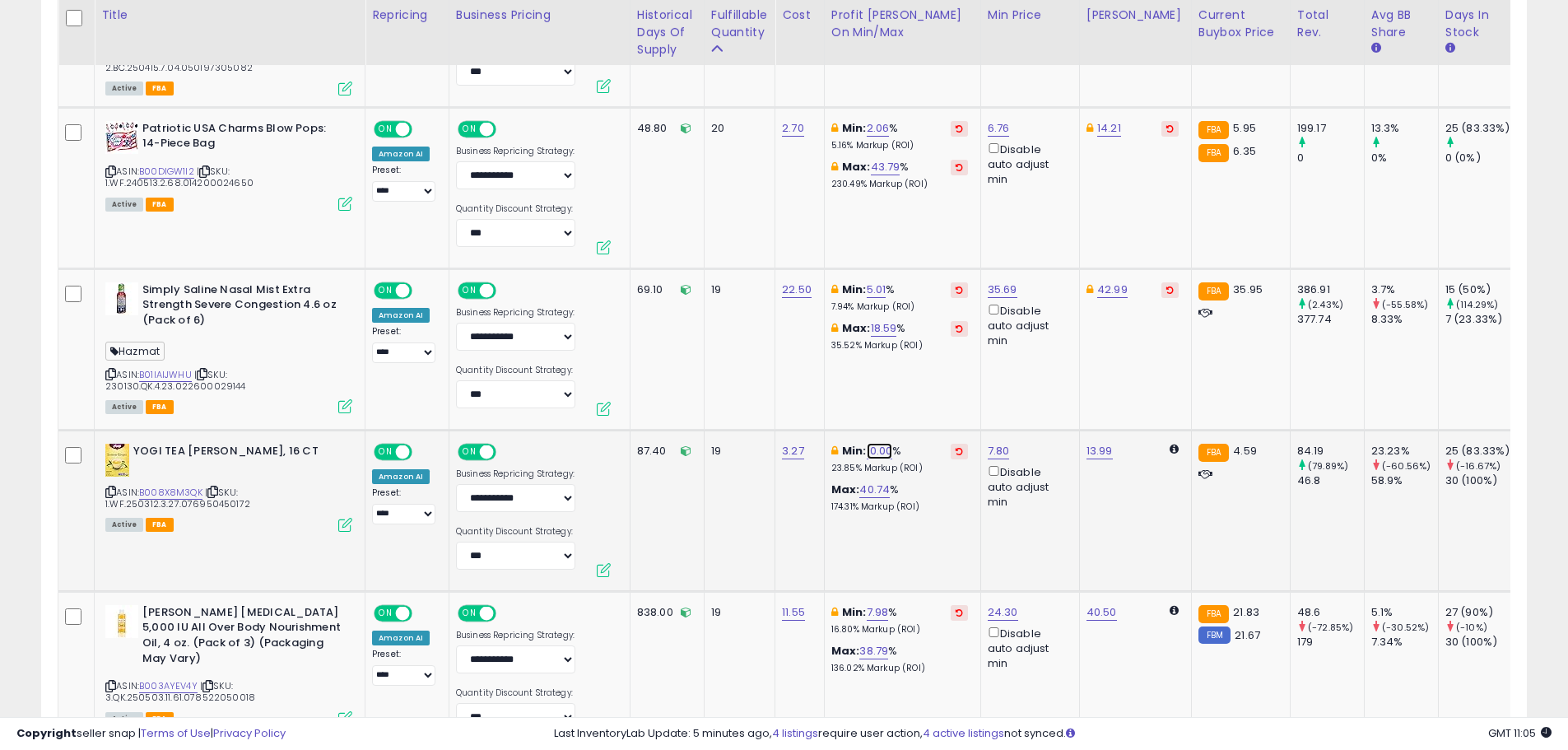
click at [874, 449] on link "10.00" at bounding box center [879, 451] width 26 height 16
drag, startPoint x: 769, startPoint y: 397, endPoint x: 710, endPoint y: 397, distance: 59.0
type input "*"
click button "submit" at bounding box center [927, 392] width 28 height 25
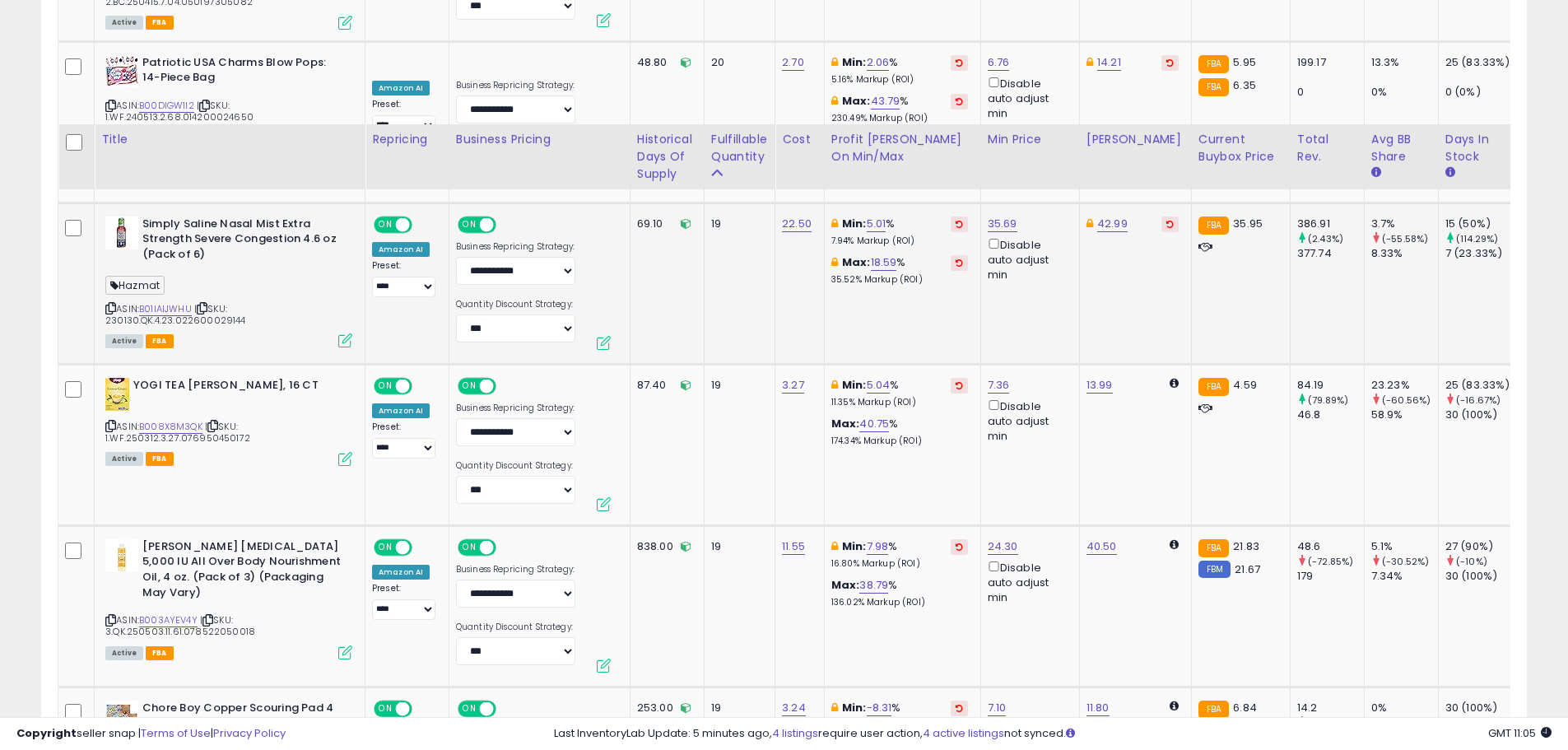
scroll to position [1919, 0]
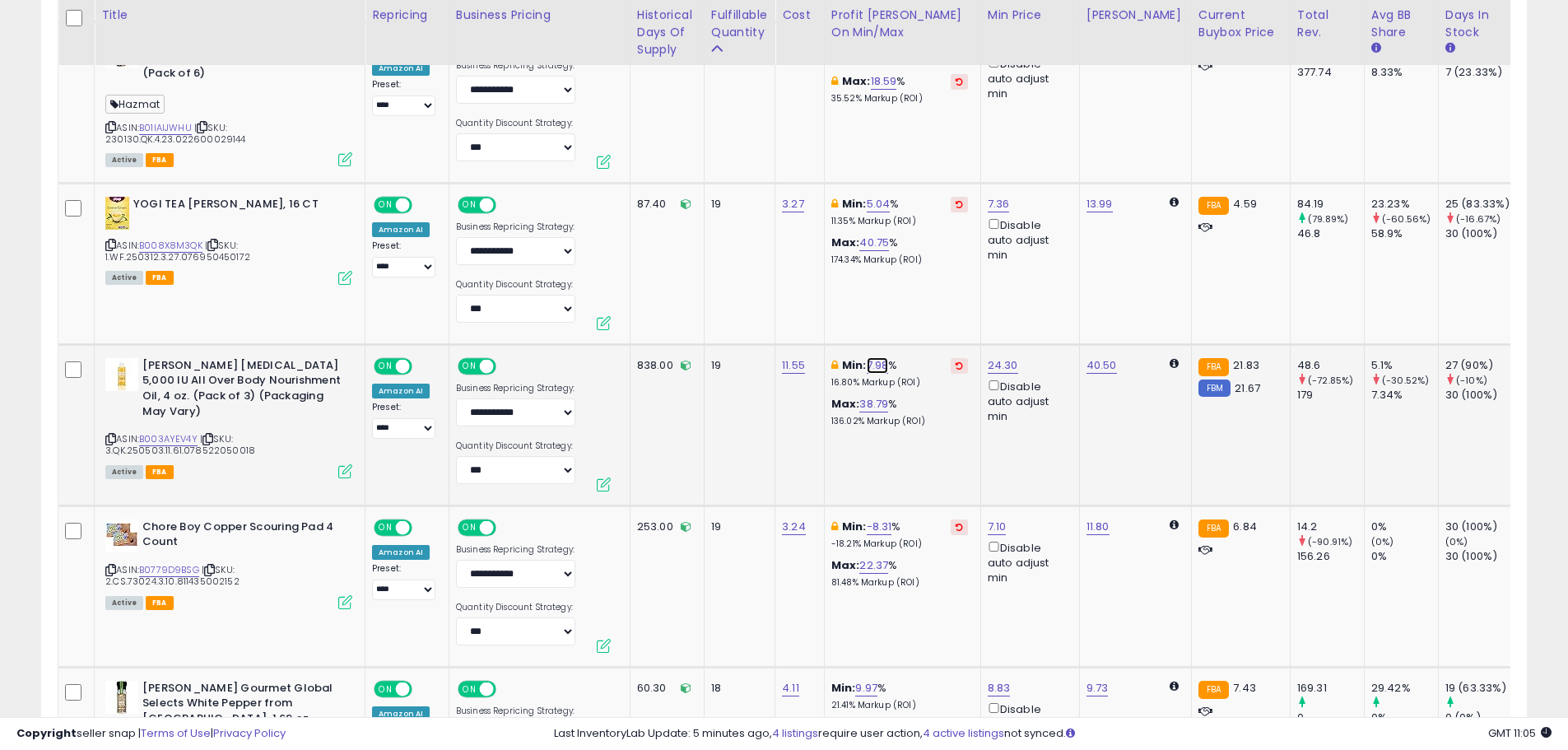
click at [879, 367] on link "7.98" at bounding box center [877, 366] width 22 height 16
type input "*"
click button "submit" at bounding box center [925, 307] width 28 height 25
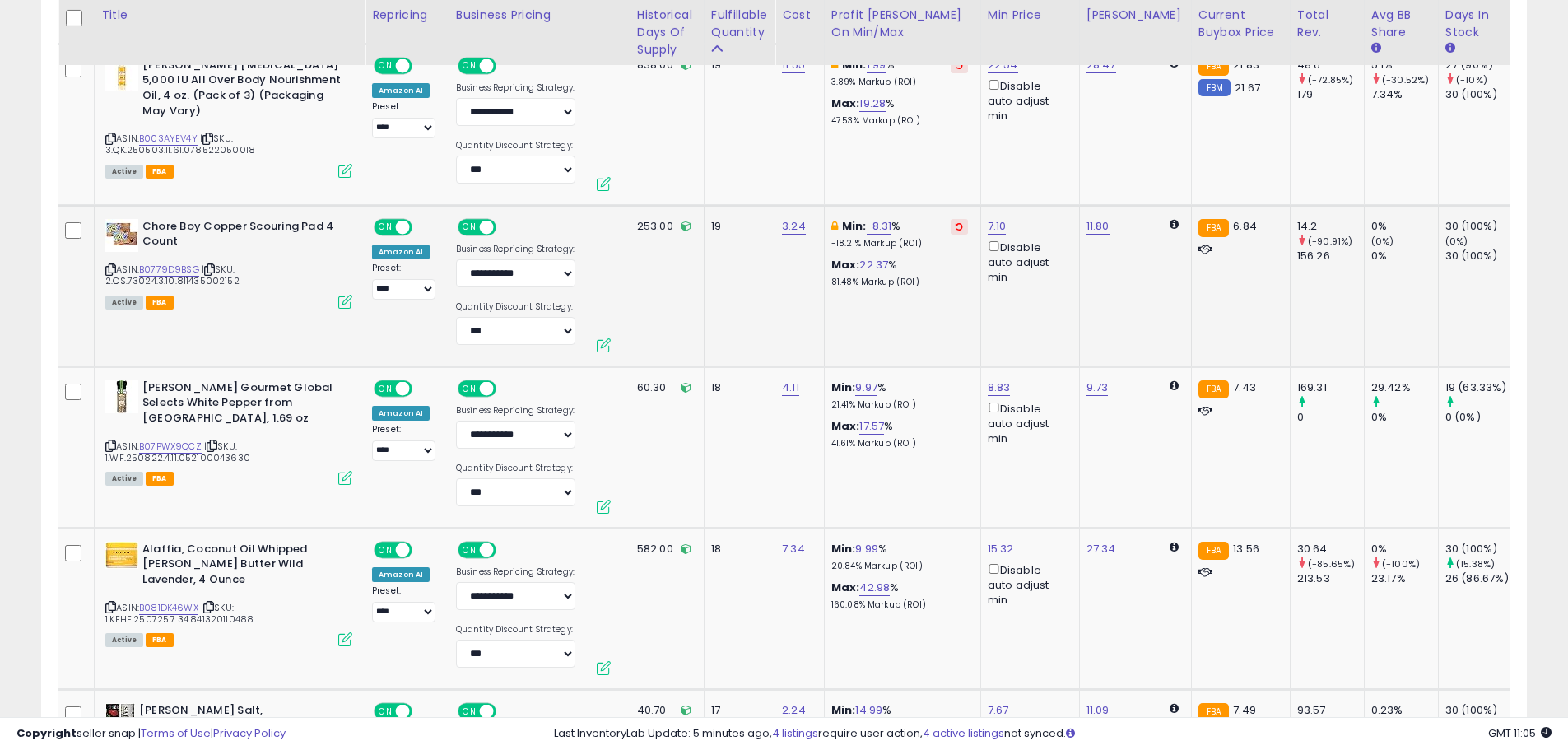
scroll to position [2248, 0]
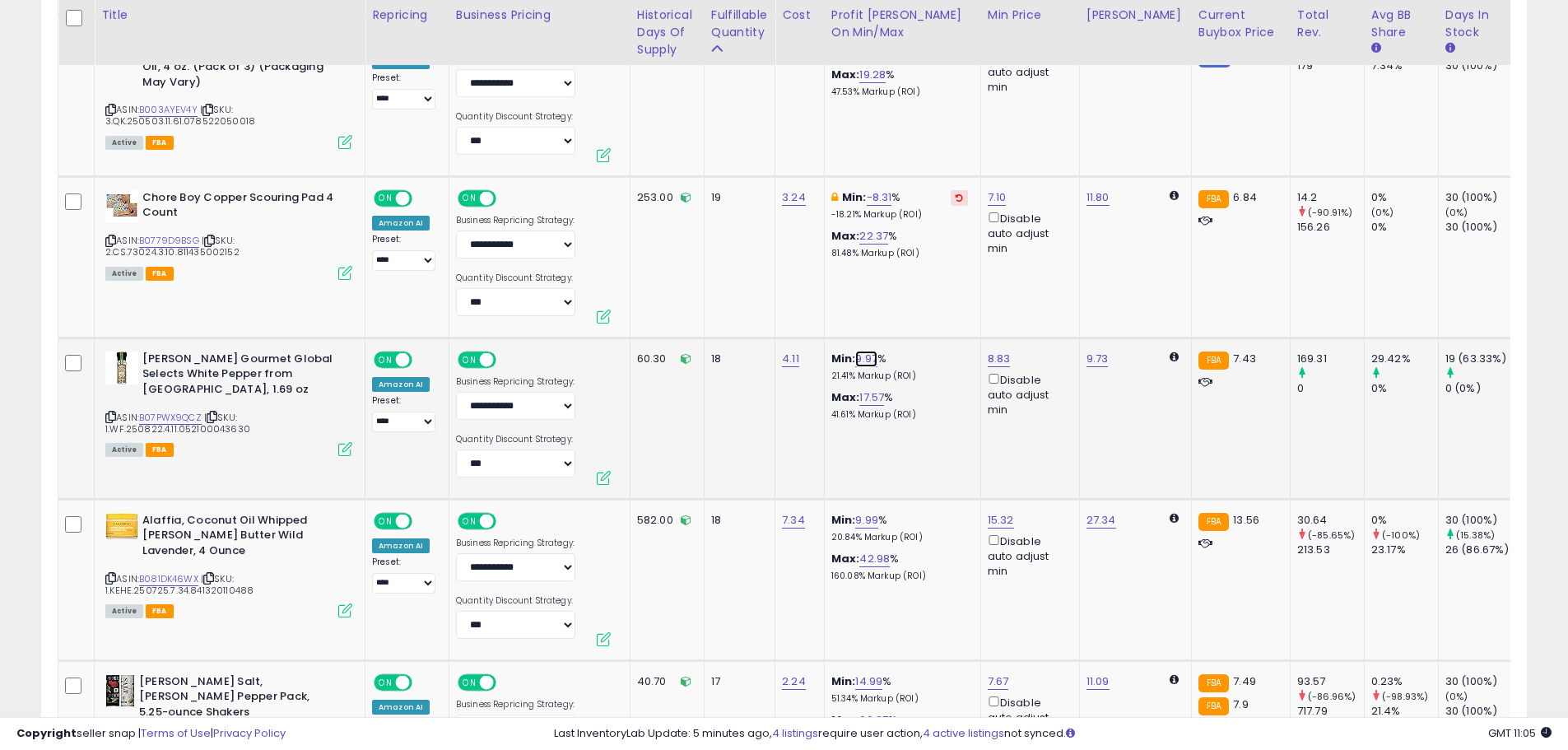
click at [869, 361] on link "9.97" at bounding box center [867, 359] width 22 height 16
drag, startPoint x: 805, startPoint y: 304, endPoint x: 708, endPoint y: 300, distance: 97.1
type input "*"
click button "submit" at bounding box center [914, 301] width 28 height 25
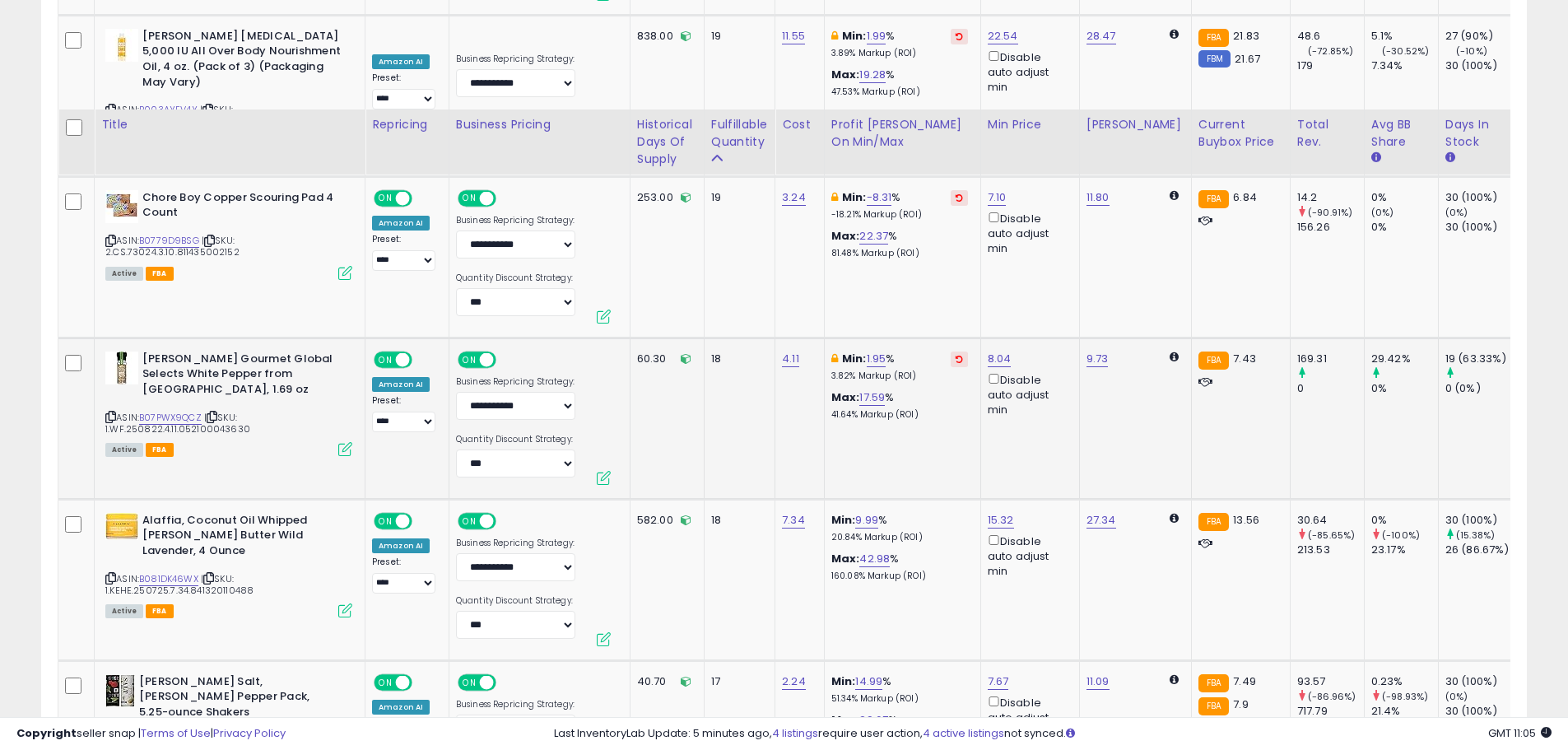
scroll to position [2413, 0]
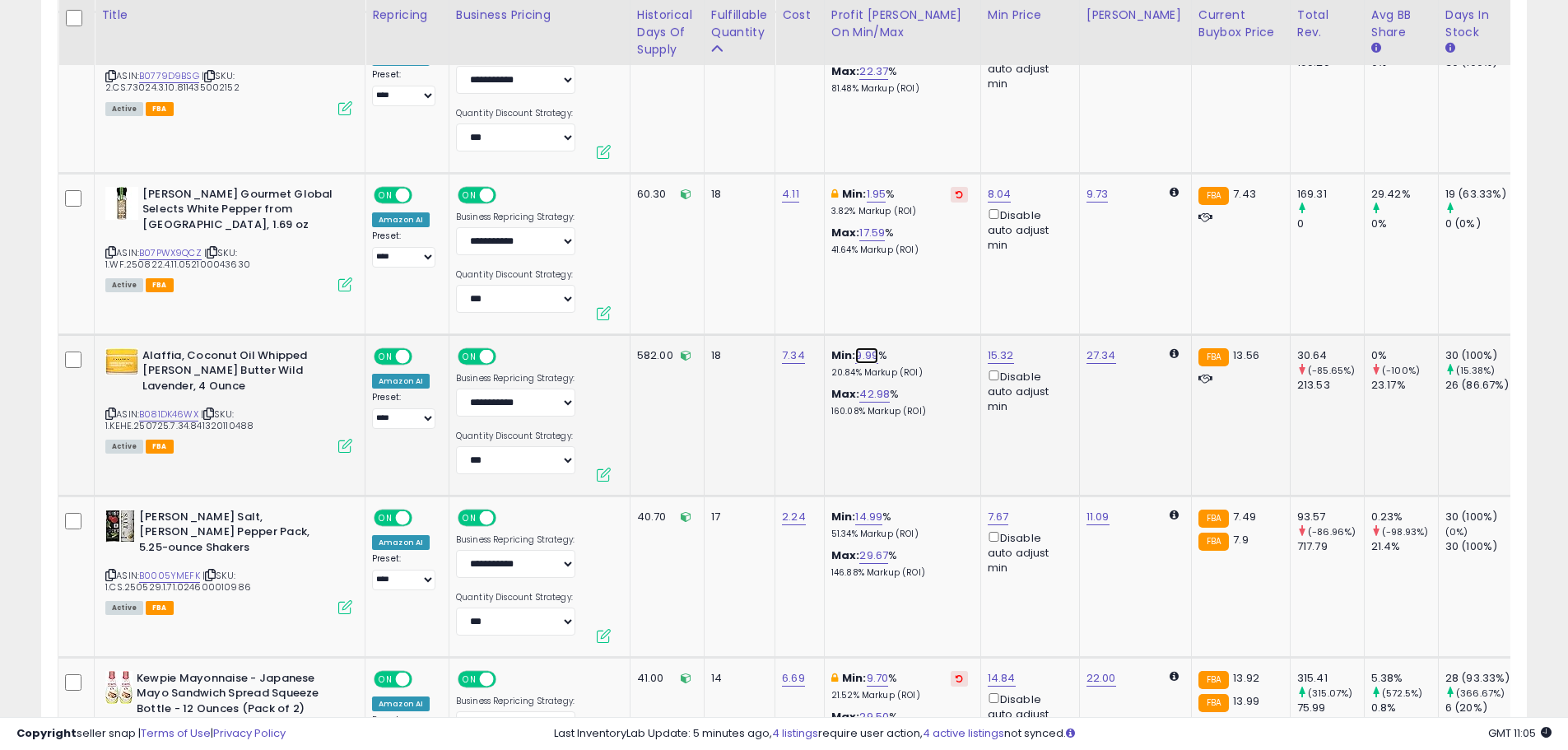
click at [875, 360] on link "9.99" at bounding box center [867, 356] width 23 height 16
click at [744, 294] on div "**** This will override store markup" at bounding box center [855, 308] width 237 height 60
type input "*"
click button "submit" at bounding box center [914, 297] width 28 height 25
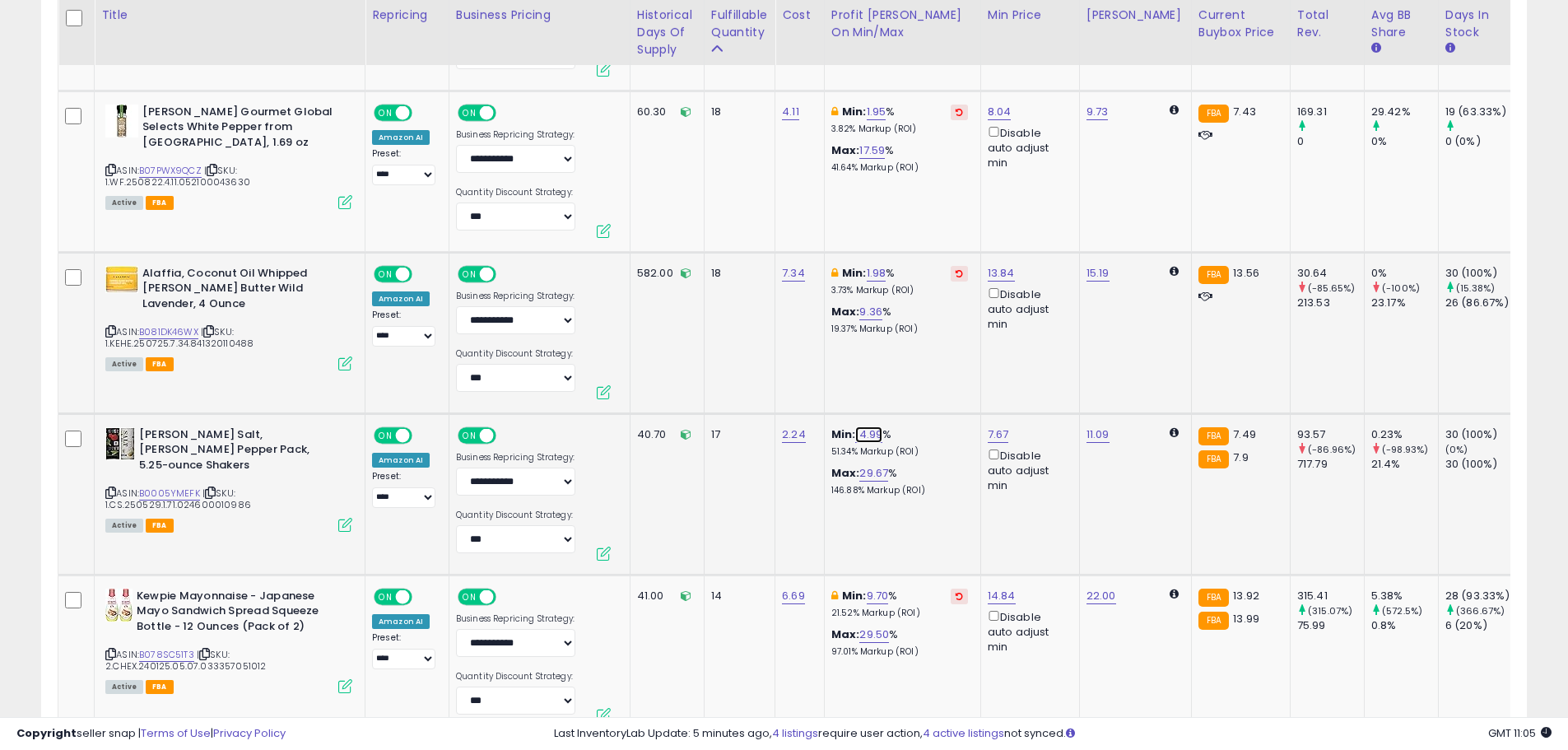
click at [869, 431] on link "14.99" at bounding box center [869, 435] width 27 height 16
drag, startPoint x: 813, startPoint y: 380, endPoint x: 694, endPoint y: 385, distance: 119.1
type input "**"
click button "submit" at bounding box center [916, 376] width 28 height 25
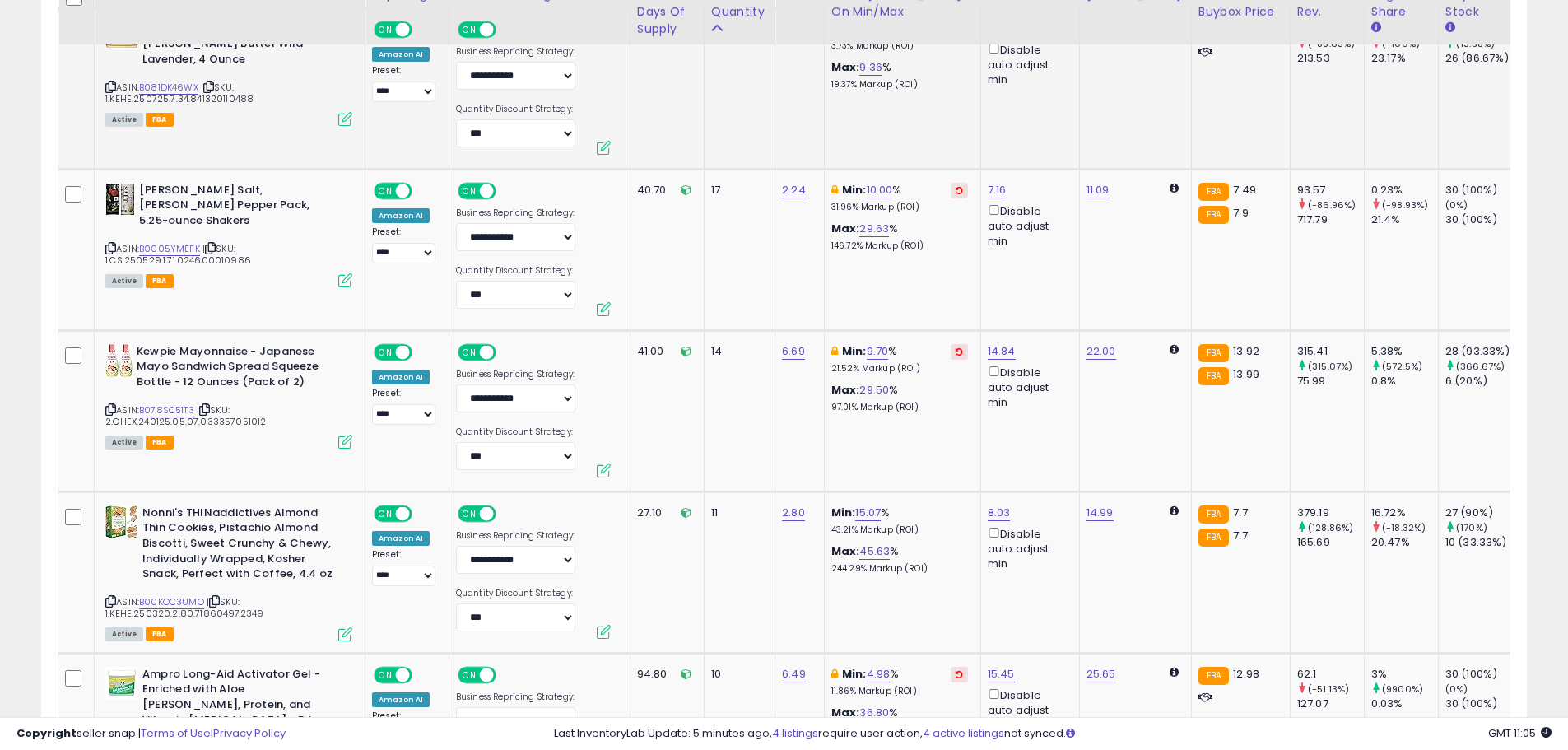
scroll to position [2742, 0]
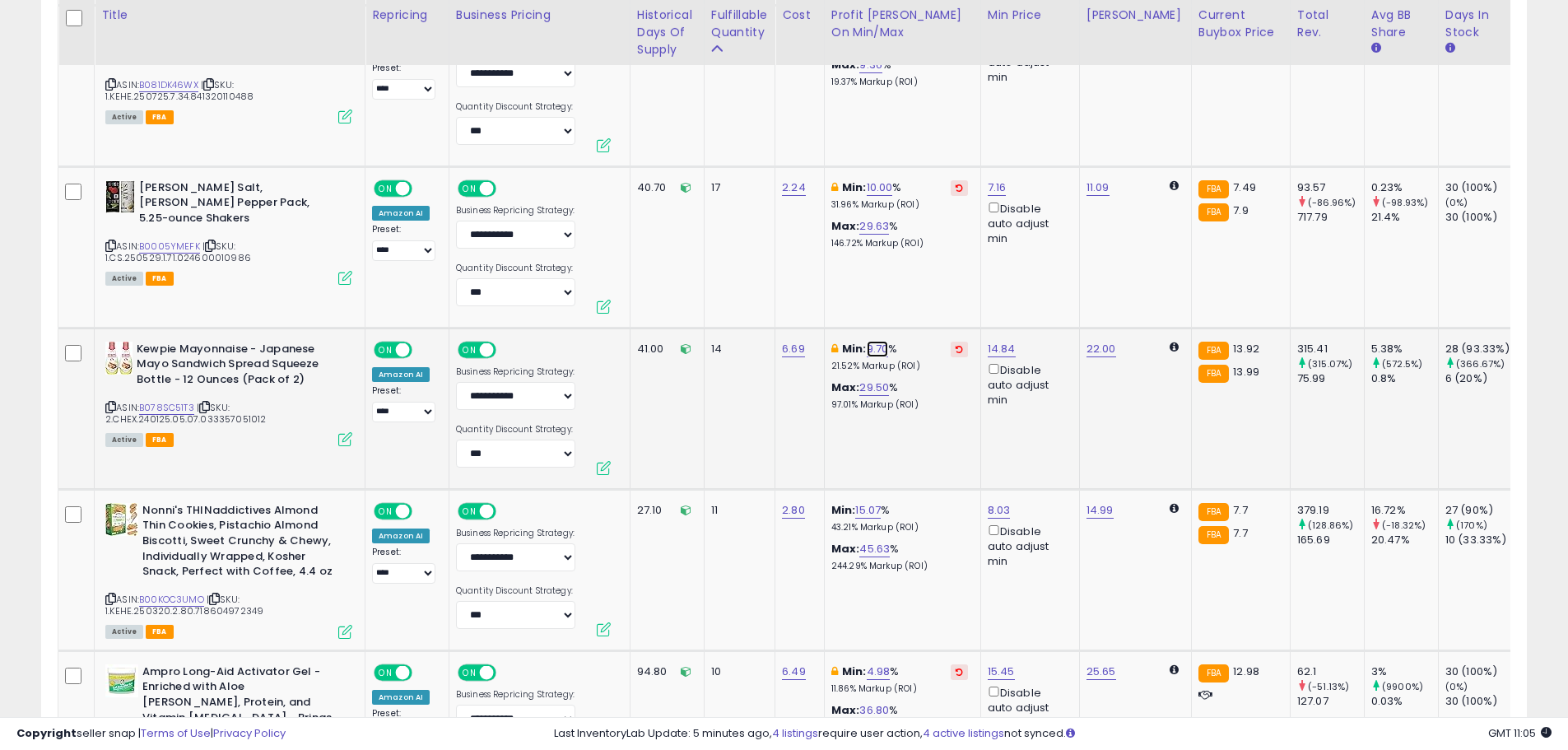
click at [882, 350] on link "9.70" at bounding box center [877, 350] width 22 height 16
drag, startPoint x: 797, startPoint y: 294, endPoint x: 715, endPoint y: 292, distance: 82.0
type input "*"
click button "submit" at bounding box center [925, 291] width 28 height 25
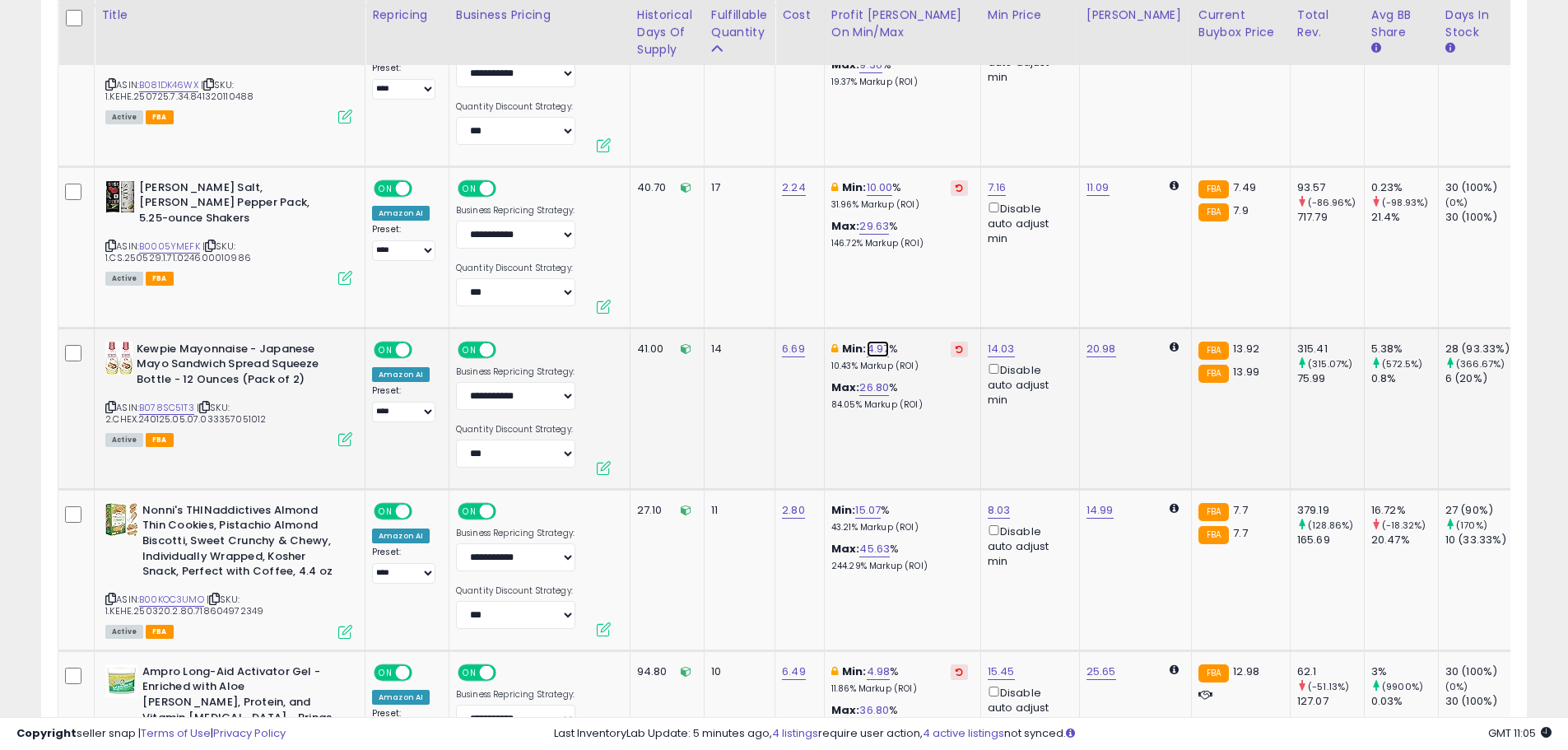
click at [882, 345] on link "4.97" at bounding box center [877, 350] width 23 height 16
drag, startPoint x: 822, startPoint y: 291, endPoint x: 730, endPoint y: 287, distance: 92.1
type input "*"
click button "submit" at bounding box center [925, 291] width 28 height 25
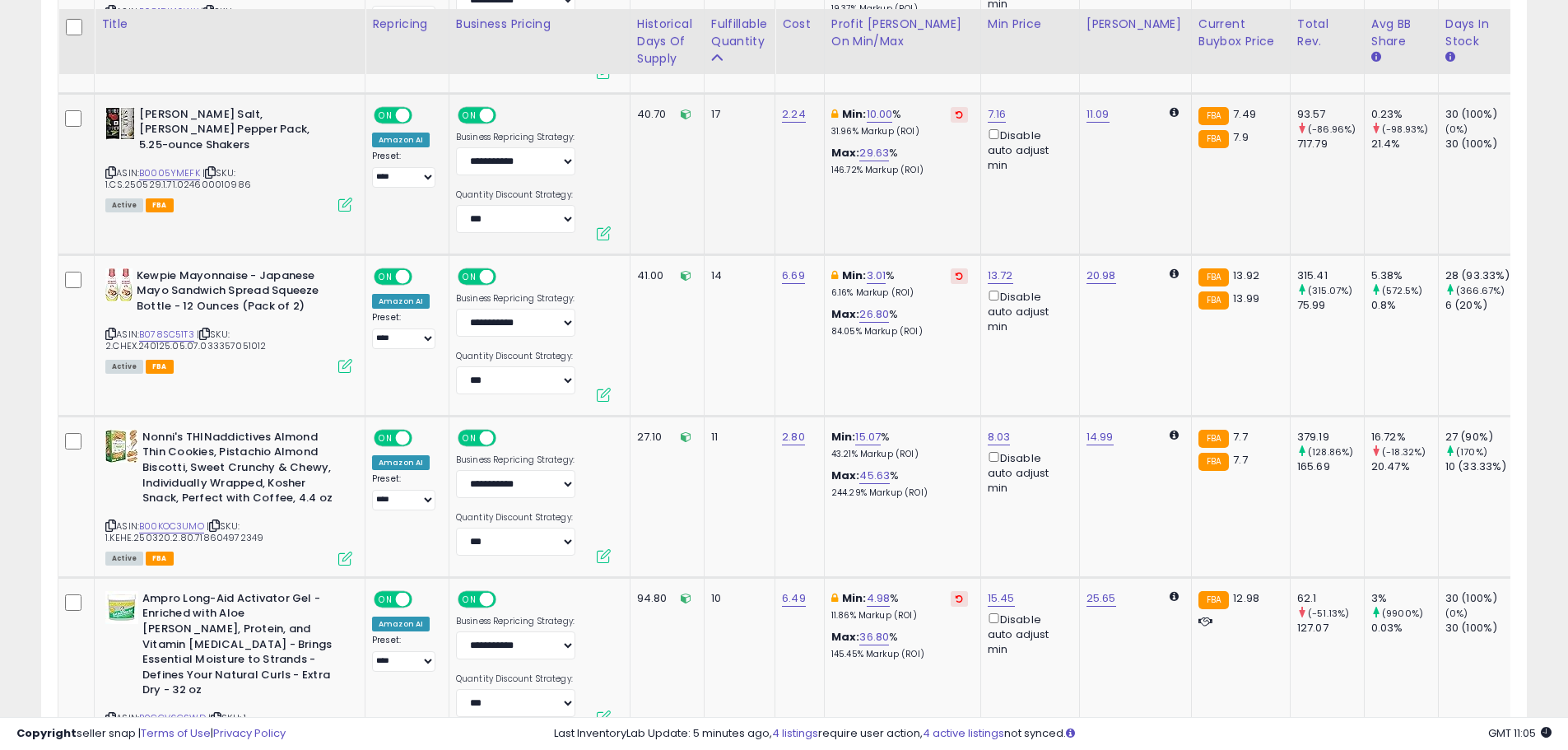
scroll to position [2825, 0]
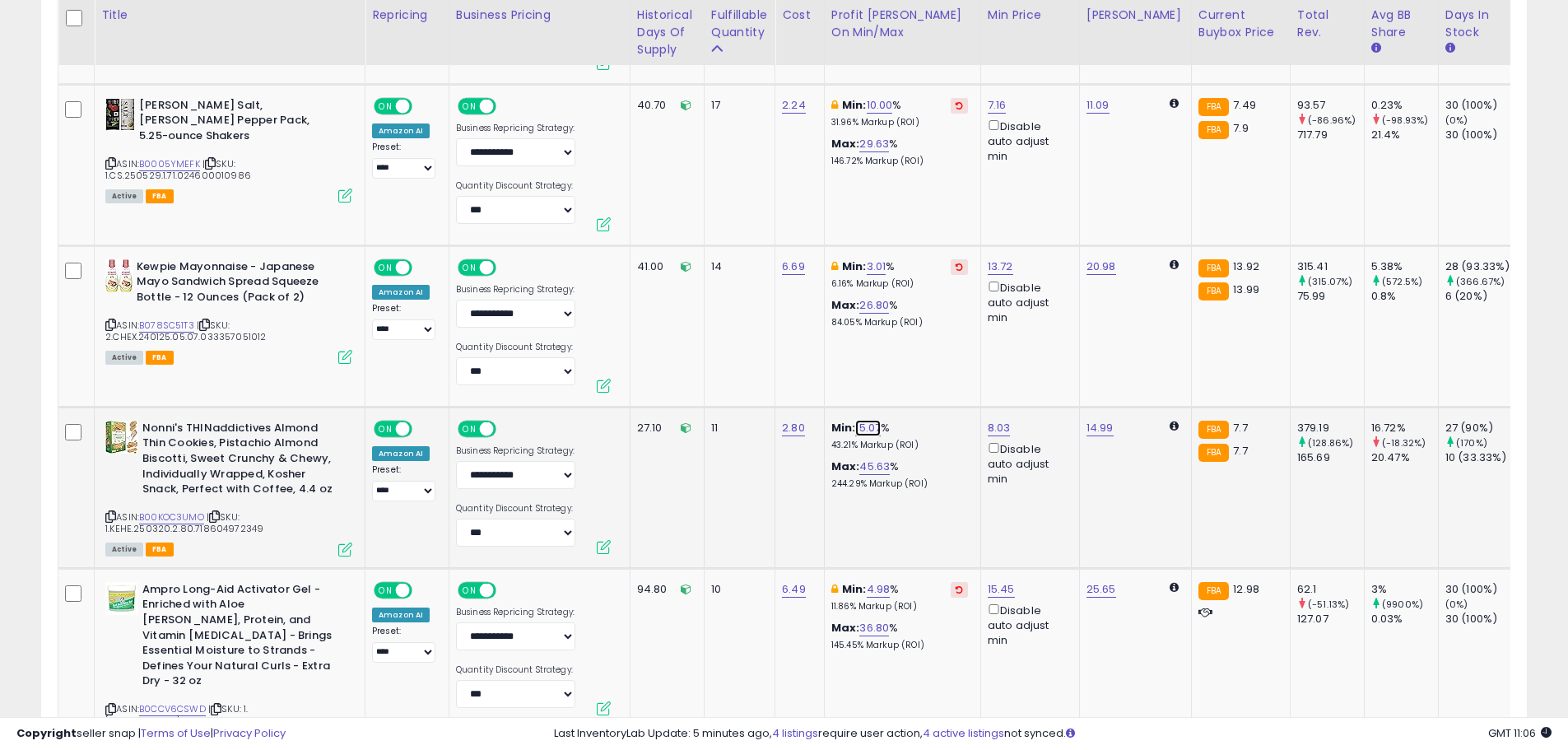
click at [871, 432] on link "15.07" at bounding box center [868, 429] width 25 height 16
drag, startPoint x: 790, startPoint y: 370, endPoint x: 700, endPoint y: 375, distance: 90.1
type input "*"
click button "submit" at bounding box center [916, 370] width 28 height 25
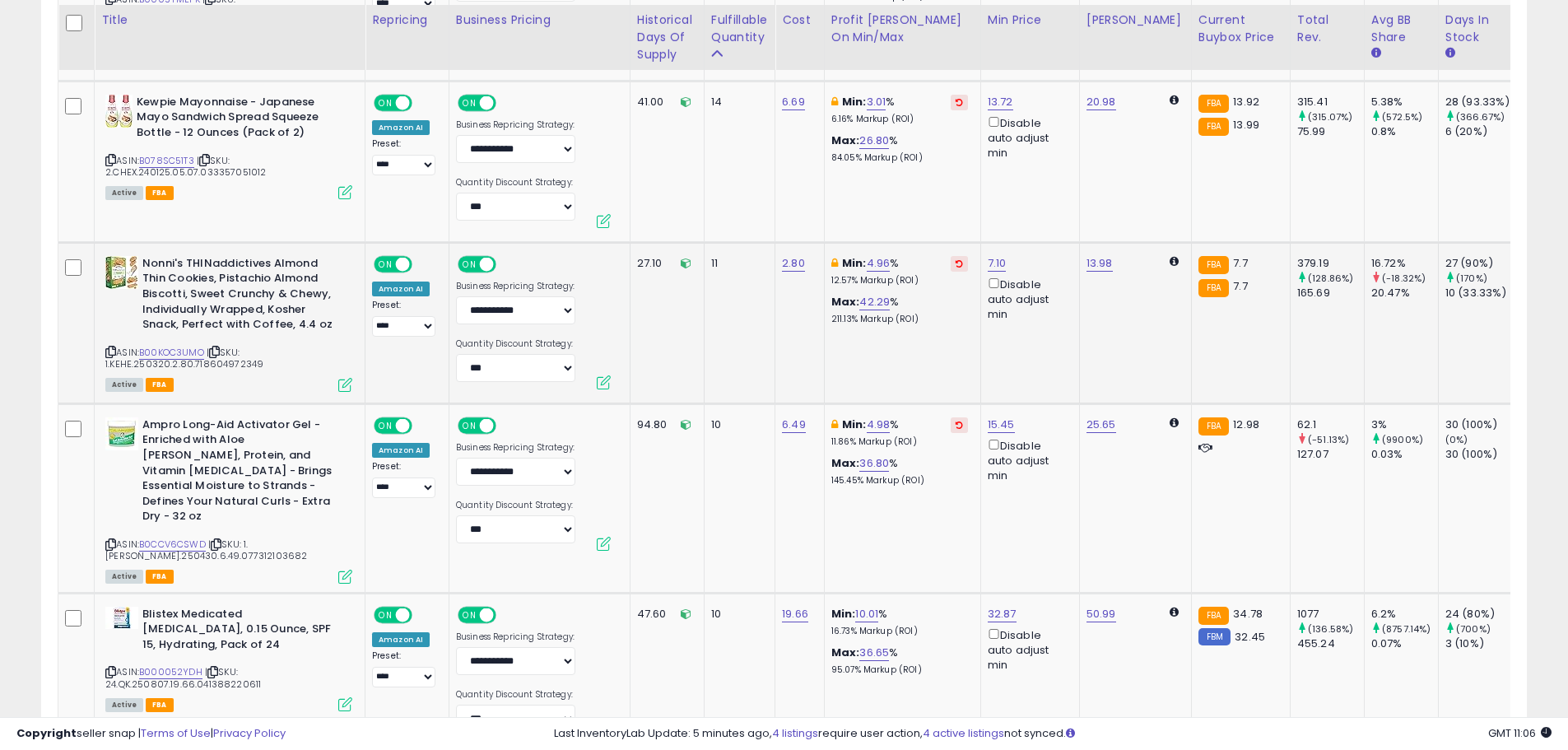
scroll to position [3154, 0]
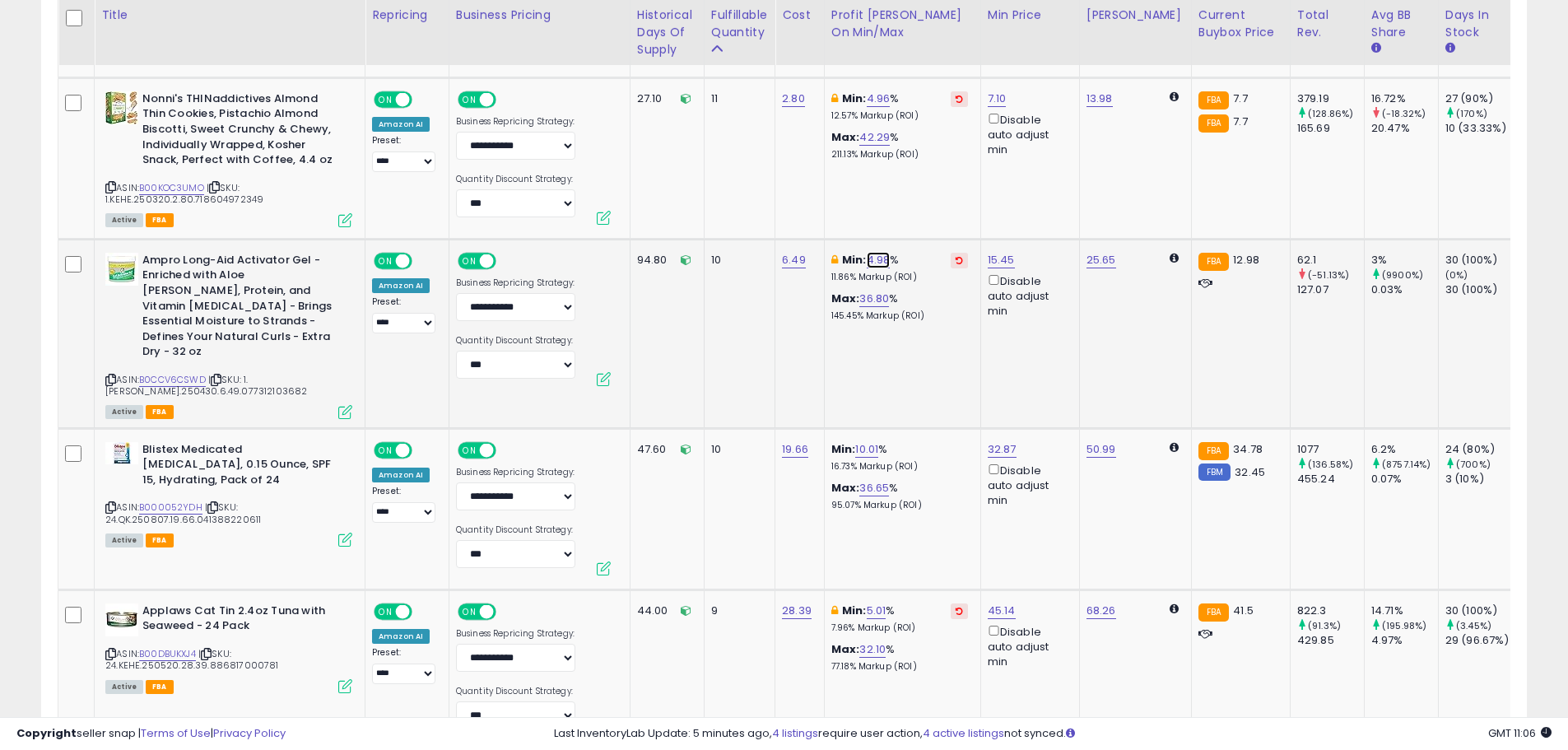
click at [876, 259] on link "4.98" at bounding box center [878, 261] width 24 height 16
type input "*"
click button "submit" at bounding box center [926, 202] width 28 height 25
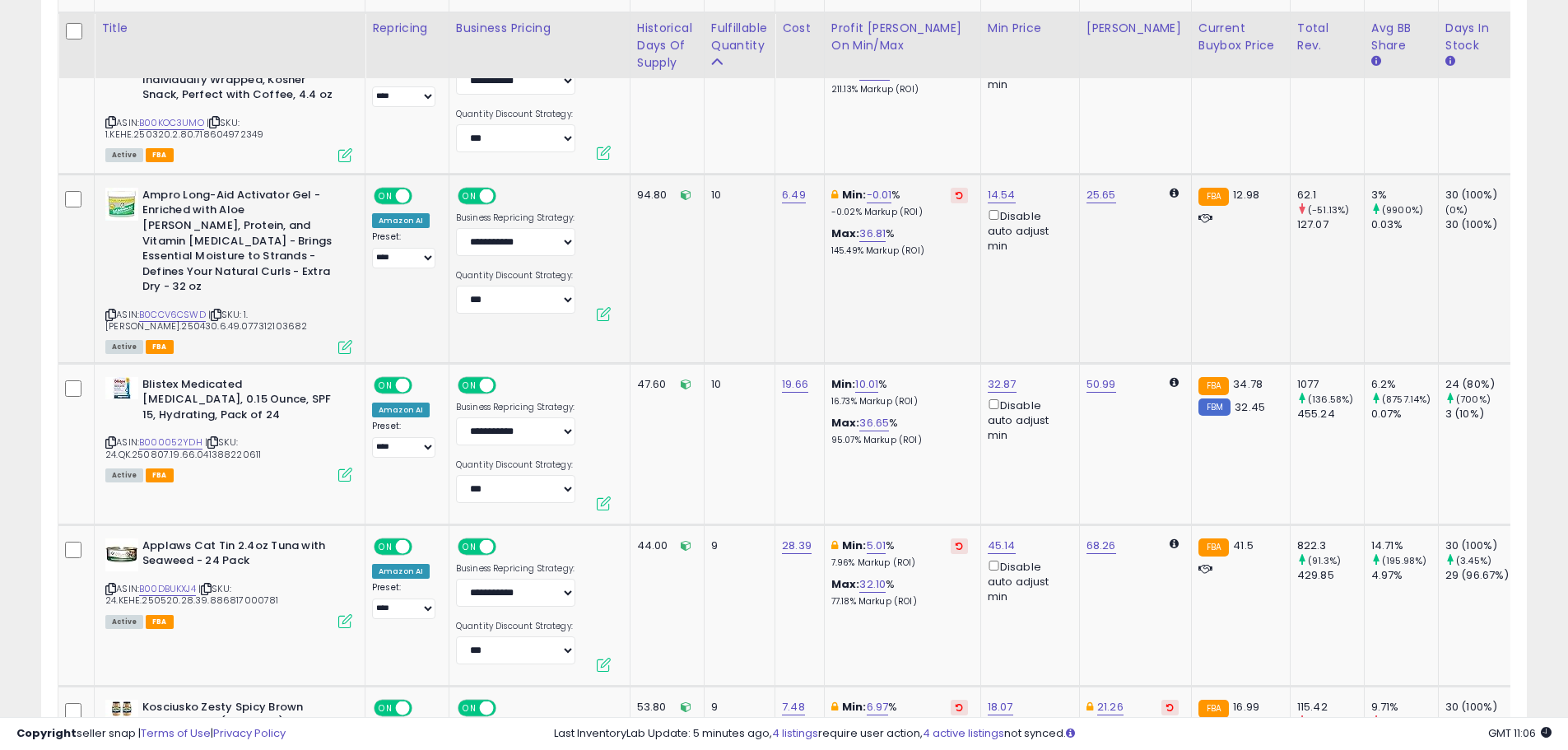
scroll to position [3236, 0]
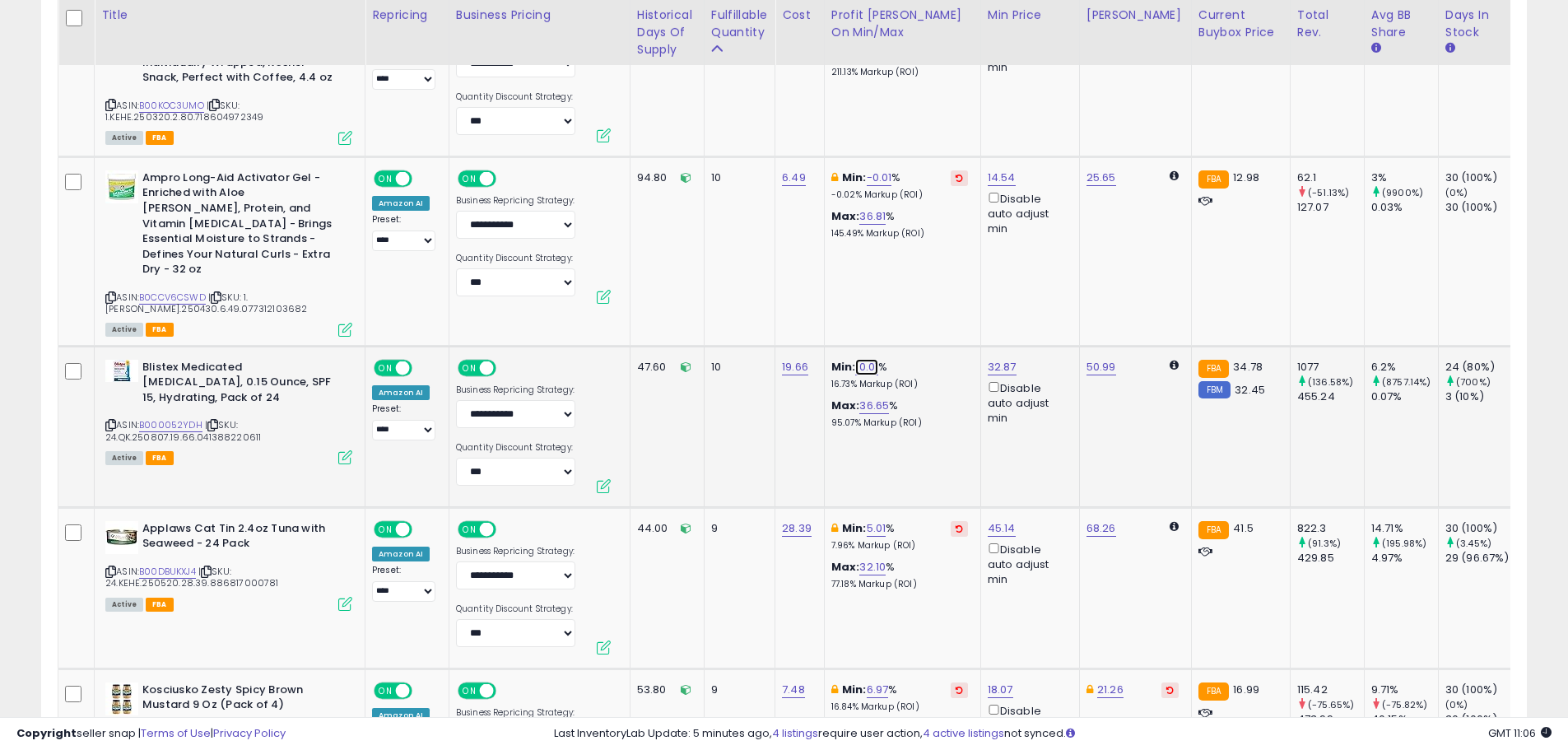
click at [874, 360] on link "10.01" at bounding box center [867, 368] width 23 height 16
drag, startPoint x: 764, startPoint y: 297, endPoint x: 737, endPoint y: 299, distance: 27.1
click at [737, 299] on div "***** This will override store markup" at bounding box center [855, 303] width 237 height 60
type input "*"
click button "submit" at bounding box center [914, 292] width 28 height 25
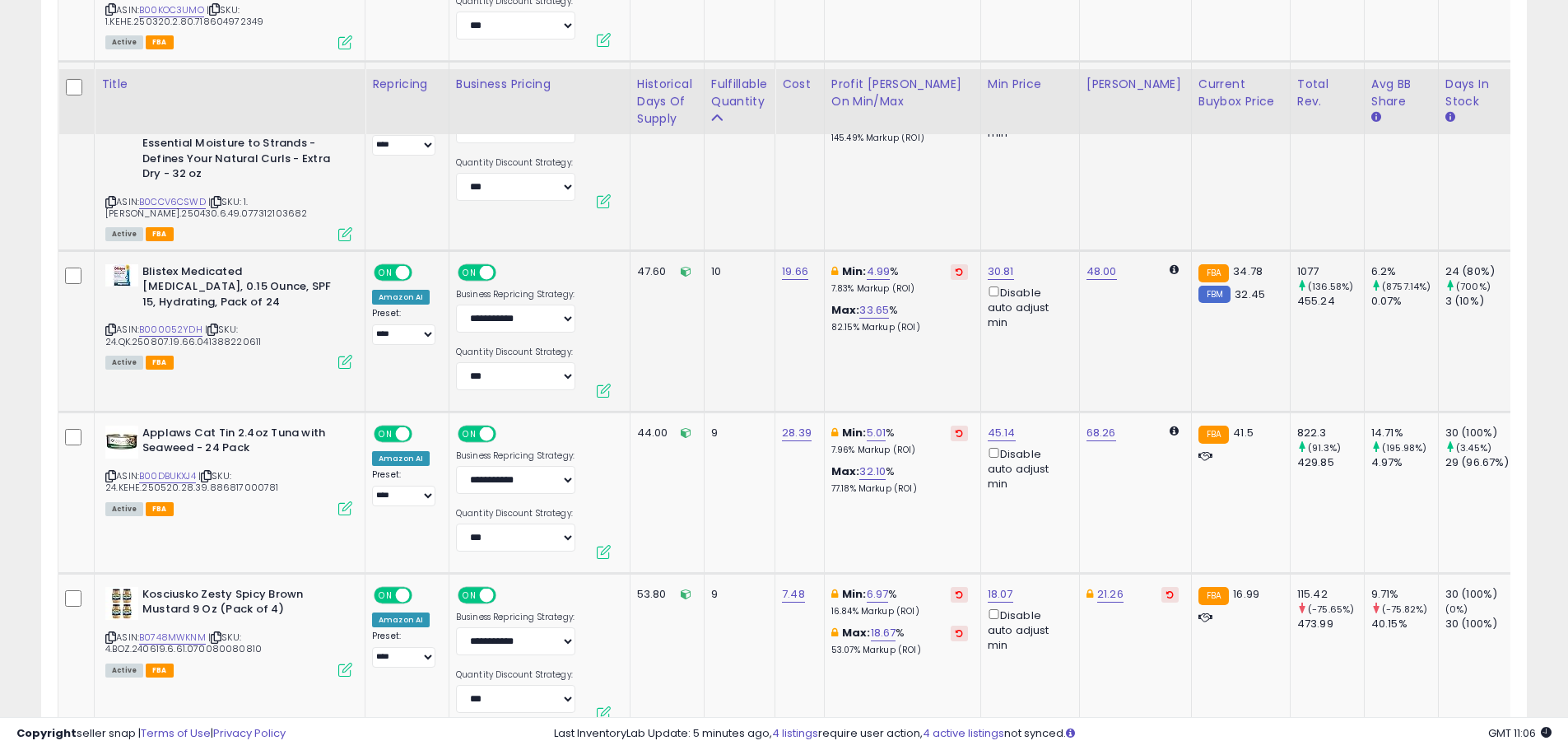
scroll to position [3401, 0]
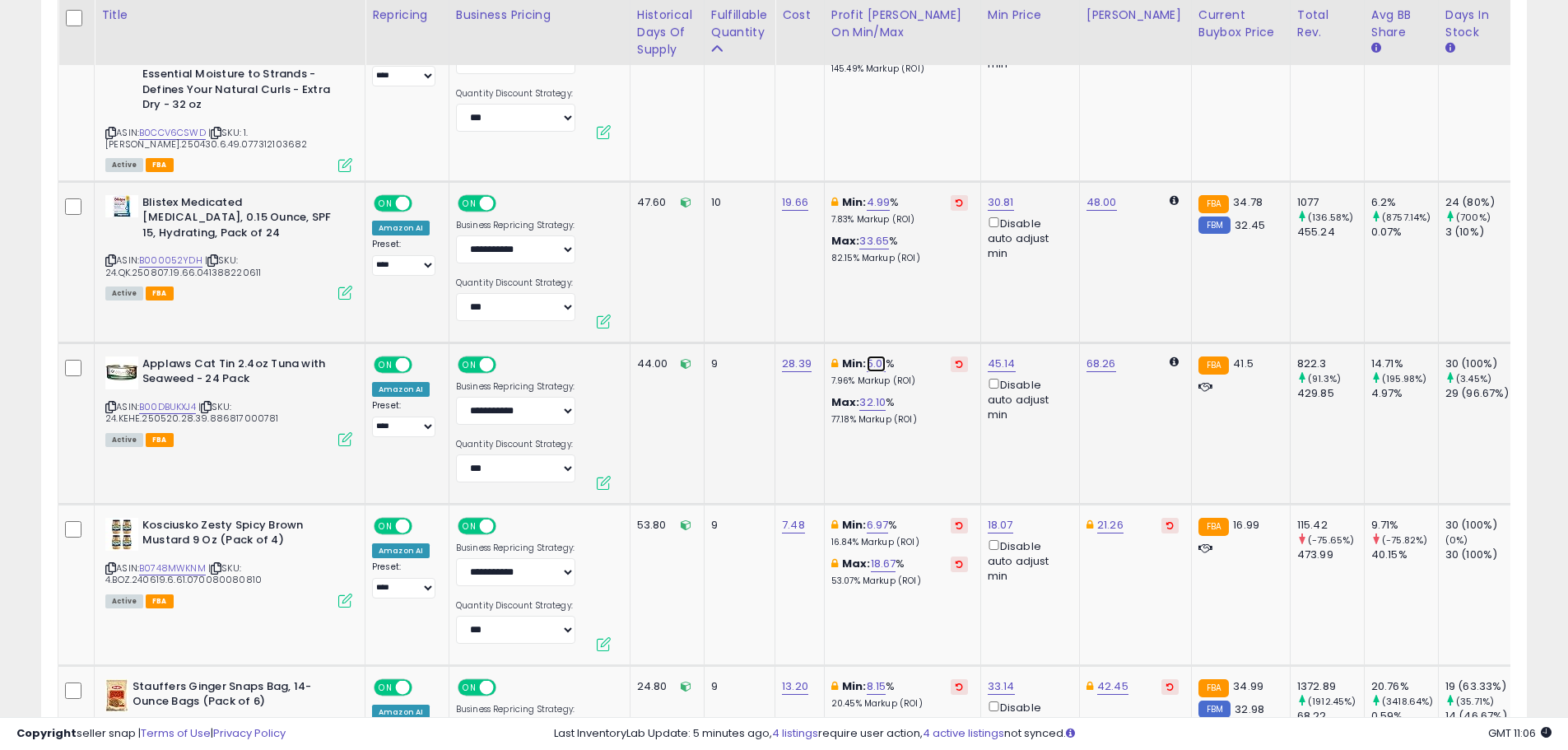
click at [878, 356] on link "5.01" at bounding box center [877, 364] width 20 height 16
drag, startPoint x: 817, startPoint y: 286, endPoint x: 720, endPoint y: 289, distance: 97.0
type input "*"
click button "submit" at bounding box center [923, 290] width 28 height 25
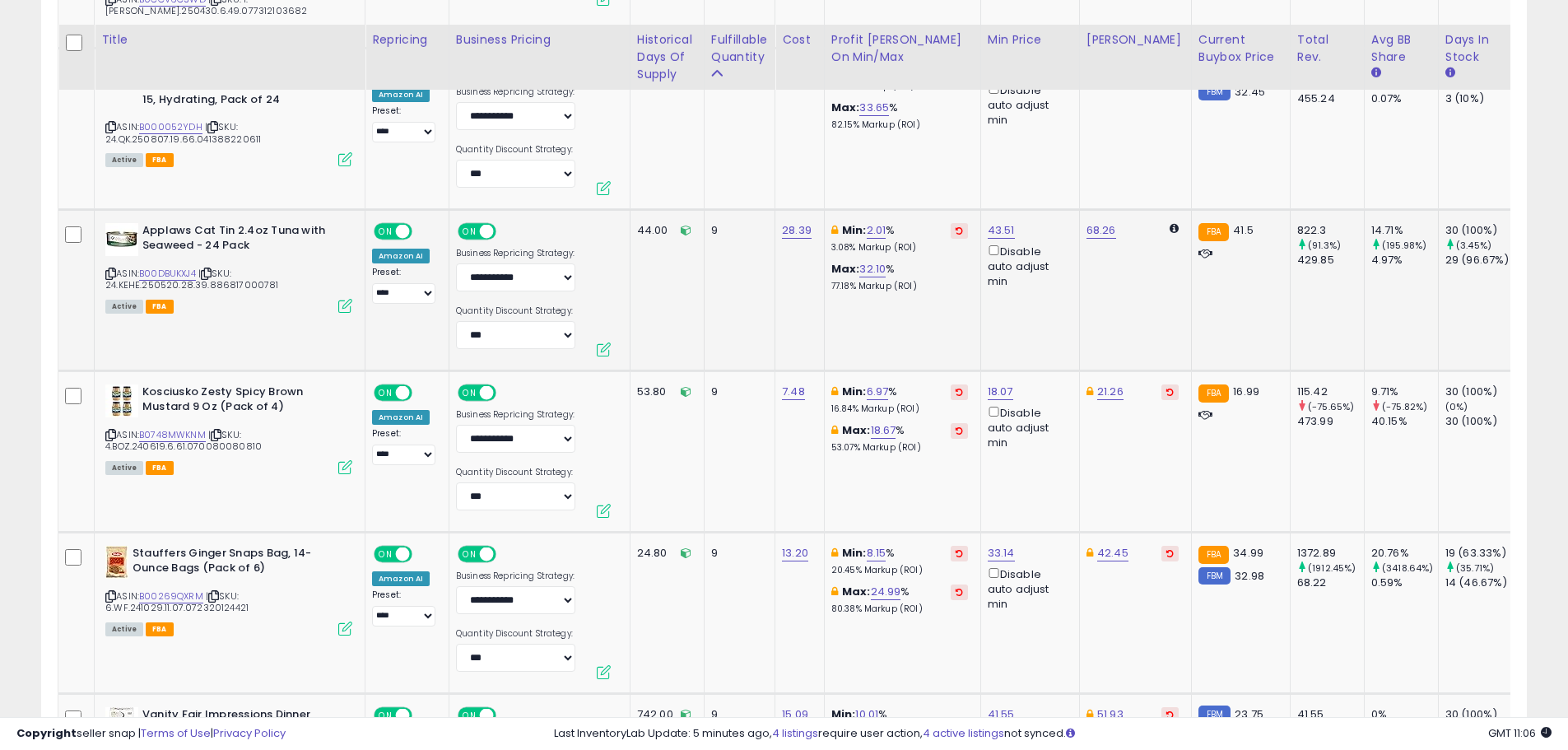
scroll to position [3566, 0]
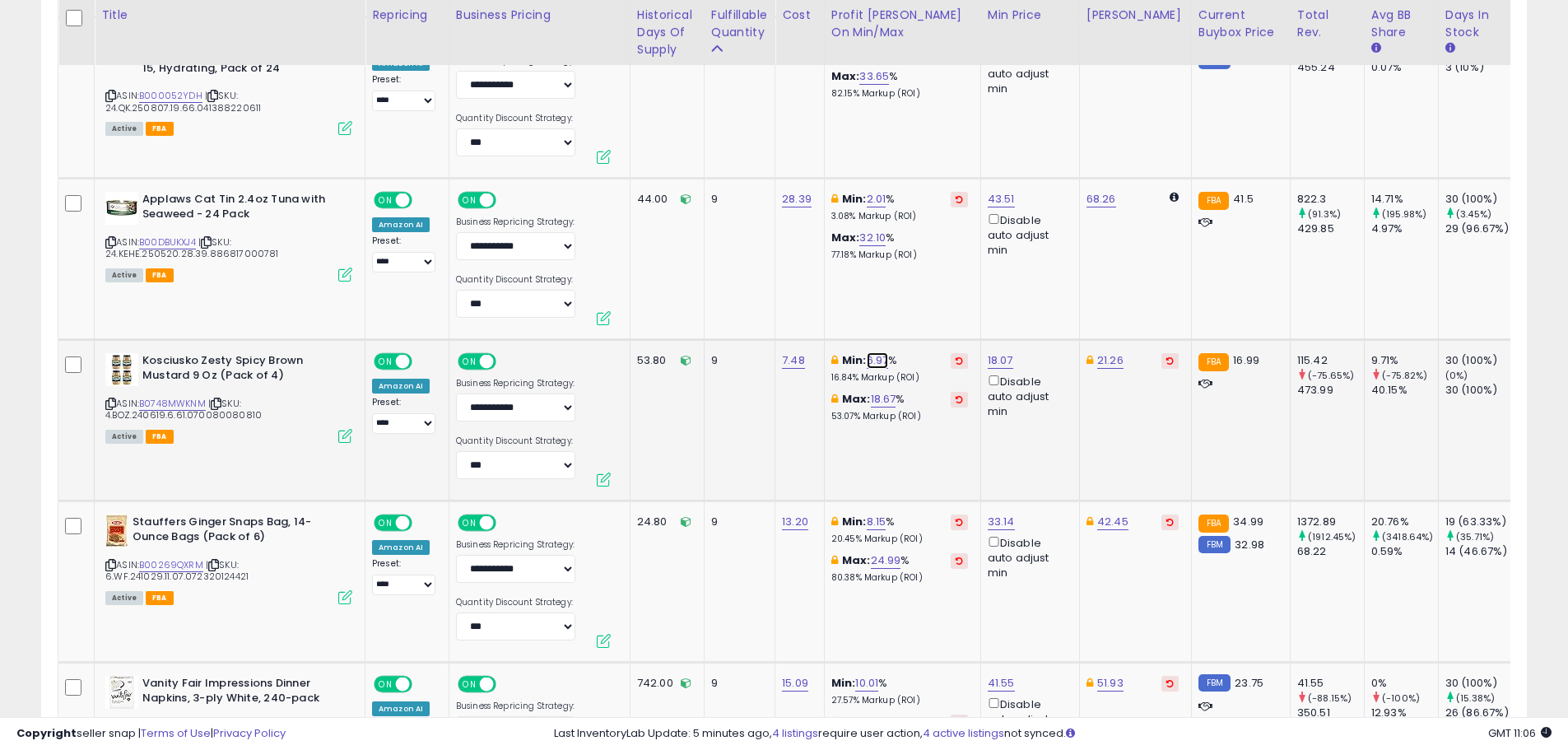
click at [882, 352] on link "6.97" at bounding box center [877, 360] width 22 height 16
drag, startPoint x: 854, startPoint y: 289, endPoint x: 720, endPoint y: 293, distance: 134.1
type input "*"
click button "submit" at bounding box center [925, 286] width 28 height 25
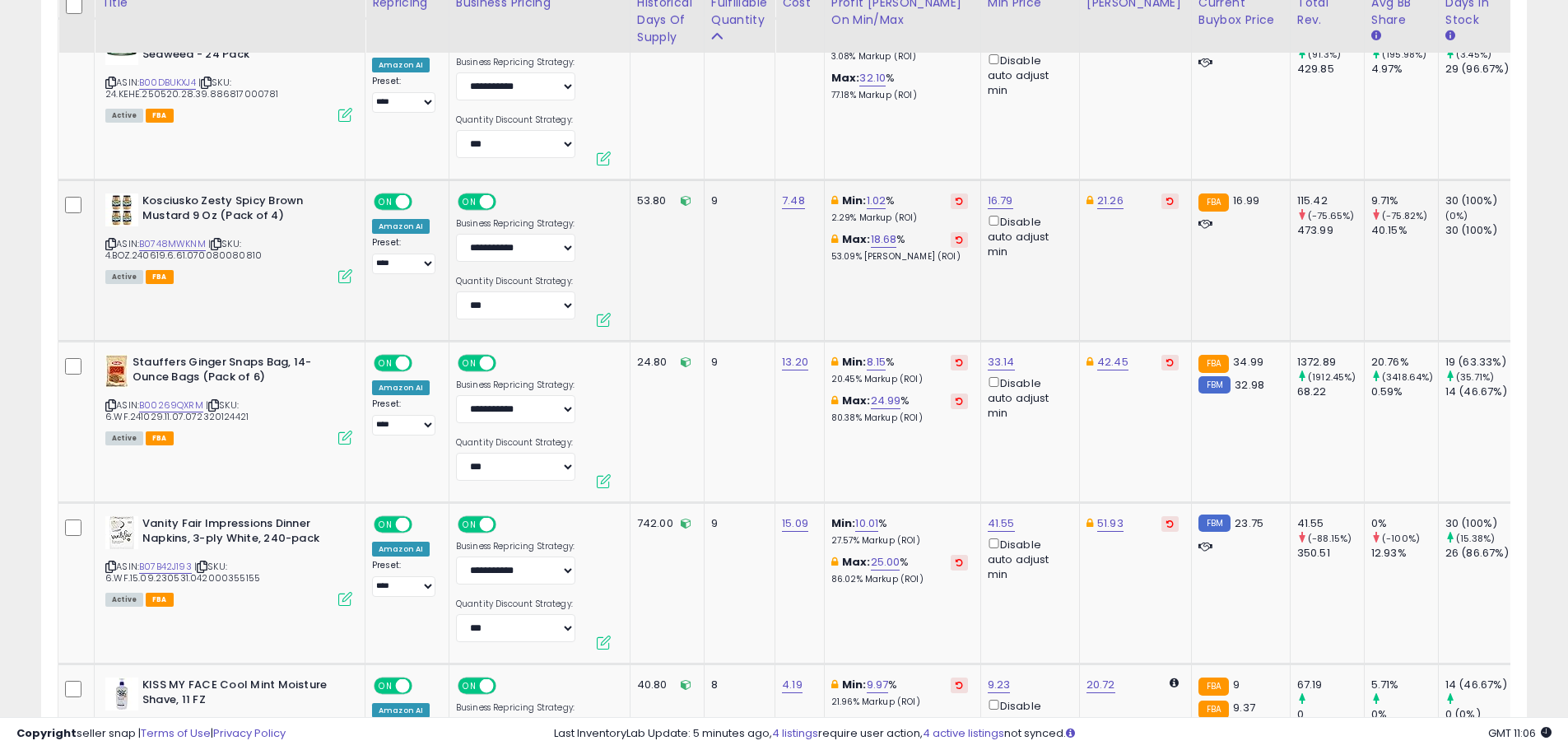
scroll to position [3731, 0]
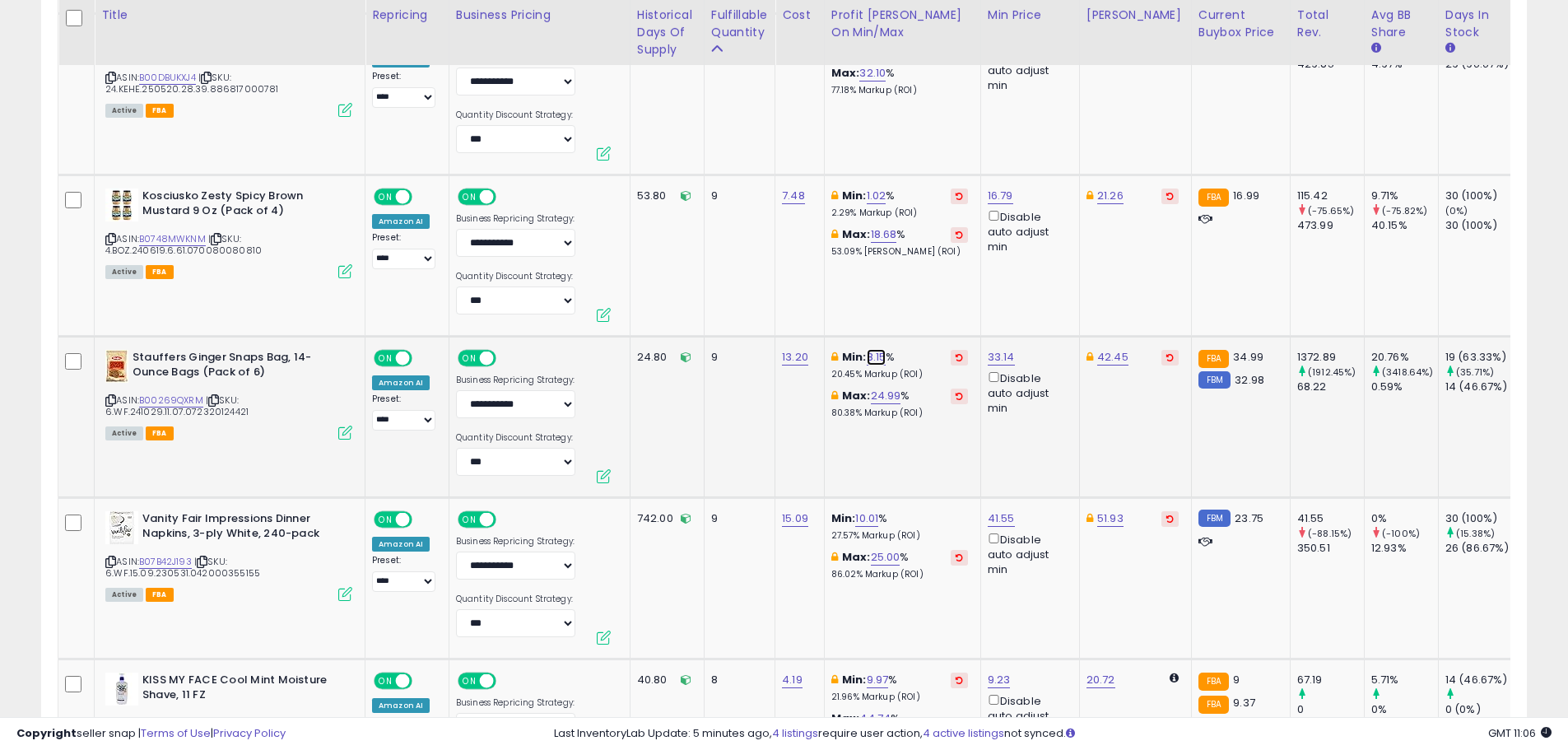
click at [883, 350] on link "8.15" at bounding box center [877, 358] width 20 height 16
type input "*"
click button "submit" at bounding box center [924, 282] width 28 height 25
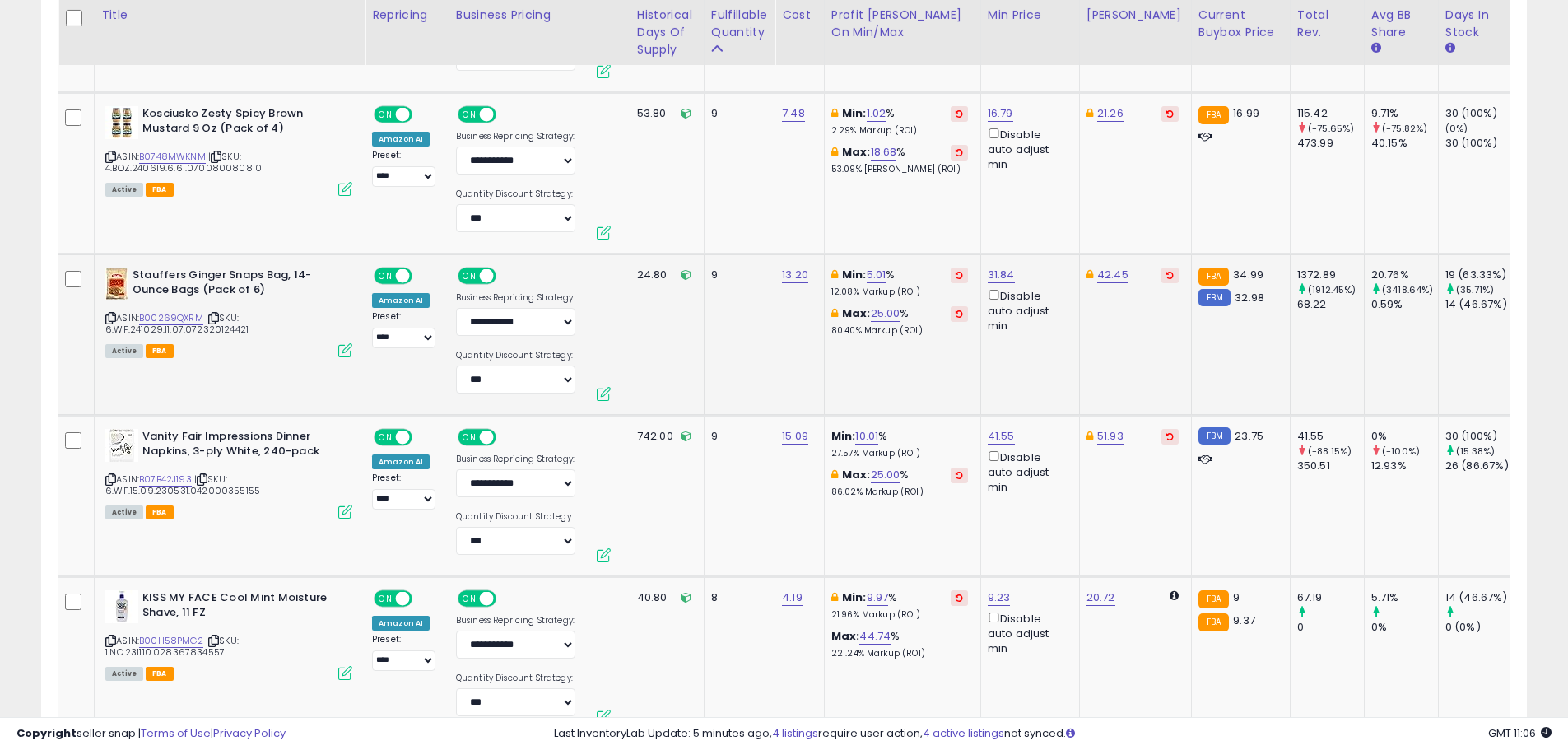
scroll to position [3895, 0]
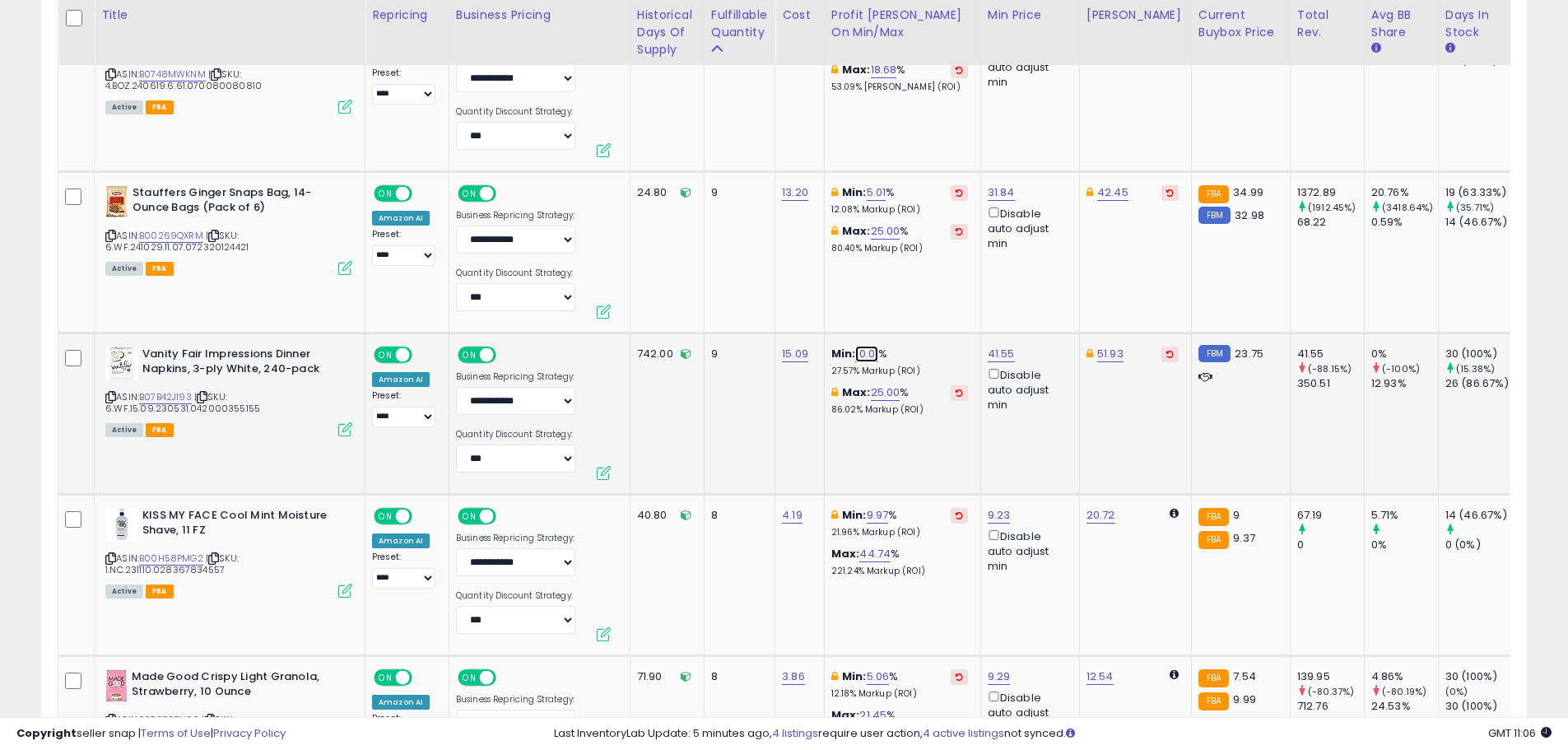
click at [876, 346] on link "10.01" at bounding box center [867, 354] width 23 height 16
drag, startPoint x: 779, startPoint y: 285, endPoint x: 755, endPoint y: 284, distance: 24.0
click at [756, 284] on input "*****" at bounding box center [821, 281] width 146 height 28
type input "*"
click button "submit" at bounding box center [914, 280] width 28 height 25
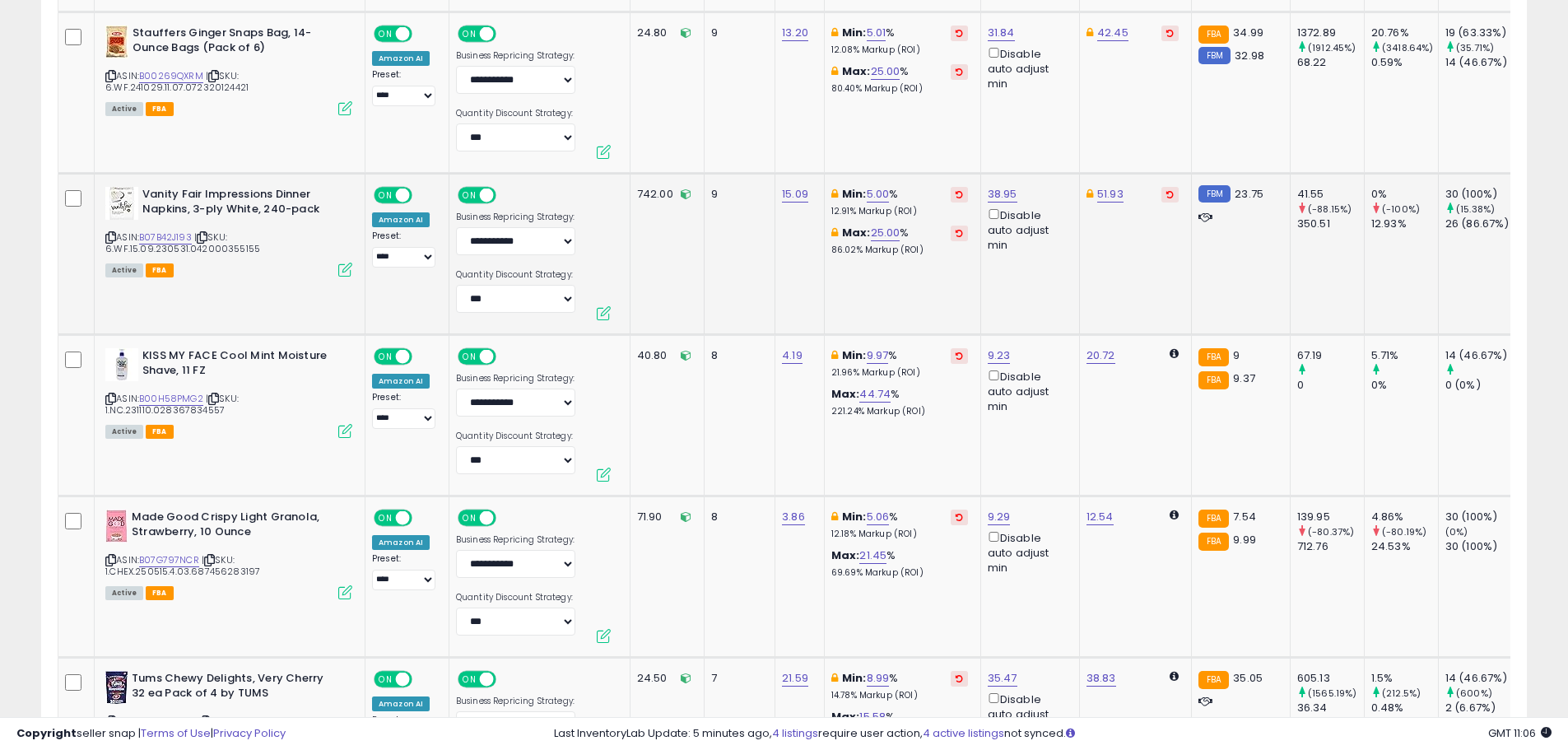
scroll to position [4060, 0]
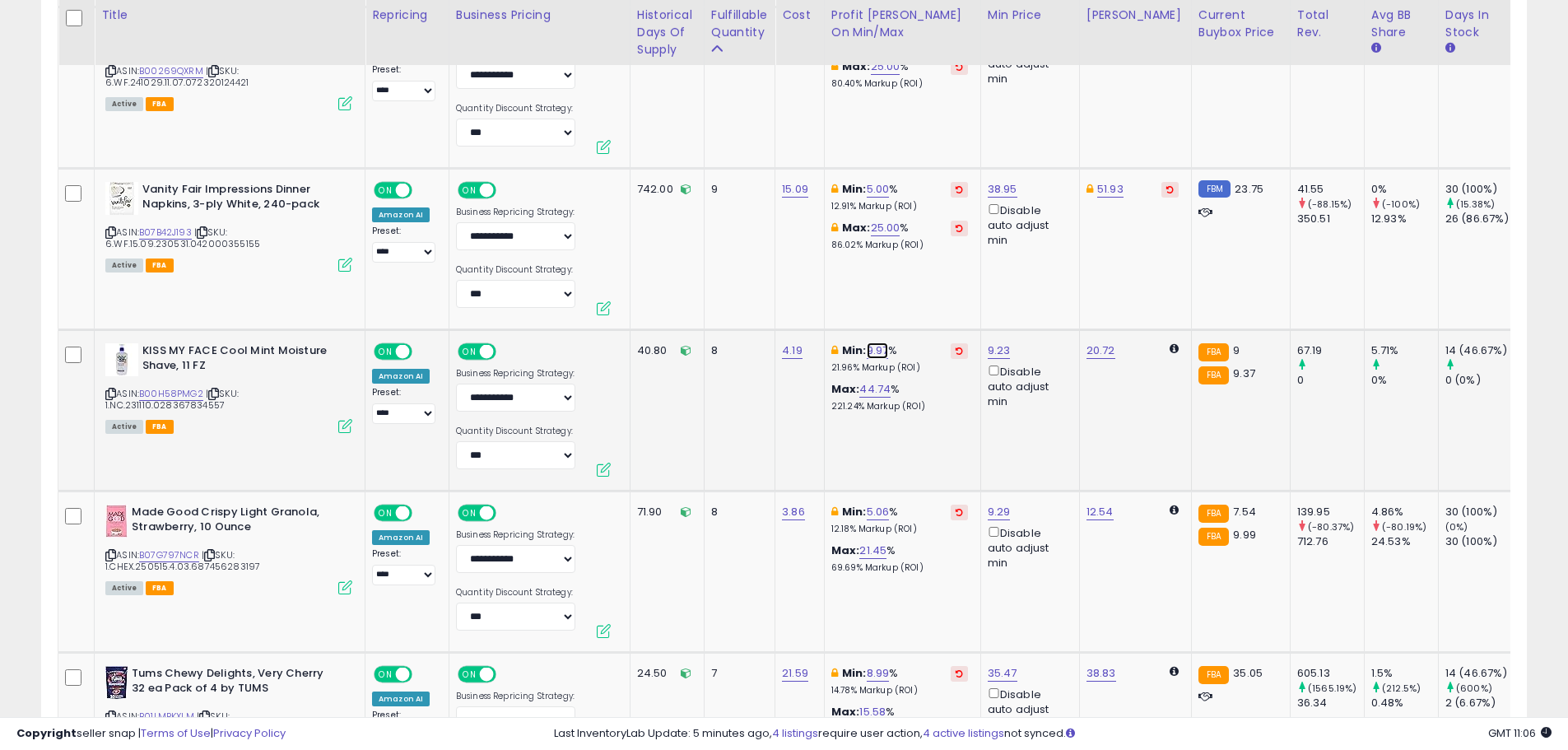
click at [872, 342] on link "9.97" at bounding box center [877, 350] width 22 height 16
drag, startPoint x: 820, startPoint y: 276, endPoint x: 717, endPoint y: 273, distance: 103.0
type input "*"
click button "submit" at bounding box center [925, 276] width 28 height 25
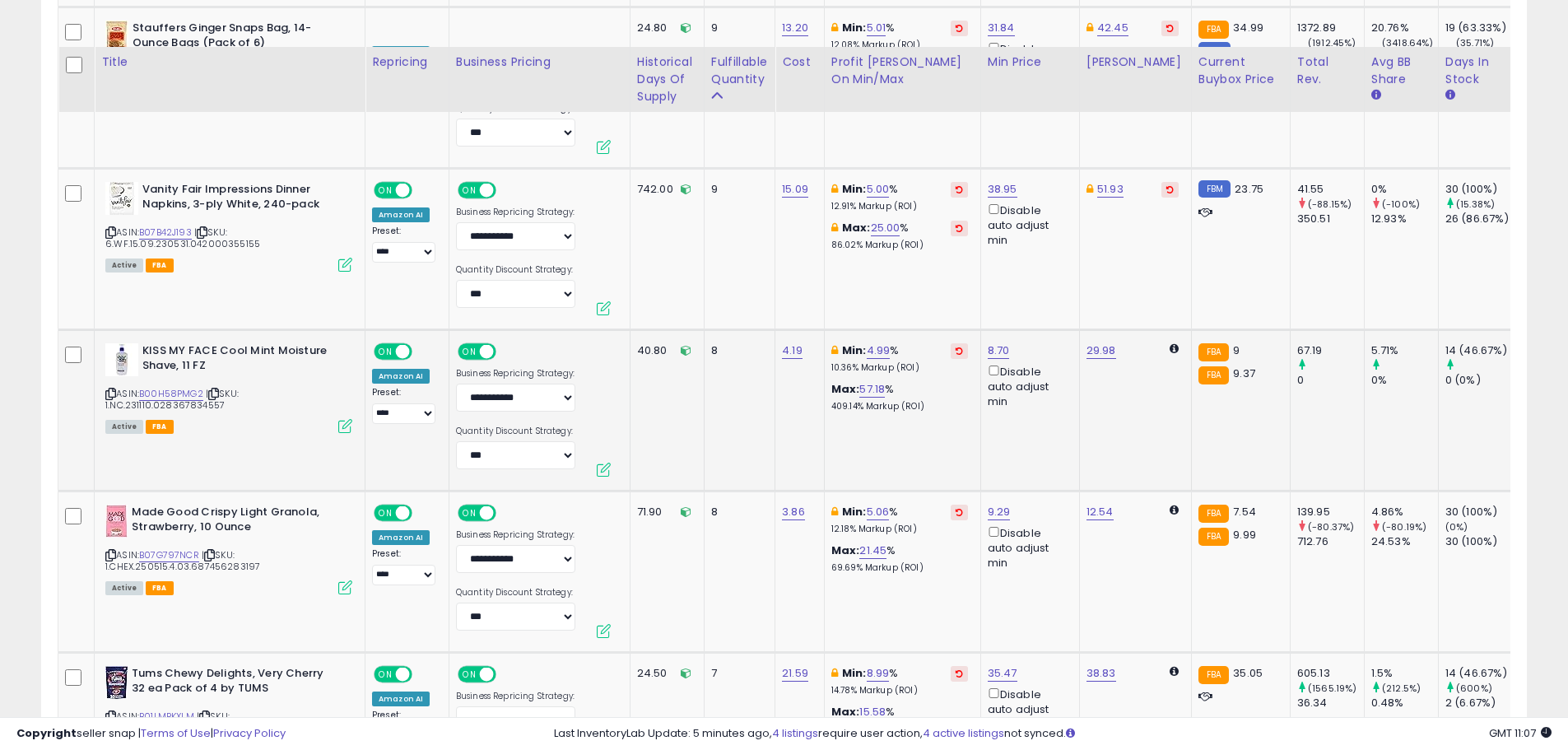
scroll to position [4142, 0]
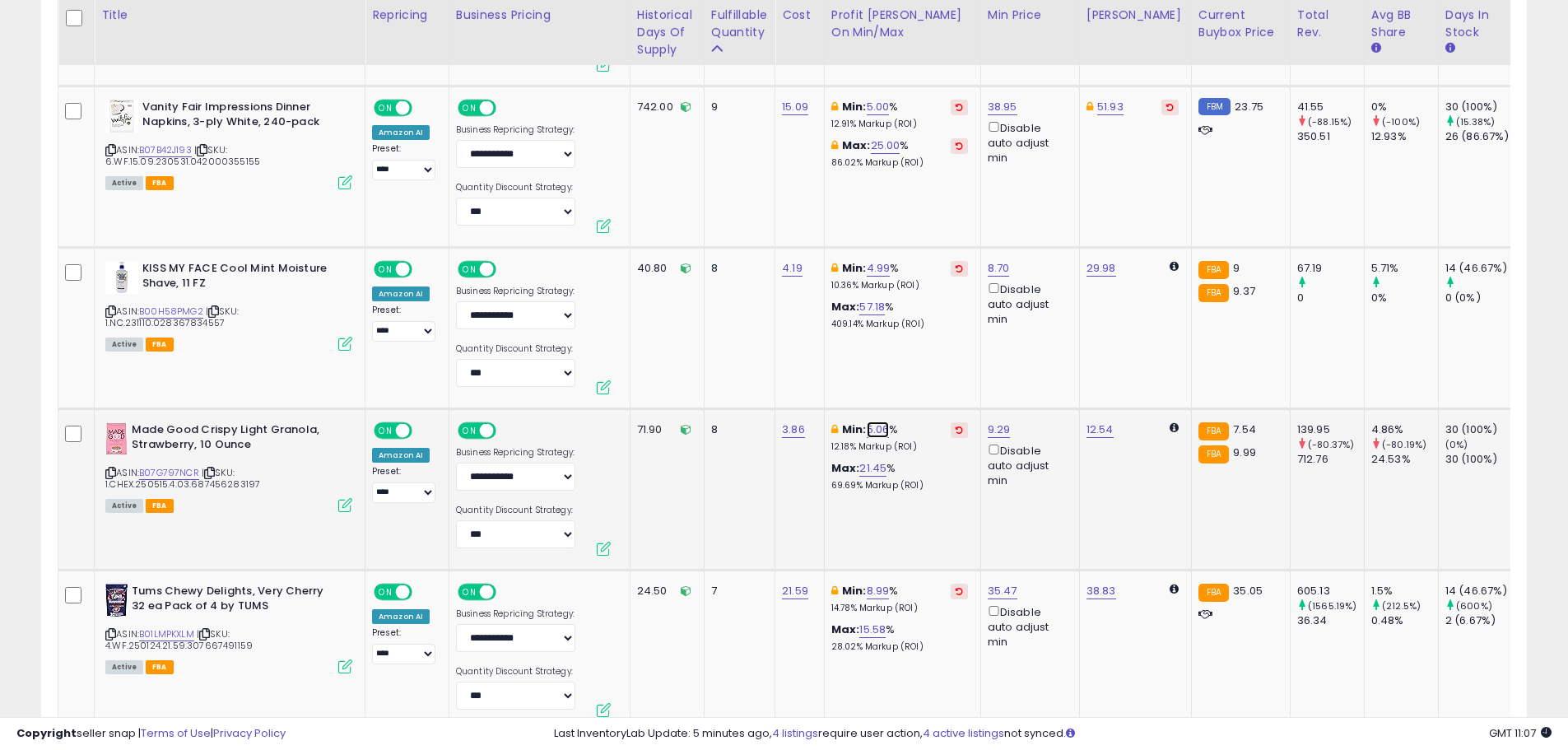
click at [877, 421] on link "5.06" at bounding box center [877, 429] width 23 height 16
type input "*"
click button "submit" at bounding box center [926, 355] width 28 height 25
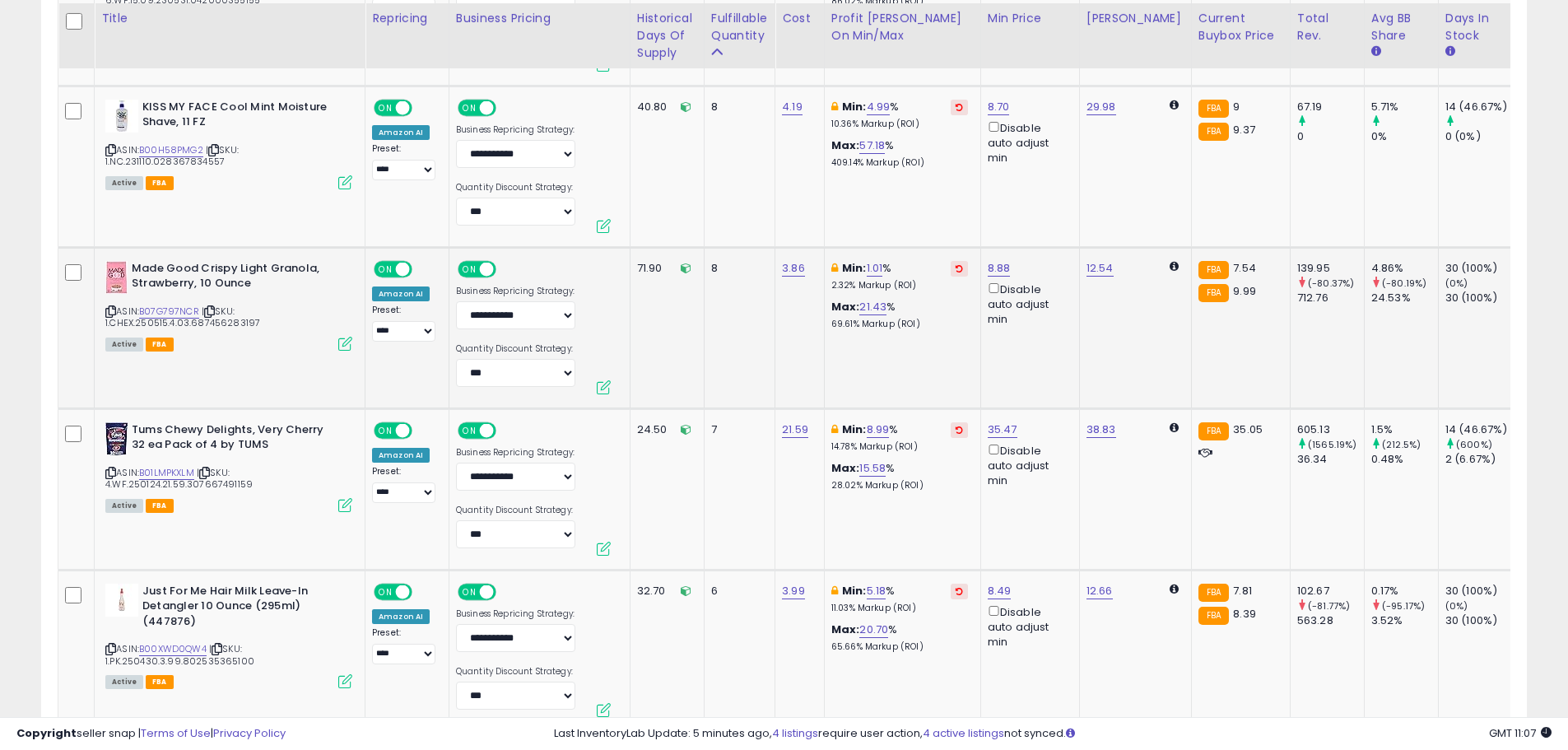
scroll to position [4308, 0]
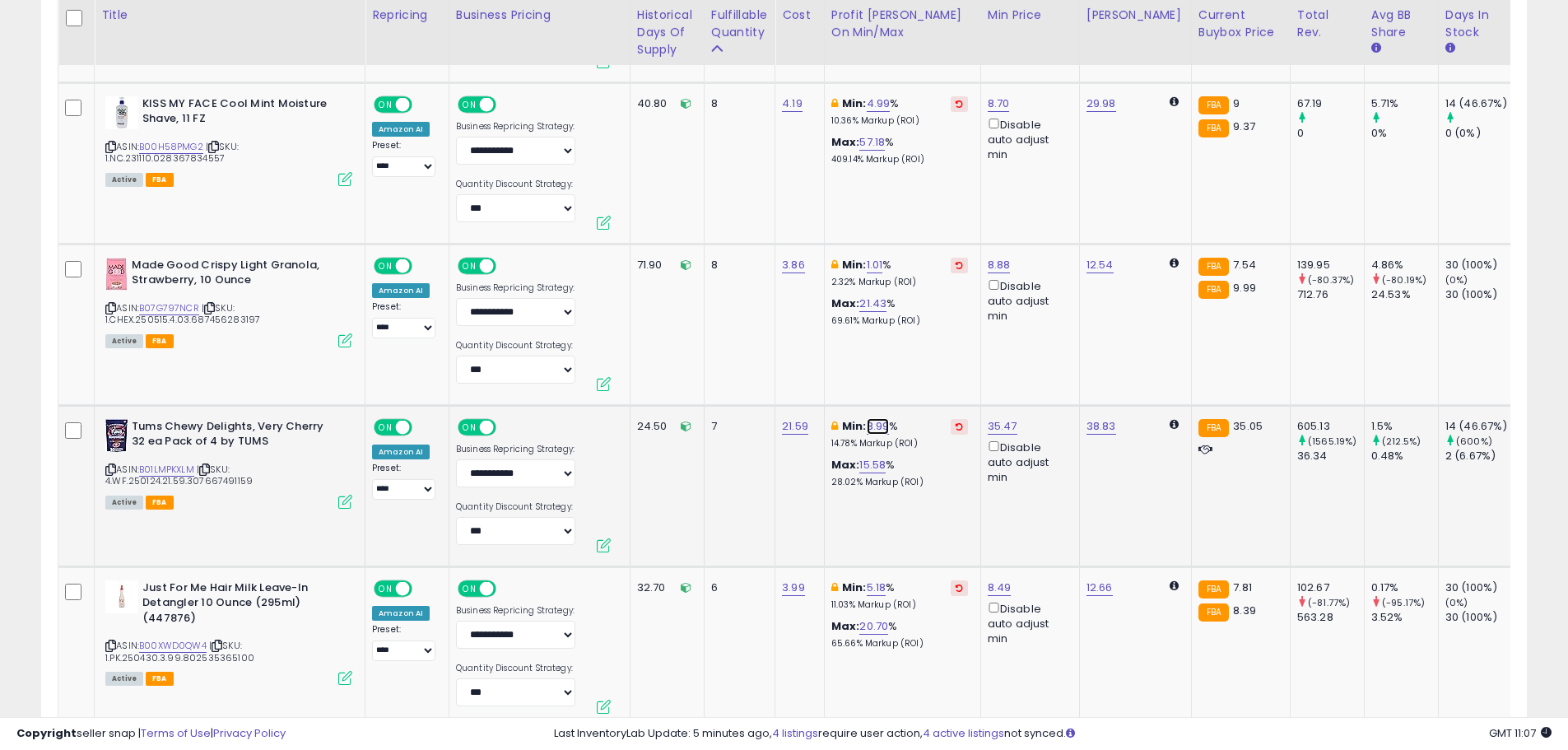
click at [889, 419] on link "8.99" at bounding box center [877, 427] width 23 height 16
click at [697, 350] on tbody "SEMPIO Gluten-Free Gochujang - Korean Red Chili Pepper Paste, Spicy, Sweet and …" at bounding box center [1181, 723] width 2245 height 8165
type input "*"
click button "submit" at bounding box center [926, 352] width 28 height 25
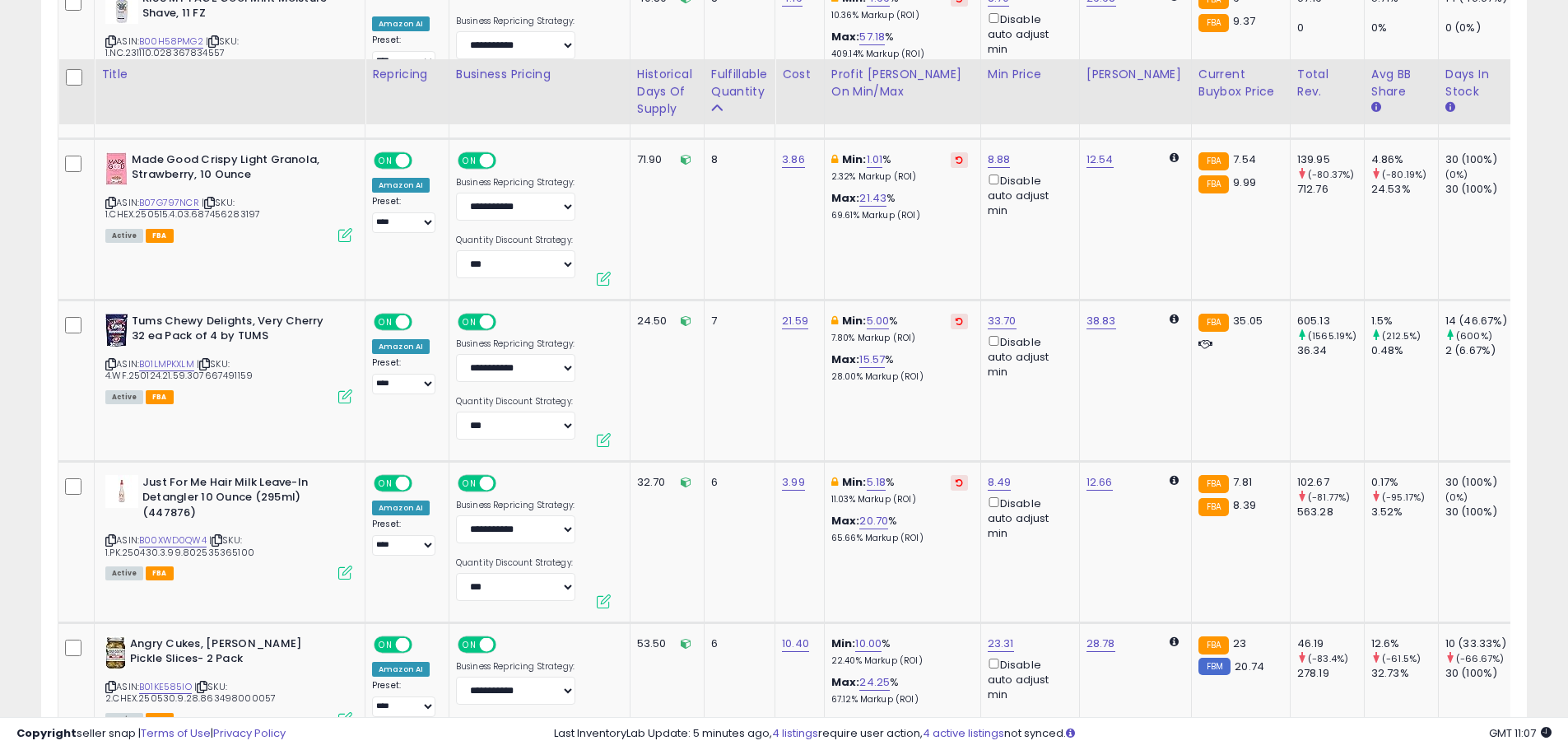
scroll to position [4472, 0]
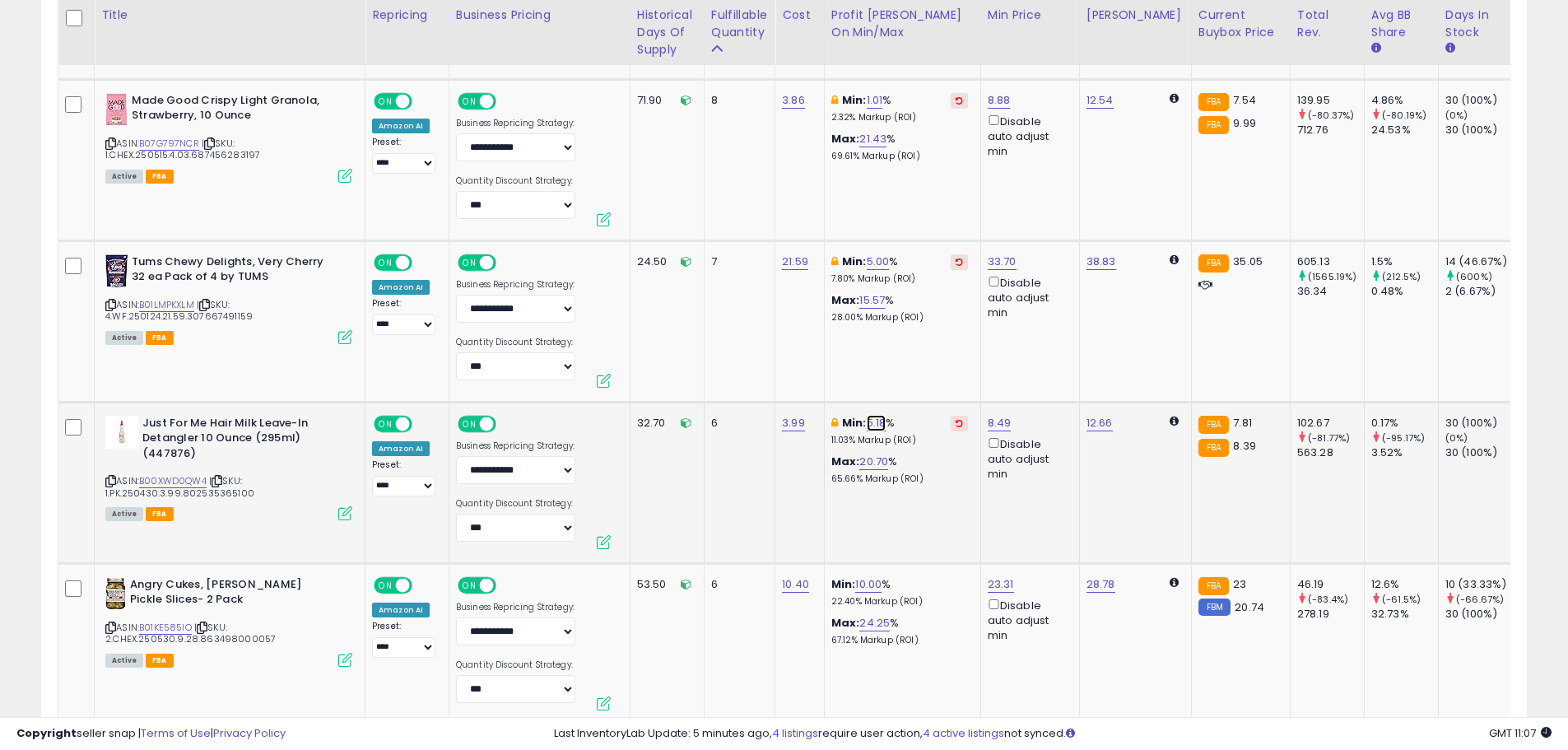
click at [877, 415] on link "5.18" at bounding box center [877, 423] width 20 height 16
click at [690, 342] on tbody "SEMPIO Gluten-Free Gochujang - Korean Red Chili Pepper Paste, Spicy, Sweet and …" at bounding box center [1181, 558] width 2245 height 8165
type input "*"
click button "submit" at bounding box center [924, 349] width 28 height 25
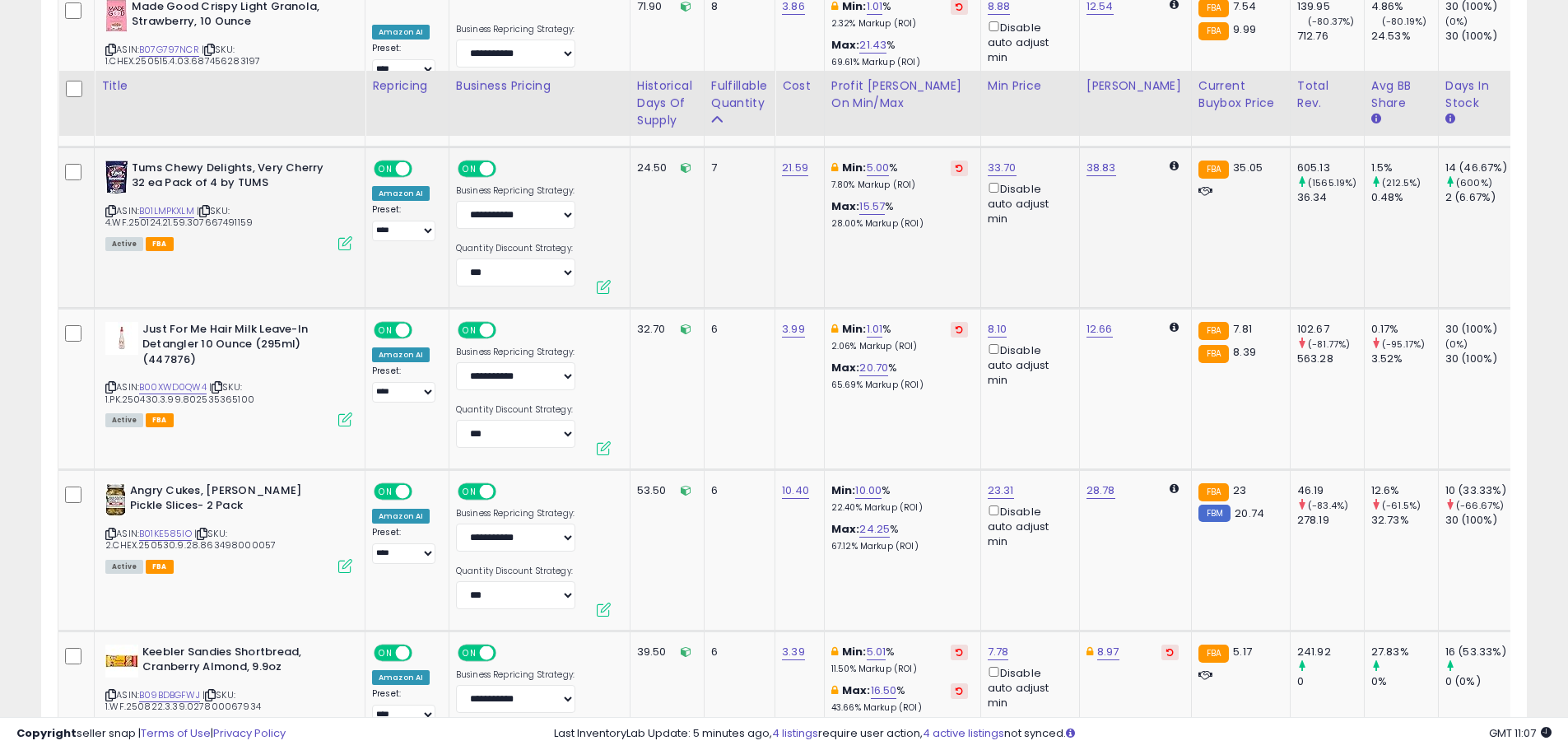
scroll to position [4636, 0]
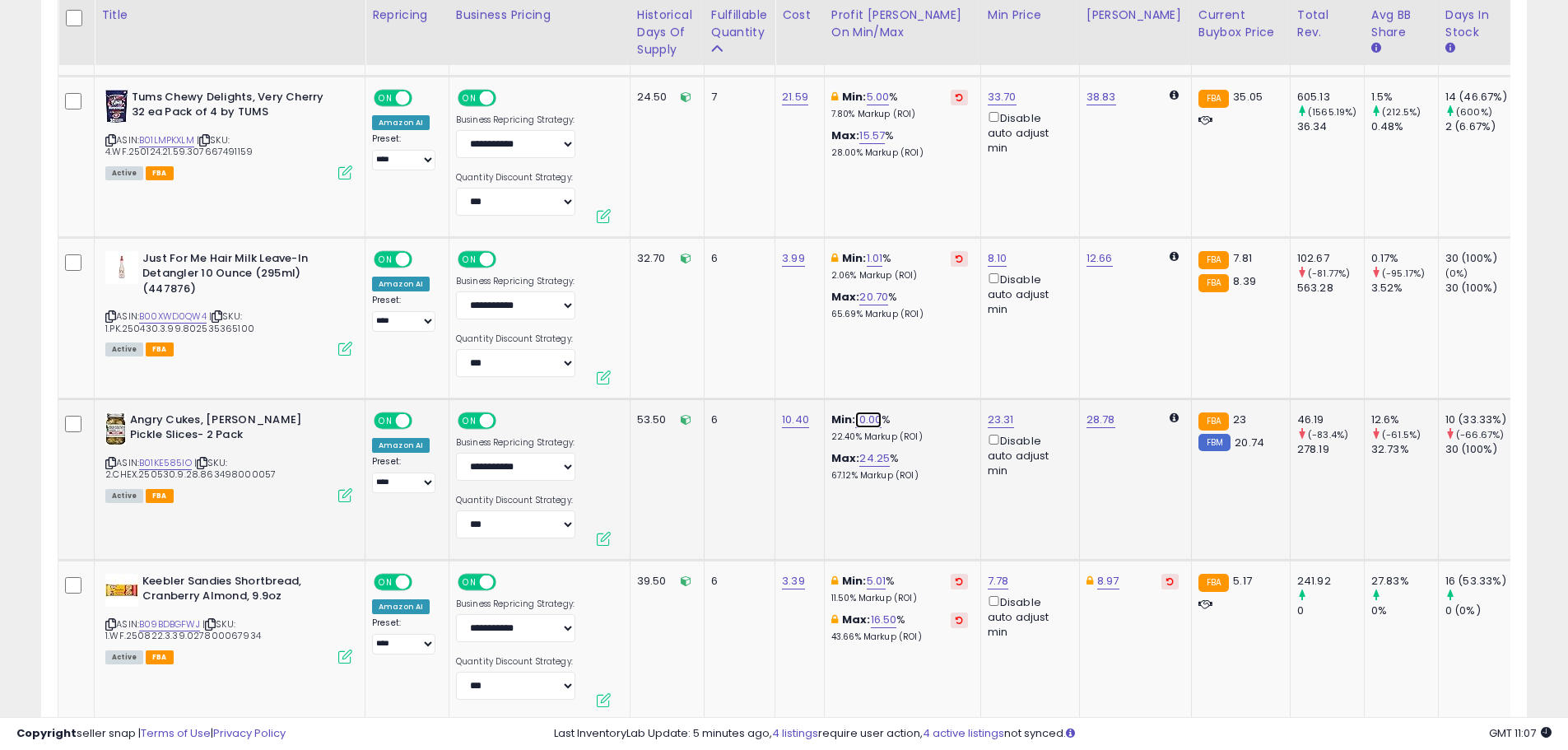
click at [872, 412] on link "10.00" at bounding box center [868, 420] width 26 height 16
drag, startPoint x: 737, startPoint y: 350, endPoint x: 684, endPoint y: 344, distance: 53.3
click at [696, 348] on tbody "SEMPIO Gluten-Free Gochujang - Korean Red Chili Pepper Paste, Spicy, Sweet and …" at bounding box center [1181, 393] width 2245 height 8165
type input "*"
click button "submit" at bounding box center [916, 345] width 28 height 25
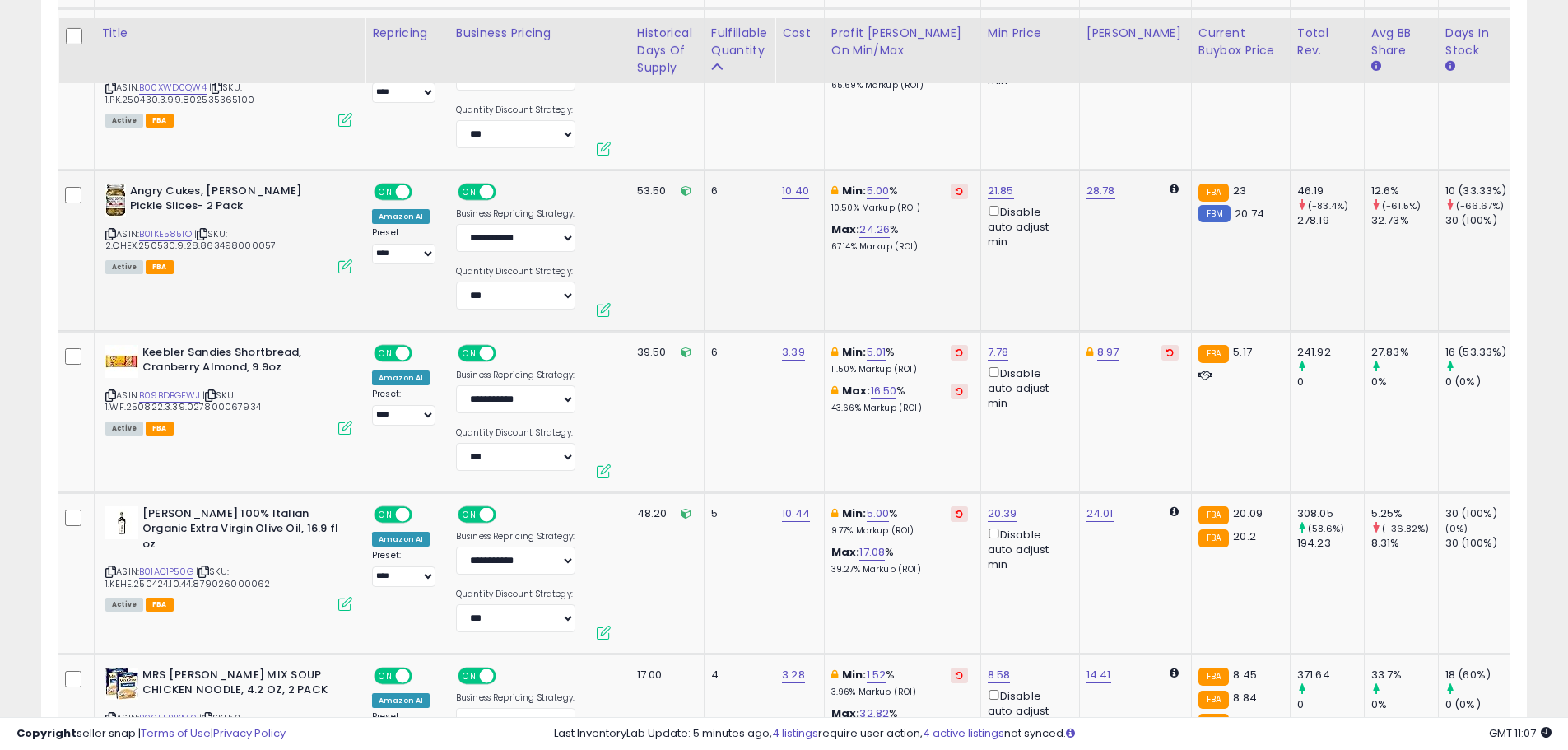
scroll to position [4884, 0]
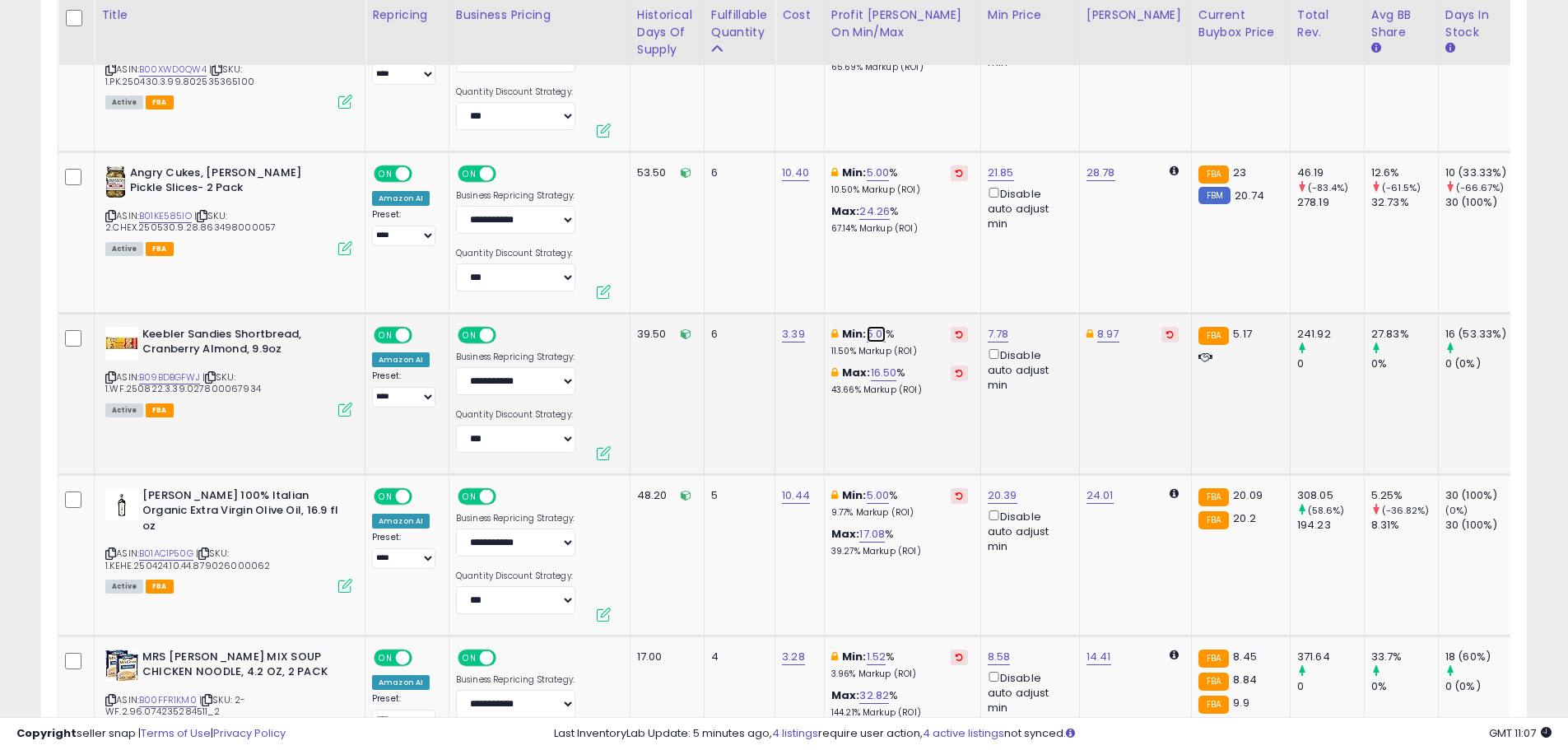
click at [874, 326] on link "5.01" at bounding box center [877, 334] width 20 height 16
drag, startPoint x: 831, startPoint y: 263, endPoint x: 711, endPoint y: 265, distance: 120.0
click at [718, 267] on tbody "SEMPIO Gluten-Free Gochujang - Korean Red Chili Pepper Paste, Spicy, Sweet and …" at bounding box center [1181, 146] width 2245 height 8165
type input "*"
click button "submit" at bounding box center [923, 260] width 28 height 25
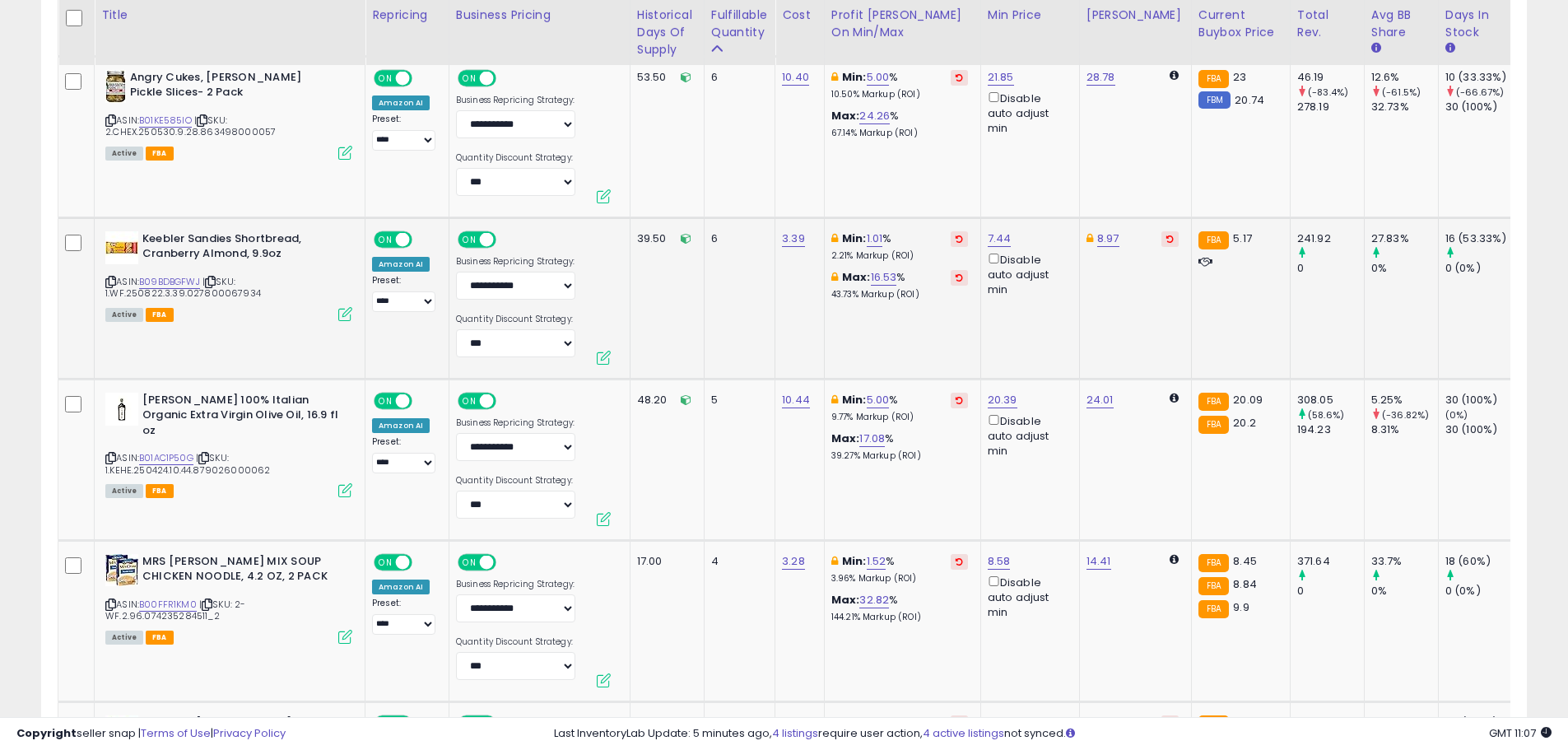
scroll to position [5048, 0]
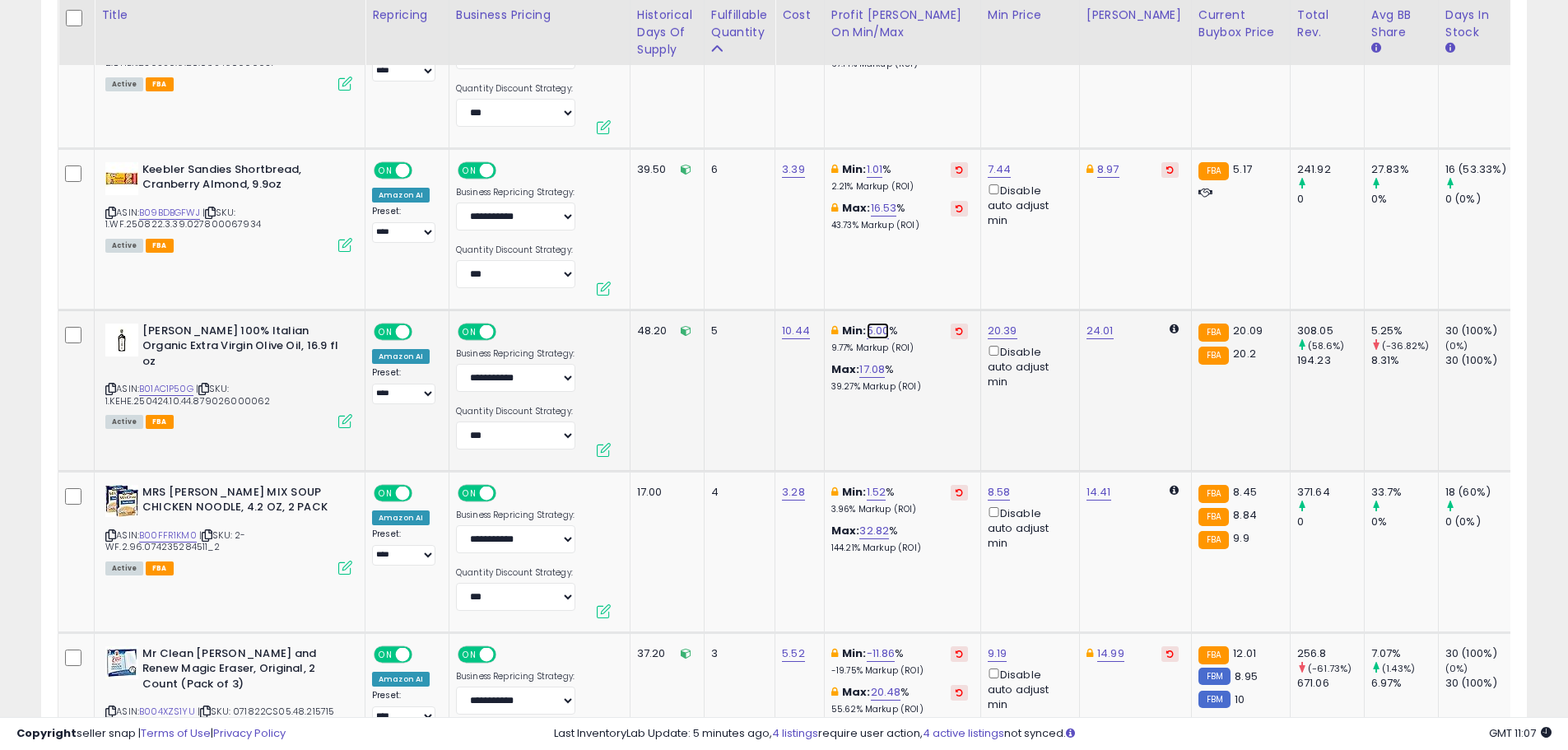
click at [877, 323] on link "5.00" at bounding box center [877, 331] width 23 height 16
drag, startPoint x: 830, startPoint y: 252, endPoint x: 705, endPoint y: 262, distance: 125.4
type input "*"
click button "submit" at bounding box center [925, 256] width 28 height 25
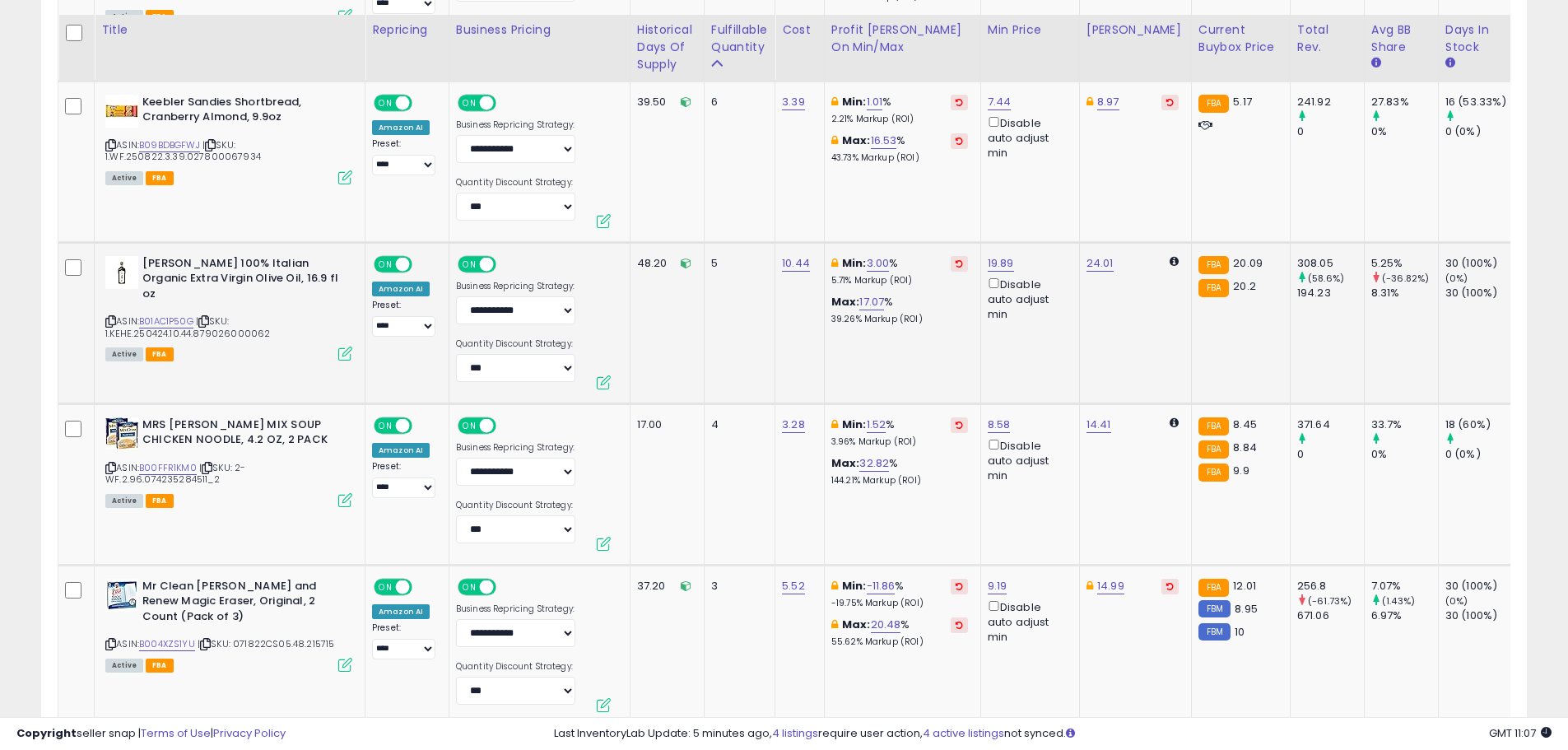
scroll to position [5131, 0]
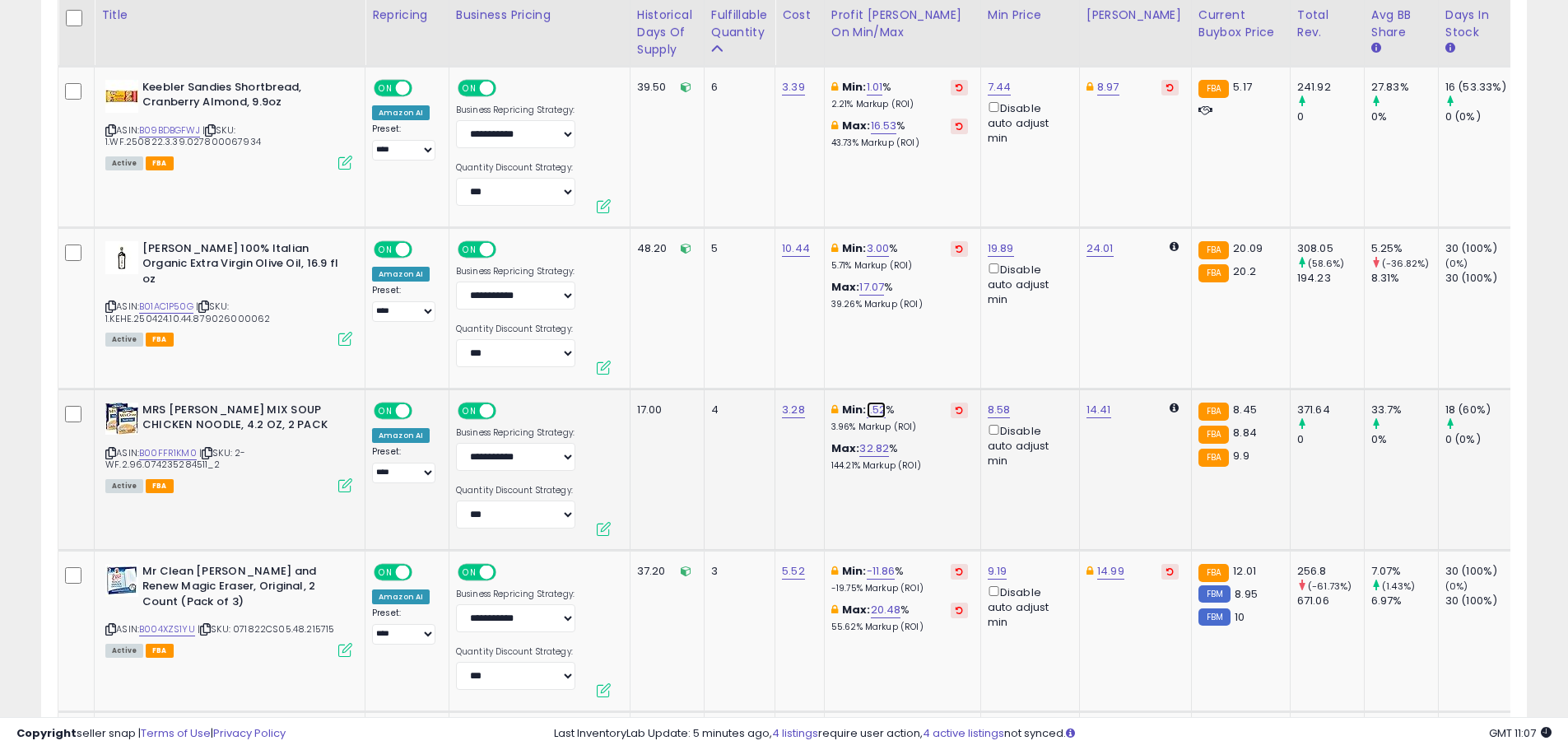
click at [879, 402] on link "1.52" at bounding box center [877, 410] width 20 height 16
type input "*"
click button "submit" at bounding box center [923, 336] width 28 height 25
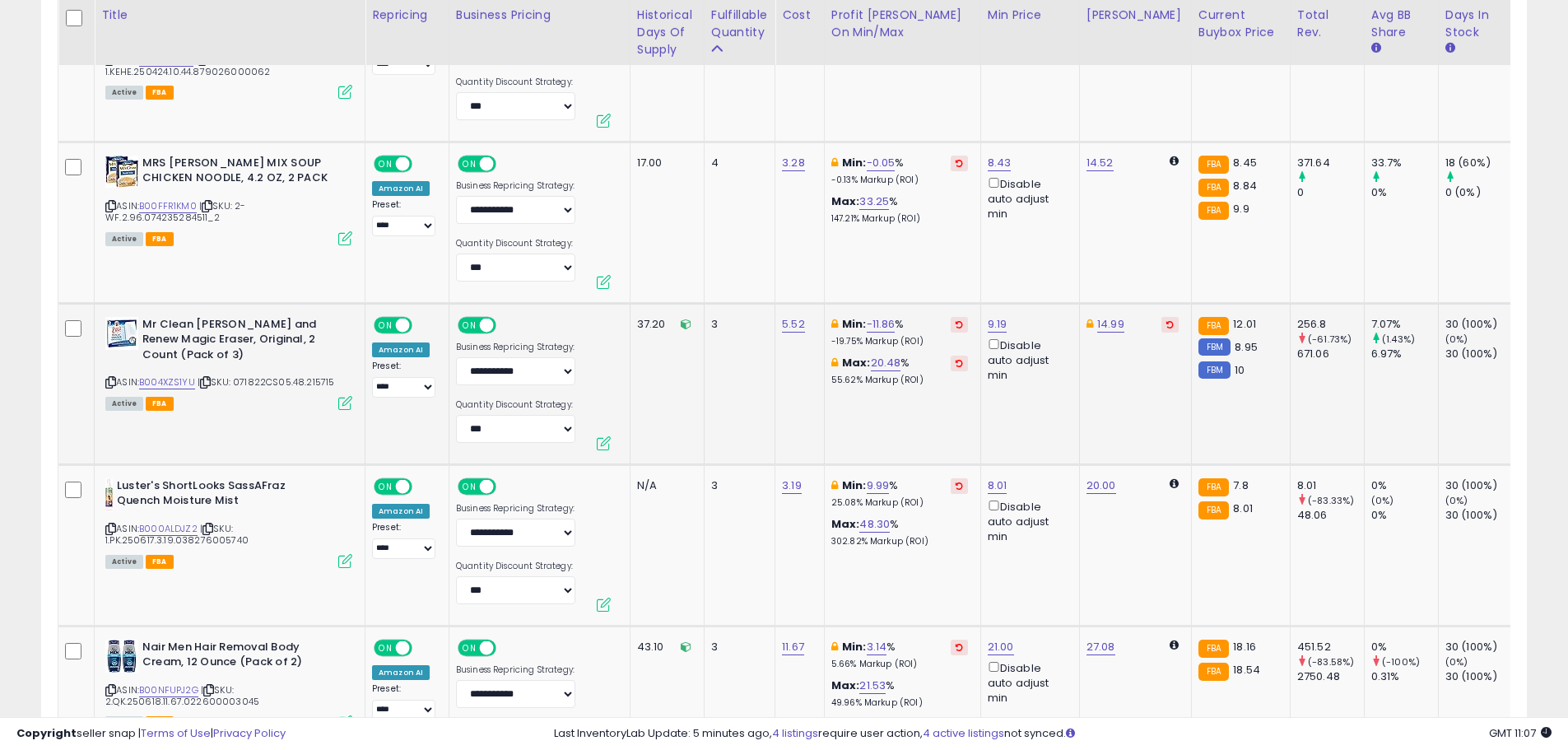
scroll to position [5461, 0]
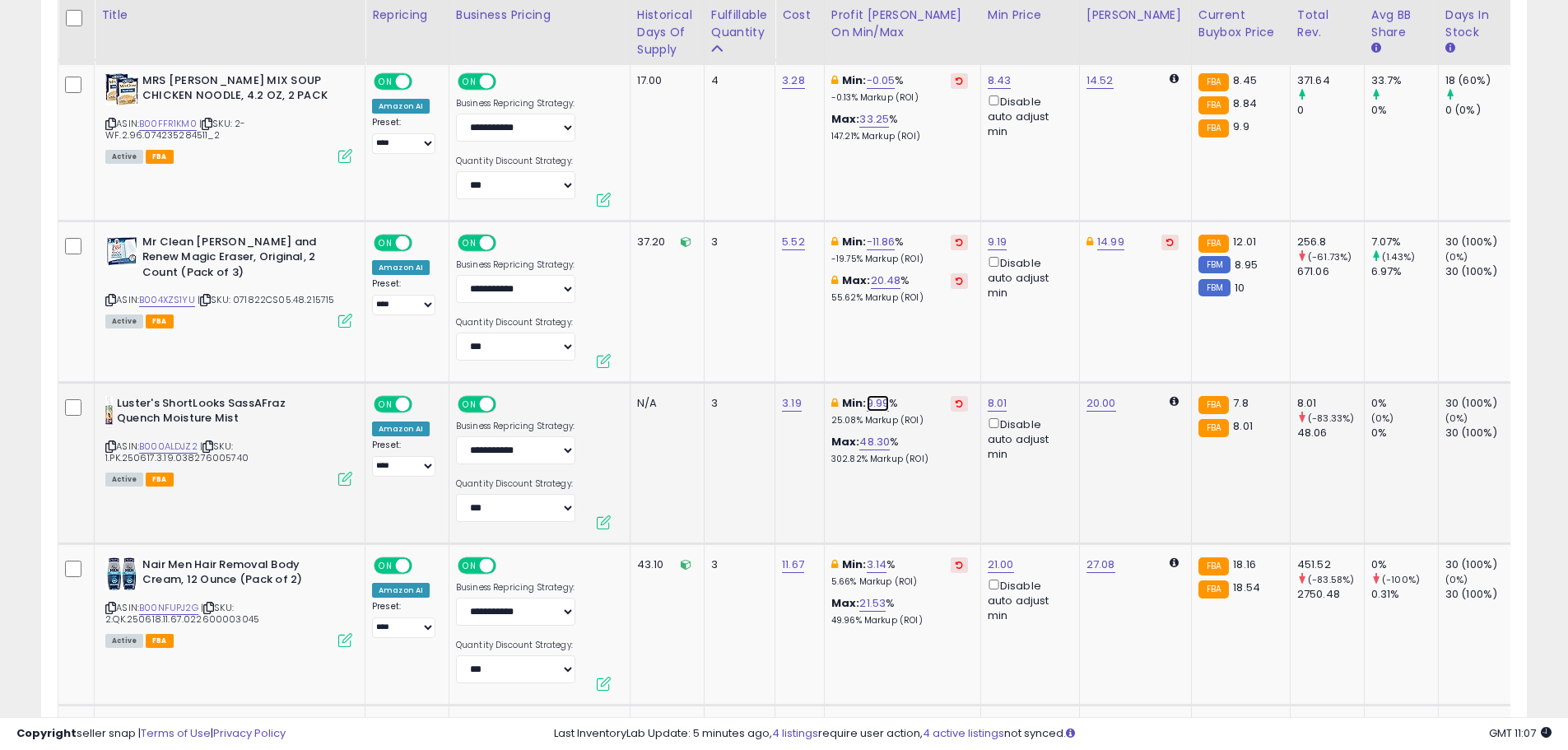
click at [871, 395] on link "9.99" at bounding box center [877, 403] width 23 height 16
drag, startPoint x: 748, startPoint y: 337, endPoint x: 729, endPoint y: 336, distance: 19.0
type input "*"
click button "submit" at bounding box center [926, 329] width 28 height 25
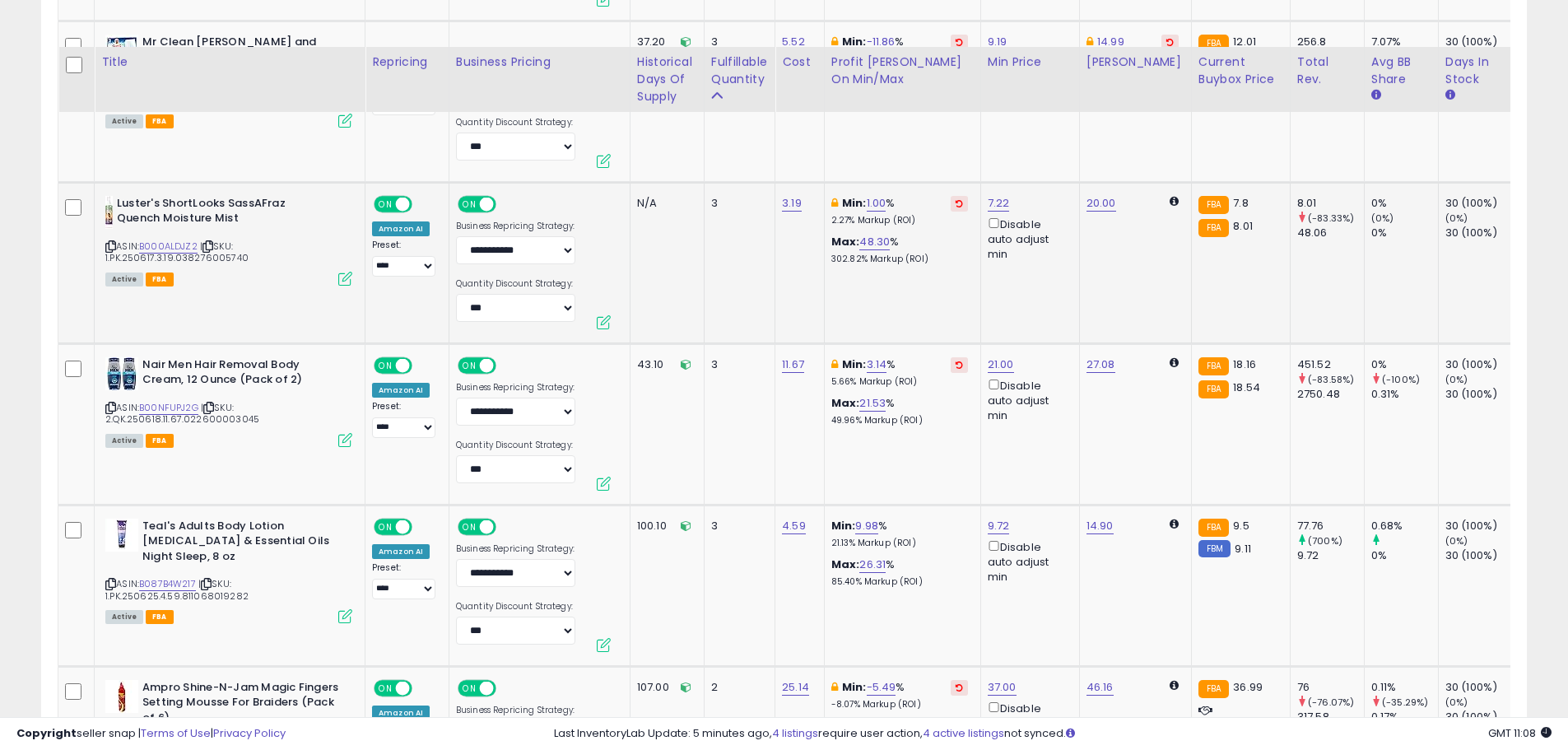
scroll to position [5708, 0]
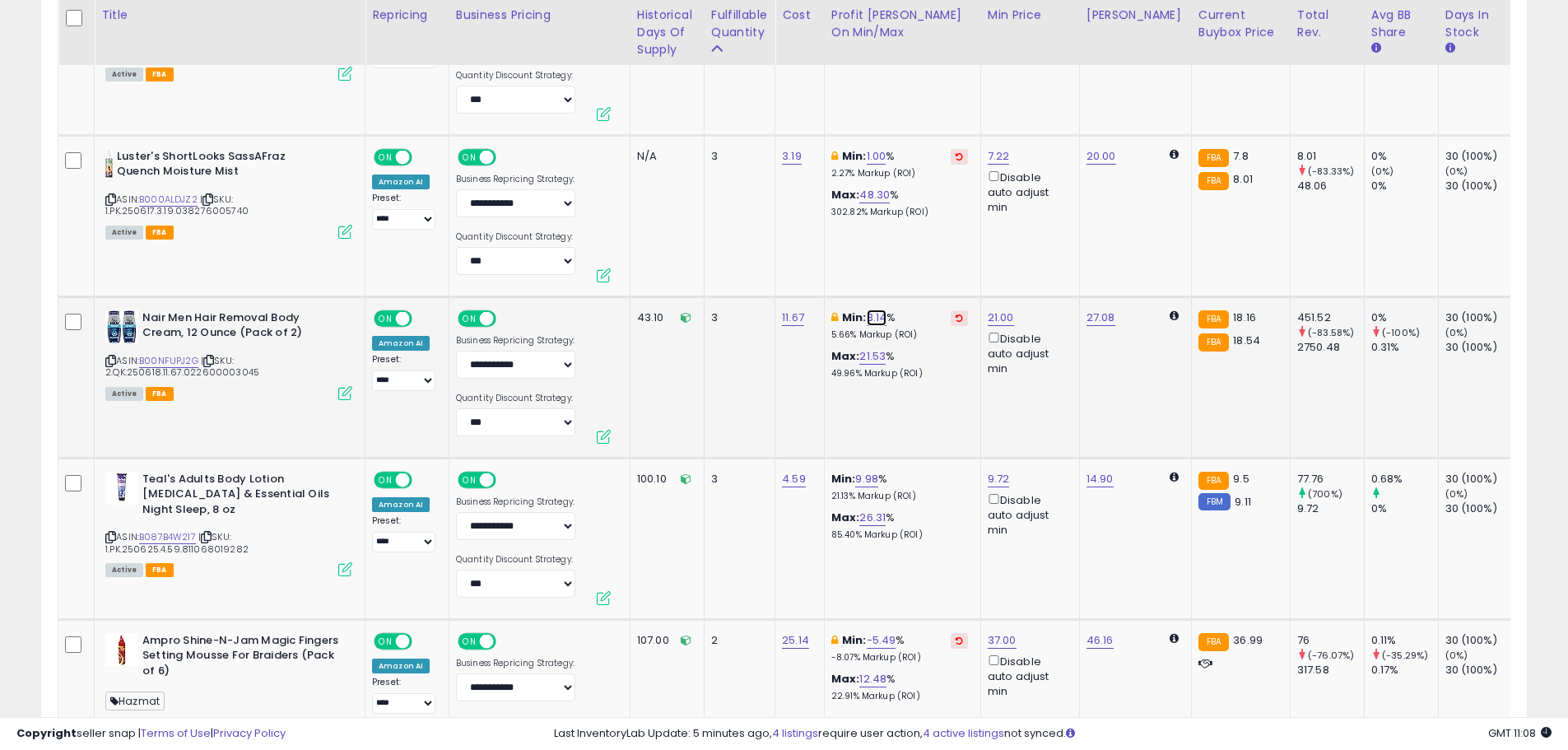
click at [877, 310] on link "3.14" at bounding box center [877, 318] width 21 height 16
drag, startPoint x: 838, startPoint y: 252, endPoint x: 760, endPoint y: 252, distance: 78.0
click at [762, 252] on input "****" at bounding box center [830, 245] width 146 height 28
type input "*"
click button "submit" at bounding box center [923, 243] width 28 height 25
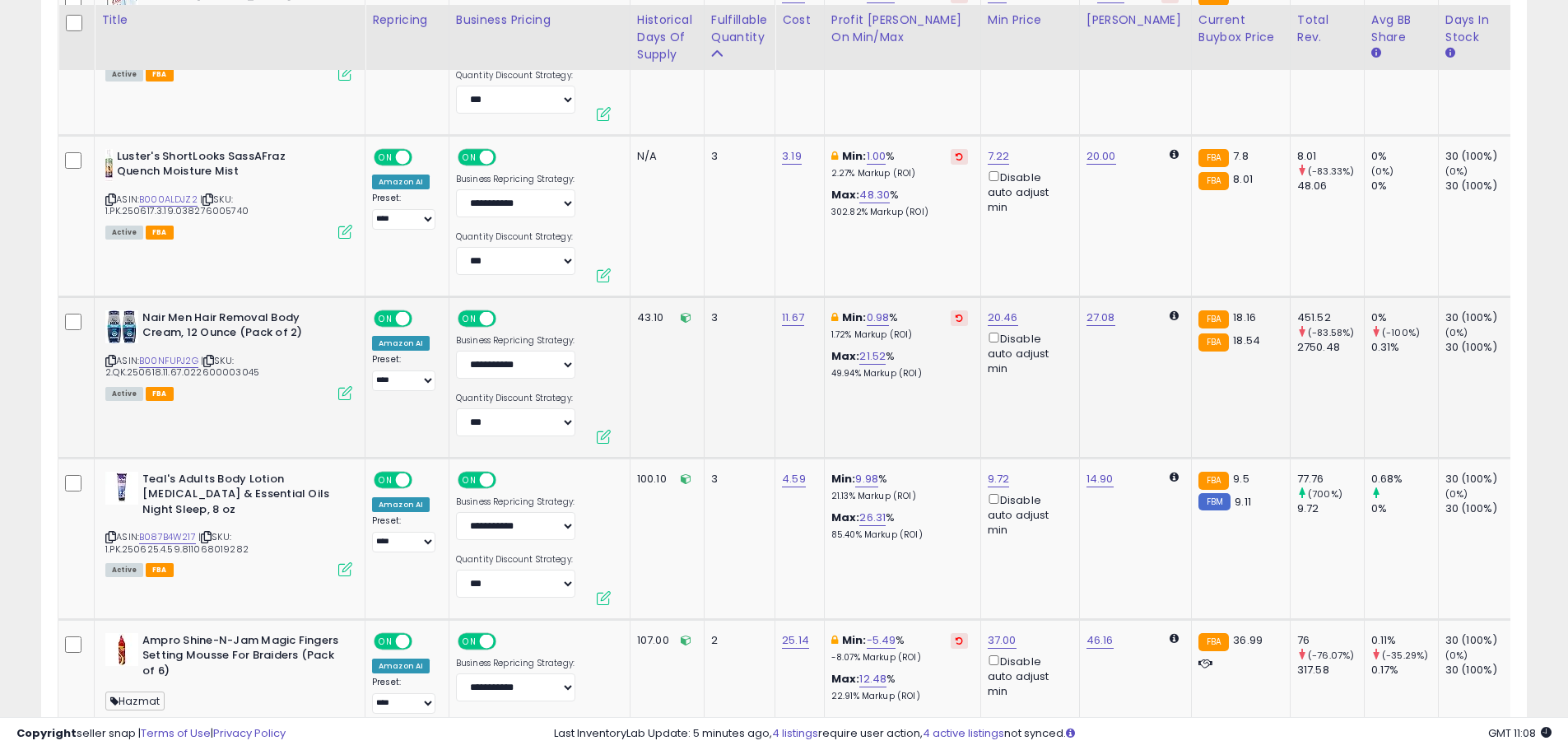
scroll to position [5872, 0]
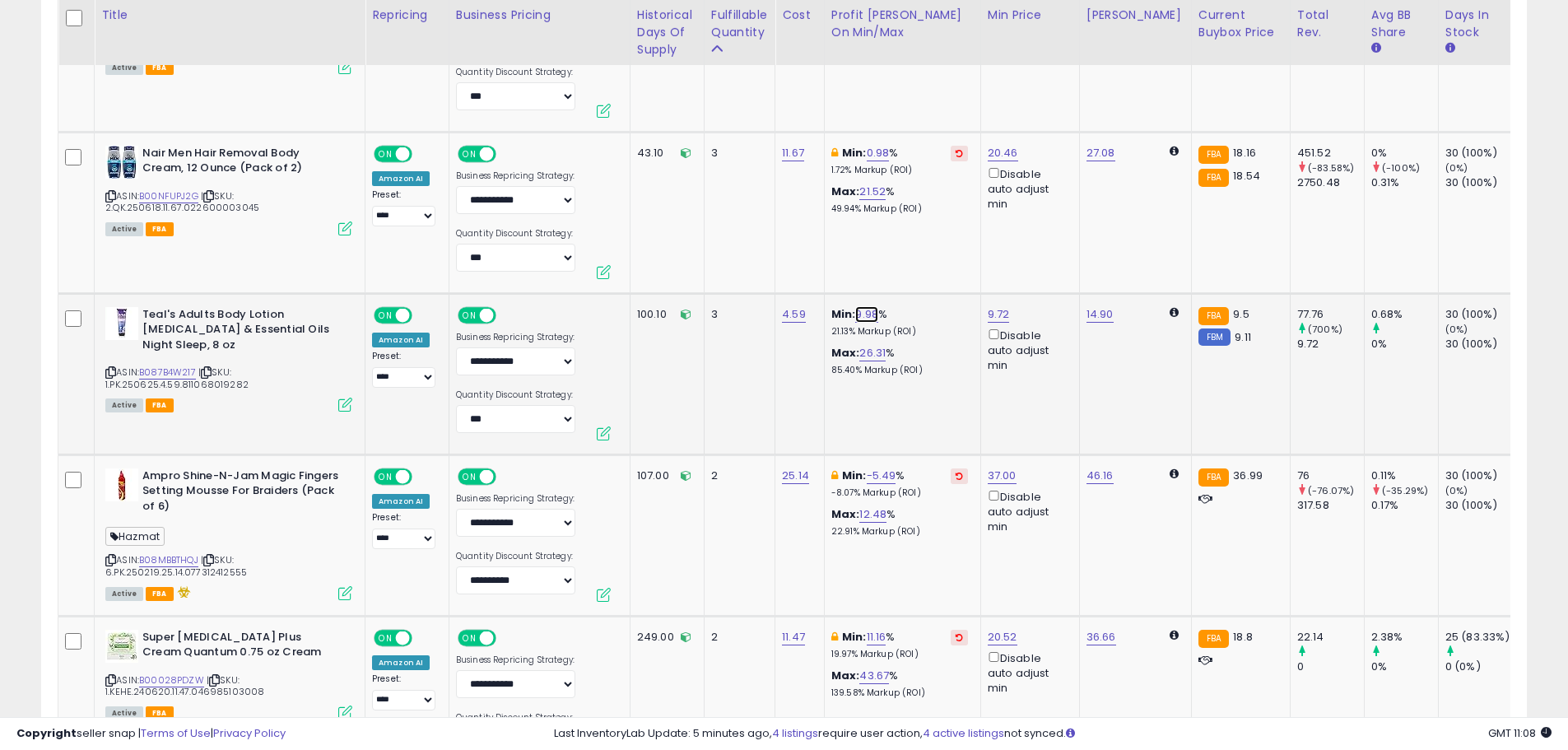
click at [870, 306] on link "9.98" at bounding box center [867, 314] width 23 height 16
drag, startPoint x: 808, startPoint y: 244, endPoint x: 714, endPoint y: 234, distance: 94.5
type input "*"
click button "submit" at bounding box center [914, 240] width 28 height 25
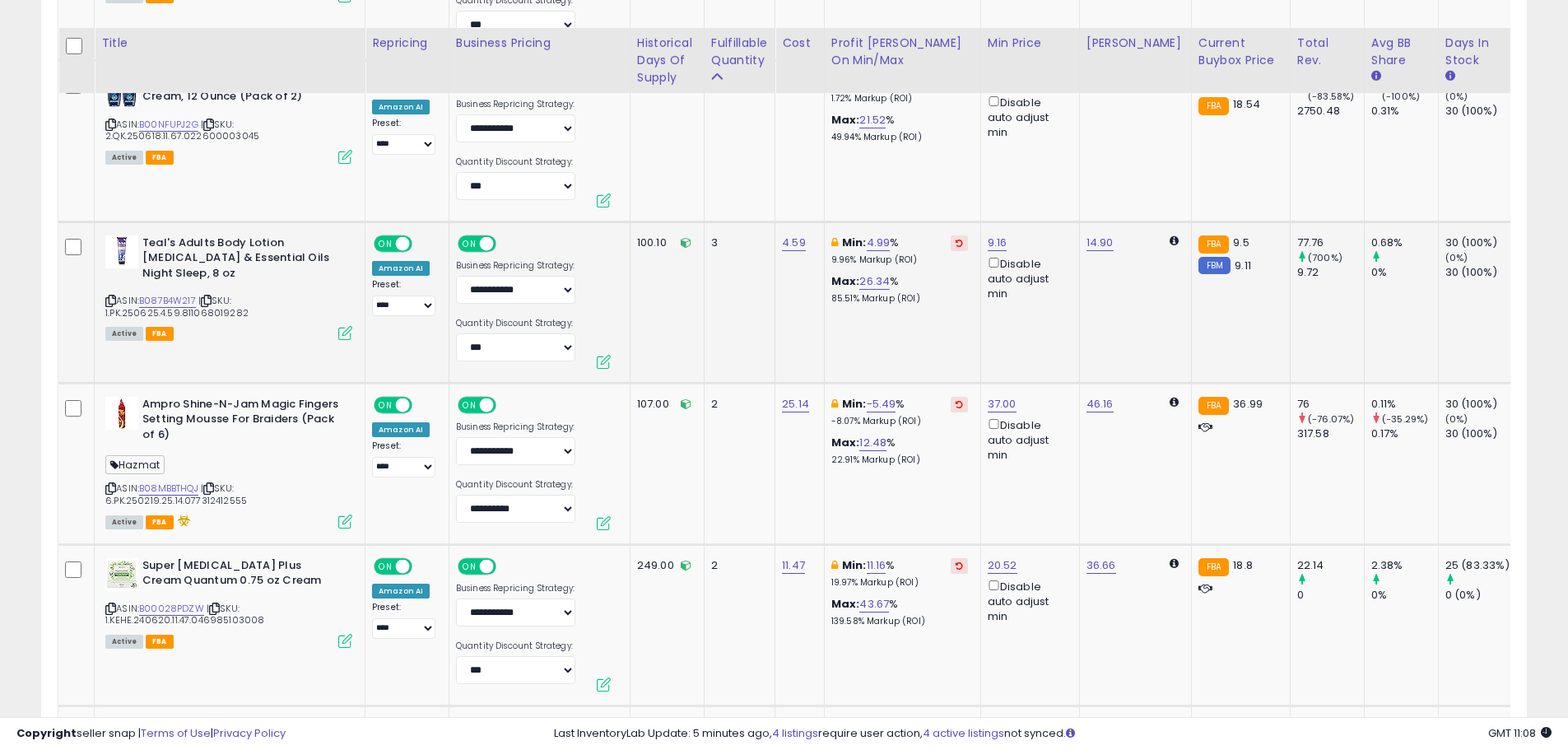
scroll to position [6037, 0]
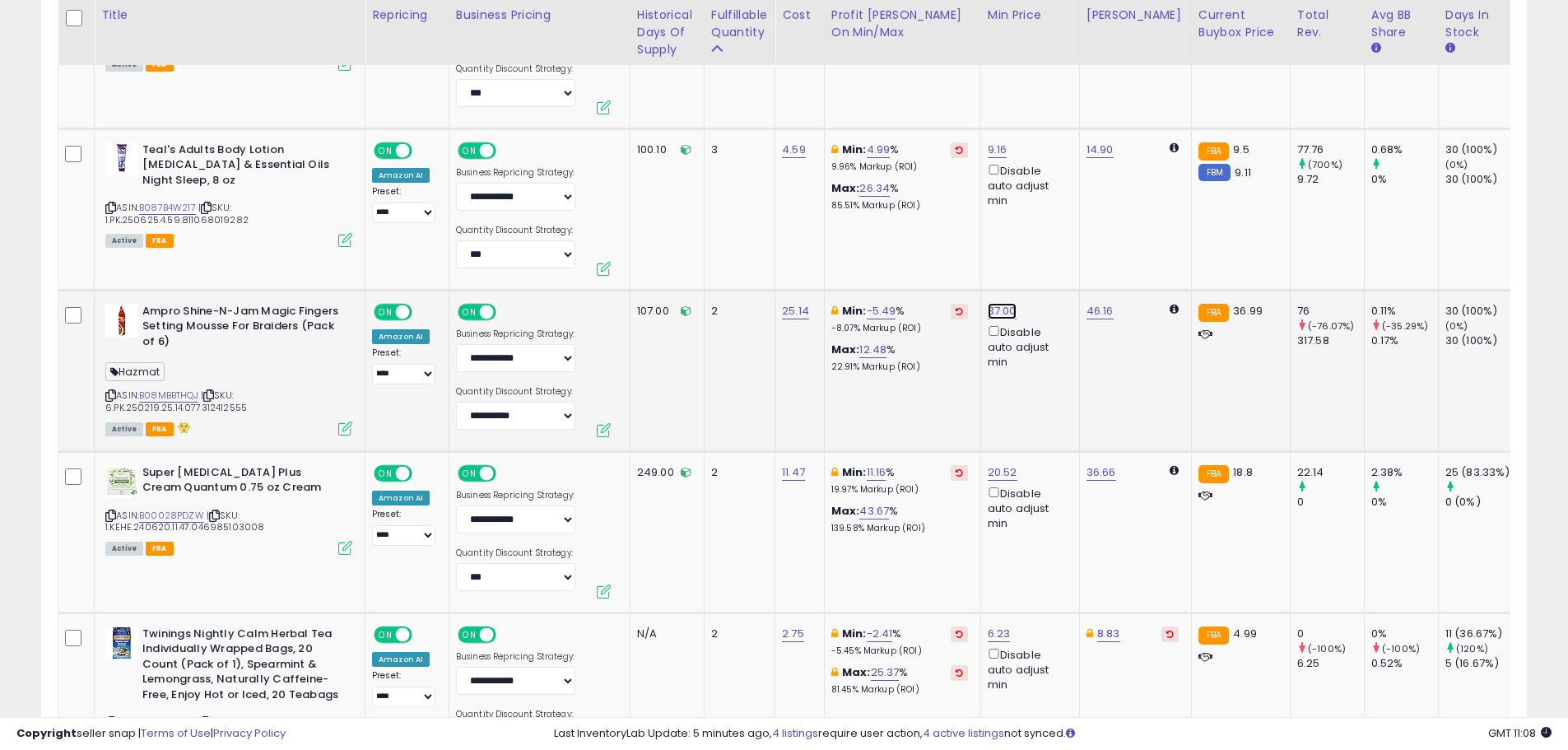
click at [995, 303] on link "37.00" at bounding box center [1003, 311] width 29 height 16
drag, startPoint x: 984, startPoint y: 236, endPoint x: 853, endPoint y: 242, distance: 131.1
type input "*****"
click button "submit" at bounding box center [1047, 237] width 28 height 25
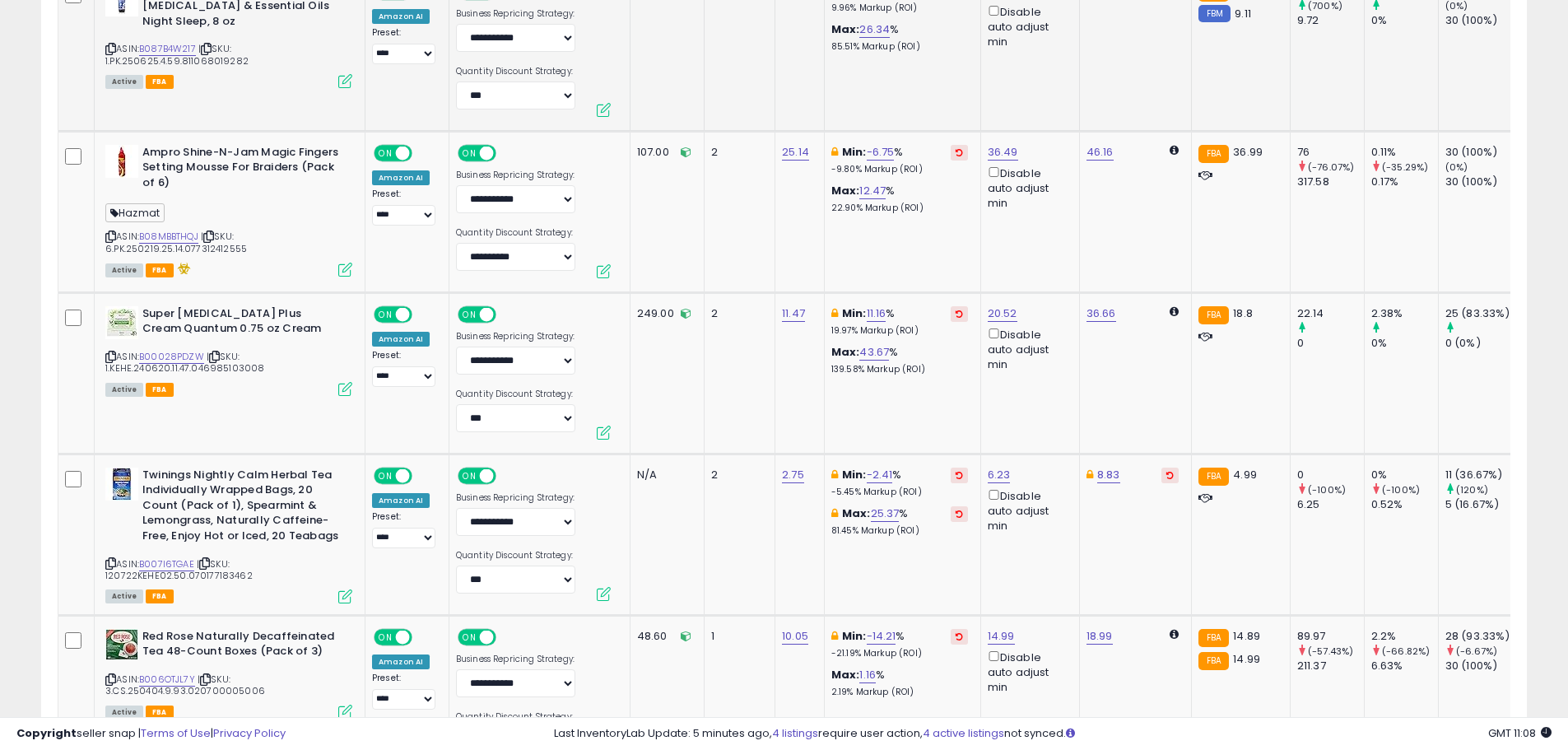
scroll to position [6202, 0]
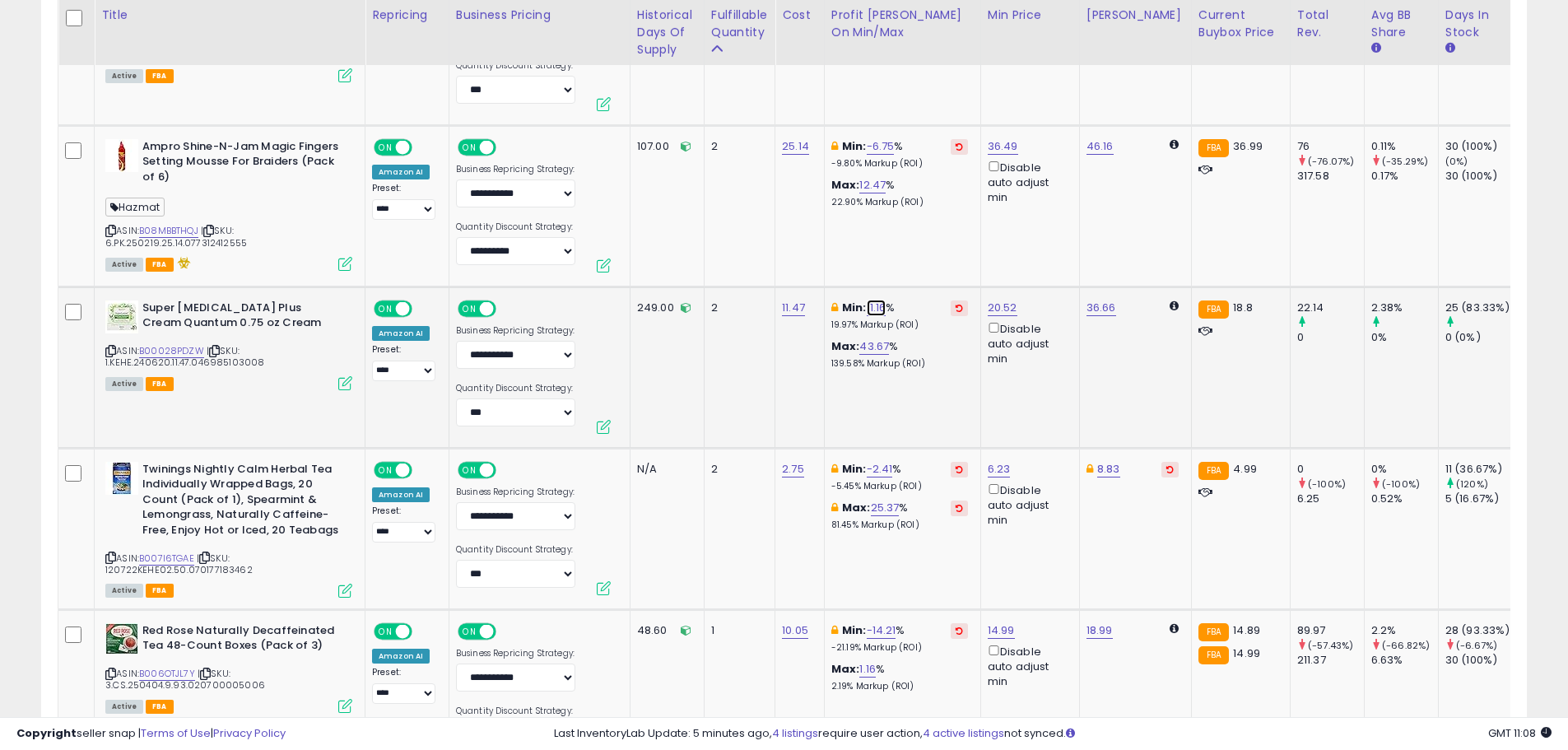
click at [868, 300] on link "11.16" at bounding box center [877, 308] width 20 height 16
drag, startPoint x: 693, startPoint y: 236, endPoint x: 670, endPoint y: 237, distance: 23.0
type input "*"
click button "submit" at bounding box center [924, 233] width 28 height 25
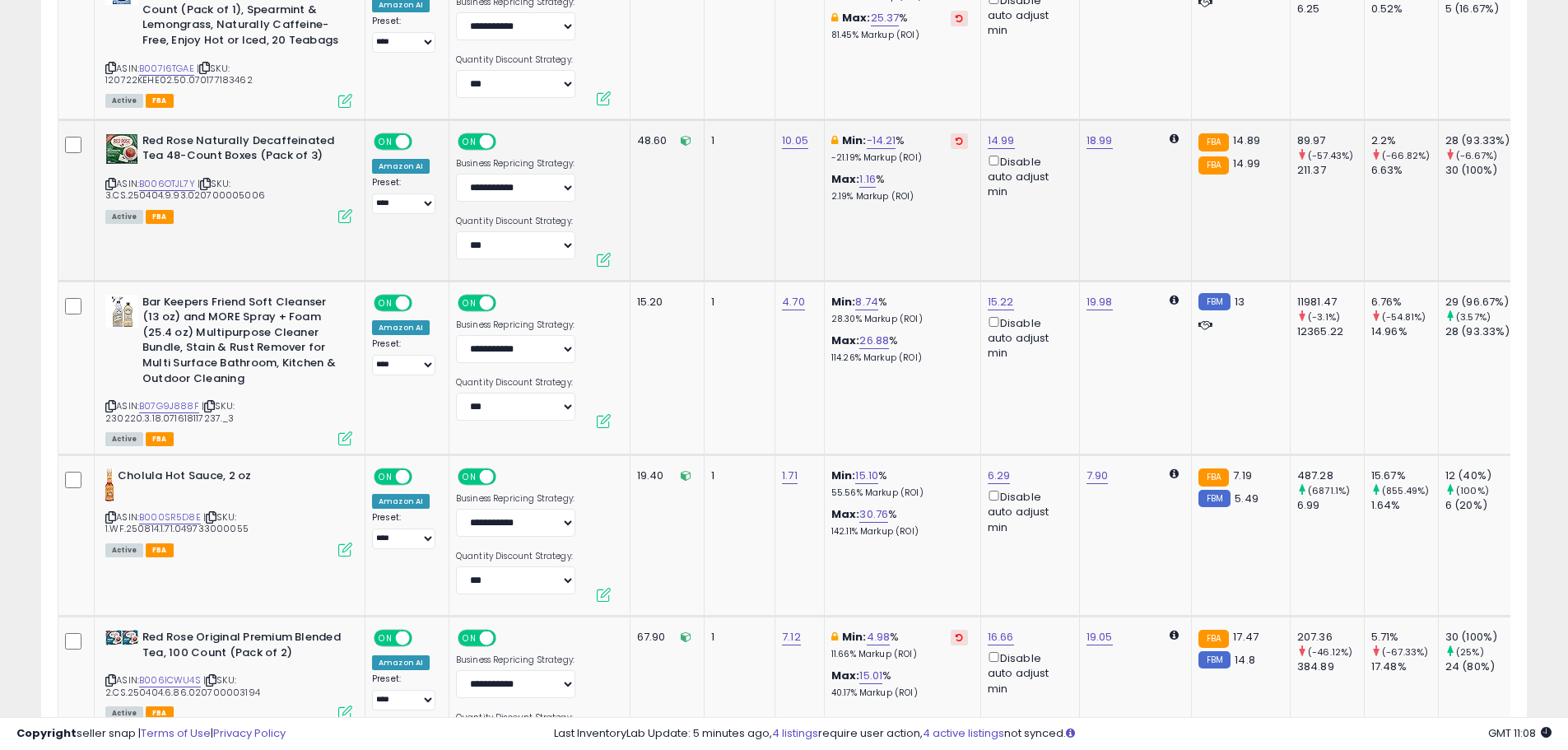
scroll to position [6696, 0]
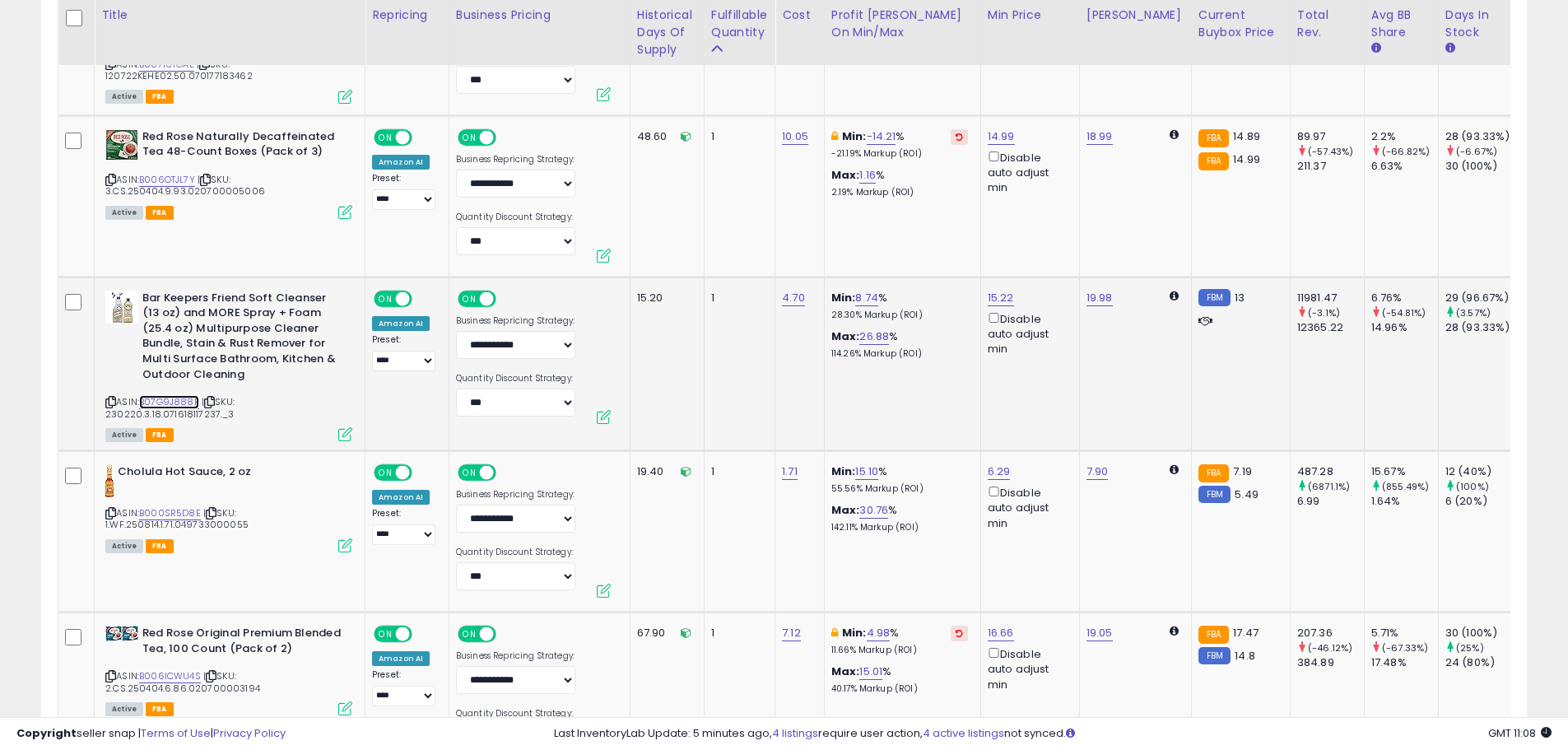
click at [179, 395] on link "B07G9J888F" at bounding box center [169, 401] width 60 height 14
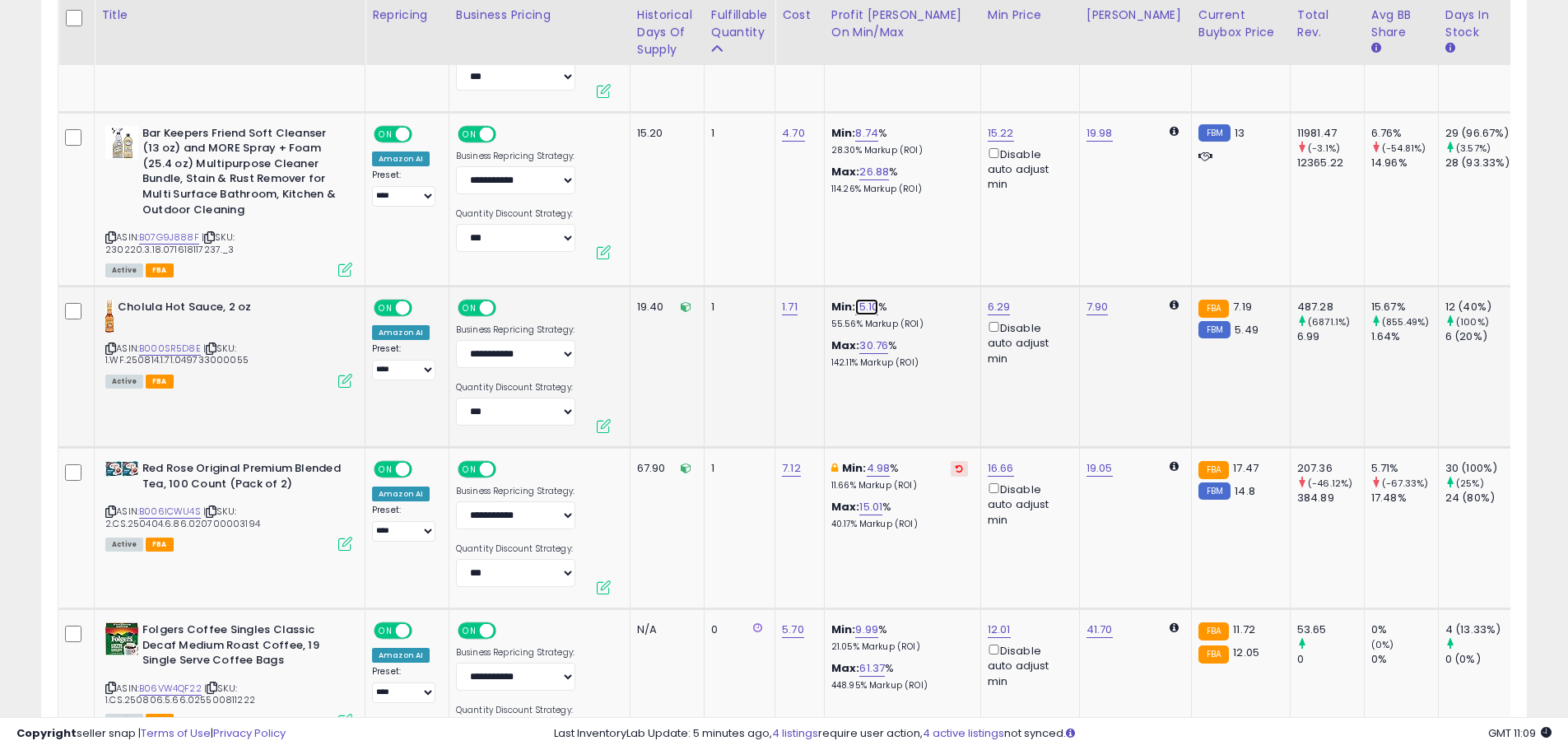
click at [876, 299] on link "15.10" at bounding box center [867, 307] width 23 height 16
drag, startPoint x: 801, startPoint y: 233, endPoint x: 739, endPoint y: 227, distance: 62.3
click at [740, 228] on div "***** This will override store markup" at bounding box center [855, 244] width 237 height 60
type input "**"
click button "submit" at bounding box center [914, 233] width 28 height 25
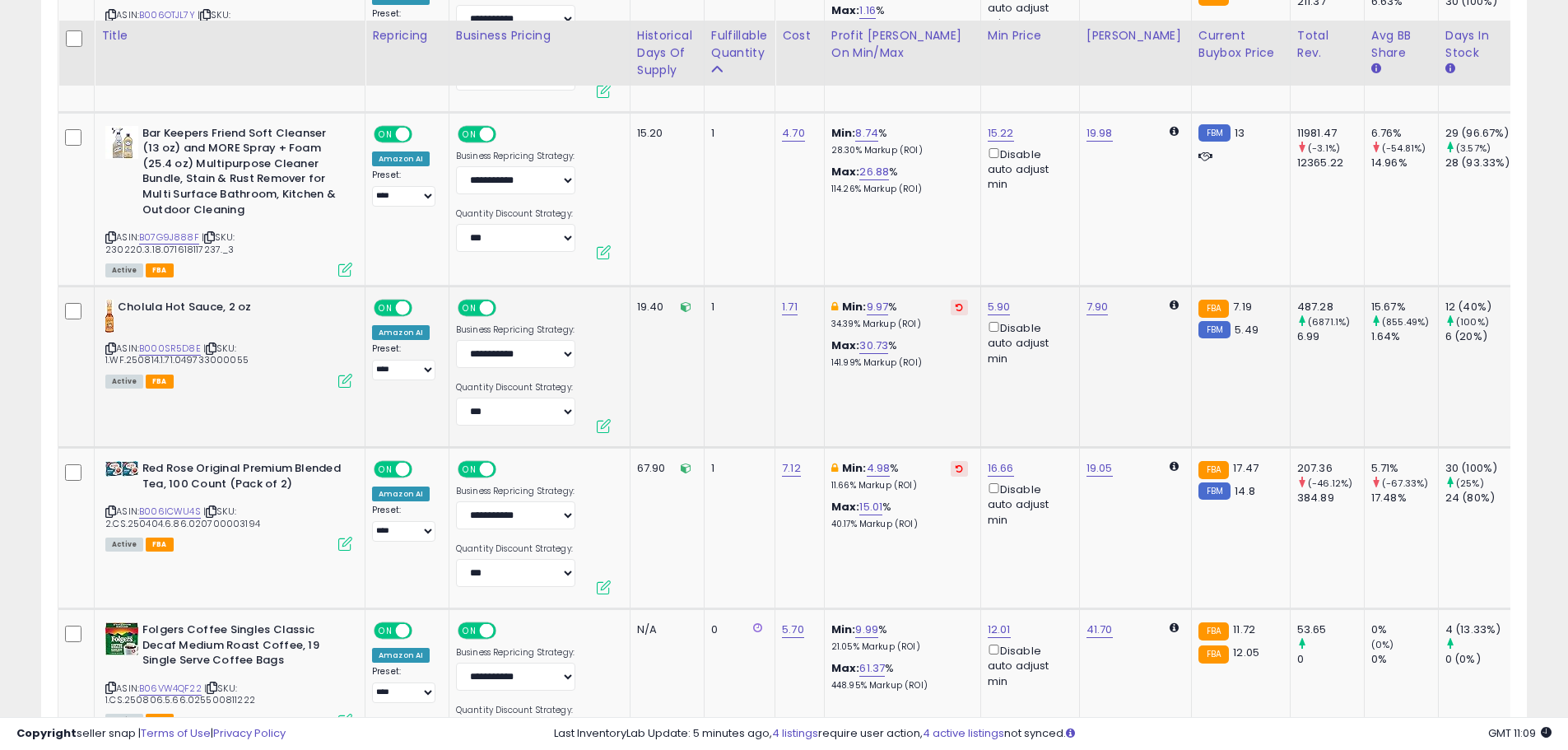
scroll to position [6943, 0]
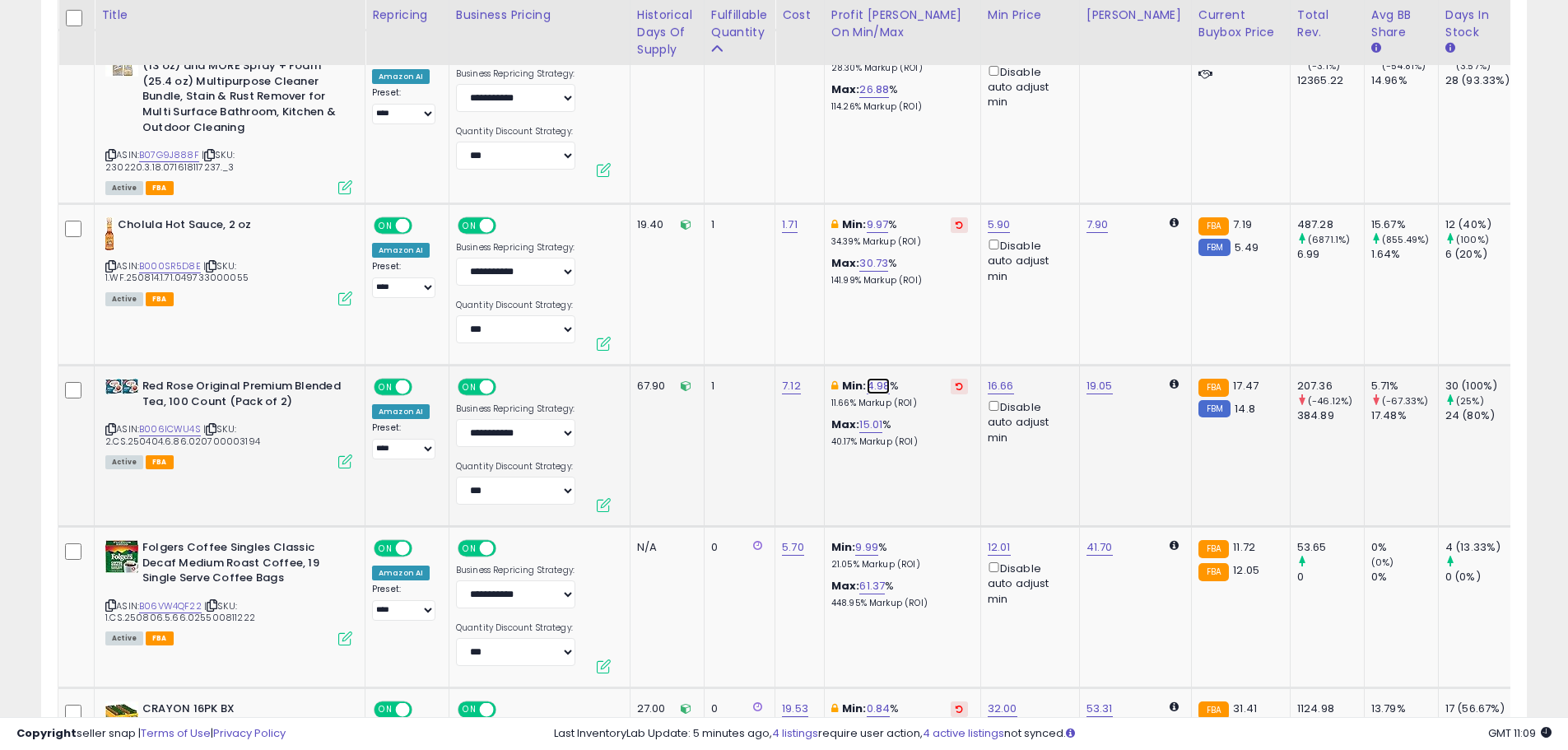
click at [873, 378] on link "4.98" at bounding box center [878, 386] width 24 height 16
drag, startPoint x: 711, startPoint y: 309, endPoint x: 702, endPoint y: 309, distance: 9.0
type input "*"
click button "submit" at bounding box center [926, 312] width 28 height 25
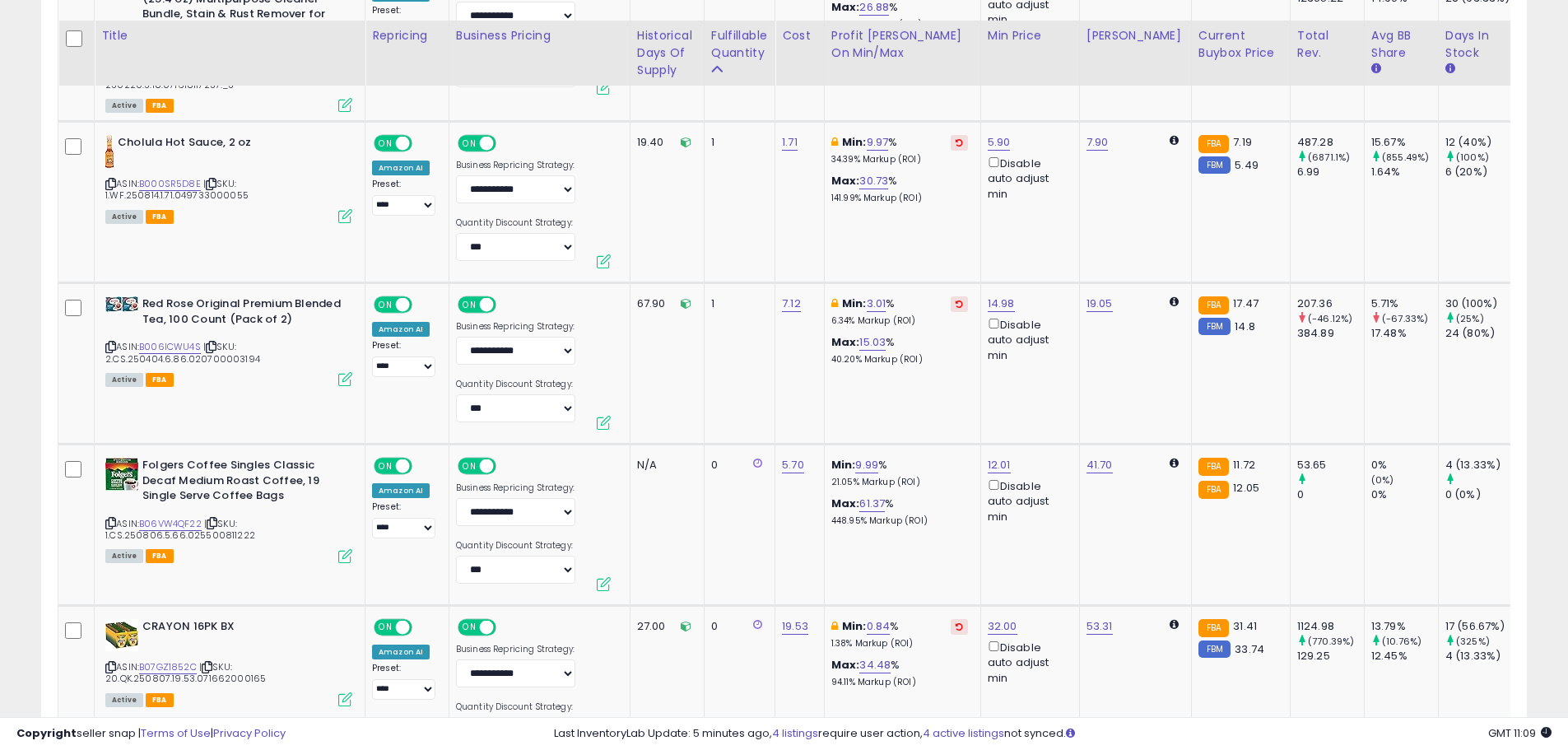
scroll to position [7108, 0]
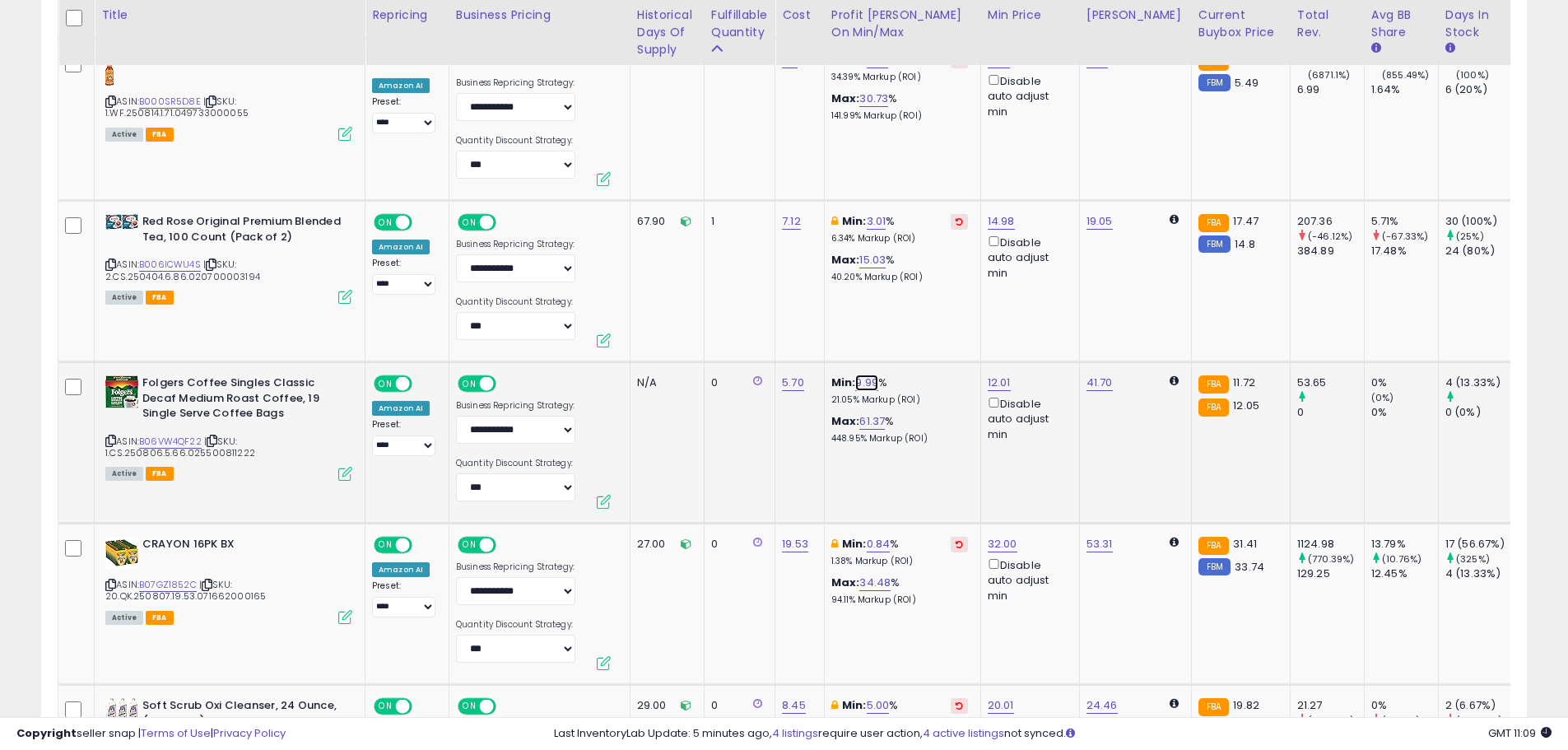
click at [868, 375] on link "9.99" at bounding box center [867, 383] width 23 height 16
type input "*"
click button "submit" at bounding box center [914, 309] width 28 height 25
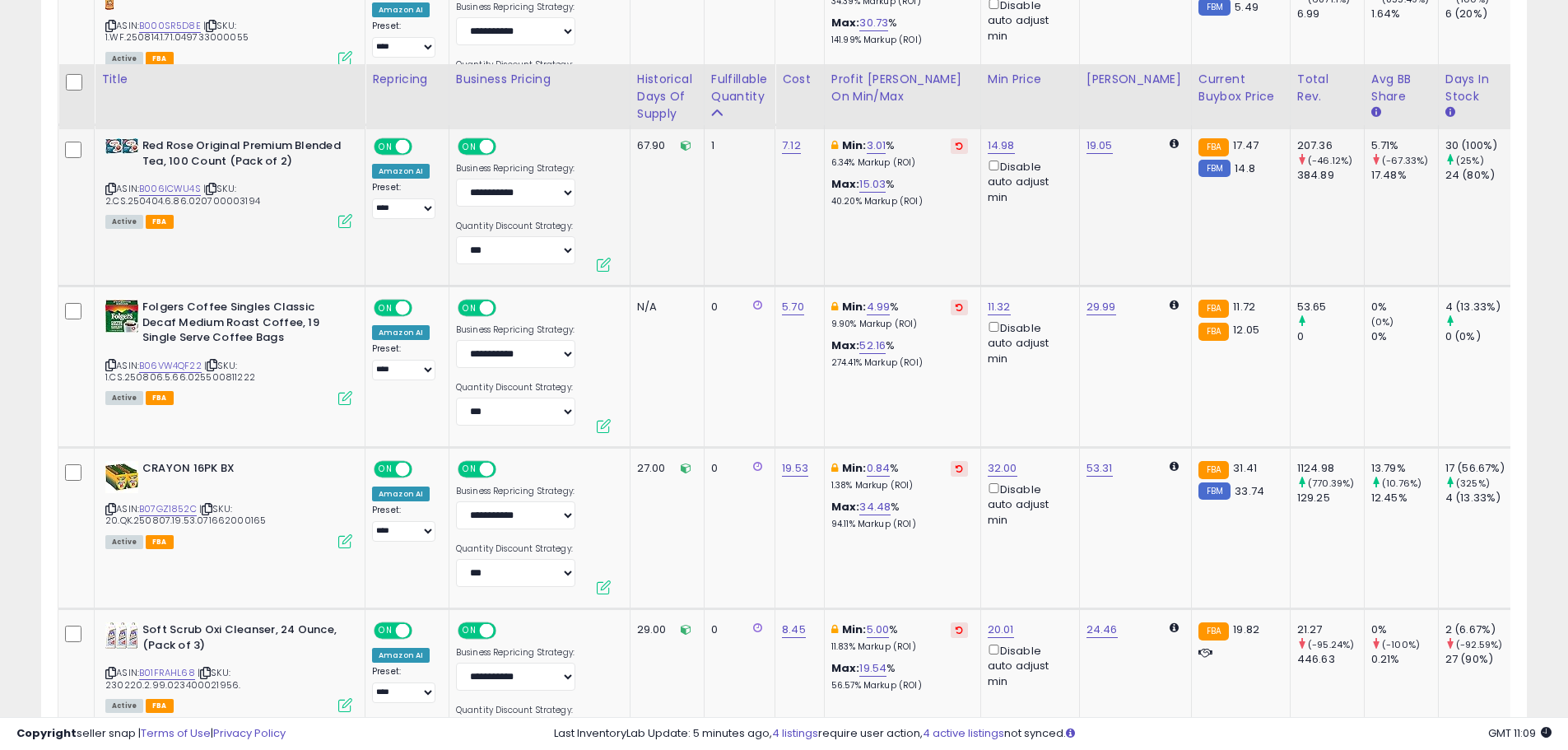
scroll to position [7272, 0]
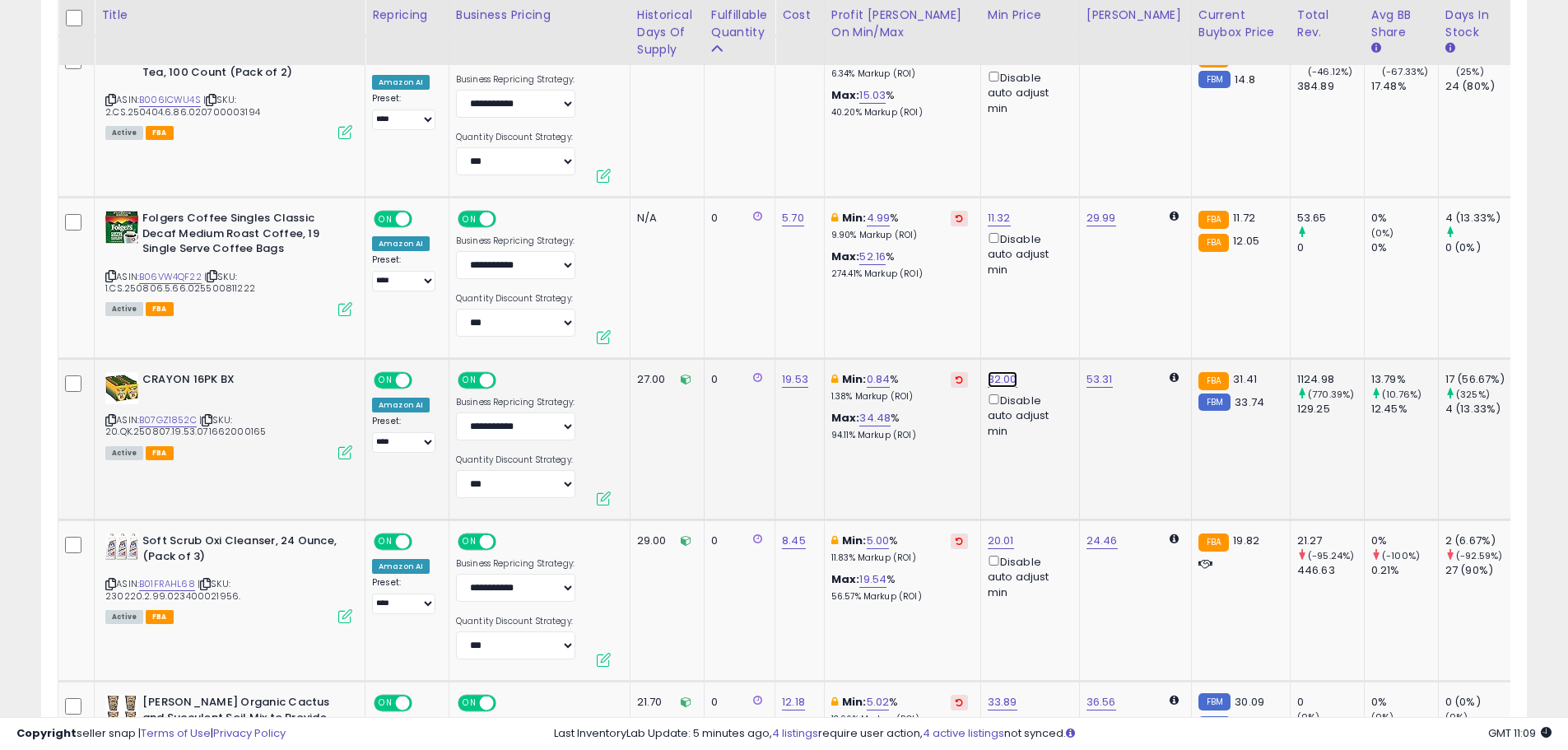
click at [1006, 371] on link "32.00" at bounding box center [1003, 380] width 30 height 16
drag, startPoint x: 975, startPoint y: 315, endPoint x: 816, endPoint y: 315, distance: 159.0
type input "**"
click button "submit" at bounding box center [1047, 306] width 28 height 25
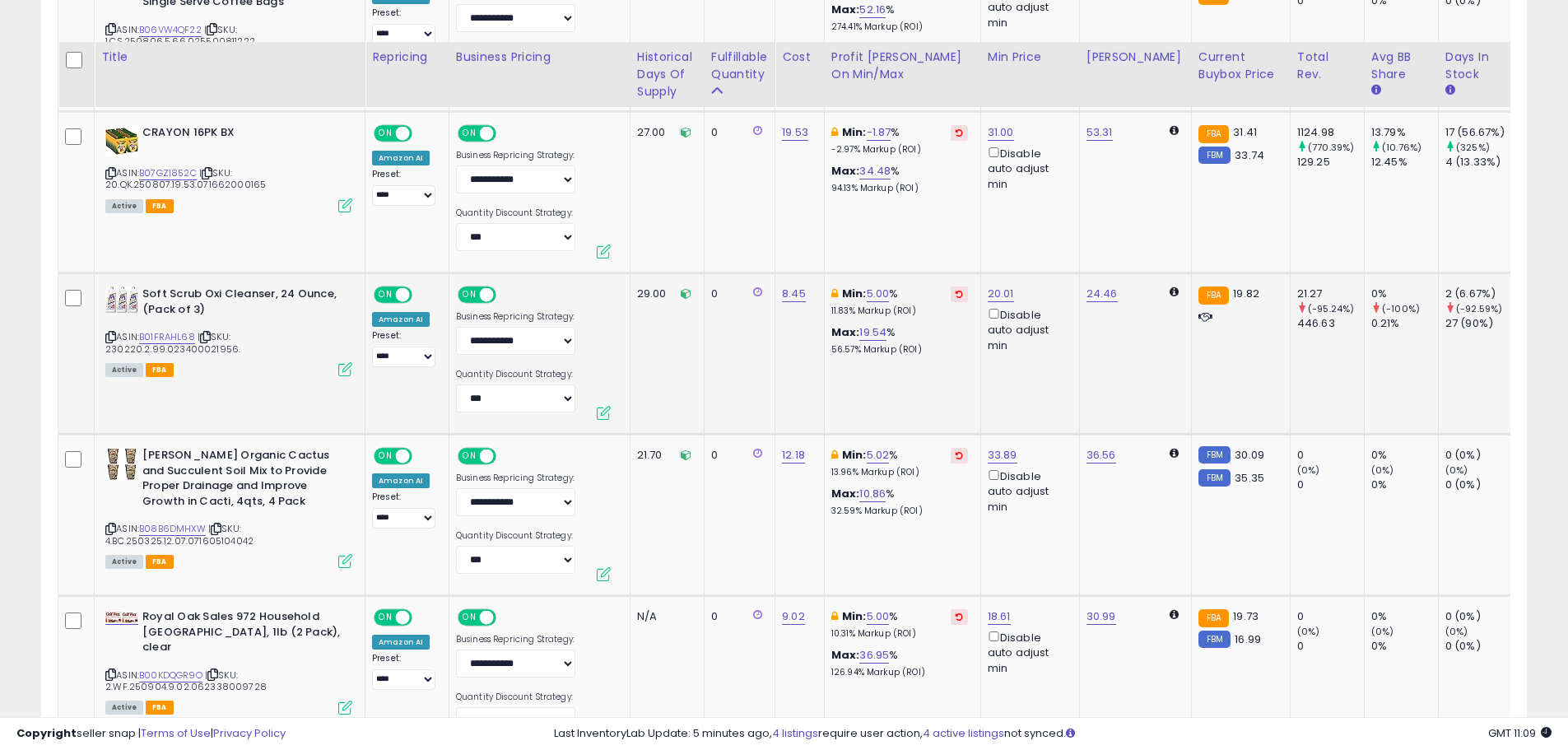
scroll to position [7684, 0]
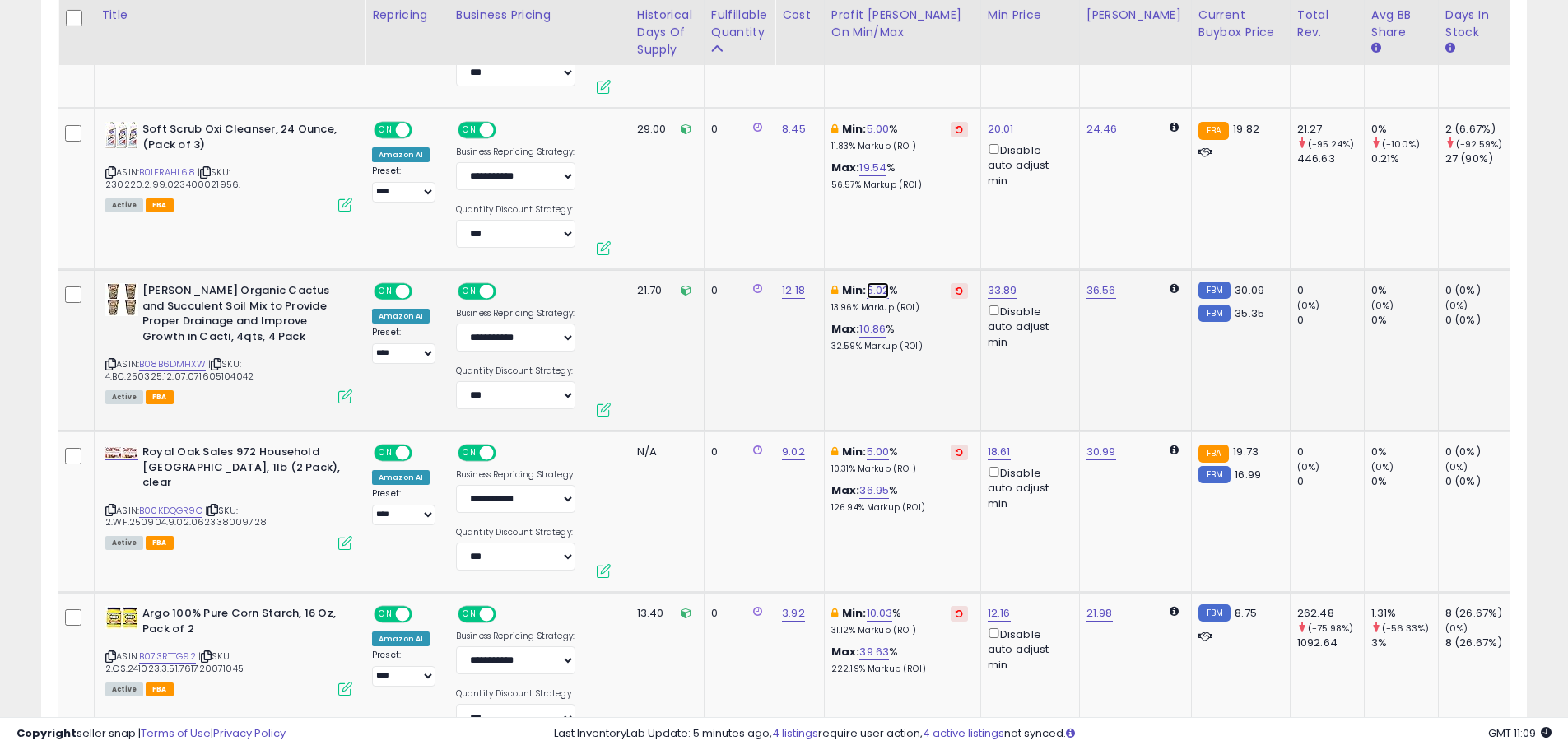
click at [869, 282] on link "5.02" at bounding box center [877, 291] width 23 height 16
drag, startPoint x: 793, startPoint y: 214, endPoint x: 760, endPoint y: 213, distance: 33.0
click at [760, 213] on input "****" at bounding box center [831, 219] width 146 height 28
type input "*"
click button "submit" at bounding box center [925, 217] width 28 height 25
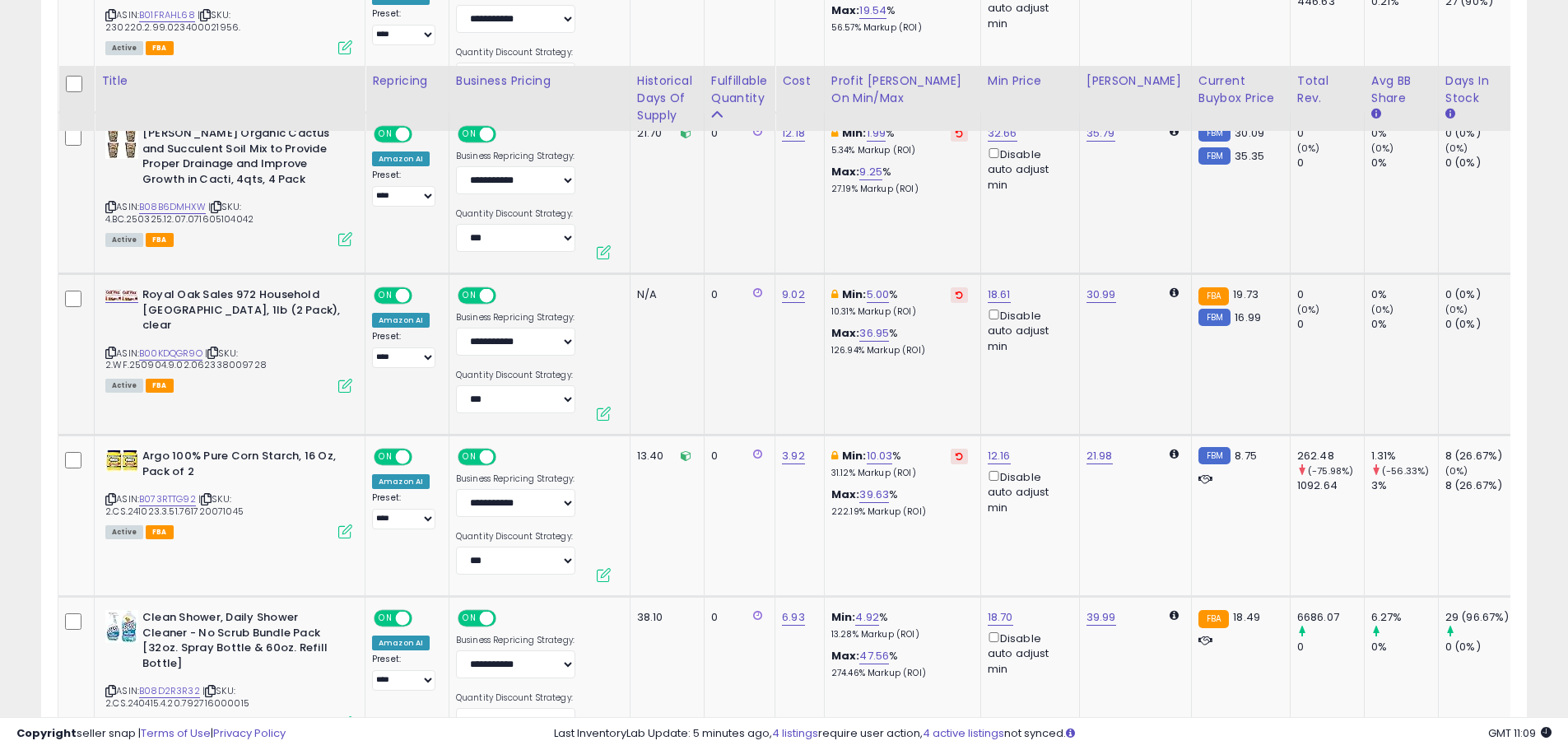
scroll to position [7931, 0]
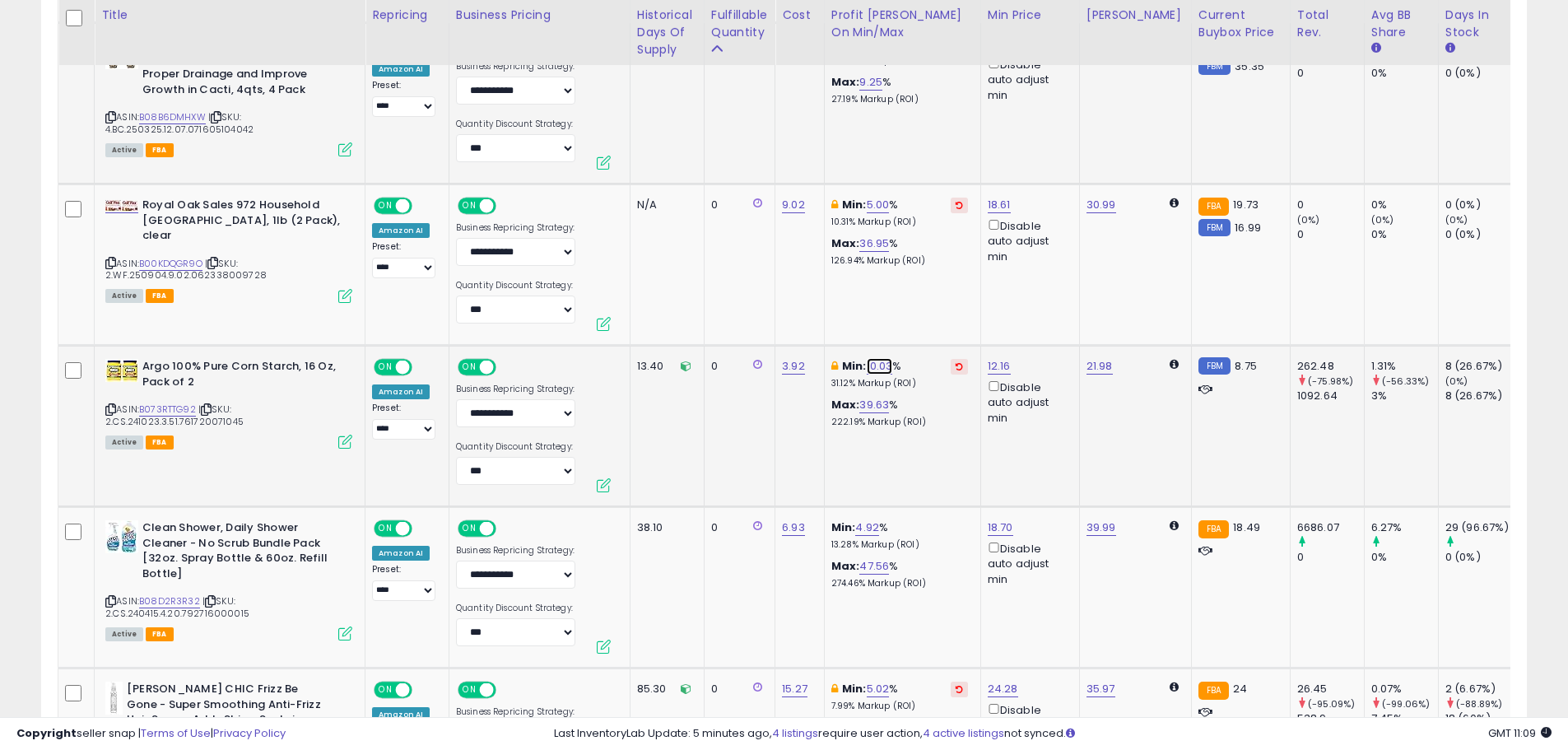
click at [888, 359] on link "10.03" at bounding box center [879, 367] width 26 height 16
drag, startPoint x: 819, startPoint y: 297, endPoint x: 751, endPoint y: 292, distance: 68.2
click at [754, 292] on div "***** This will override store markup" at bounding box center [867, 303] width 237 height 60
type input "*"
click button "submit" at bounding box center [926, 292] width 28 height 25
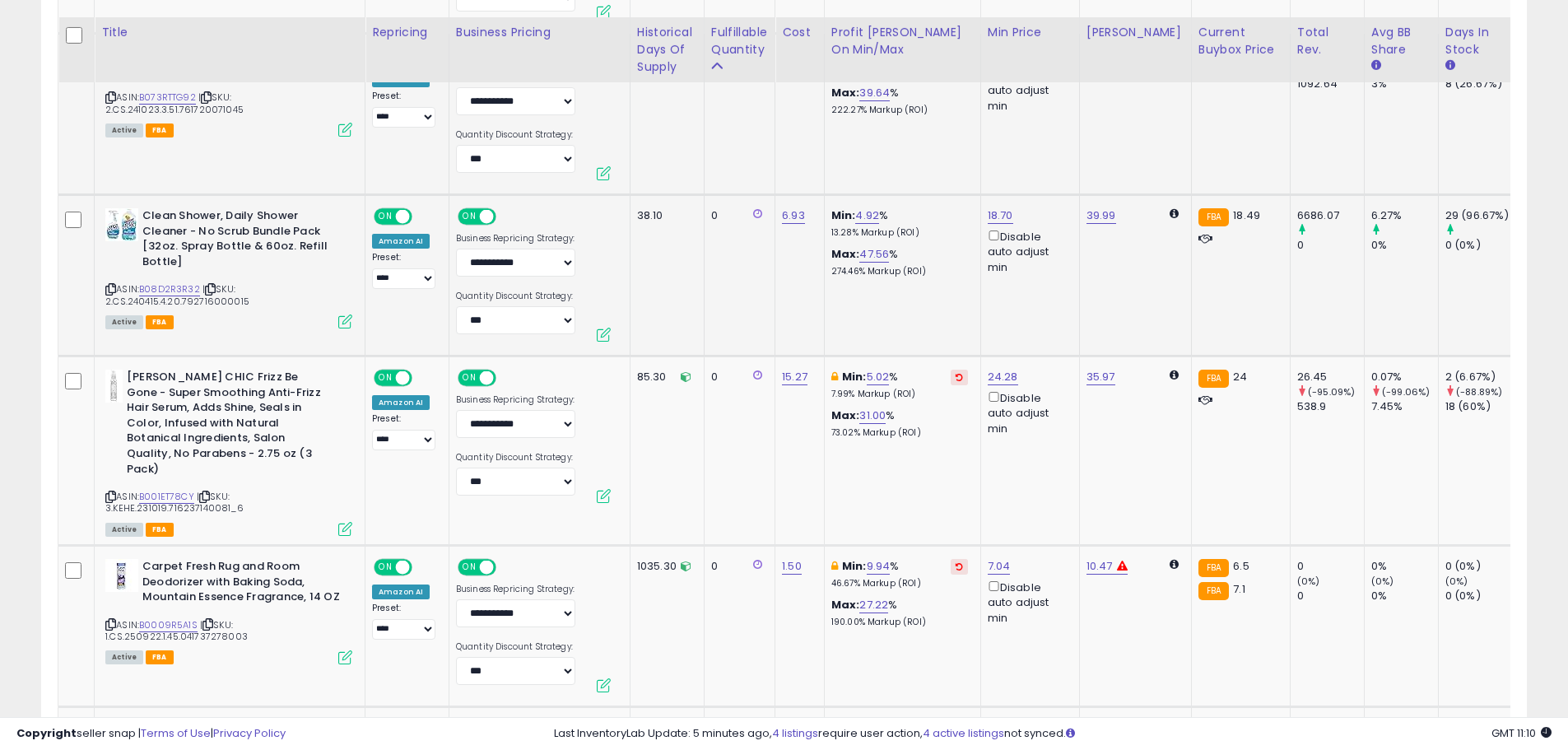
scroll to position [8261, 0]
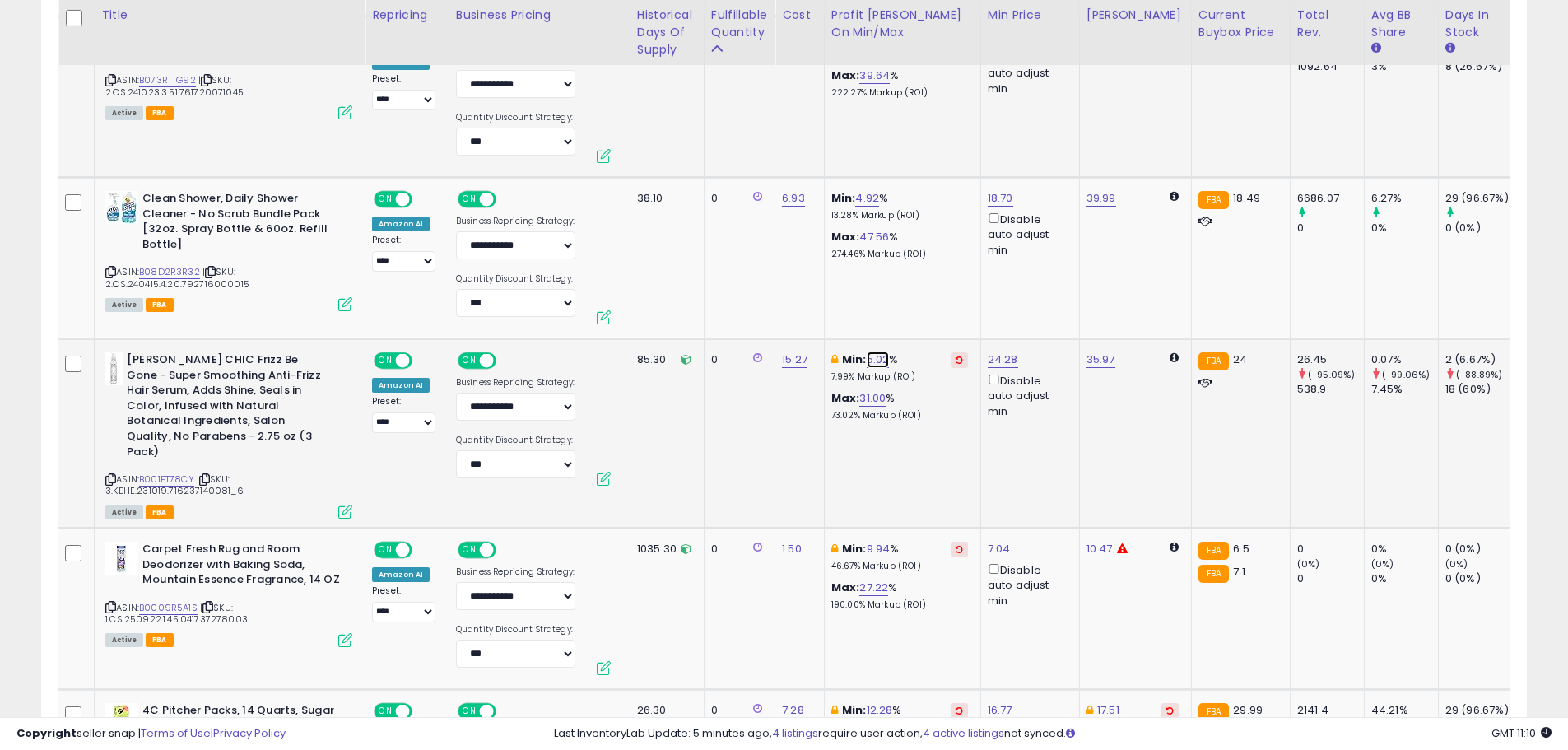
click at [873, 351] on link "5.02" at bounding box center [877, 360] width 23 height 16
drag, startPoint x: 834, startPoint y: 288, endPoint x: 739, endPoint y: 285, distance: 95.0
type input "*"
click button "submit" at bounding box center [925, 286] width 28 height 25
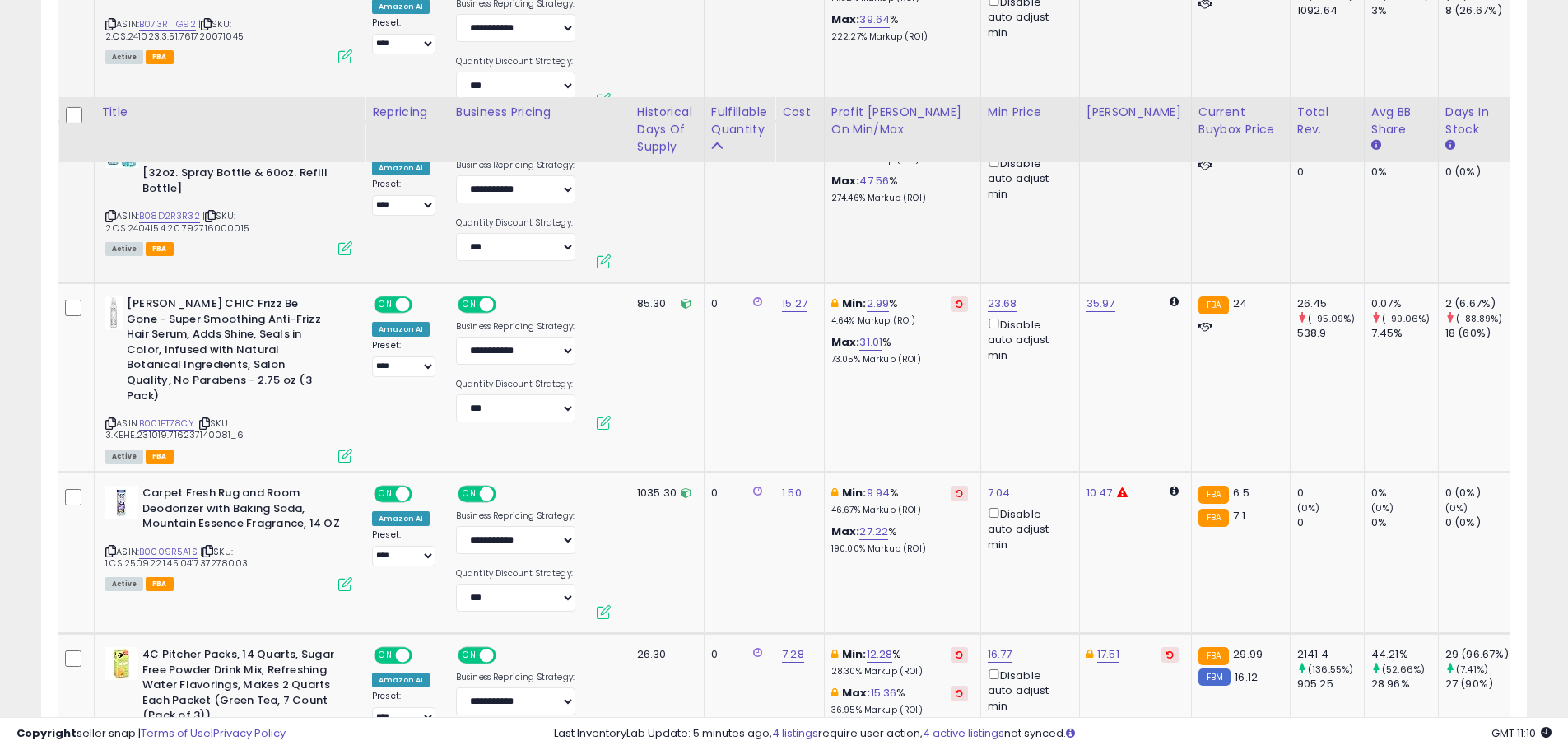
scroll to position [8425, 0]
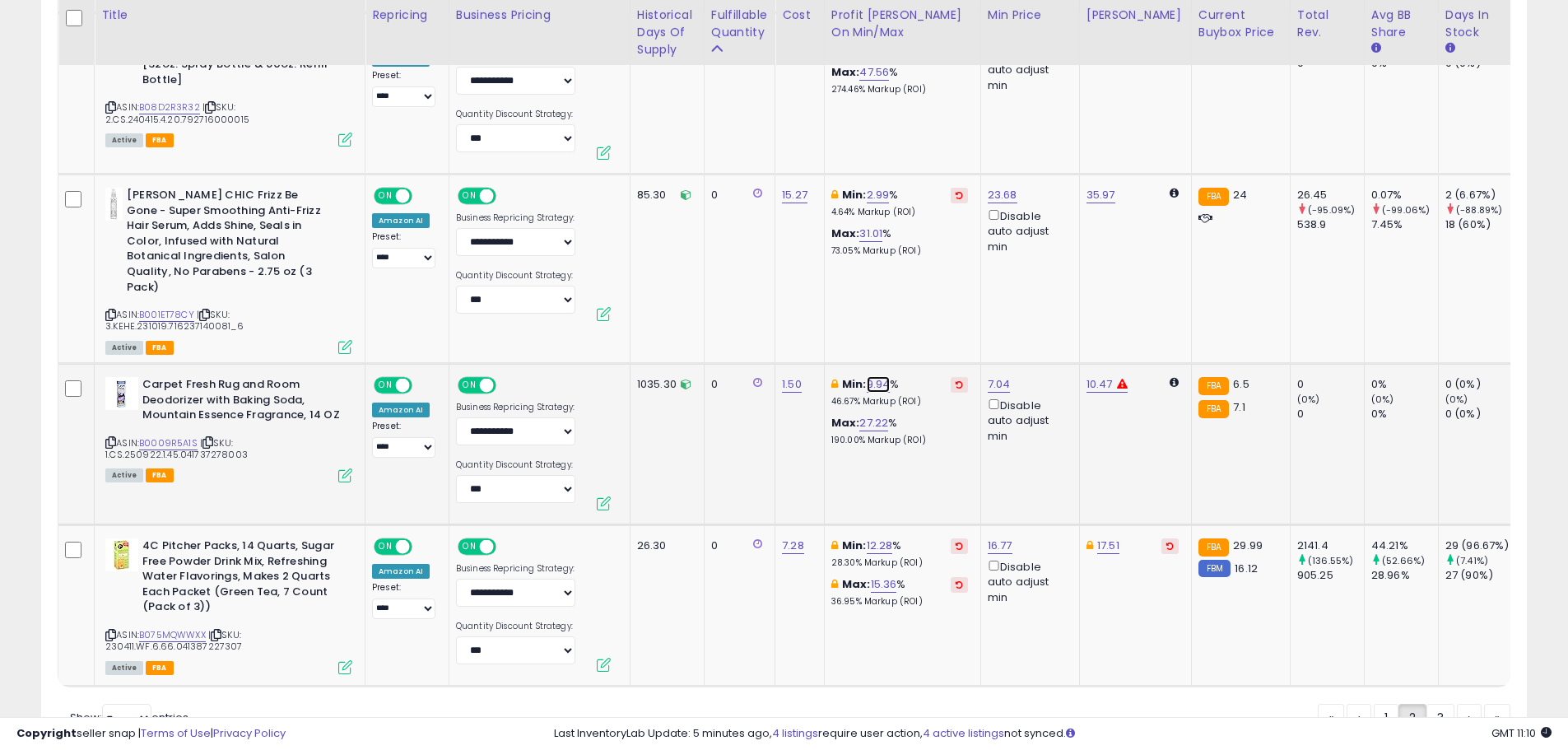
click at [883, 377] on link "9.94" at bounding box center [878, 385] width 24 height 16
drag, startPoint x: 838, startPoint y: 299, endPoint x: 740, endPoint y: 301, distance: 98.0
type input "*"
click button "submit" at bounding box center [926, 295] width 28 height 25
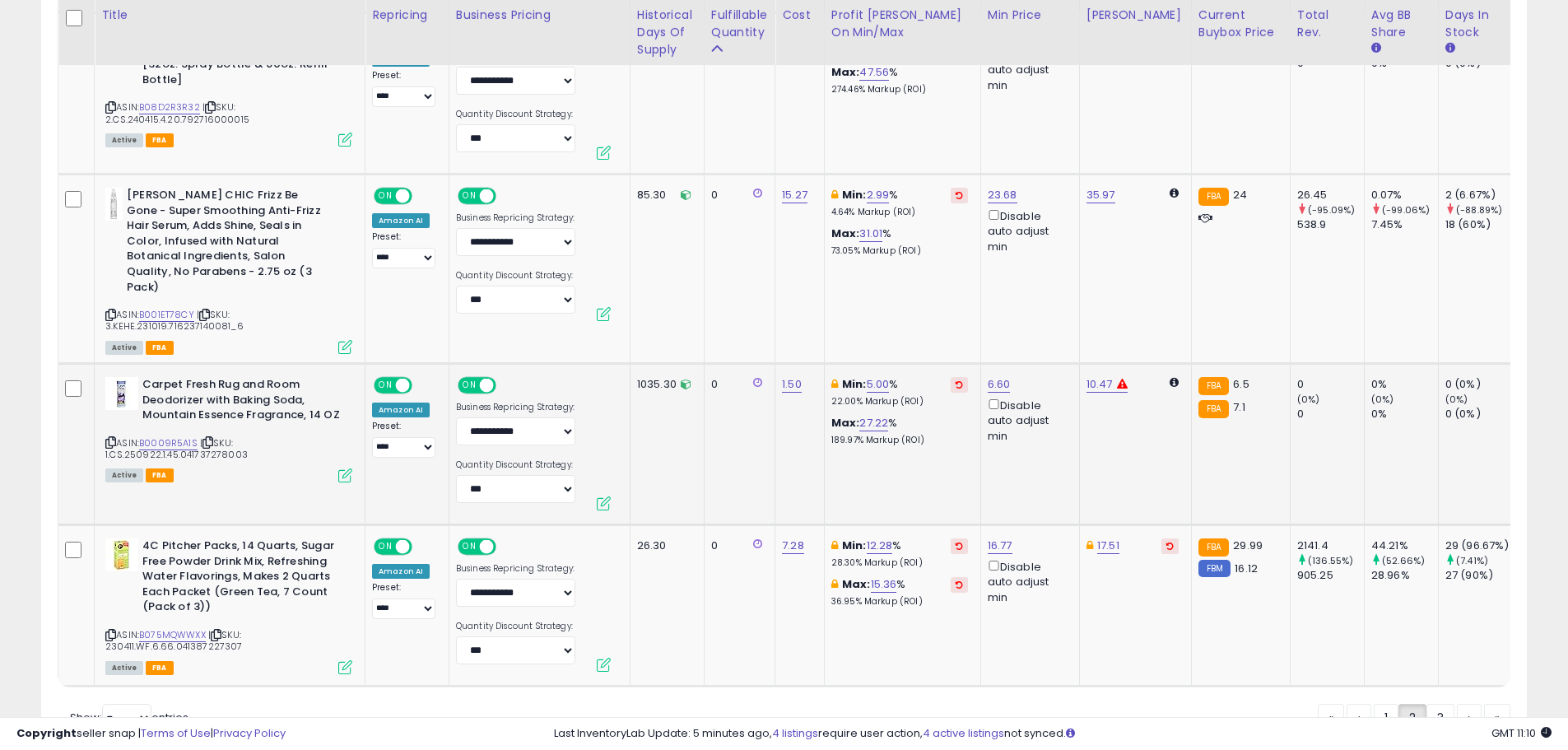
scroll to position [8488, 0]
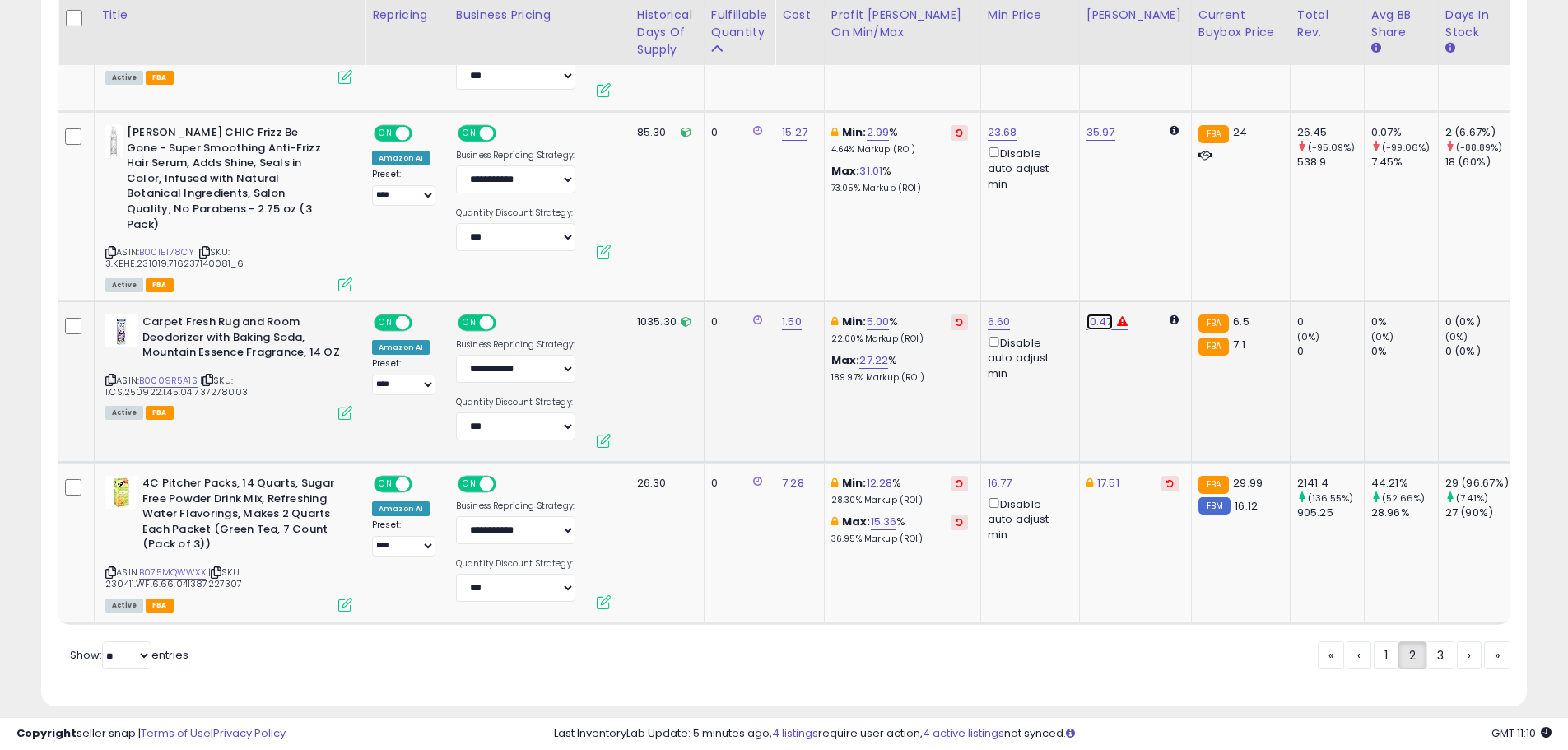
click at [1091, 314] on link "10.47" at bounding box center [1099, 322] width 26 height 16
type input "****"
click button "submit" at bounding box center [1144, 232] width 28 height 25
click at [197, 566] on link "B075MQWWXX" at bounding box center [172, 572] width 66 height 14
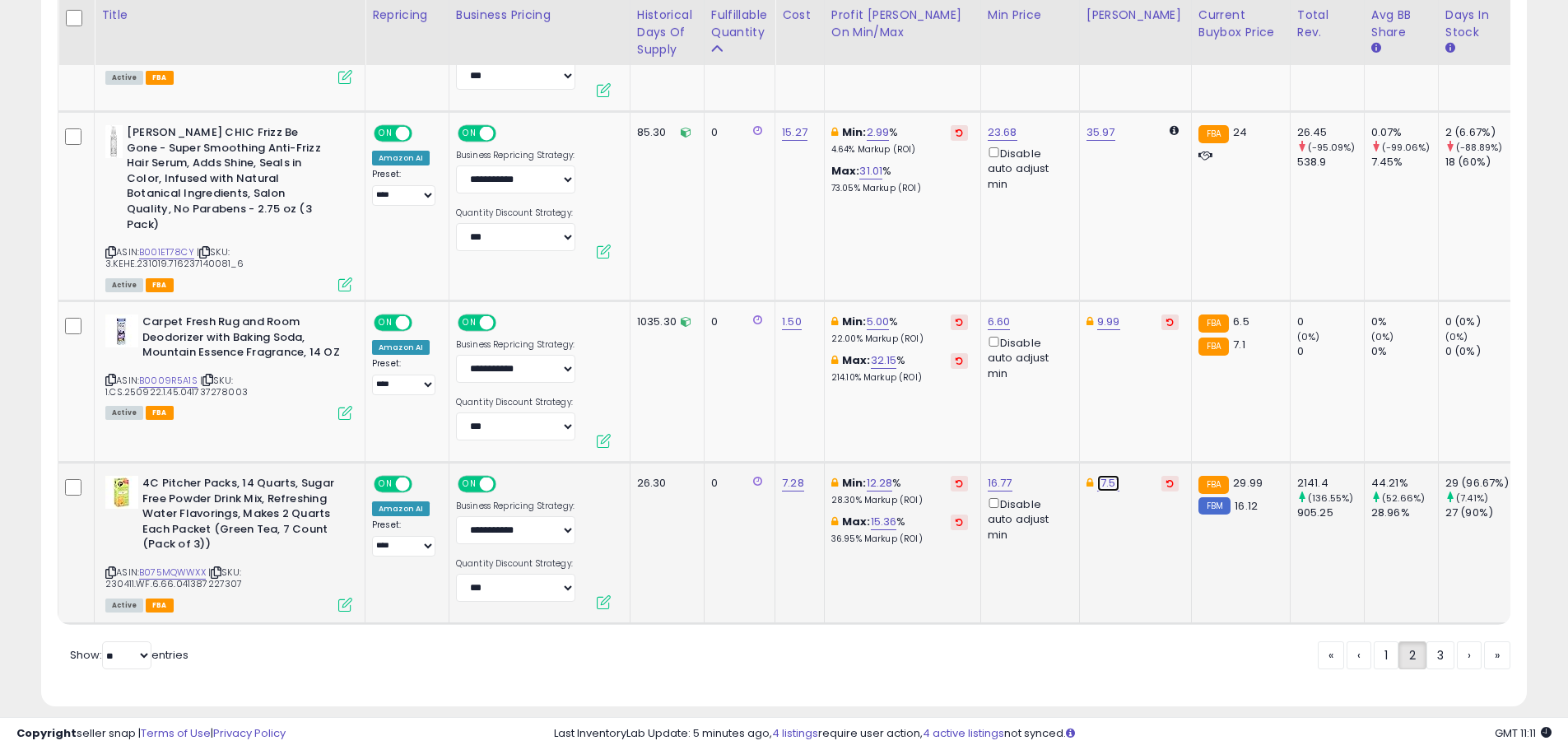
click at [1097, 475] on link "17.51" at bounding box center [1108, 483] width 22 height 16
drag, startPoint x: 1075, startPoint y: 392, endPoint x: 989, endPoint y: 391, distance: 86.0
click at [991, 391] on input "*****" at bounding box center [1061, 396] width 146 height 28
type input "*****"
click button "submit" at bounding box center [1153, 394] width 28 height 25
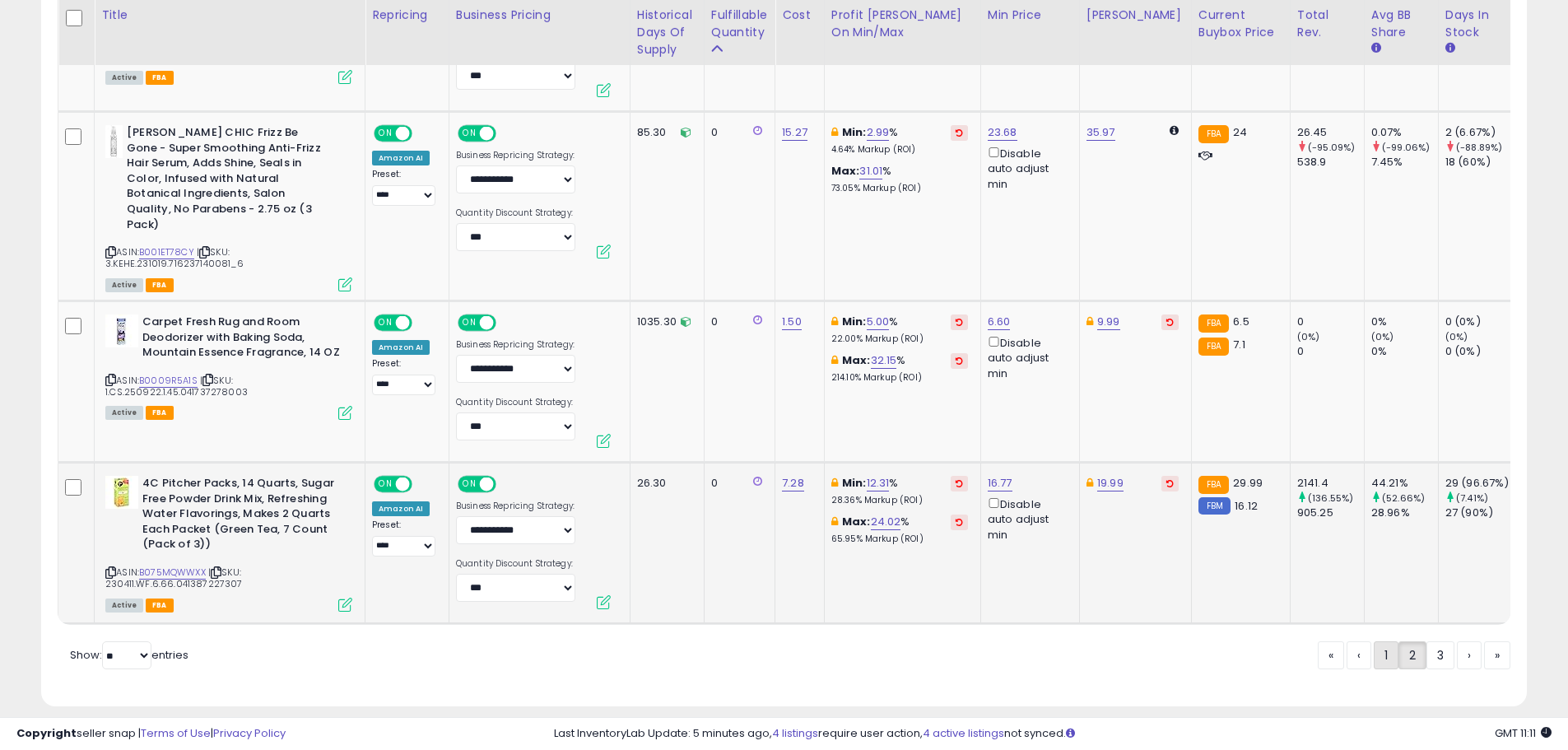
click at [1385, 642] on link "1" at bounding box center [1386, 656] width 24 height 28
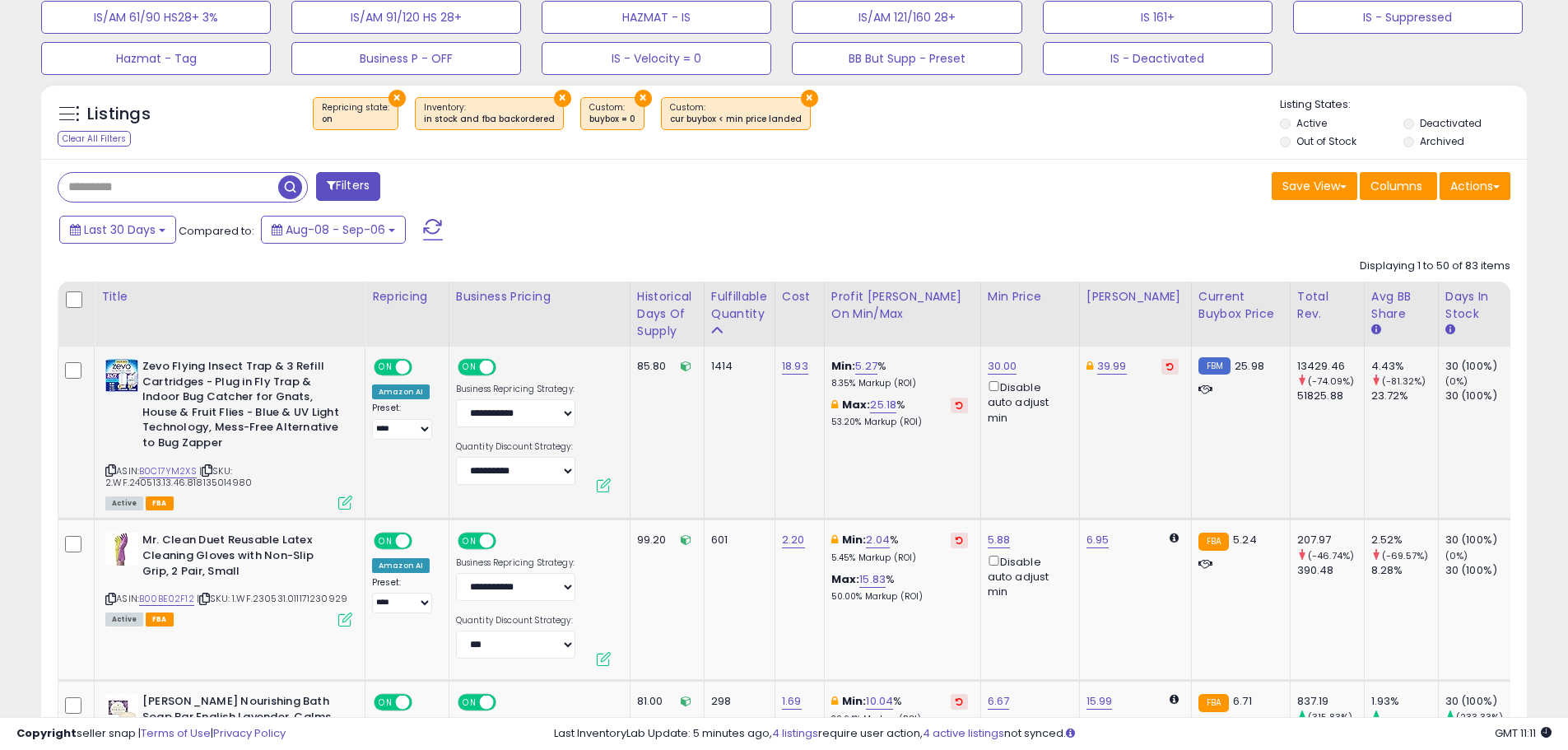
scroll to position [683, 0]
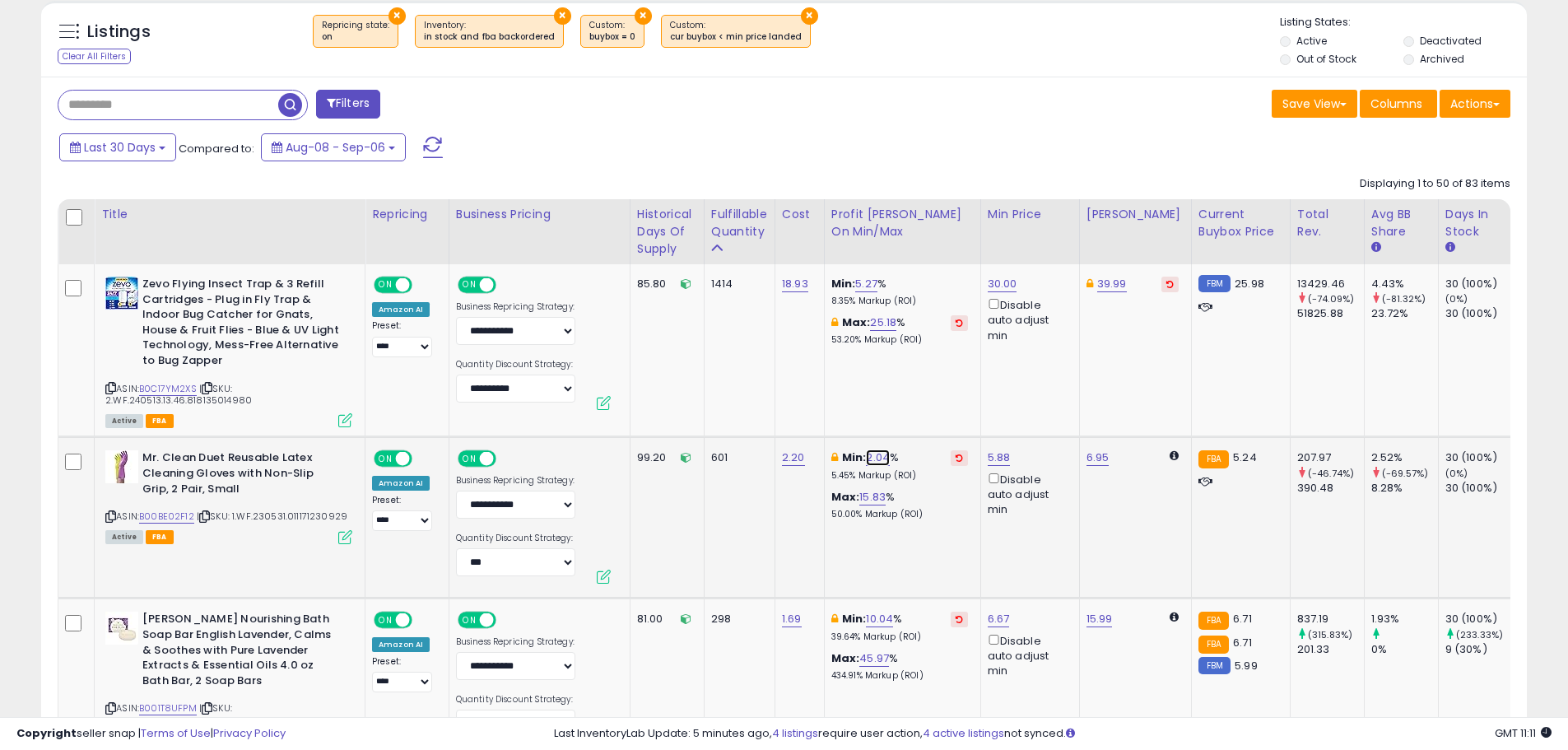
click at [871, 451] on link "2.04" at bounding box center [877, 458] width 24 height 16
drag, startPoint x: 814, startPoint y: 395, endPoint x: 722, endPoint y: 383, distance: 92.8
type input "*"
click button "submit" at bounding box center [922, 399] width 28 height 25
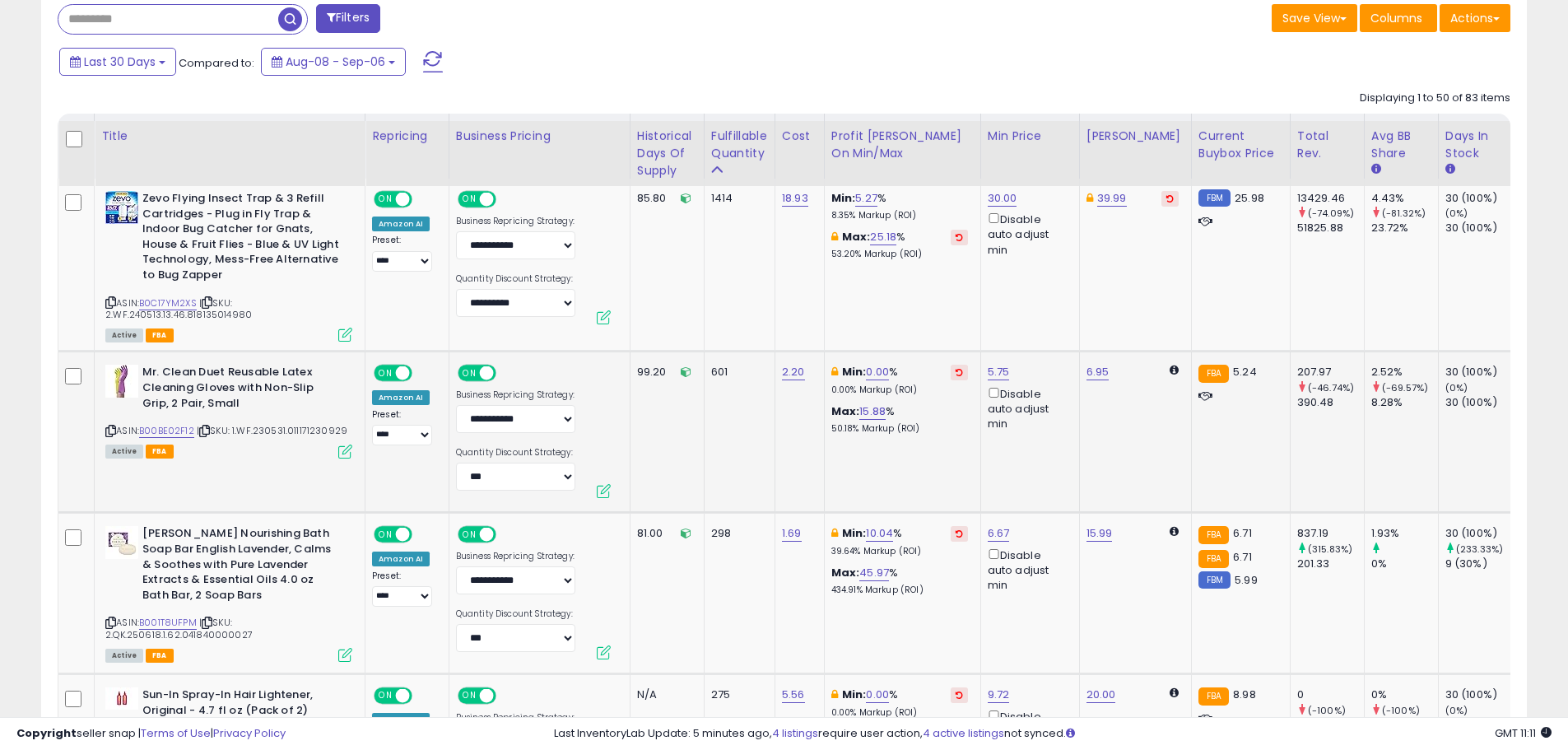
scroll to position [930, 0]
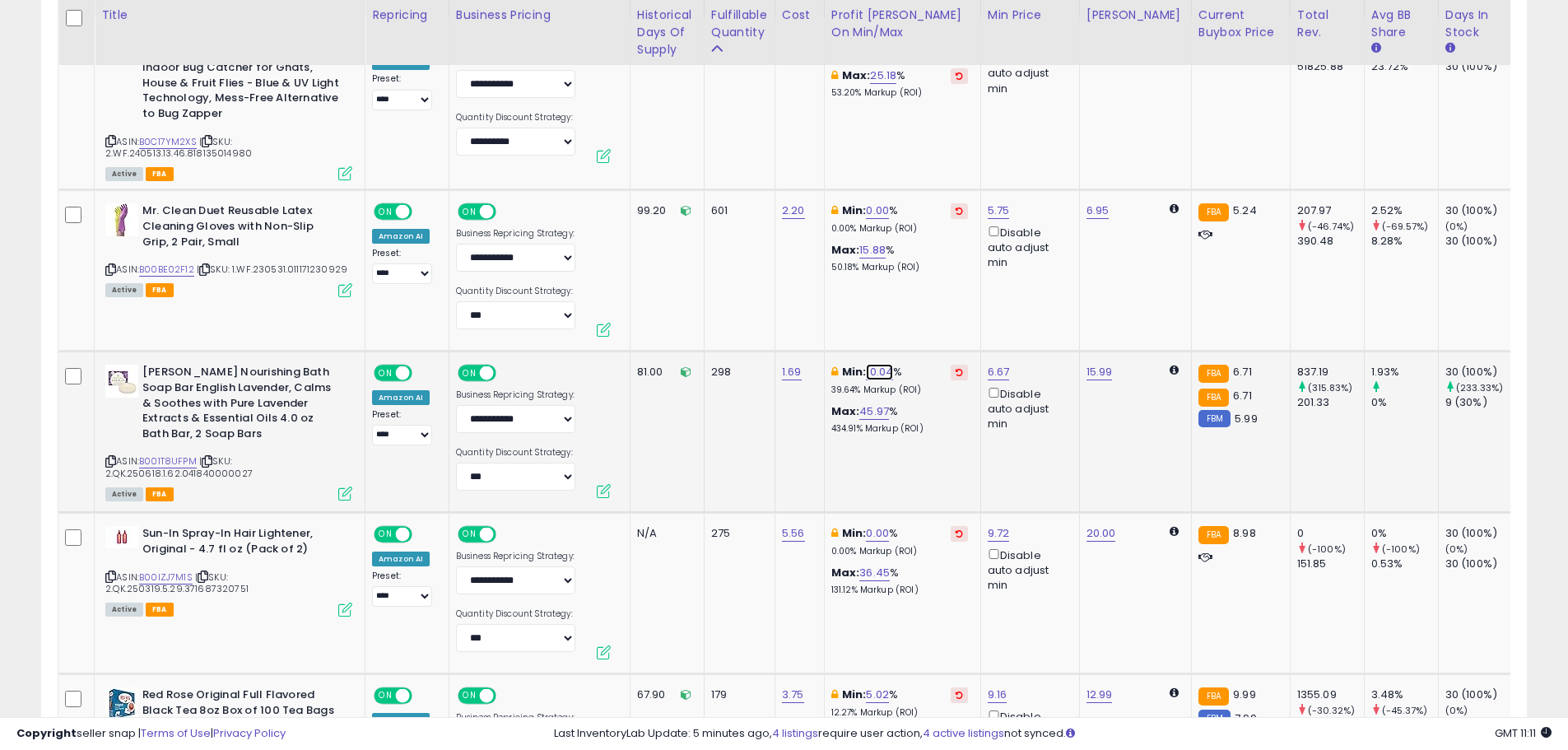
click at [879, 369] on link "10.04" at bounding box center [879, 372] width 27 height 16
type input "*"
click button "submit" at bounding box center [924, 313] width 28 height 25
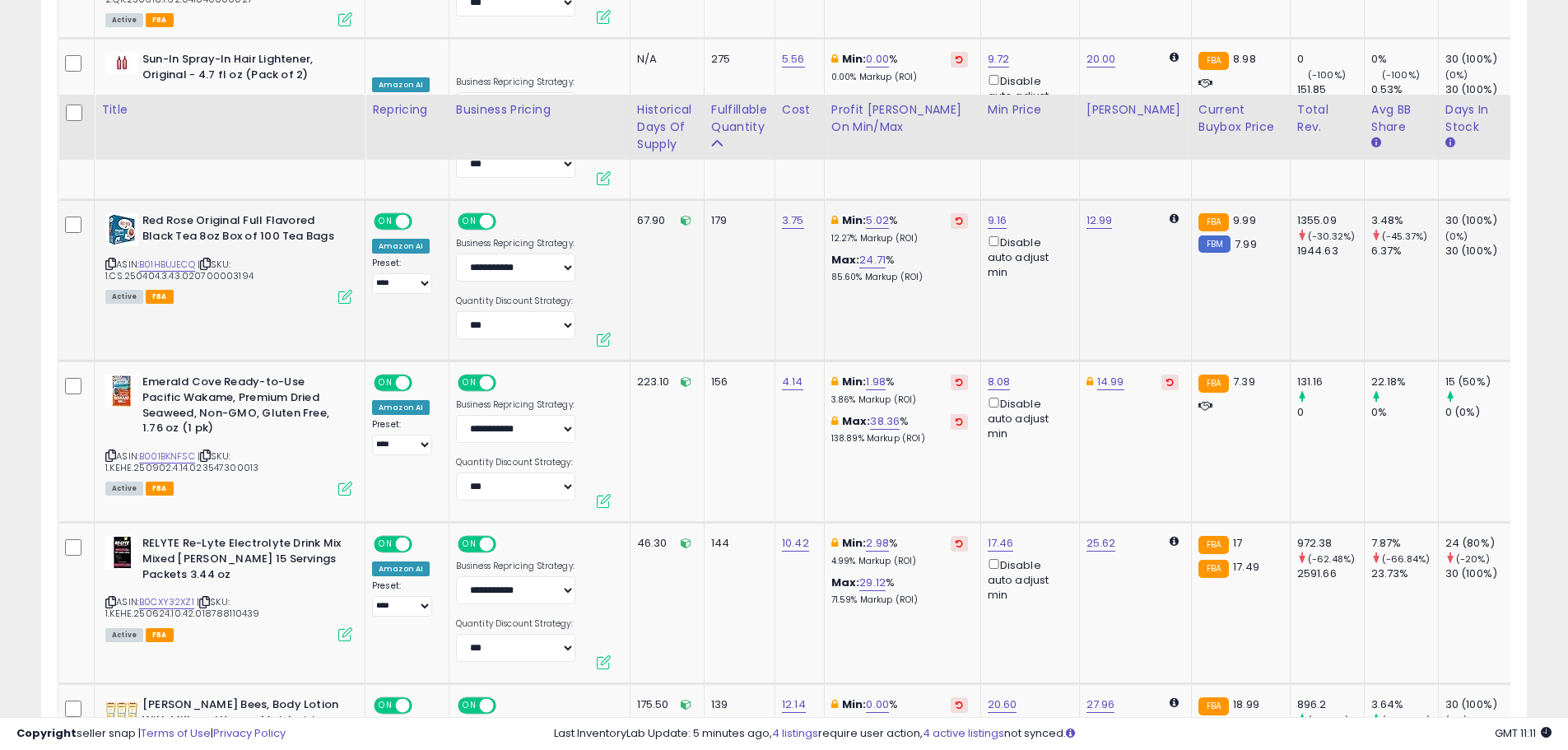
scroll to position [1506, 0]
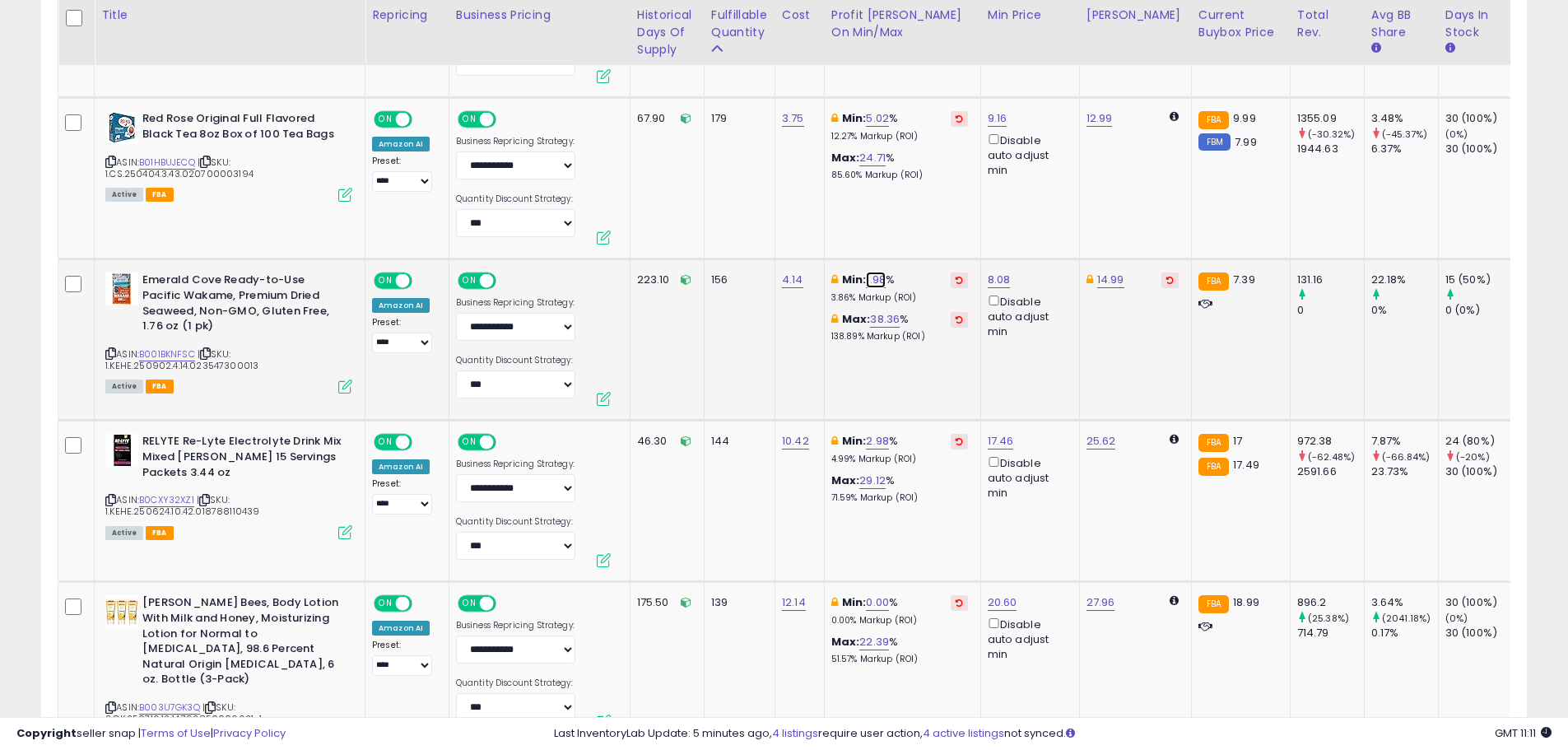
click at [869, 282] on link "1.98" at bounding box center [876, 280] width 20 height 16
drag, startPoint x: 806, startPoint y: 222, endPoint x: 678, endPoint y: 232, distance: 128.4
type input "*"
click button "submit" at bounding box center [921, 221] width 28 height 25
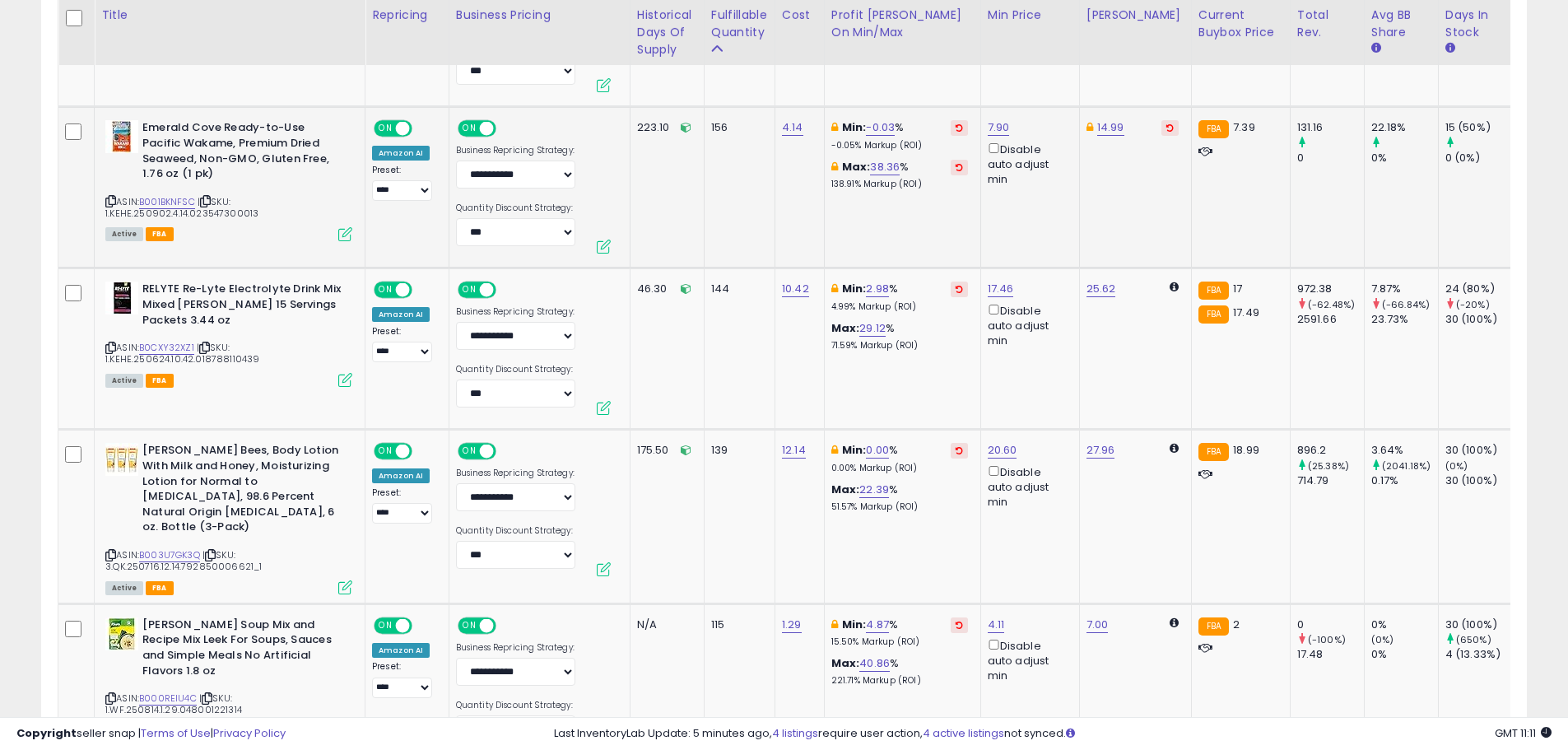
scroll to position [1672, 0]
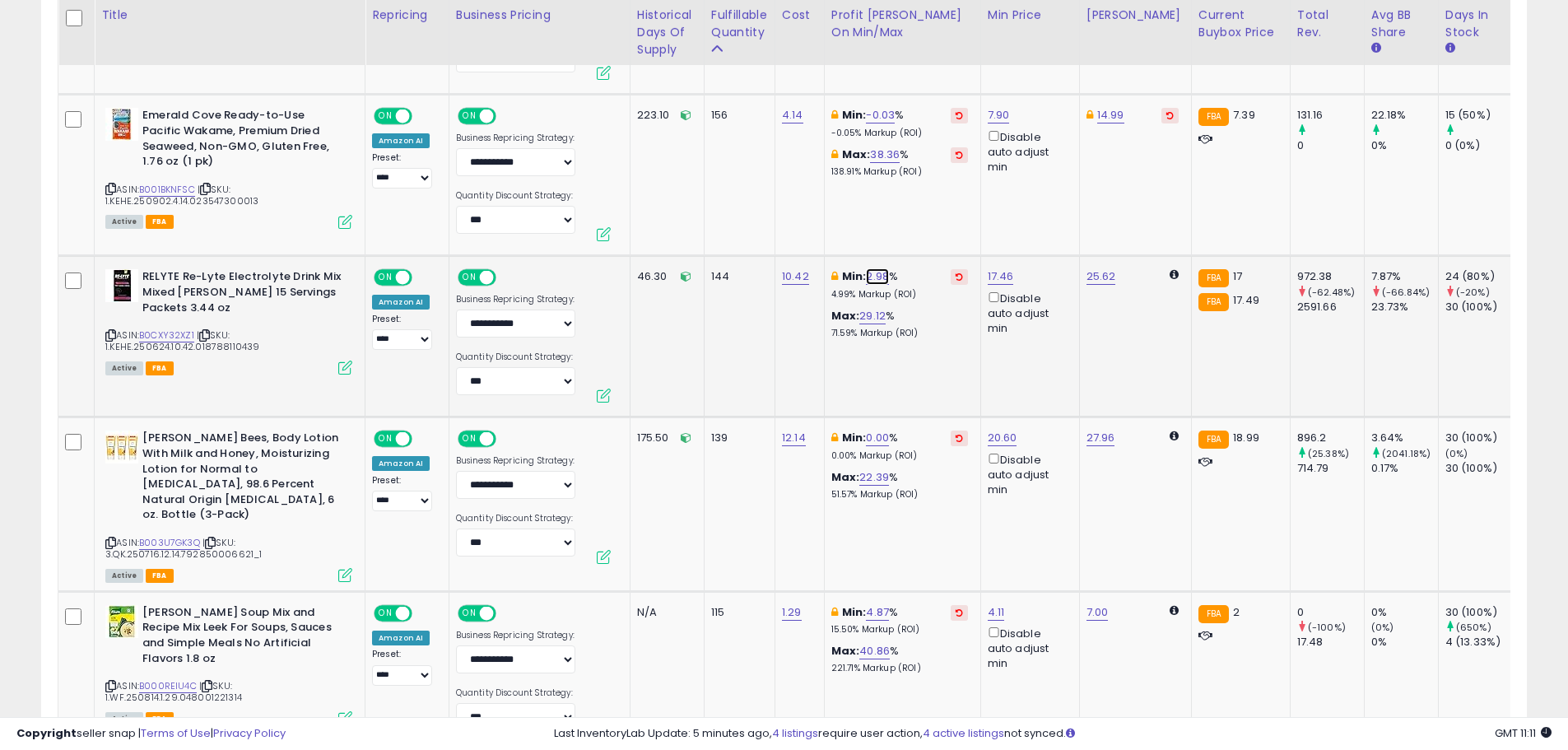
click at [870, 280] on link "2.98" at bounding box center [877, 277] width 23 height 16
drag, startPoint x: 811, startPoint y: 222, endPoint x: 724, endPoint y: 222, distance: 87.0
type input "*"
click button "submit" at bounding box center [922, 218] width 28 height 25
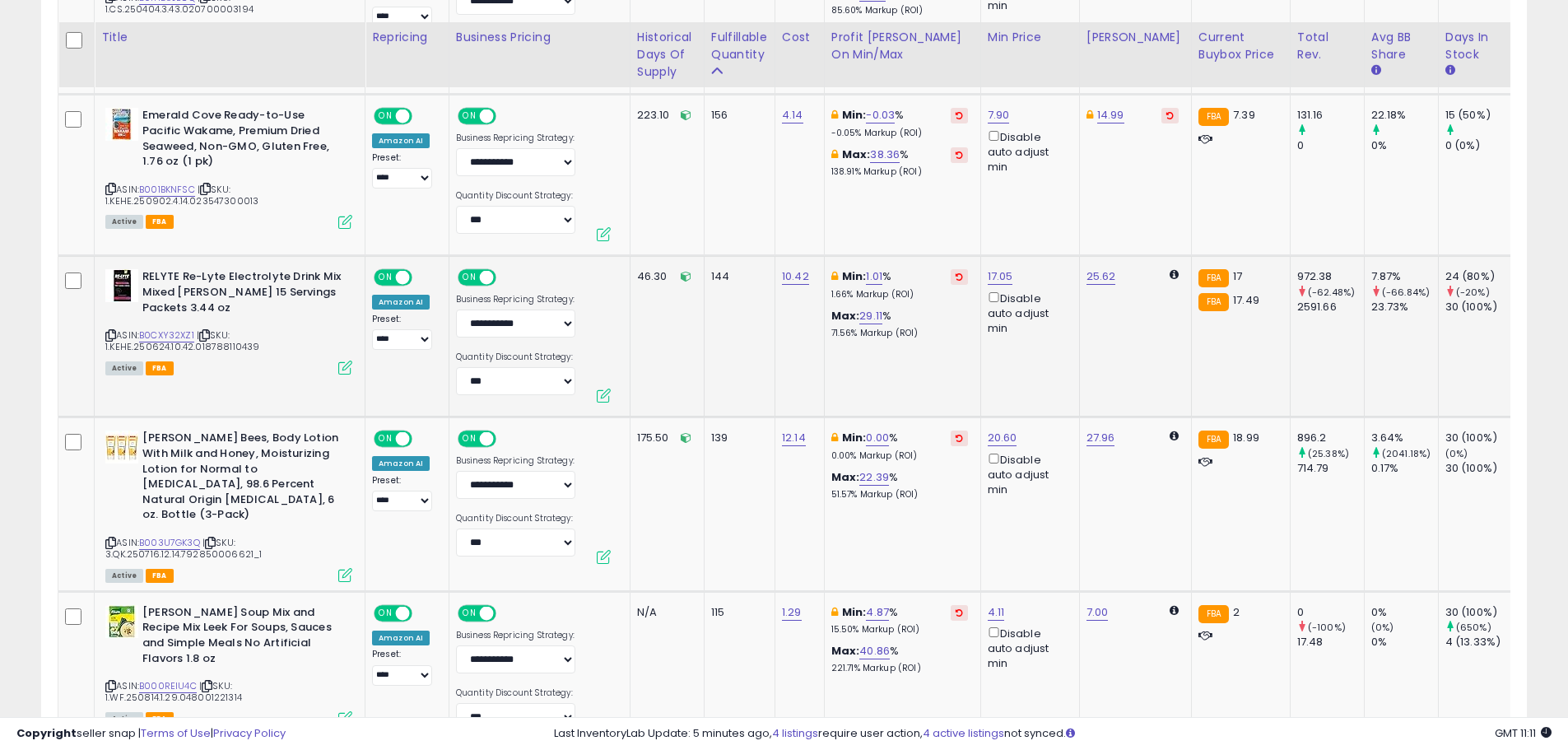
scroll to position [1919, 0]
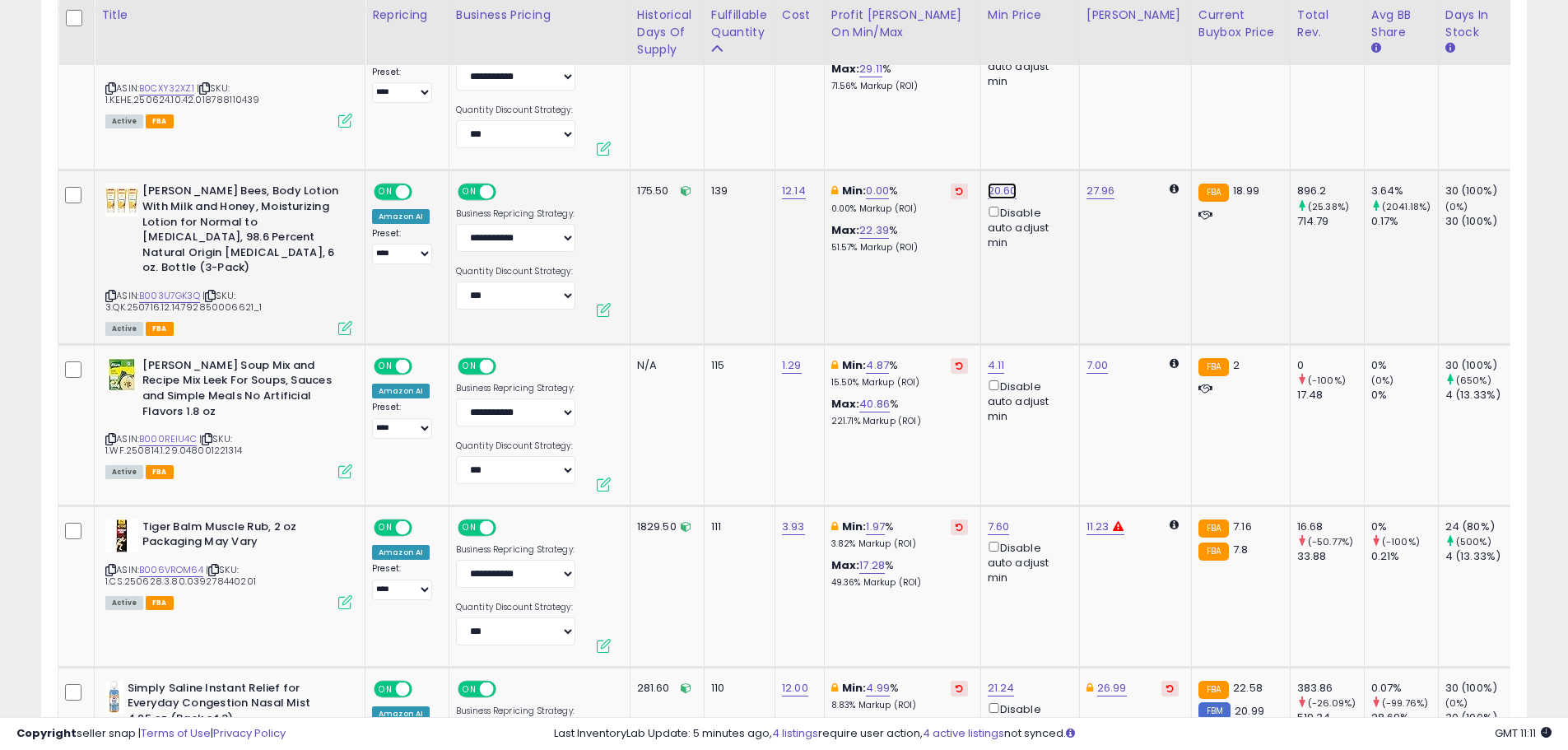
click at [990, 191] on link "20.60" at bounding box center [1003, 191] width 30 height 16
drag, startPoint x: 961, startPoint y: 134, endPoint x: 844, endPoint y: 137, distance: 117.0
type input "*****"
click button "submit" at bounding box center [1044, 132] width 28 height 25
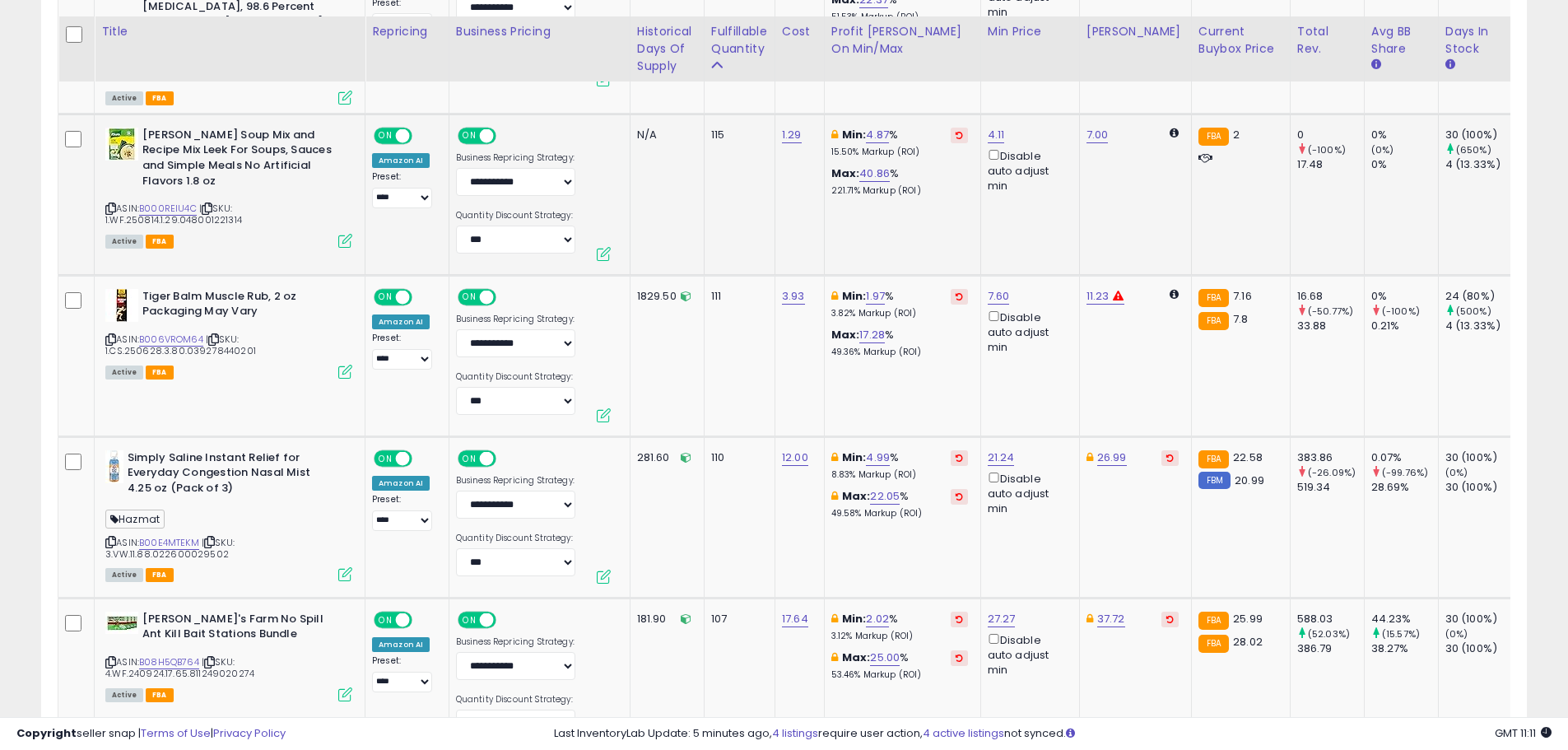
scroll to position [2166, 0]
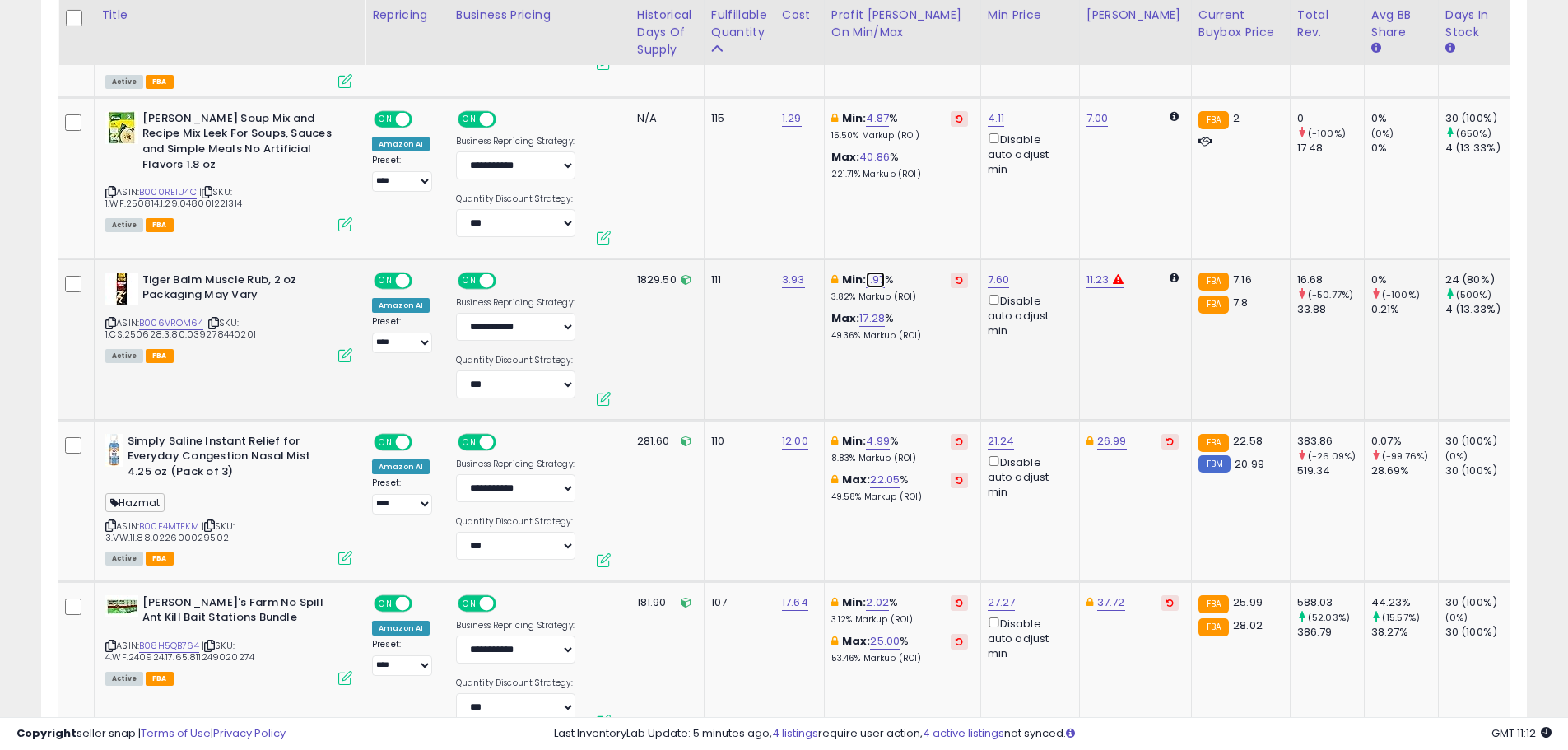
click at [875, 271] on link "1.97" at bounding box center [875, 280] width 19 height 16
drag, startPoint x: 811, startPoint y: 209, endPoint x: 691, endPoint y: 208, distance: 120.0
type input "*"
click button "submit" at bounding box center [920, 208] width 28 height 25
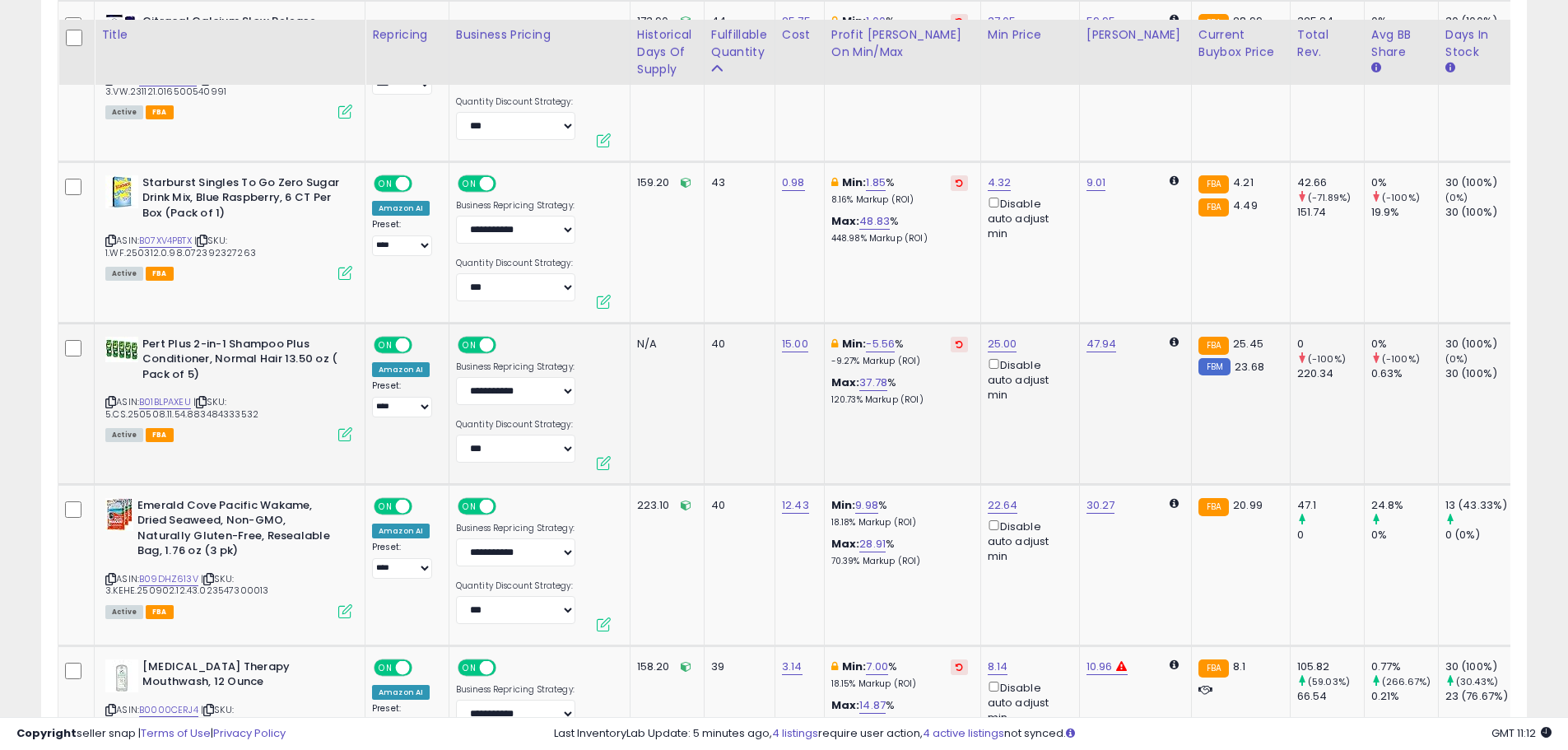
scroll to position [4472, 0]
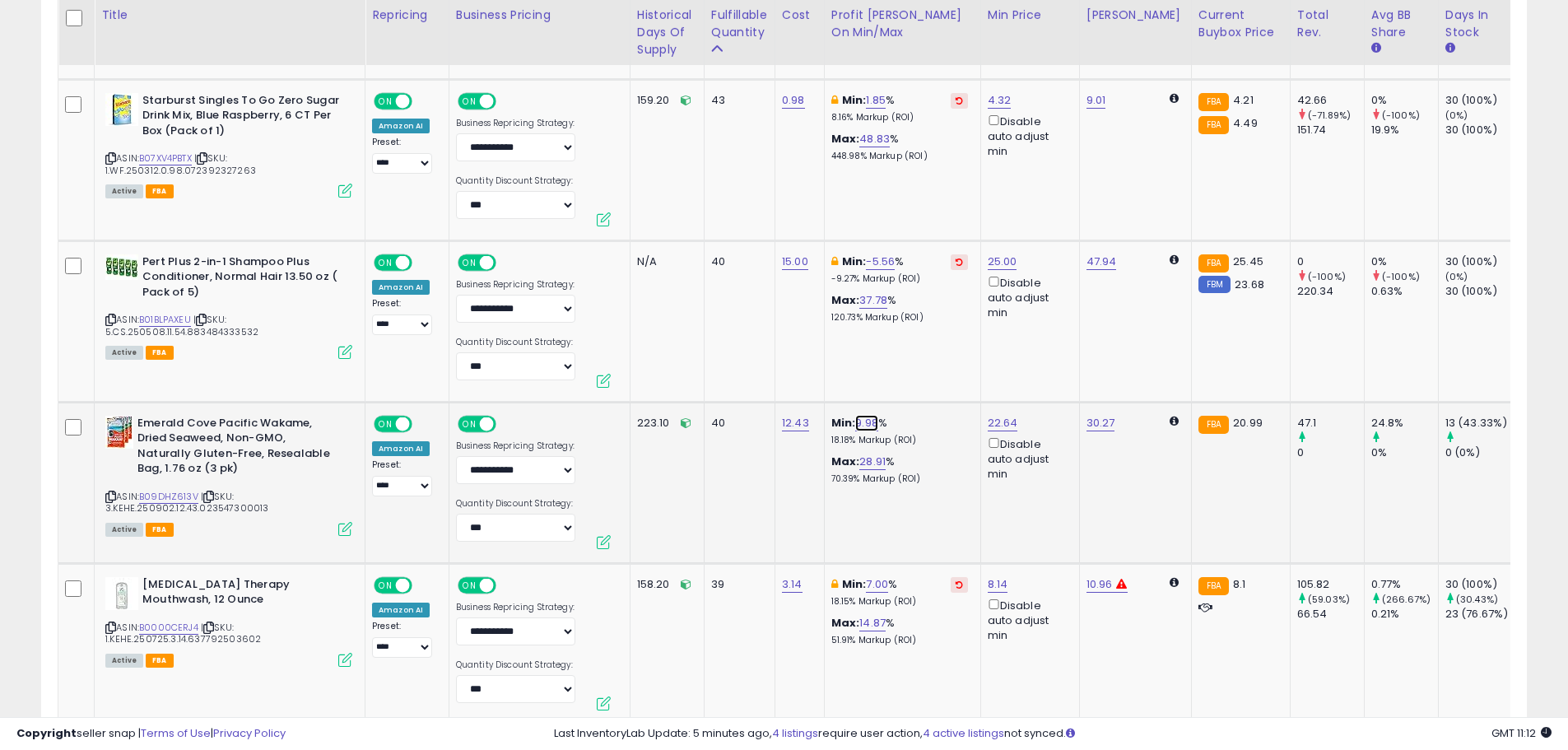
click at [868, 415] on link "9.98" at bounding box center [867, 423] width 23 height 16
click at [738, 331] on div "**** This will override store markup" at bounding box center [851, 347] width 237 height 60
type input "*"
click button "submit" at bounding box center [911, 336] width 28 height 25
click at [870, 415] on link "5.02" at bounding box center [877, 423] width 23 height 16
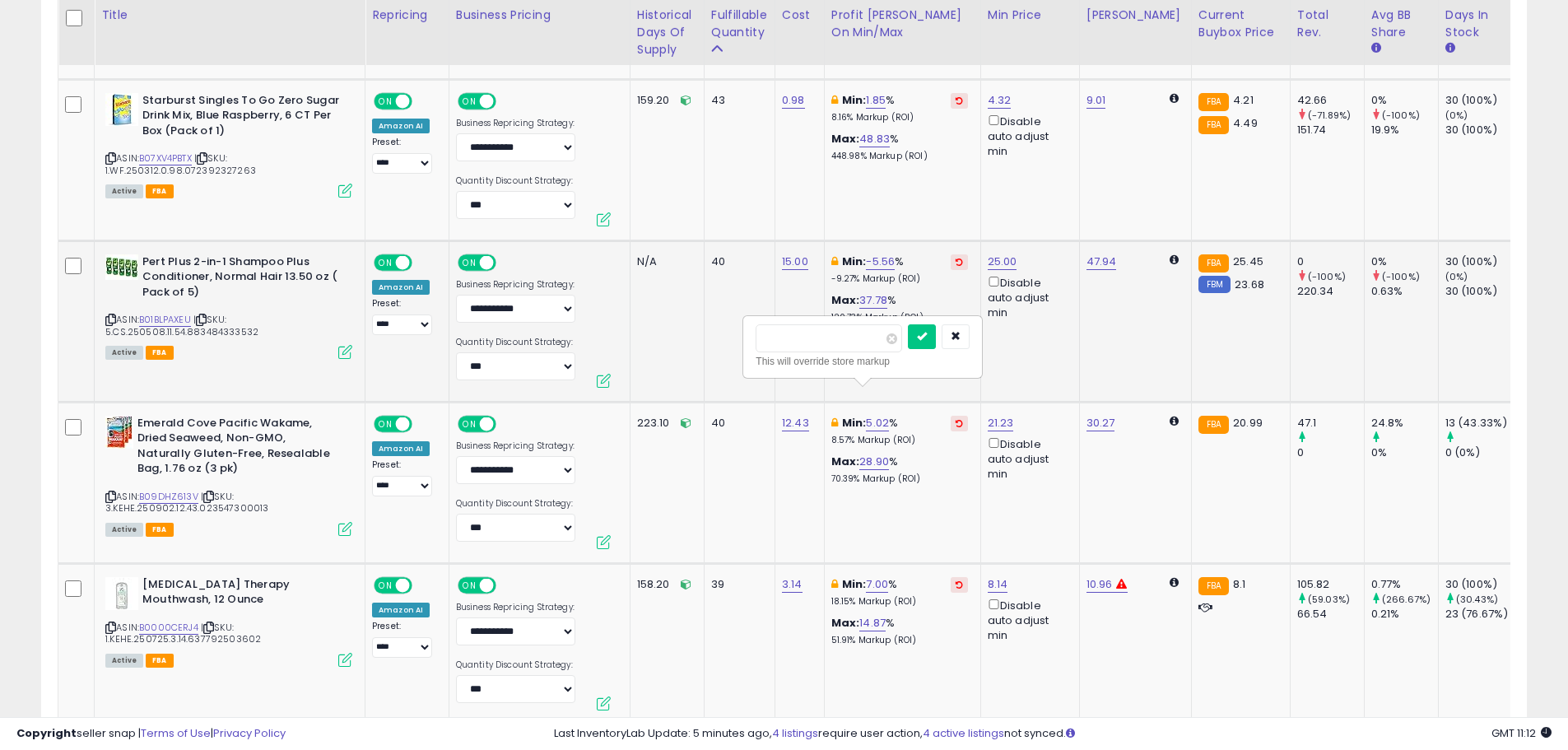
drag, startPoint x: 835, startPoint y: 340, endPoint x: 706, endPoint y: 343, distance: 129.0
click at [706, 343] on tbody "Zevo Flying Insect Trap & 3 Refill Cartridges - Plug in Fly Trap & Indoor Bug C…" at bounding box center [1181, 550] width 2245 height 8150
type input "*"
click button "submit" at bounding box center [922, 336] width 28 height 25
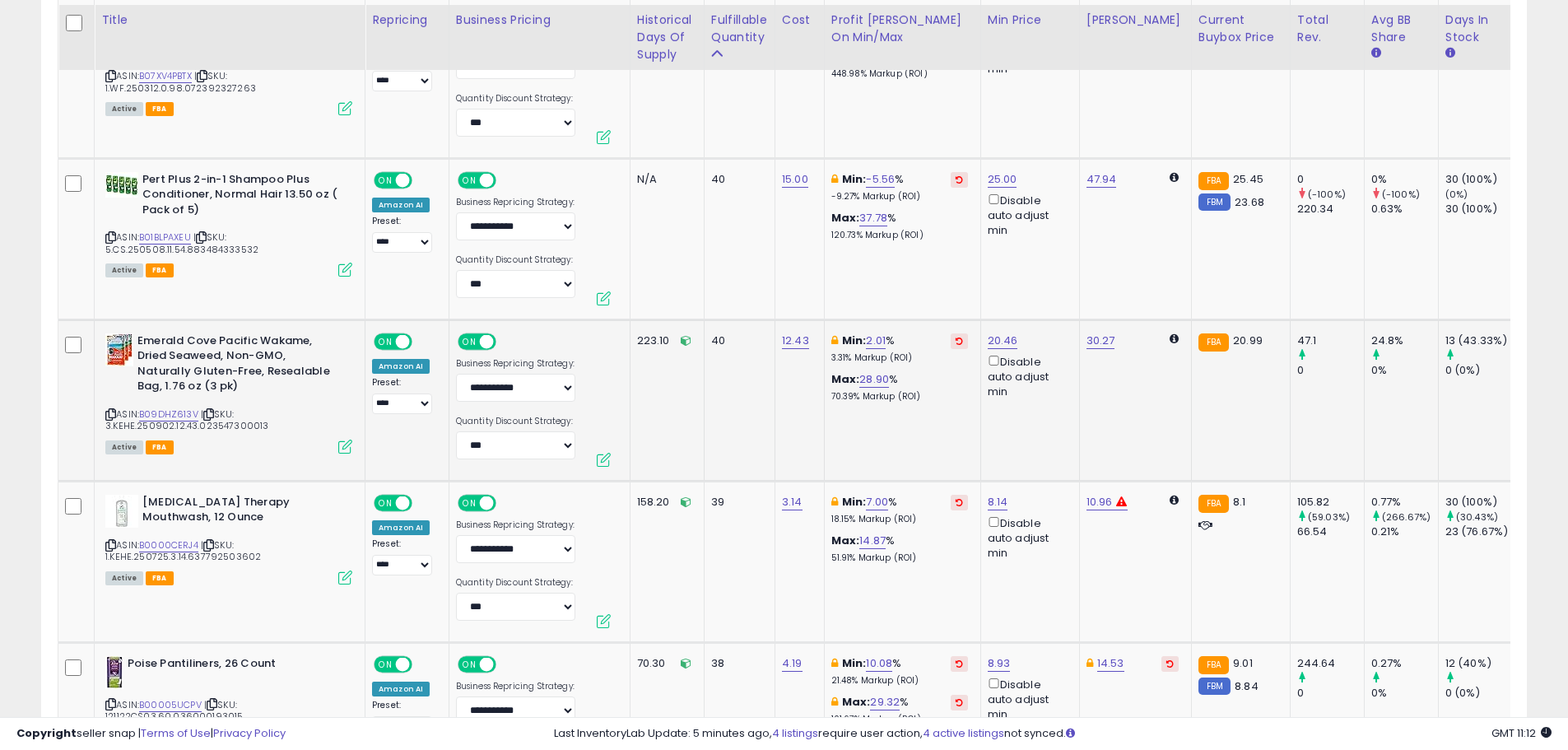
scroll to position [4719, 0]
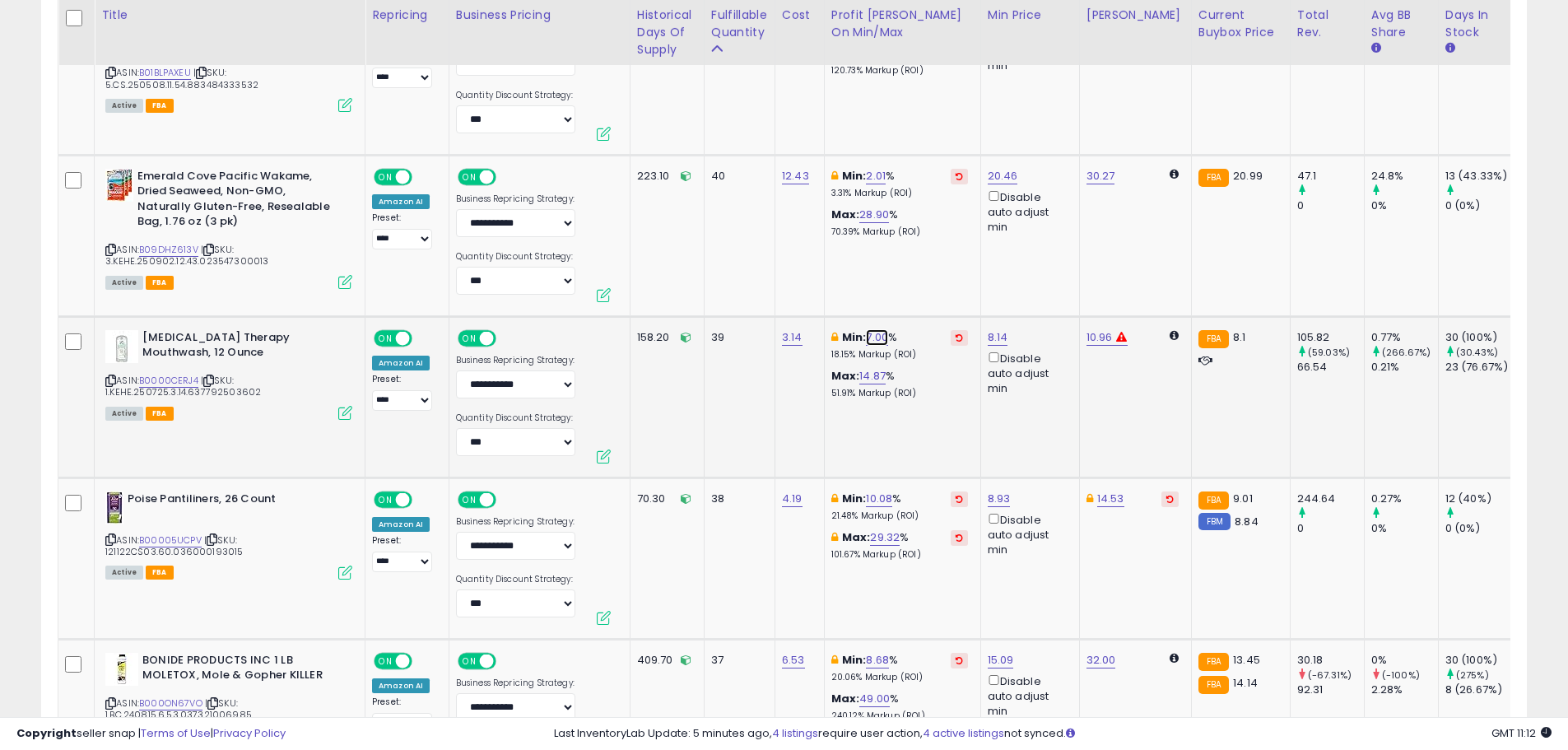
click at [870, 330] on link "7.00" at bounding box center [877, 338] width 22 height 16
drag, startPoint x: 797, startPoint y: 252, endPoint x: 750, endPoint y: 239, distance: 48.8
click at [754, 239] on div "**** This will override store markup" at bounding box center [862, 262] width 237 height 60
type input "*"
click button "submit" at bounding box center [922, 251] width 28 height 25
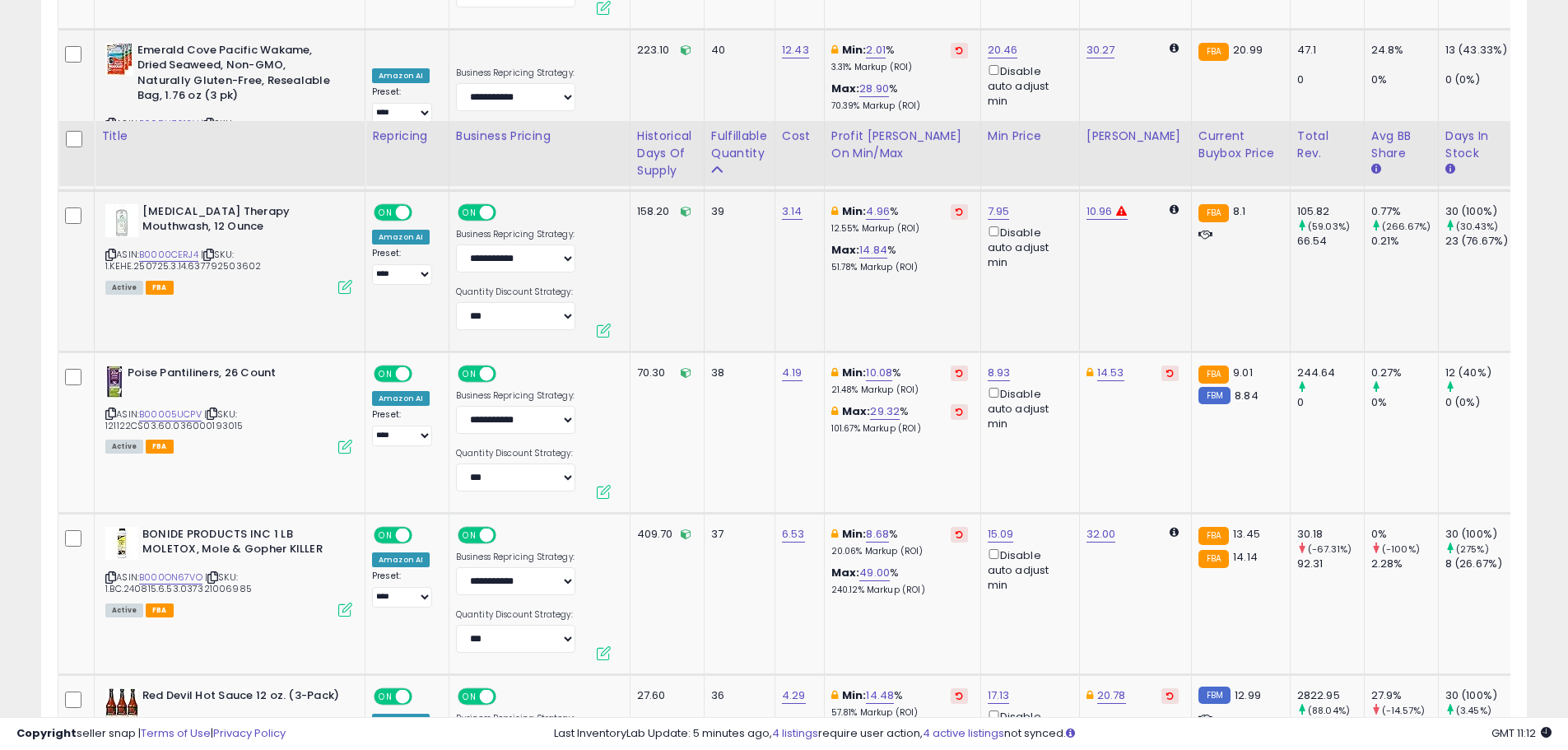
scroll to position [4966, 0]
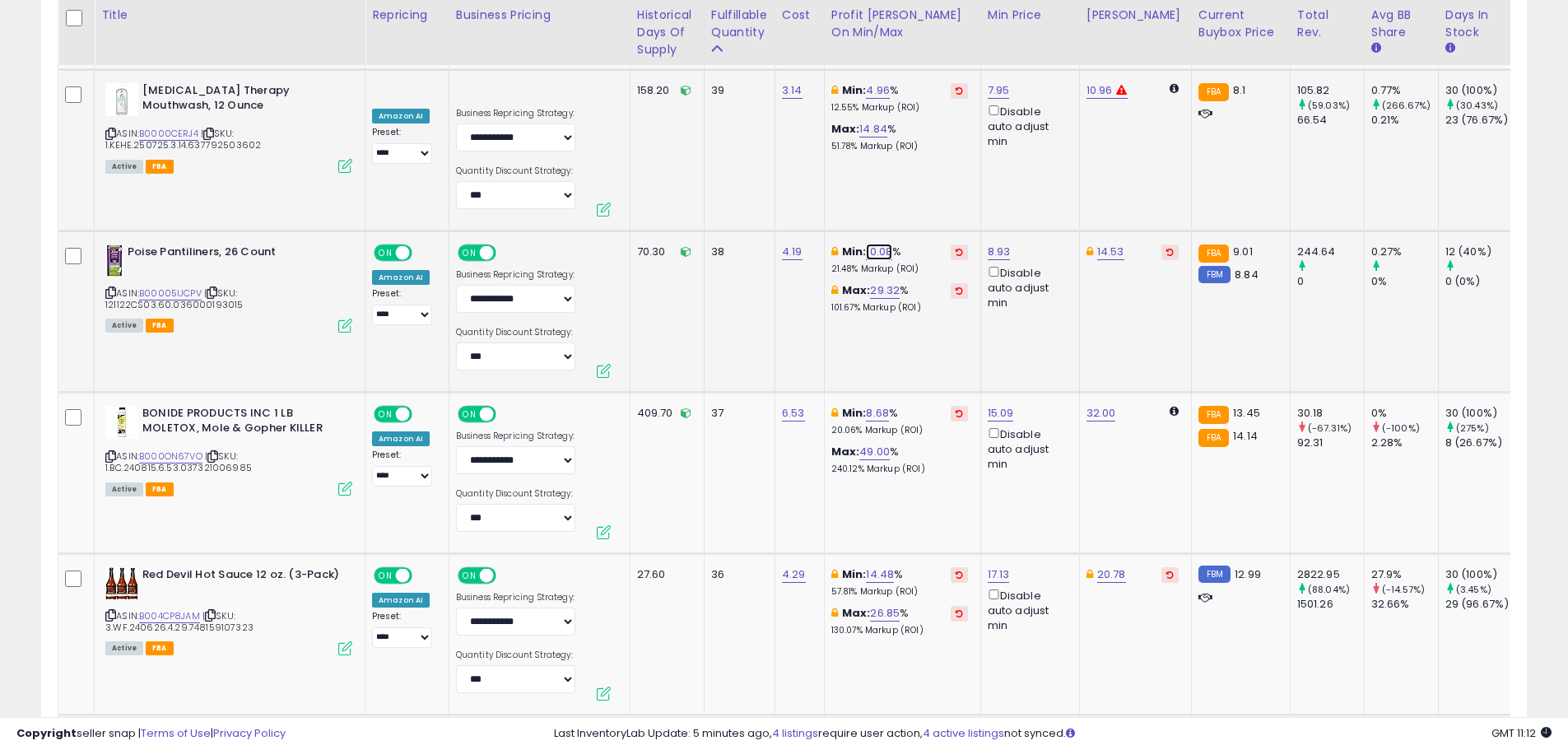
click at [882, 244] on link "10.08" at bounding box center [878, 252] width 26 height 16
drag, startPoint x: 770, startPoint y: 169, endPoint x: 739, endPoint y: 169, distance: 31.0
click at [739, 169] on tbody "Zevo Flying Insect Trap & 3 Refill Cartridges - Plug in Fly Trap & Indoor Bug C…" at bounding box center [1181, 56] width 2245 height 8150
type input "*"
click button "submit" at bounding box center [924, 165] width 28 height 25
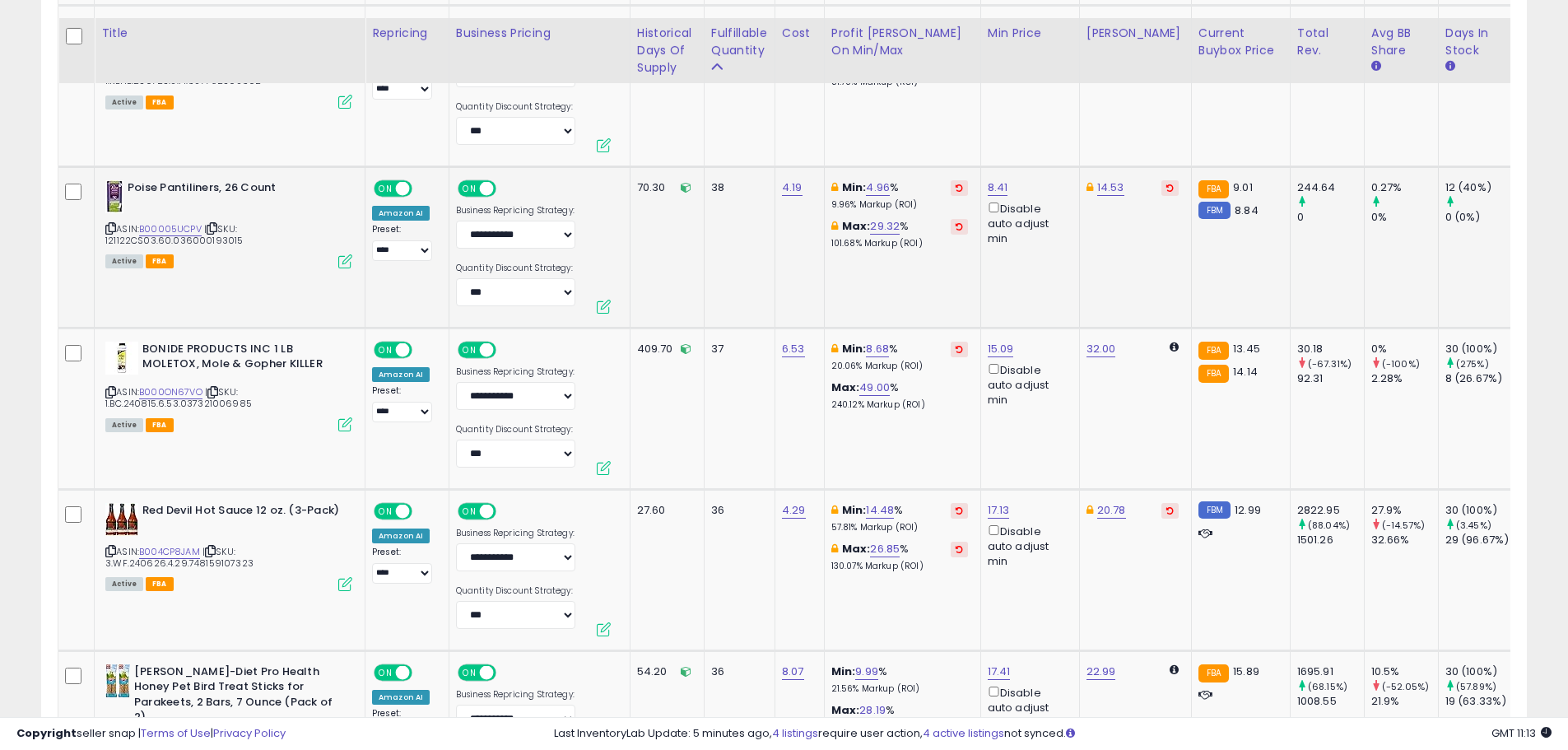
scroll to position [5048, 0]
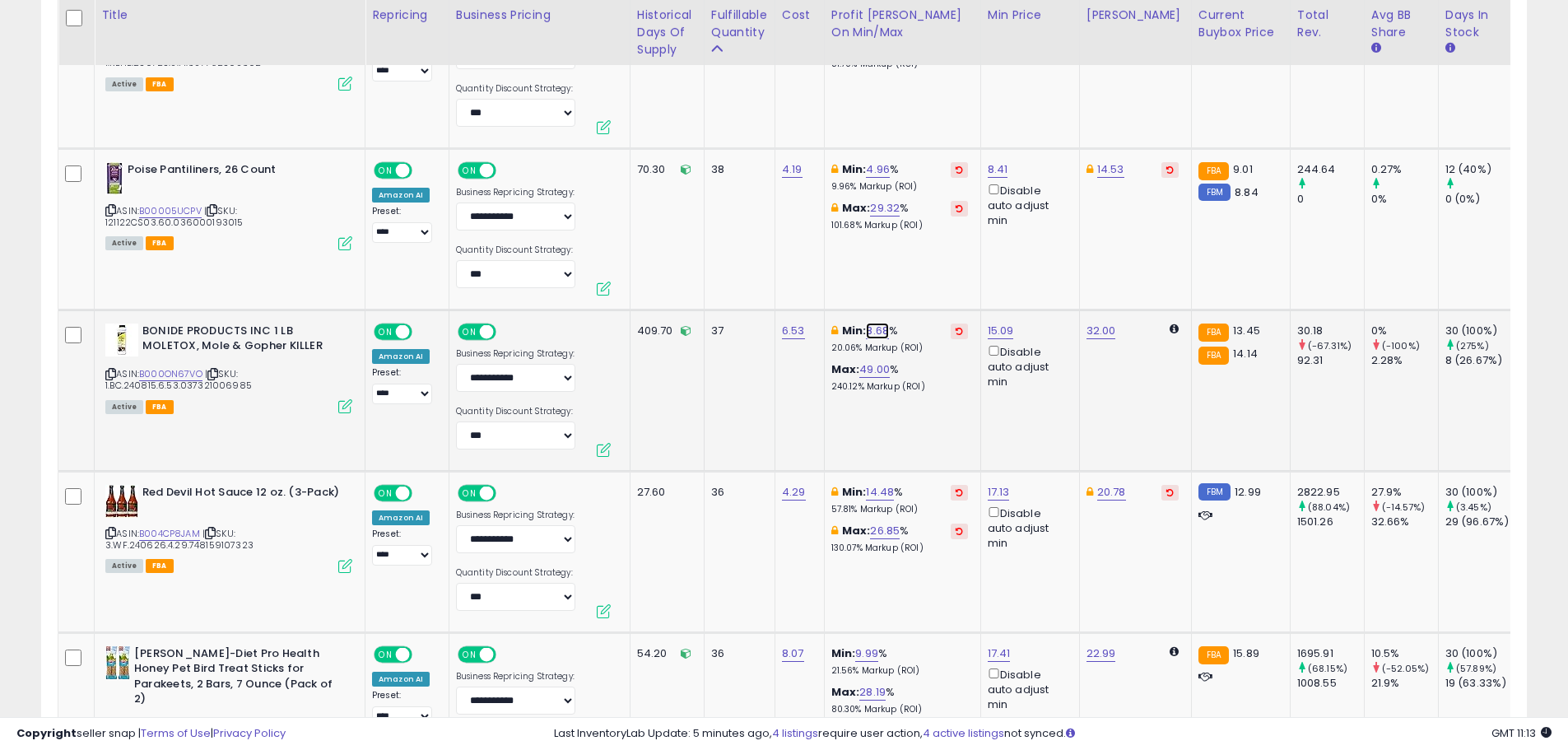
click at [879, 323] on link "8.68" at bounding box center [877, 331] width 23 height 16
drag, startPoint x: 811, startPoint y: 249, endPoint x: 699, endPoint y: 252, distance: 112.0
type input "*"
click button "submit" at bounding box center [923, 244] width 28 height 25
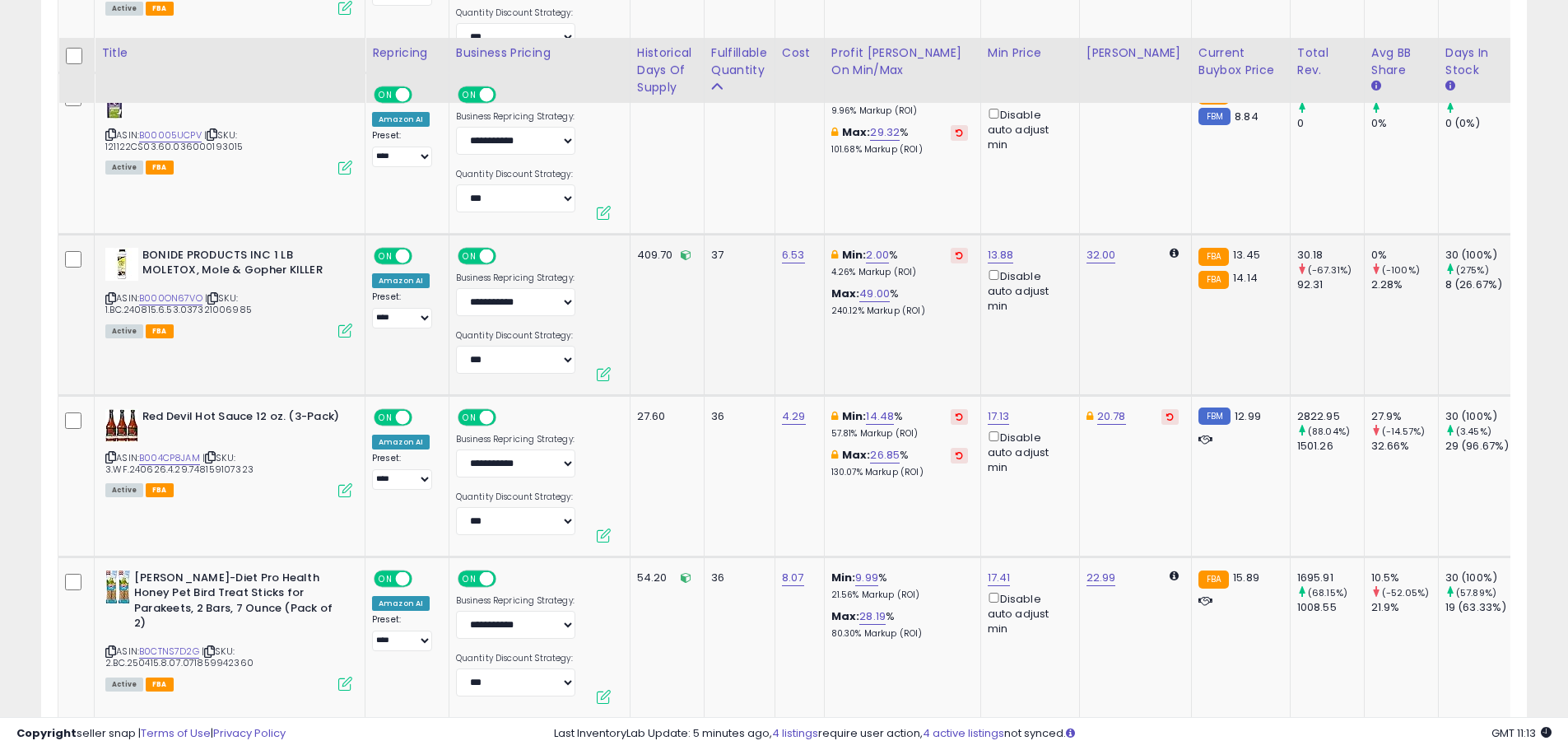
scroll to position [5213, 0]
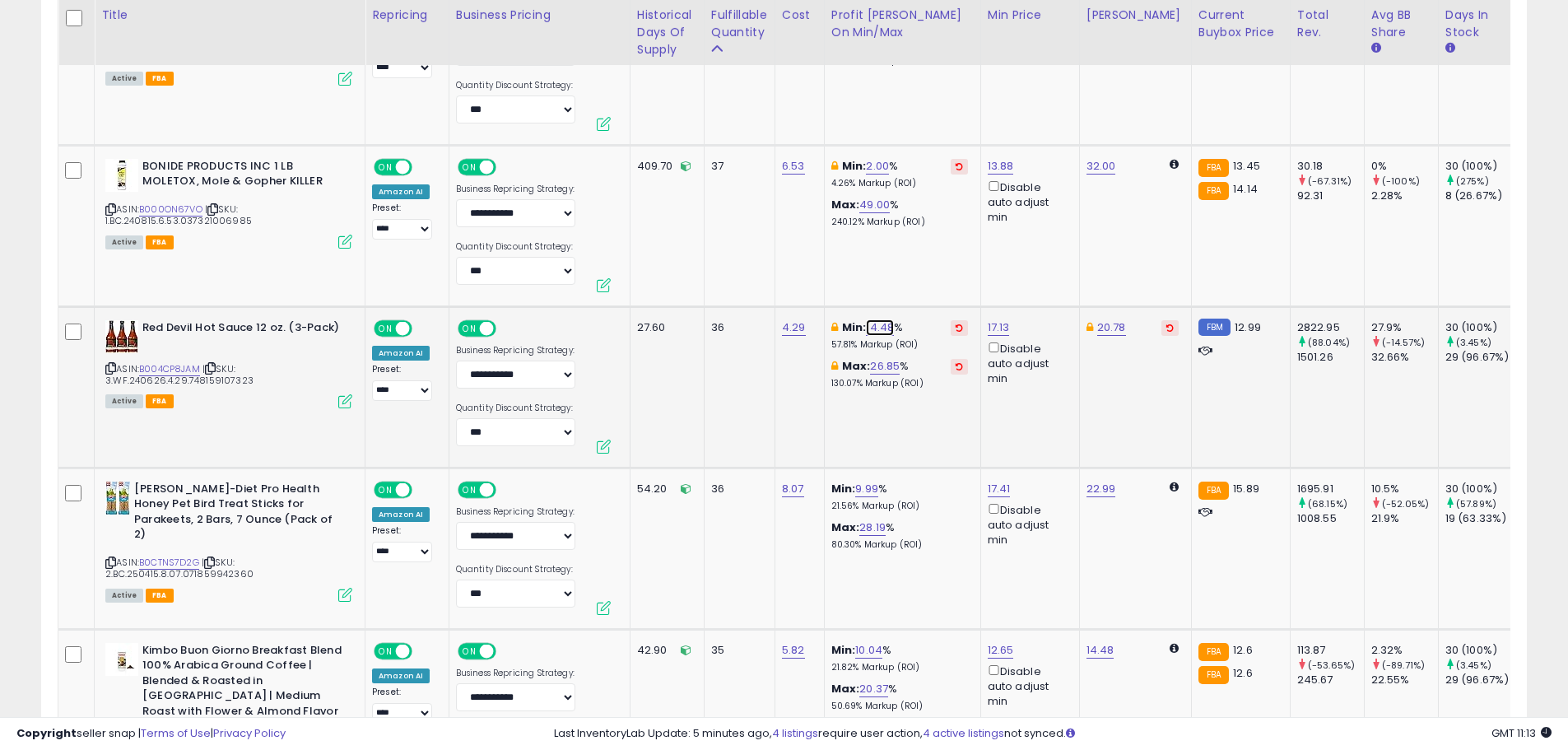
click at [875, 320] on link "14.48" at bounding box center [879, 328] width 28 height 16
drag, startPoint x: 829, startPoint y: 243, endPoint x: 730, endPoint y: 248, distance: 99.1
type input "**"
click button "submit" at bounding box center [924, 241] width 28 height 25
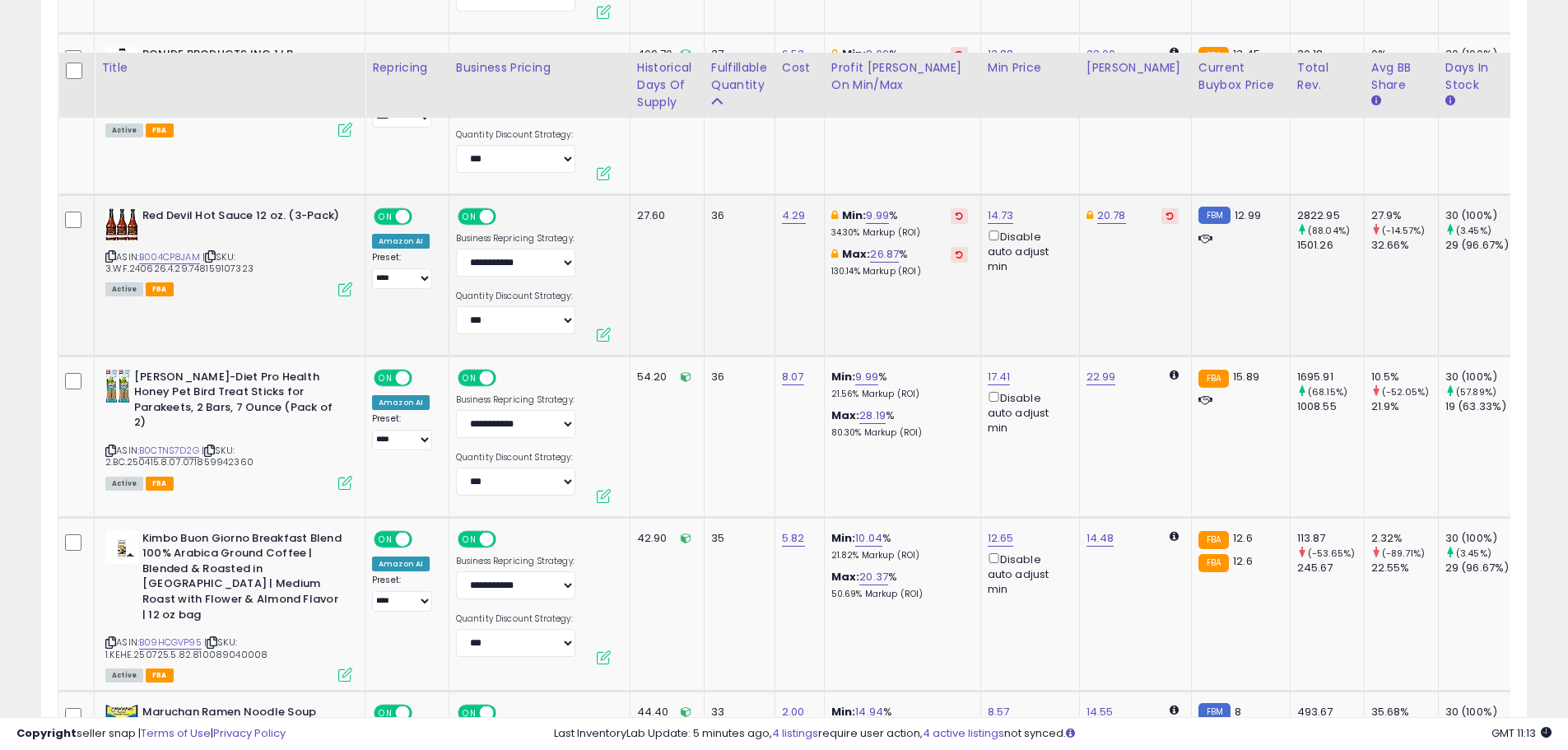
scroll to position [5378, 0]
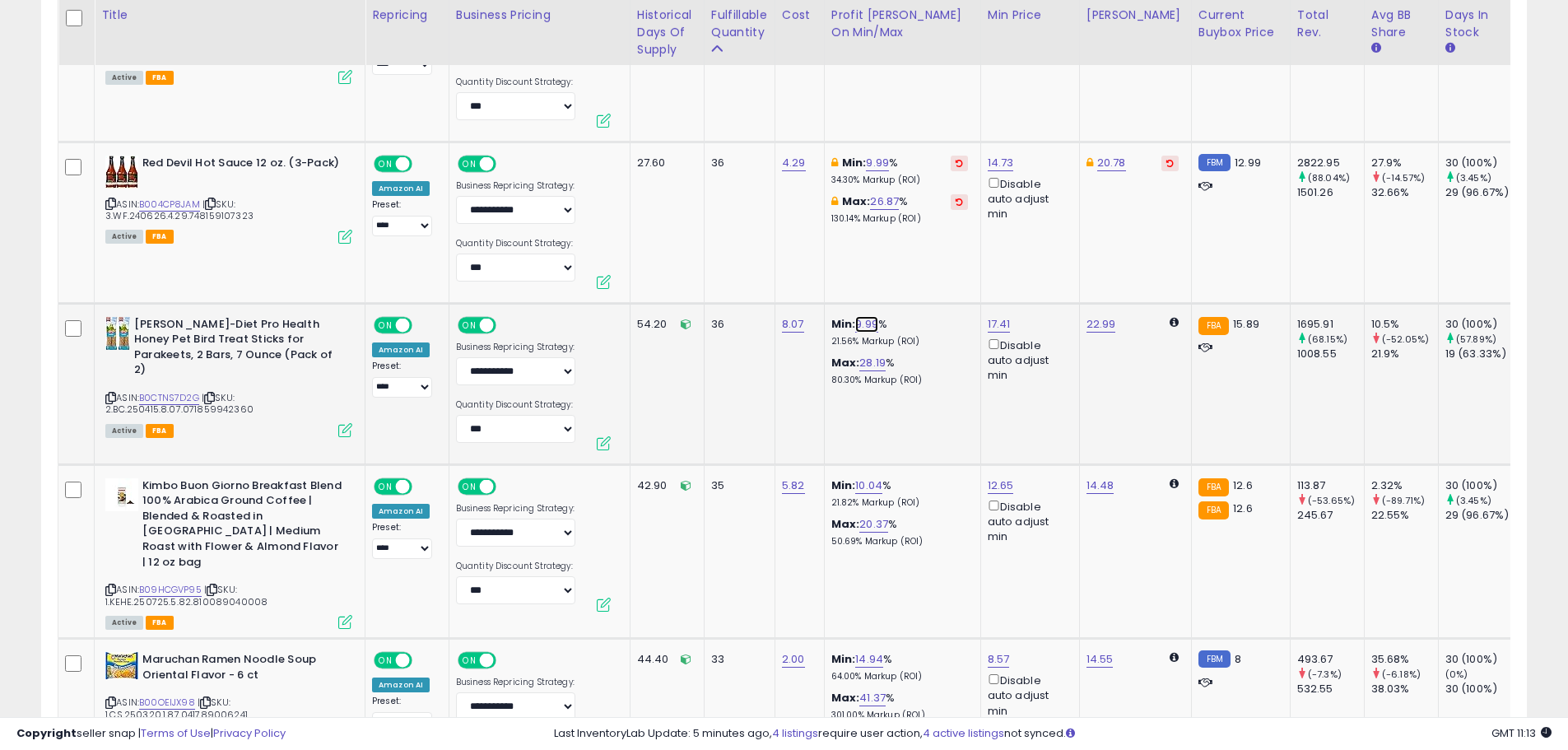
click at [856, 316] on link "9.99" at bounding box center [867, 324] width 23 height 16
drag, startPoint x: 797, startPoint y: 246, endPoint x: 731, endPoint y: 235, distance: 66.9
type input "*"
click button "submit" at bounding box center [911, 238] width 28 height 25
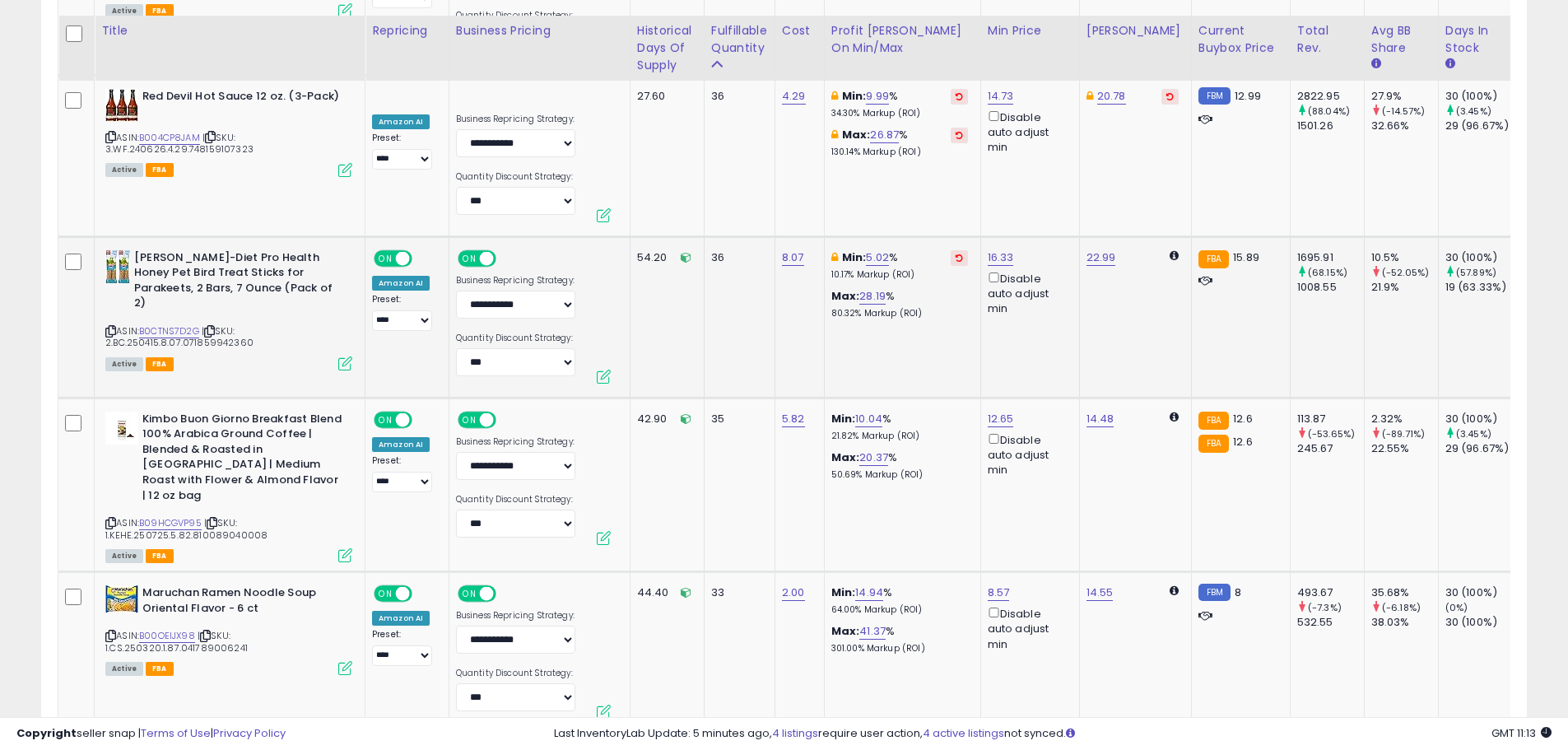
scroll to position [5461, 0]
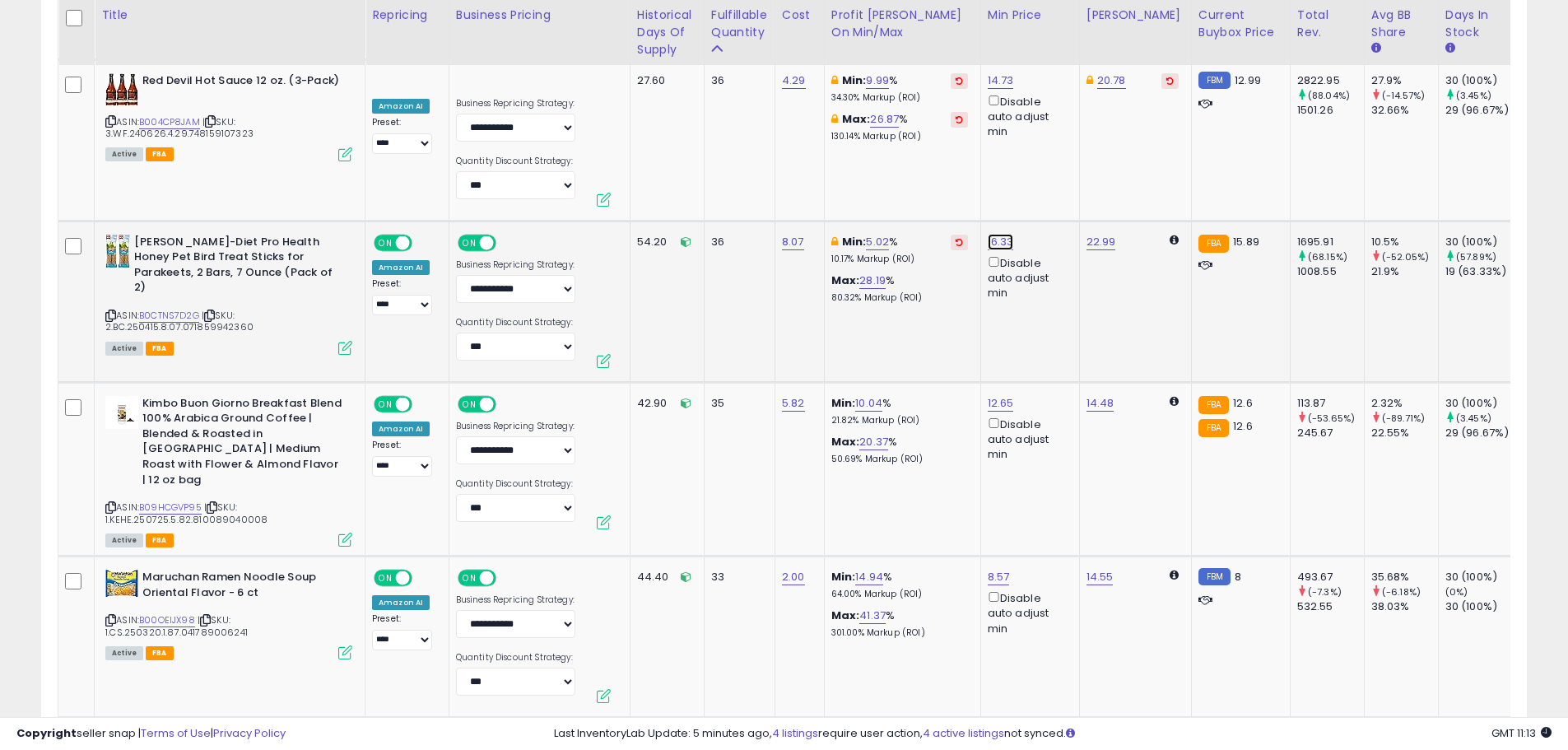
click at [988, 234] on link "16.33" at bounding box center [1001, 242] width 26 height 16
type input "*****"
click button "submit" at bounding box center [1043, 155] width 28 height 25
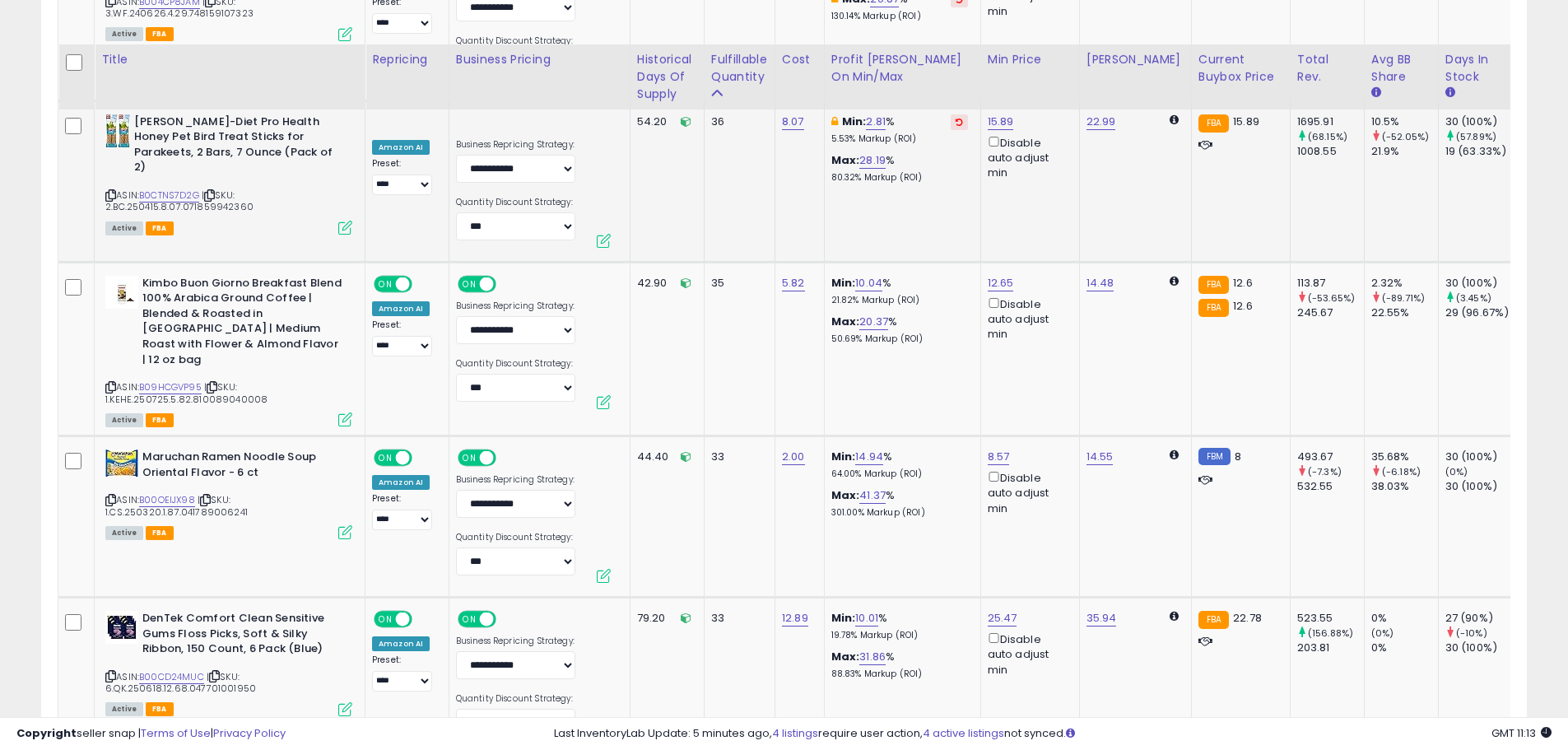
scroll to position [5625, 0]
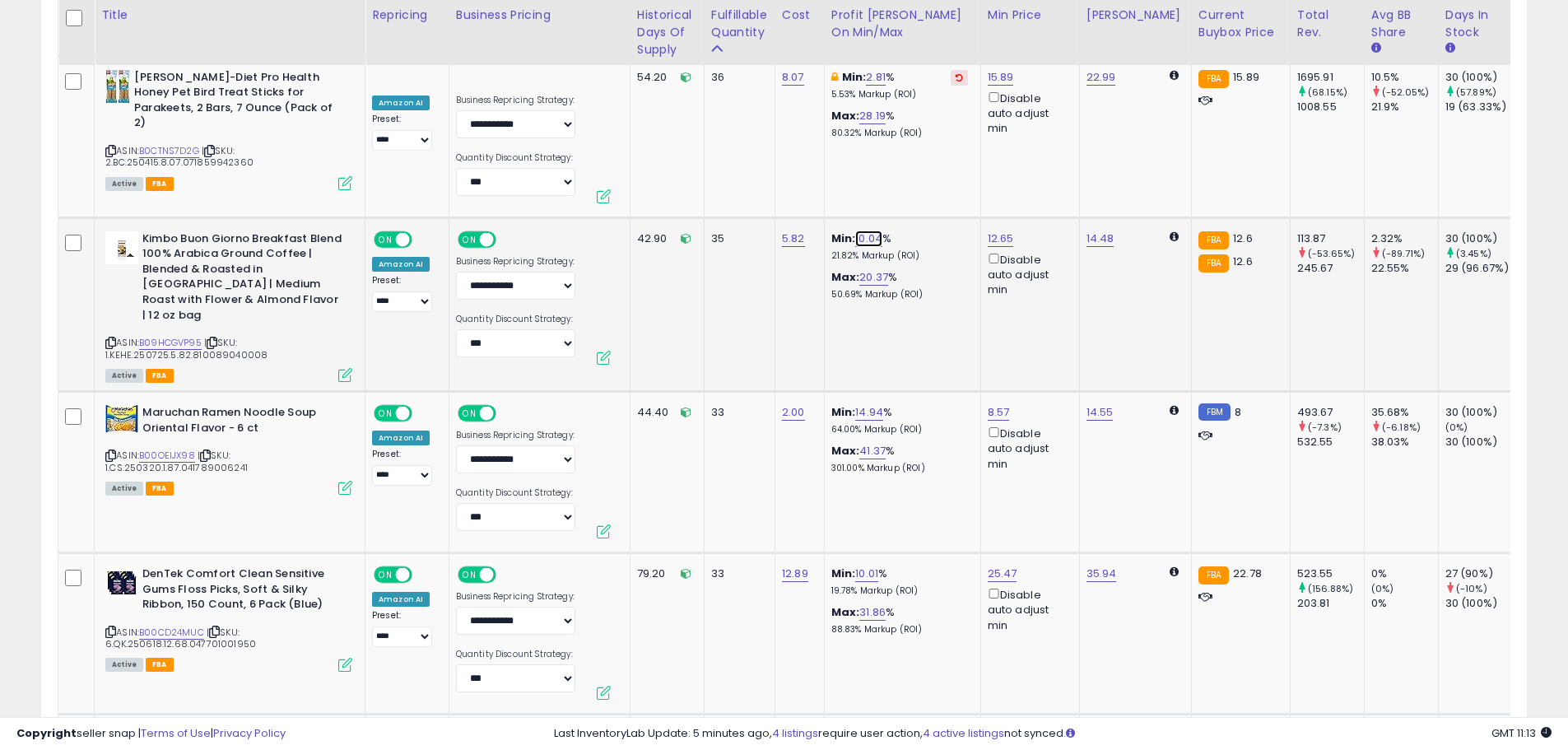
click at [867, 231] on link "10.04" at bounding box center [869, 239] width 27 height 16
type input "*"
click button "submit" at bounding box center [913, 152] width 28 height 25
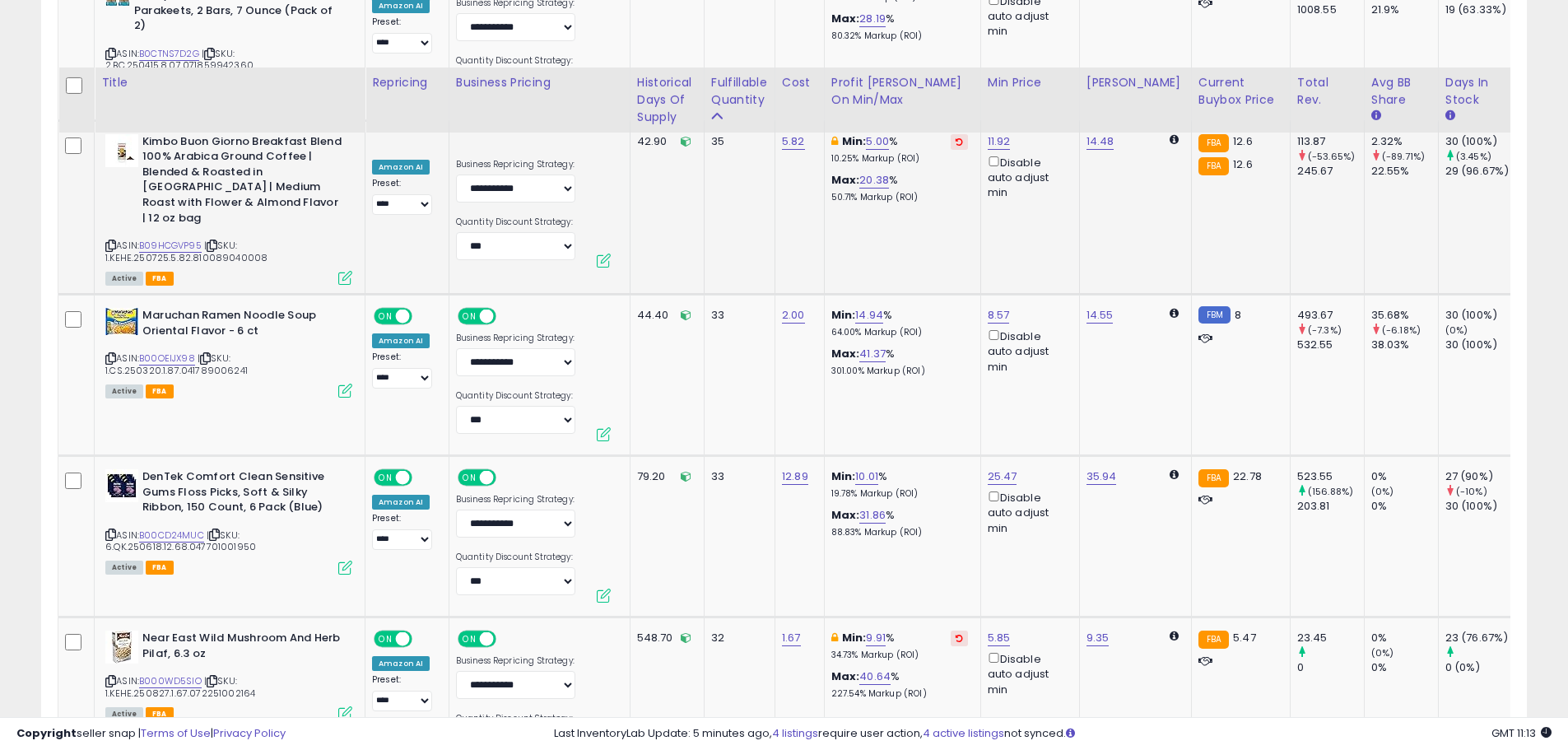
scroll to position [5789, 0]
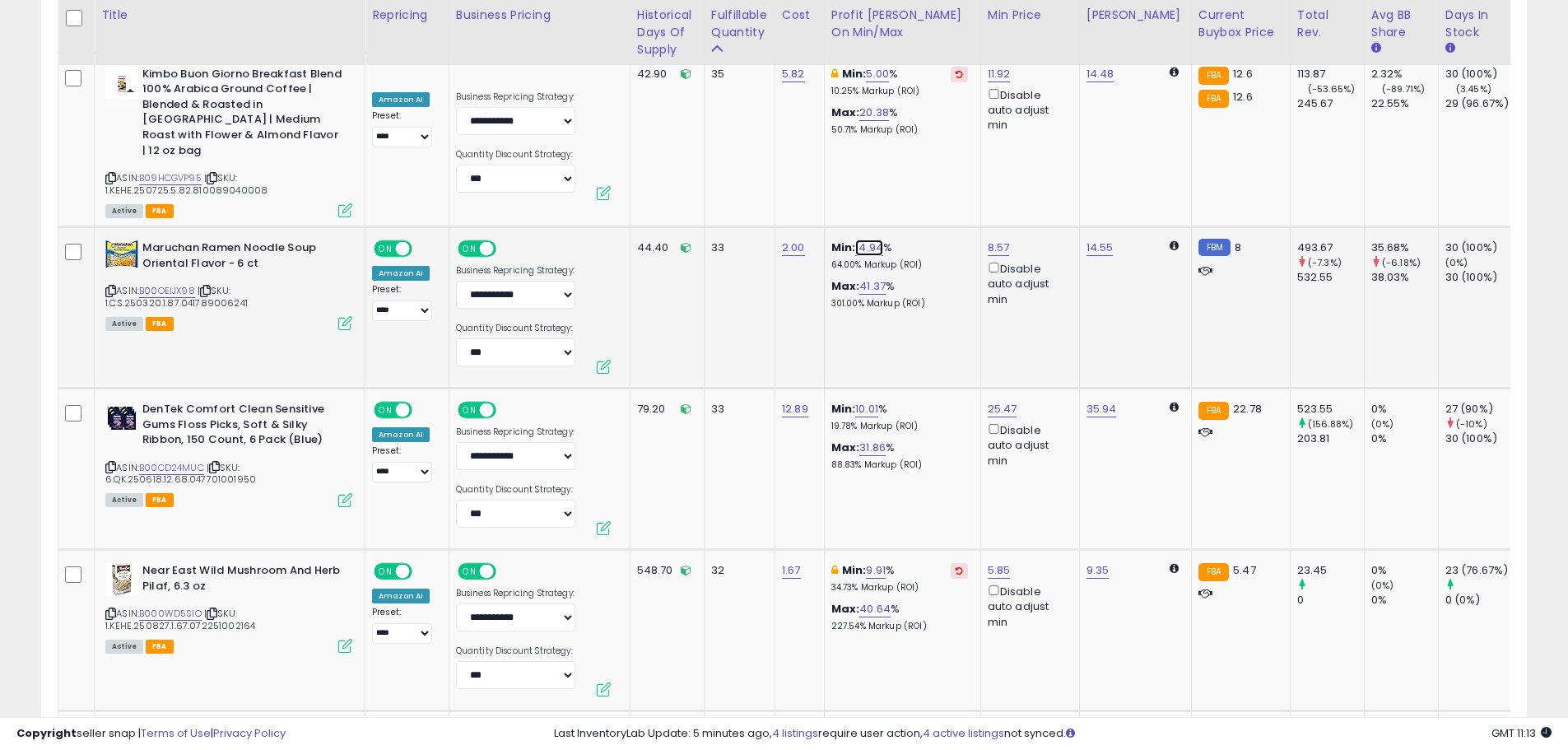
click at [874, 240] on link "14.94" at bounding box center [869, 248] width 28 height 16
drag, startPoint x: 759, startPoint y: 145, endPoint x: 735, endPoint y: 145, distance: 24.0
click at [736, 145] on div "***** This will override store markup" at bounding box center [853, 159] width 237 height 60
type input "**"
click button "submit" at bounding box center [913, 149] width 28 height 25
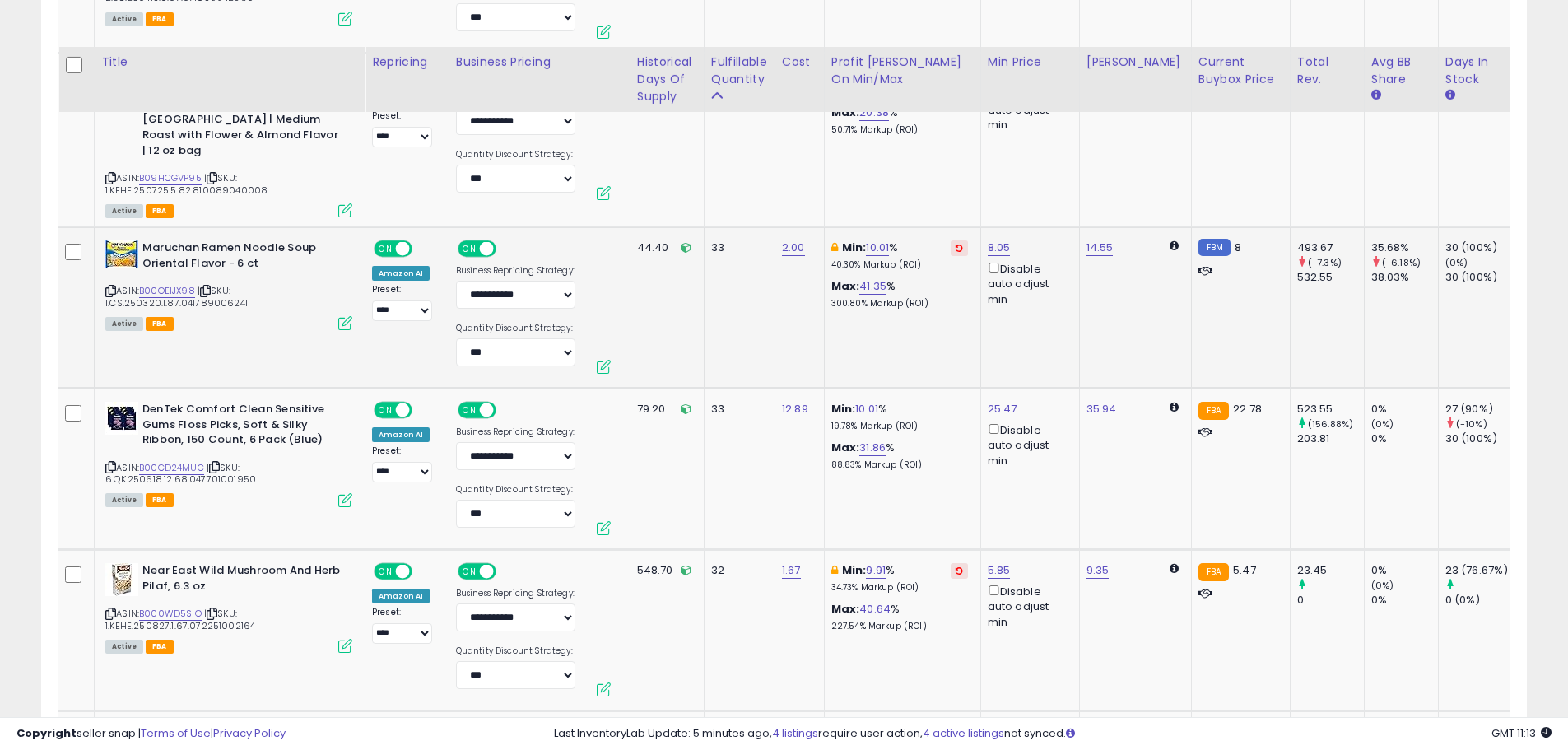
scroll to position [5872, 0]
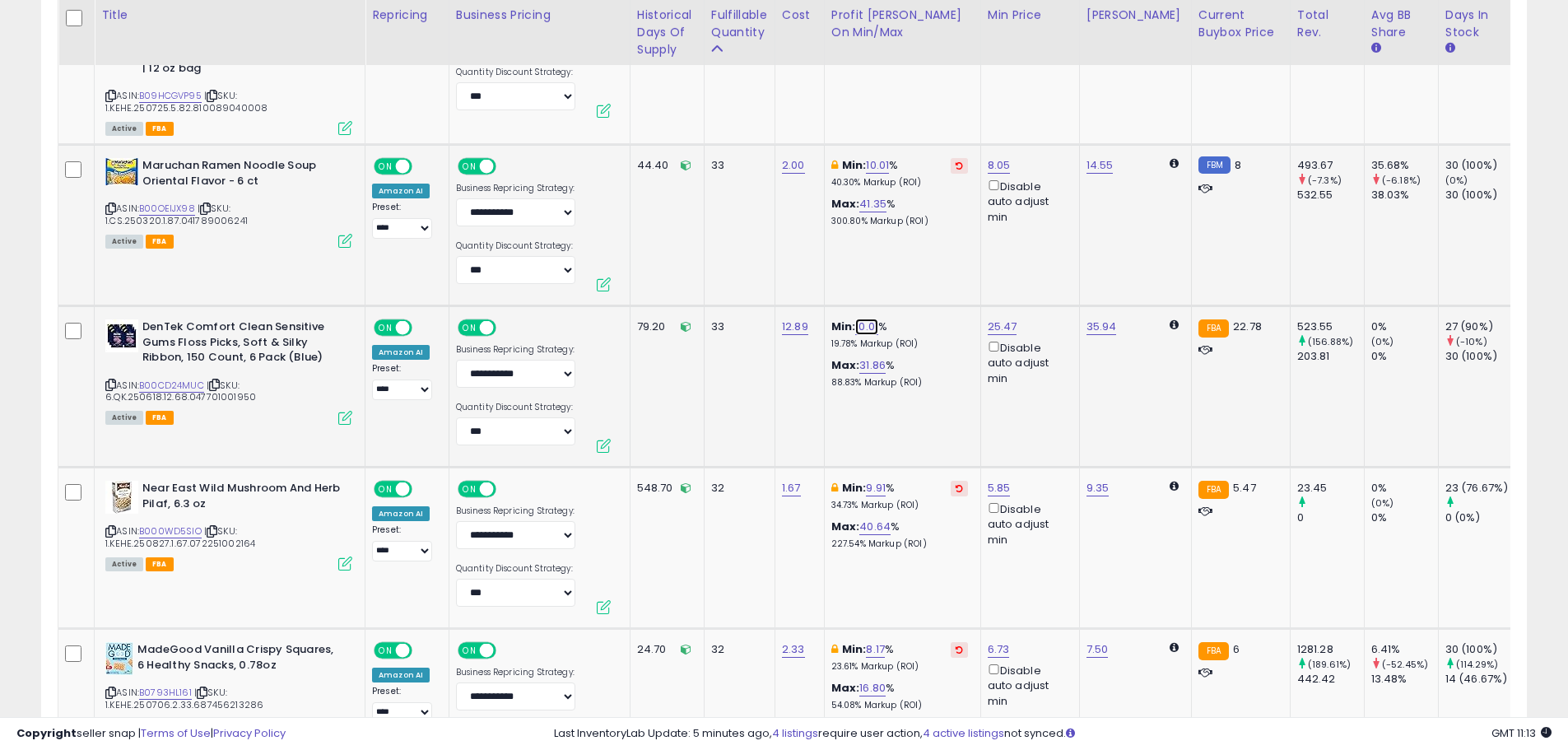
click at [856, 319] on link "10.01" at bounding box center [867, 327] width 23 height 16
drag, startPoint x: 813, startPoint y: 233, endPoint x: 699, endPoint y: 226, distance: 114.2
type input "*"
click button "submit" at bounding box center [911, 228] width 28 height 25
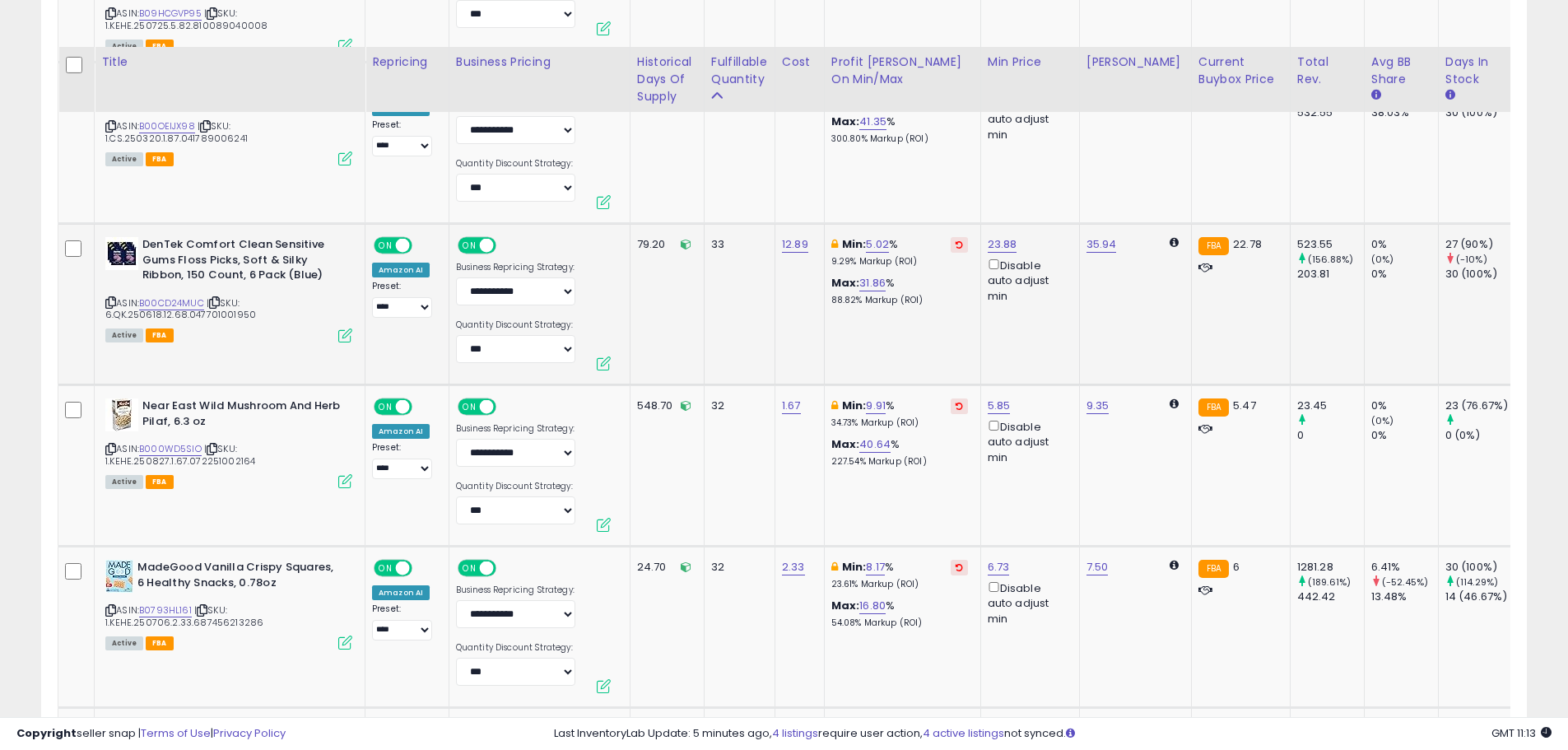
scroll to position [6037, 0]
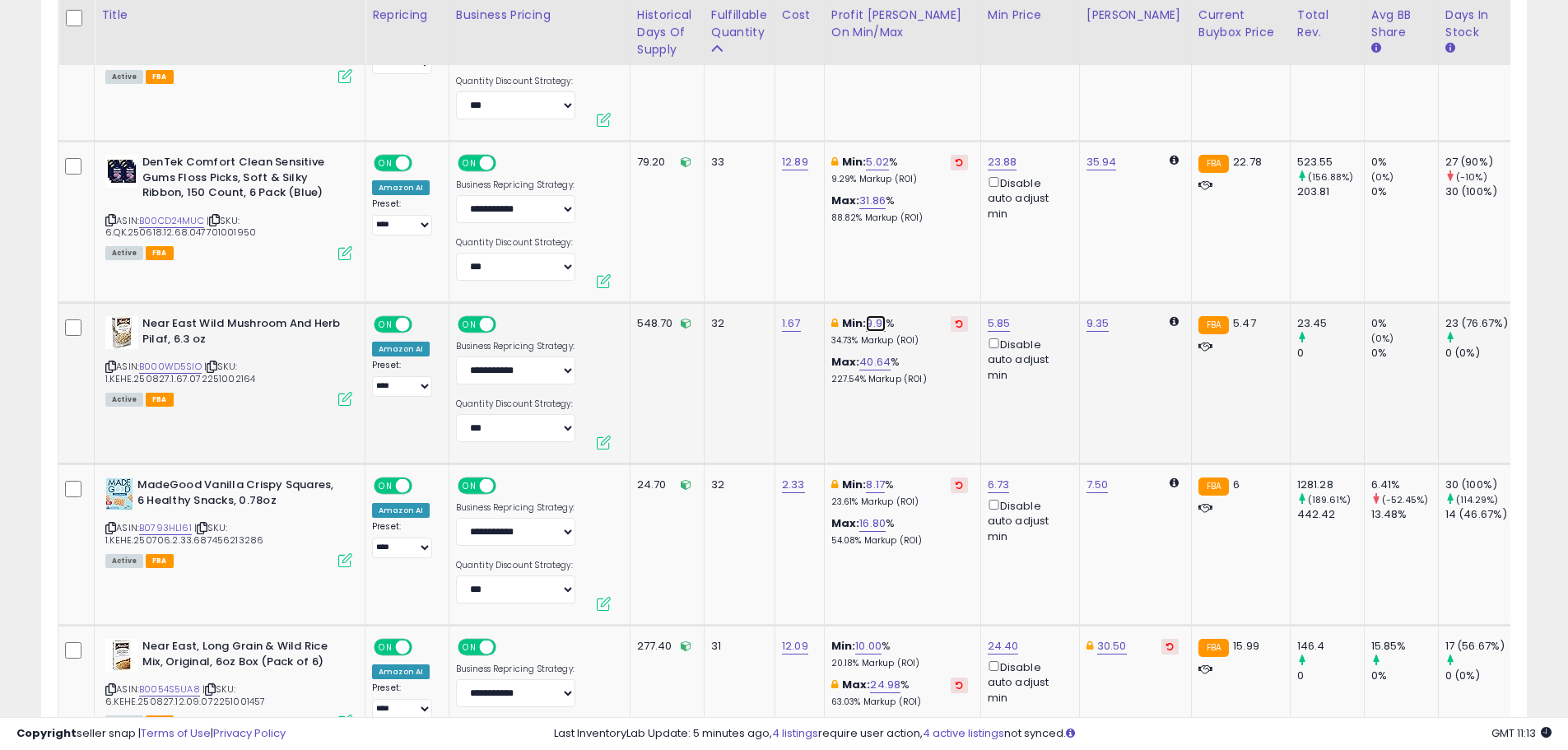
click at [877, 315] on link "9.91" at bounding box center [876, 323] width 20 height 16
click at [838, 212] on input "****" at bounding box center [828, 226] width 146 height 28
drag, startPoint x: 820, startPoint y: 226, endPoint x: 701, endPoint y: 232, distance: 119.2
type input "*"
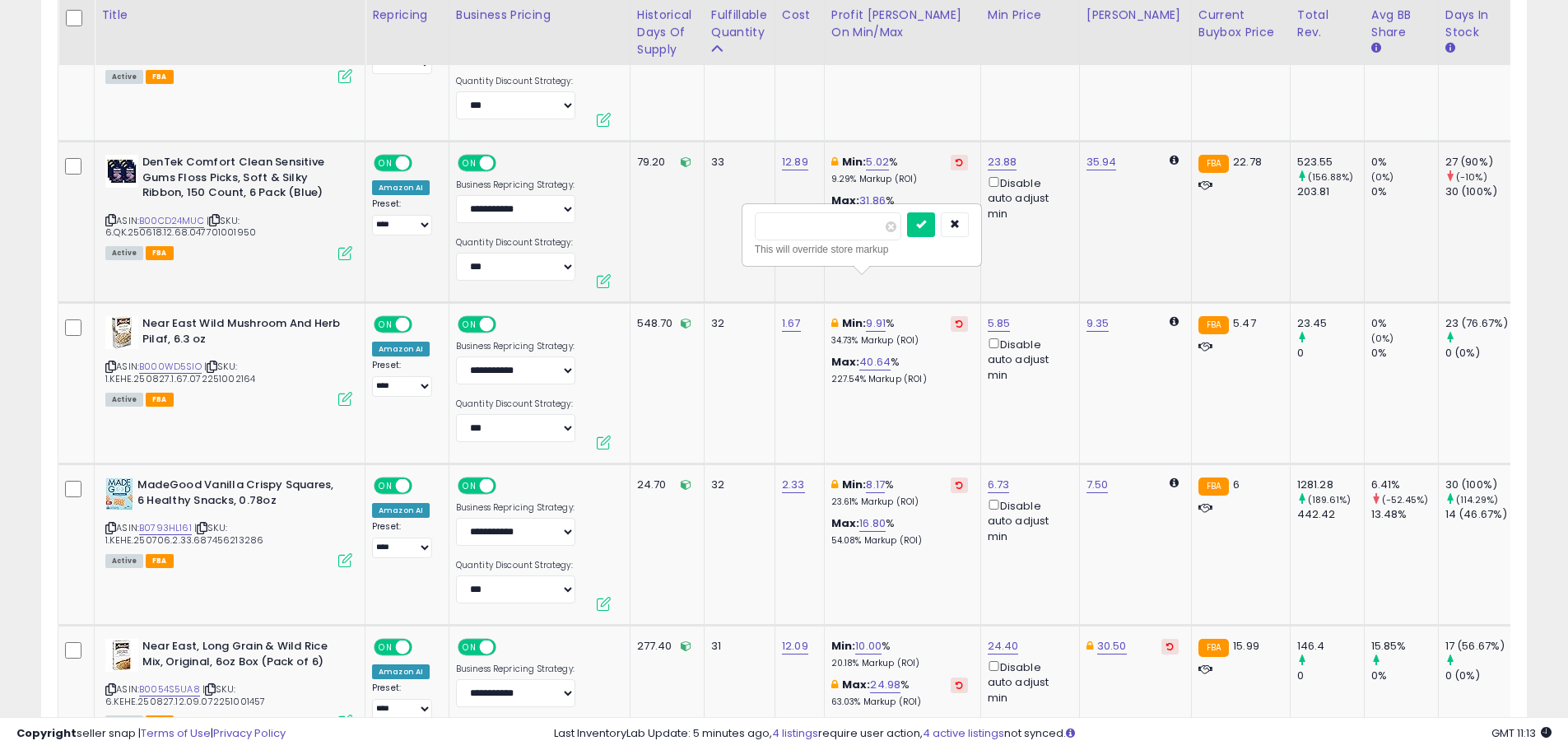
click button "submit" at bounding box center [921, 224] width 28 height 25
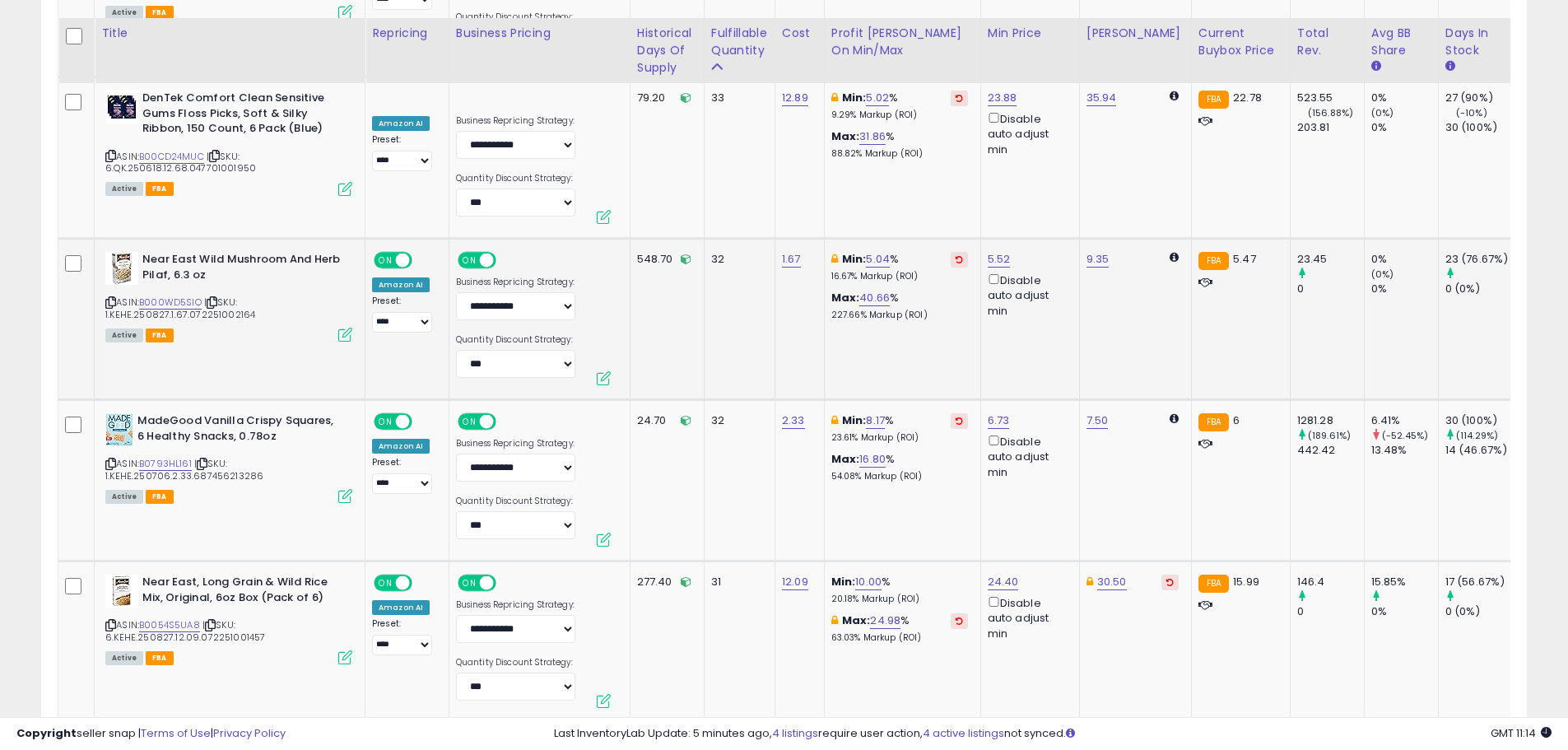
scroll to position [6119, 0]
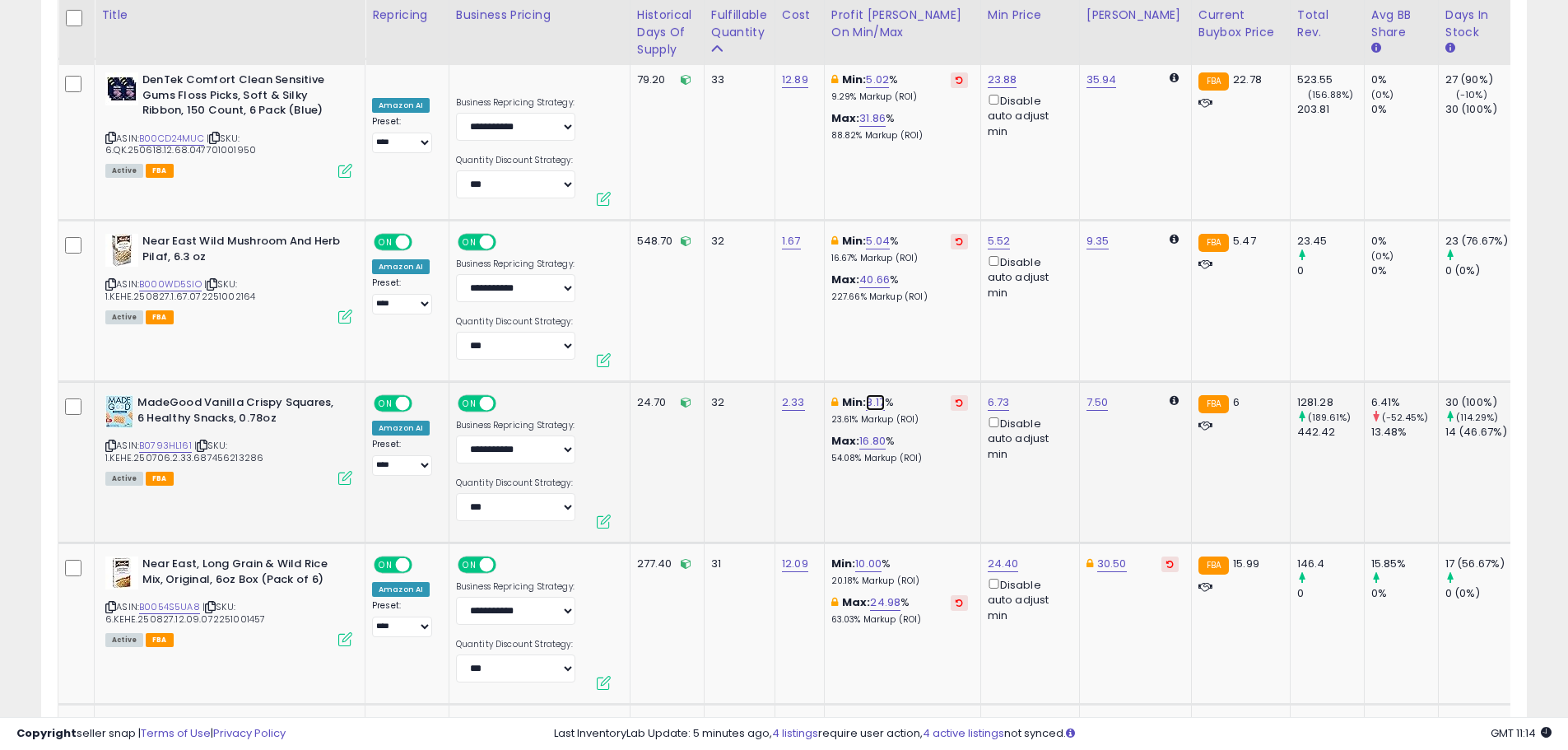
click at [874, 395] on link "8.17" at bounding box center [875, 403] width 19 height 16
drag, startPoint x: 840, startPoint y: 314, endPoint x: 726, endPoint y: 309, distance: 114.1
type input "*"
click button "submit" at bounding box center [920, 303] width 28 height 25
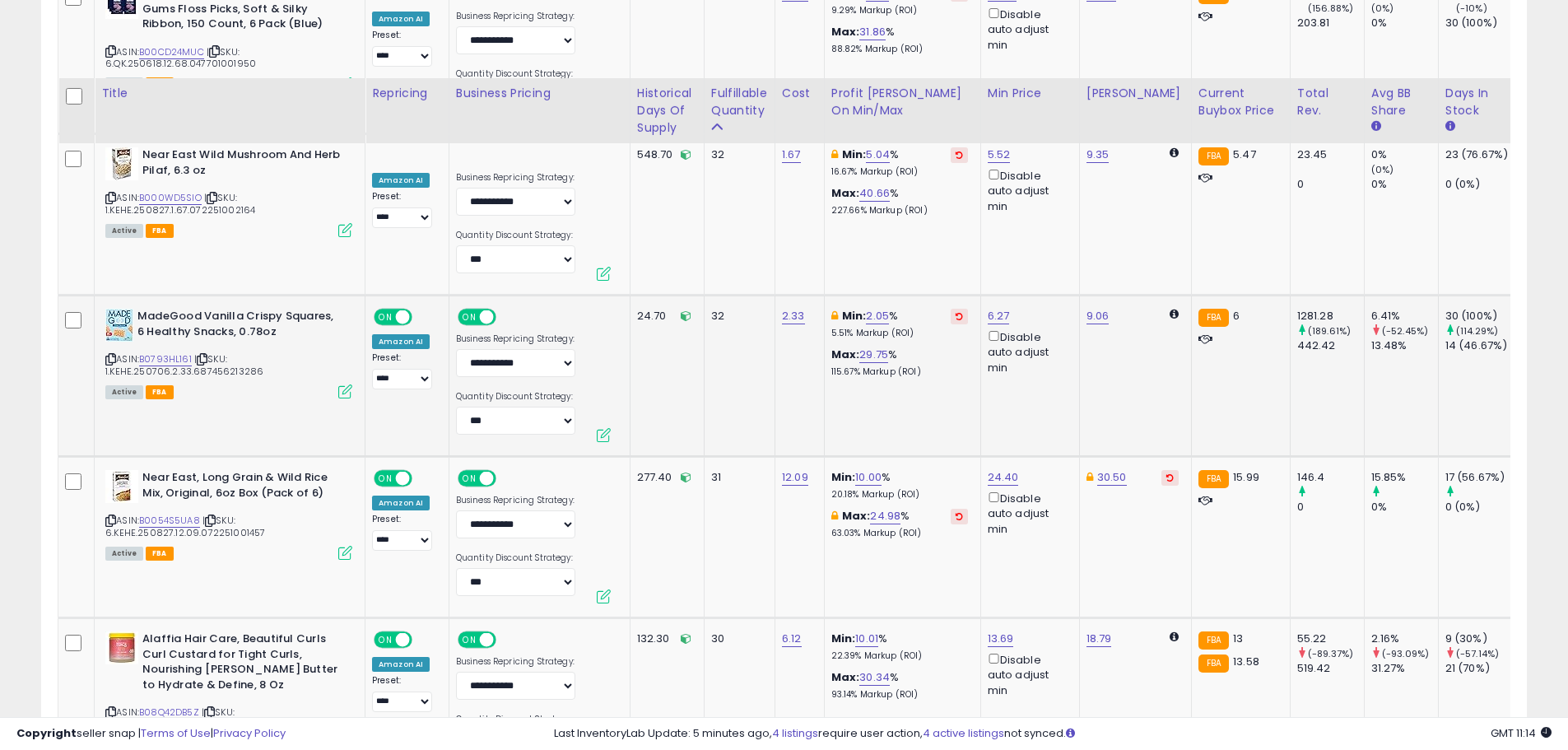
scroll to position [6284, 0]
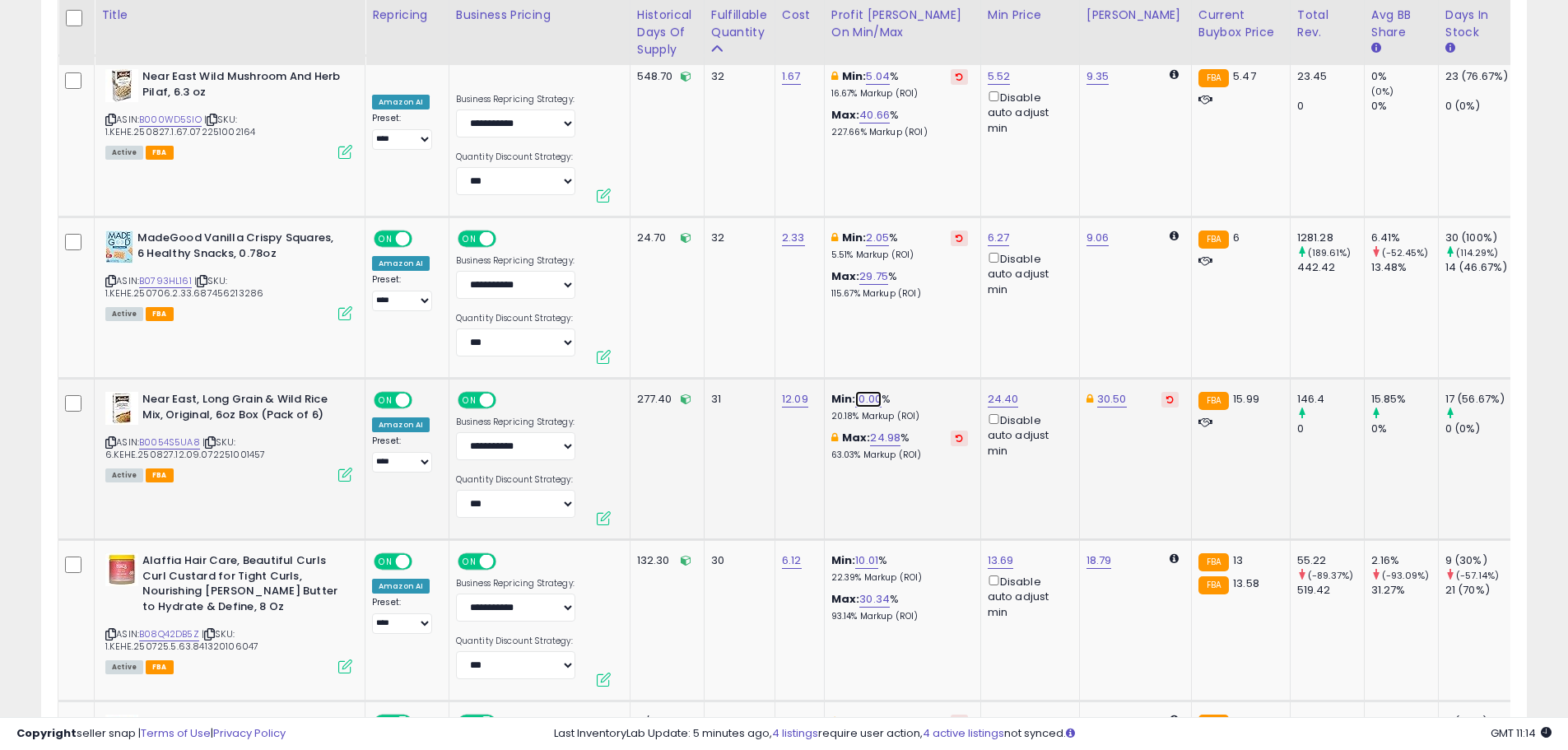
click at [856, 391] on link "10.00" at bounding box center [868, 400] width 26 height 16
drag, startPoint x: 821, startPoint y: 298, endPoint x: 731, endPoint y: 296, distance: 90.0
click at [733, 300] on div "***** This will override store markup" at bounding box center [853, 311] width 240 height 64
click at [899, 289] on button "submit" at bounding box center [913, 301] width 28 height 25
click at [865, 391] on link "10.00" at bounding box center [868, 400] width 26 height 16
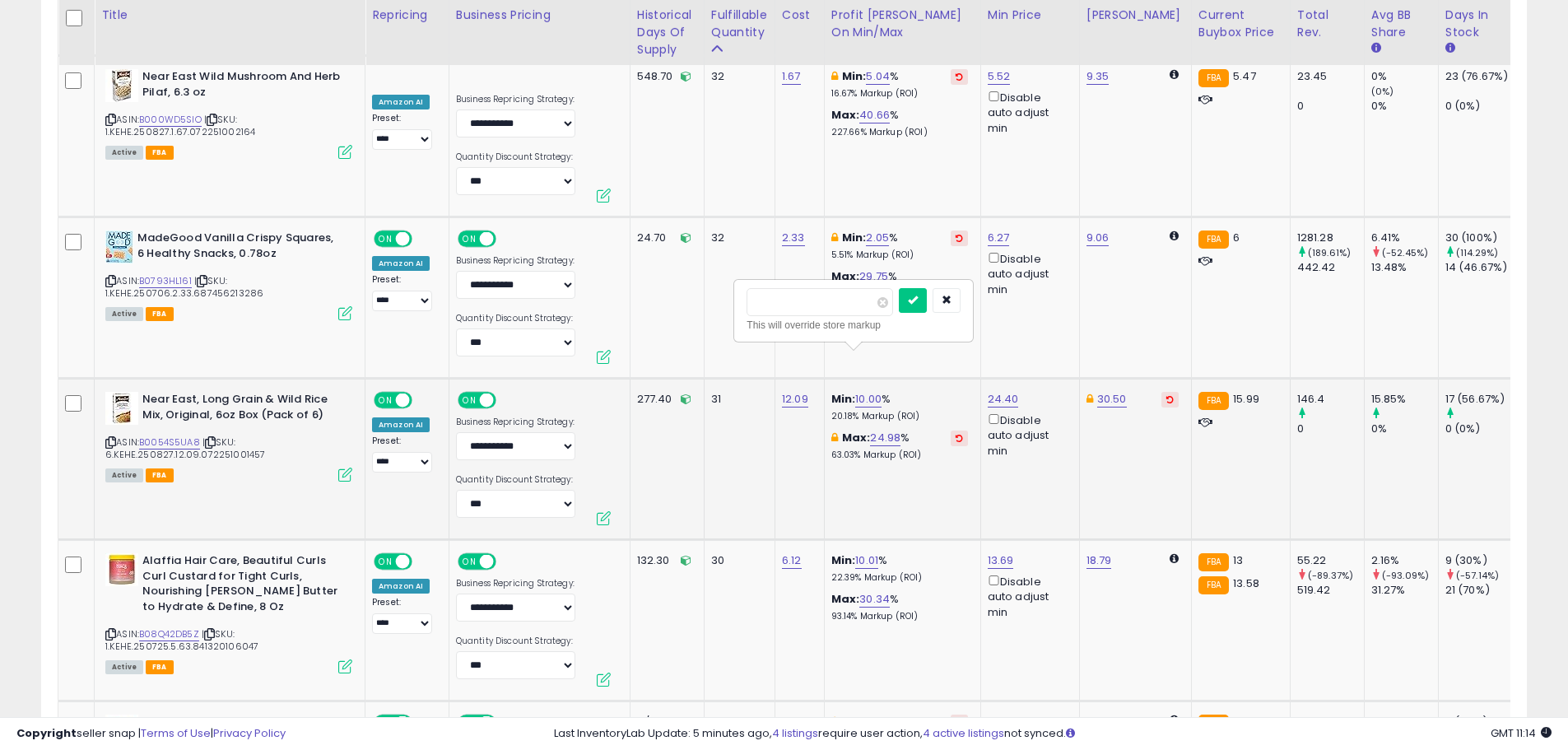
drag, startPoint x: 754, startPoint y: 311, endPoint x: 745, endPoint y: 302, distance: 12.7
click at [742, 306] on div "***** This will override store markup" at bounding box center [853, 311] width 237 height 60
type input "*"
click button "submit" at bounding box center [913, 301] width 28 height 25
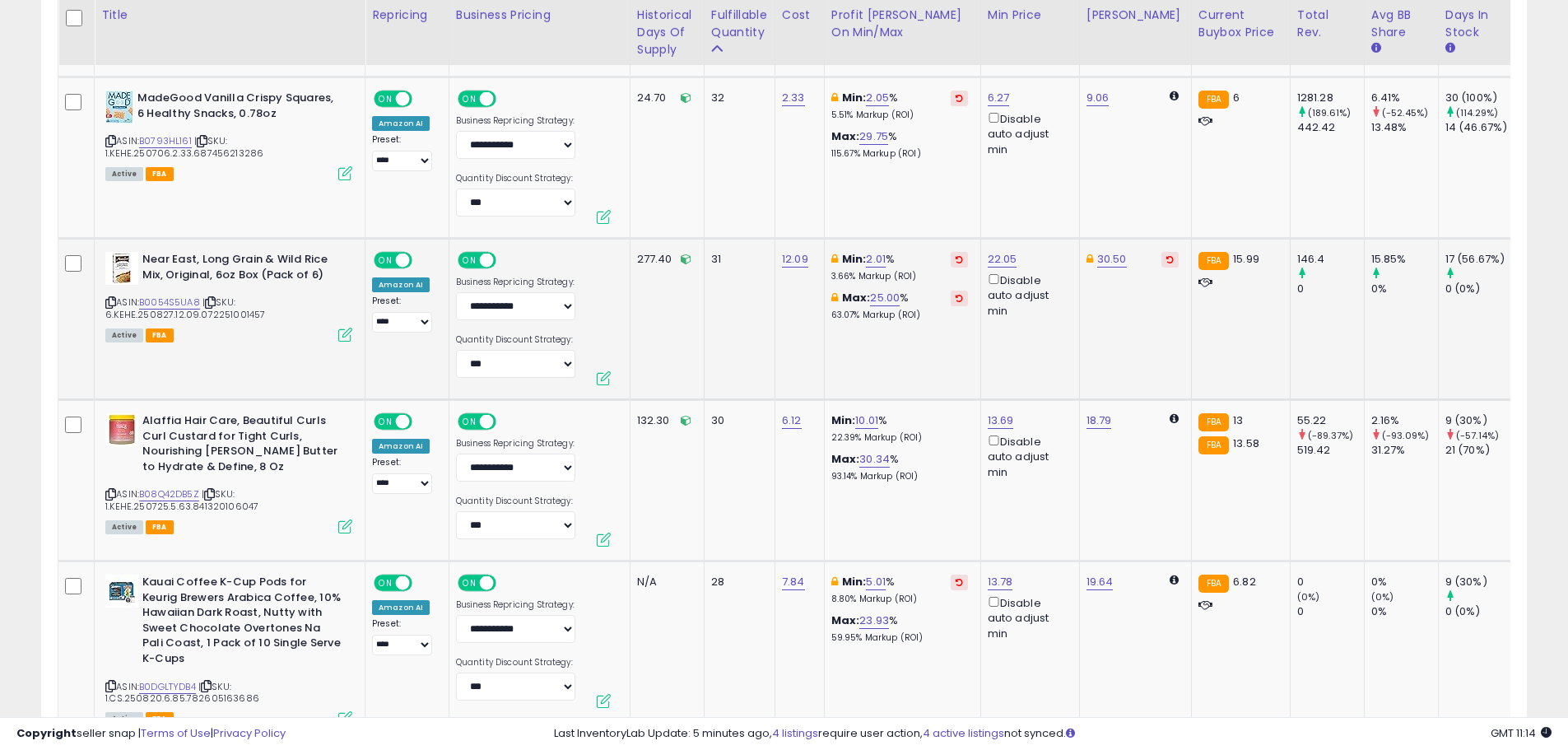
scroll to position [6449, 0]
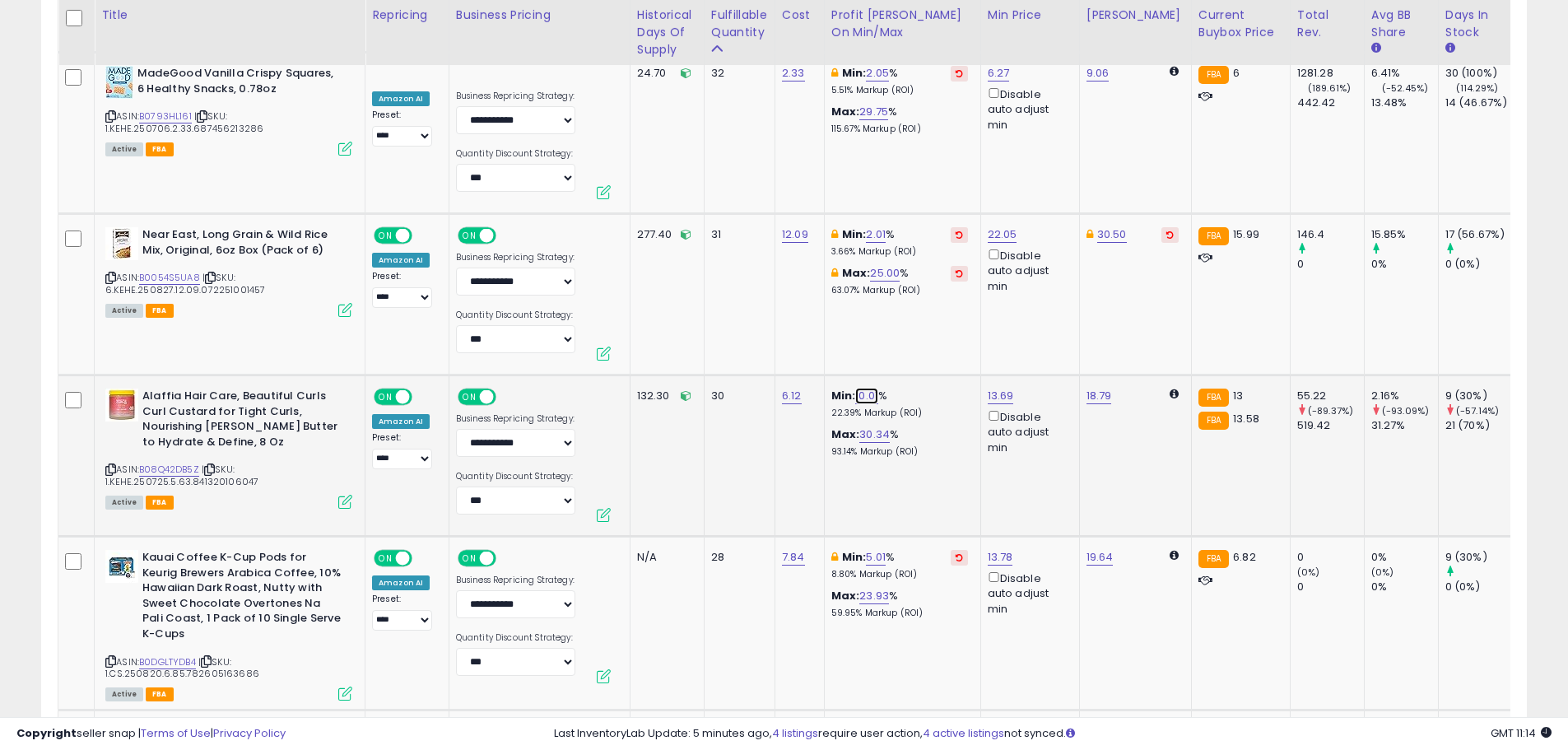
click at [864, 388] on link "10.01" at bounding box center [867, 396] width 23 height 16
drag, startPoint x: 822, startPoint y: 296, endPoint x: 671, endPoint y: 292, distance: 151.1
type input "*"
click button "submit" at bounding box center [911, 297] width 28 height 25
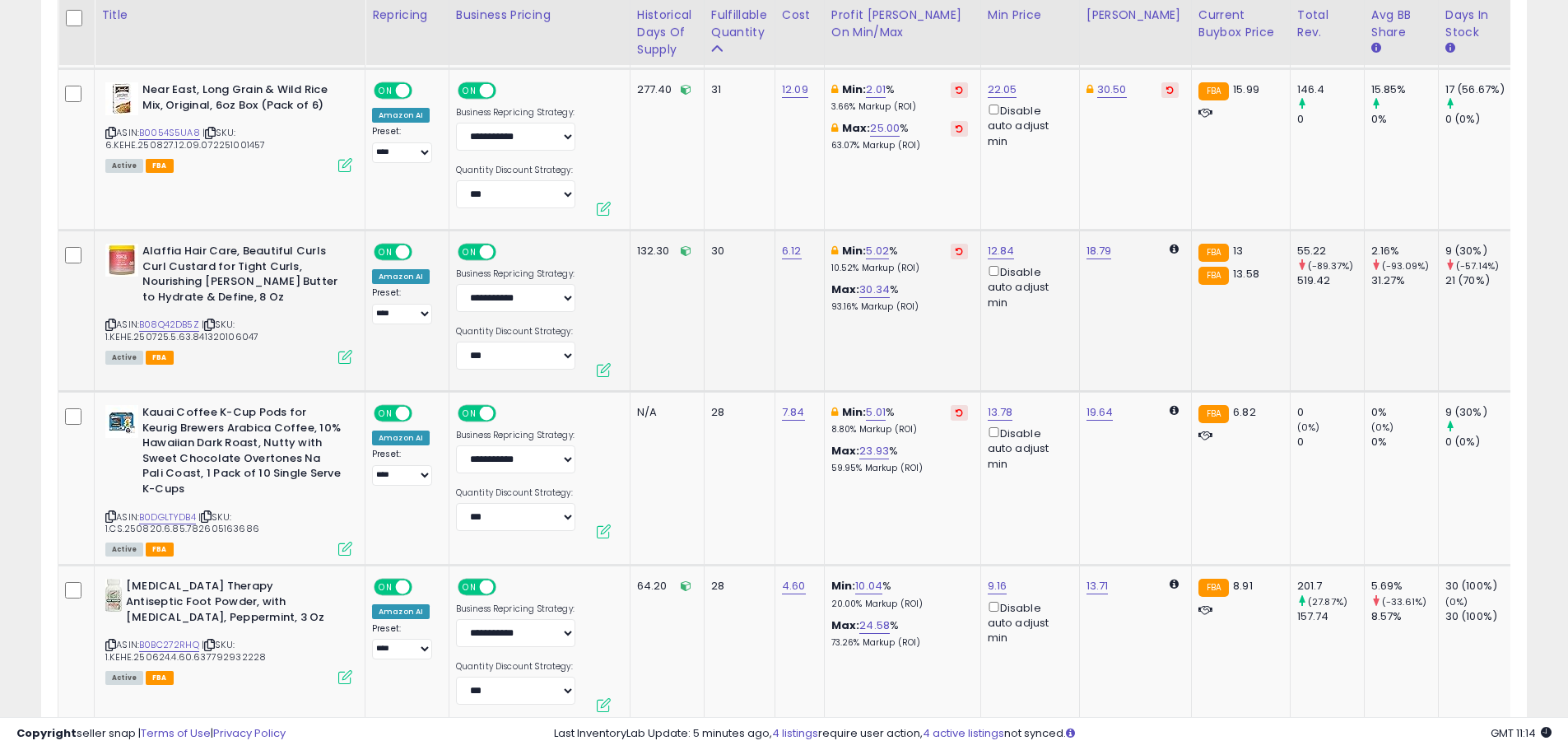
scroll to position [6614, 0]
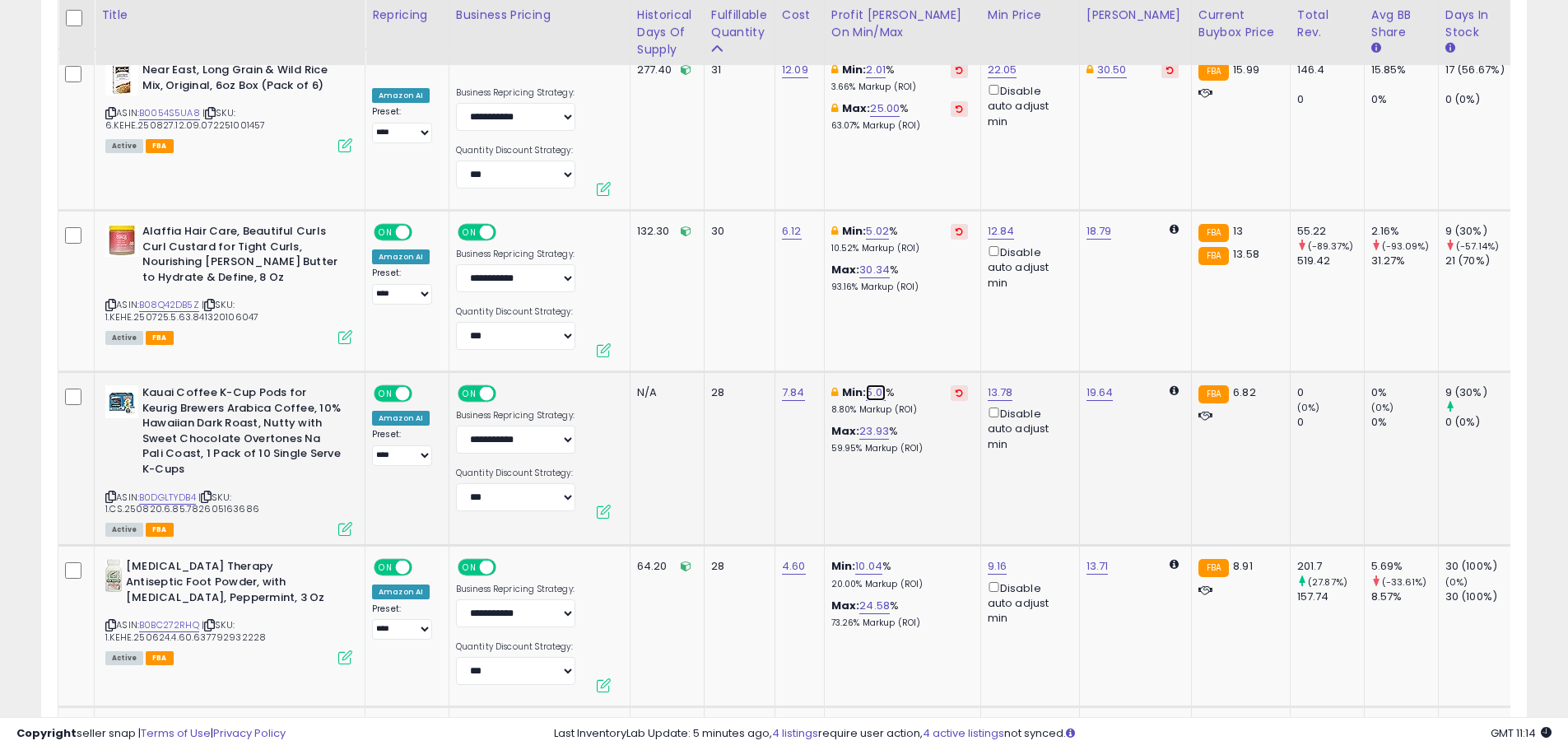
click at [877, 385] on link "5.01" at bounding box center [876, 393] width 20 height 16
drag, startPoint x: 763, startPoint y: 300, endPoint x: 750, endPoint y: 292, distance: 15.3
click at [759, 297] on input "****" at bounding box center [828, 295] width 146 height 28
type input "*"
click button "submit" at bounding box center [921, 293] width 28 height 25
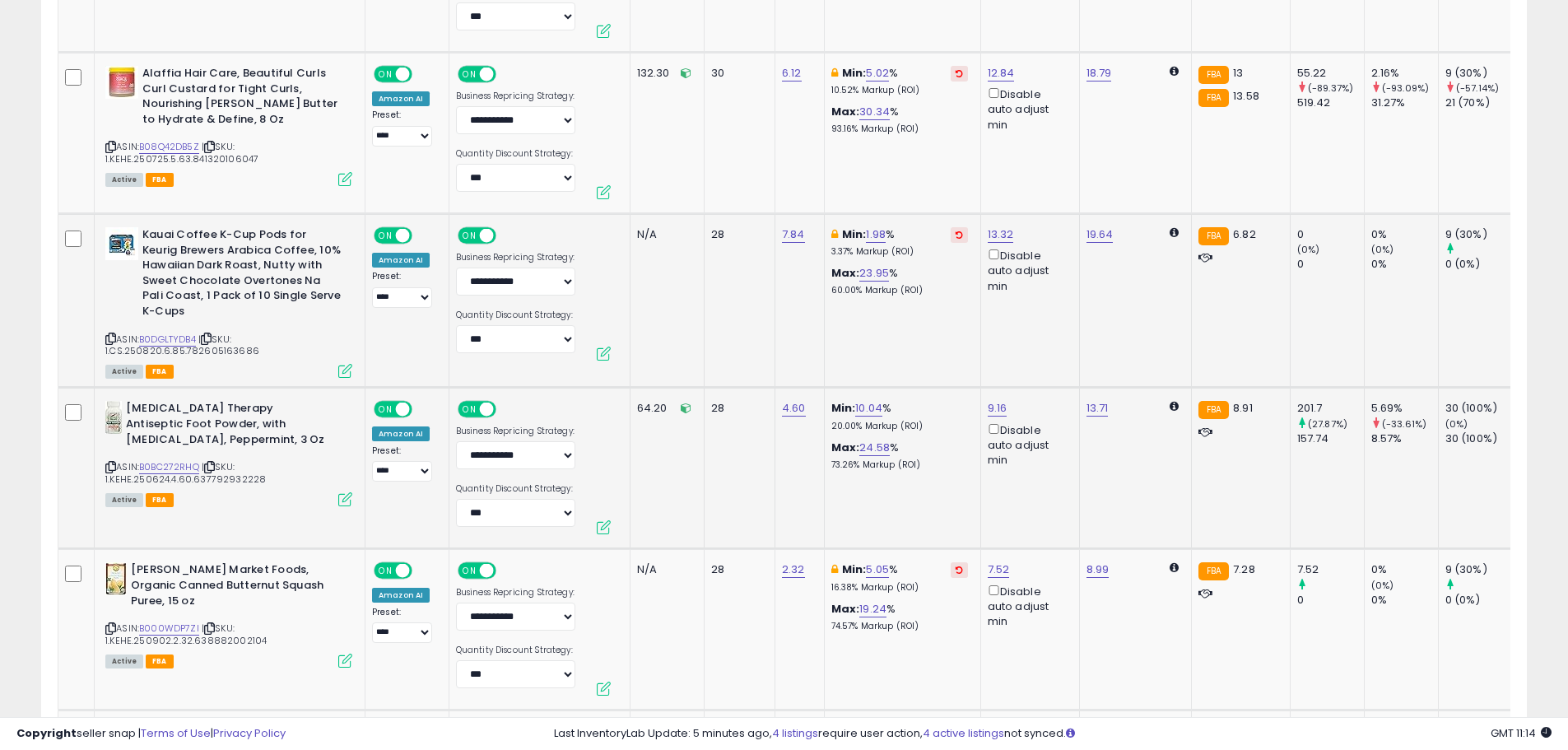
scroll to position [6778, 0]
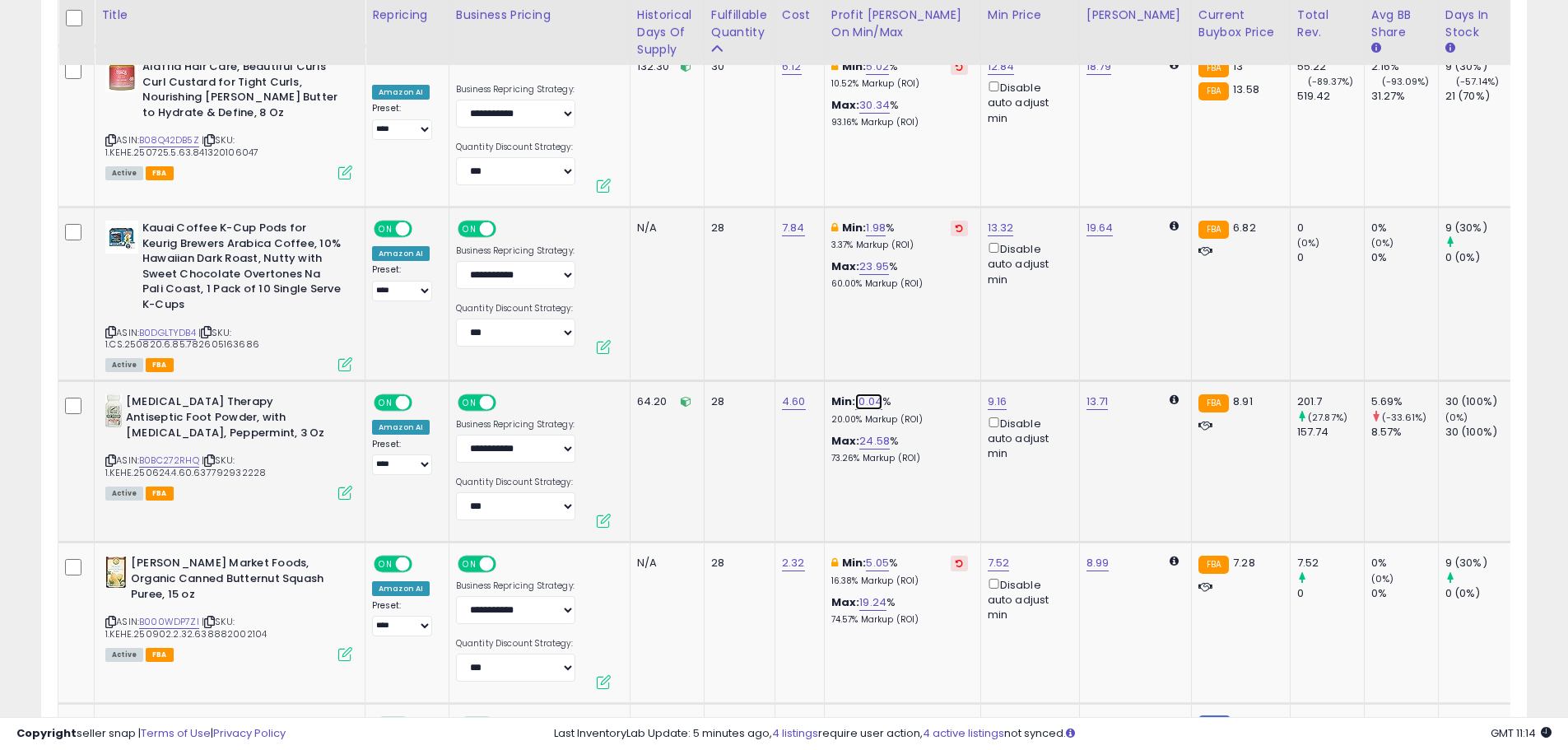
click at [869, 394] on link "10.04" at bounding box center [869, 402] width 27 height 16
drag, startPoint x: 735, startPoint y: 300, endPoint x: 701, endPoint y: 291, distance: 35.2
type input "*"
click button "submit" at bounding box center [913, 302] width 28 height 25
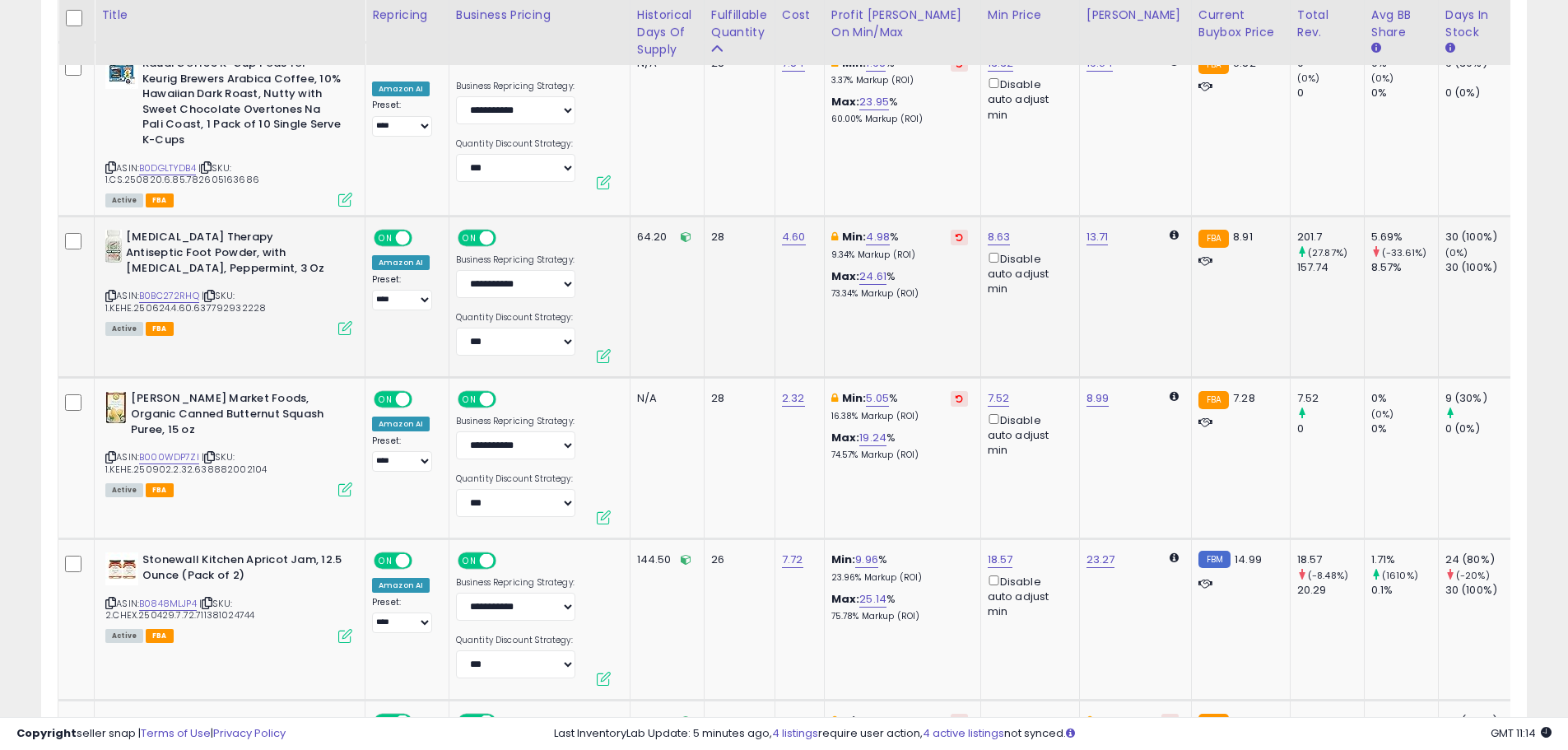
scroll to position [7025, 0]
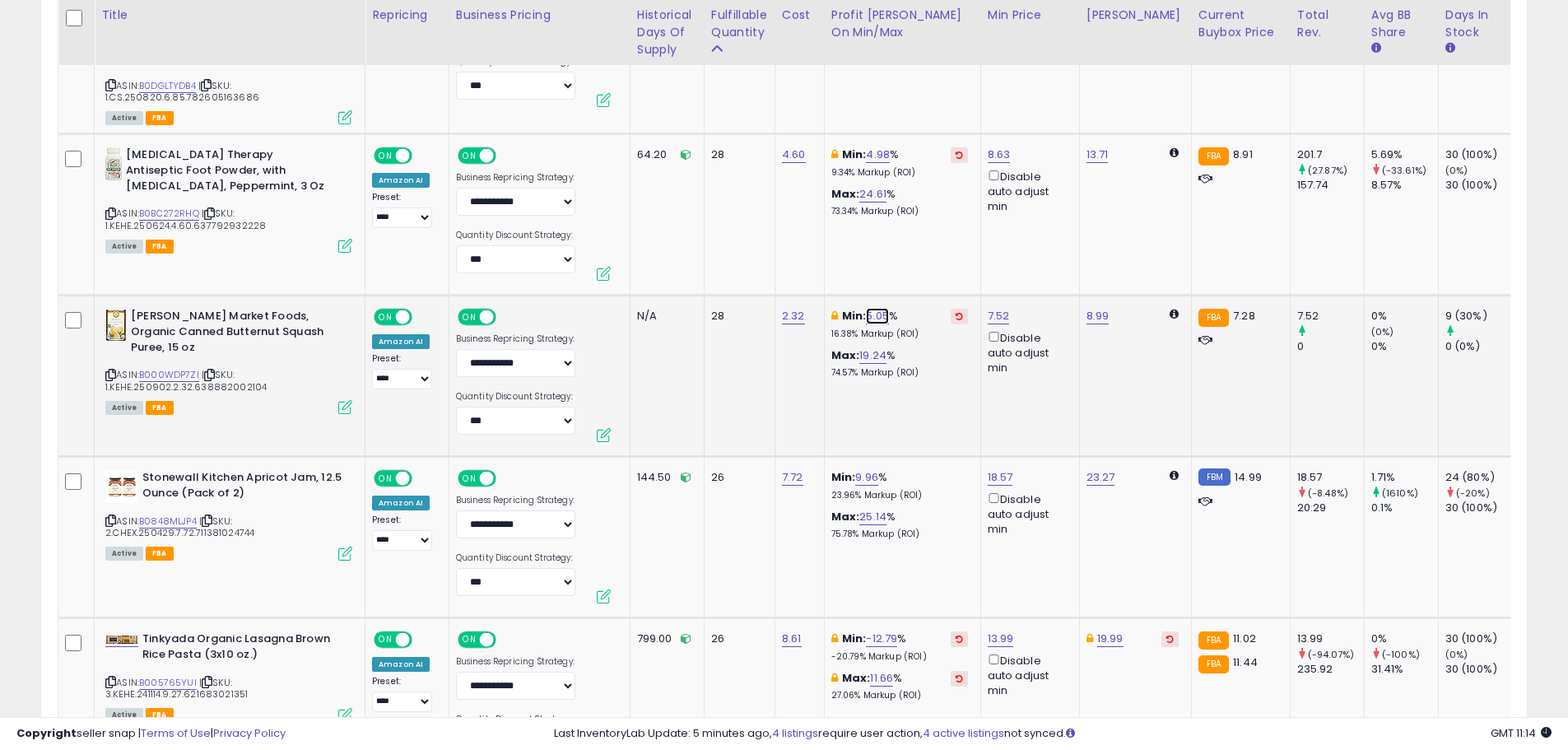
click at [882, 308] on link "5.05" at bounding box center [877, 316] width 23 height 16
drag, startPoint x: 829, startPoint y: 222, endPoint x: 724, endPoint y: 222, distance: 105.0
type input "*"
click button "submit" at bounding box center [923, 217] width 28 height 25
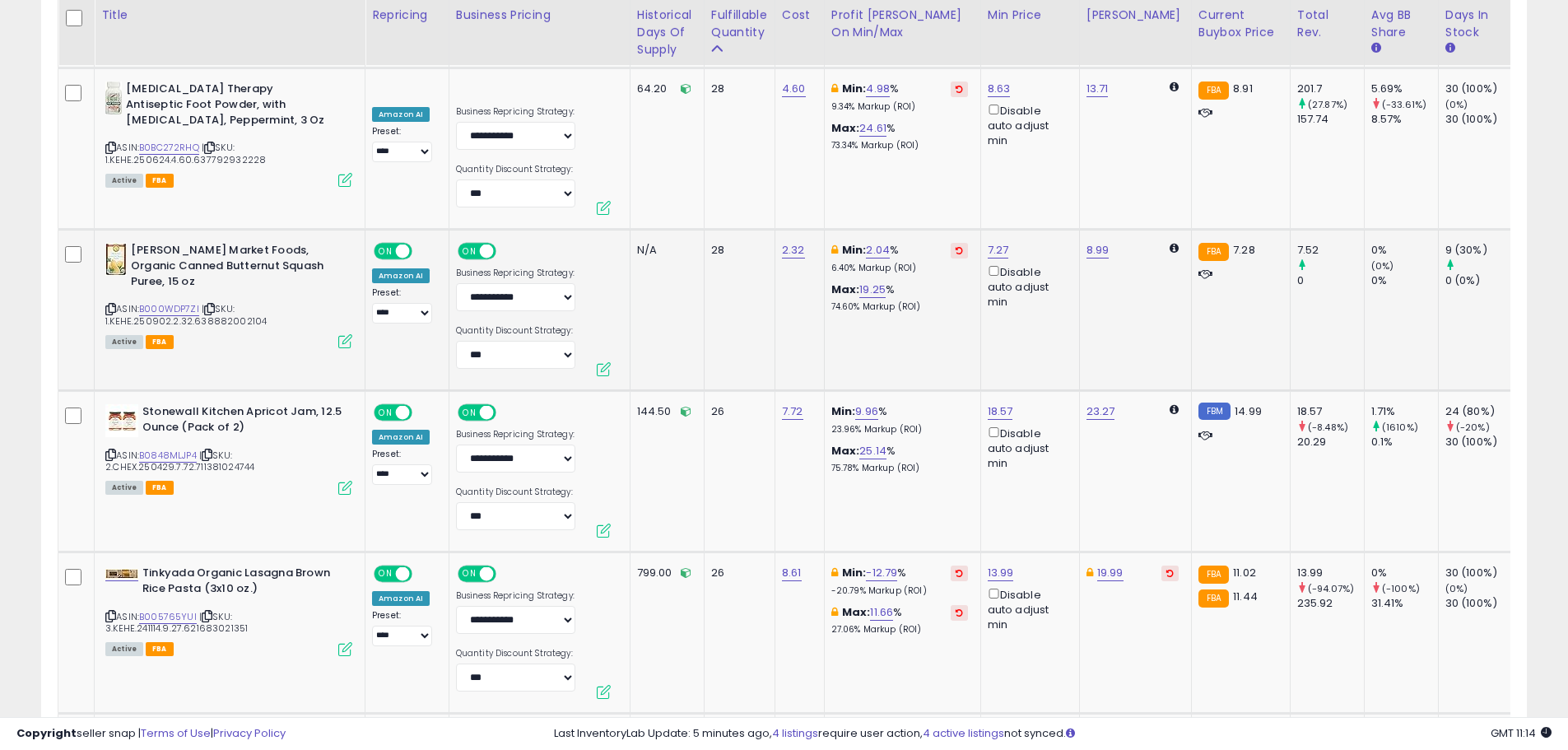
scroll to position [7108, 0]
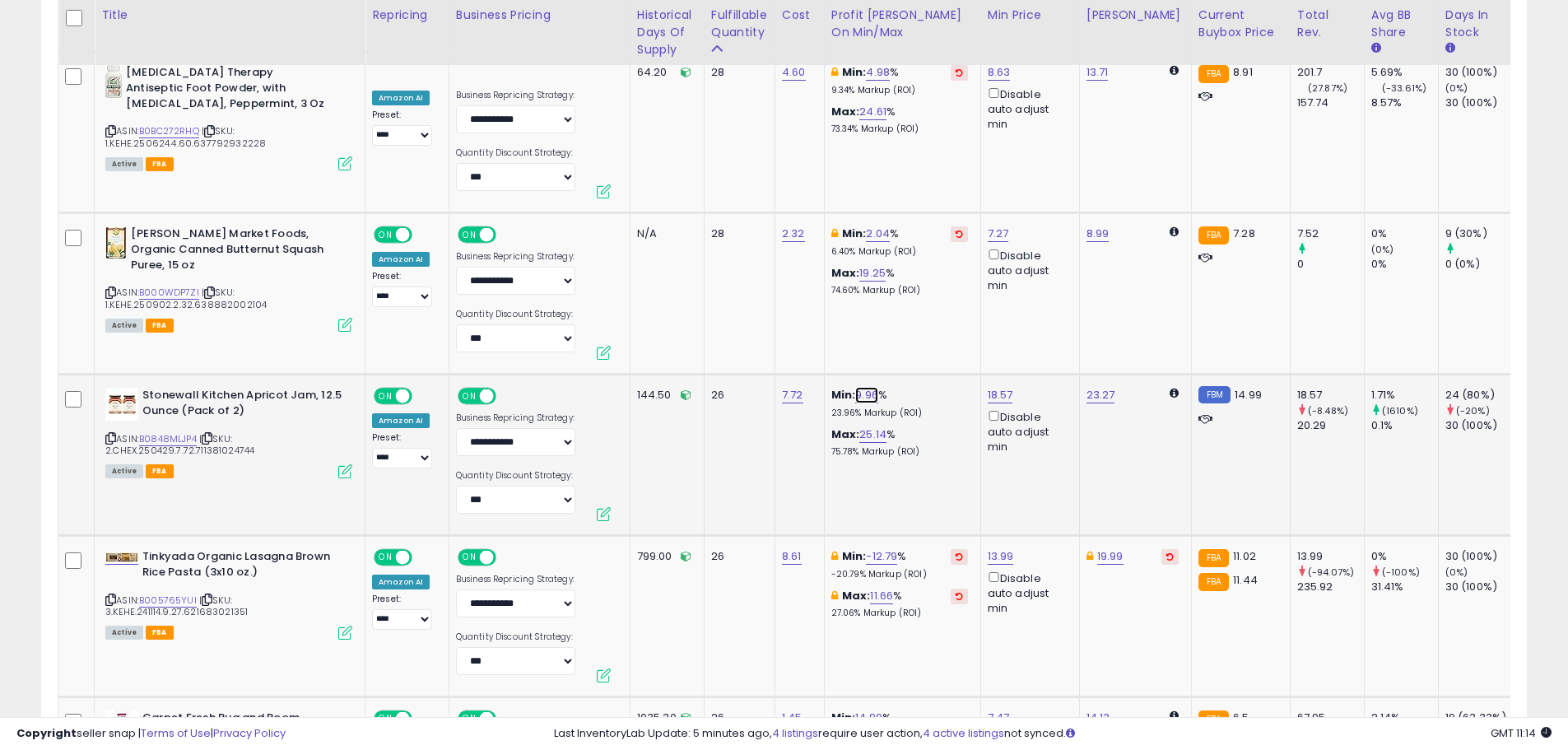
click at [868, 387] on link "9.96" at bounding box center [867, 395] width 23 height 16
drag, startPoint x: 800, startPoint y: 299, endPoint x: 738, endPoint y: 296, distance: 62.1
click at [738, 296] on div "**** This will override store markup" at bounding box center [851, 307] width 237 height 60
type input "*"
click button "submit" at bounding box center [911, 296] width 28 height 25
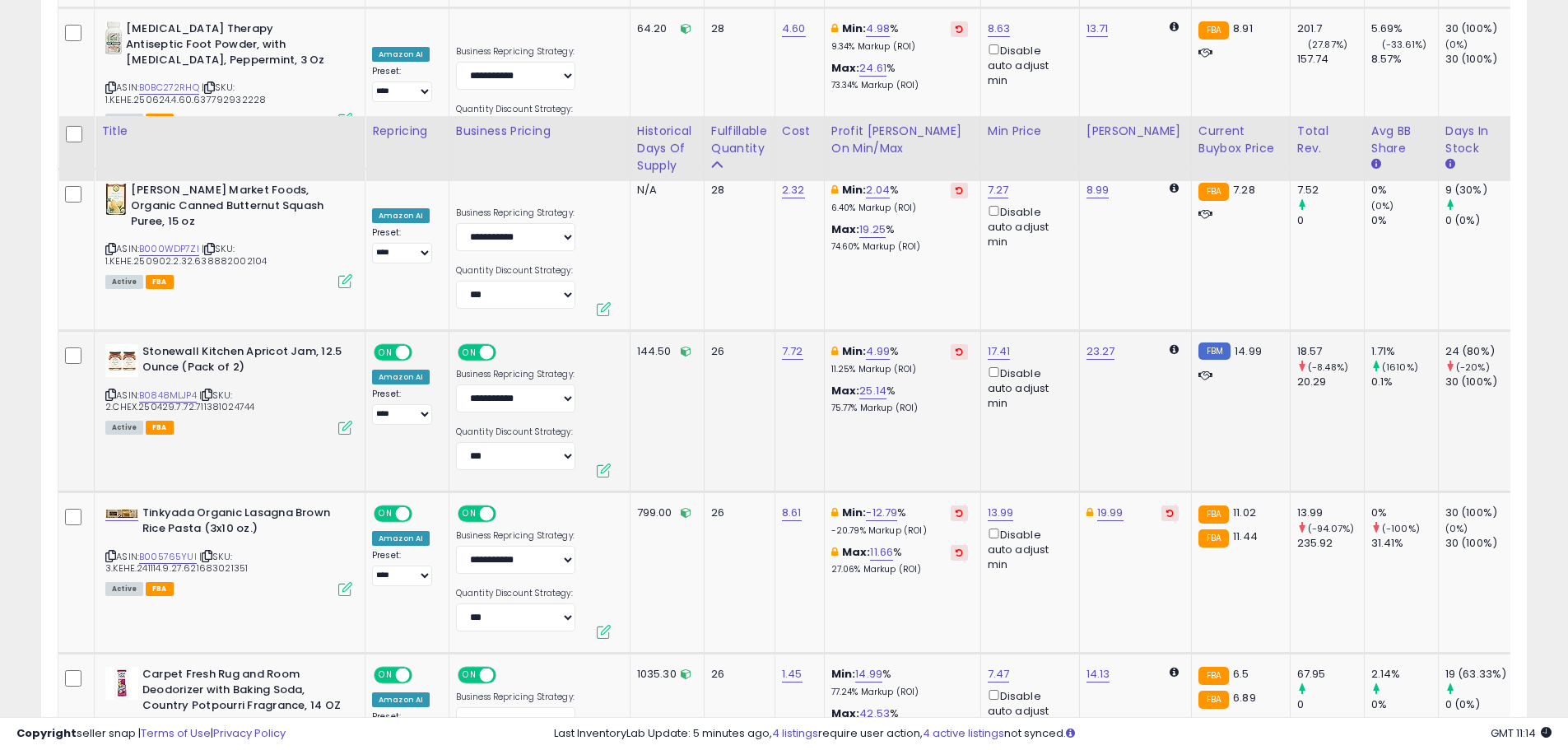
scroll to position [7272, 0]
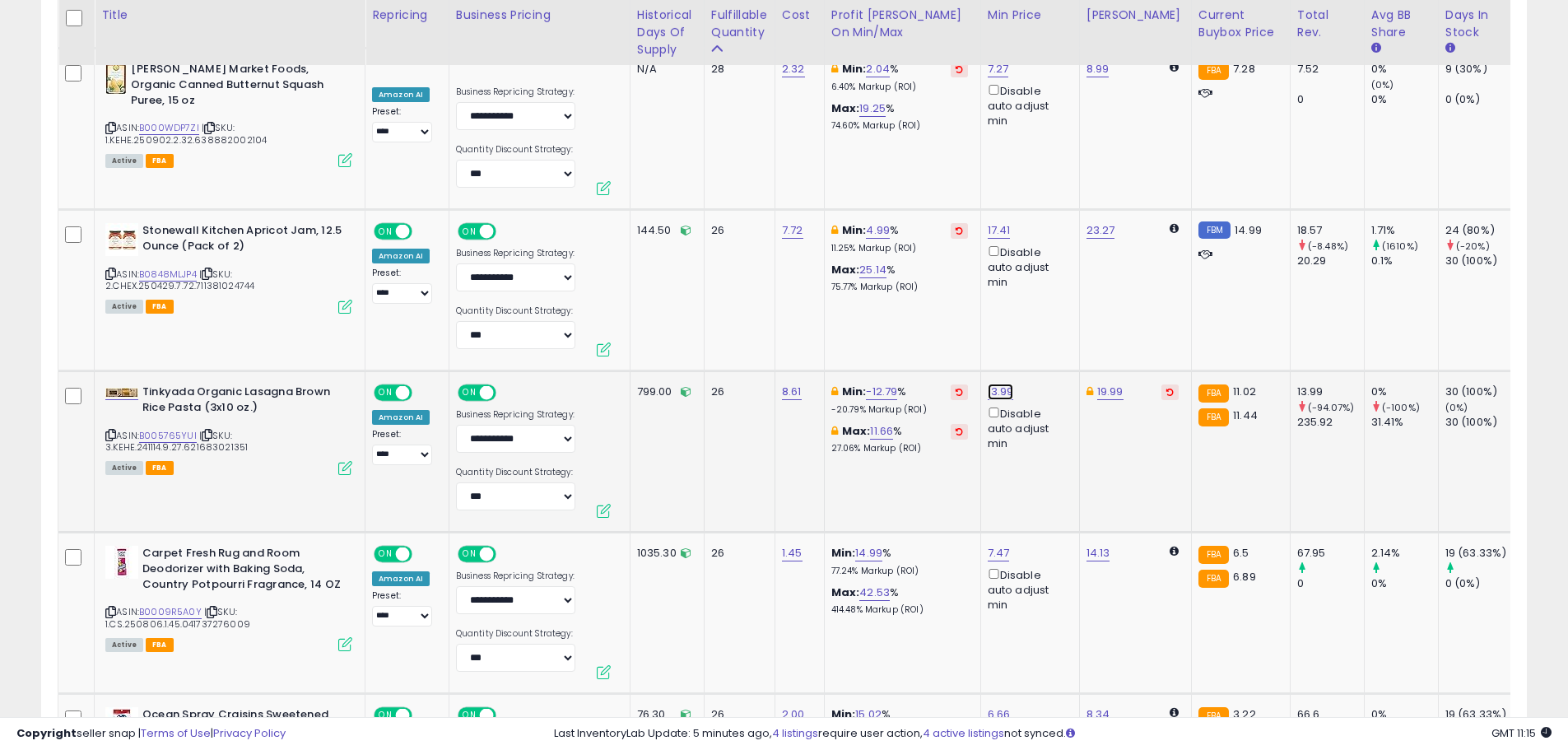
click at [995, 384] on link "13.99" at bounding box center [1001, 392] width 26 height 16
type input "**"
click button "submit" at bounding box center [1043, 292] width 28 height 25
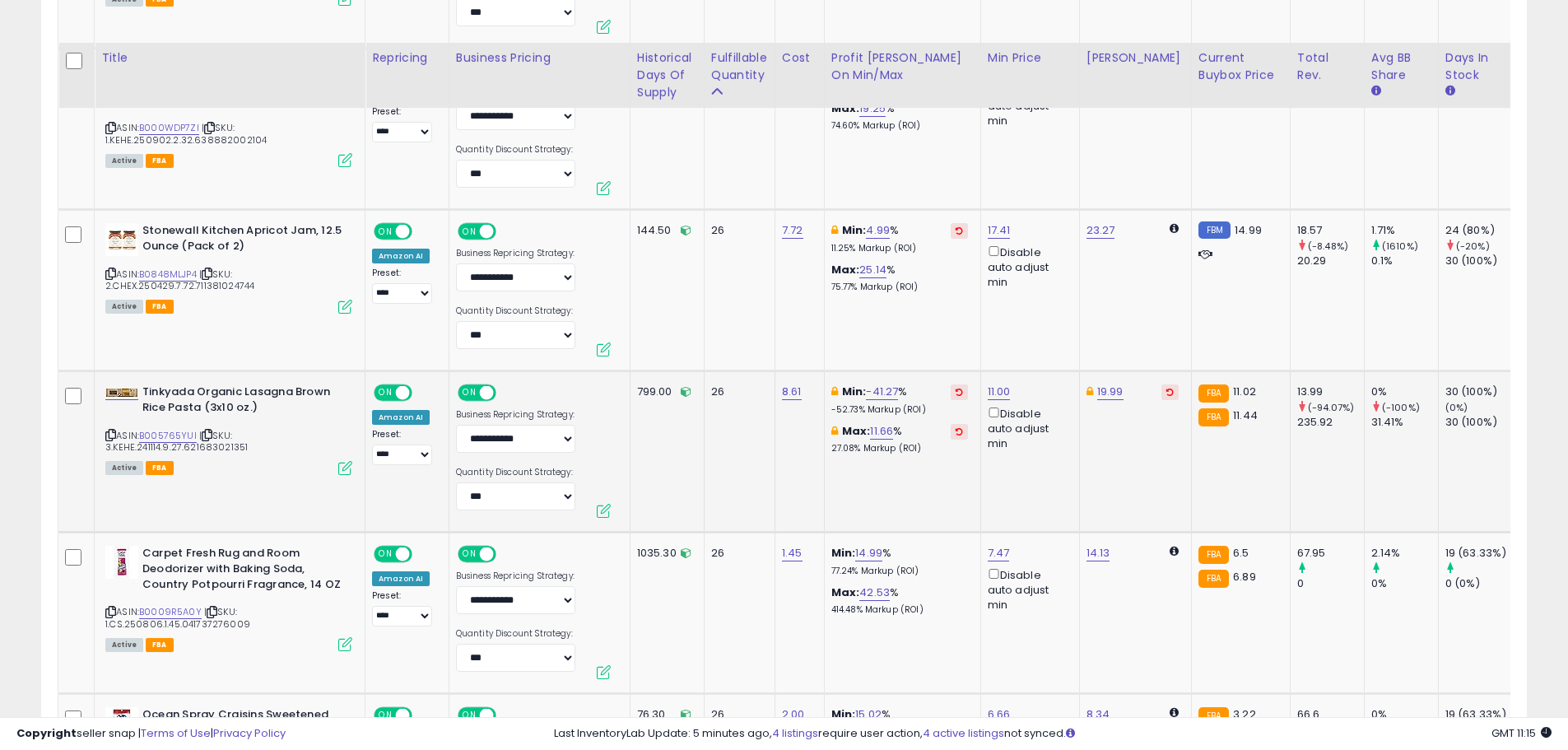
scroll to position [7355, 0]
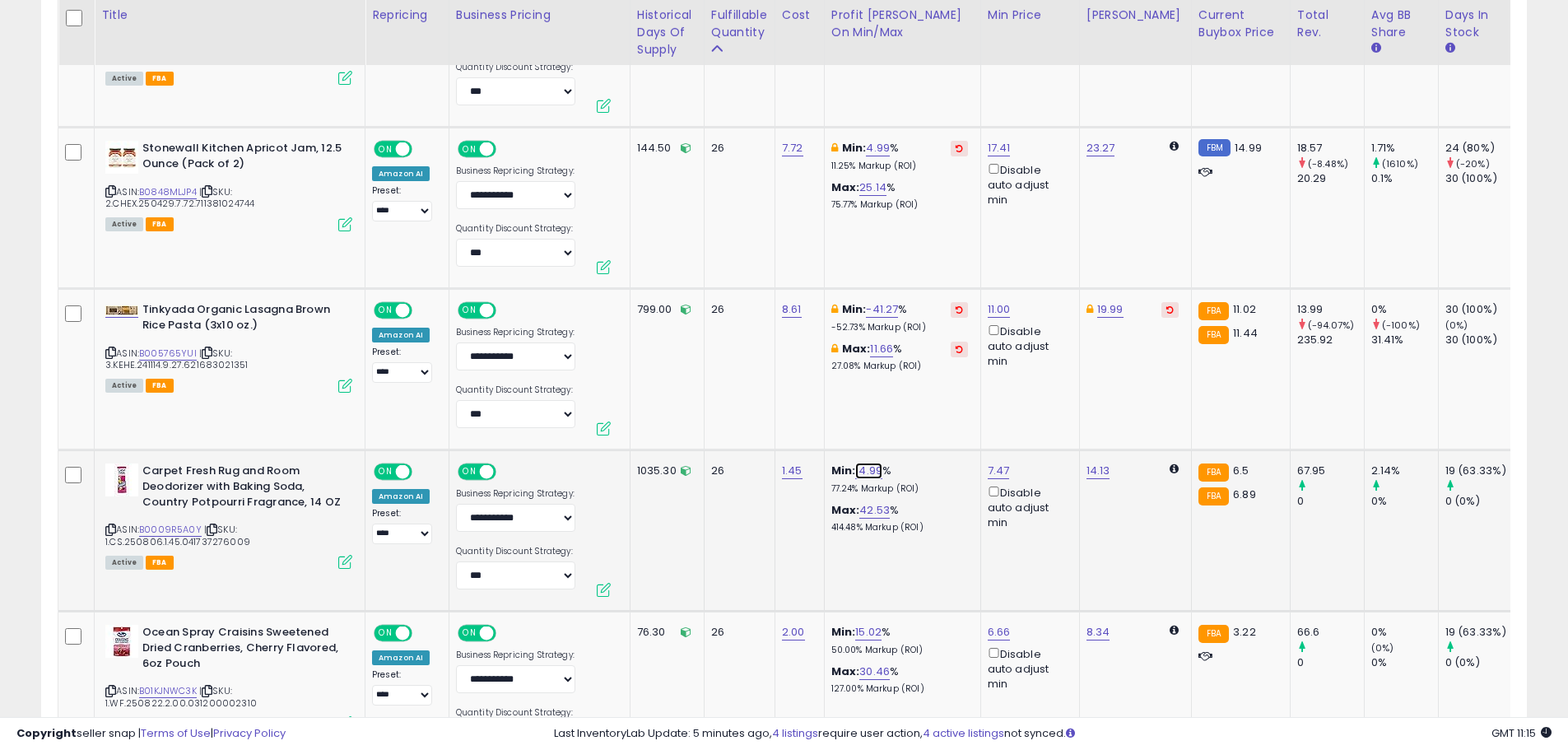
click at [858, 463] on link "14.99" at bounding box center [869, 471] width 27 height 16
drag, startPoint x: 765, startPoint y: 370, endPoint x: 740, endPoint y: 371, distance: 25.0
click at [740, 371] on div "***** This will override store markup" at bounding box center [853, 382] width 237 height 60
type input "*"
click button "submit" at bounding box center [913, 371] width 28 height 25
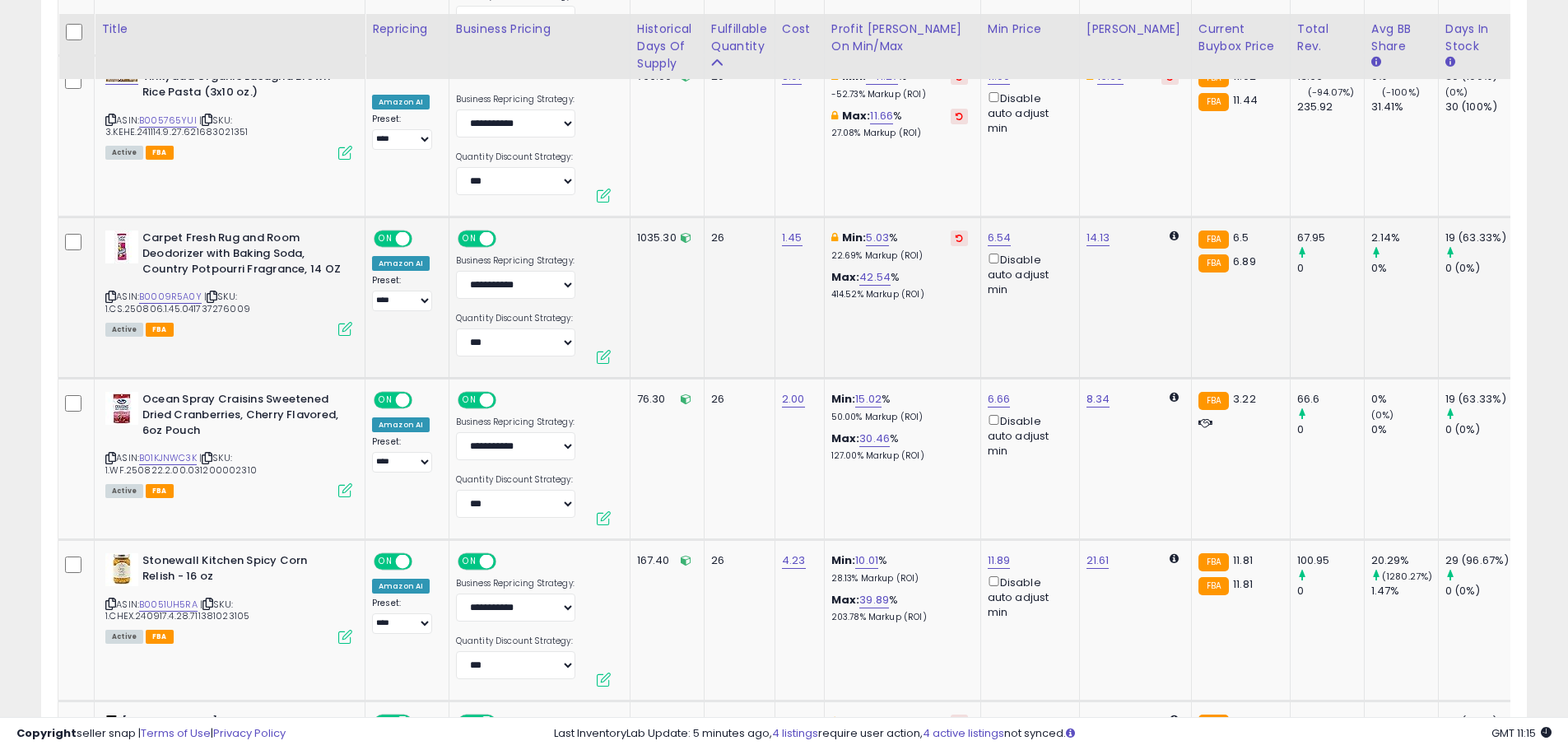
scroll to position [7602, 0]
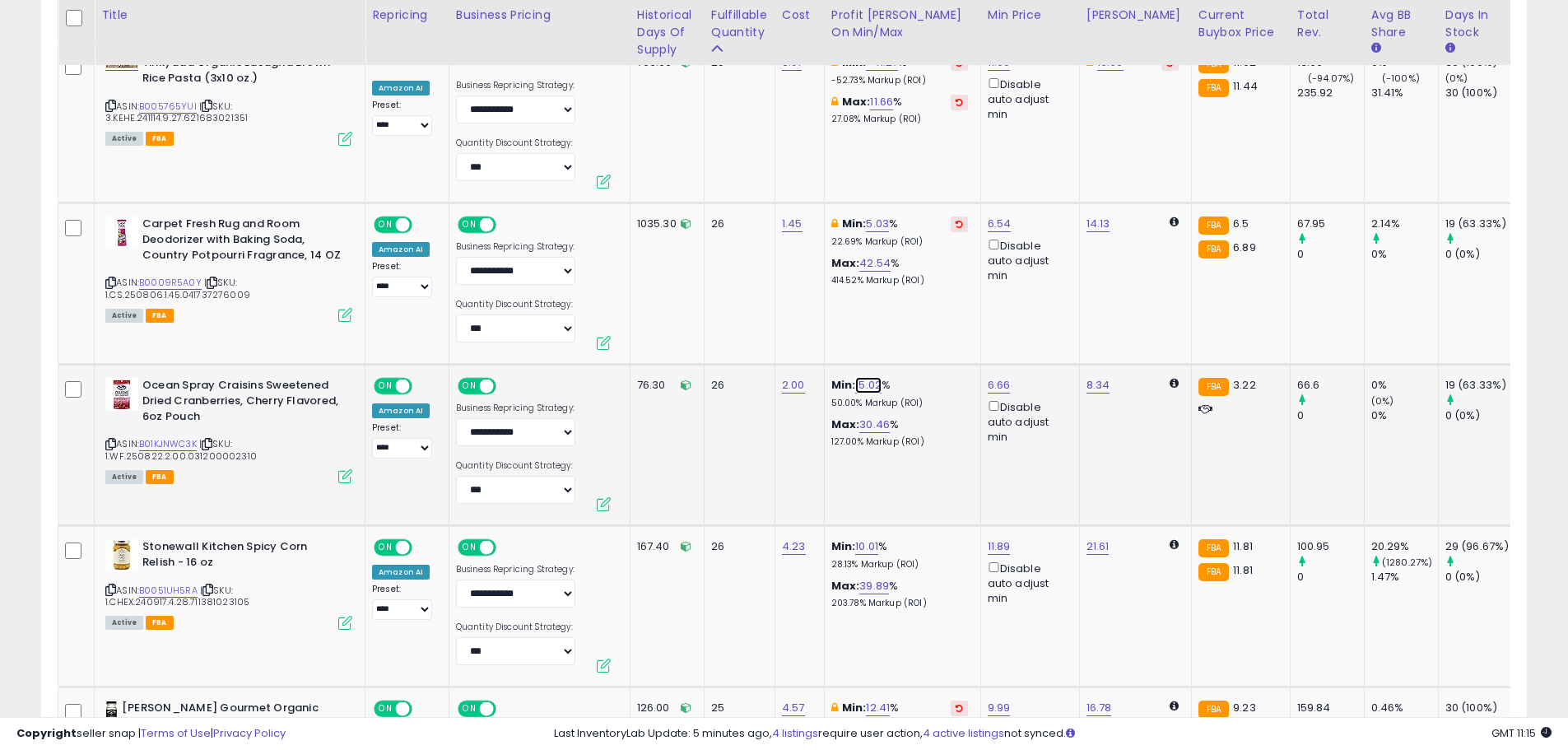
click at [865, 377] on link "15.02" at bounding box center [868, 385] width 26 height 16
drag, startPoint x: 818, startPoint y: 289, endPoint x: 705, endPoint y: 283, distance: 113.2
type input "*"
click button "submit" at bounding box center [913, 286] width 28 height 25
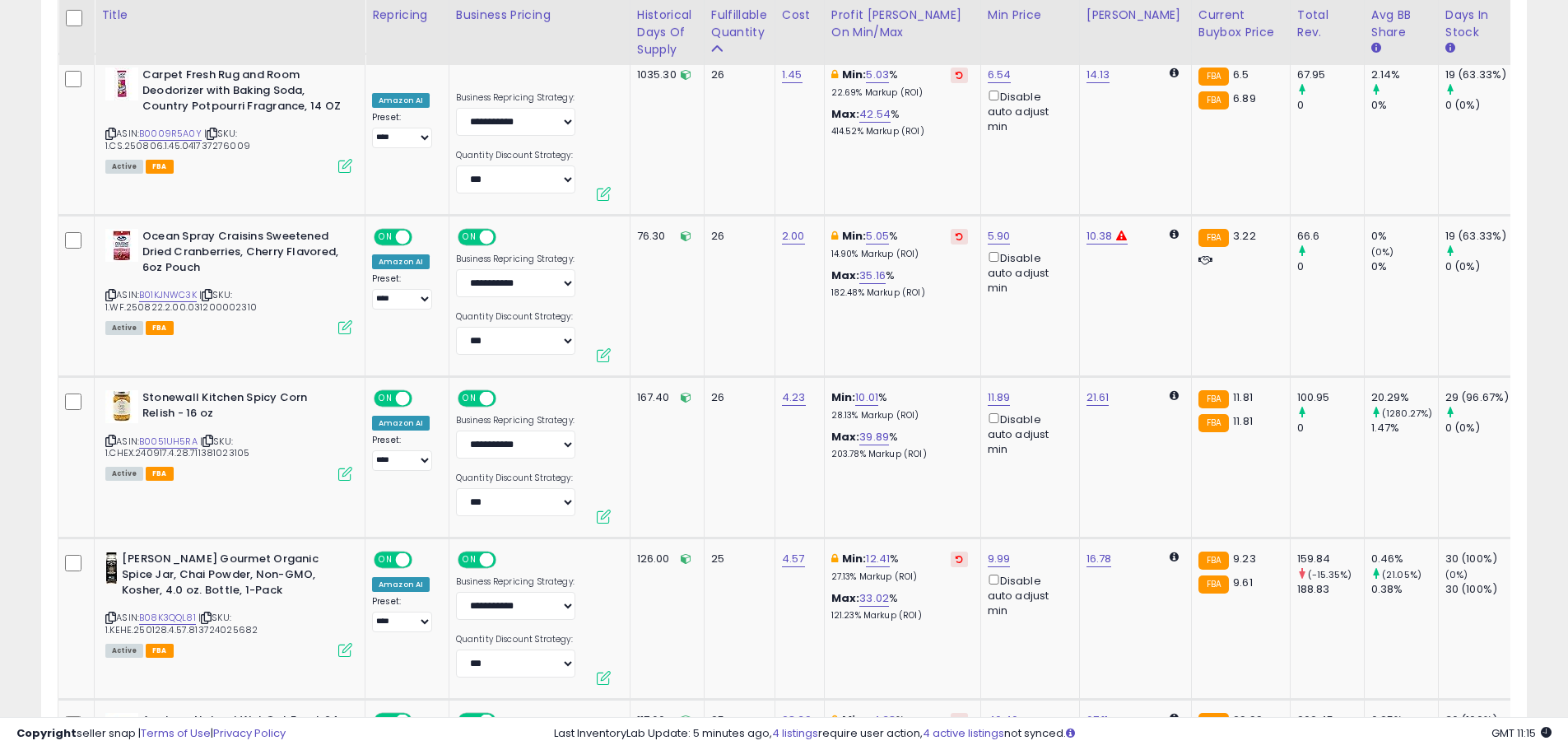
scroll to position [7767, 0]
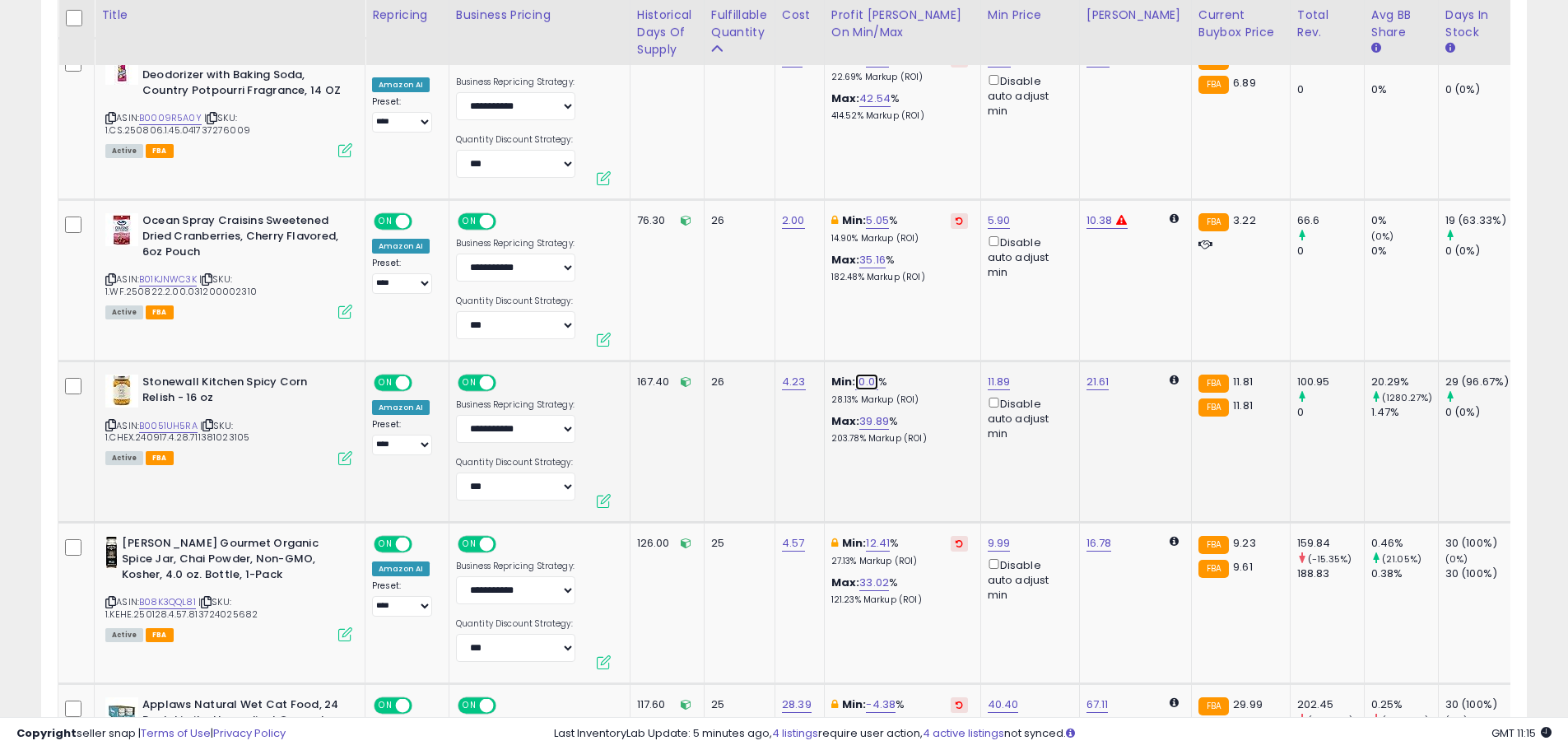
click at [868, 374] on link "10.01" at bounding box center [867, 382] width 23 height 16
type input "*"
click button "submit" at bounding box center [911, 282] width 28 height 25
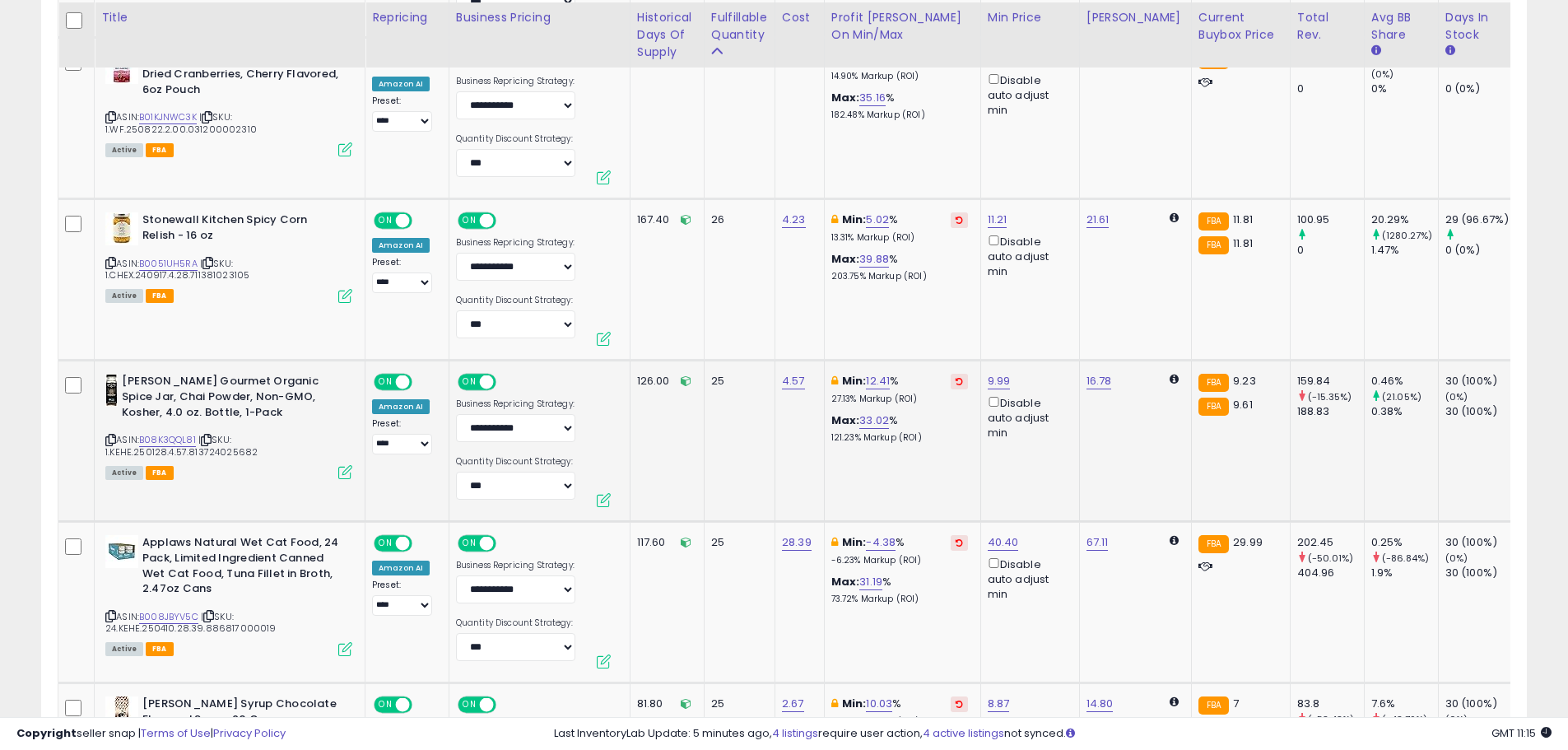
scroll to position [7931, 0]
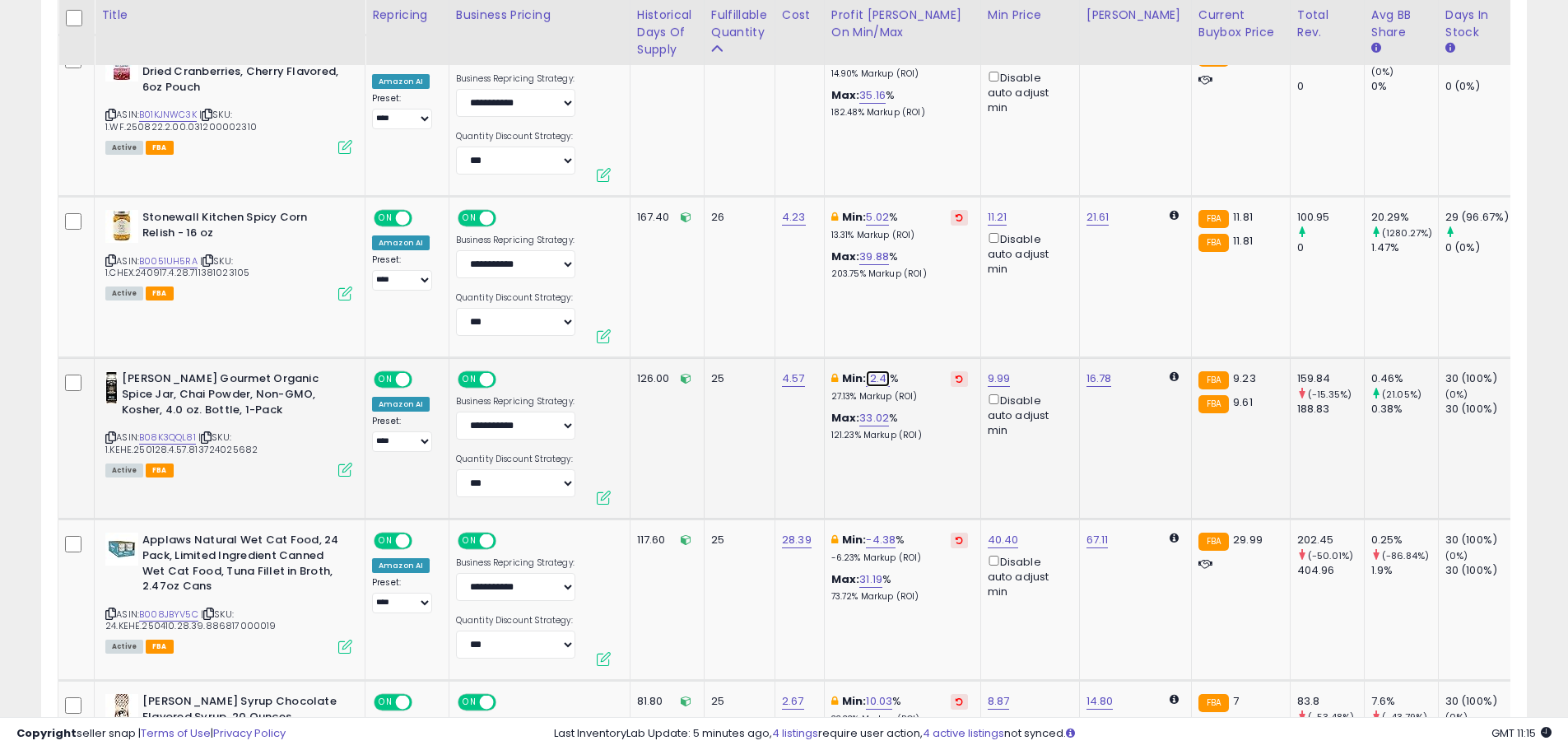
click at [869, 370] on link "12.41" at bounding box center [877, 379] width 24 height 16
type input "*"
click button "submit" at bounding box center [922, 280] width 28 height 25
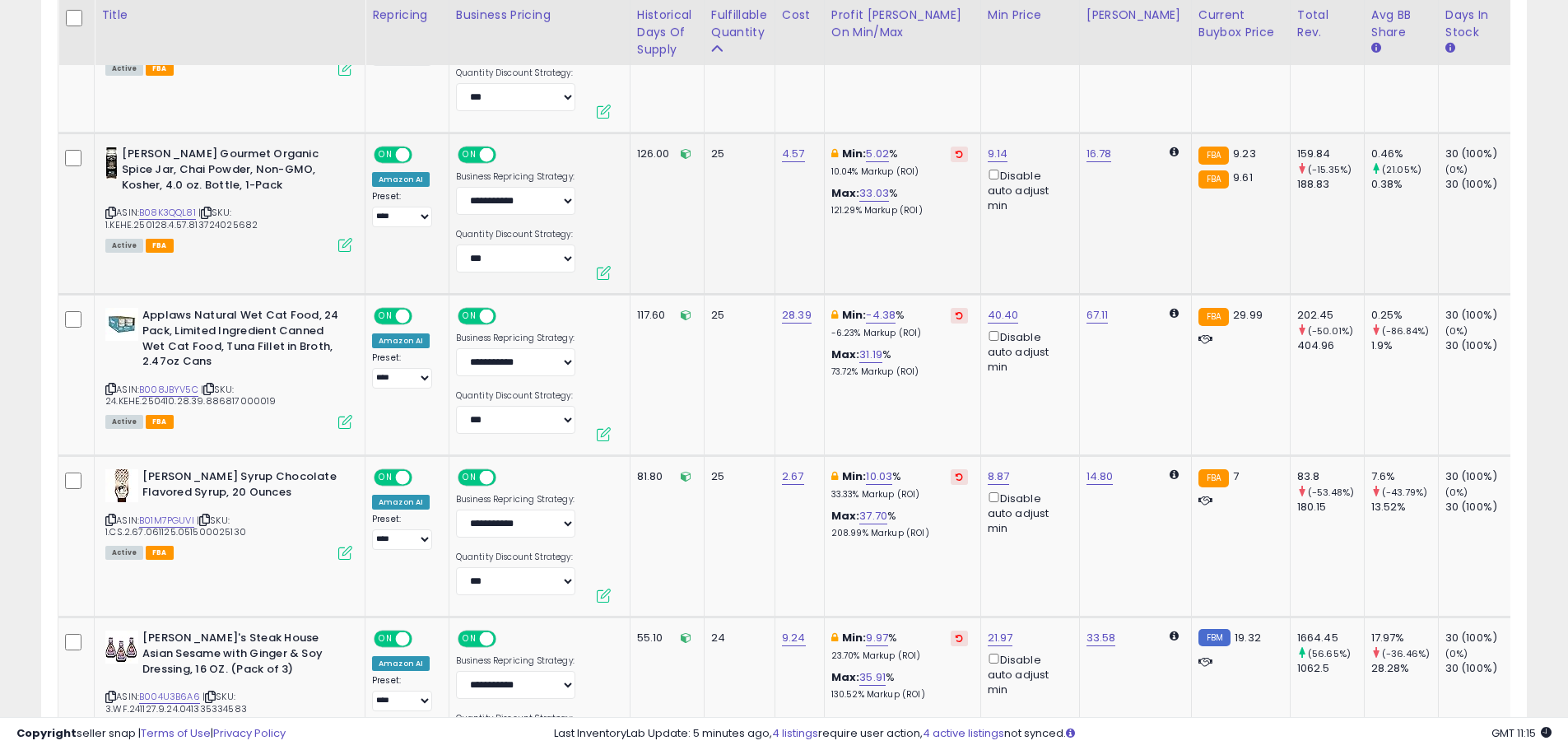
scroll to position [8178, 0]
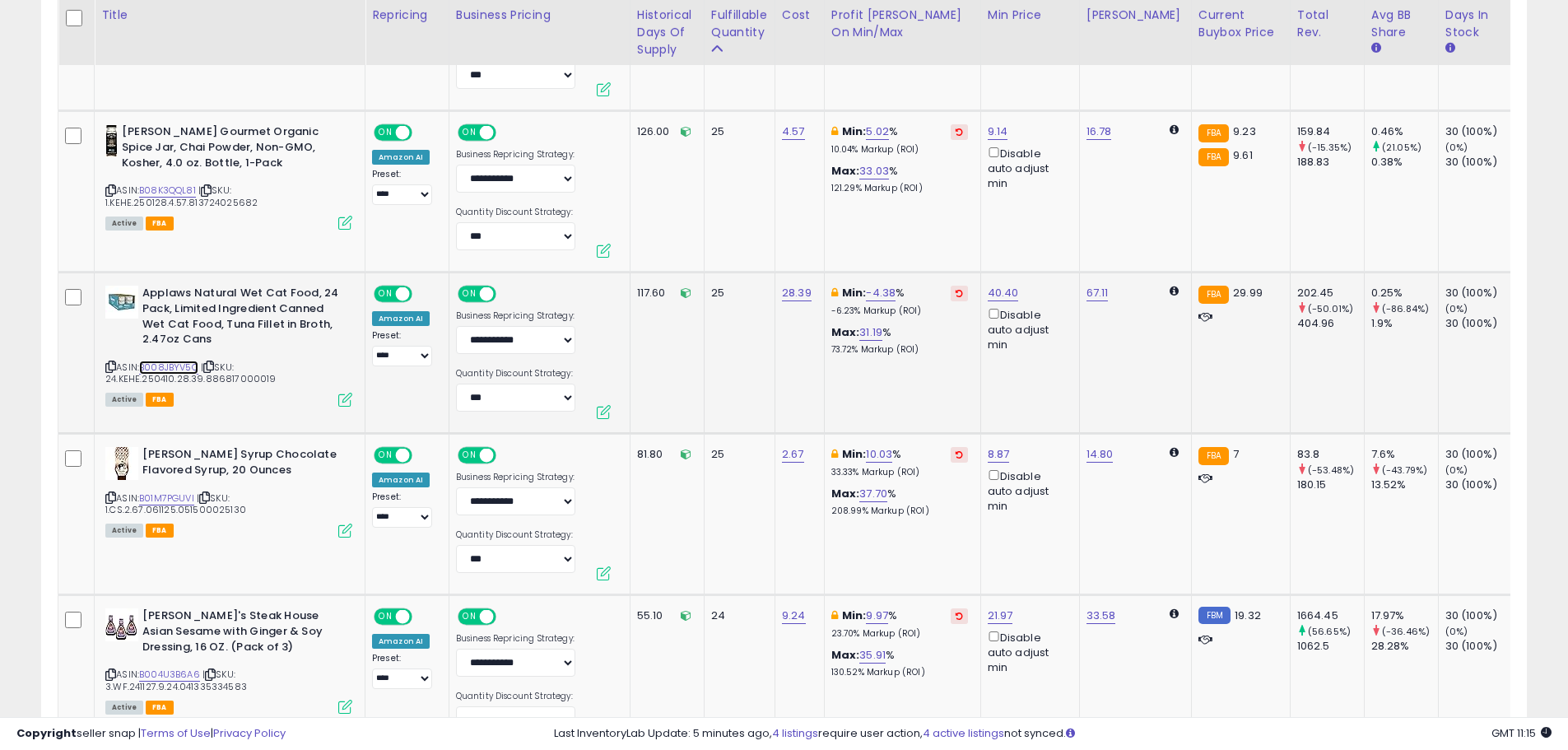
click at [192, 360] on link "B008JBYV5C" at bounding box center [168, 367] width 59 height 14
click at [993, 285] on link "40.40" at bounding box center [1004, 293] width 31 height 16
drag, startPoint x: 915, startPoint y: 192, endPoint x: 836, endPoint y: 200, distance: 79.4
type input "*****"
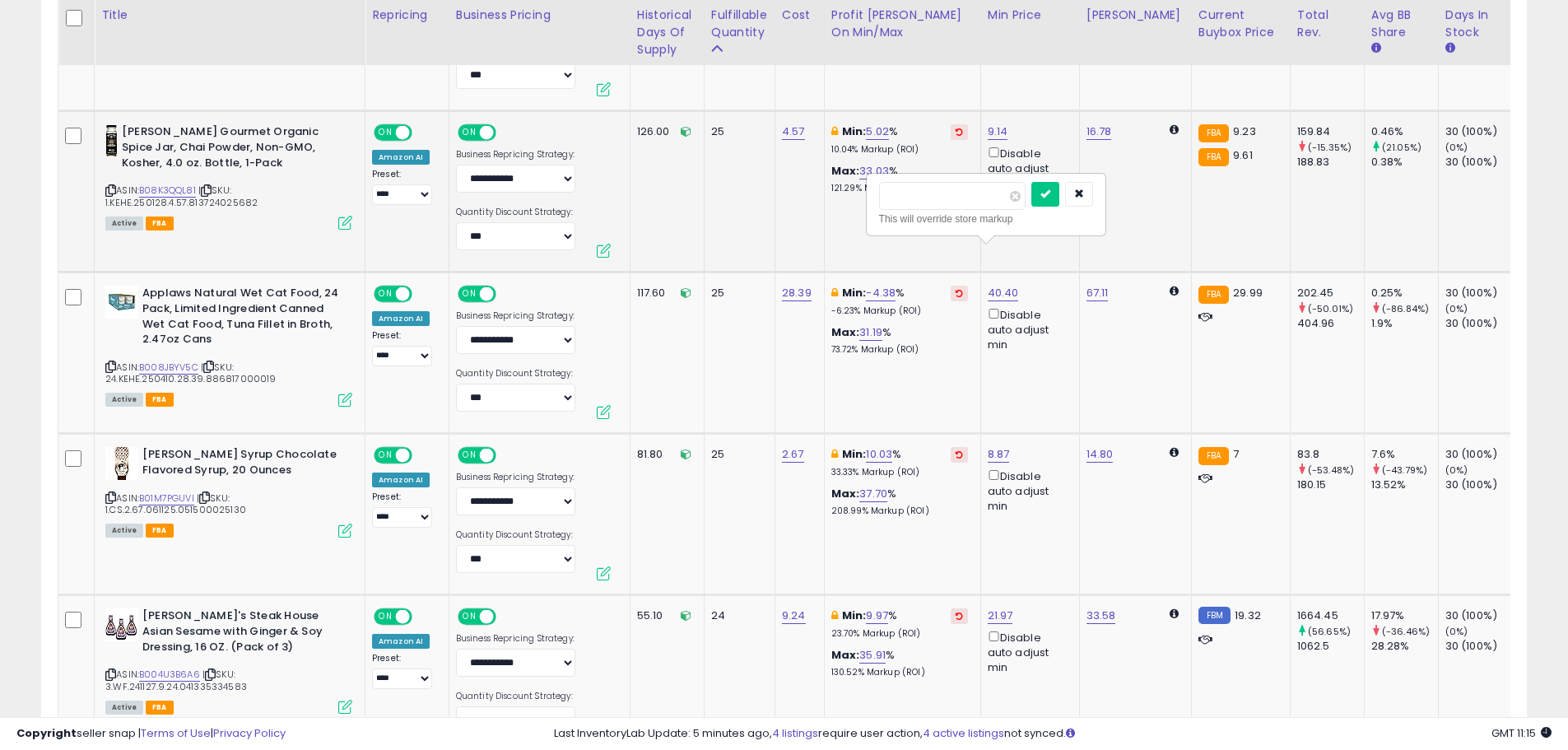
click button "submit" at bounding box center [1045, 193] width 28 height 25
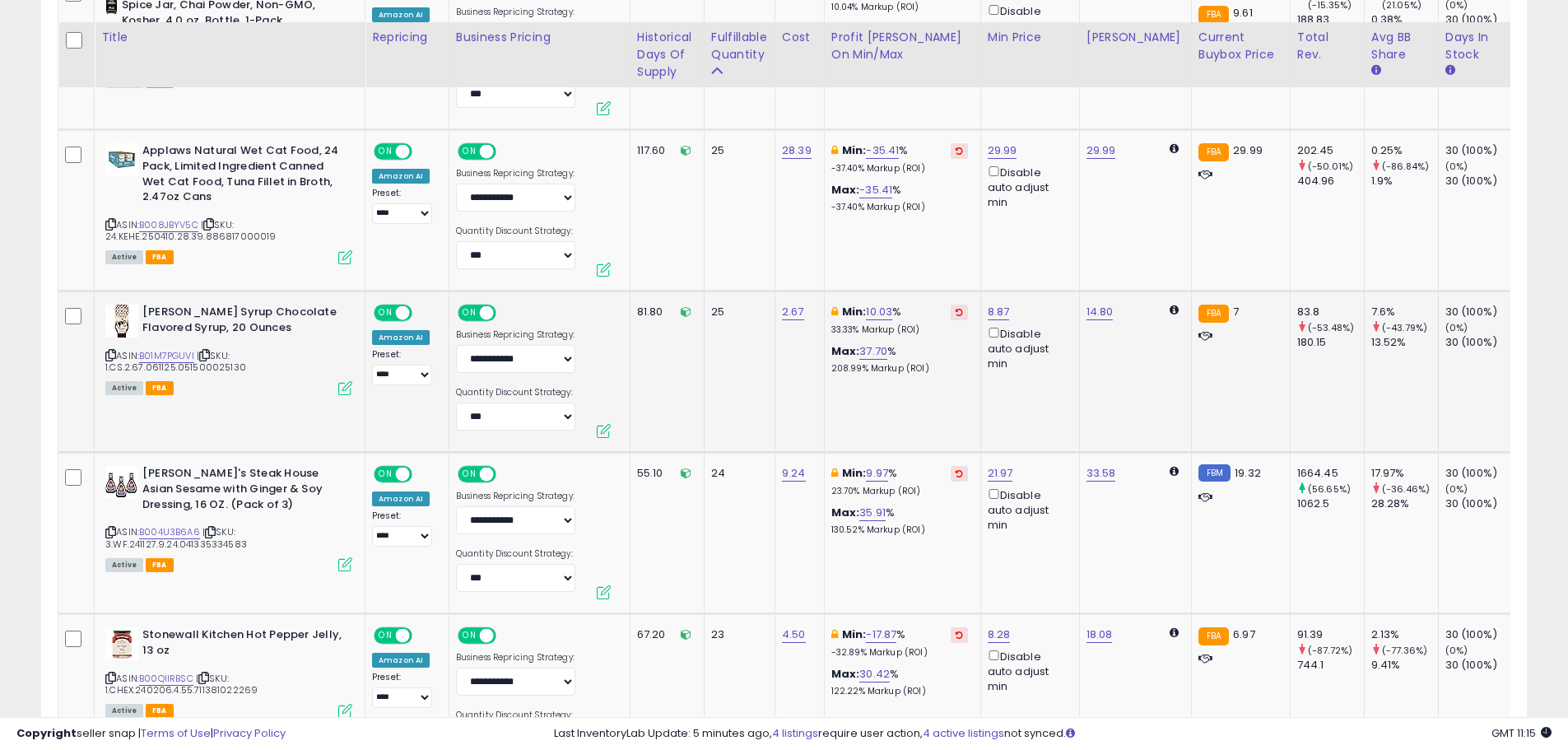
scroll to position [8344, 0]
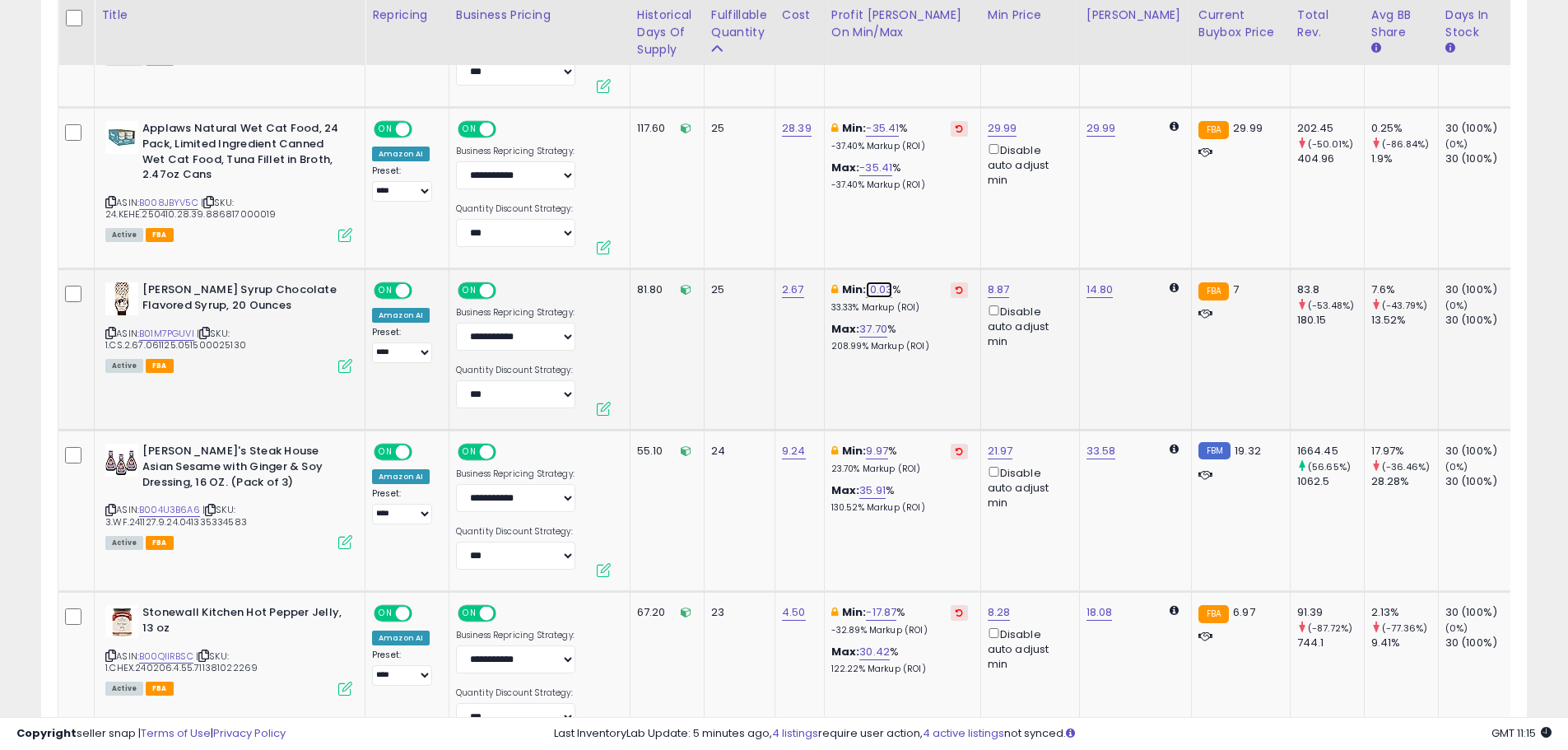
click at [873, 281] on link "10.03" at bounding box center [878, 290] width 26 height 16
drag, startPoint x: 782, startPoint y: 195, endPoint x: 717, endPoint y: 192, distance: 65.1
type input "*"
click button "submit" at bounding box center [924, 191] width 28 height 25
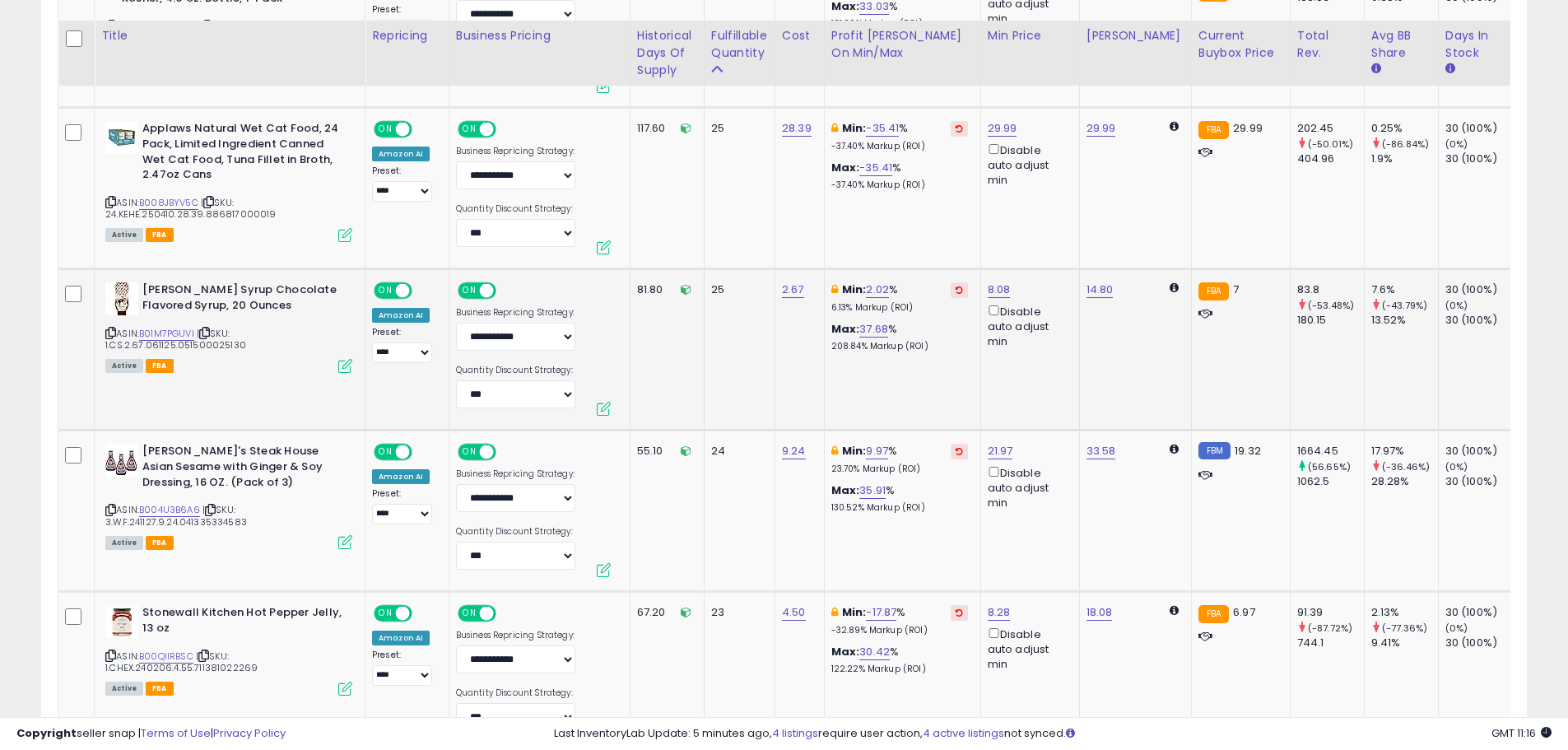
scroll to position [8425, 0]
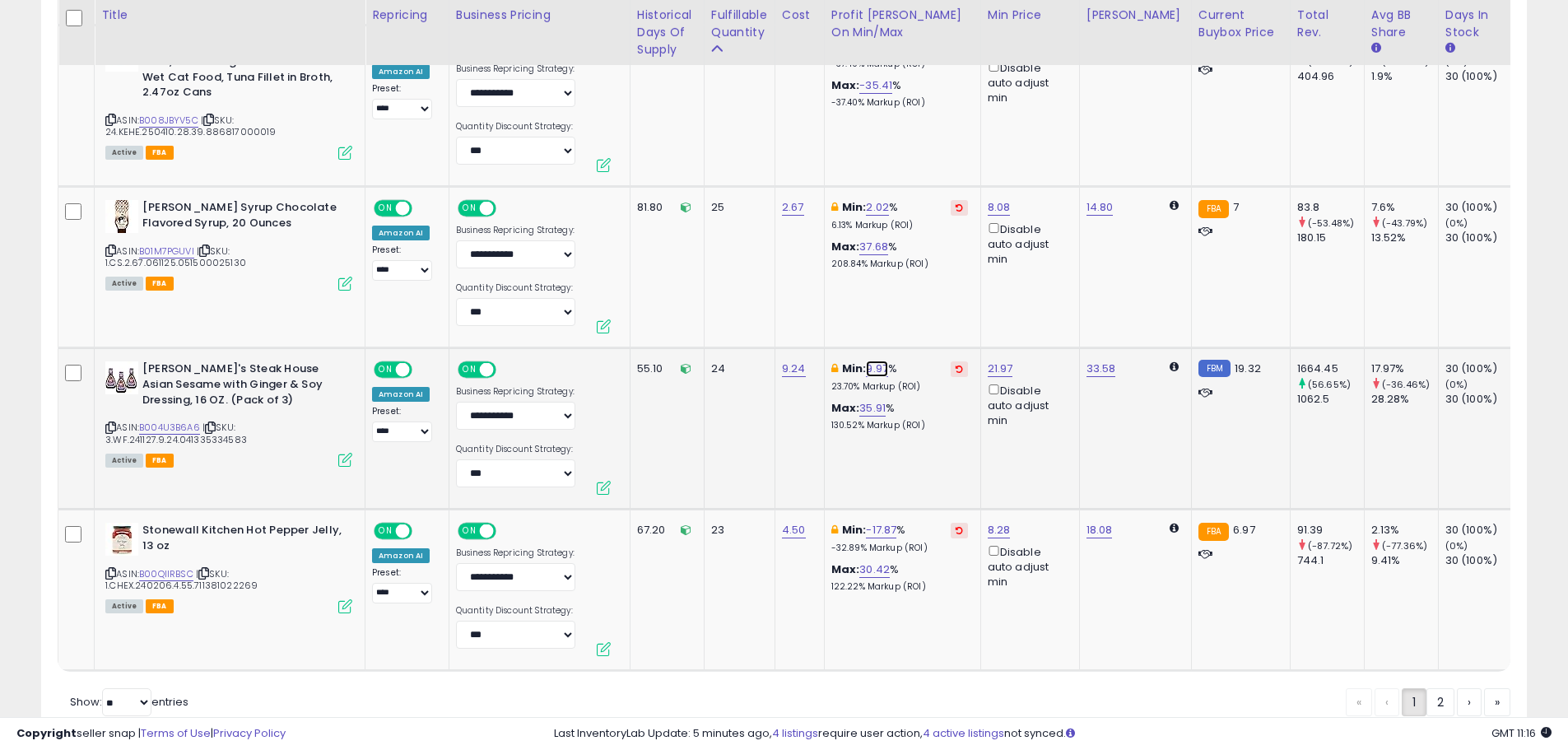
click at [876, 360] on link "9.97" at bounding box center [877, 369] width 22 height 16
drag, startPoint x: 820, startPoint y: 271, endPoint x: 691, endPoint y: 279, distance: 129.2
type input "*"
click button "submit" at bounding box center [922, 270] width 28 height 25
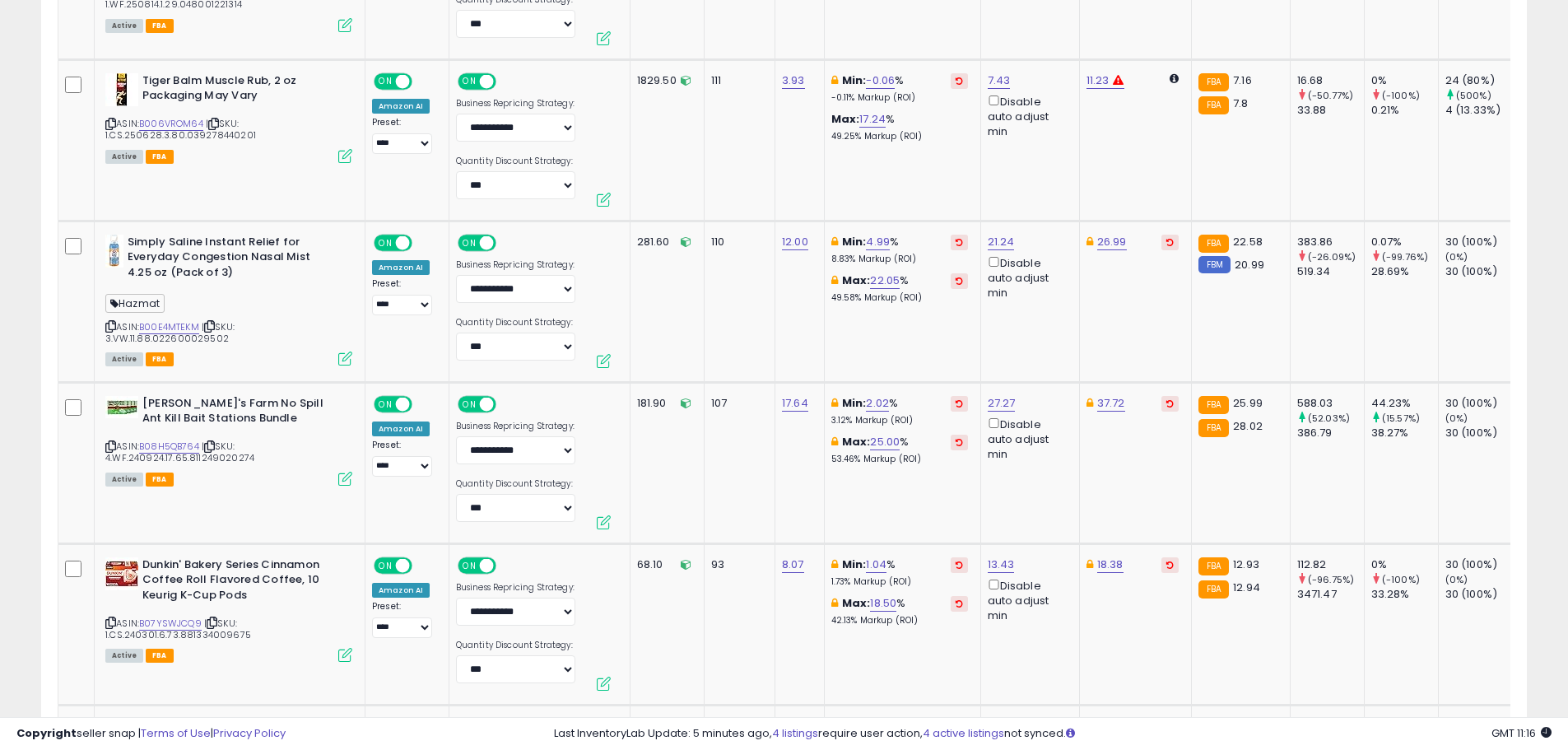
scroll to position [2285, 0]
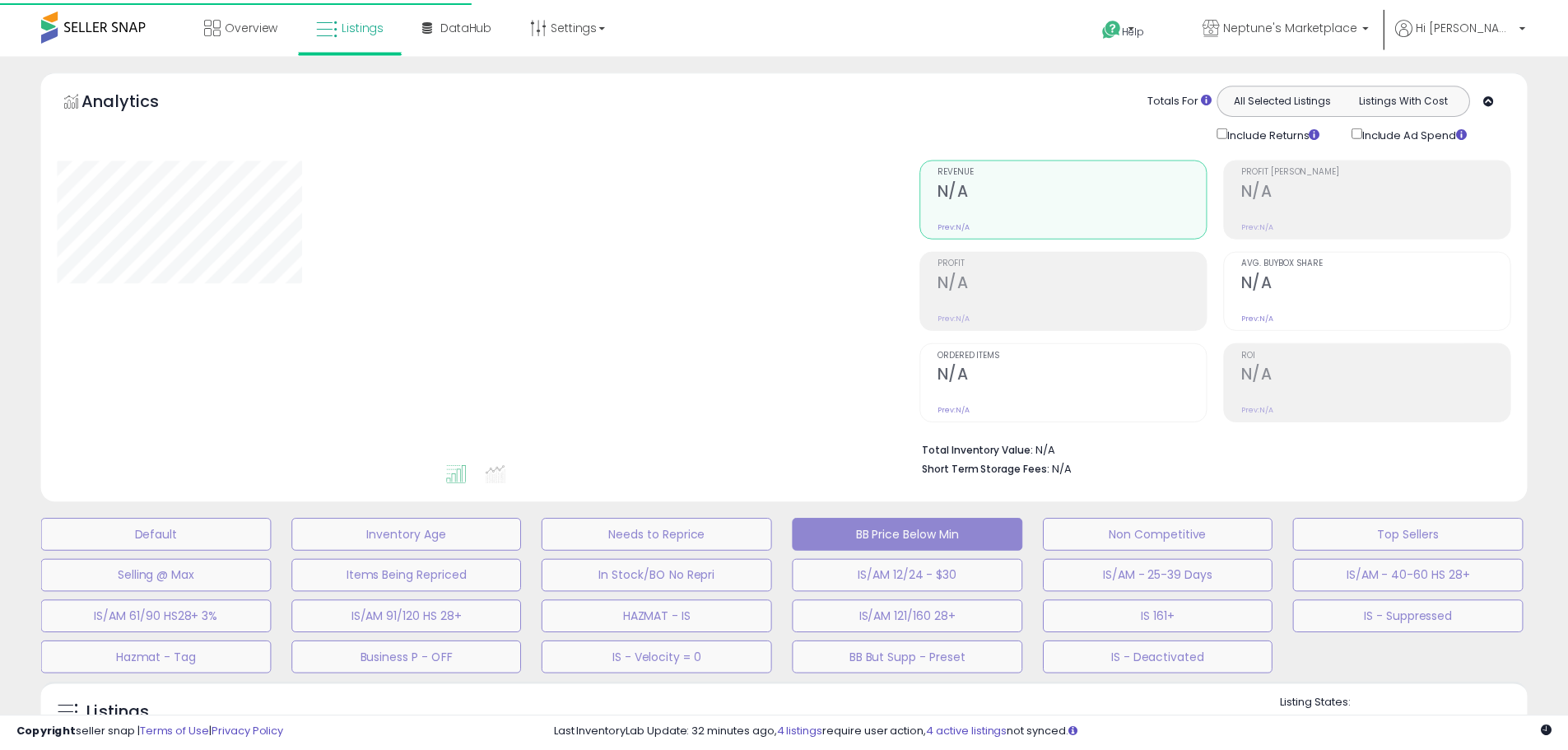
scroll to position [354, 0]
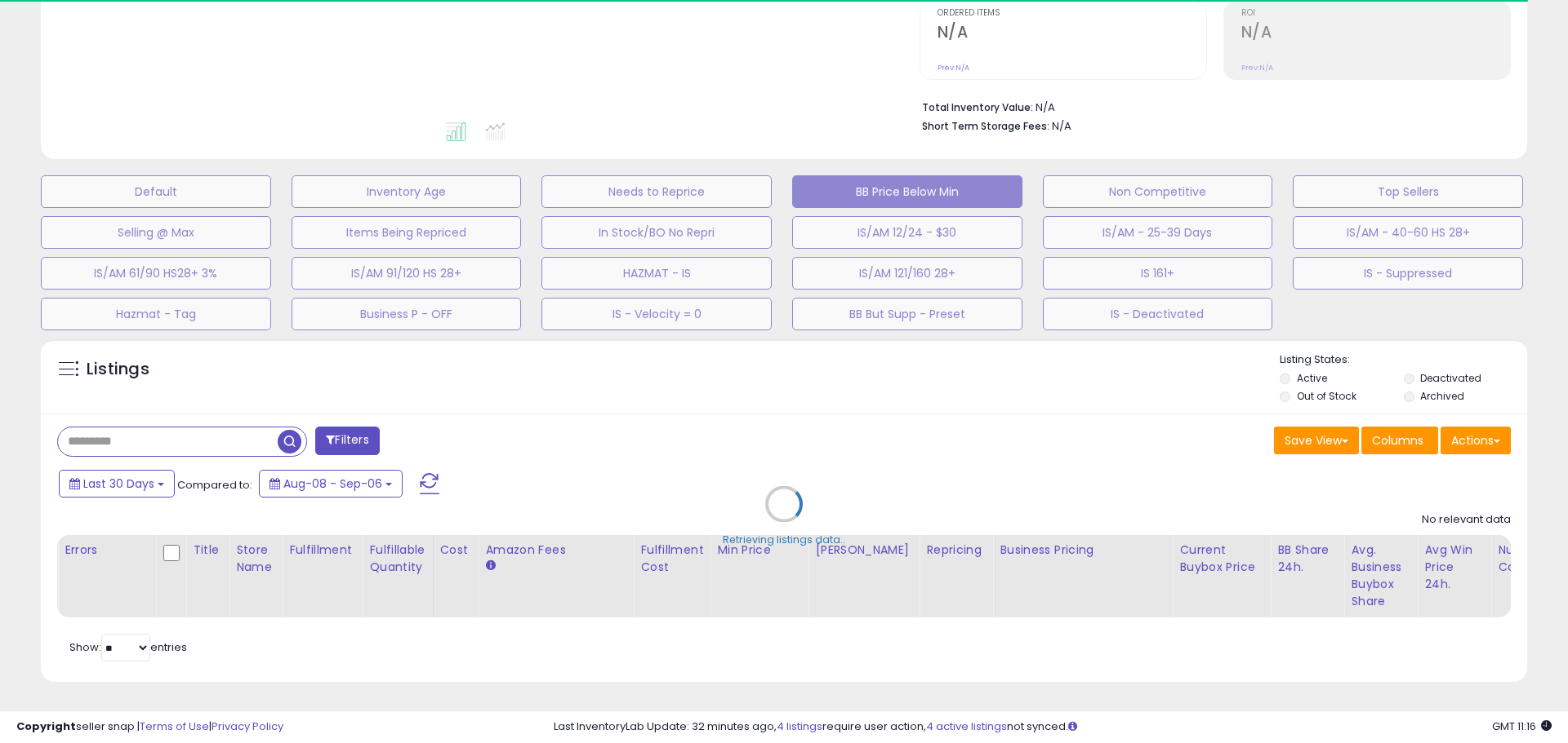
select select "**"
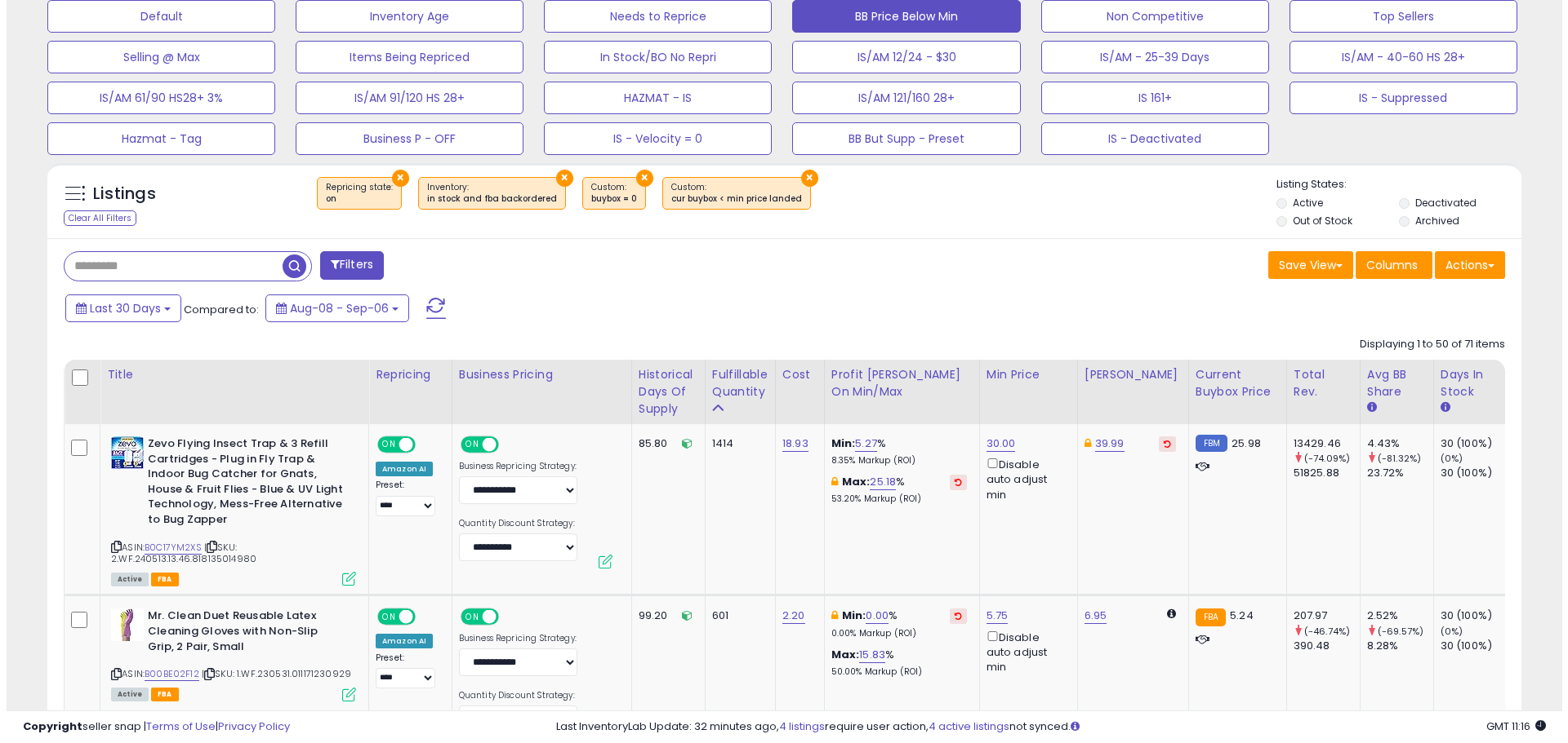
scroll to position [106, 0]
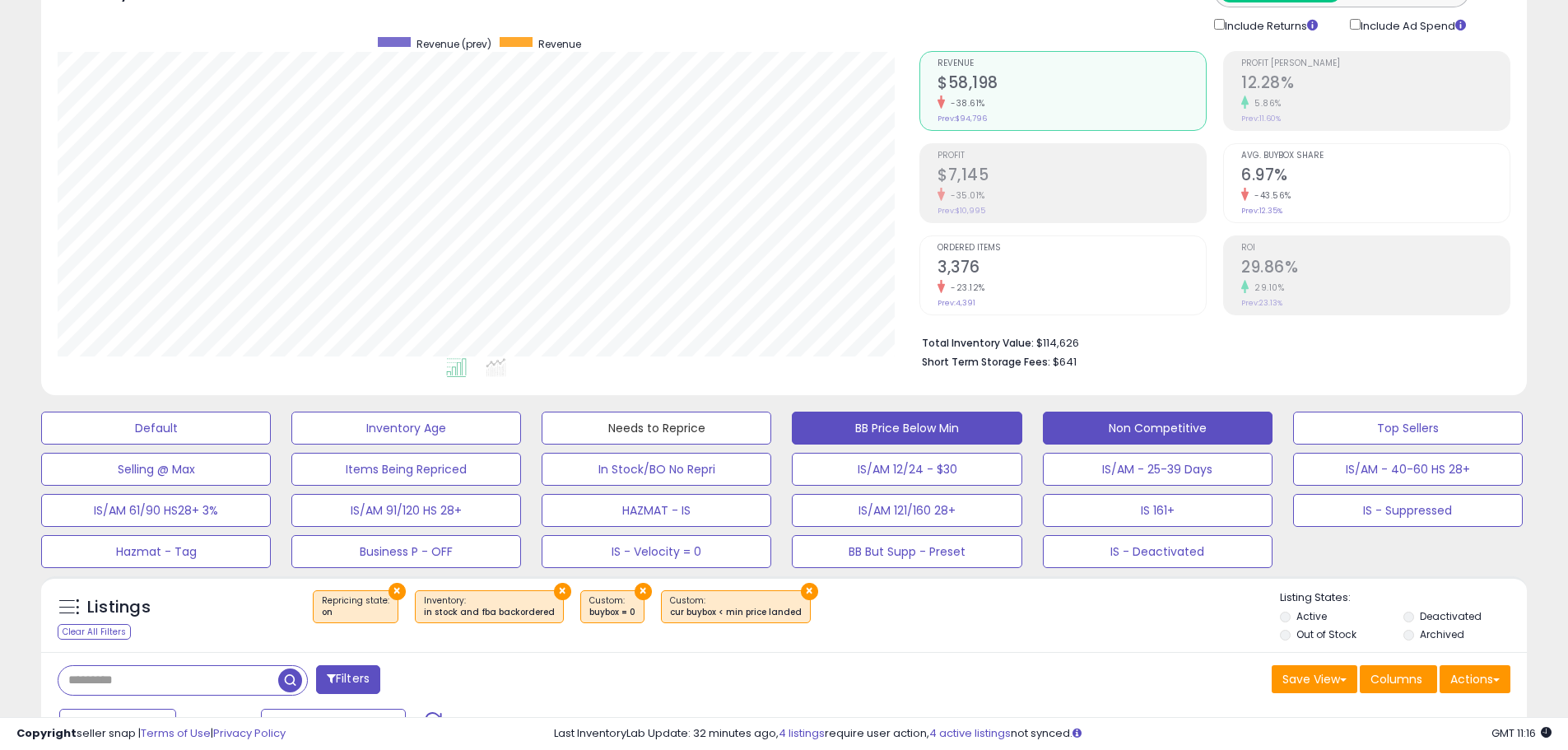
drag, startPoint x: 652, startPoint y: 425, endPoint x: 1176, endPoint y: 435, distance: 524.1
click at [652, 425] on button "Needs to Reprice" at bounding box center [656, 429] width 230 height 33
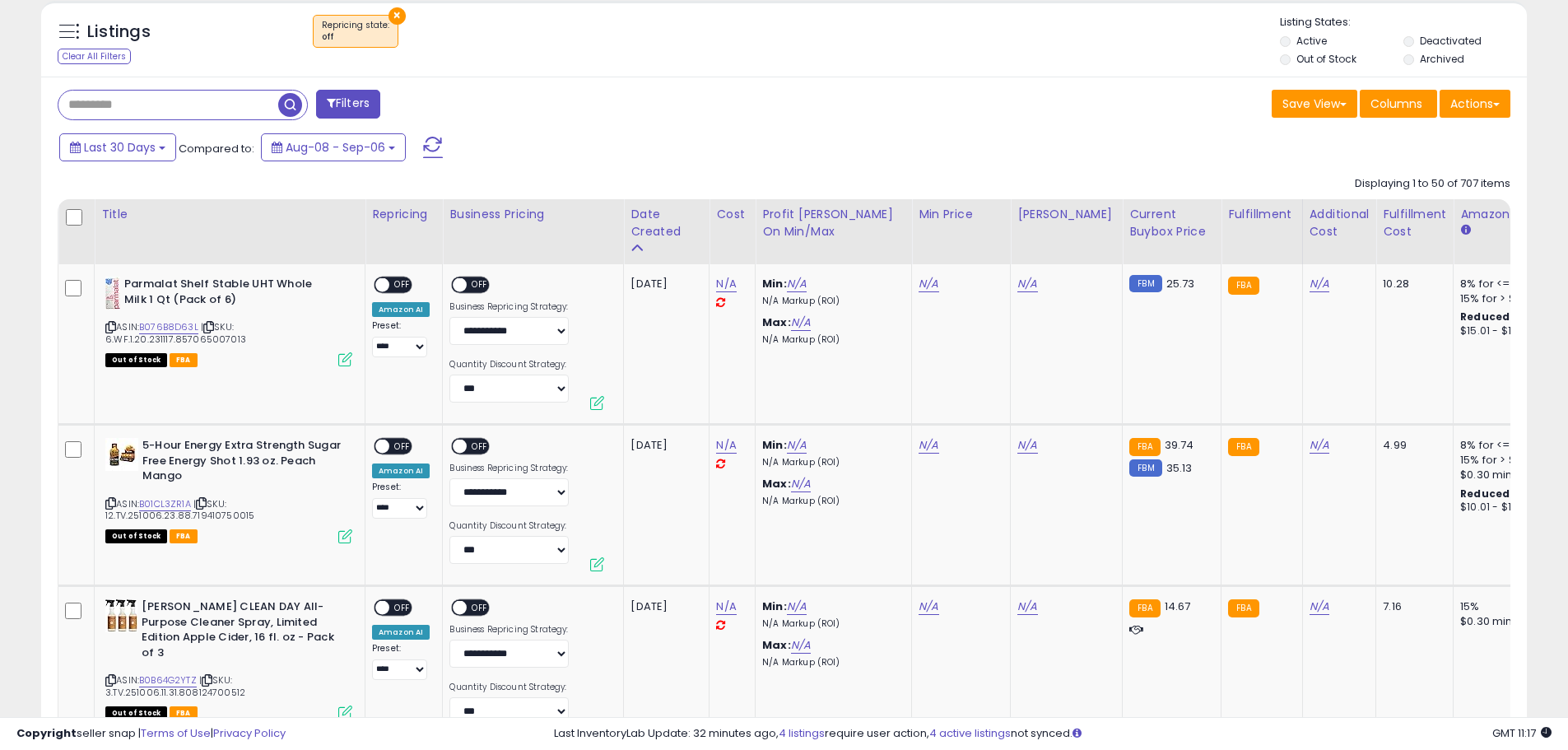
scroll to position [684, 0]
click at [722, 281] on link "N/A" at bounding box center [726, 283] width 20 height 16
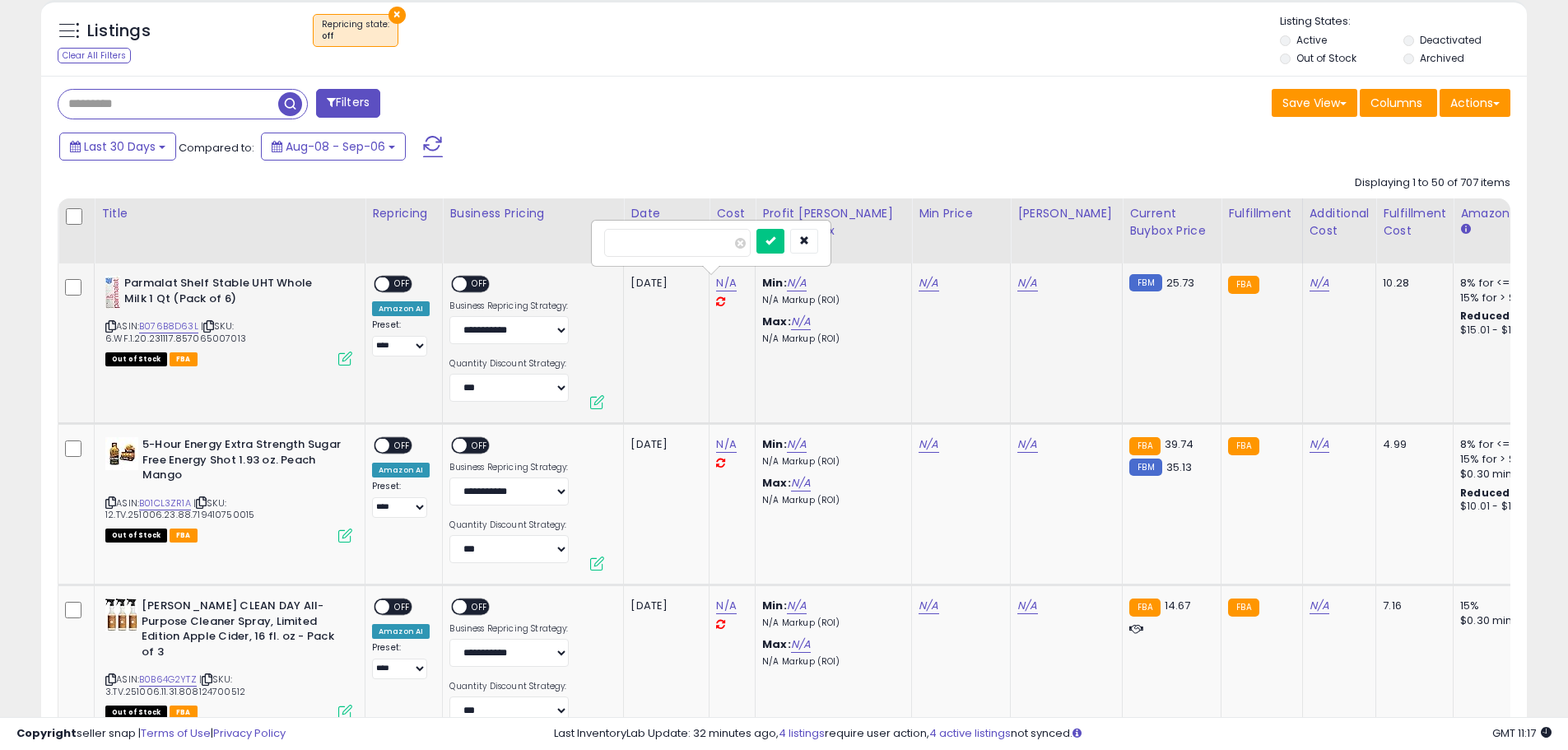
type input "***"
click button "submit" at bounding box center [770, 241] width 28 height 25
click at [463, 278] on div "ON OFF" at bounding box center [452, 284] width 39 height 14
click at [407, 285] on span "OFF" at bounding box center [402, 284] width 26 height 14
click at [475, 286] on span "OFF" at bounding box center [480, 284] width 26 height 14
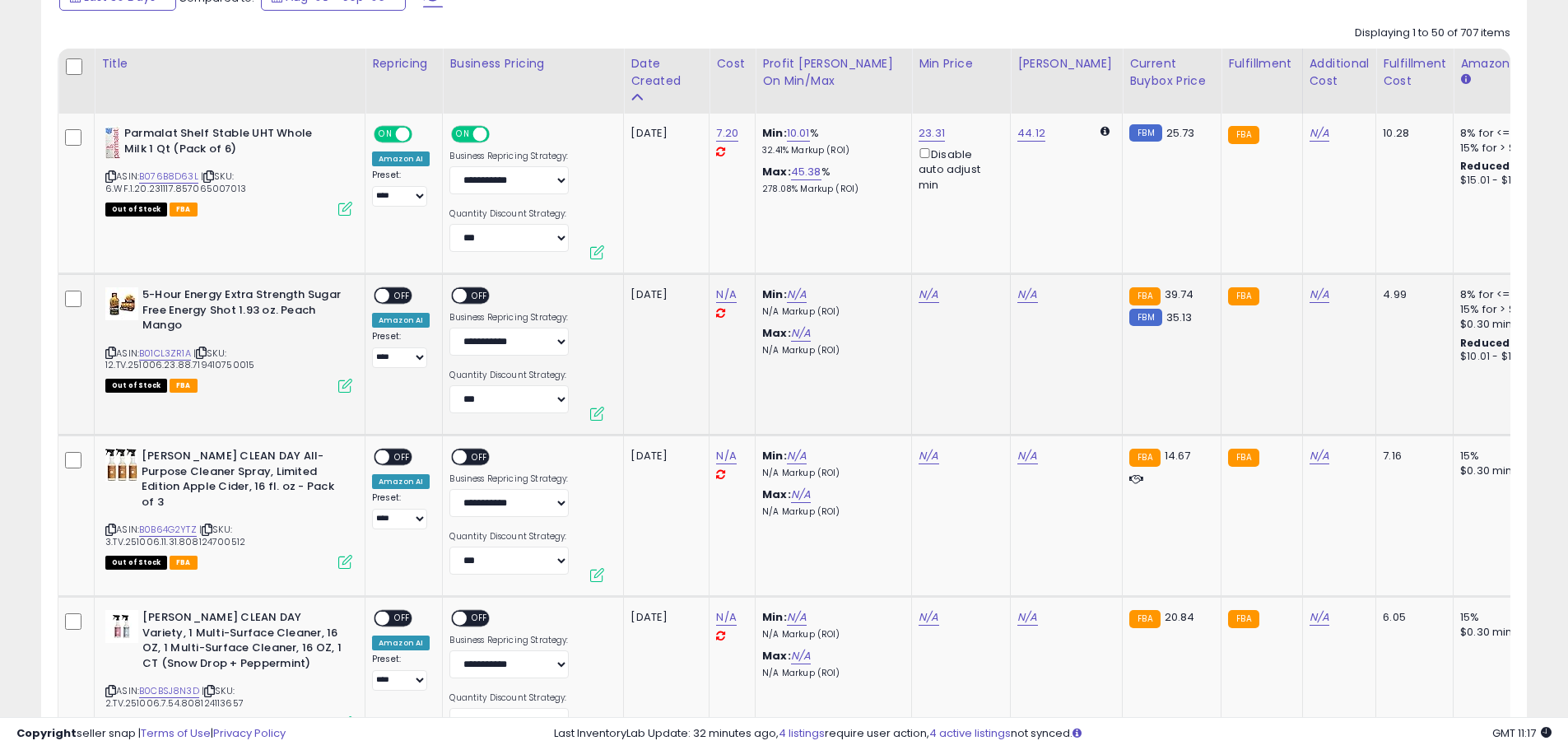
scroll to position [848, 0]
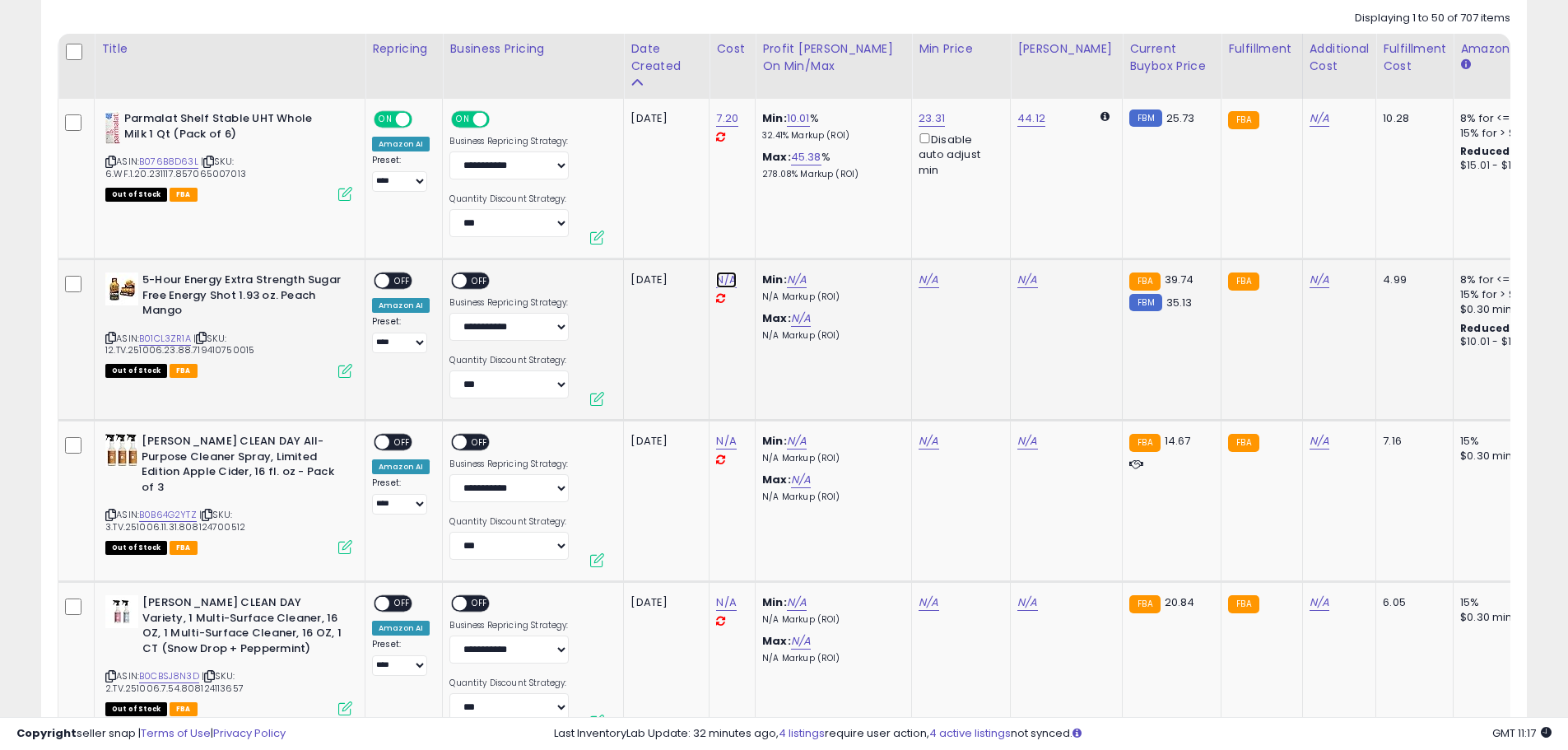
click at [720, 280] on link "N/A" at bounding box center [726, 280] width 20 height 16
type input "*****"
click button "submit" at bounding box center [770, 238] width 28 height 25
click at [398, 282] on span "OFF" at bounding box center [402, 281] width 26 height 14
click at [481, 278] on span "OFF" at bounding box center [480, 281] width 26 height 14
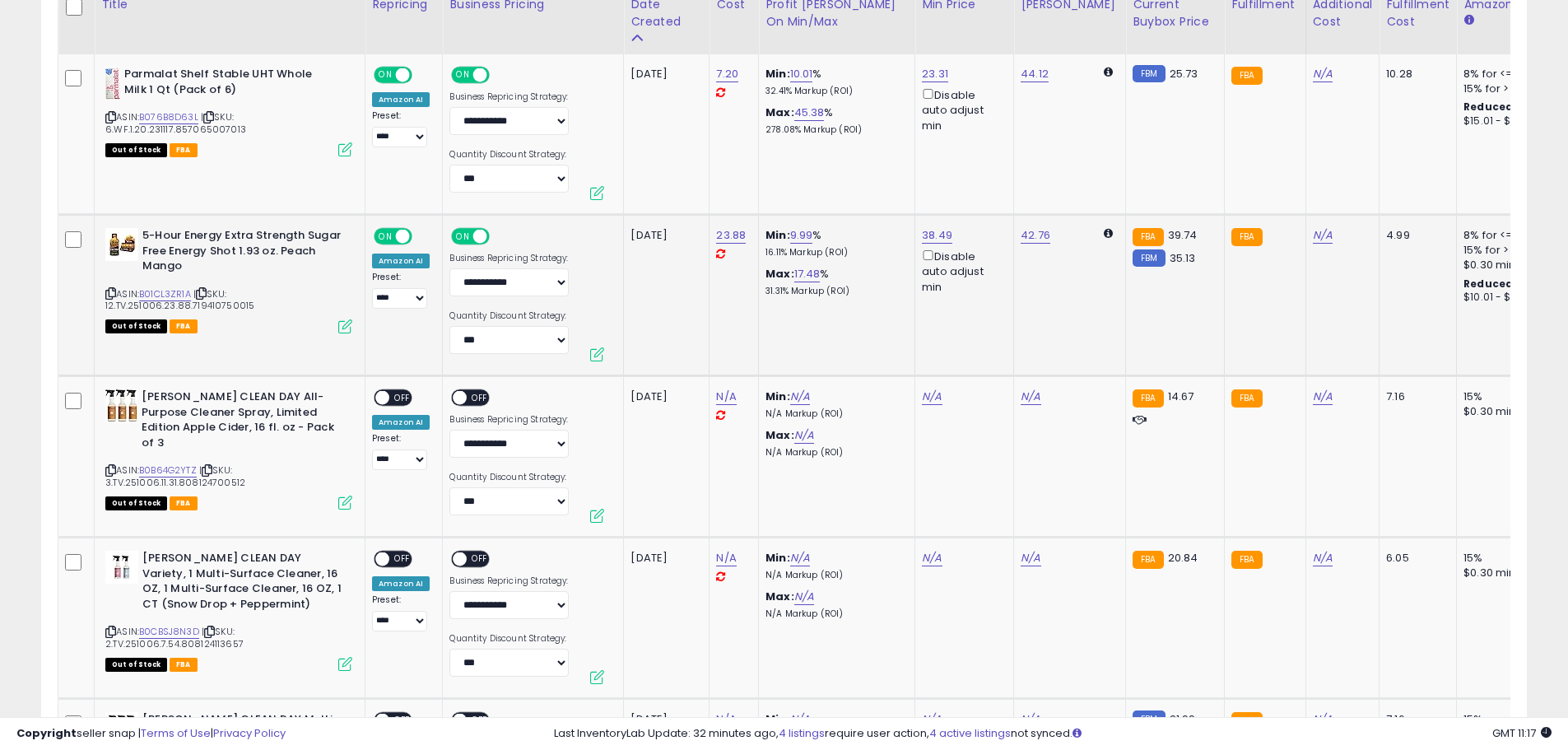
scroll to position [931, 0]
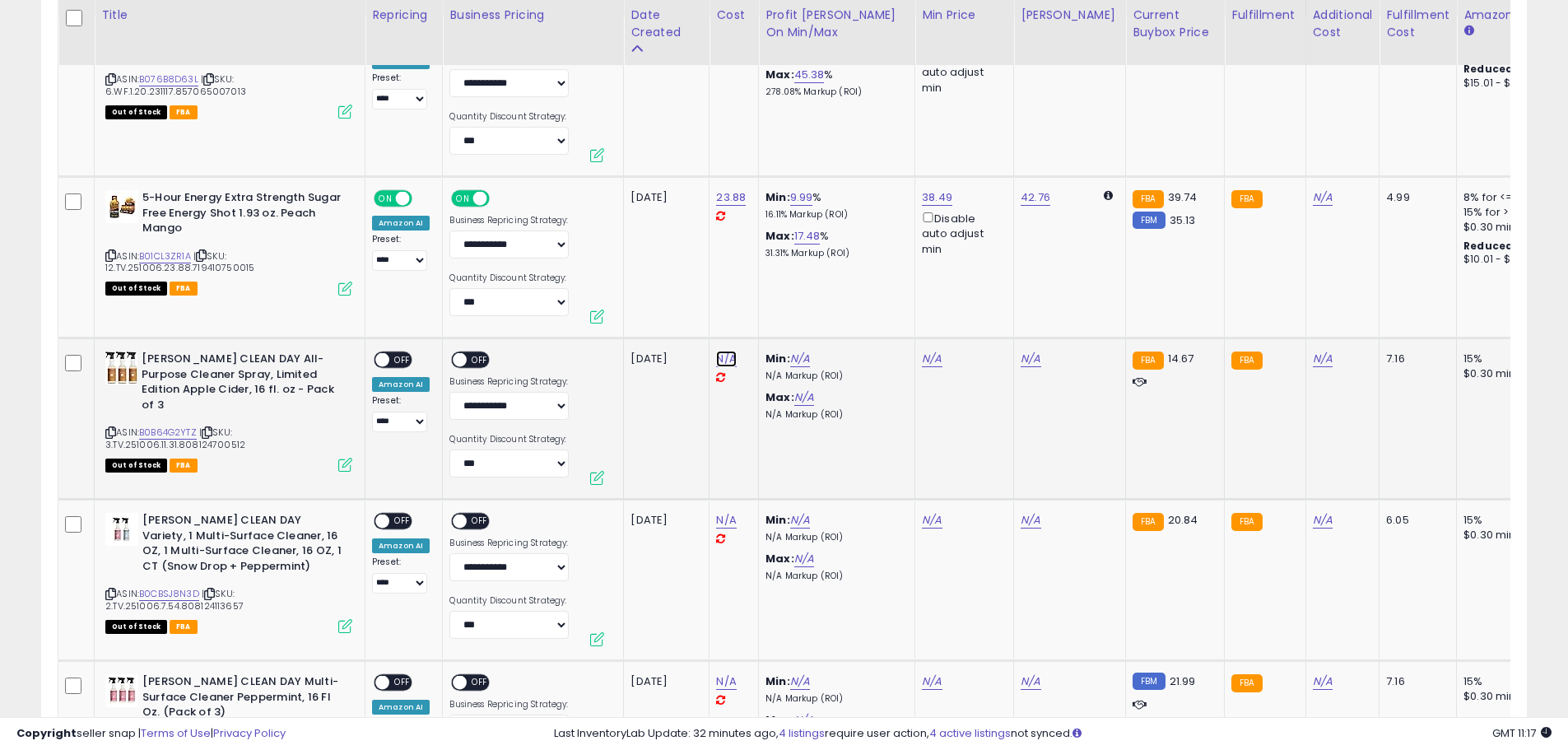
click at [717, 352] on link "N/A" at bounding box center [726, 359] width 20 height 16
type input "*****"
click button "submit" at bounding box center [770, 317] width 28 height 25
click at [475, 361] on span "OFF" at bounding box center [480, 360] width 26 height 14
click at [401, 361] on span "OFF" at bounding box center [402, 360] width 26 height 14
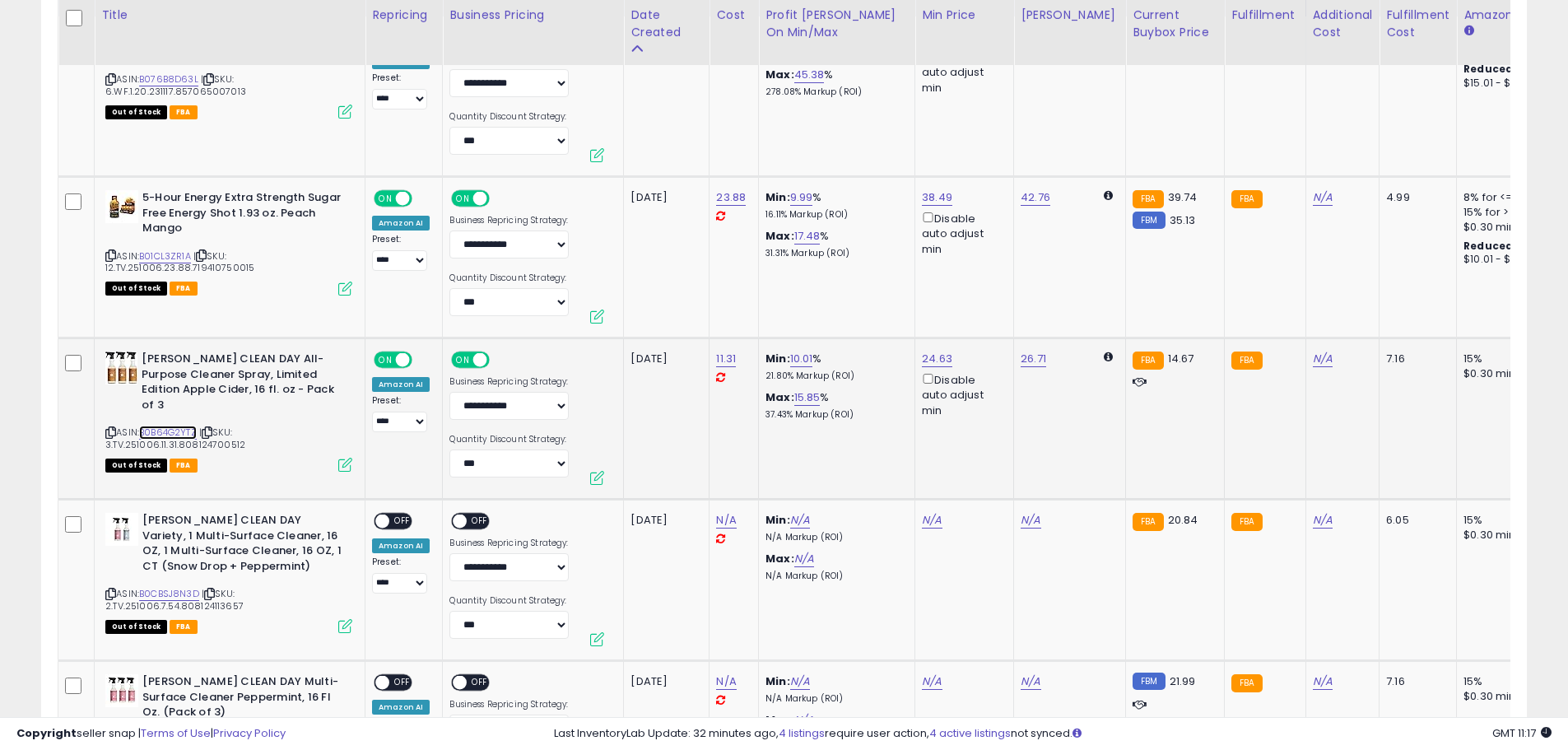
click at [187, 426] on link "B0B64G2YTZ" at bounding box center [168, 432] width 58 height 14
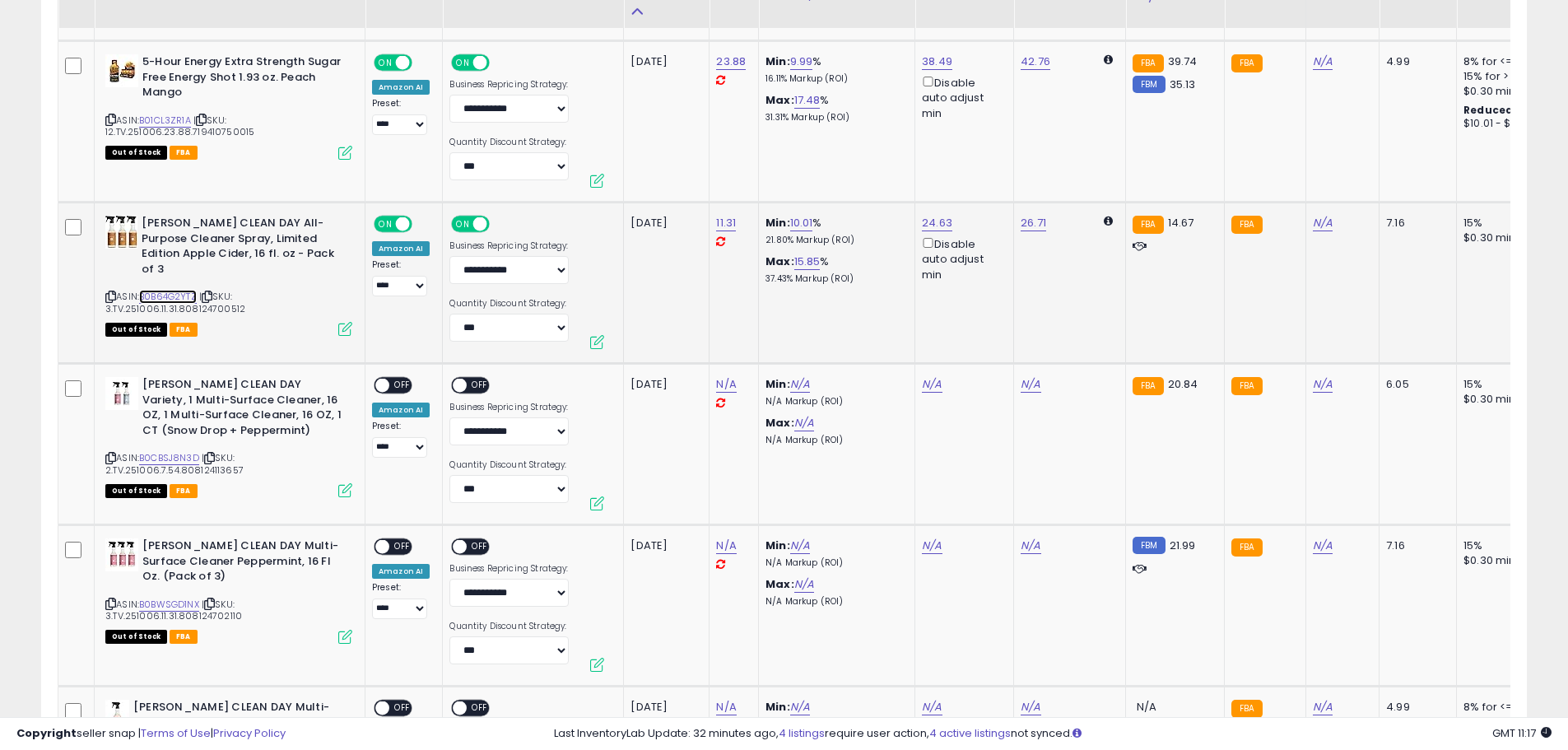
scroll to position [1096, 0]
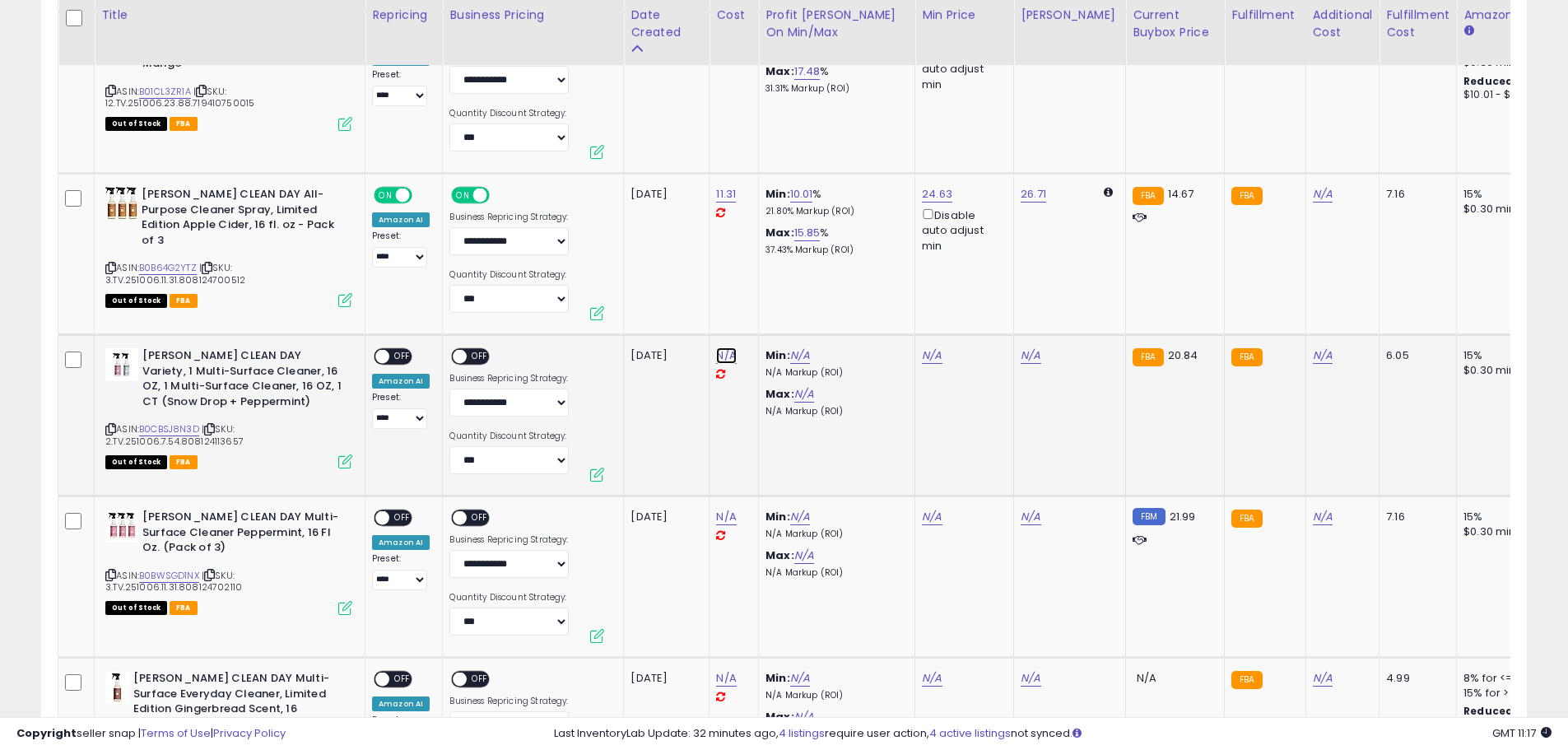
click at [727, 352] on link "N/A" at bounding box center [726, 356] width 20 height 16
type input "****"
click button "submit" at bounding box center [770, 313] width 28 height 25
click at [467, 352] on span "OFF" at bounding box center [480, 357] width 26 height 14
click at [400, 361] on span "OFF" at bounding box center [402, 357] width 26 height 14
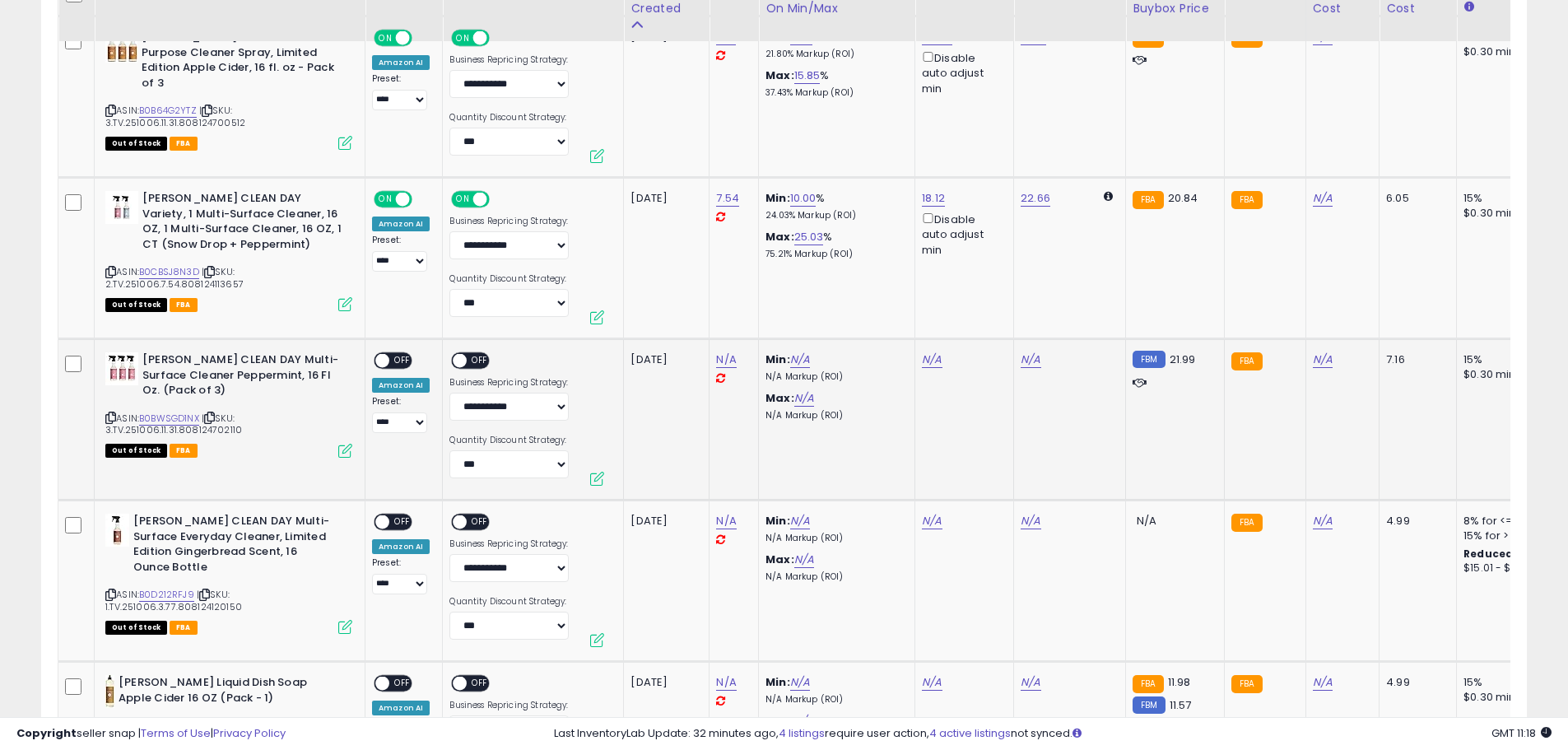
scroll to position [1260, 0]
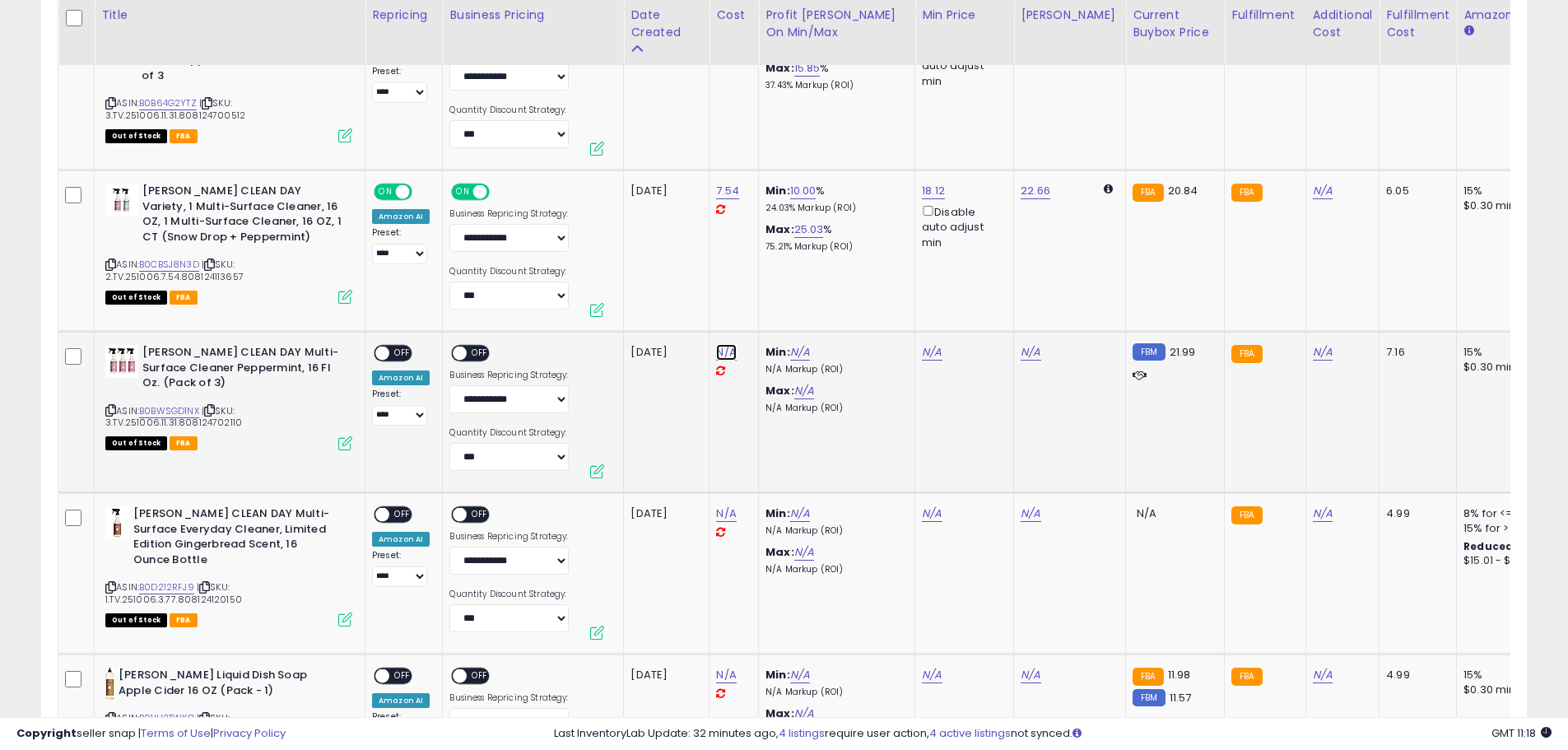
click at [721, 350] on link "N/A" at bounding box center [726, 352] width 20 height 16
type input "*****"
click button "submit" at bounding box center [770, 310] width 28 height 25
click at [399, 351] on span "OFF" at bounding box center [402, 353] width 26 height 14
click at [469, 350] on span "OFF" at bounding box center [480, 353] width 26 height 14
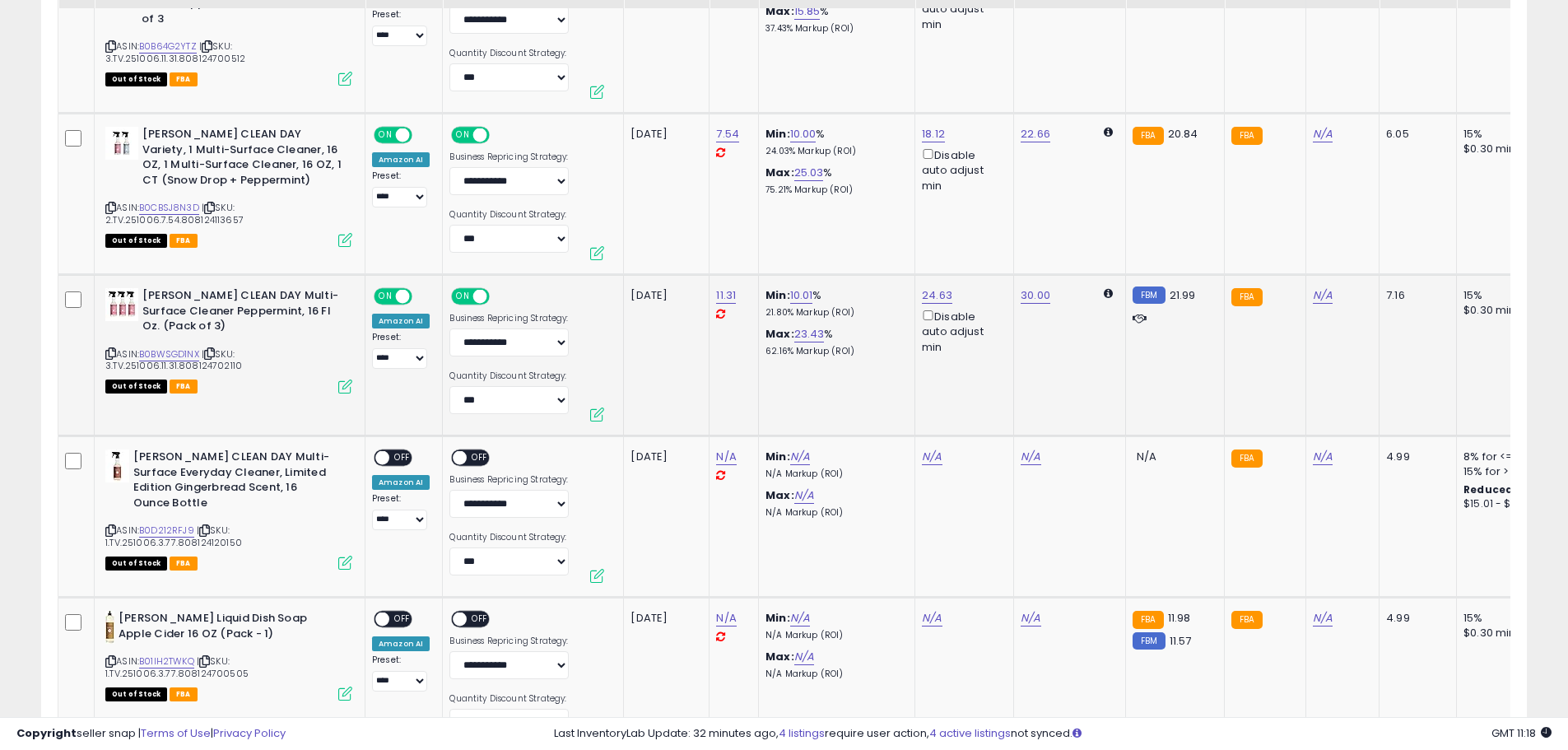
scroll to position [1425, 0]
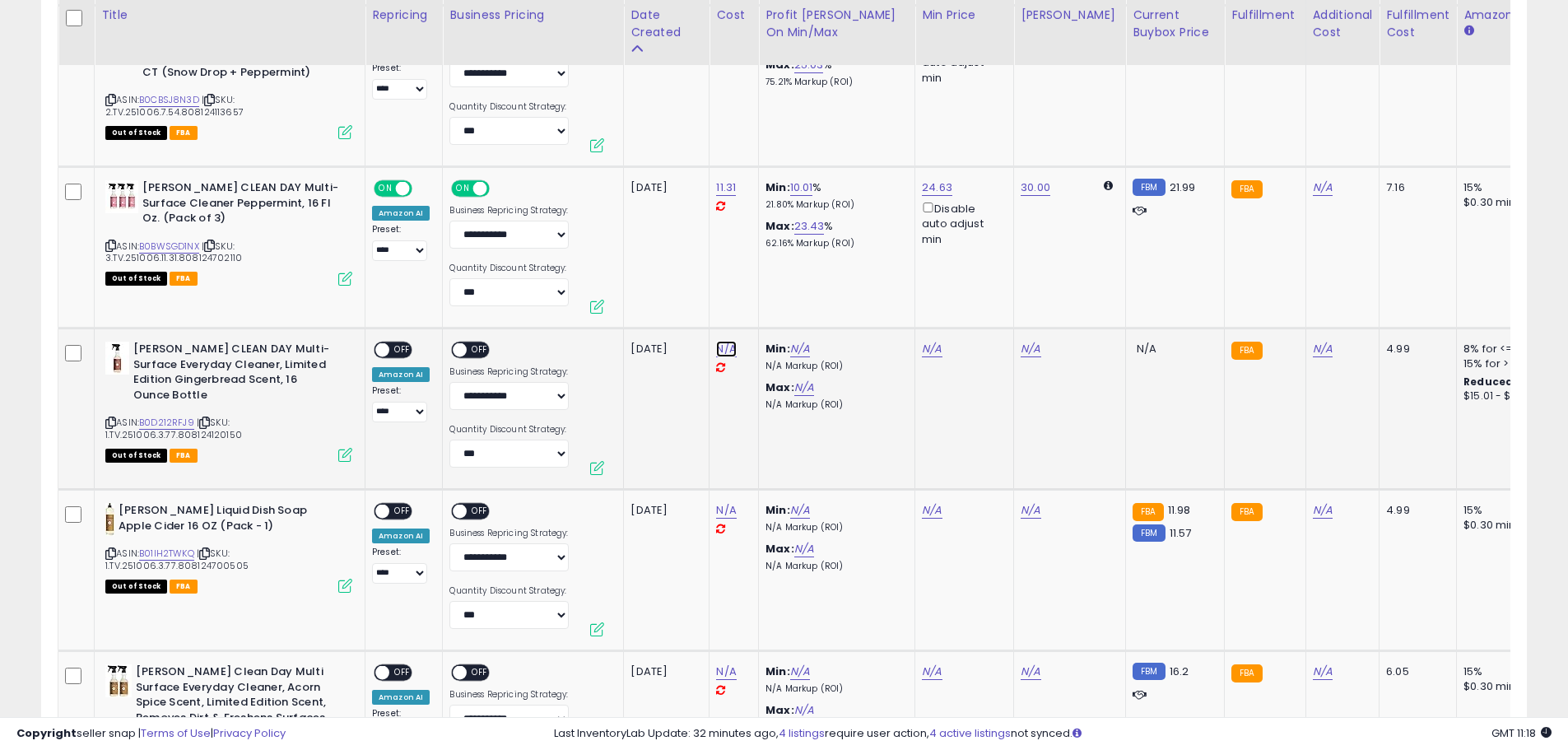
click at [720, 344] on link "N/A" at bounding box center [726, 350] width 20 height 16
type input "****"
click button "submit" at bounding box center [770, 307] width 28 height 25
click at [478, 350] on span "OFF" at bounding box center [480, 350] width 26 height 14
click at [401, 351] on span "OFF" at bounding box center [402, 350] width 26 height 14
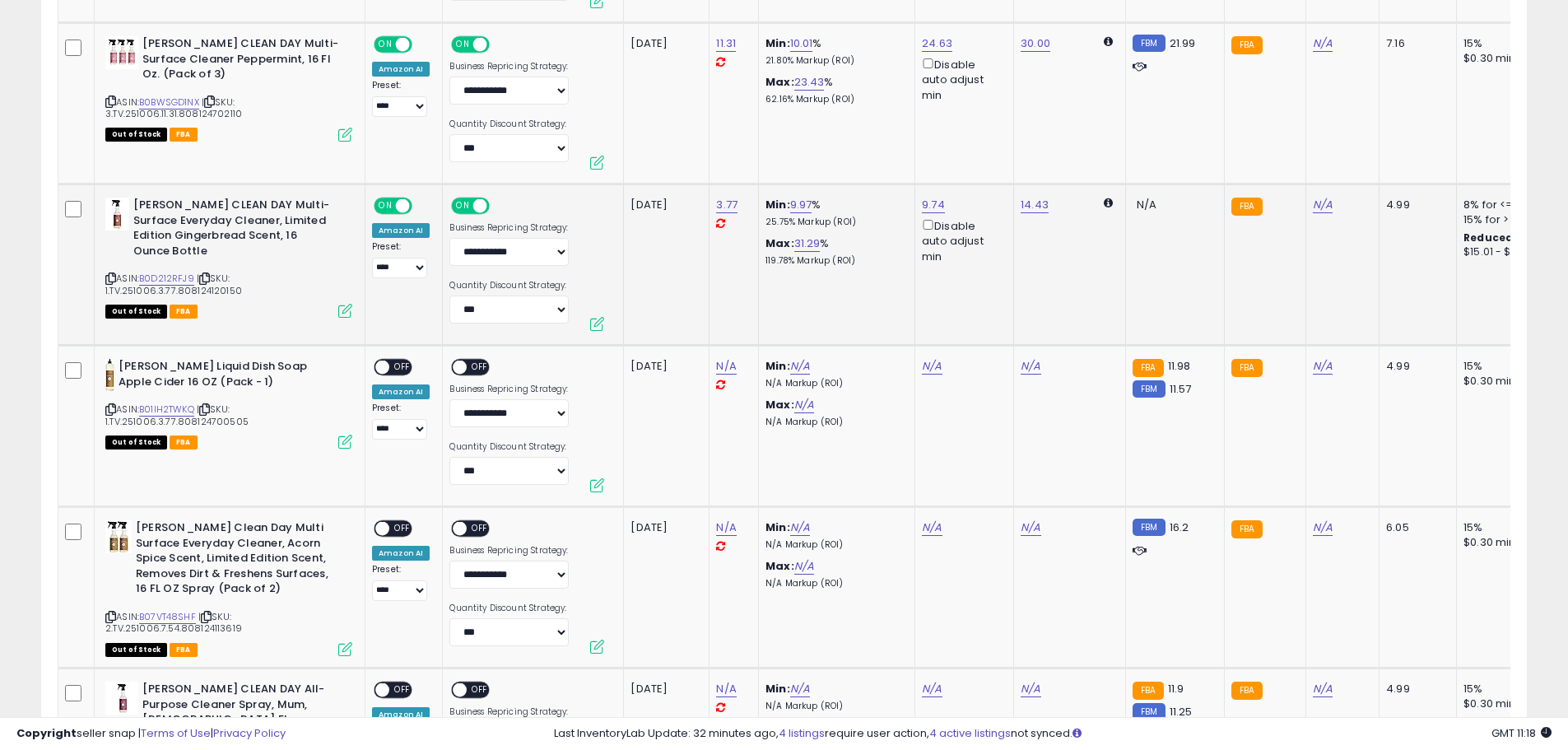
scroll to position [1590, 0]
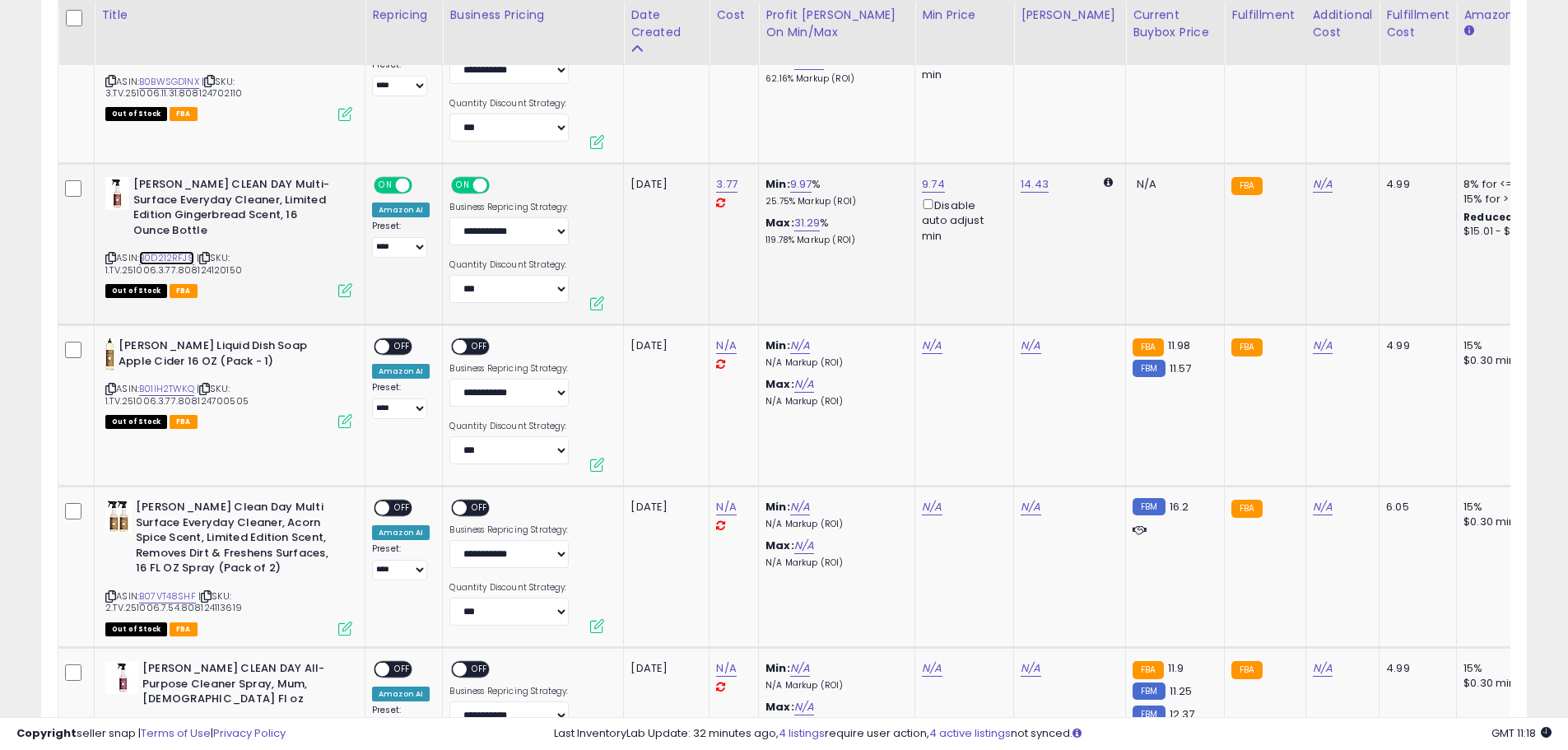
click at [166, 261] on link "B0D212RFJ9" at bounding box center [166, 258] width 55 height 14
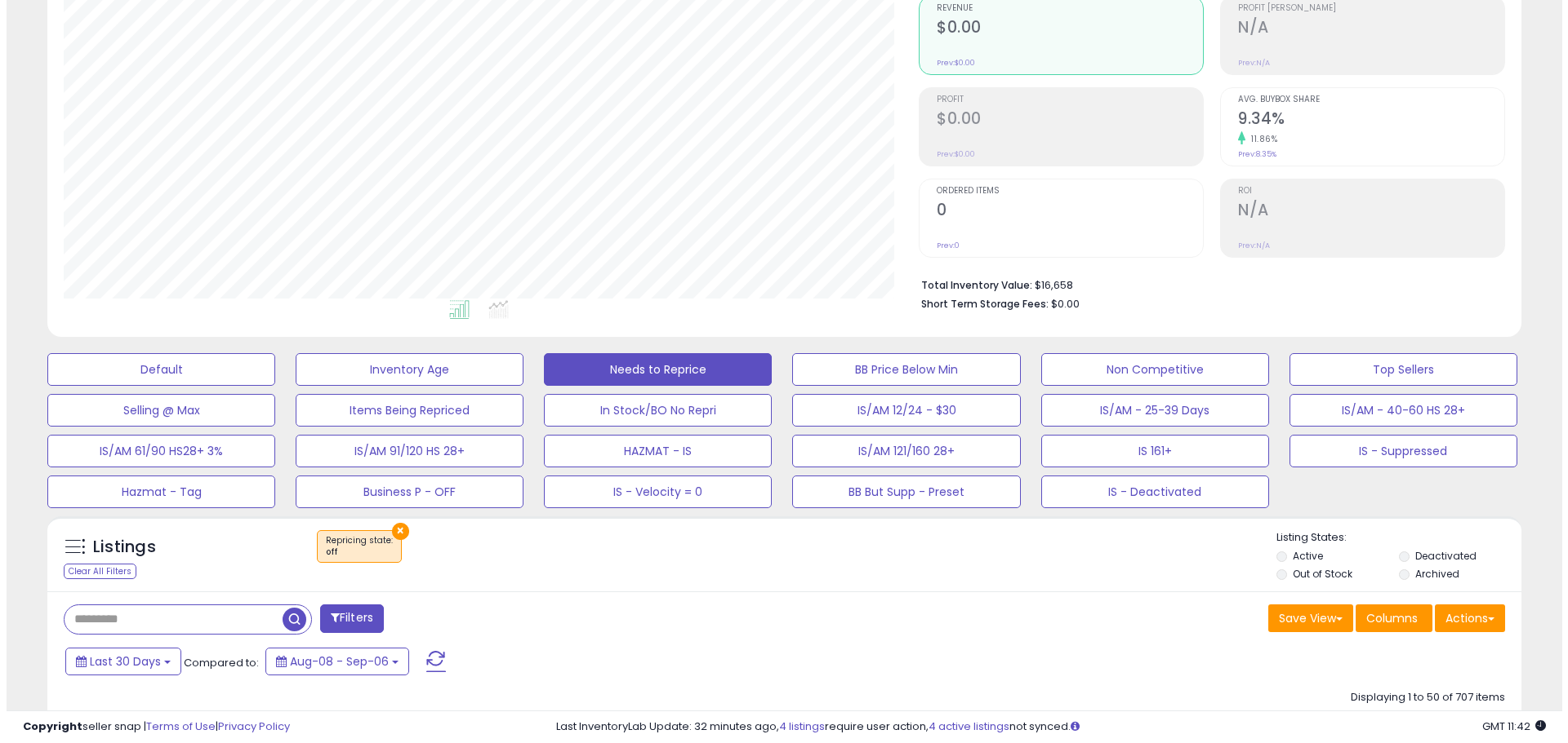
scroll to position [0, 0]
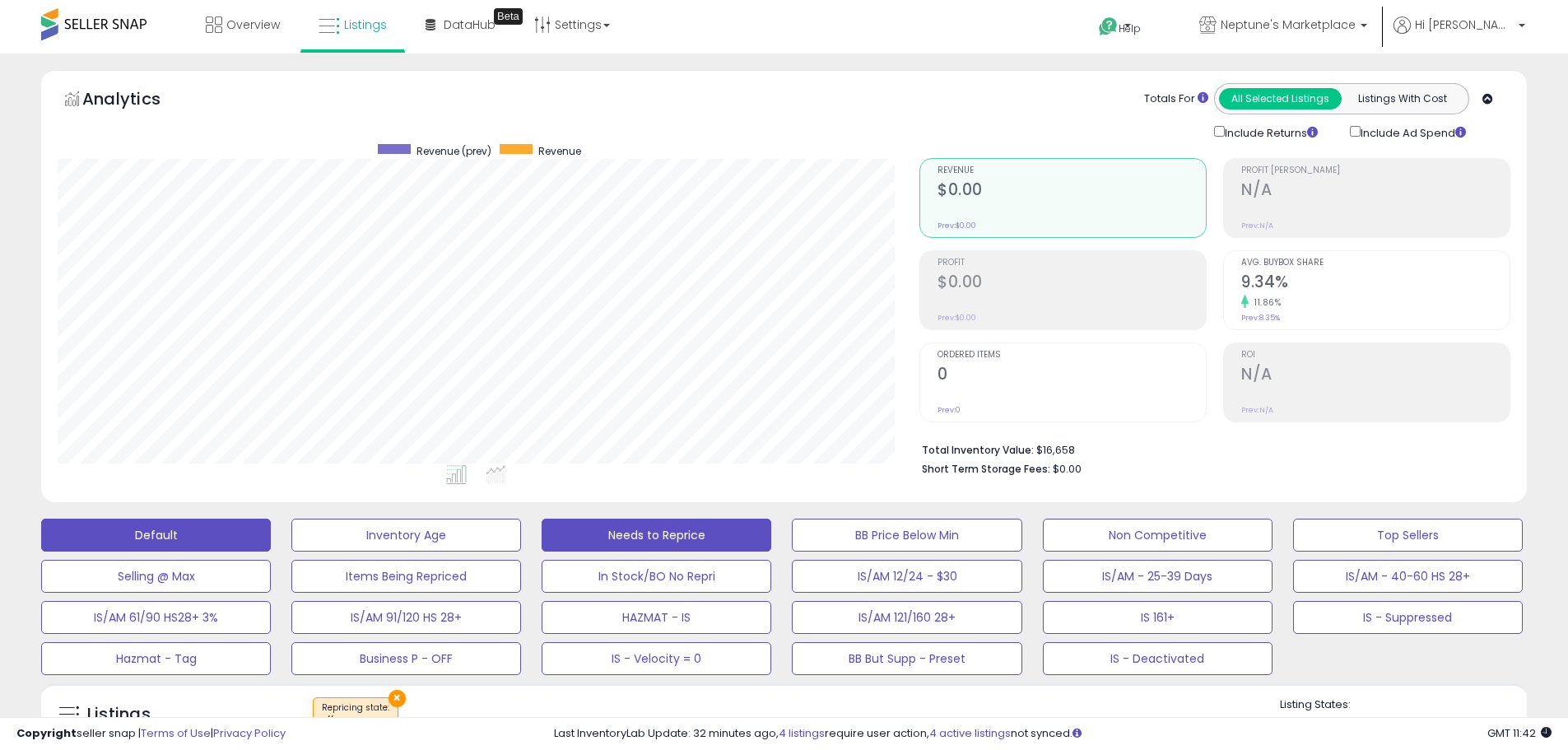
click at [198, 520] on button "Default" at bounding box center [155, 536] width 230 height 33
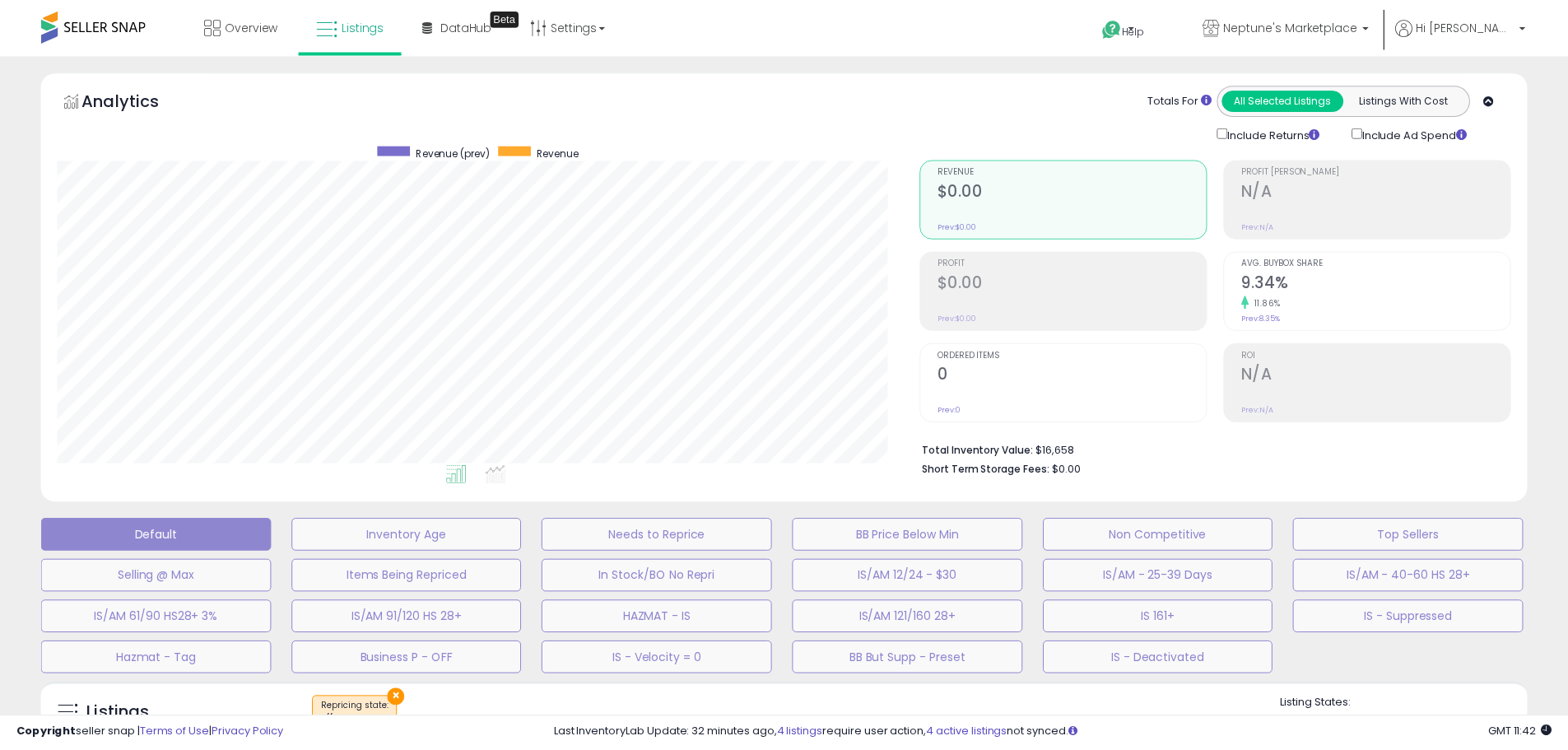
scroll to position [338, 869]
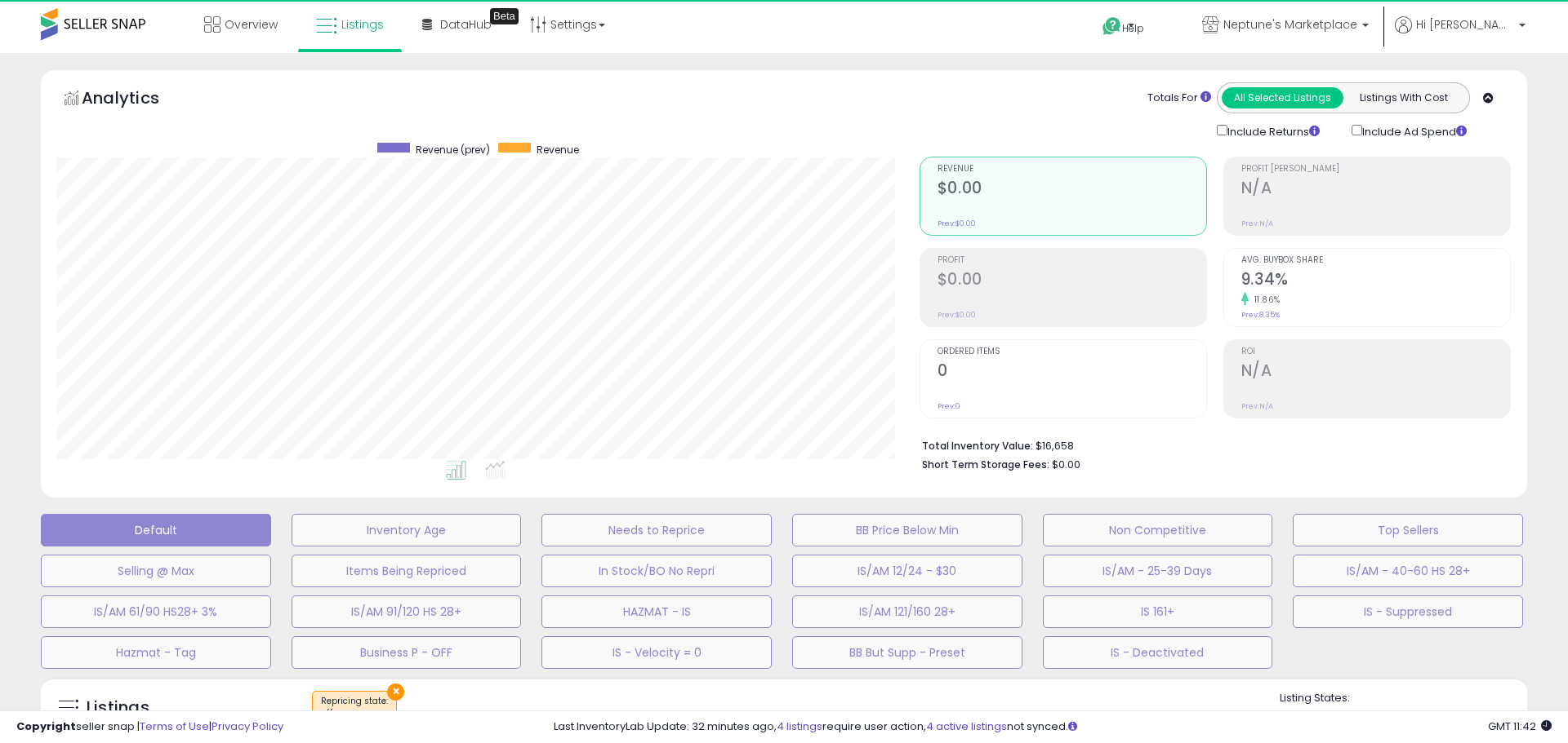
select select "**"
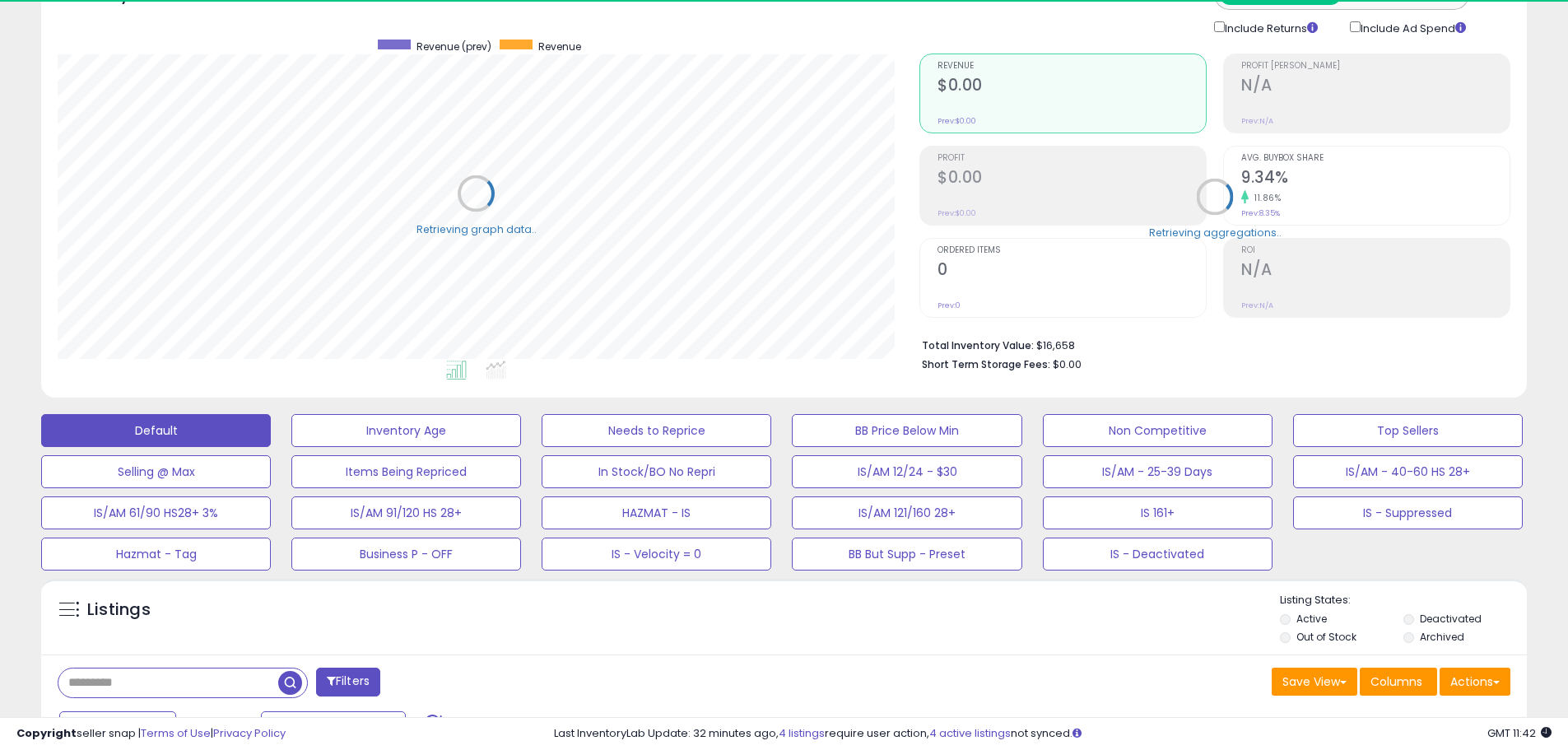
scroll to position [412, 0]
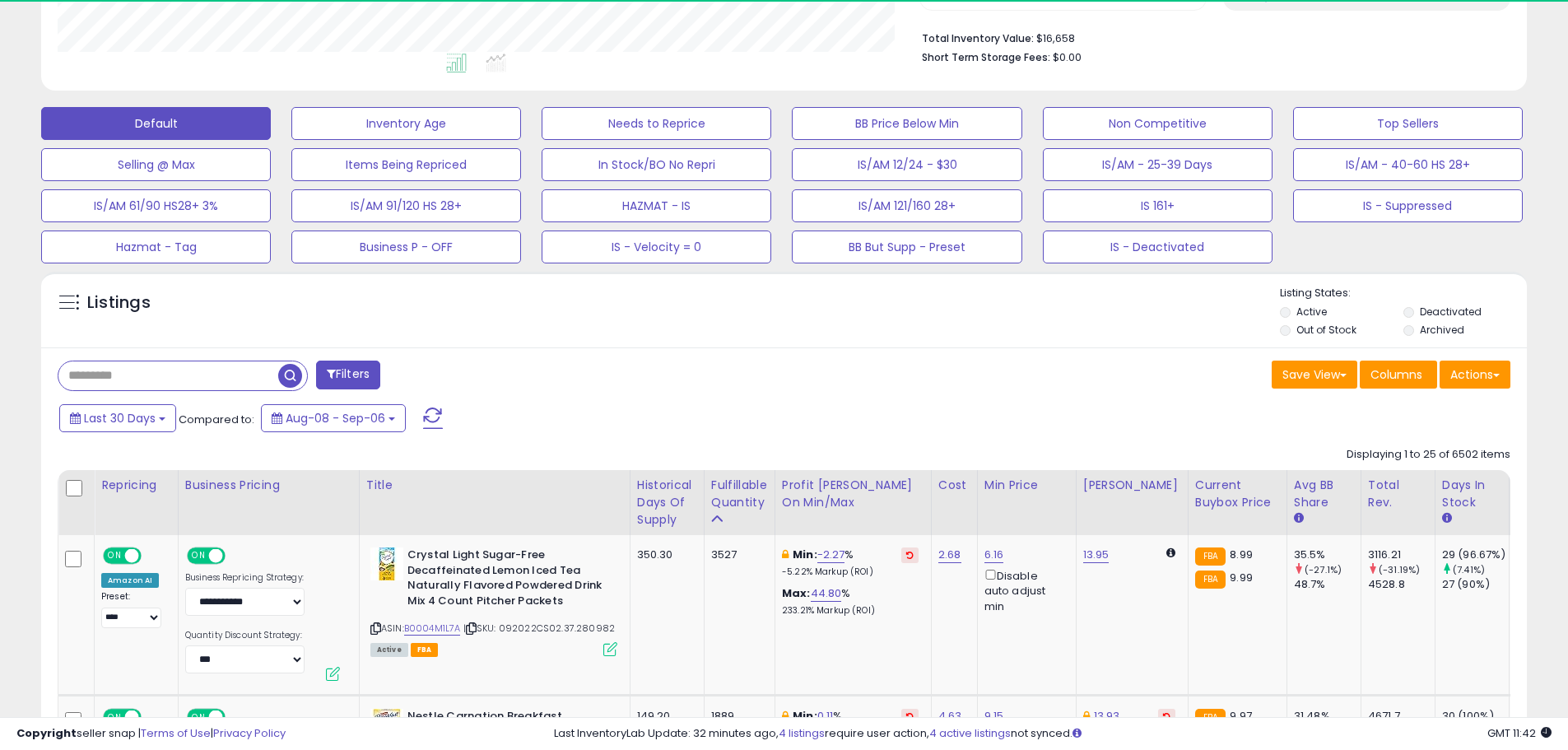
click at [269, 379] on input "text" at bounding box center [168, 376] width 220 height 29
paste input "**********"
type input "**********"
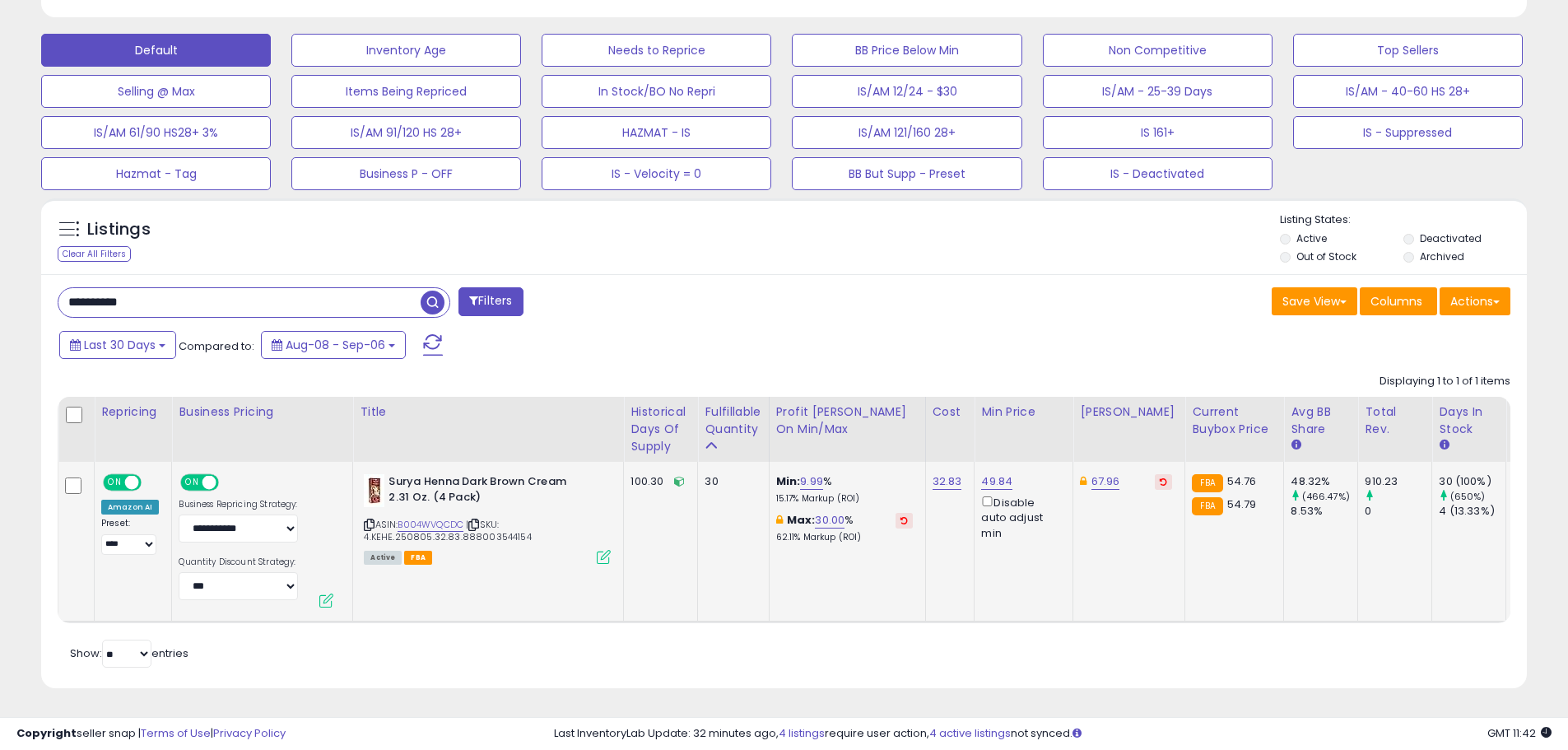
scroll to position [338, 862]
click at [801, 474] on link "9.99" at bounding box center [811, 482] width 23 height 16
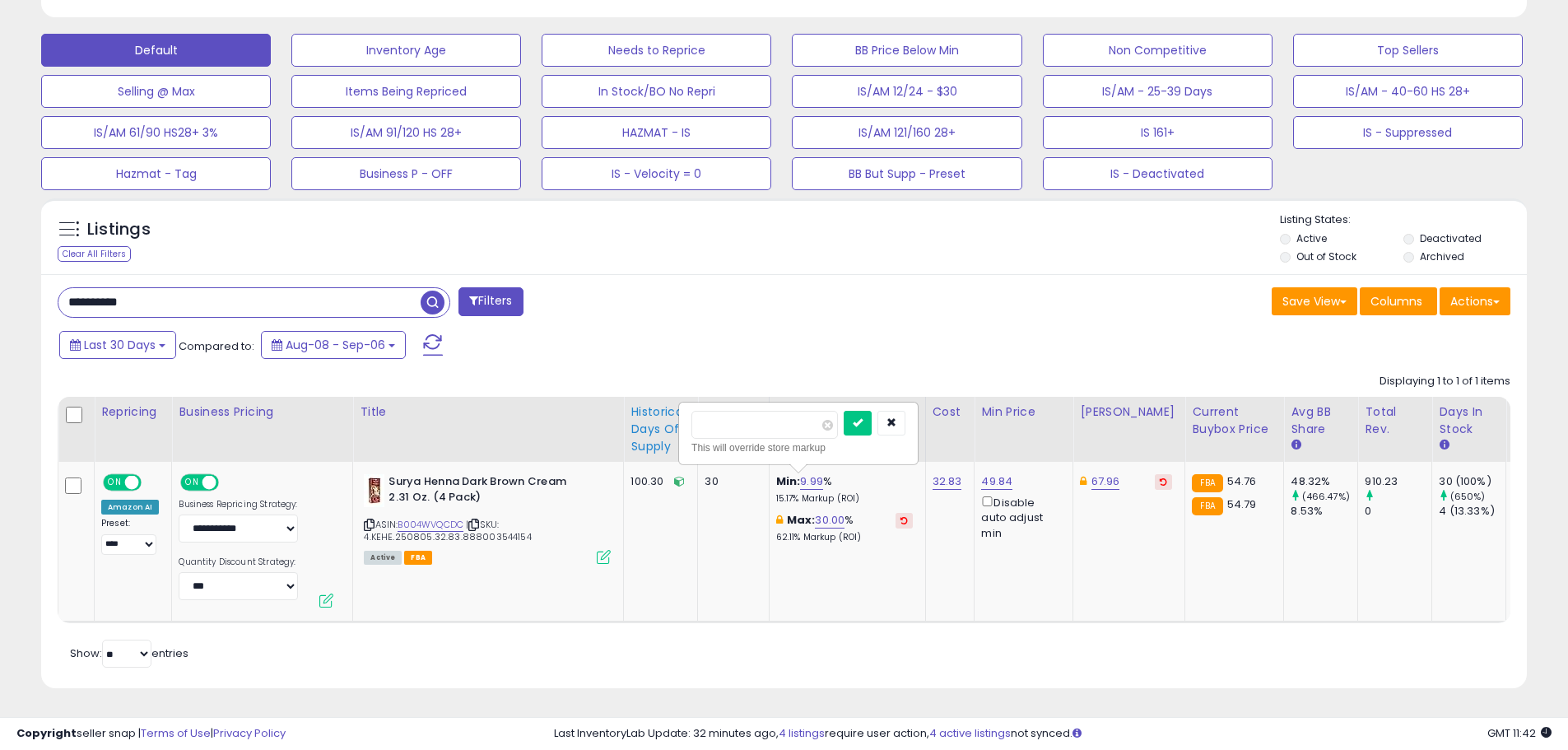
drag, startPoint x: 786, startPoint y: 412, endPoint x: 655, endPoint y: 398, distance: 131.7
click at [661, 400] on table "Repricing Business Pricing Title Cost Min Price ON" at bounding box center [1484, 509] width 2851 height 226
type input "*"
click button "submit" at bounding box center [858, 423] width 28 height 25
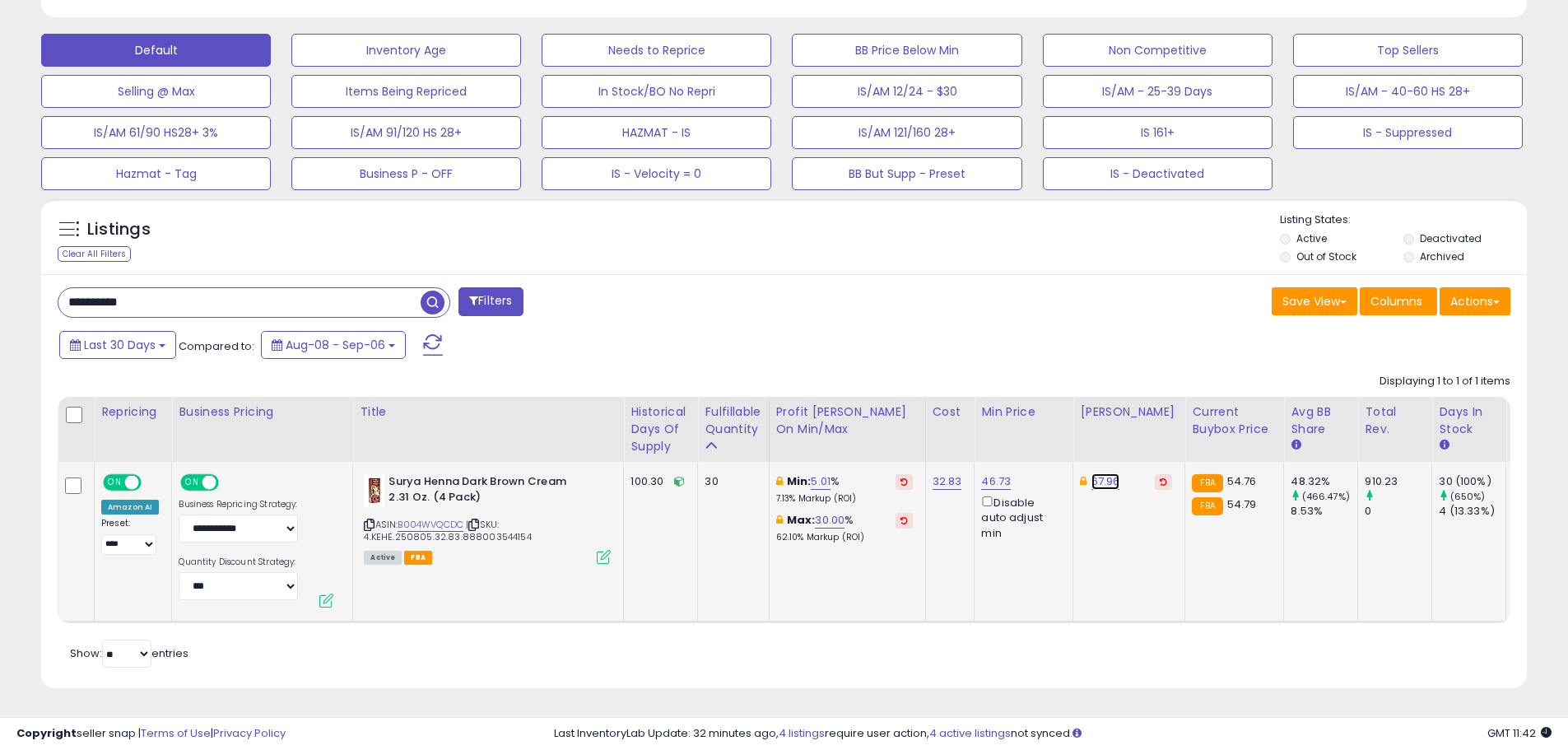
click at [1098, 475] on link "67.96" at bounding box center [1106, 482] width 29 height 16
drag, startPoint x: 971, startPoint y: 410, endPoint x: 958, endPoint y: 404, distance: 14.3
click at [961, 404] on table "Repricing Business Pricing Title Cost Min Price ON" at bounding box center [1484, 509] width 2851 height 226
type input "*****"
click button "submit" at bounding box center [1149, 423] width 28 height 25
